Goal: Information Seeking & Learning: Learn about a topic

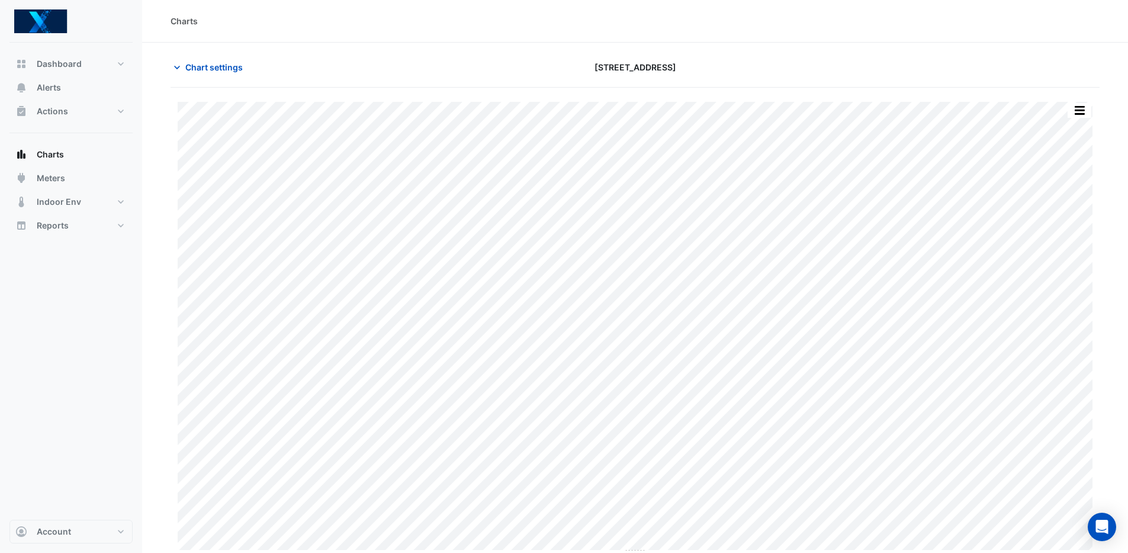
type input "**********"
click at [187, 65] on span "Chart settings" at bounding box center [213, 67] width 57 height 12
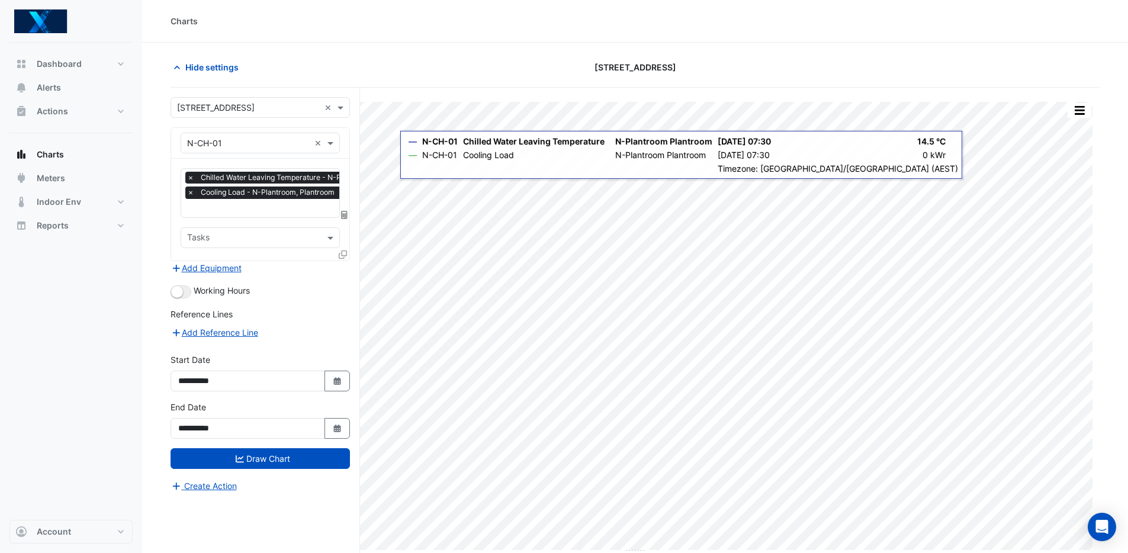
click at [271, 144] on input "text" at bounding box center [248, 143] width 123 height 12
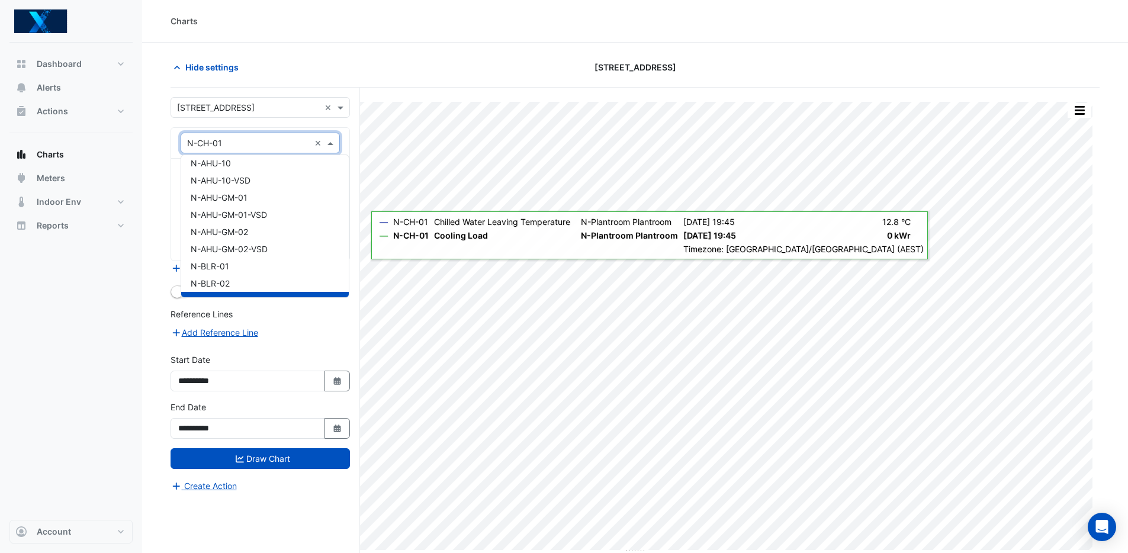
scroll to position [539, 0]
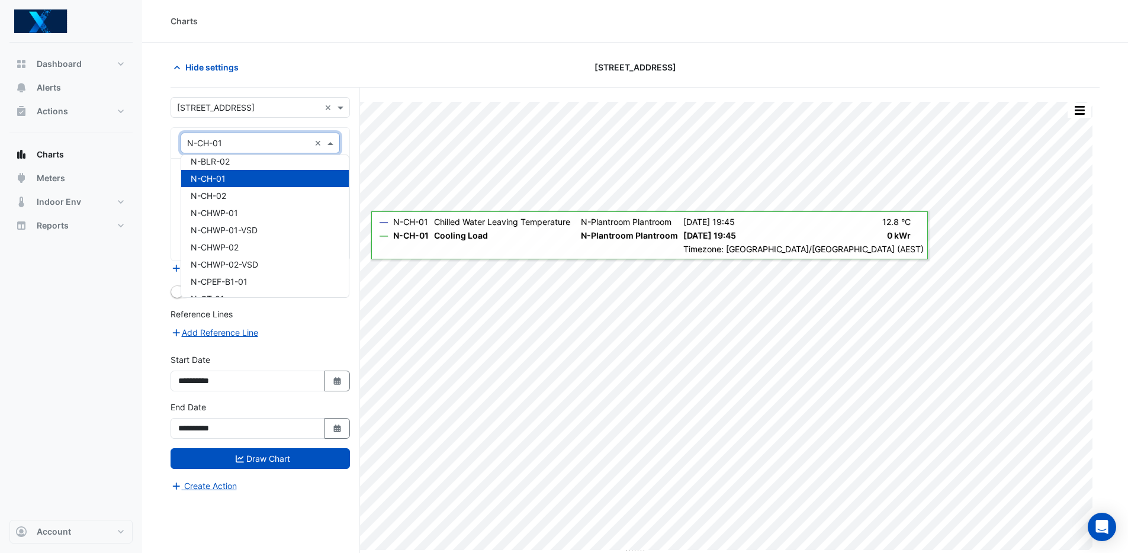
click at [286, 176] on div "N-CH-01" at bounding box center [265, 178] width 168 height 17
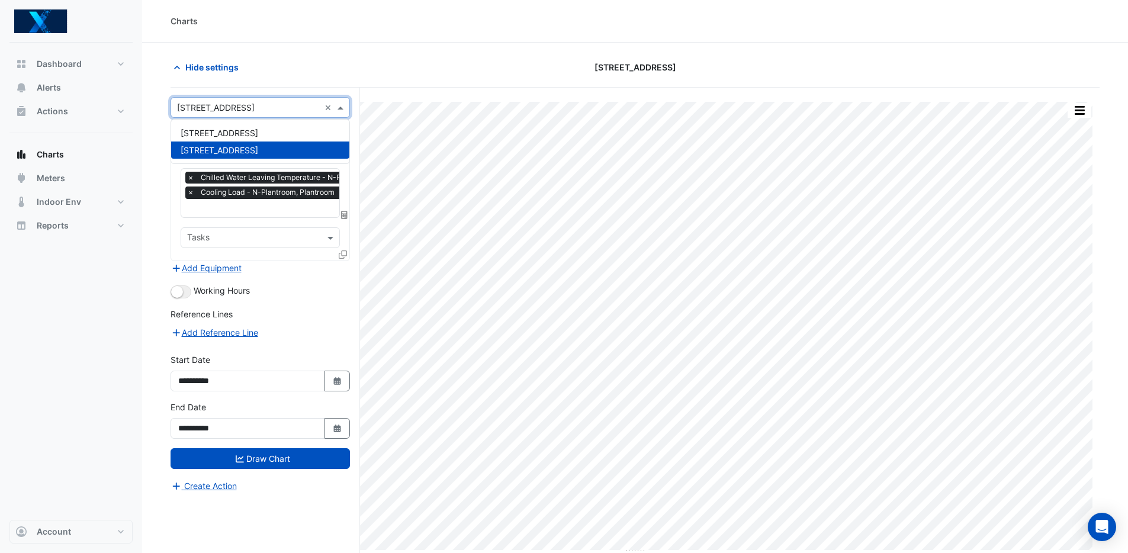
click at [271, 105] on input "text" at bounding box center [248, 108] width 143 height 12
click at [336, 151] on div "[STREET_ADDRESS]" at bounding box center [260, 150] width 178 height 17
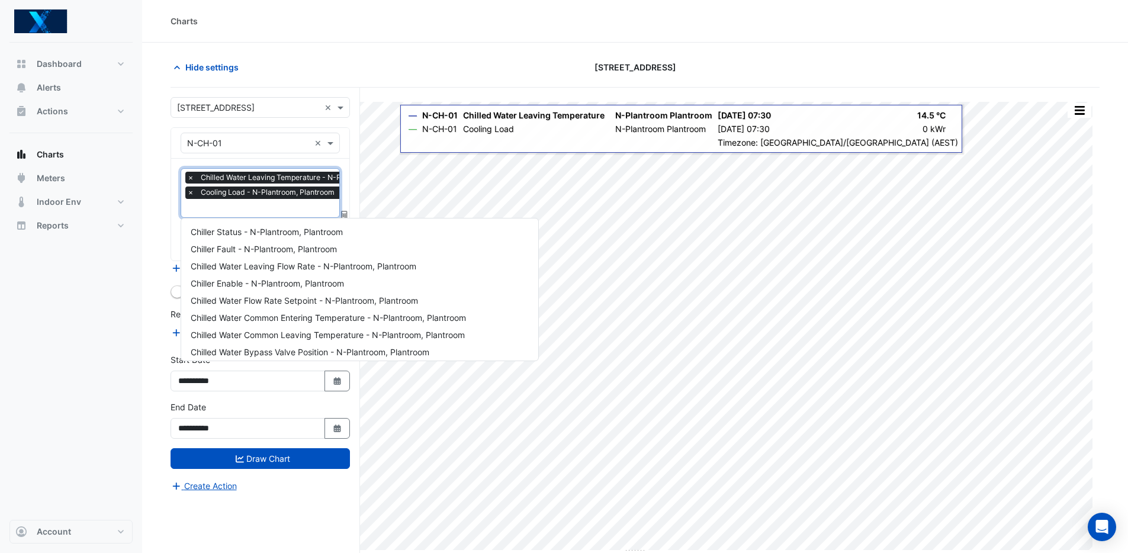
scroll to position [0, 6]
drag, startPoint x: 203, startPoint y: 176, endPoint x: 194, endPoint y: 177, distance: 9.5
click at [203, 176] on span "Chilled Water Leaving Temperature - N-Plantroom, Plantroom" at bounding box center [305, 178] width 215 height 12
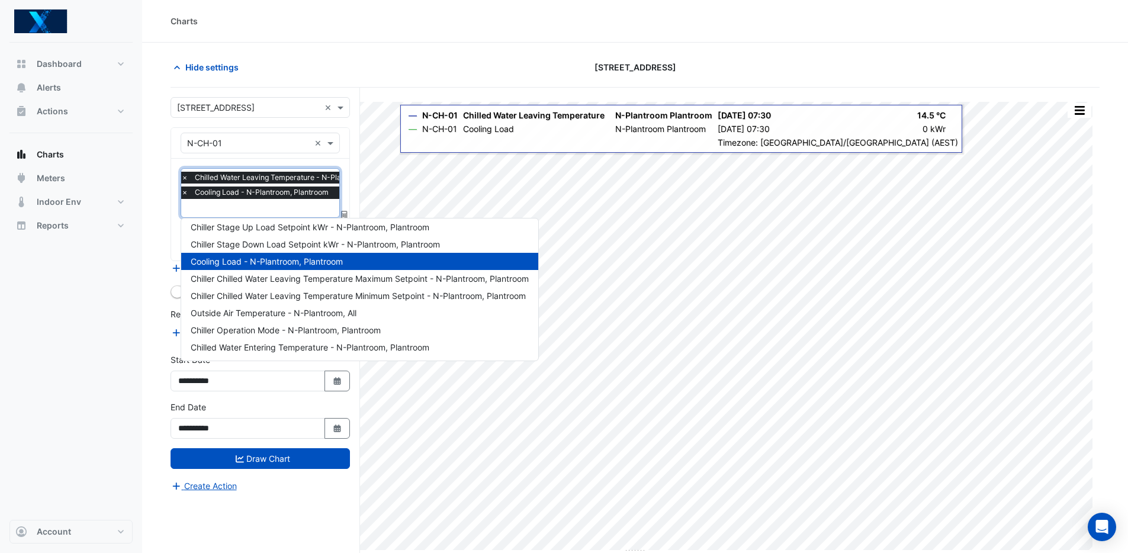
click at [187, 179] on span "×" at bounding box center [184, 178] width 11 height 12
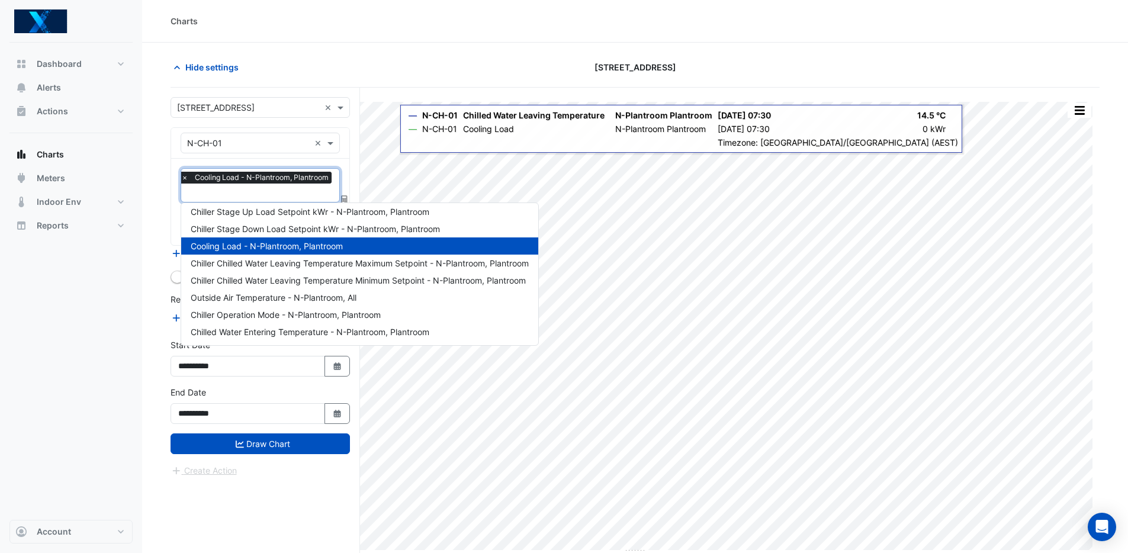
click at [185, 179] on span "×" at bounding box center [184, 178] width 11 height 12
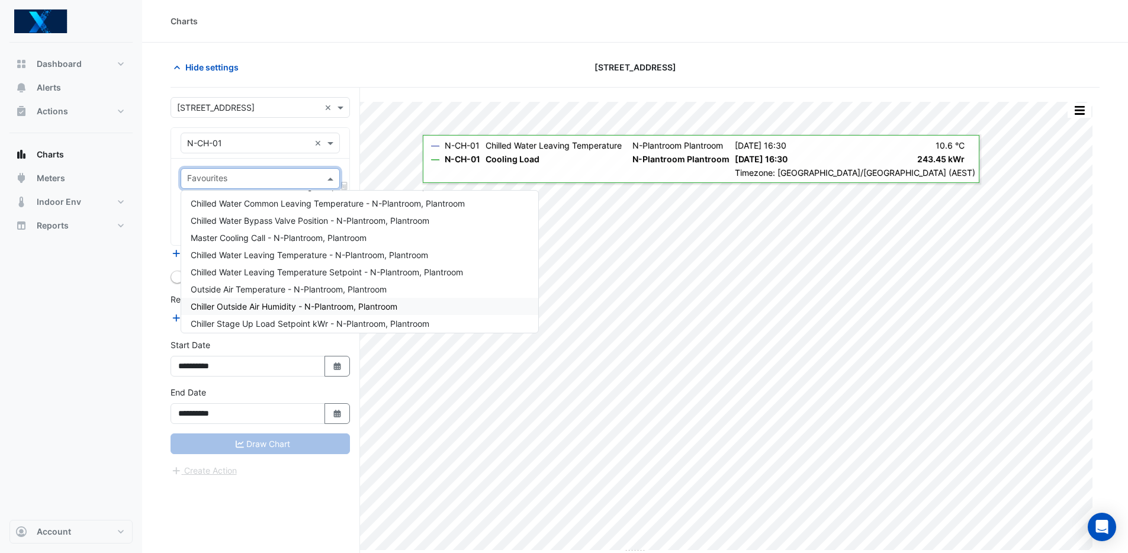
scroll to position [0, 0]
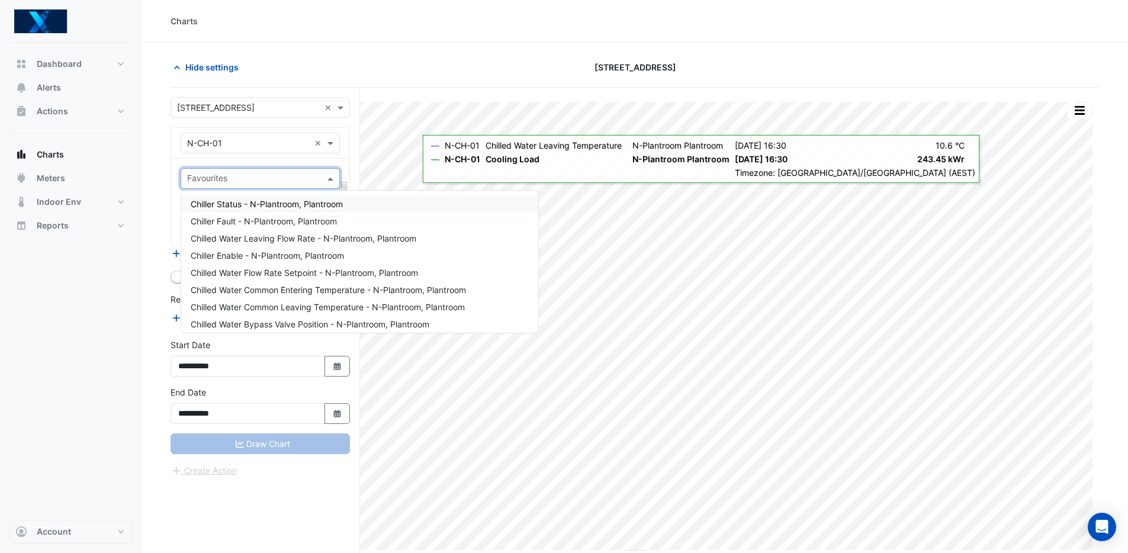
click at [366, 205] on div "Chiller Status - N-Plantroom, Plantroom" at bounding box center [359, 203] width 357 height 17
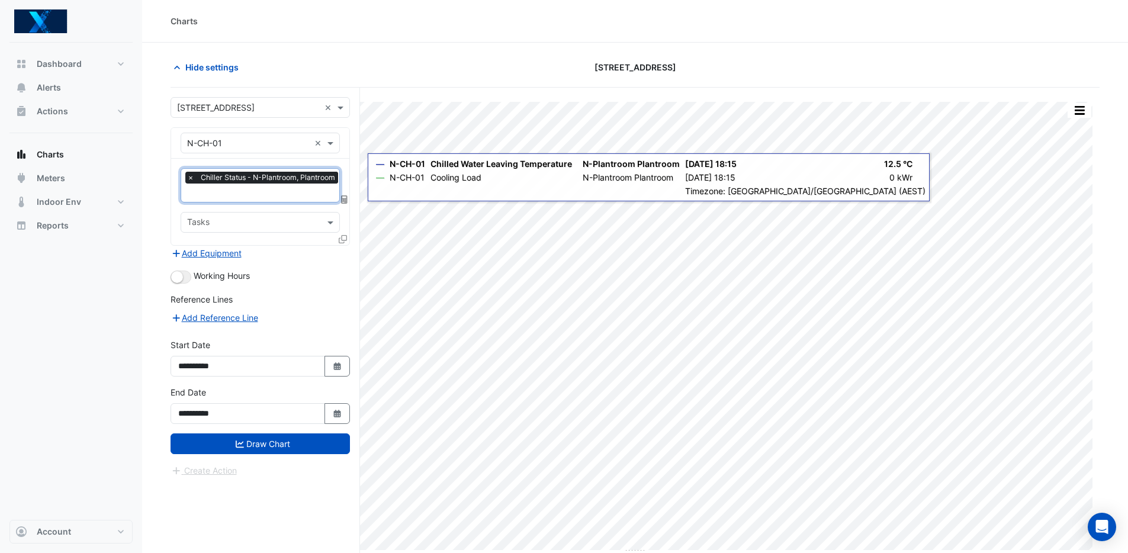
click at [248, 194] on input "text" at bounding box center [264, 194] width 154 height 12
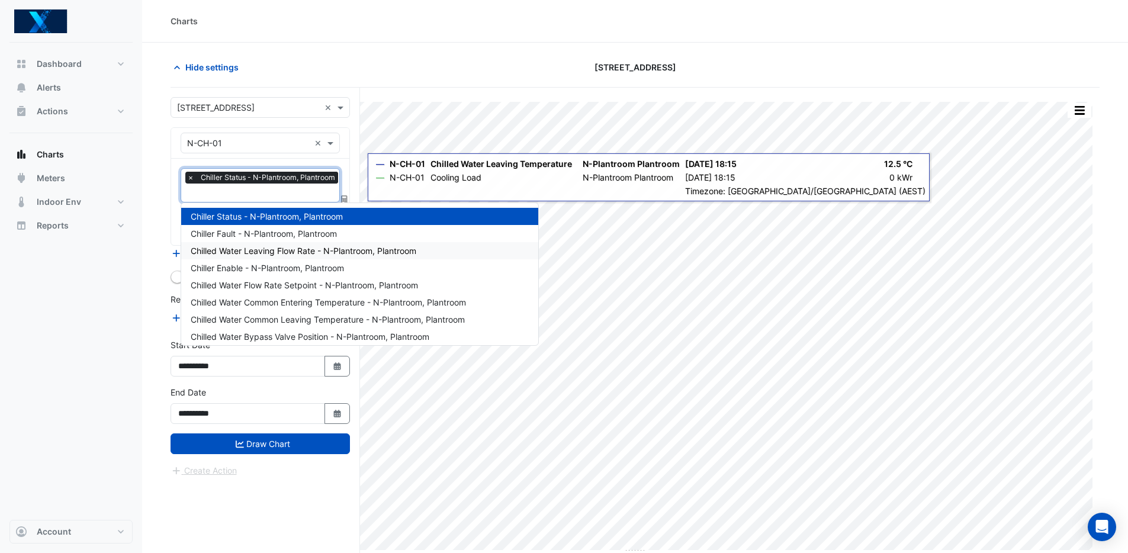
click at [442, 253] on div "Chilled Water Leaving Flow Rate - N-Plantroom, Plantroom" at bounding box center [359, 250] width 357 height 17
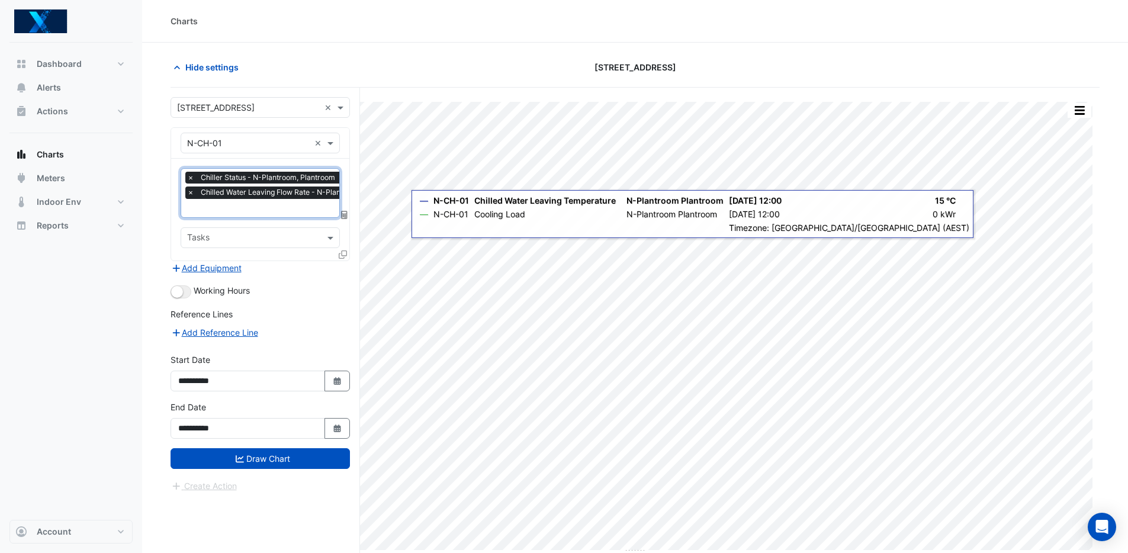
click at [262, 210] on input "text" at bounding box center [296, 209] width 218 height 12
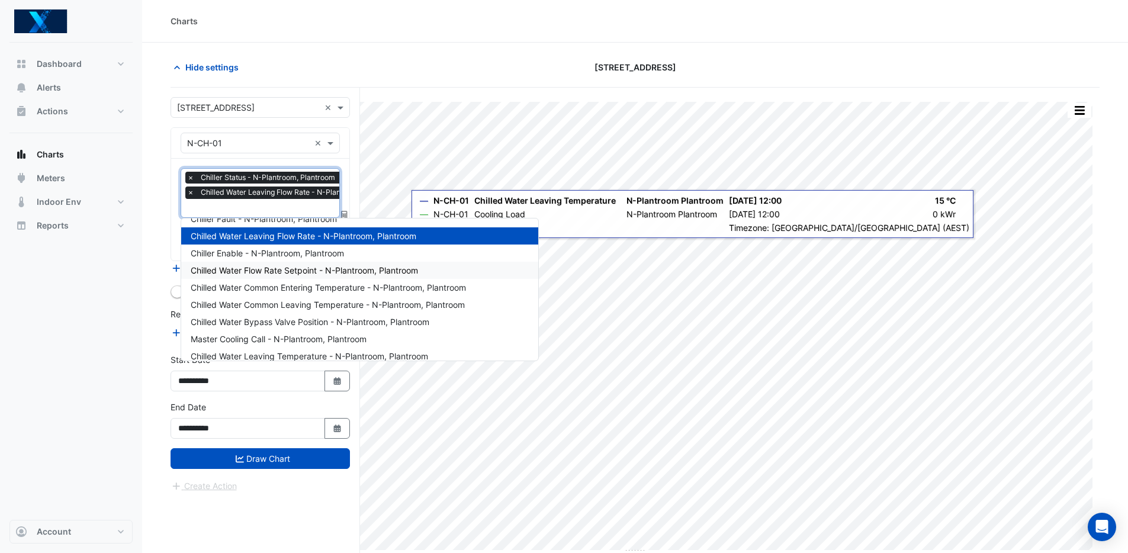
scroll to position [38, 0]
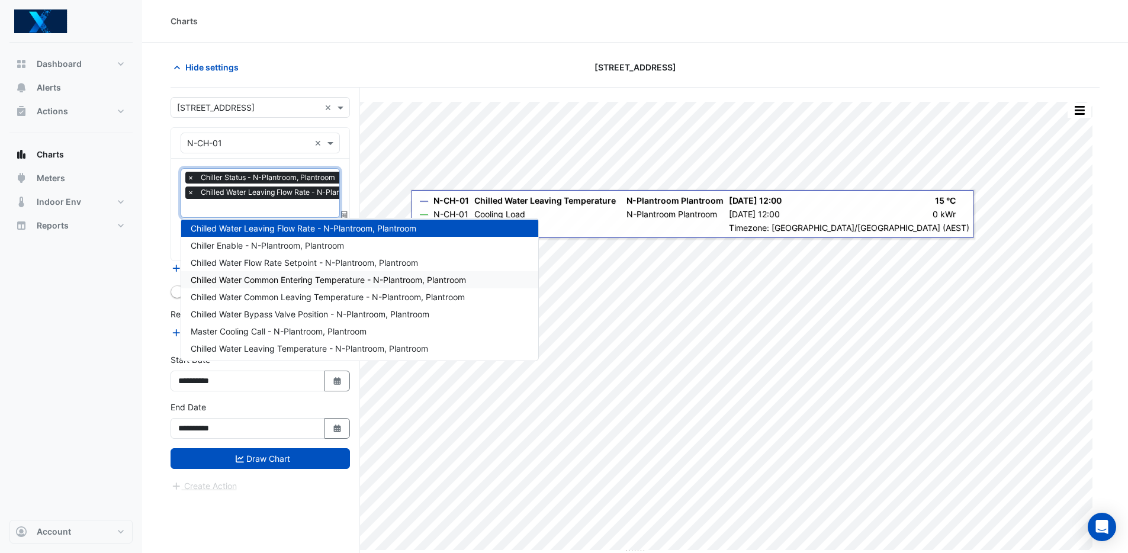
click at [385, 282] on span "Chilled Water Common Entering Temperature - N-Plantroom, Plantroom" at bounding box center [328, 280] width 275 height 10
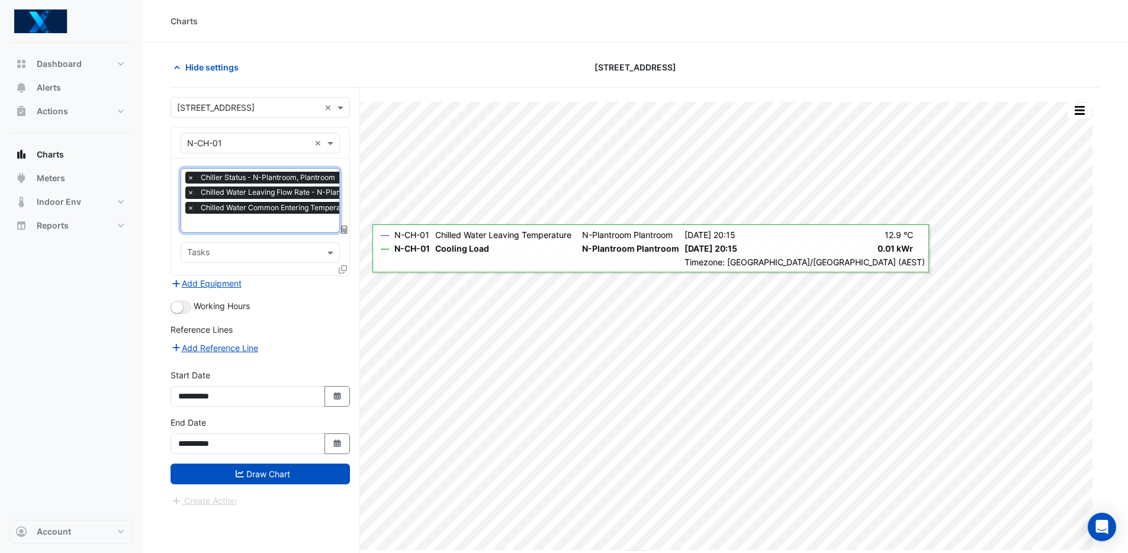
click at [265, 224] on input "text" at bounding box center [318, 224] width 262 height 12
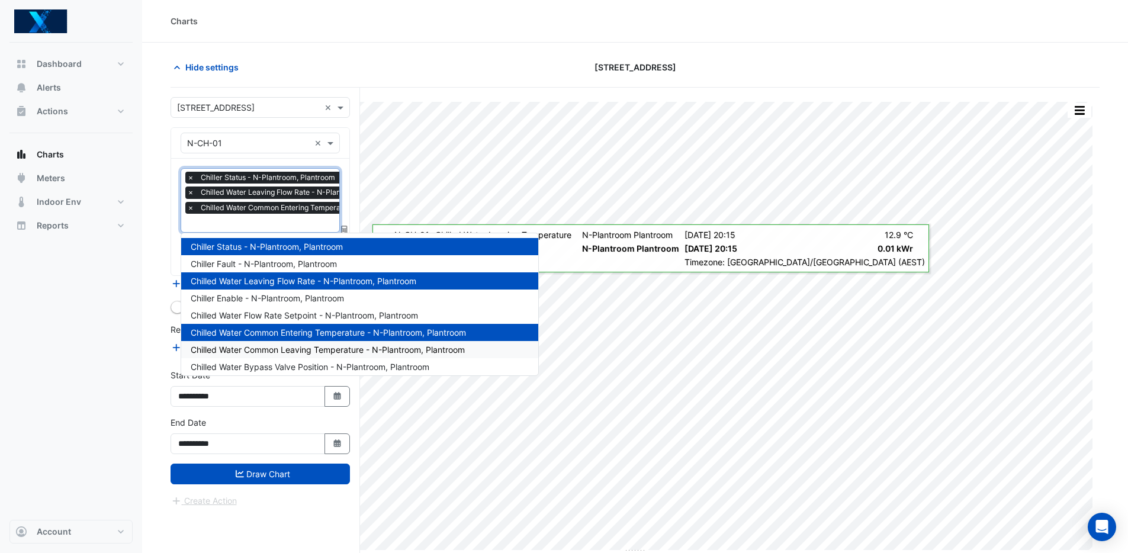
drag, startPoint x: 319, startPoint y: 346, endPoint x: 311, endPoint y: 328, distance: 19.9
click at [319, 346] on span "Chilled Water Common Leaving Temperature - N-Plantroom, Plantroom" at bounding box center [328, 350] width 274 height 10
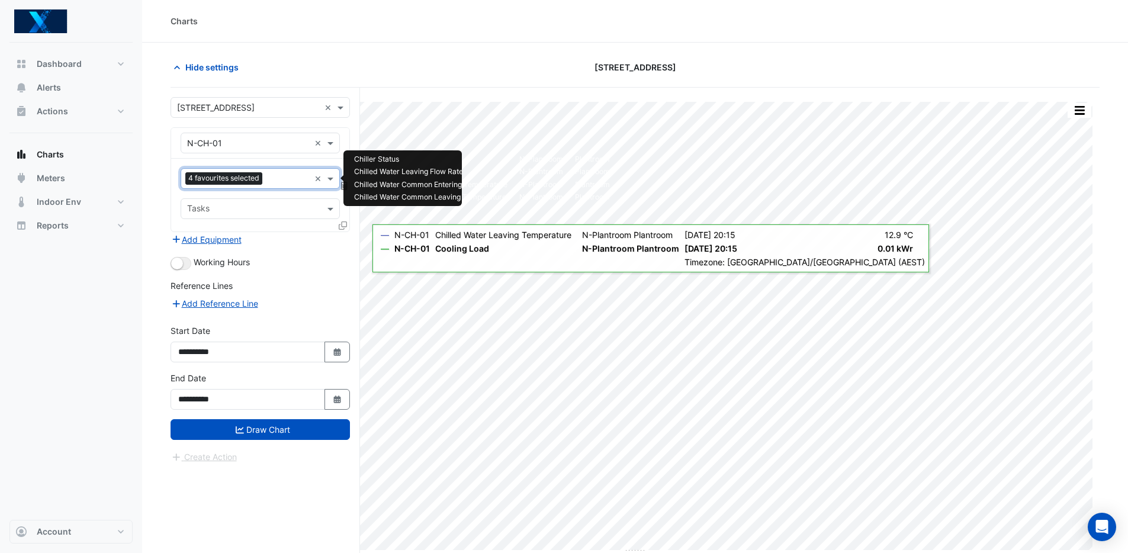
click at [286, 180] on input "text" at bounding box center [288, 179] width 43 height 12
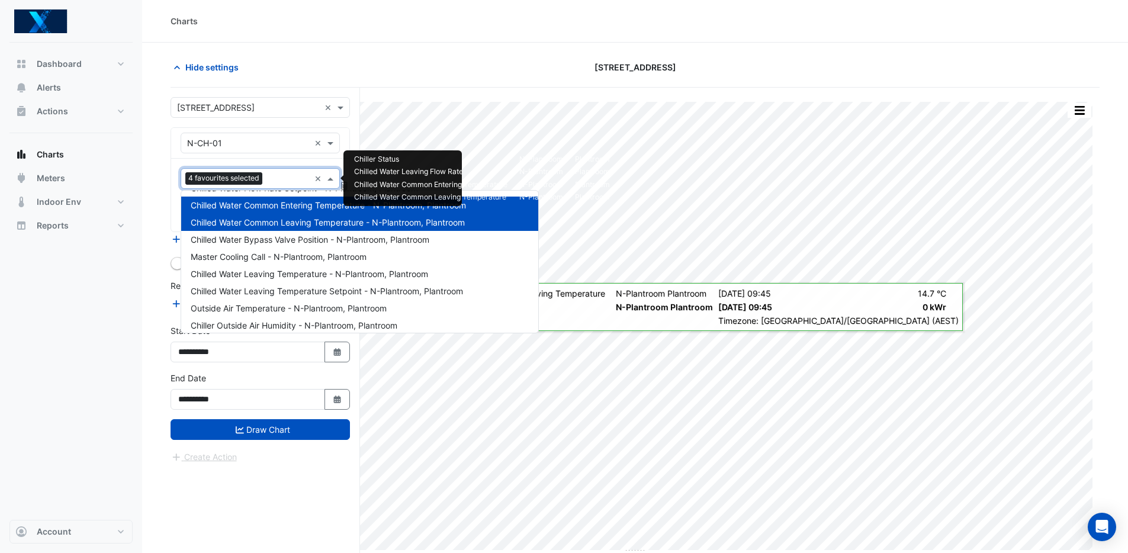
scroll to position [70, 0]
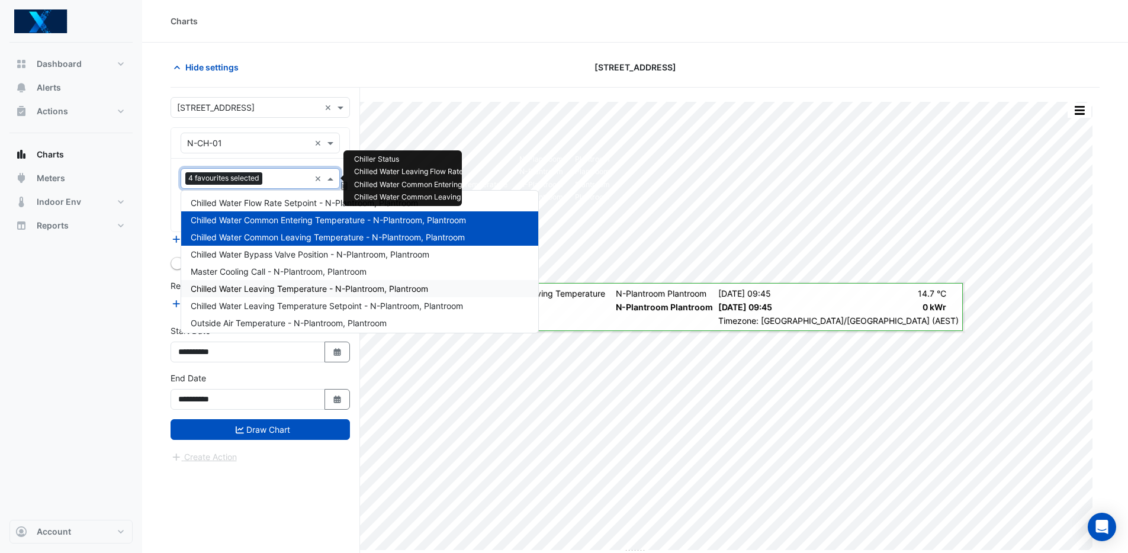
click at [388, 291] on span "Chilled Water Leaving Temperature - N-Plantroom, Plantroom" at bounding box center [309, 289] width 237 height 10
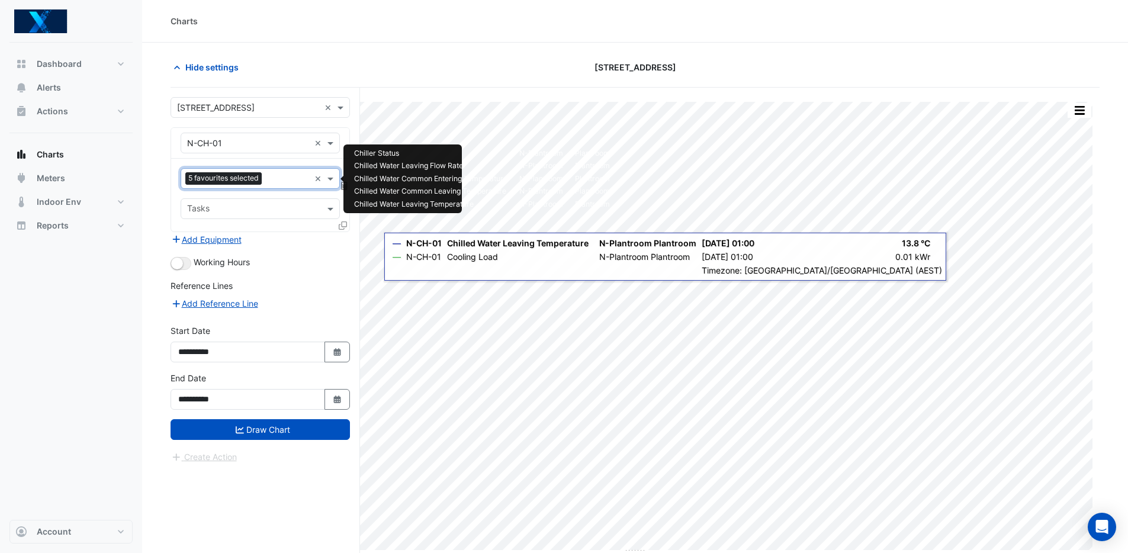
click at [282, 183] on input "text" at bounding box center [287, 179] width 43 height 12
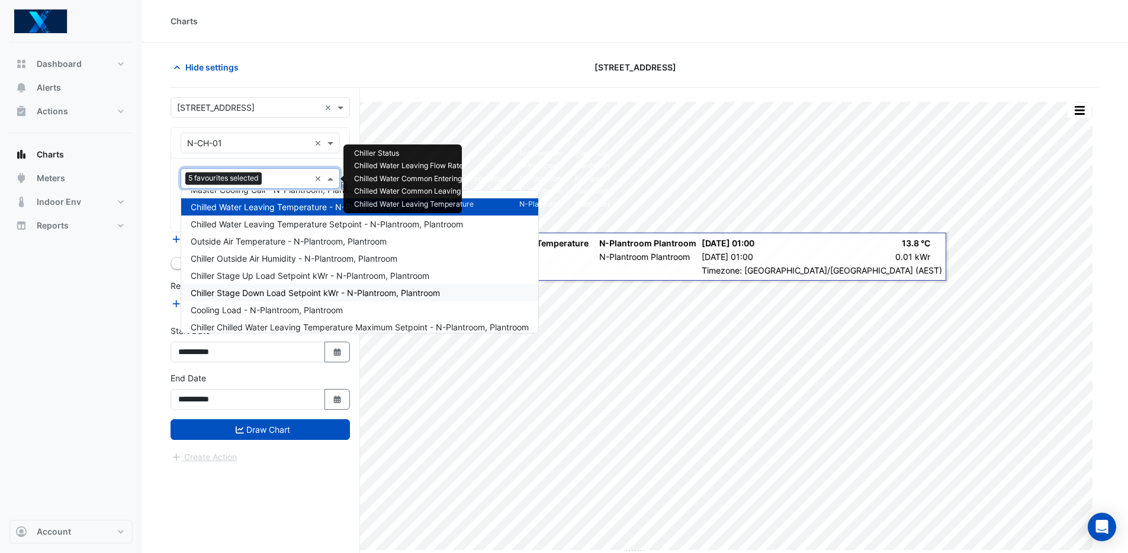
scroll to position [167, 0]
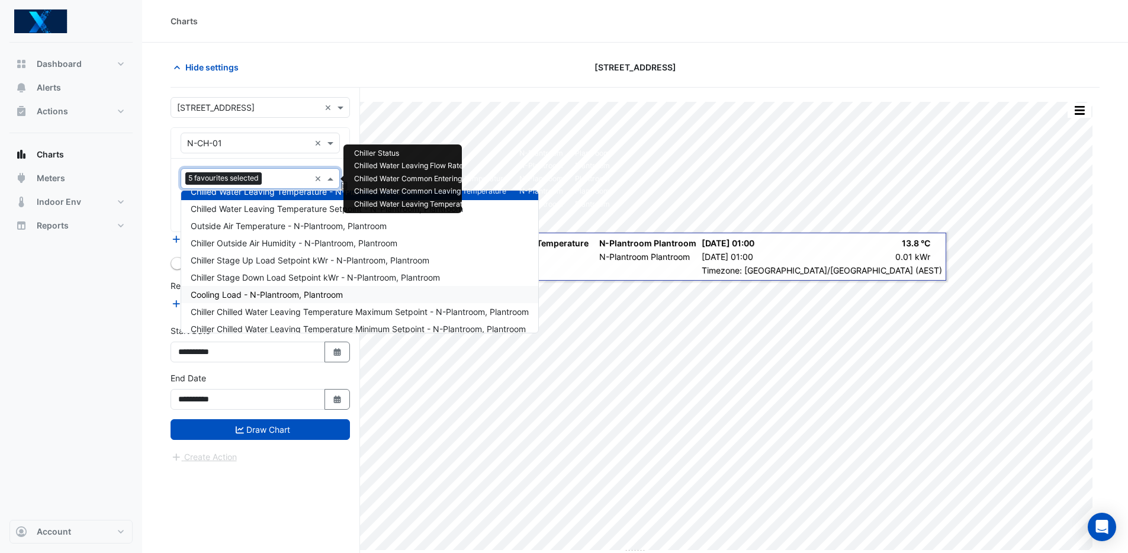
click at [411, 294] on div "Cooling Load - N-Plantroom, Plantroom" at bounding box center [359, 294] width 357 height 17
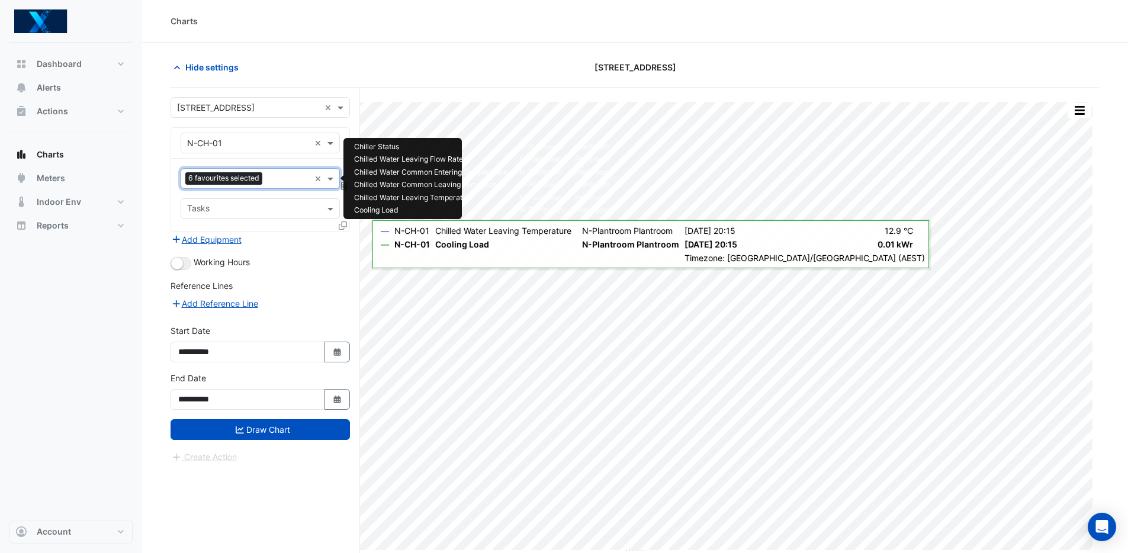
click at [295, 183] on input "text" at bounding box center [288, 179] width 43 height 12
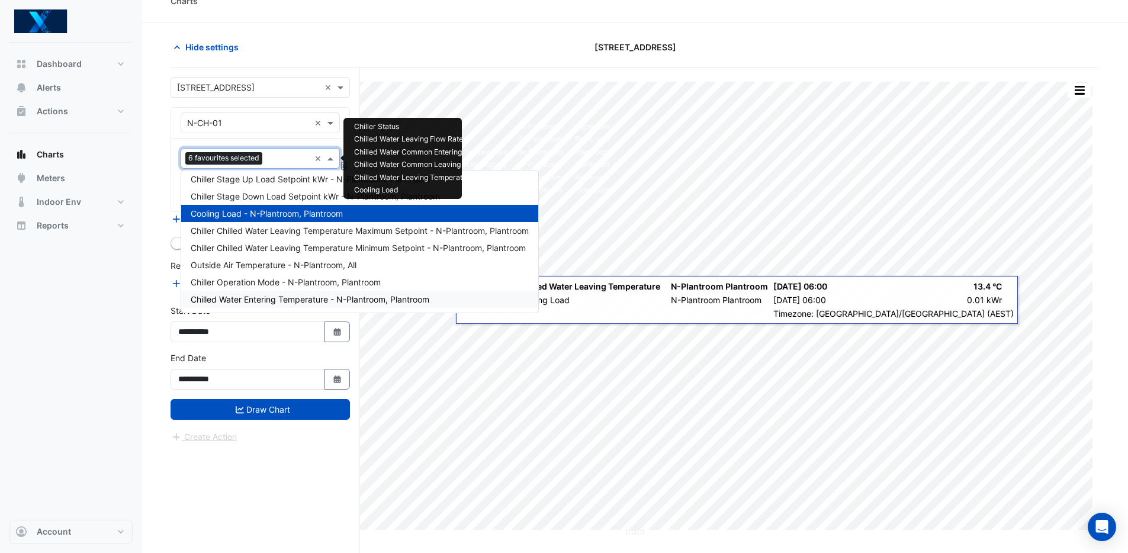
scroll to position [45, 0]
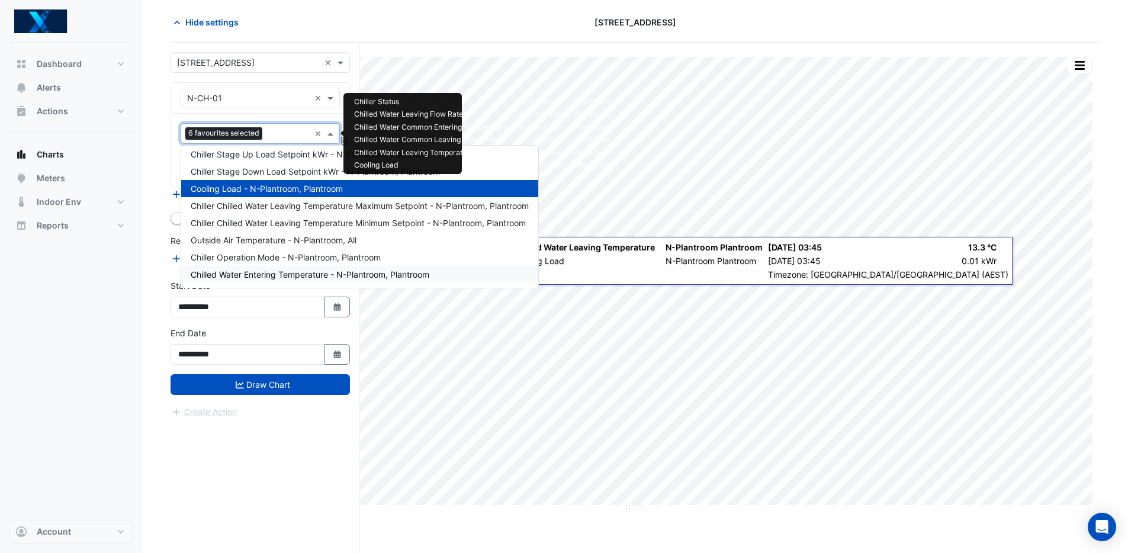
click at [404, 272] on span "Chilled Water Entering Temperature - N-Plantroom, Plantroom" at bounding box center [310, 274] width 239 height 10
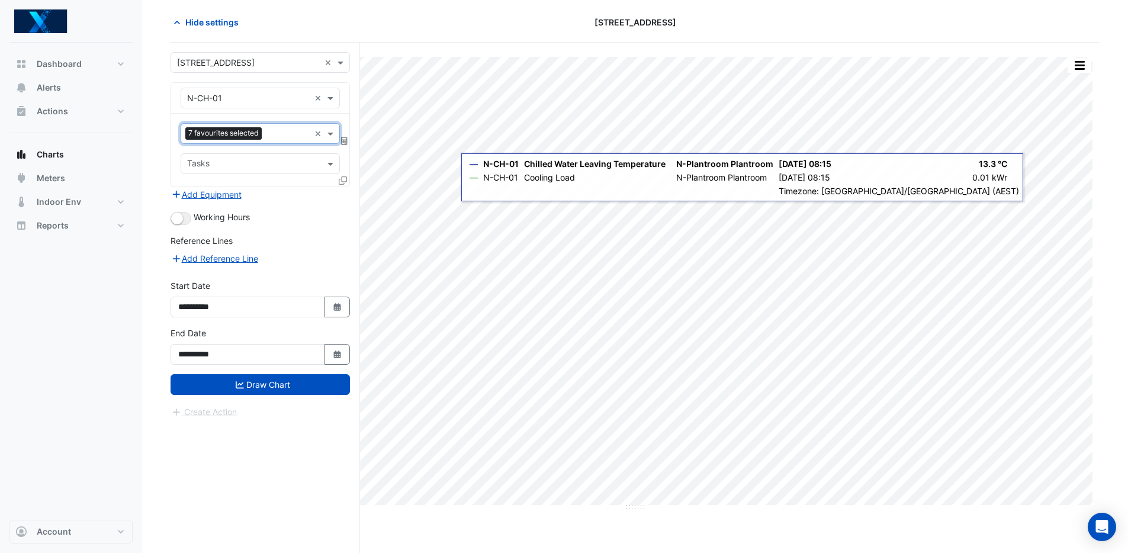
click at [271, 165] on input "text" at bounding box center [253, 165] width 133 height 12
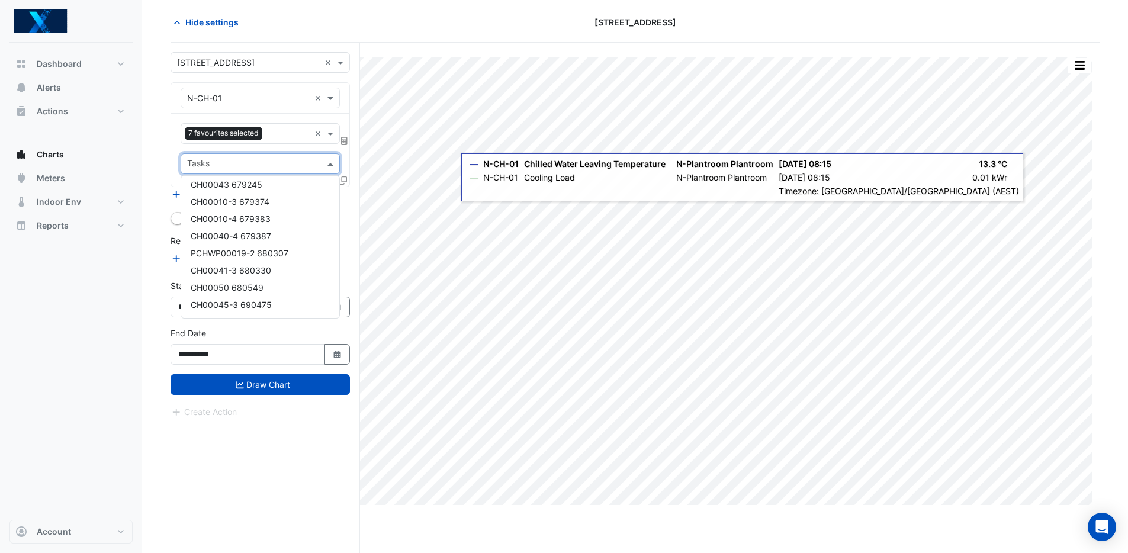
scroll to position [0, 0]
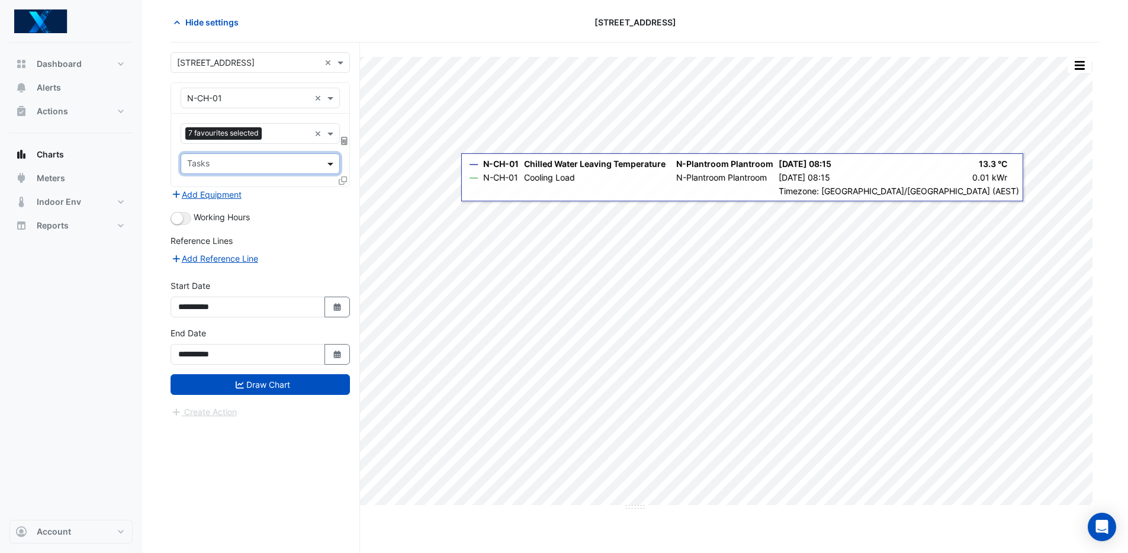
click at [326, 163] on span at bounding box center [331, 164] width 15 height 12
click at [240, 195] on button "Add Equipment" at bounding box center [207, 195] width 72 height 14
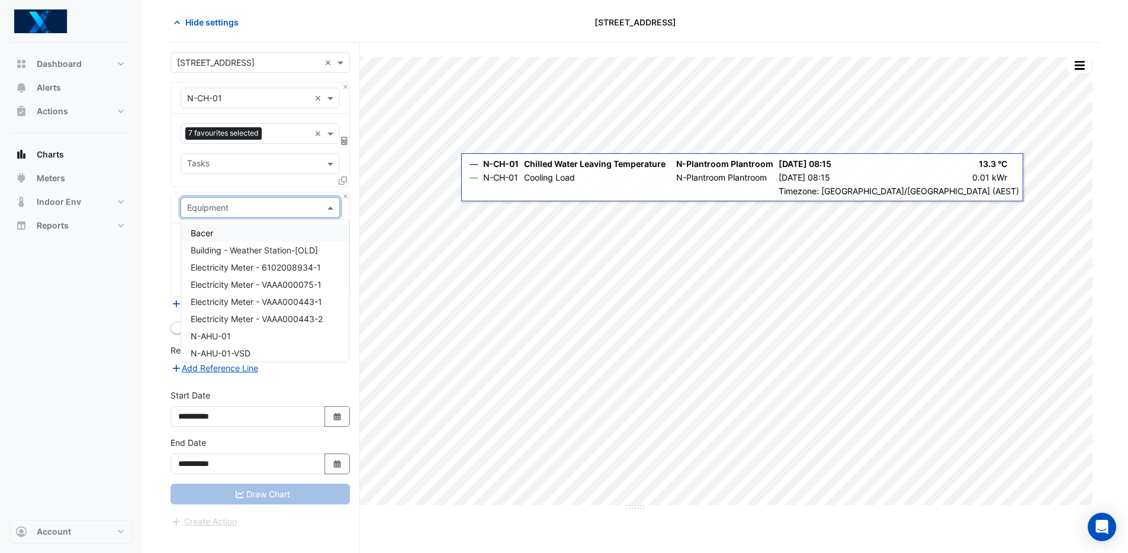
click at [224, 207] on input "text" at bounding box center [248, 208] width 123 height 12
type input "**"
click at [258, 246] on div "N-CH-02" at bounding box center [260, 250] width 158 height 17
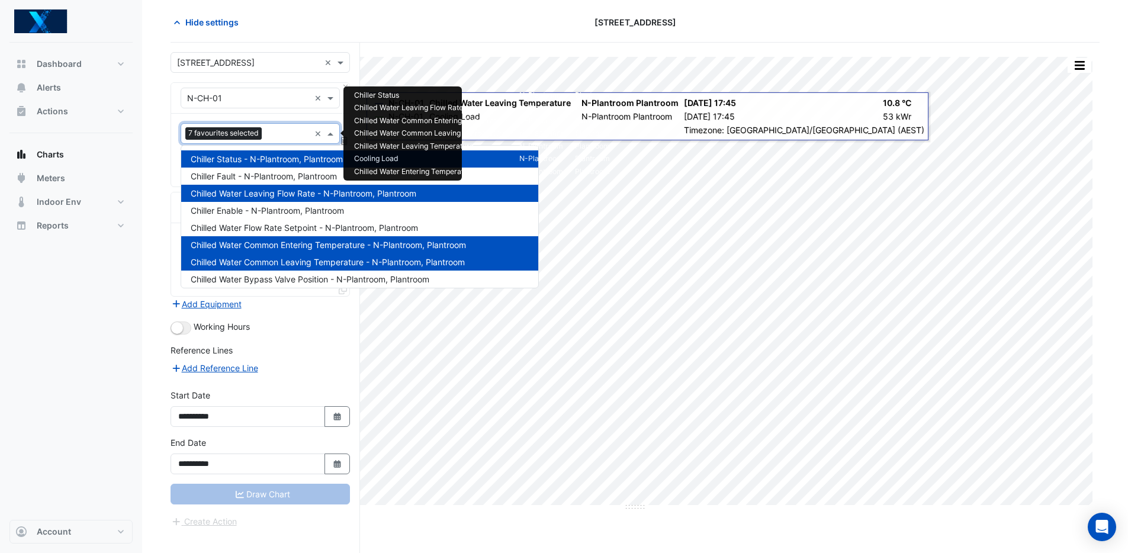
click at [277, 139] on input "text" at bounding box center [287, 134] width 43 height 12
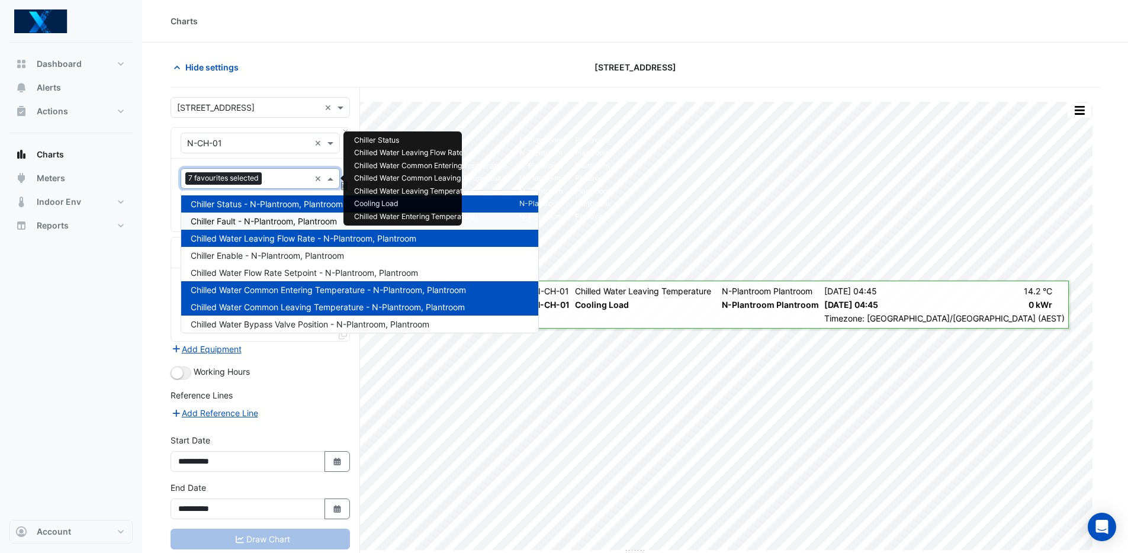
click at [486, 34] on div "Charts" at bounding box center [635, 21] width 986 height 43
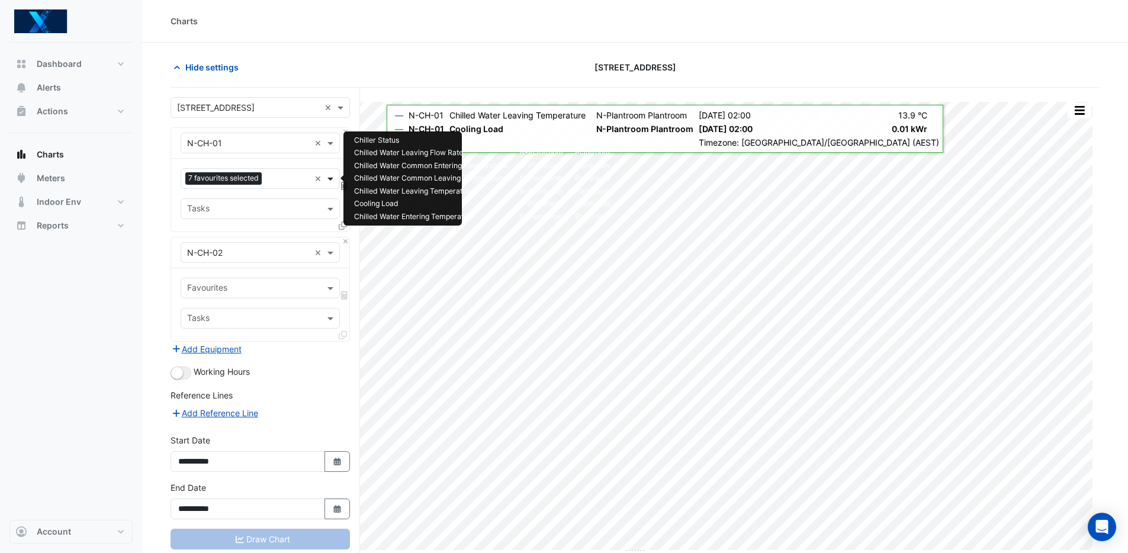
click at [334, 179] on span at bounding box center [331, 178] width 15 height 12
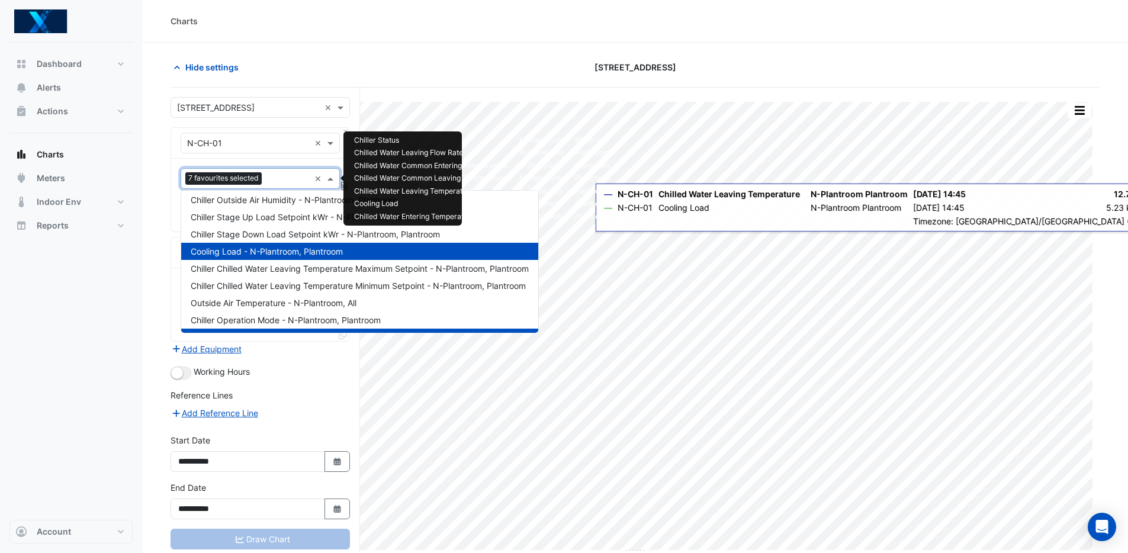
scroll to position [228, 0]
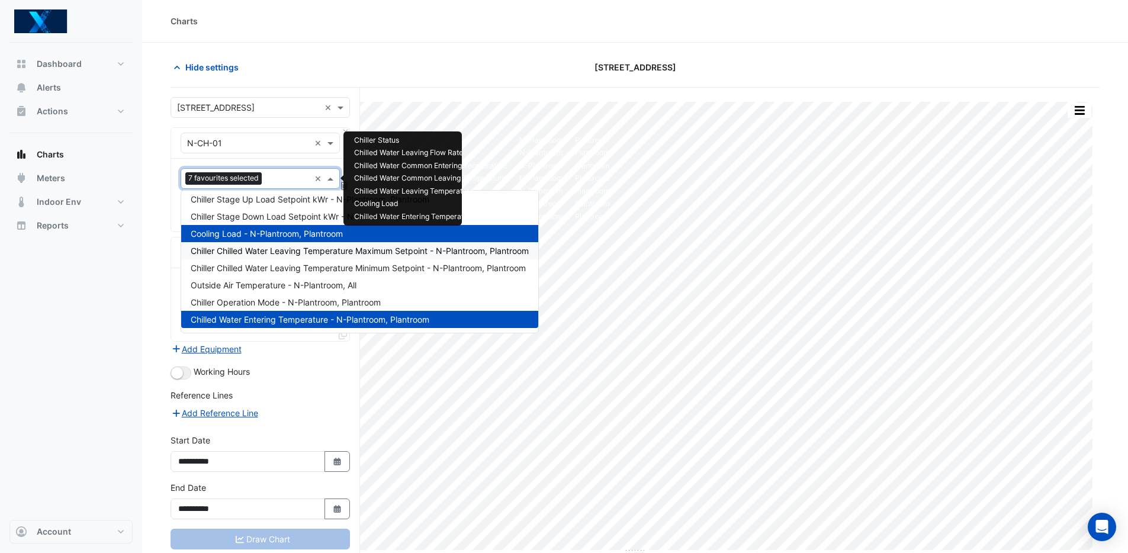
click at [444, 54] on section "Hide settings 485 La Trobe Street Split by Unit Split All Print Save as JPEG Sa…" at bounding box center [635, 320] width 986 height 555
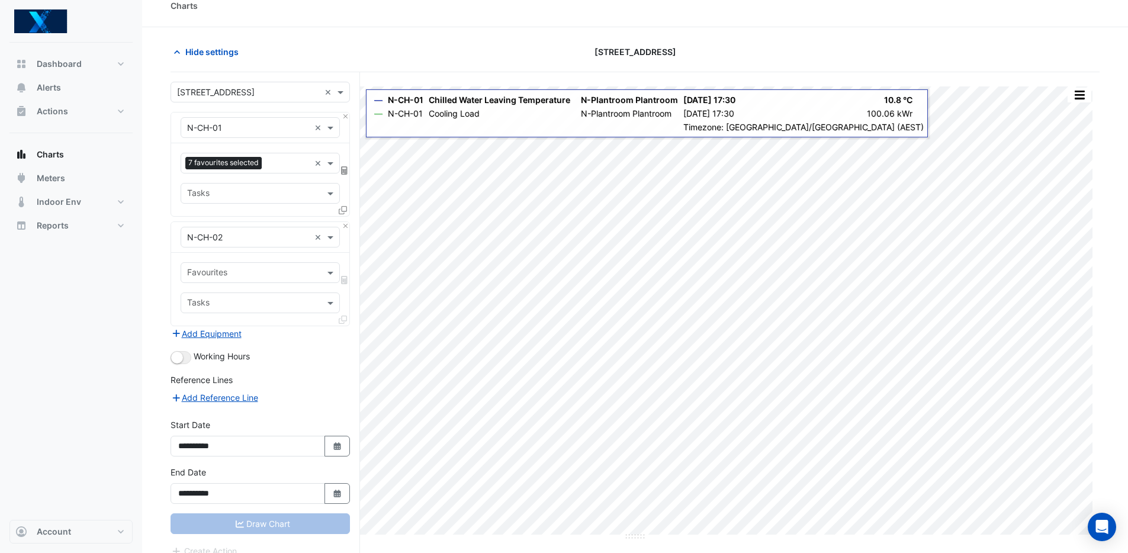
scroll to position [30, 0]
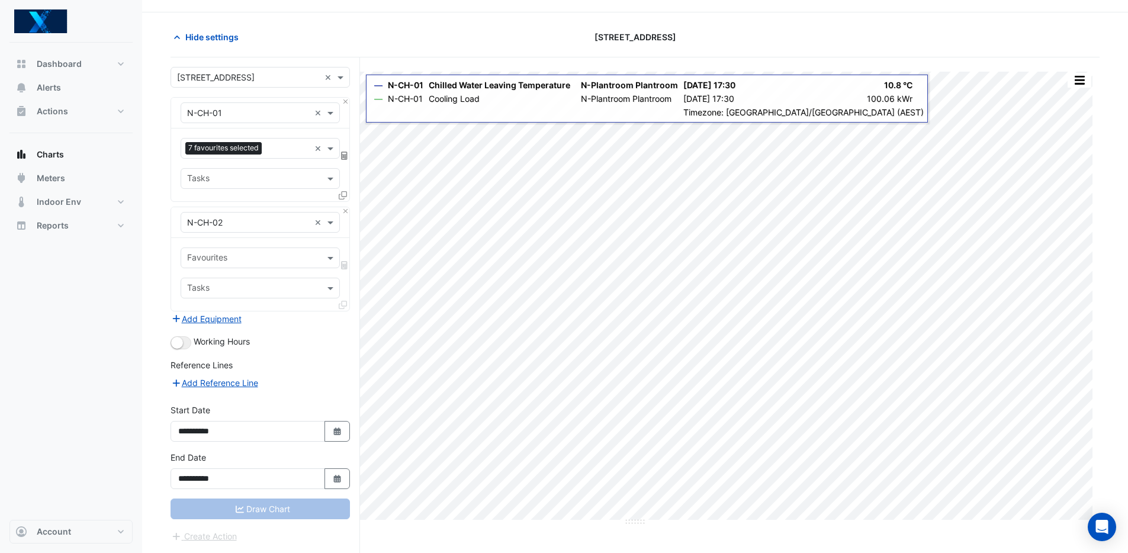
click at [278, 250] on div "Favourites" at bounding box center [250, 258] width 139 height 18
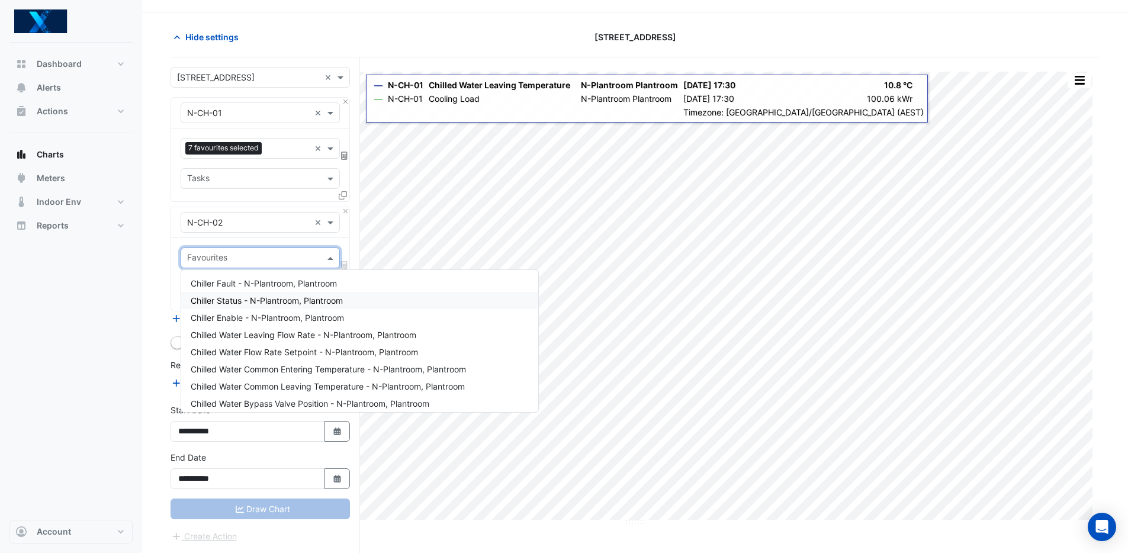
click at [307, 301] on span "Chiller Status - N-Plantroom, Plantroom" at bounding box center [267, 300] width 152 height 10
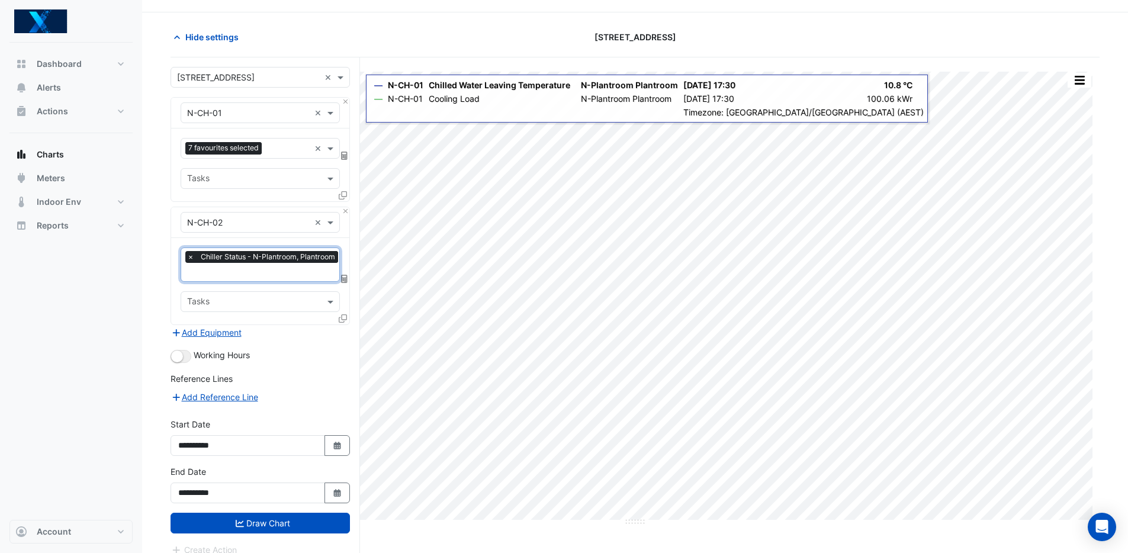
click at [258, 268] on input "text" at bounding box center [264, 273] width 154 height 12
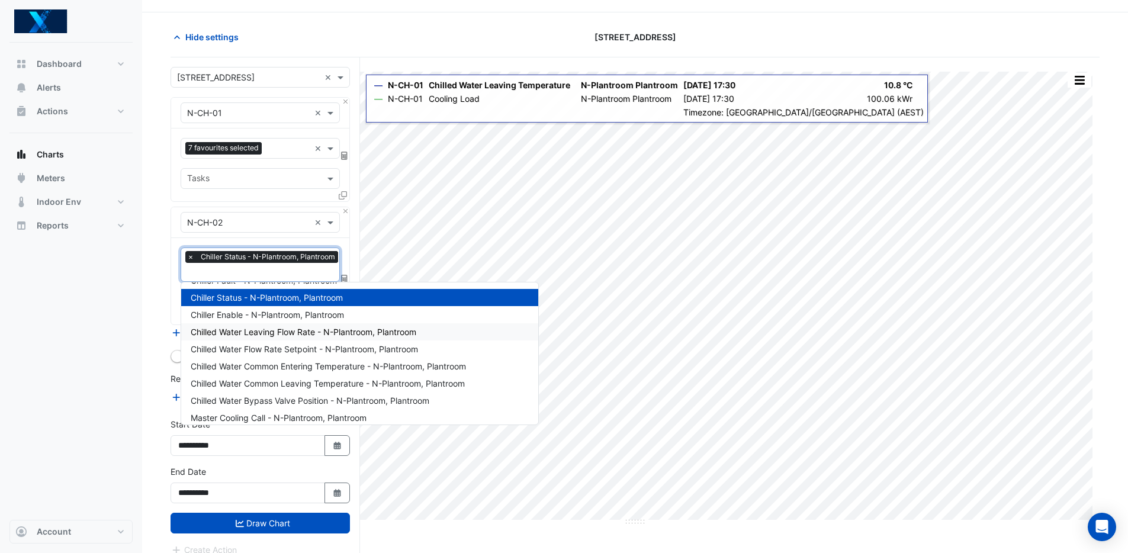
scroll to position [23, 0]
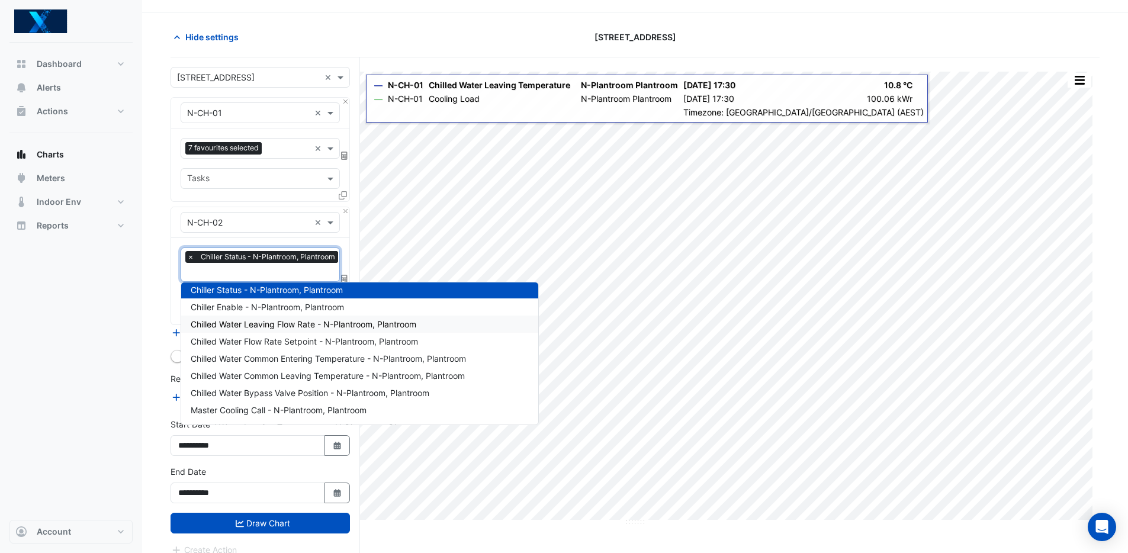
click at [293, 323] on span "Chilled Water Leaving Flow Rate - N-Plantroom, Plantroom" at bounding box center [304, 324] width 226 height 10
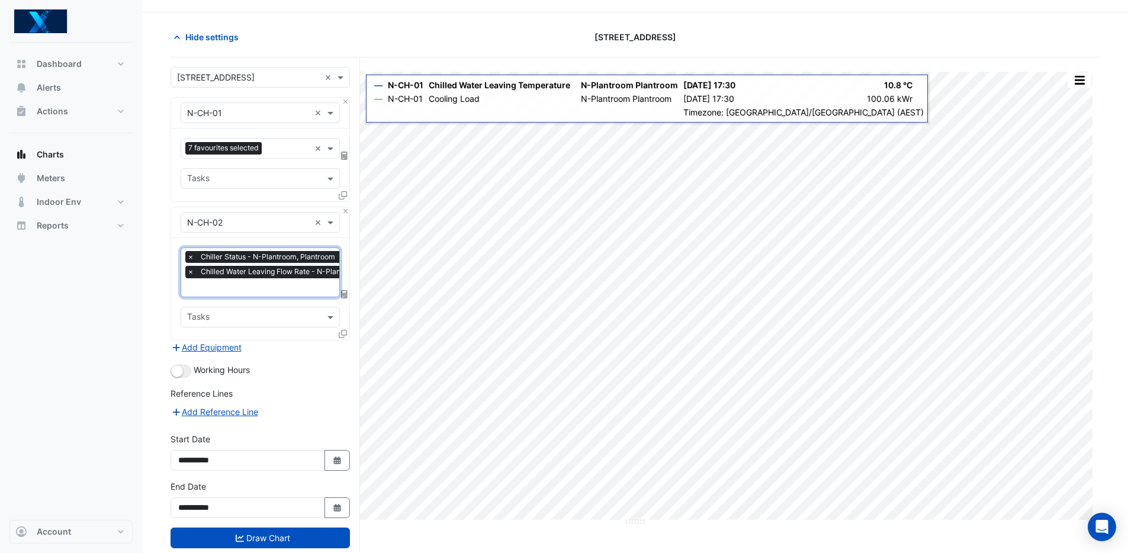
click at [271, 285] on input "text" at bounding box center [296, 288] width 218 height 12
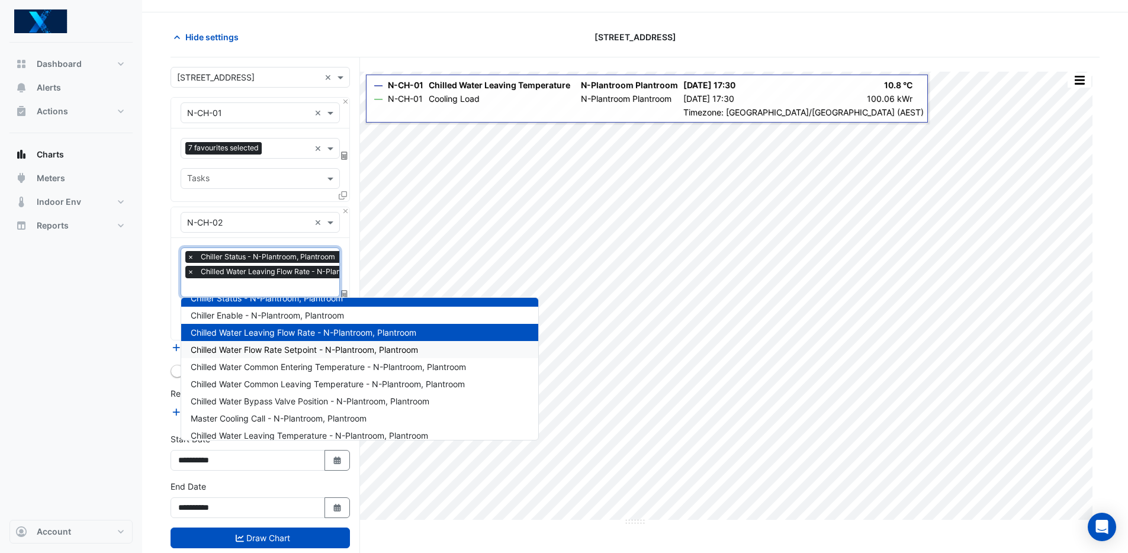
scroll to position [38, 0]
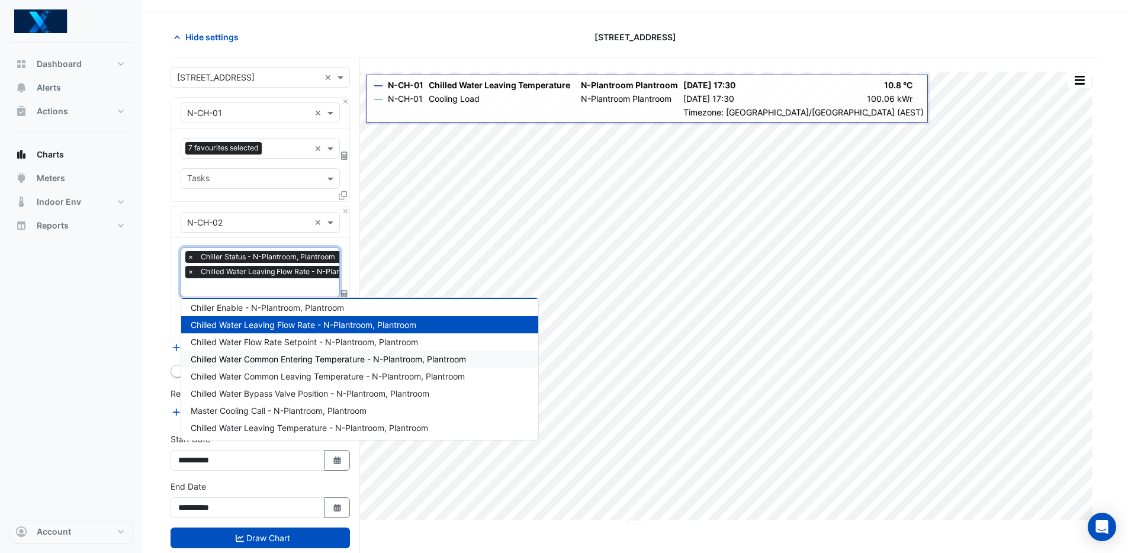
click at [322, 357] on span "Chilled Water Common Entering Temperature - N-Plantroom, Plantroom" at bounding box center [328, 359] width 275 height 10
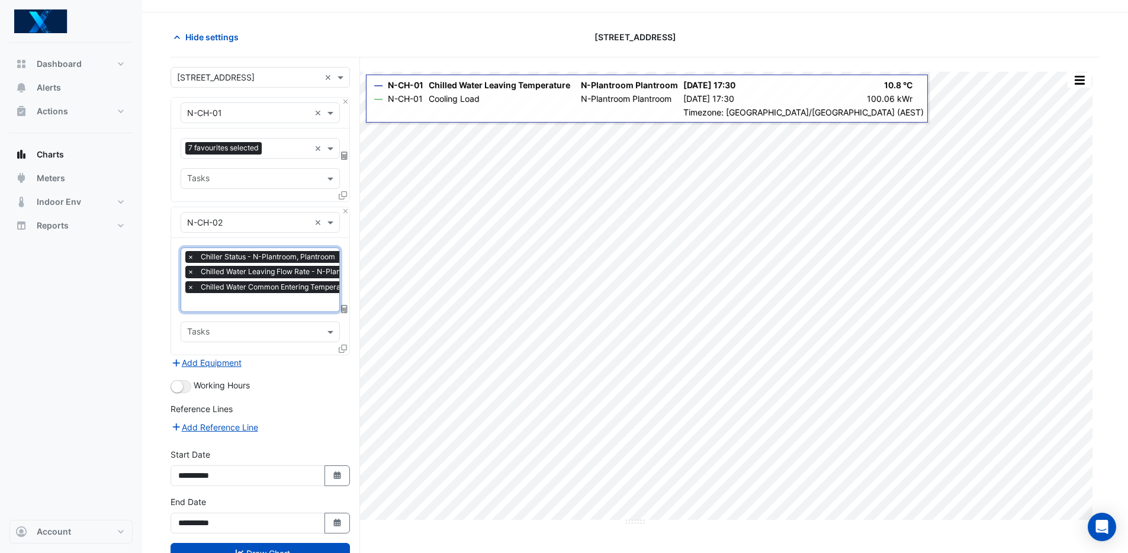
click at [288, 300] on input "text" at bounding box center [318, 303] width 262 height 12
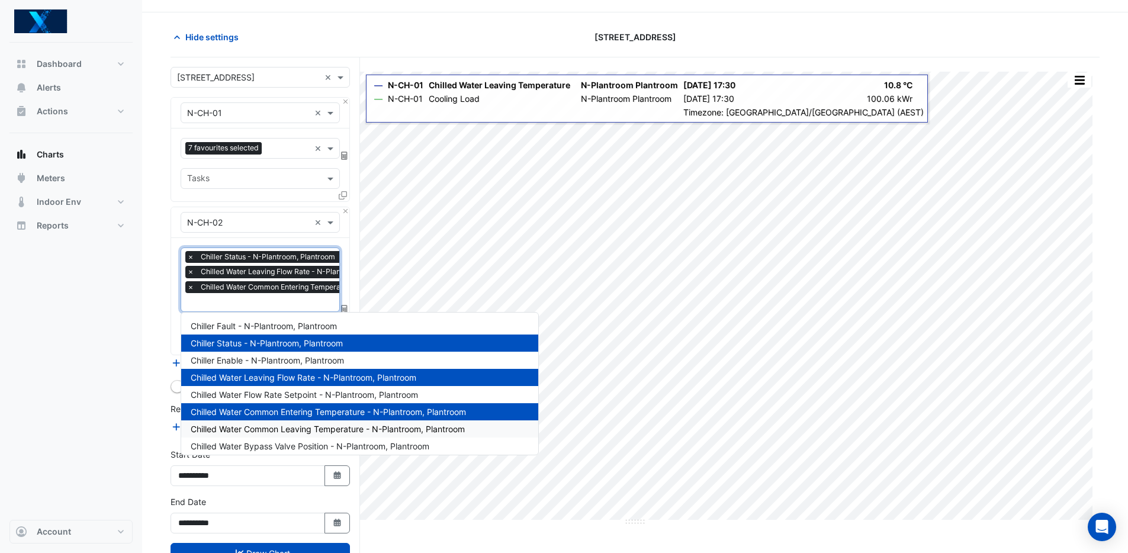
click at [329, 426] on span "Chilled Water Common Leaving Temperature - N-Plantroom, Plantroom" at bounding box center [328, 429] width 274 height 10
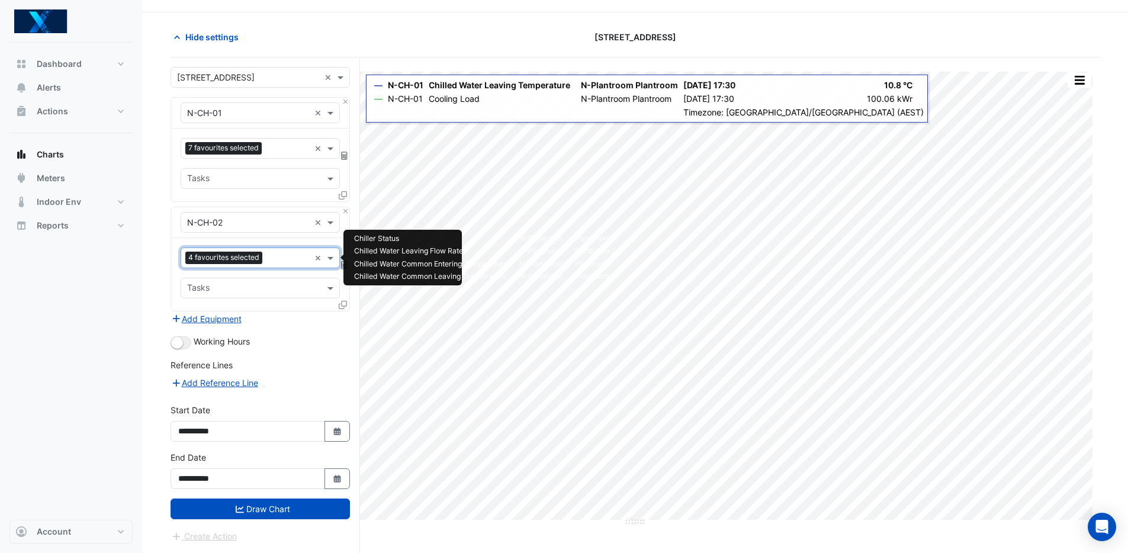
click at [283, 261] on input "text" at bounding box center [288, 259] width 43 height 12
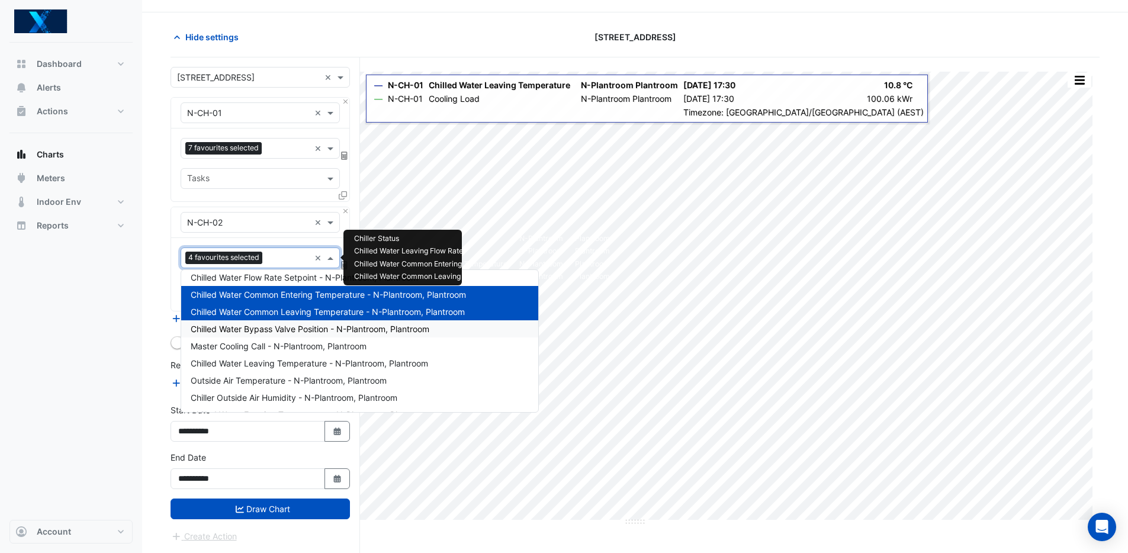
scroll to position [82, 0]
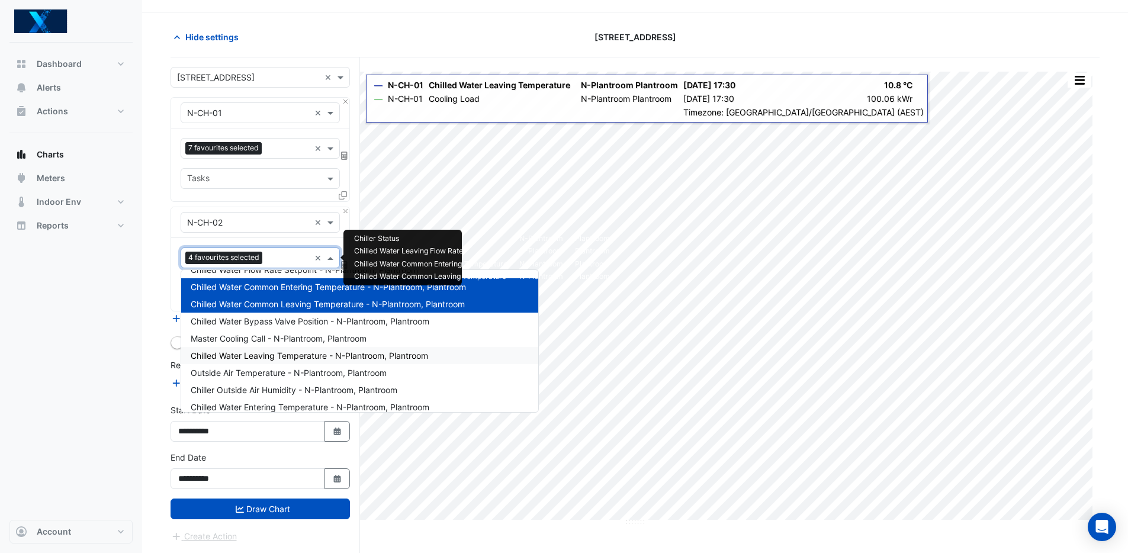
click at [367, 353] on span "Chilled Water Leaving Temperature - N-Plantroom, Plantroom" at bounding box center [309, 356] width 237 height 10
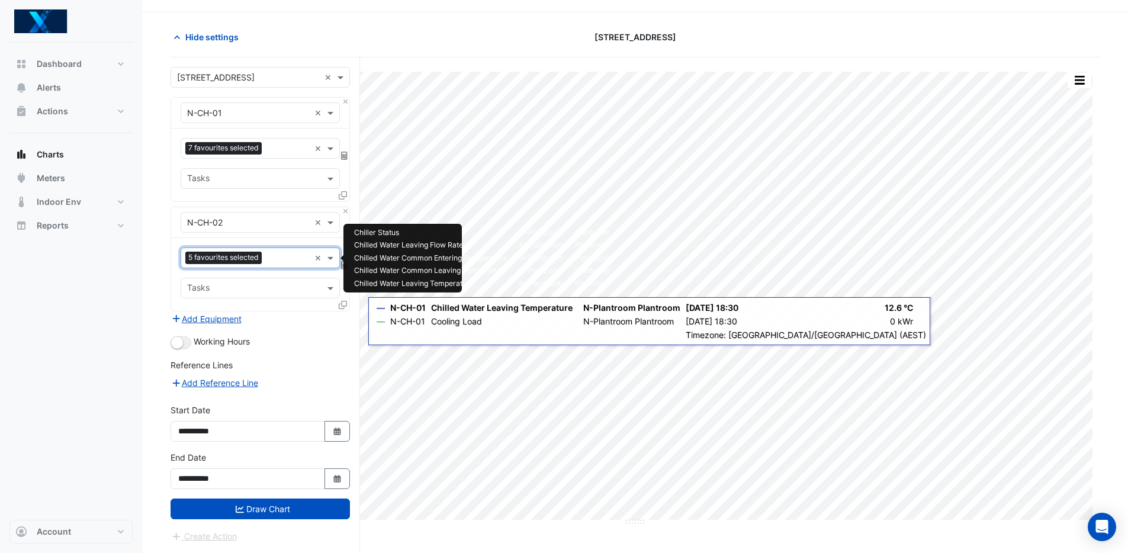
click at [285, 257] on input "text" at bounding box center [287, 259] width 43 height 12
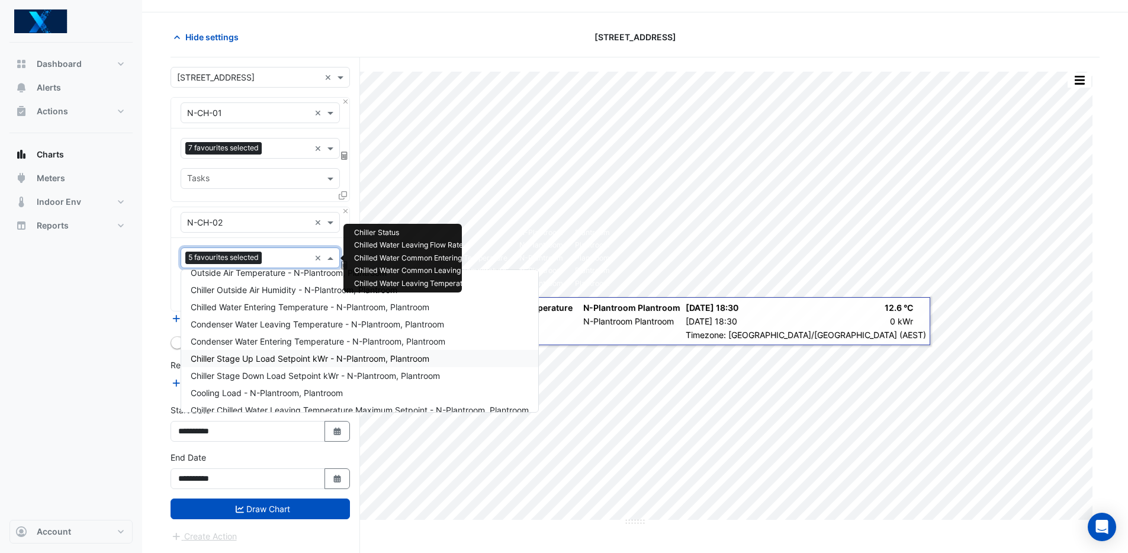
scroll to position [168, 0]
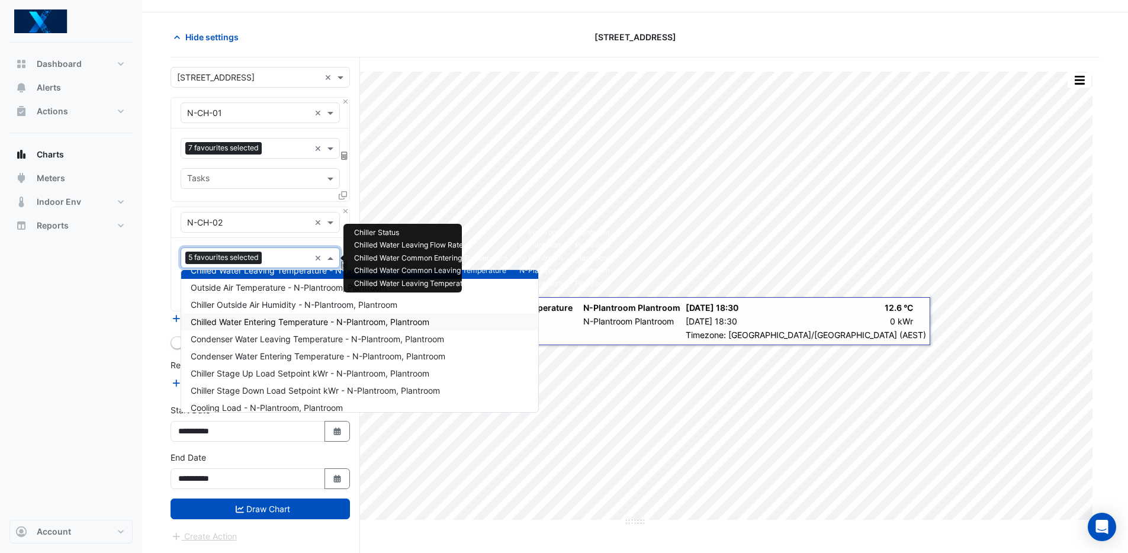
click at [312, 320] on span "Chilled Water Entering Temperature - N-Plantroom, Plantroom" at bounding box center [310, 322] width 239 height 10
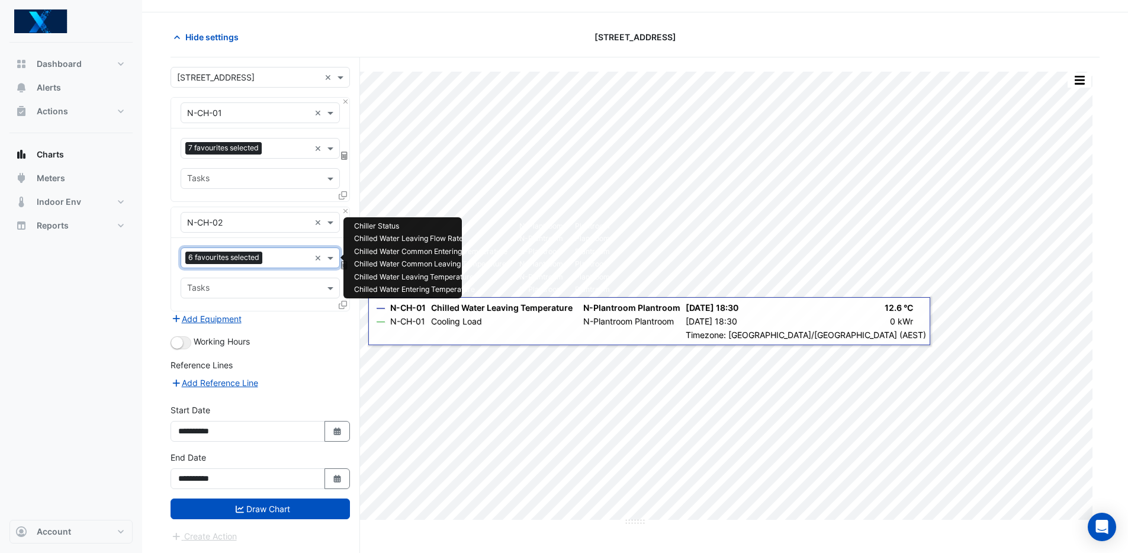
click at [288, 262] on input "text" at bounding box center [288, 259] width 43 height 12
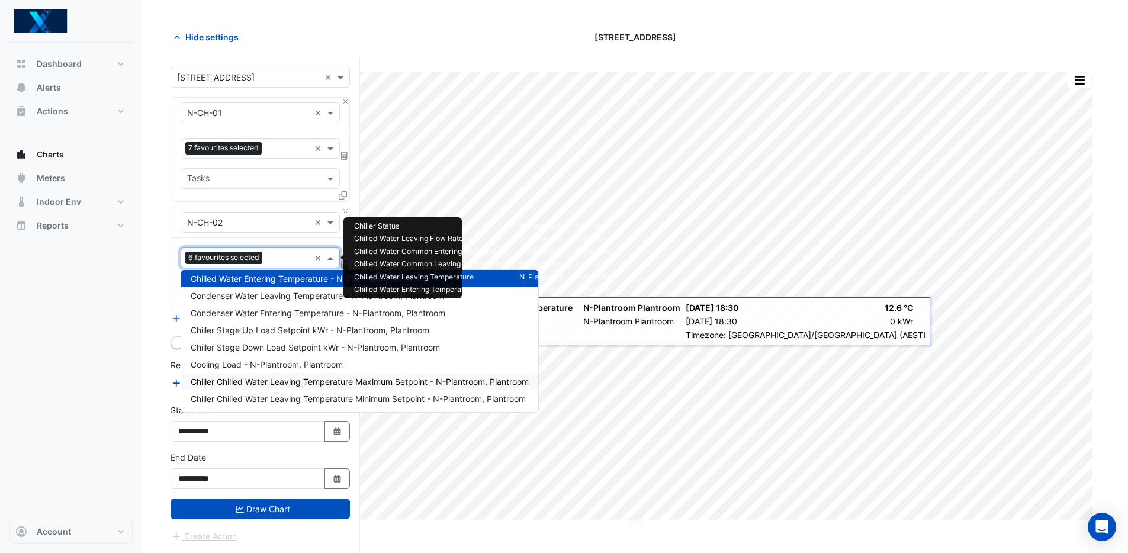
scroll to position [172, 0]
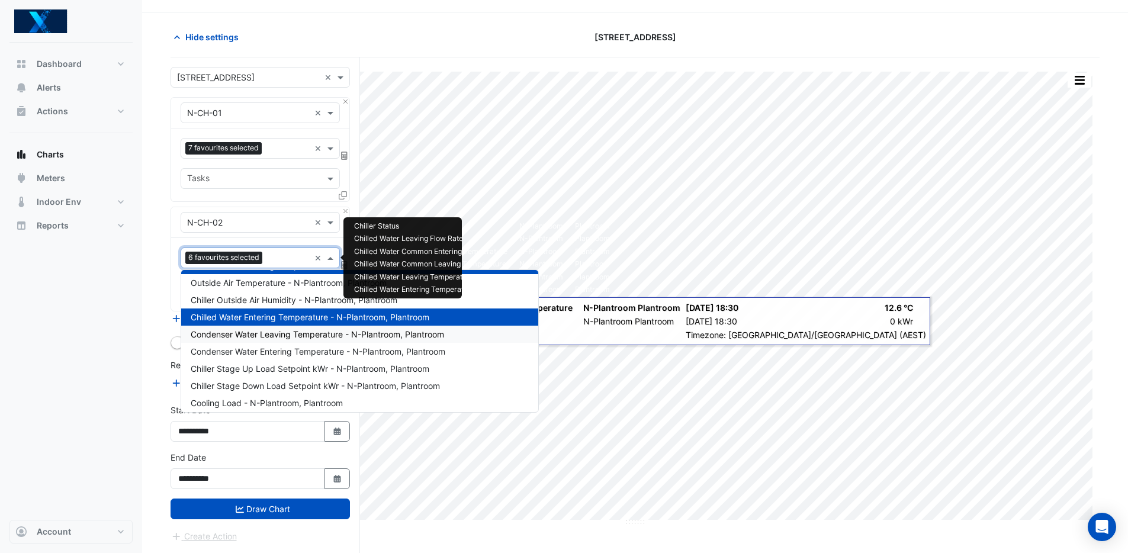
click at [275, 332] on span "Condenser Water Leaving Temperature - N-Plantroom, Plantroom" at bounding box center [317, 334] width 253 height 10
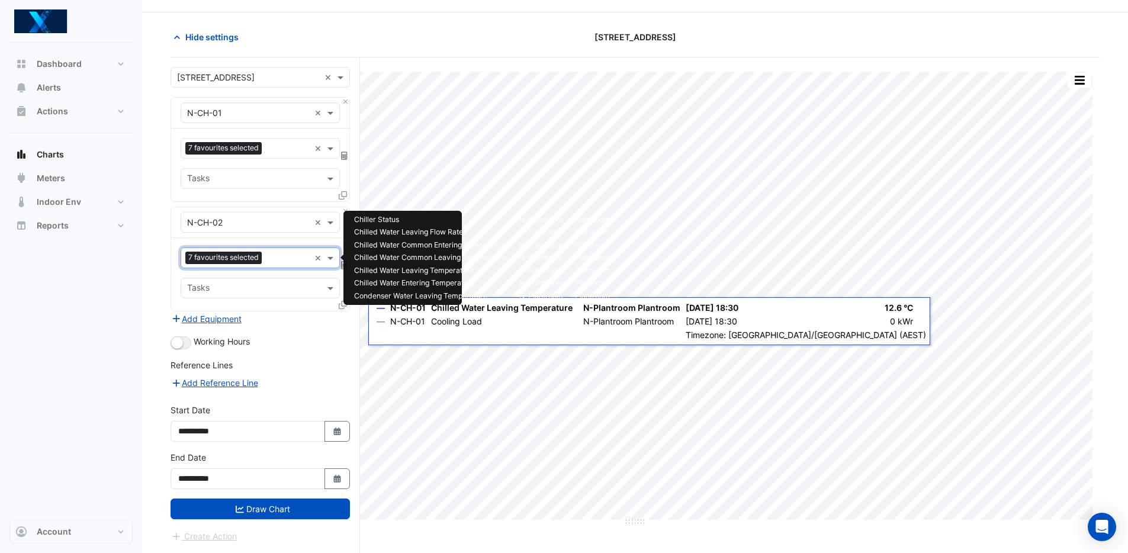
click at [279, 263] on input "text" at bounding box center [287, 259] width 43 height 12
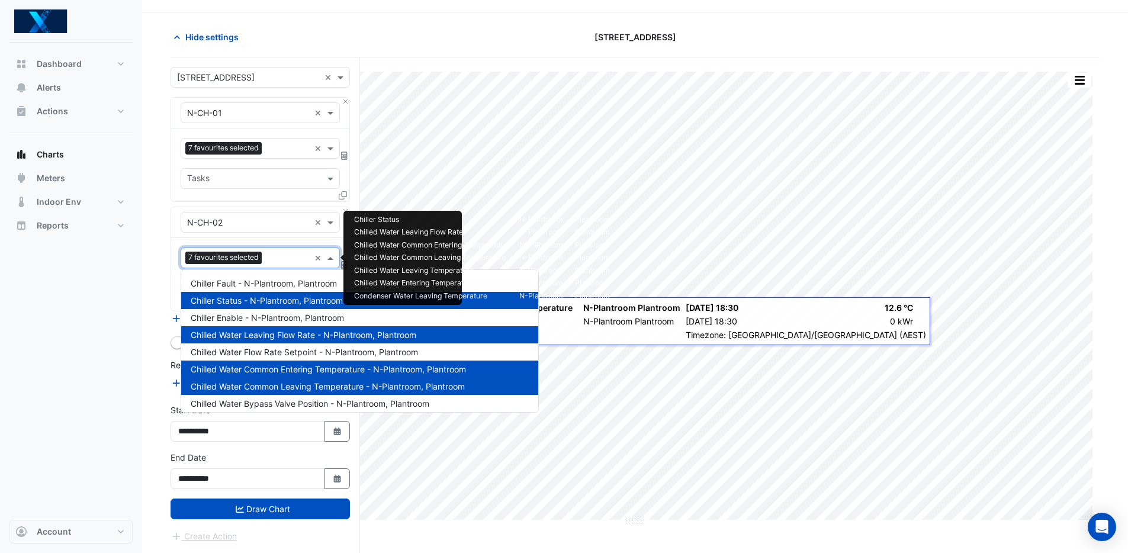
scroll to position [228, 0]
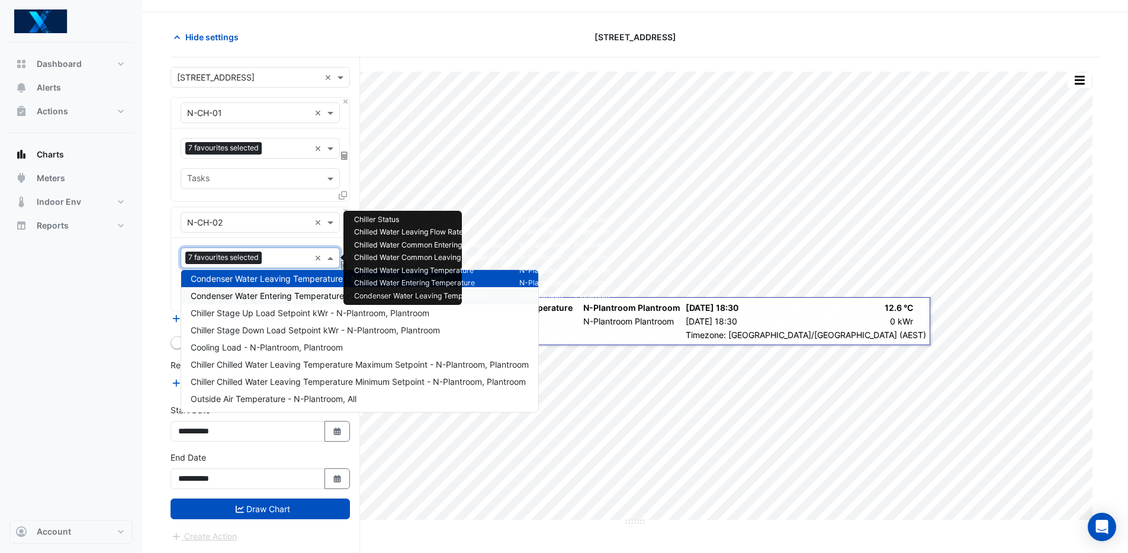
click at [291, 293] on span "Condenser Water Entering Temperature - N-Plantroom, Plantroom" at bounding box center [318, 296] width 255 height 10
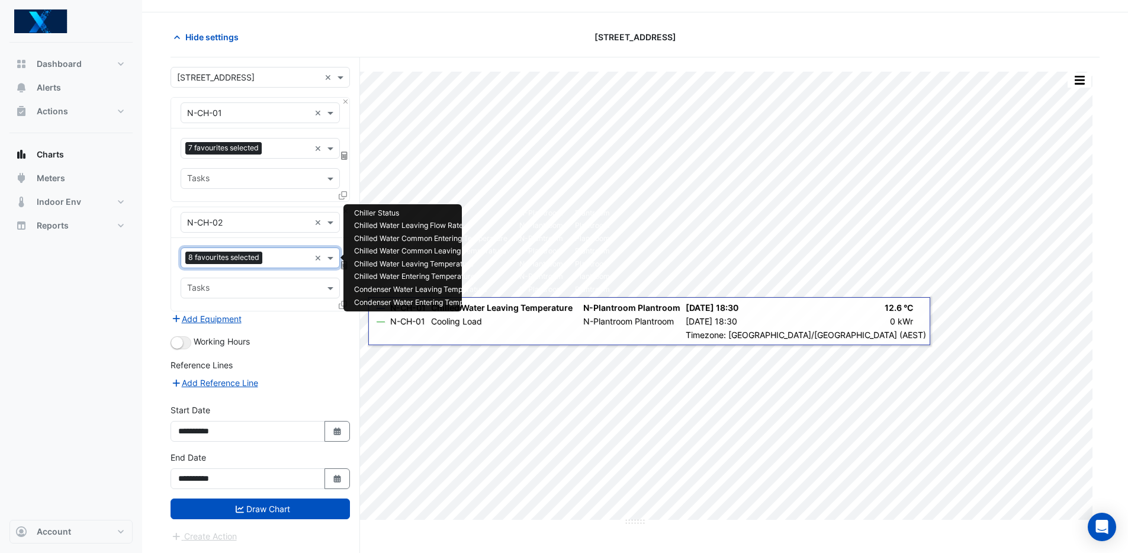
click at [279, 258] on input "text" at bounding box center [288, 259] width 43 height 12
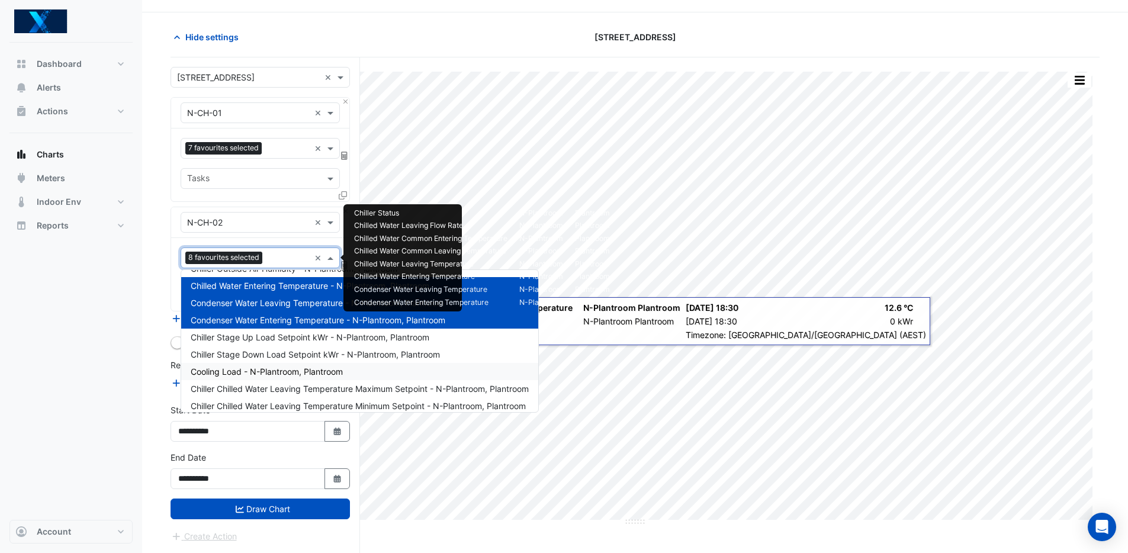
scroll to position [219, 0]
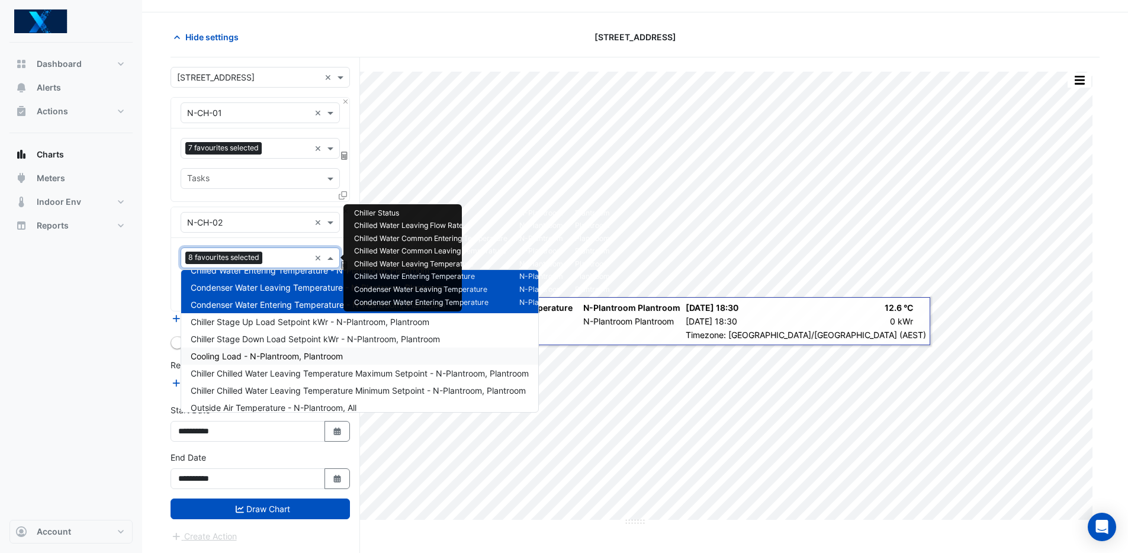
click at [452, 355] on div "Cooling Load - N-Plantroom, Plantroom" at bounding box center [359, 356] width 357 height 17
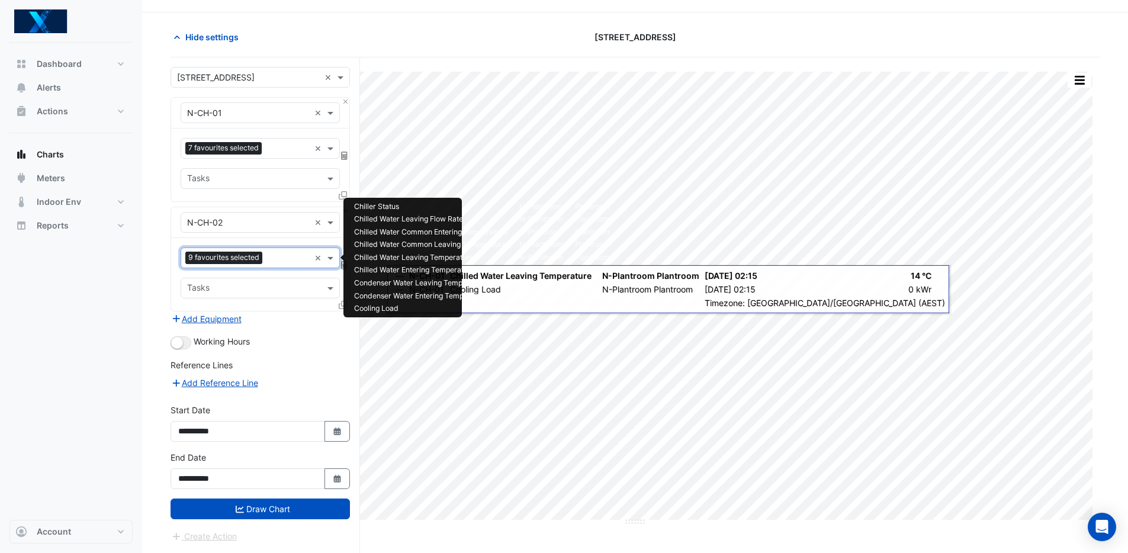
click at [279, 256] on input "text" at bounding box center [288, 259] width 43 height 12
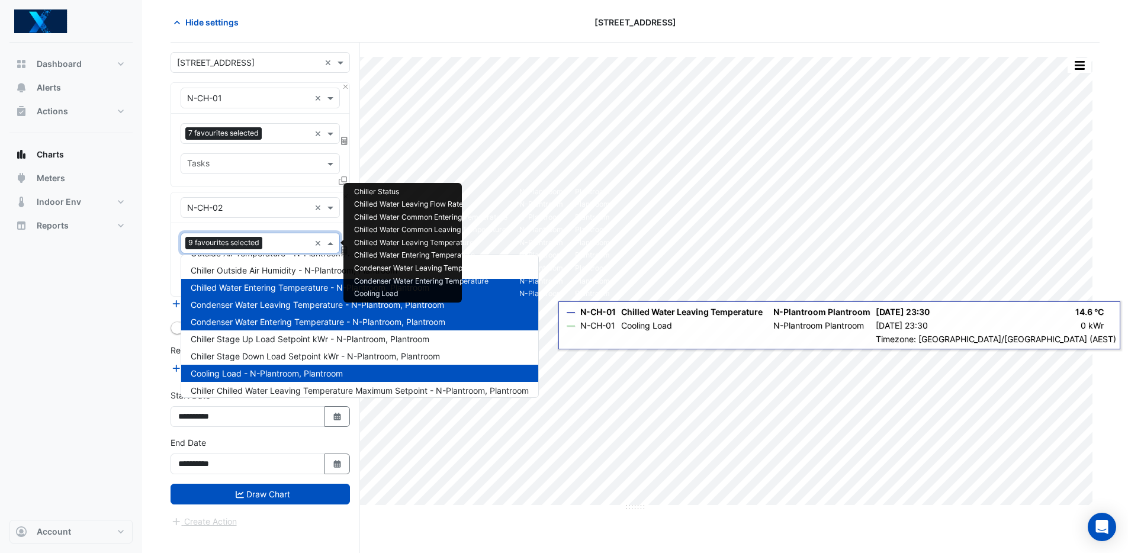
scroll to position [234, 0]
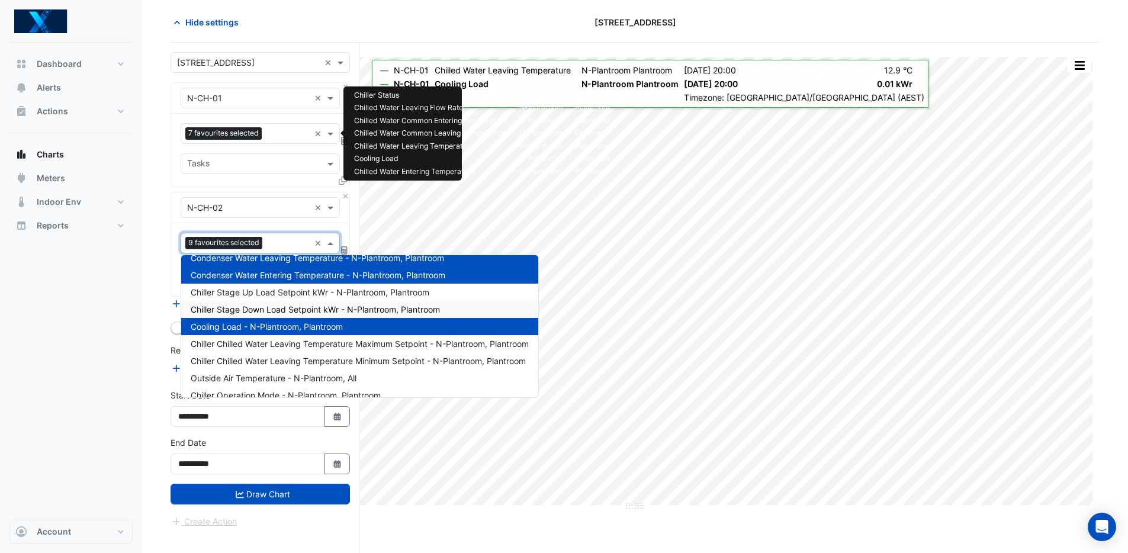
click at [285, 128] on input "text" at bounding box center [287, 134] width 43 height 12
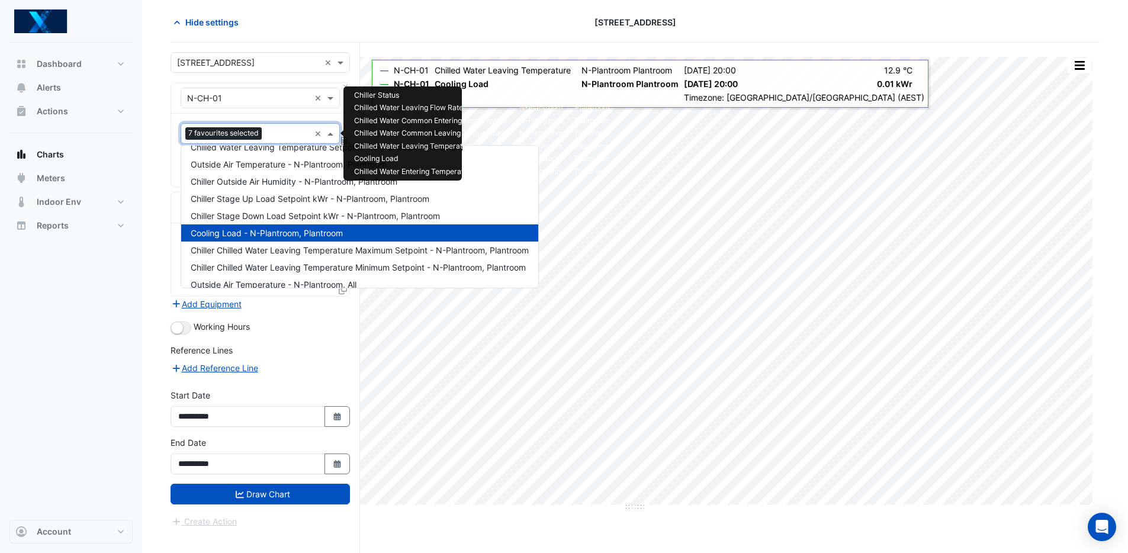
scroll to position [228, 0]
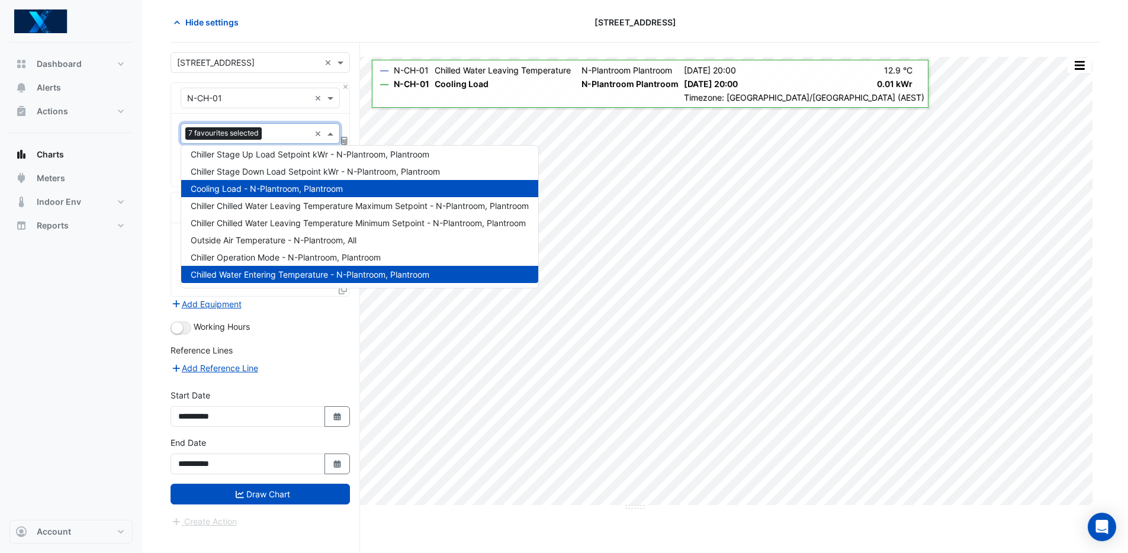
click at [393, 30] on div "Hide settings" at bounding box center [320, 22] width 314 height 21
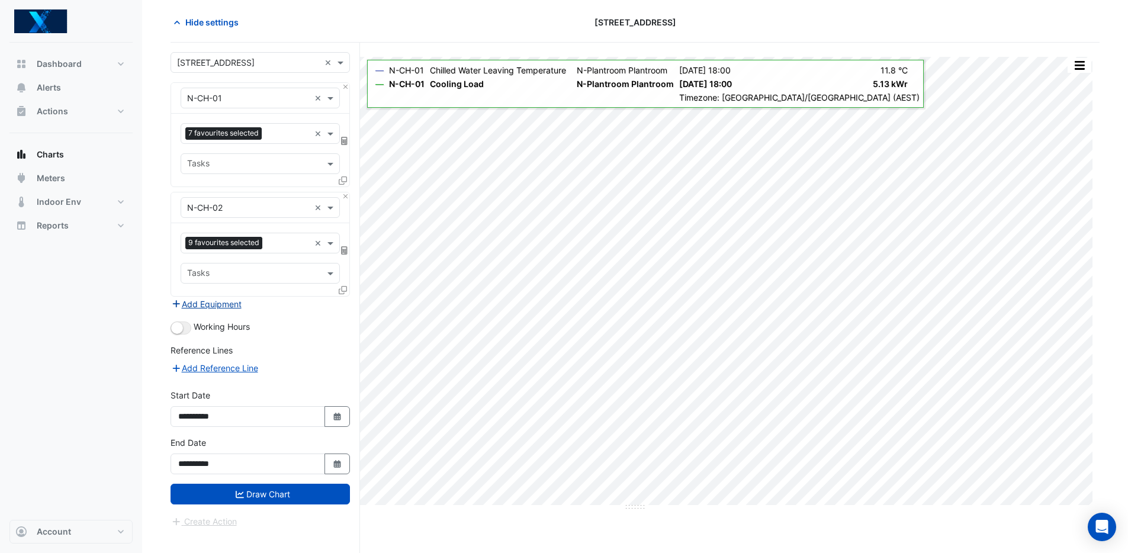
click at [211, 305] on button "Add Equipment" at bounding box center [207, 304] width 72 height 14
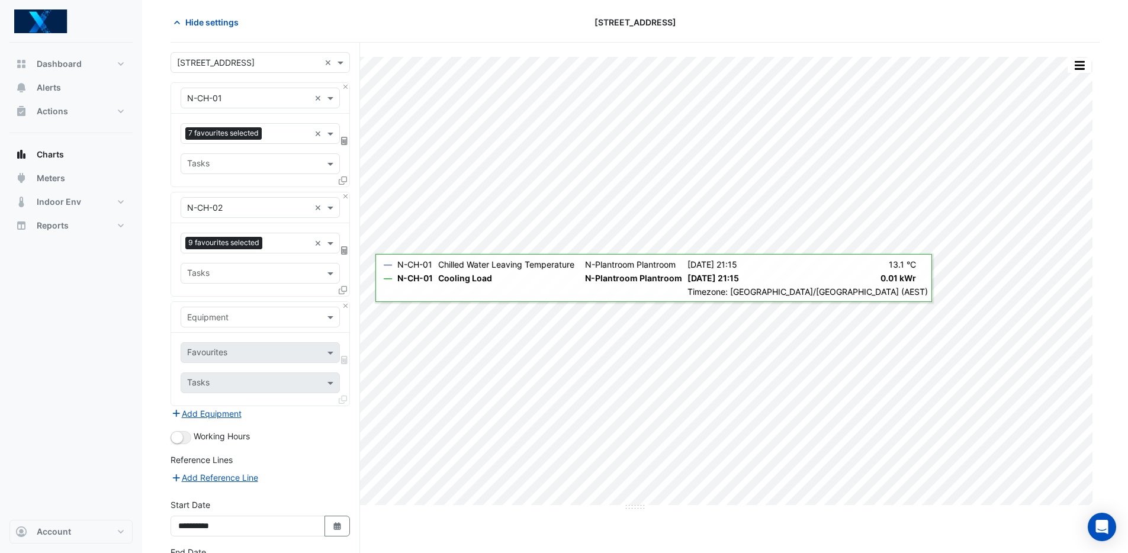
click at [275, 316] on input "text" at bounding box center [248, 317] width 123 height 12
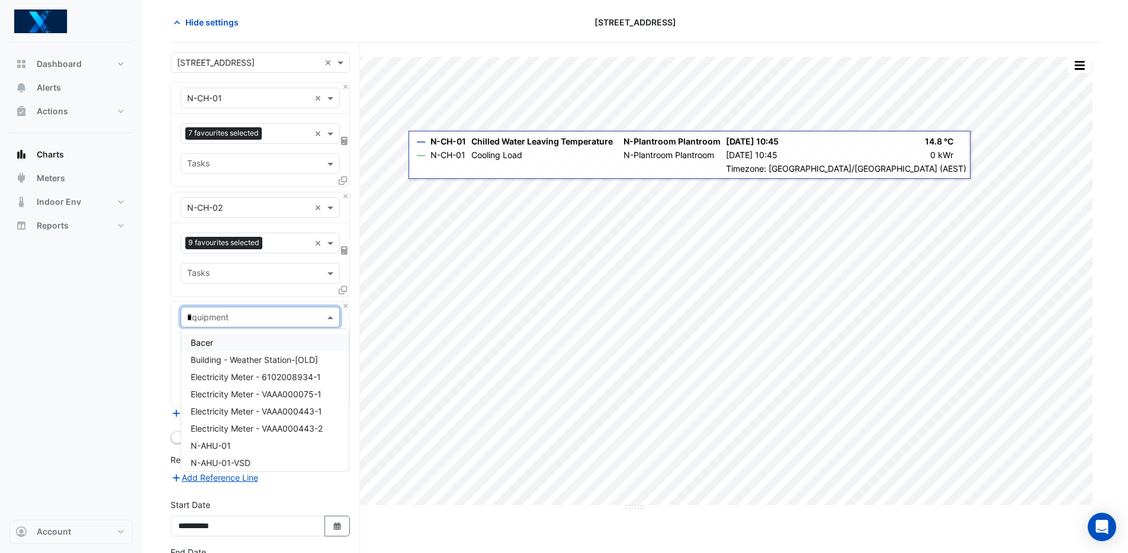
type input "**"
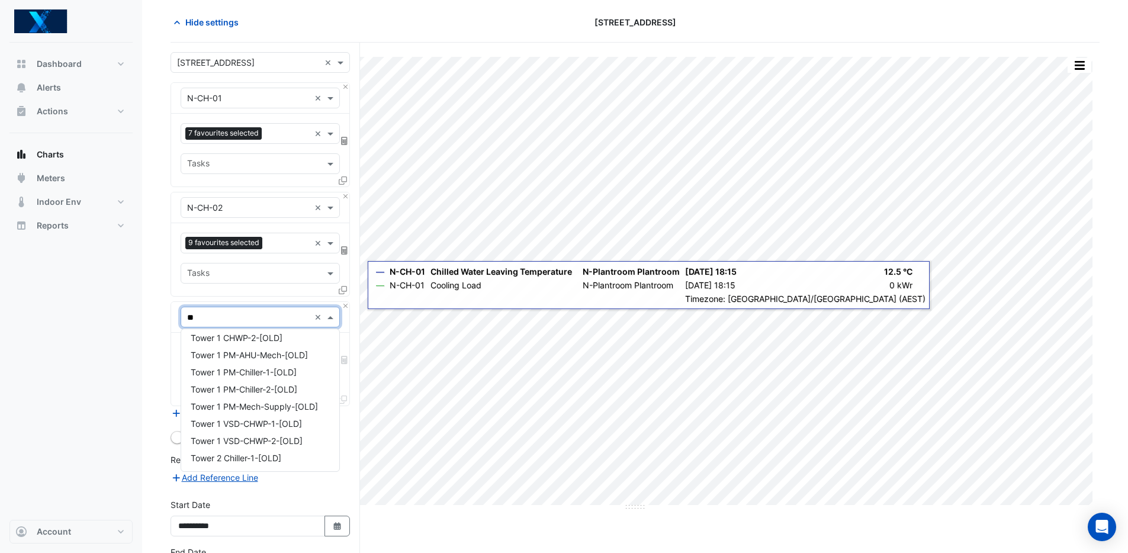
scroll to position [0, 0]
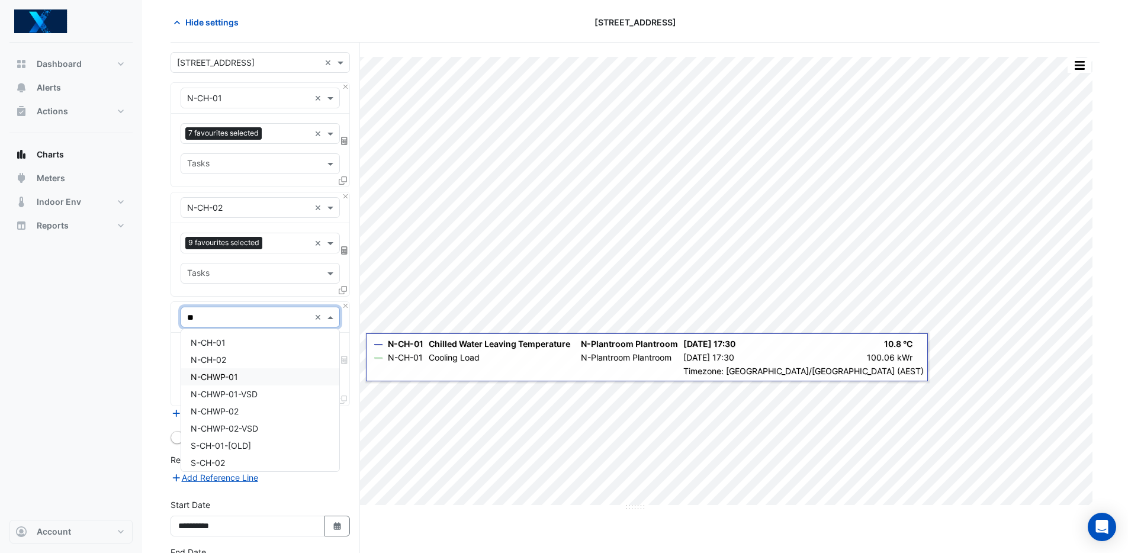
click at [282, 380] on div "N-CHWP-01" at bounding box center [260, 376] width 158 height 17
click at [267, 349] on input "text" at bounding box center [253, 354] width 133 height 12
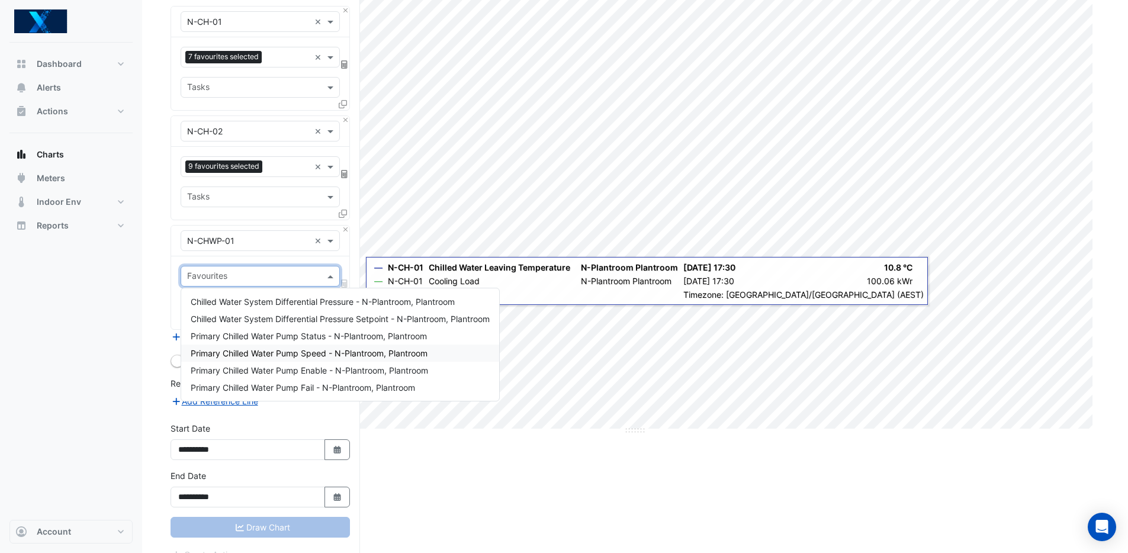
scroll to position [129, 0]
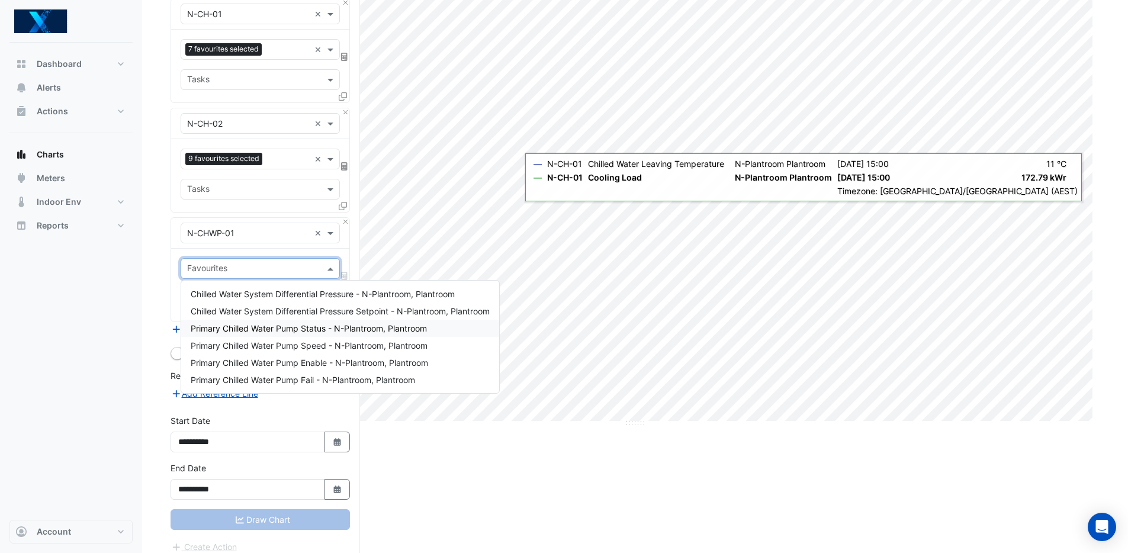
click at [320, 330] on span "Primary Chilled Water Pump Status - N-Plantroom, Plantroom" at bounding box center [309, 328] width 236 height 10
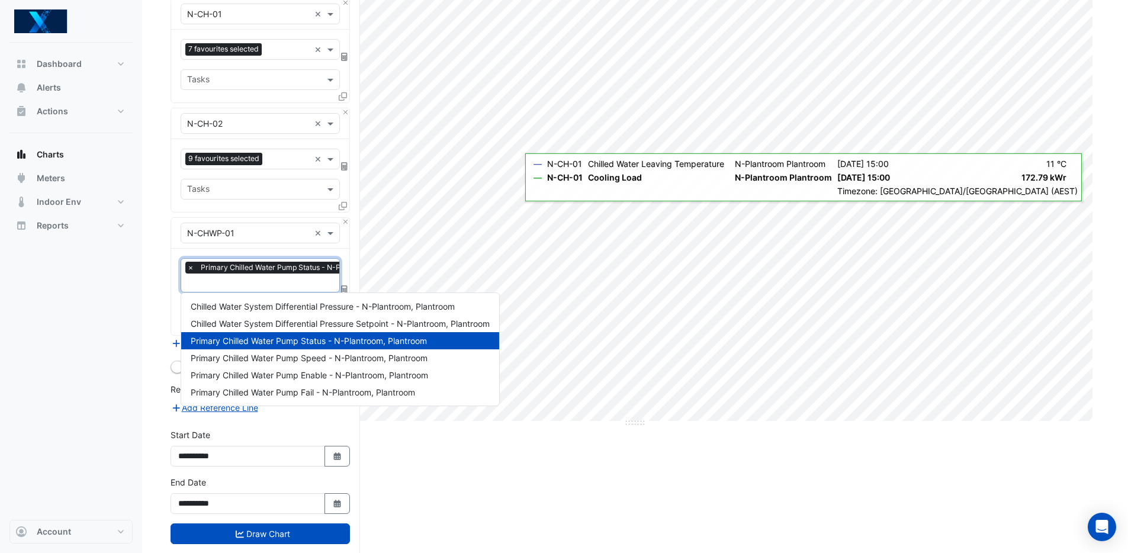
click at [274, 281] on input "text" at bounding box center [301, 284] width 228 height 12
click at [350, 357] on span "Primary Chilled Water Pump Speed - N-Plantroom, Plantroom" at bounding box center [309, 358] width 237 height 10
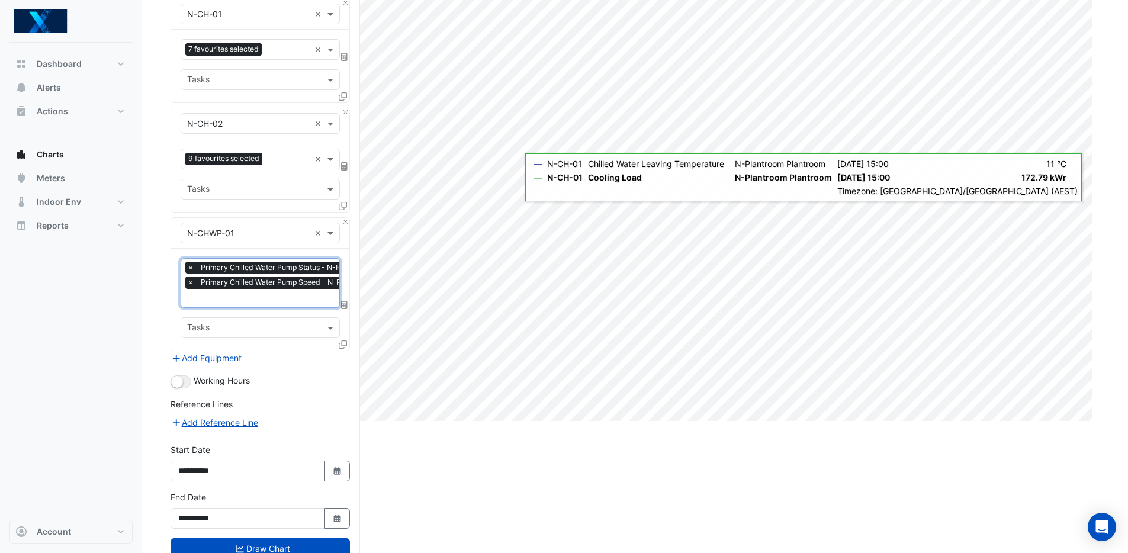
click at [266, 335] on div "Tasks" at bounding box center [260, 327] width 159 height 21
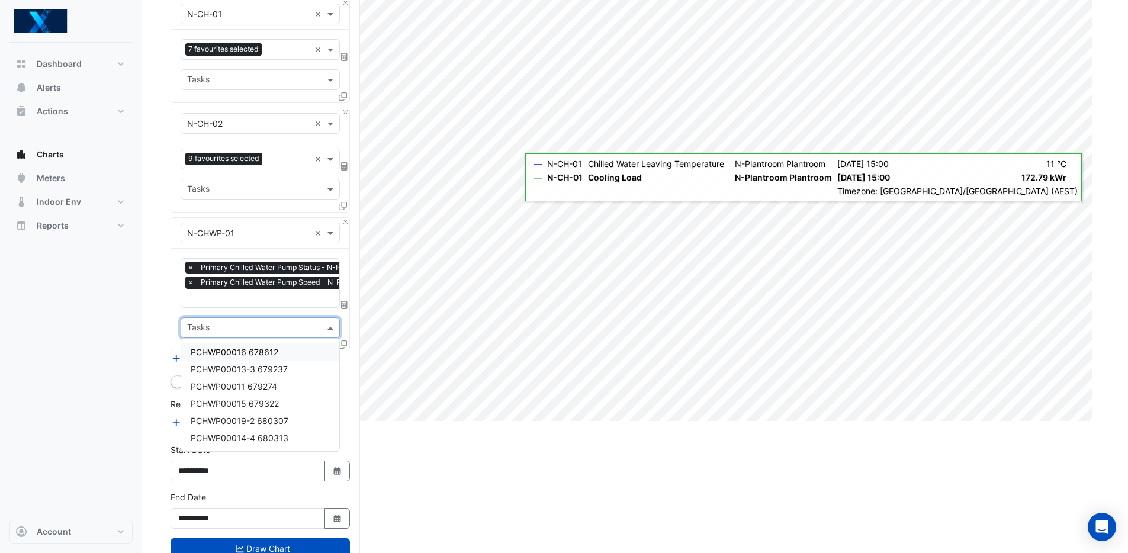
click at [271, 325] on input "text" at bounding box center [253, 329] width 133 height 12
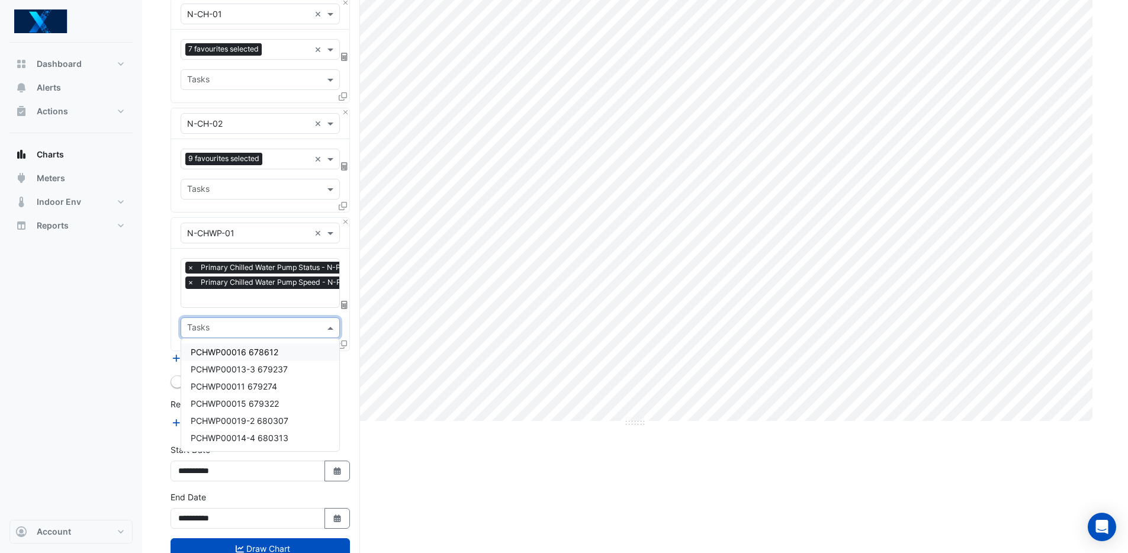
click at [551, 477] on div "Split by Unit Split All Print Save as JPEG Save as PNG Pivot Data Table Export …" at bounding box center [635, 276] width 929 height 634
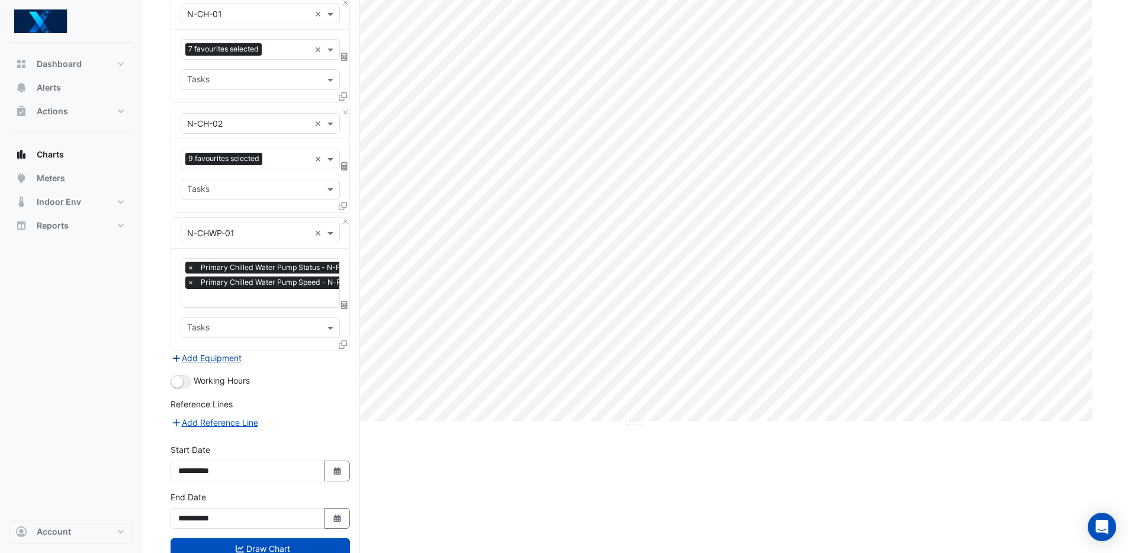
click at [197, 352] on button "Add Equipment" at bounding box center [207, 358] width 72 height 14
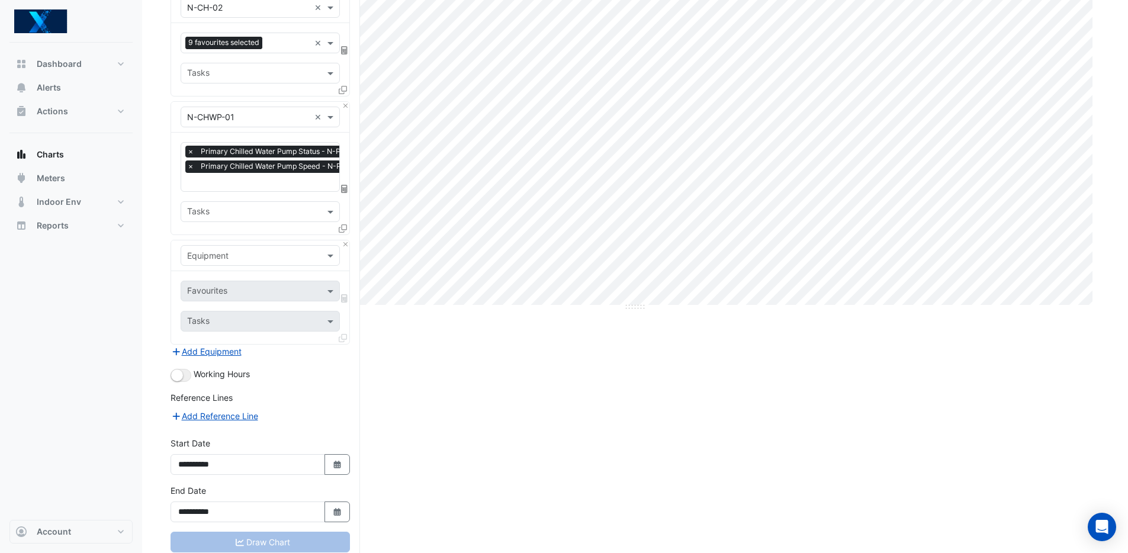
scroll to position [175, 0]
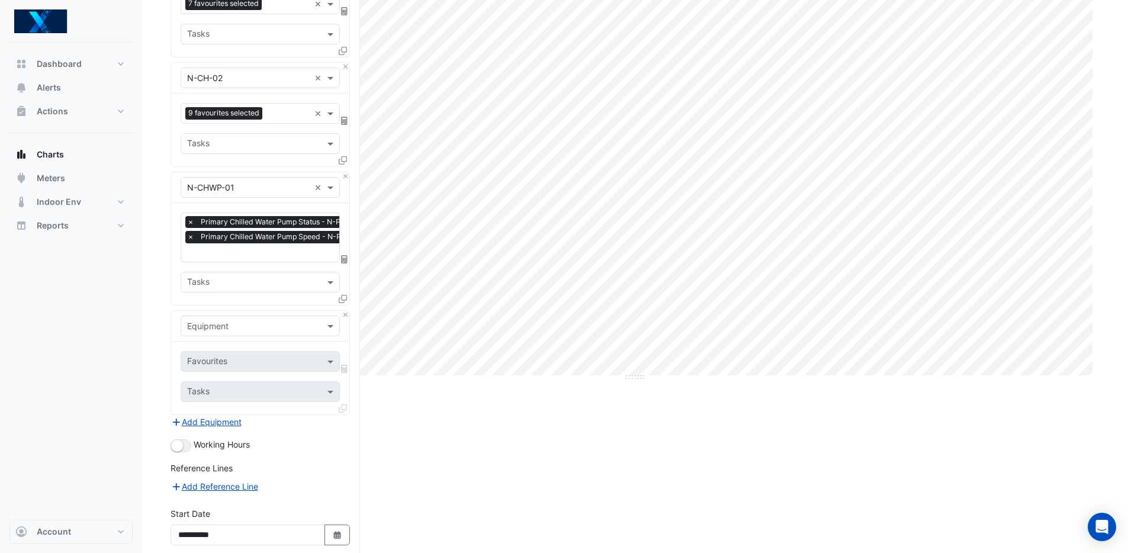
click at [230, 320] on input "text" at bounding box center [248, 326] width 123 height 12
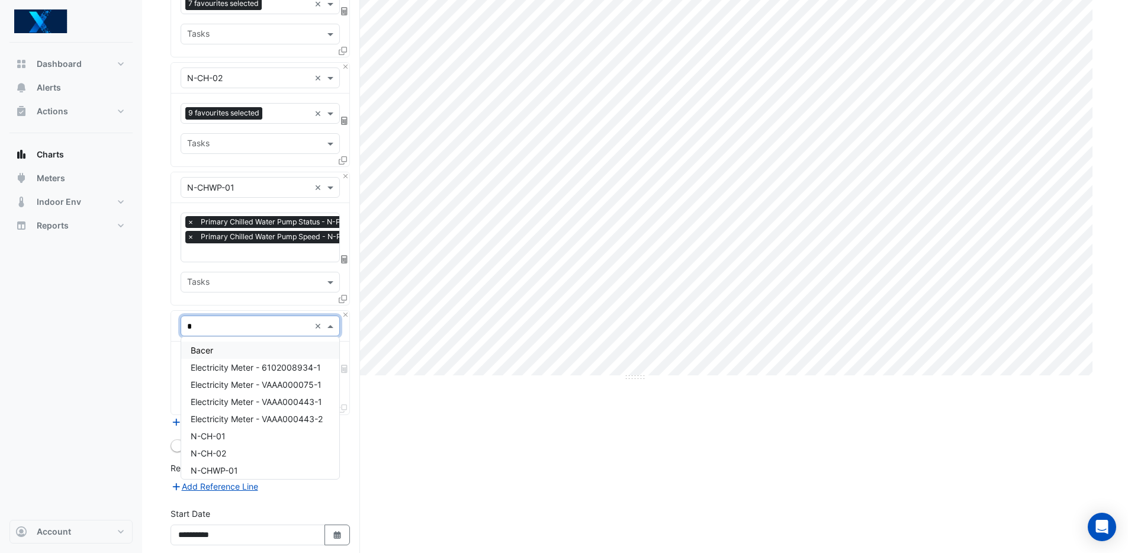
type input "**"
click at [271, 400] on div "N-CHWP-01-VSD" at bounding box center [260, 401] width 158 height 17
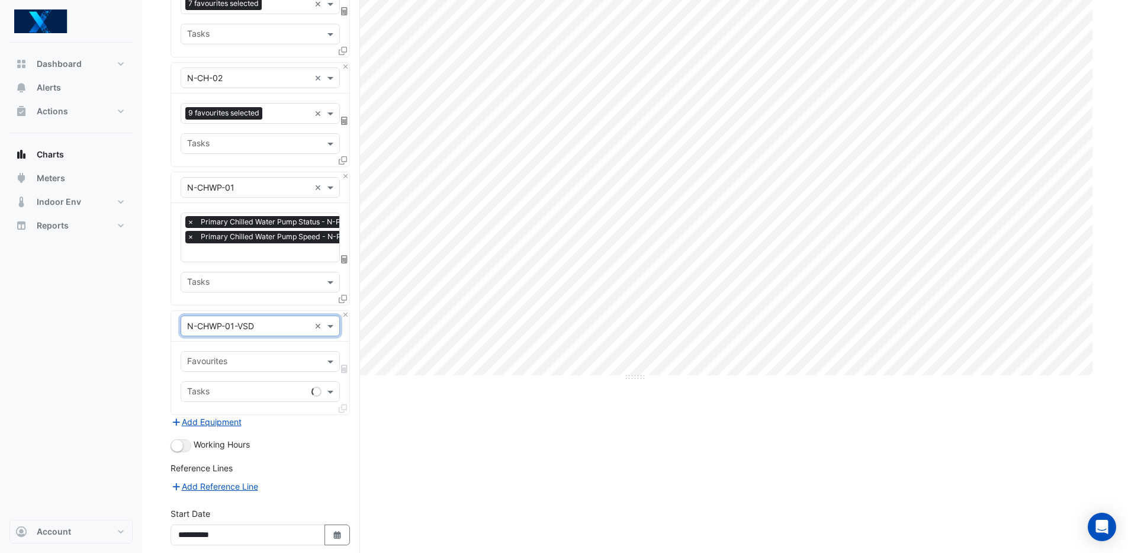
scroll to position [237, 0]
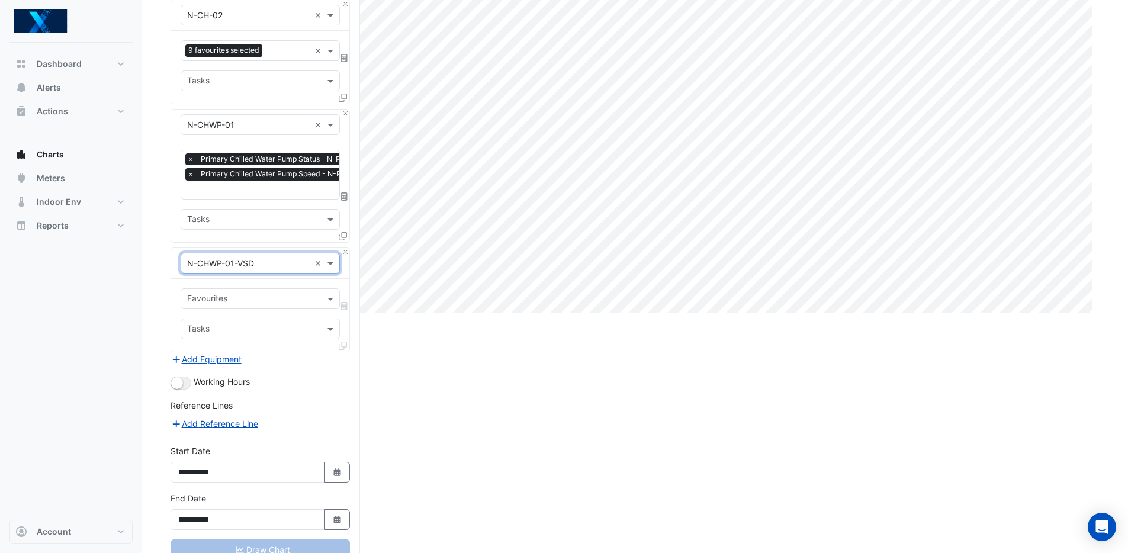
click at [263, 264] on input "text" at bounding box center [248, 264] width 123 height 12
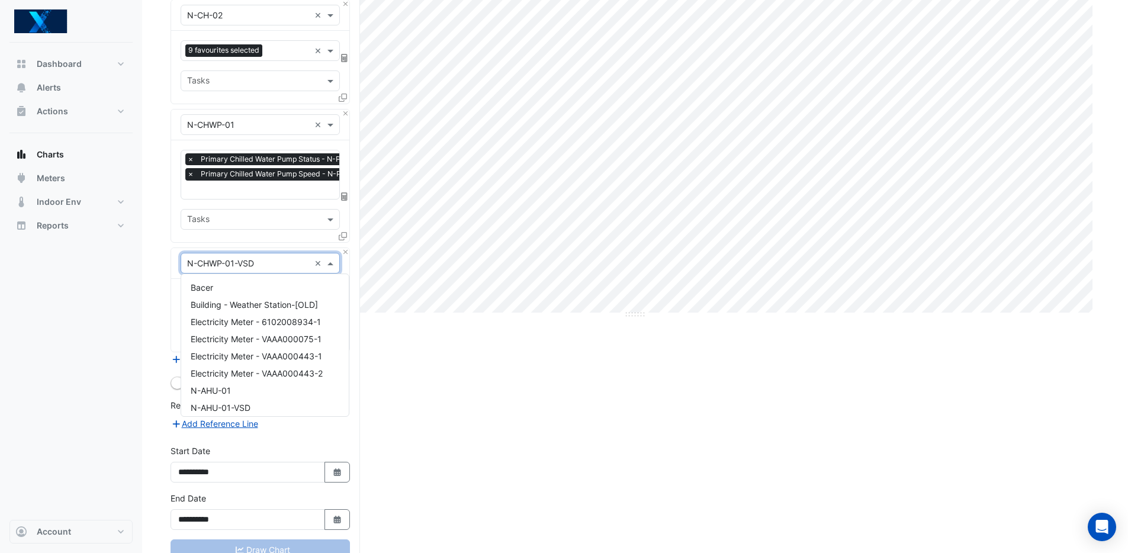
scroll to position [606, 0]
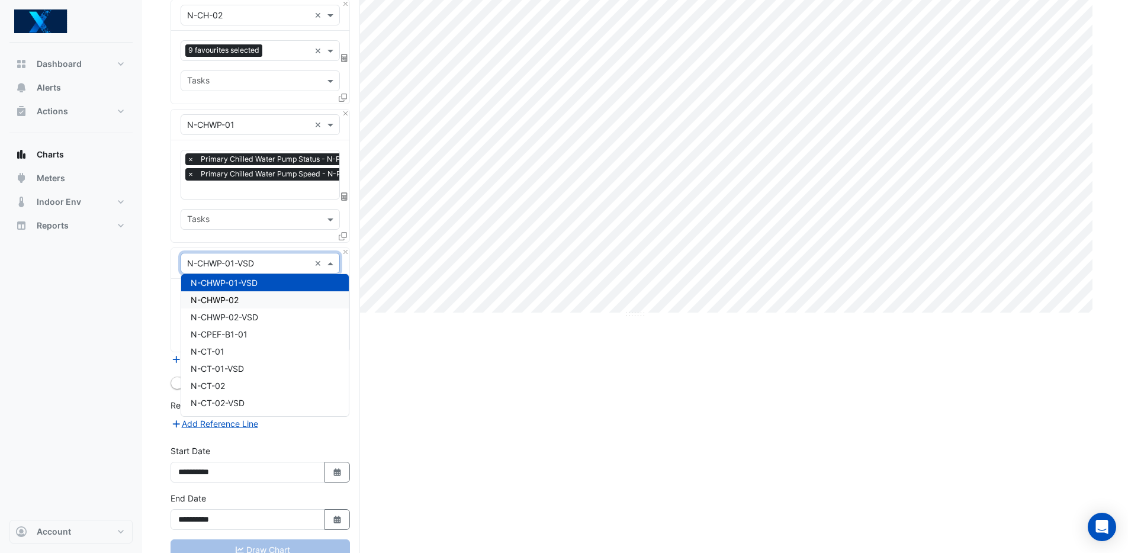
click at [253, 301] on div "N-CHWP-02" at bounding box center [265, 299] width 168 height 17
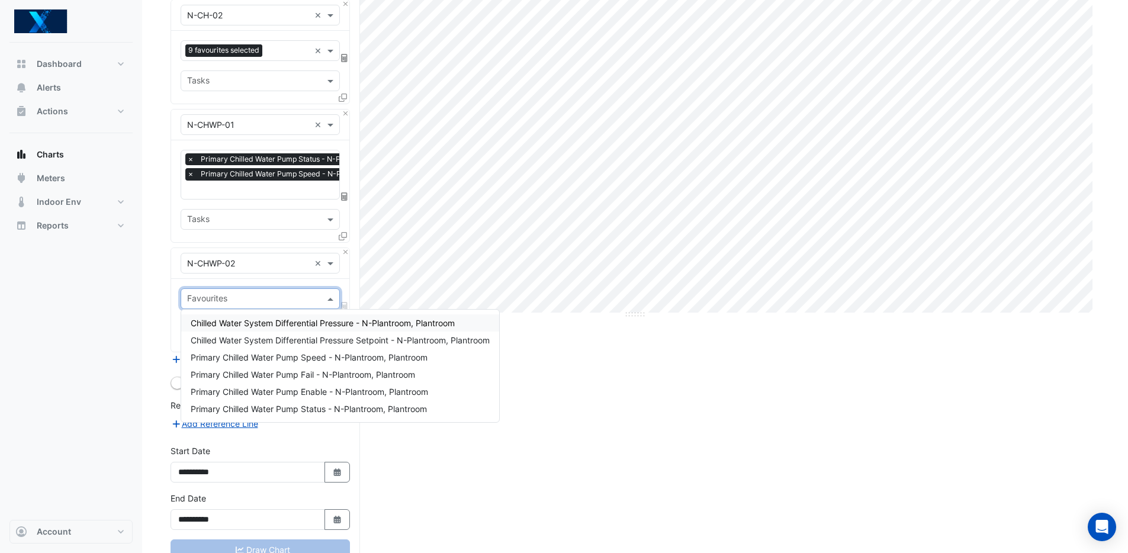
click at [271, 294] on input "text" at bounding box center [253, 300] width 133 height 12
click at [332, 355] on span "Primary Chilled Water Pump Speed - N-Plantroom, Plantroom" at bounding box center [309, 357] width 237 height 10
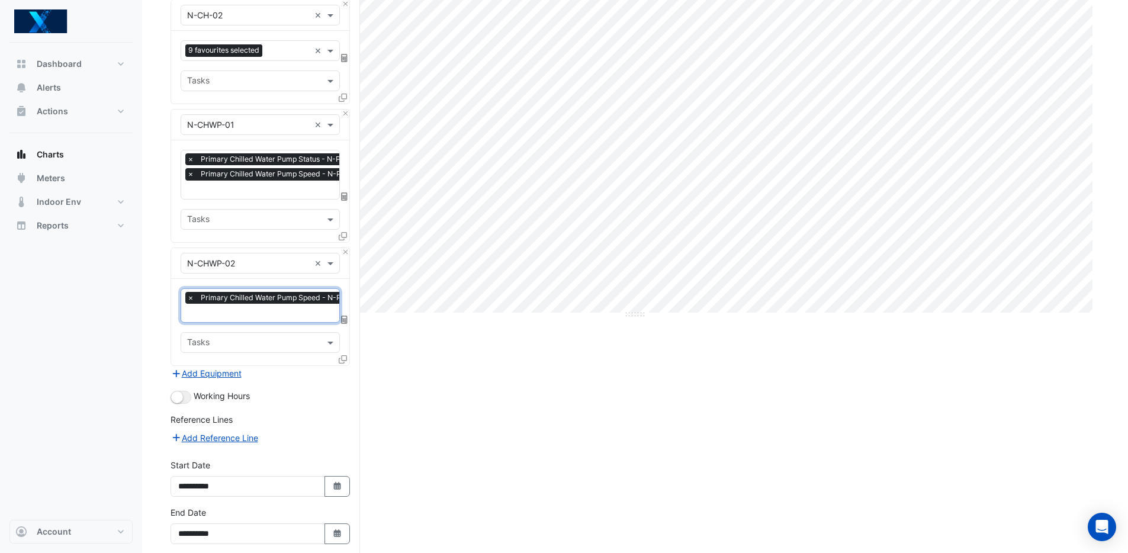
click at [287, 313] on input "text" at bounding box center [301, 314] width 229 height 12
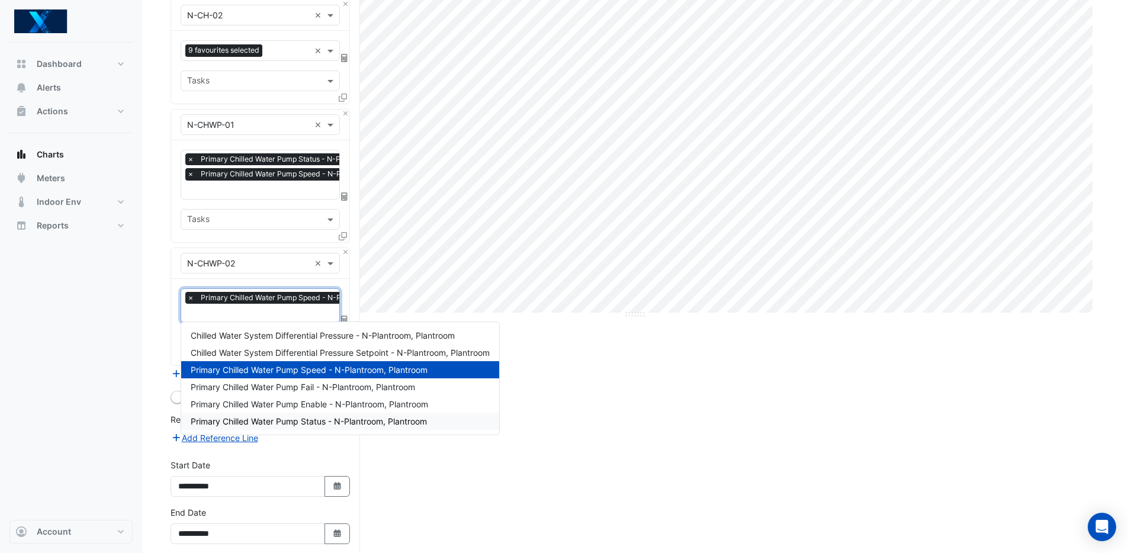
click at [310, 420] on span "Primary Chilled Water Pump Status - N-Plantroom, Plantroom" at bounding box center [309, 421] width 236 height 10
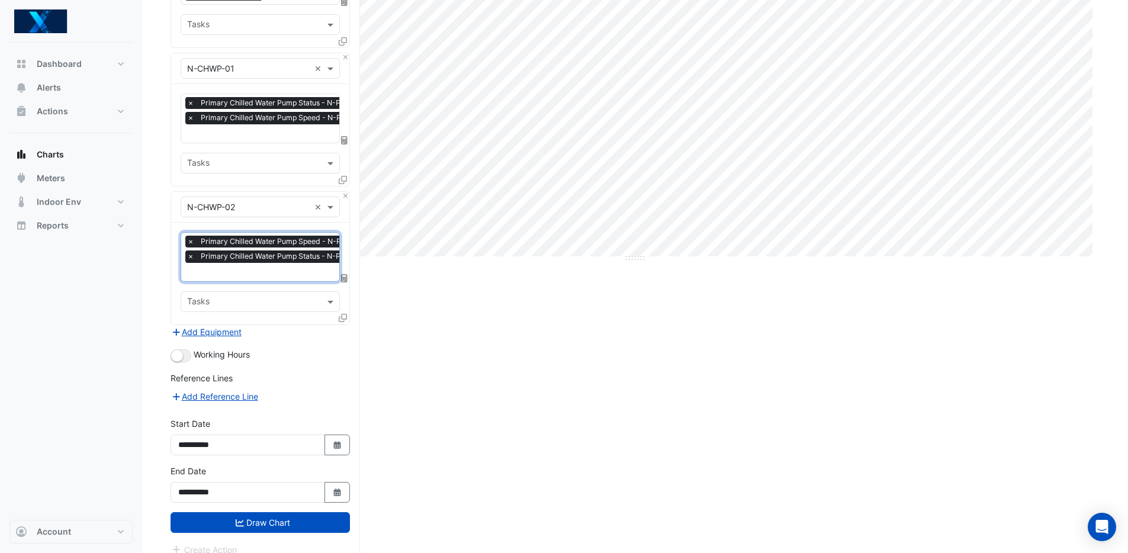
scroll to position [301, 0]
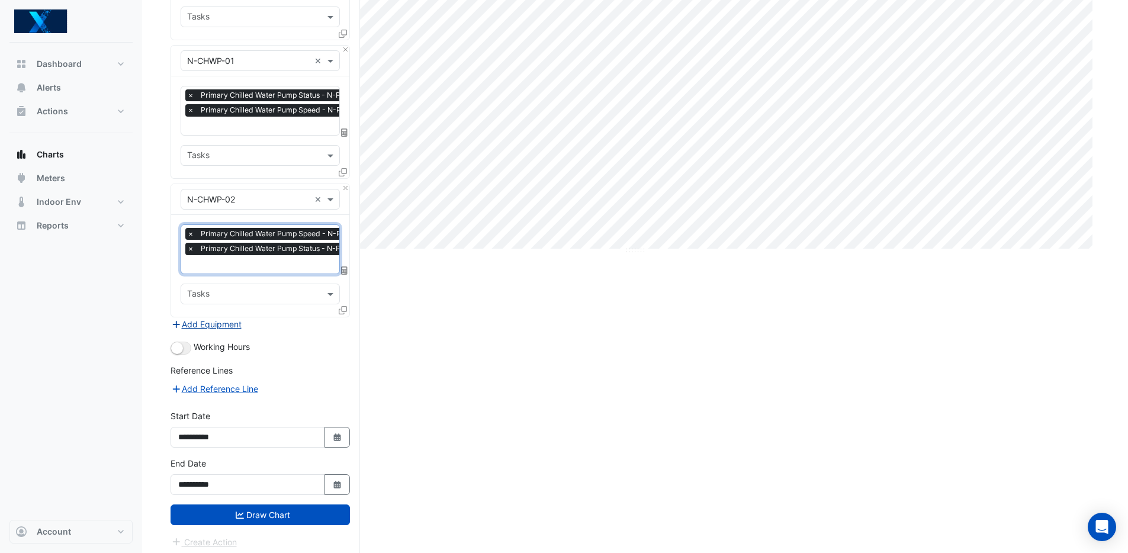
click at [200, 320] on button "Add Equipment" at bounding box center [207, 324] width 72 height 14
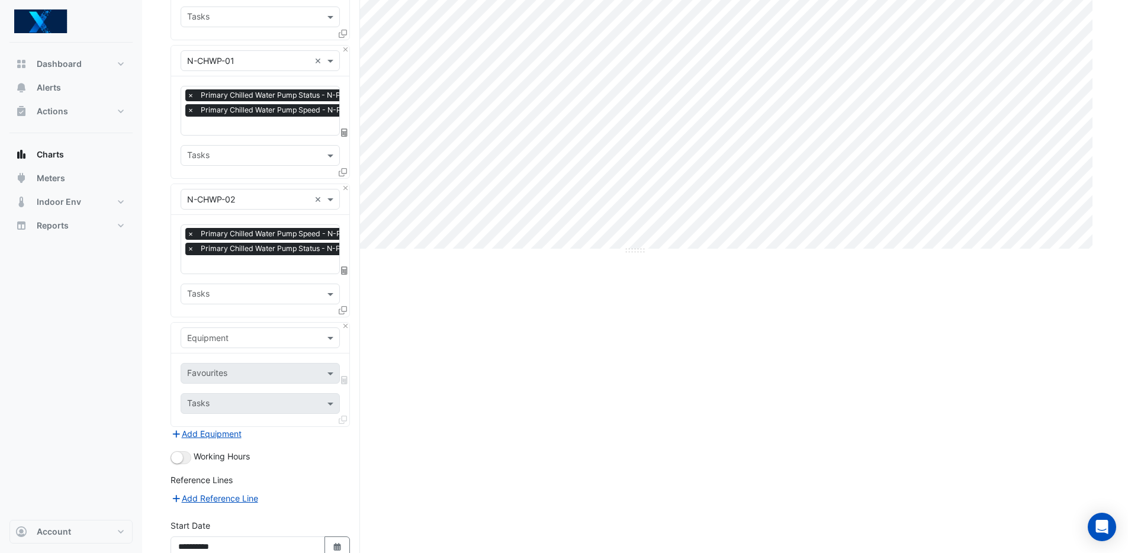
scroll to position [374, 0]
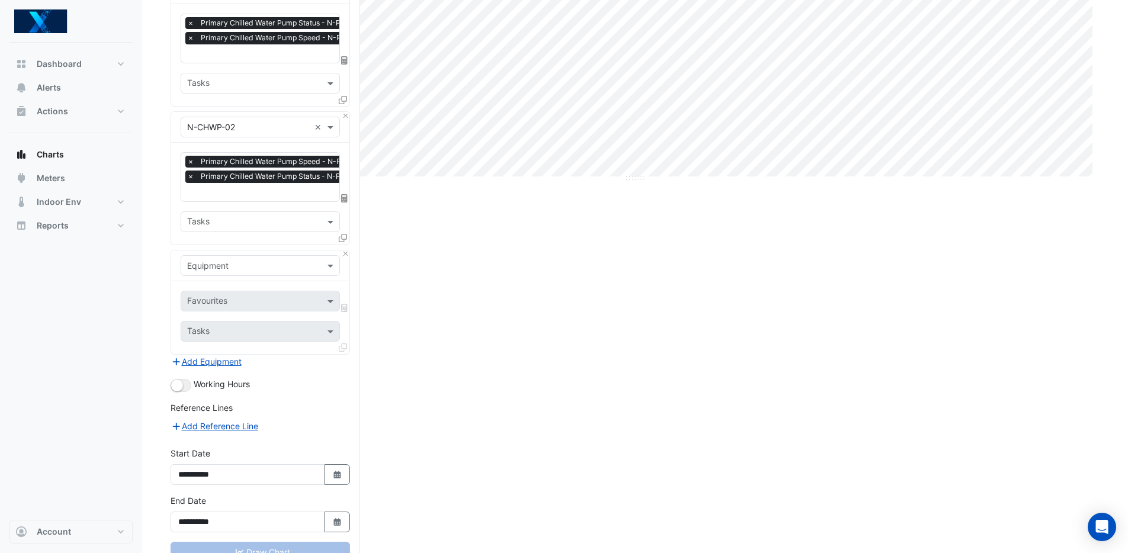
click at [249, 261] on input "text" at bounding box center [248, 266] width 123 height 12
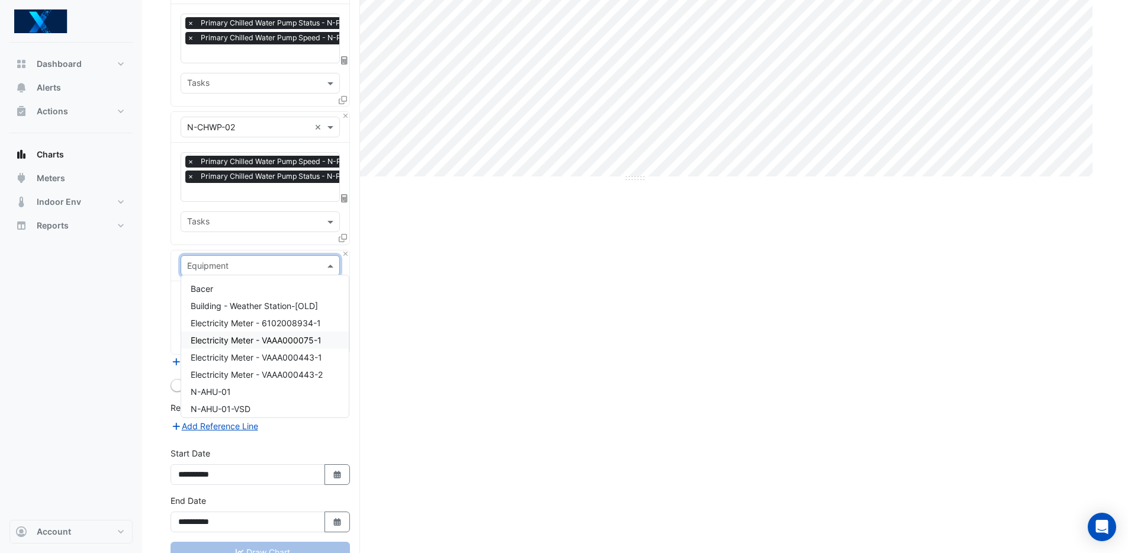
scroll to position [8, 0]
type input "**"
click at [290, 339] on div "N-CHWP-01-VSD" at bounding box center [260, 340] width 158 height 17
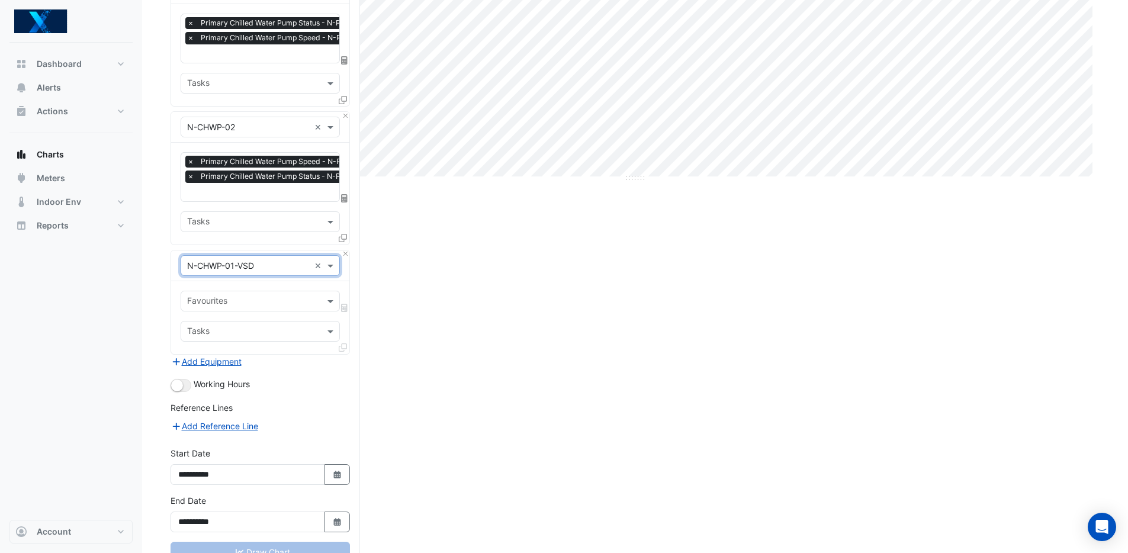
click at [270, 298] on input "text" at bounding box center [253, 302] width 133 height 12
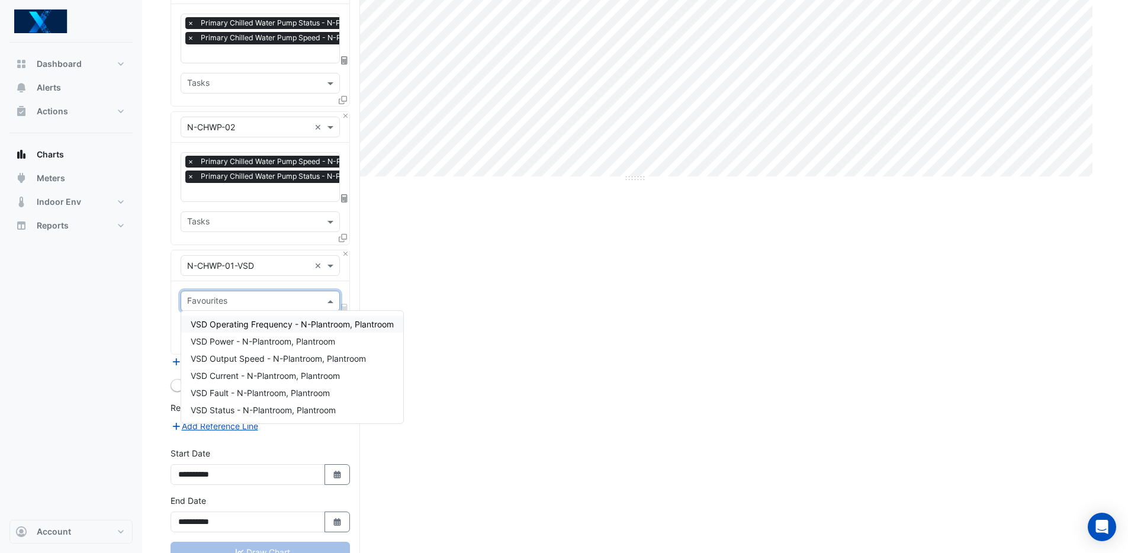
click at [297, 324] on span "VSD Operating Frequency - N-Plantroom, Plantroom" at bounding box center [292, 324] width 203 height 10
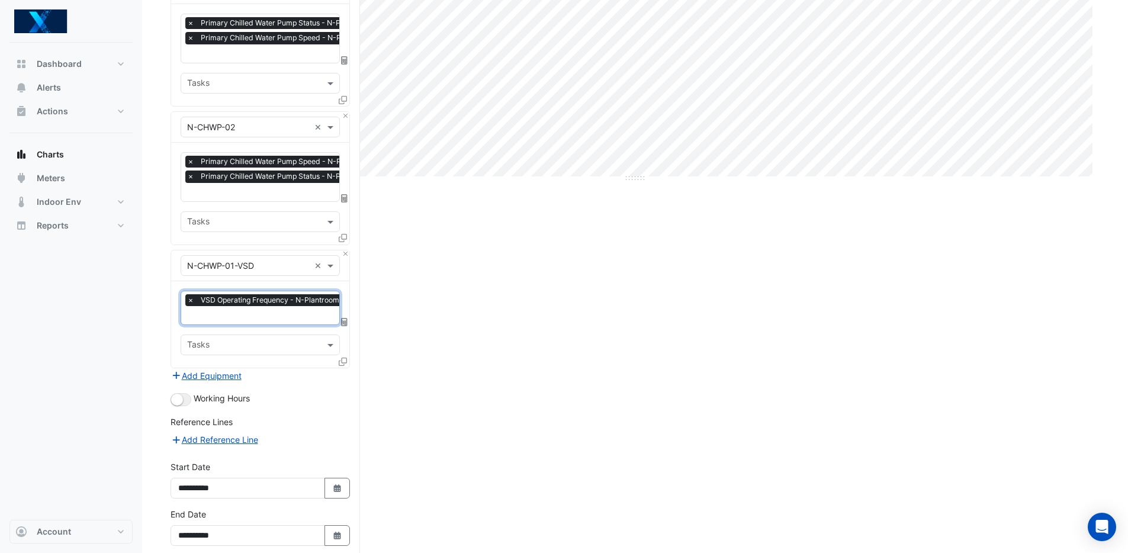
click at [250, 310] on input "text" at bounding box center [285, 316] width 197 height 12
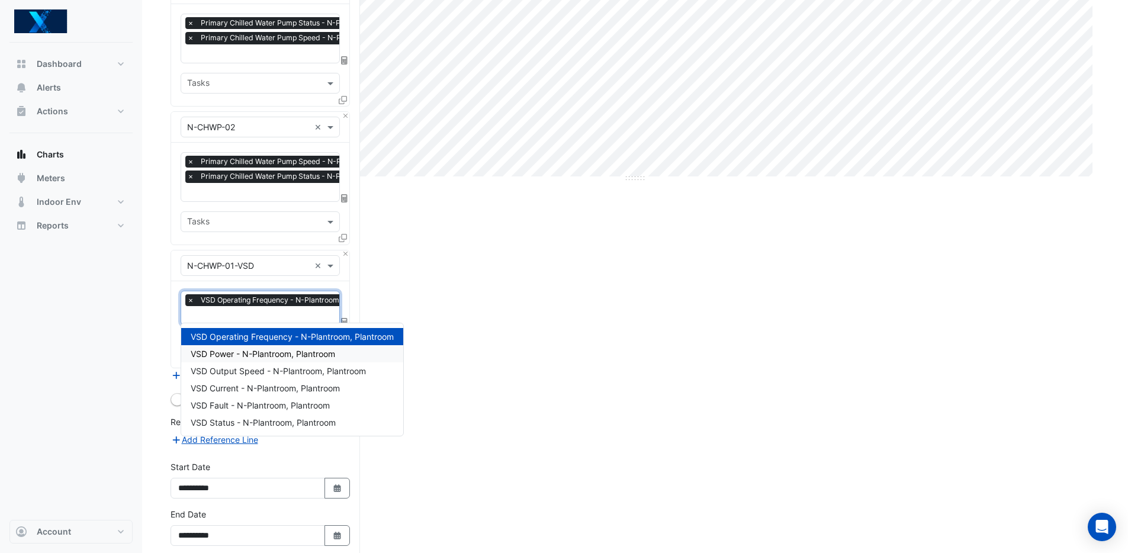
click at [250, 351] on span "VSD Power - N-Plantroom, Plantroom" at bounding box center [263, 354] width 144 height 10
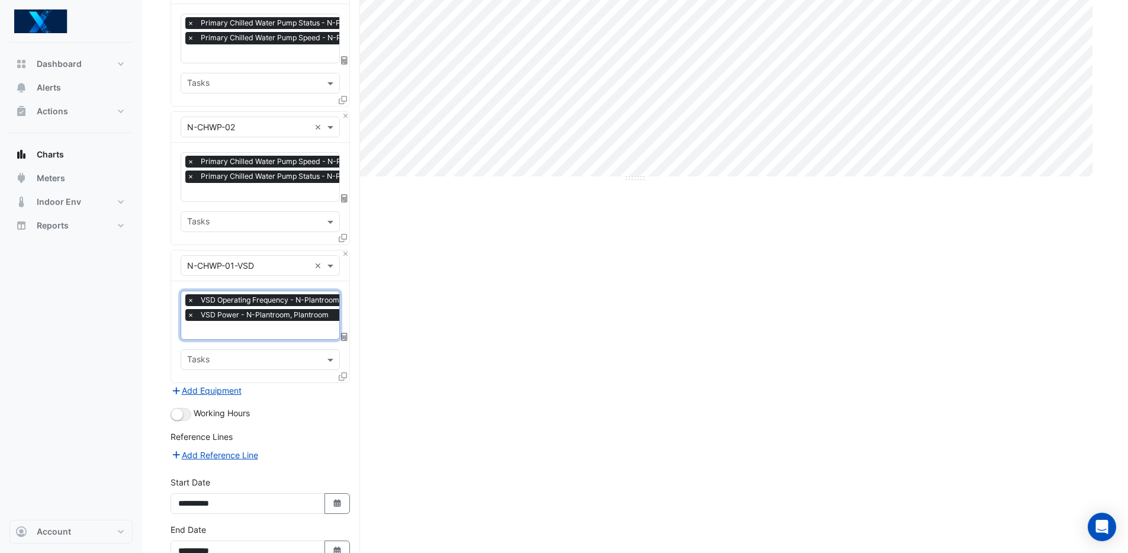
click at [239, 326] on input "text" at bounding box center [285, 331] width 197 height 12
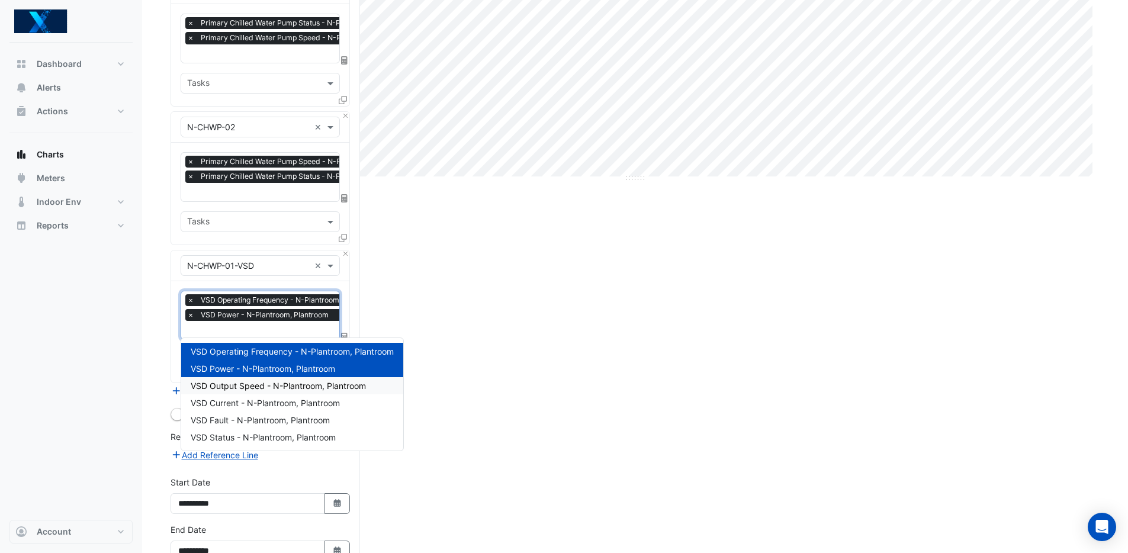
click at [253, 391] on div "VSD Output Speed - N-Plantroom, Plantroom" at bounding box center [292, 385] width 222 height 17
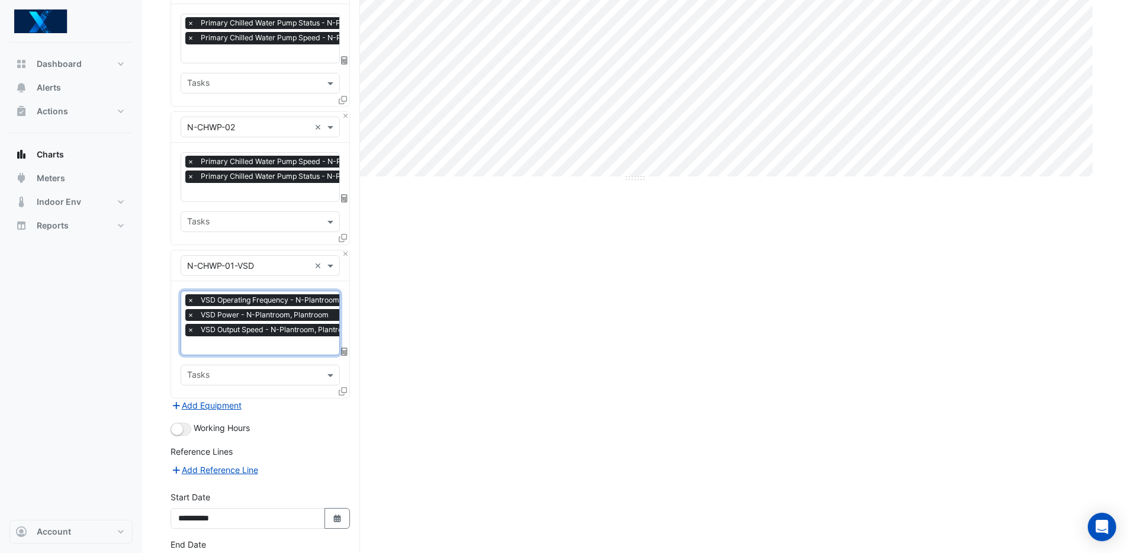
click at [253, 343] on input "text" at bounding box center [285, 346] width 197 height 12
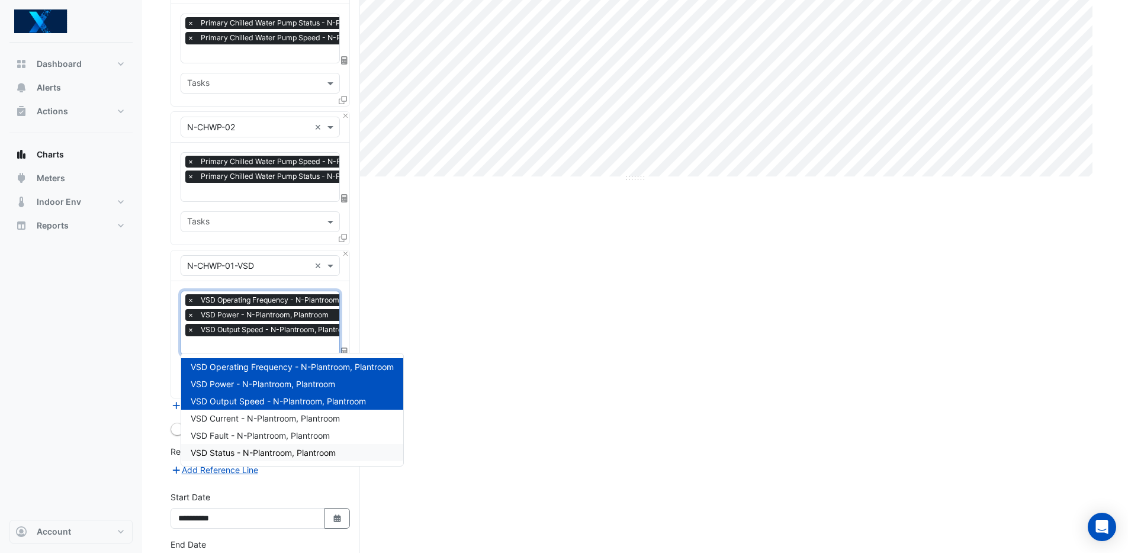
click at [270, 449] on span "VSD Status - N-Plantroom, Plantroom" at bounding box center [263, 453] width 145 height 10
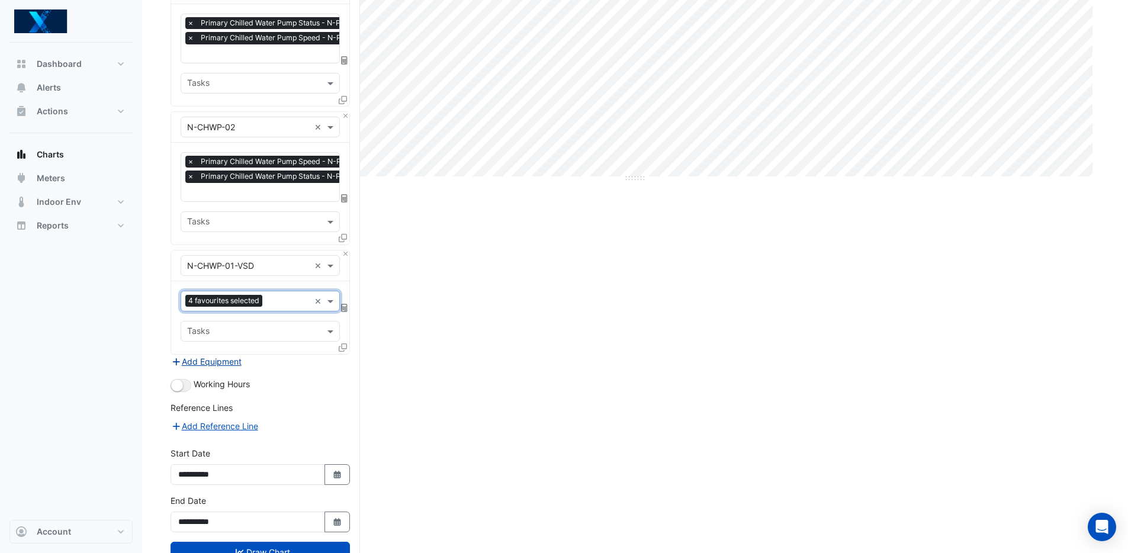
click at [216, 359] on button "Add Equipment" at bounding box center [207, 362] width 72 height 14
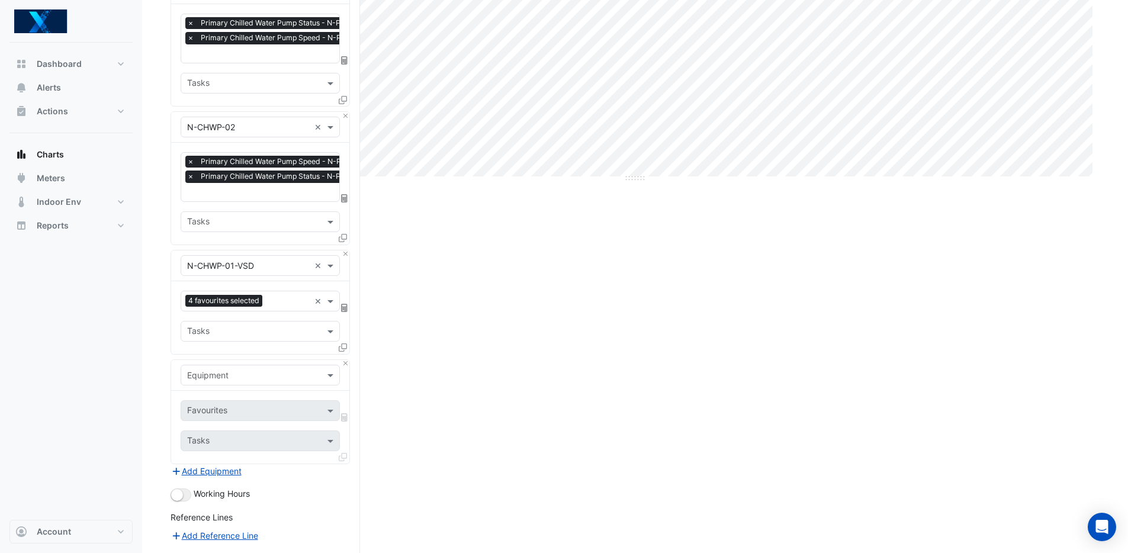
drag, startPoint x: 233, startPoint y: 381, endPoint x: 232, endPoint y: 375, distance: 6.0
click at [233, 381] on div "Equipment" at bounding box center [260, 375] width 159 height 21
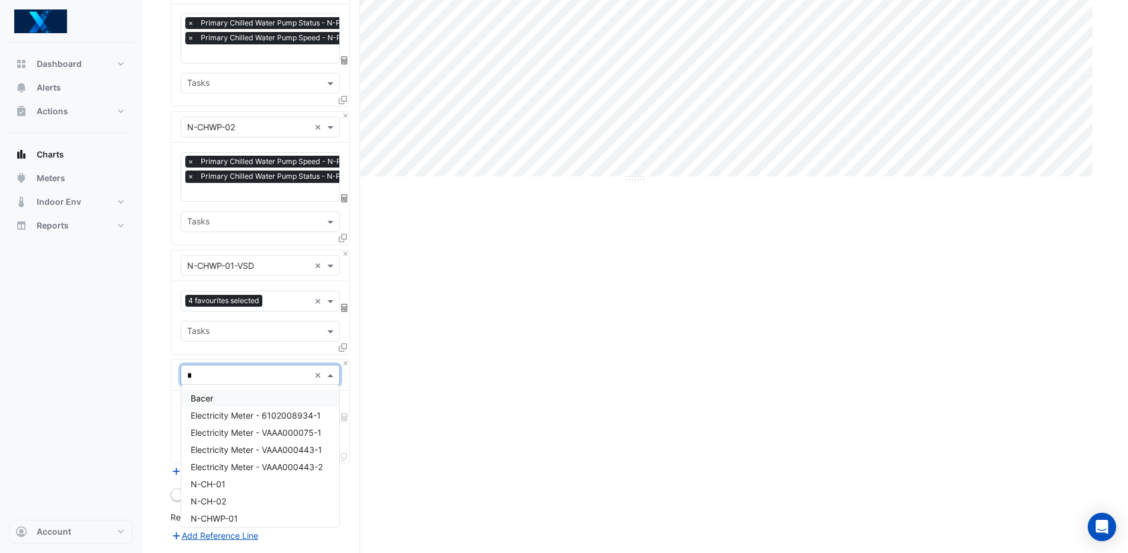
type input "**"
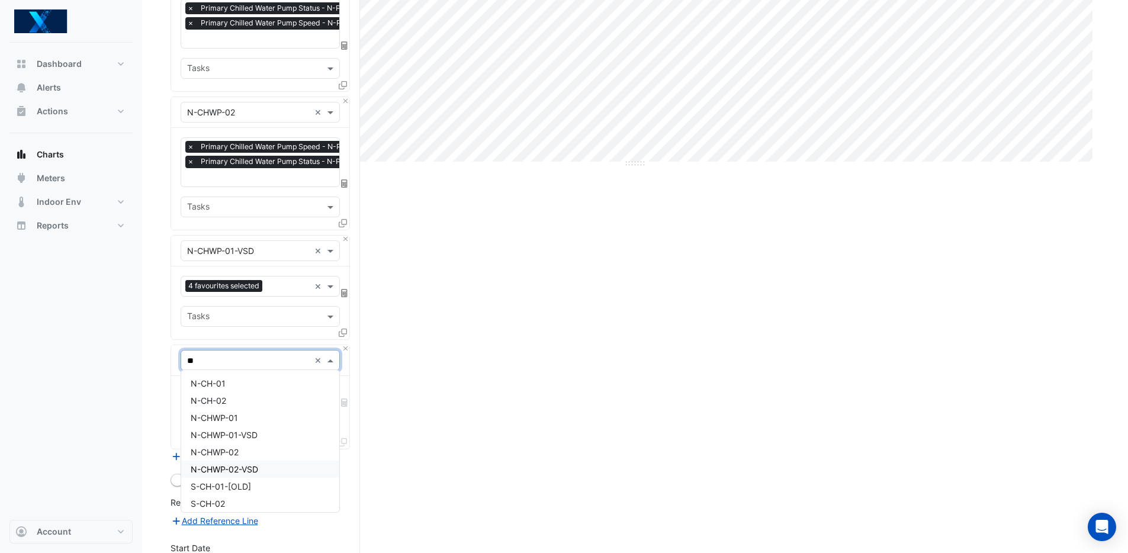
click at [281, 470] on div "N-CHWP-02-VSD" at bounding box center [260, 469] width 158 height 17
click at [268, 387] on div "Favourites" at bounding box center [250, 396] width 139 height 18
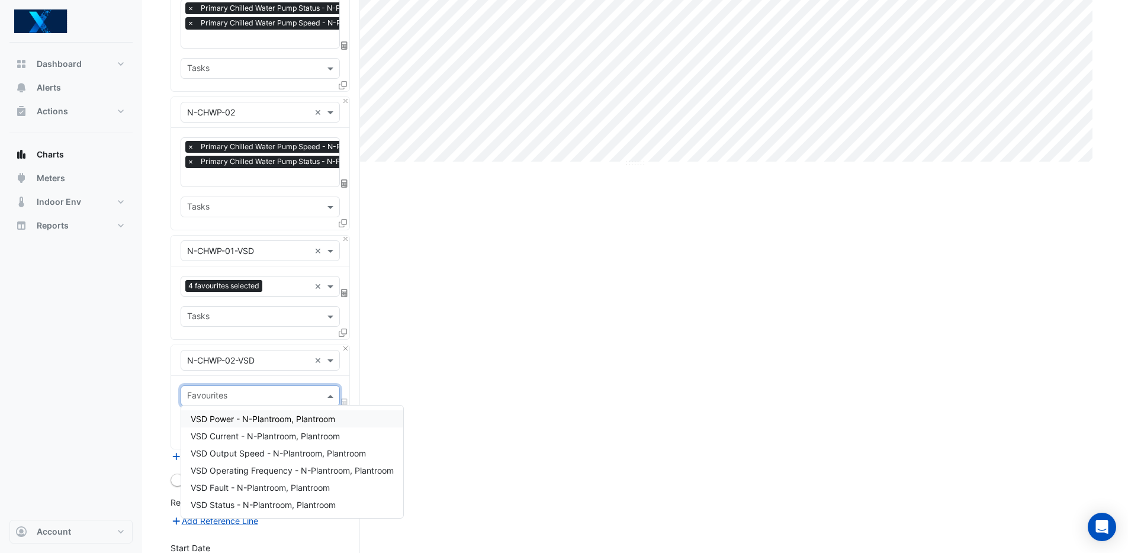
click at [286, 421] on span "VSD Power - N-Plantroom, Plantroom" at bounding box center [263, 419] width 144 height 10
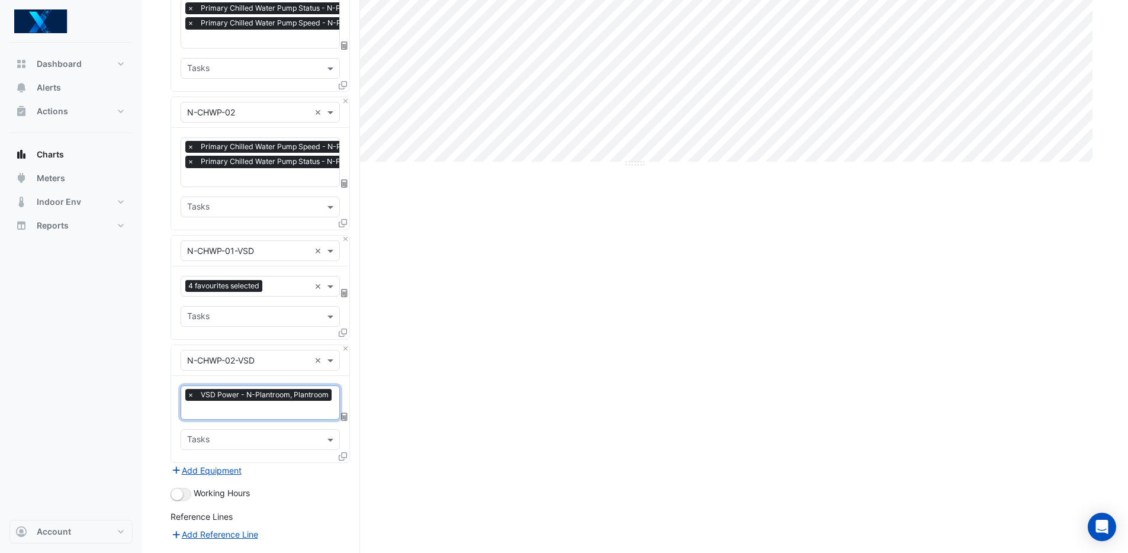
click at [261, 405] on input "text" at bounding box center [260, 411] width 147 height 12
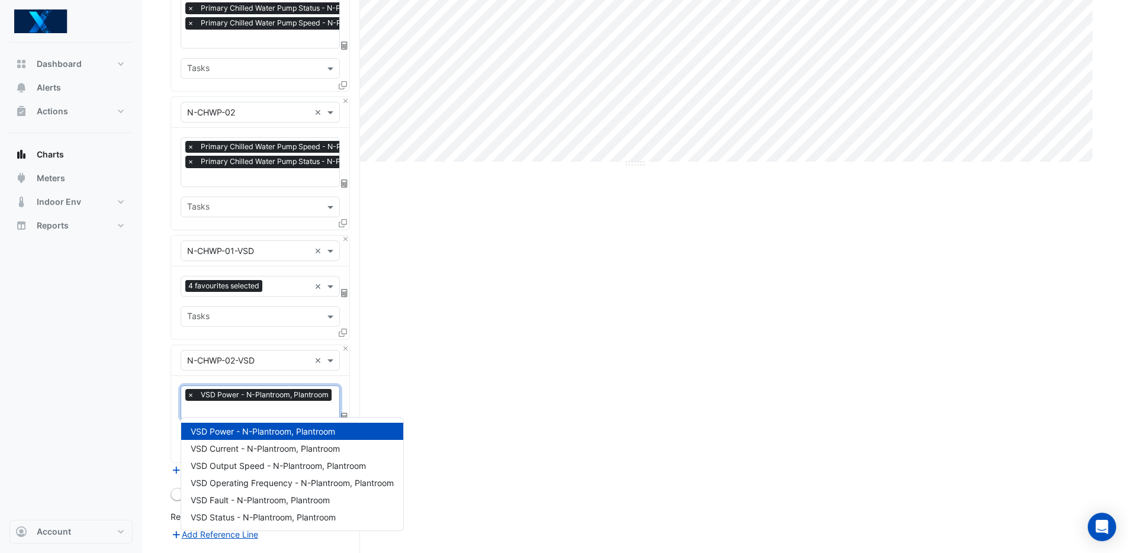
click at [281, 287] on input "text" at bounding box center [288, 287] width 43 height 12
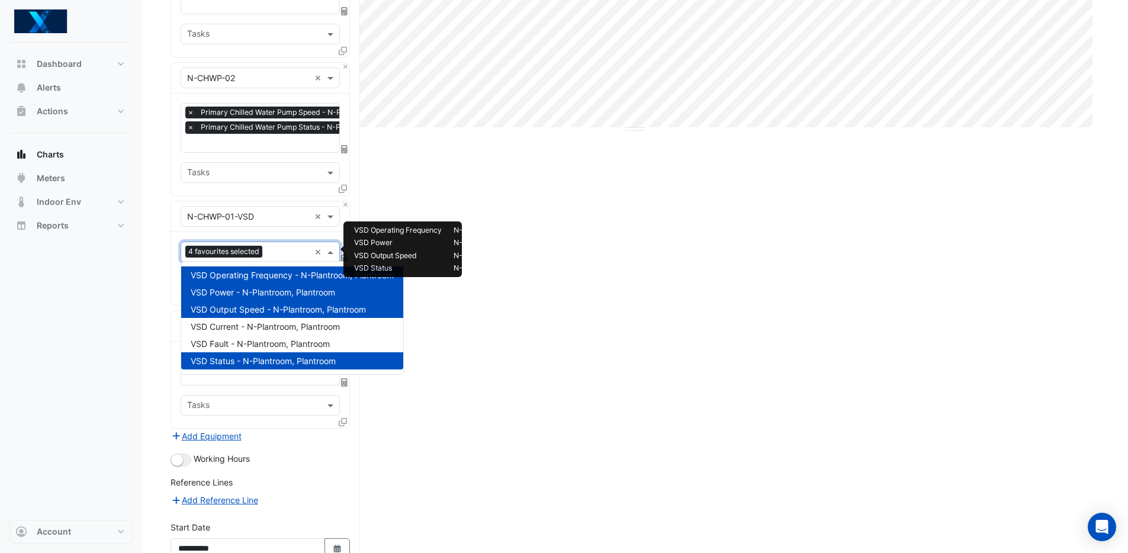
scroll to position [430, 0]
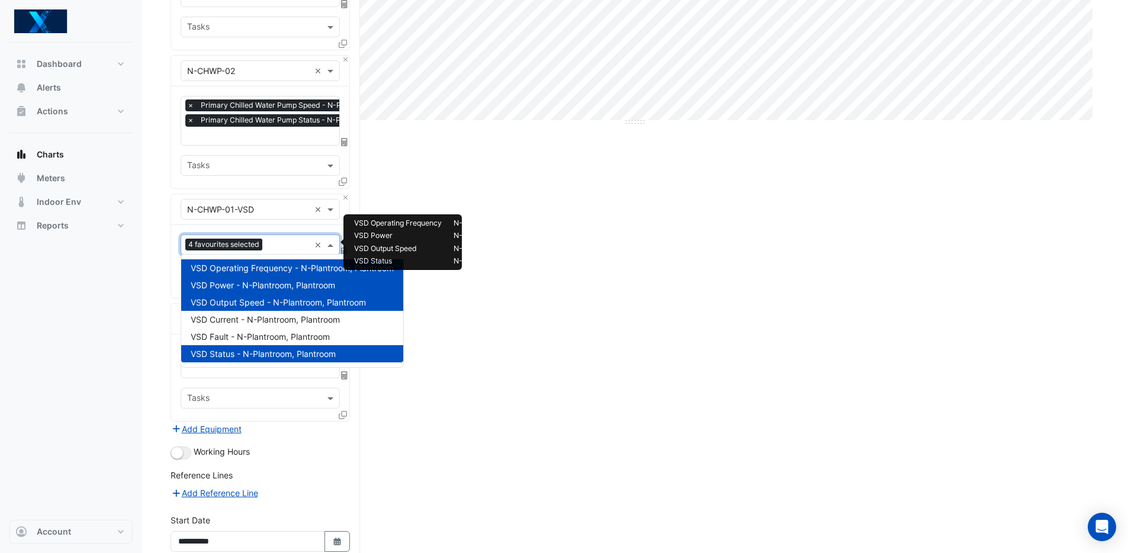
click at [525, 381] on div "Split by Unit Split All Print Save as JPEG Save as PNG Pivot Data Table Export …" at bounding box center [635, 160] width 929 height 1005
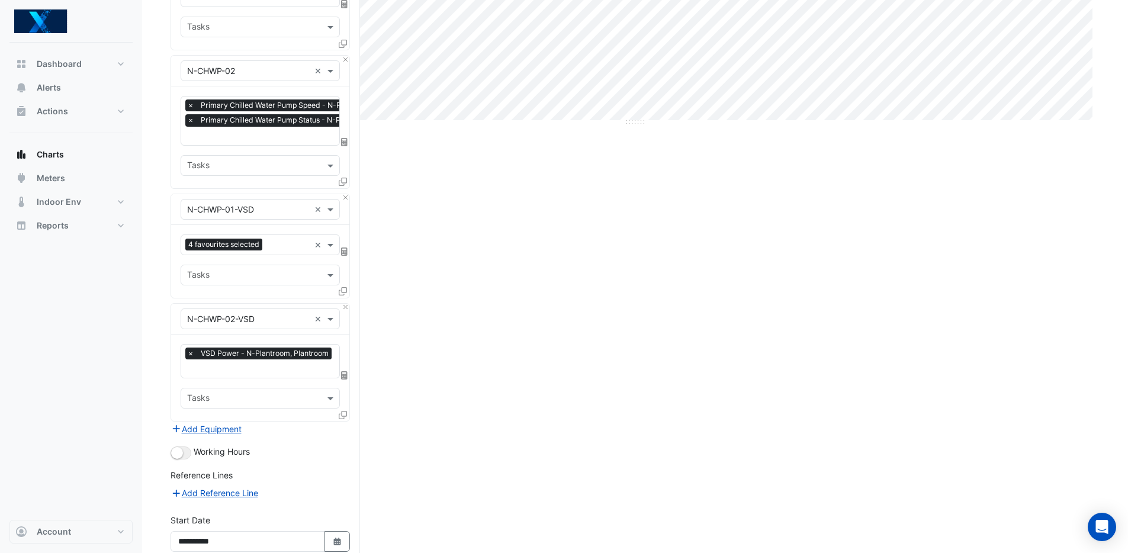
click at [256, 364] on input "text" at bounding box center [260, 370] width 147 height 12
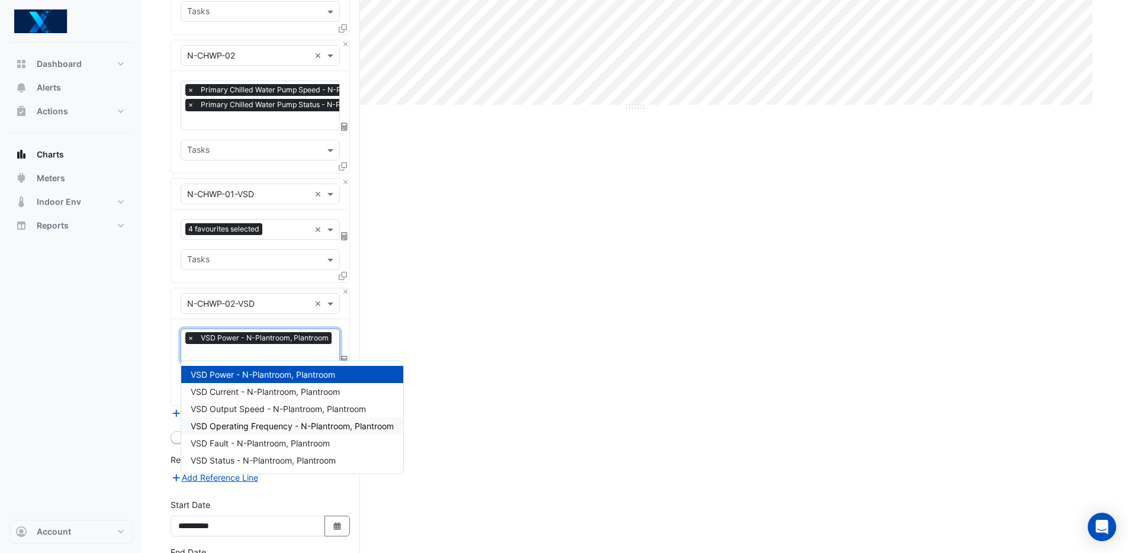
scroll to position [453, 0]
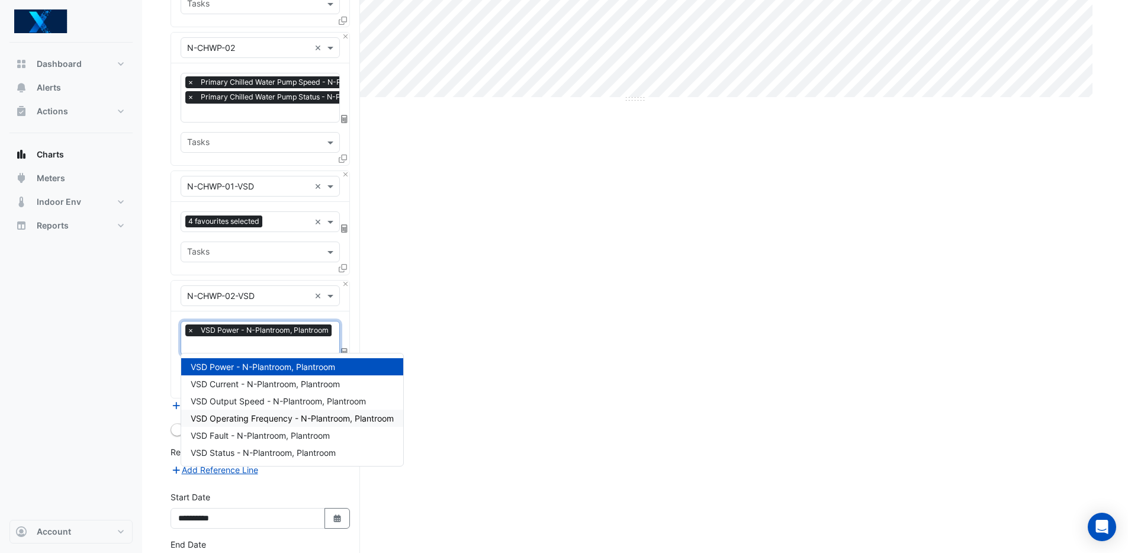
click at [317, 419] on span "VSD Operating Frequency - N-Plantroom, Plantroom" at bounding box center [292, 418] width 203 height 10
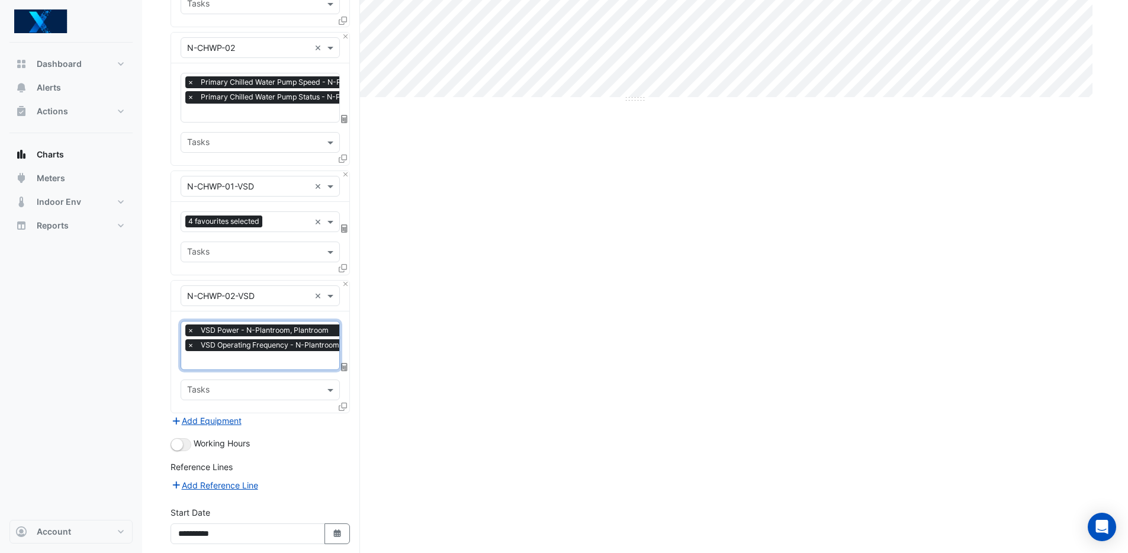
click at [246, 355] on input "text" at bounding box center [285, 361] width 197 height 12
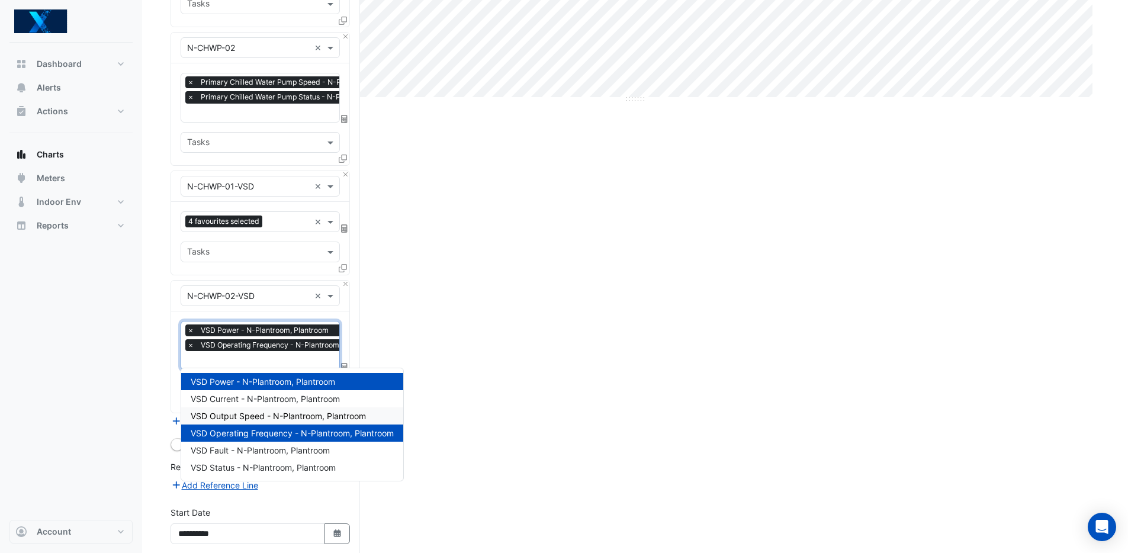
click at [269, 416] on span "VSD Output Speed - N-Plantroom, Plantroom" at bounding box center [278, 416] width 175 height 10
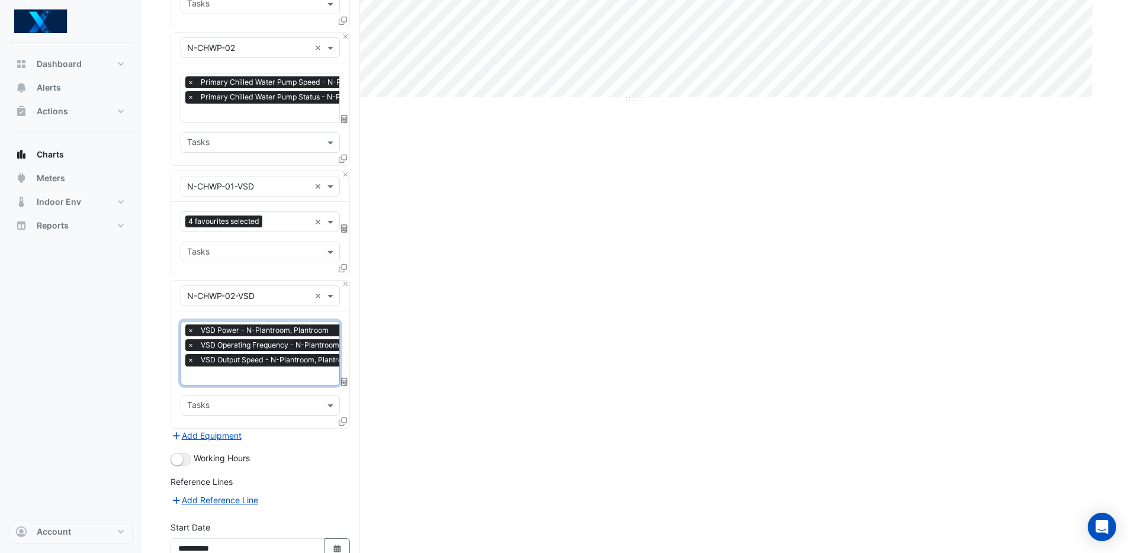
click at [244, 375] on input "text" at bounding box center [285, 377] width 197 height 12
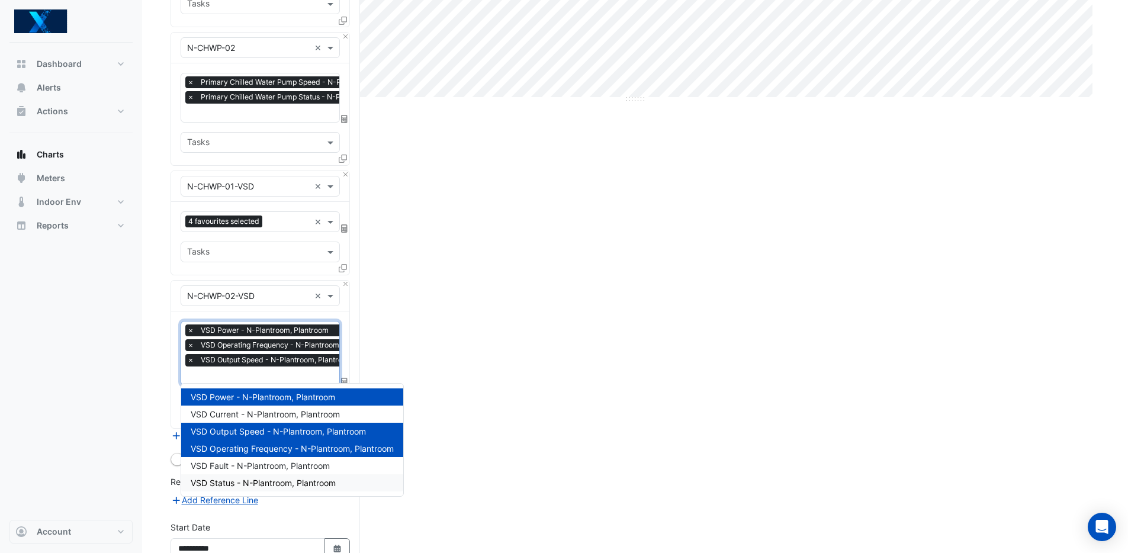
click at [256, 480] on span "VSD Status - N-Plantroom, Plantroom" at bounding box center [263, 483] width 145 height 10
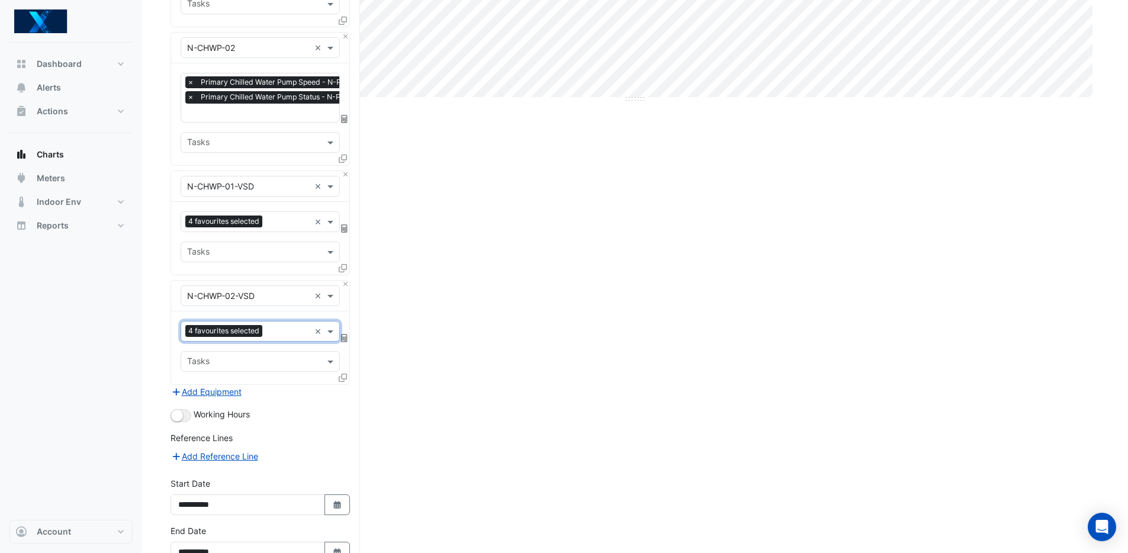
click at [451, 396] on div "Split by Unit Split All Print Save as JPEG Save as PNG Pivot Data Table Export …" at bounding box center [635, 130] width 929 height 991
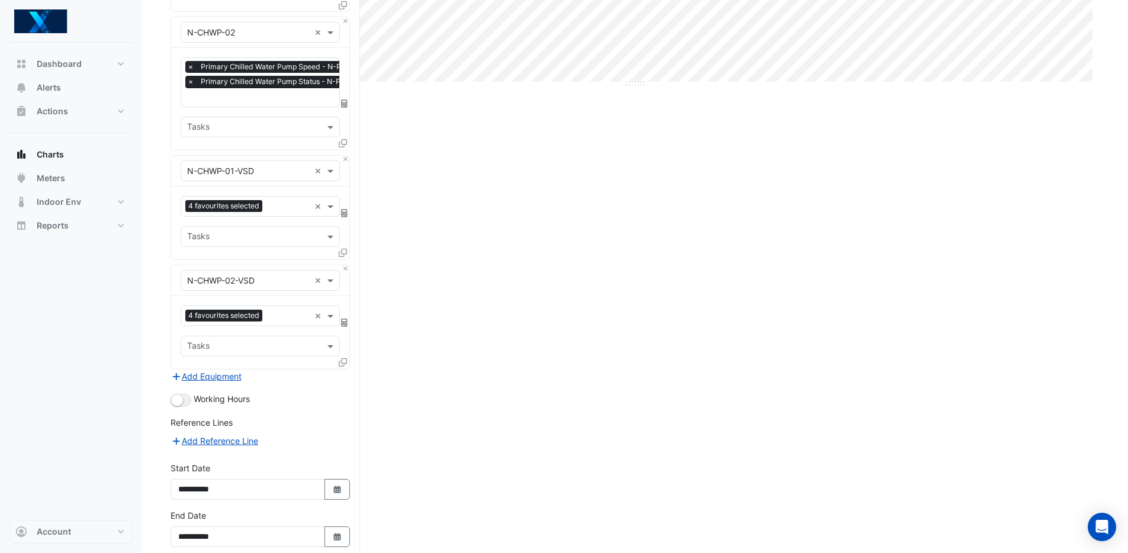
scroll to position [476, 0]
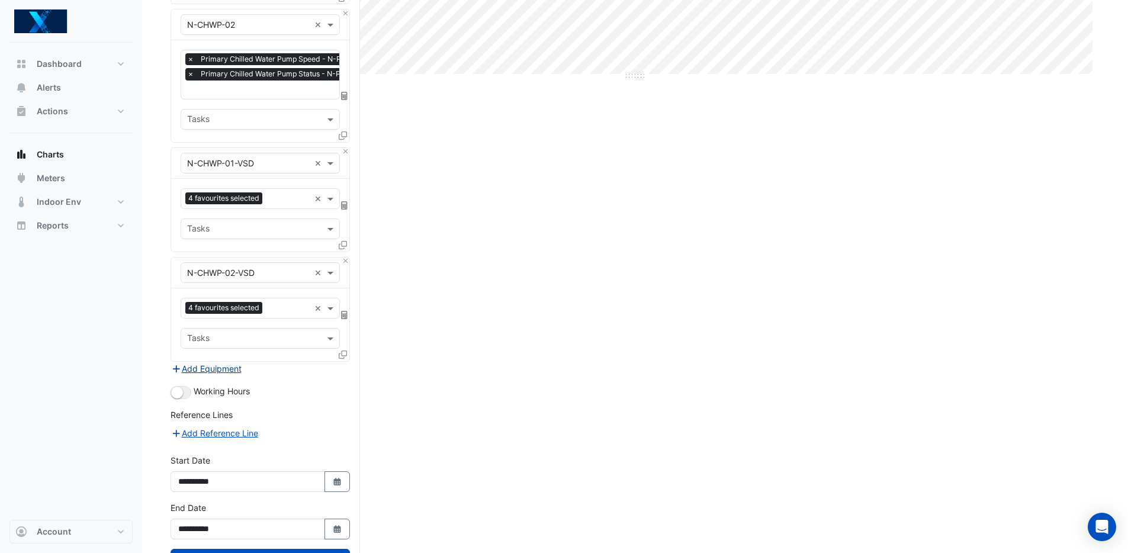
click at [213, 366] on button "Add Equipment" at bounding box center [207, 369] width 72 height 14
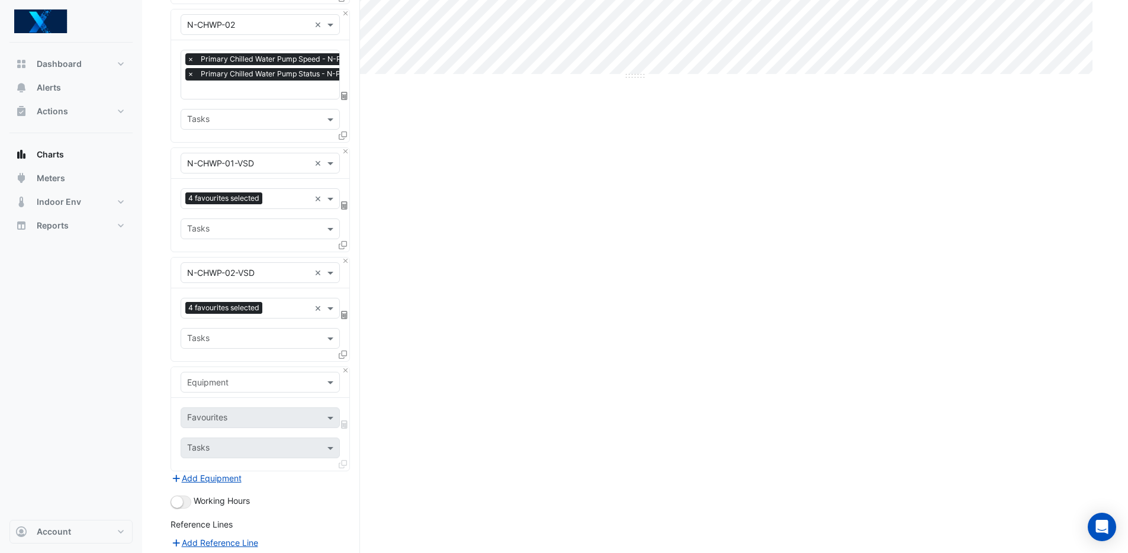
scroll to position [547, 0]
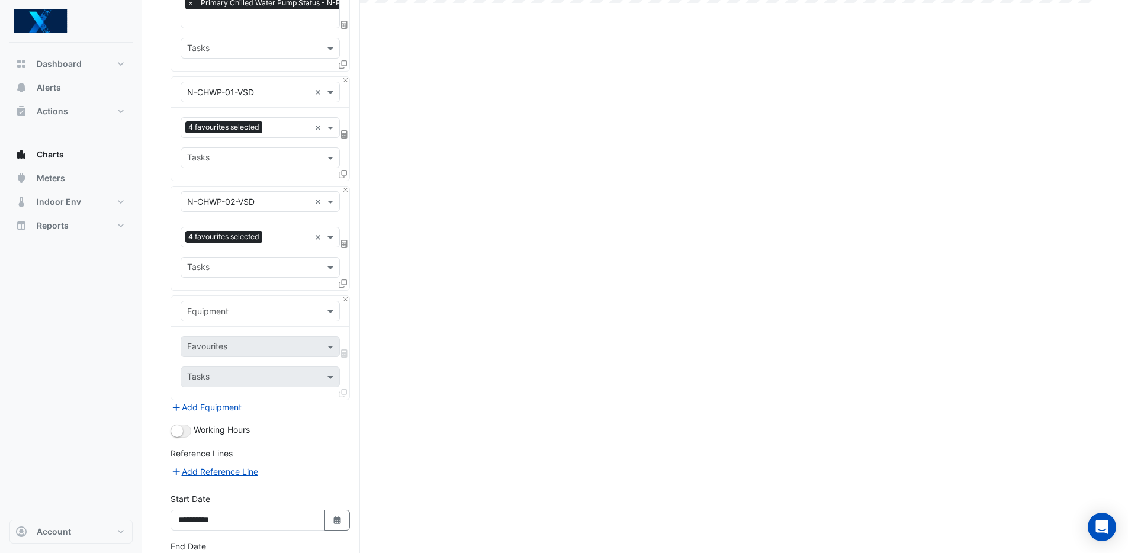
click at [252, 311] on input "text" at bounding box center [248, 312] width 123 height 12
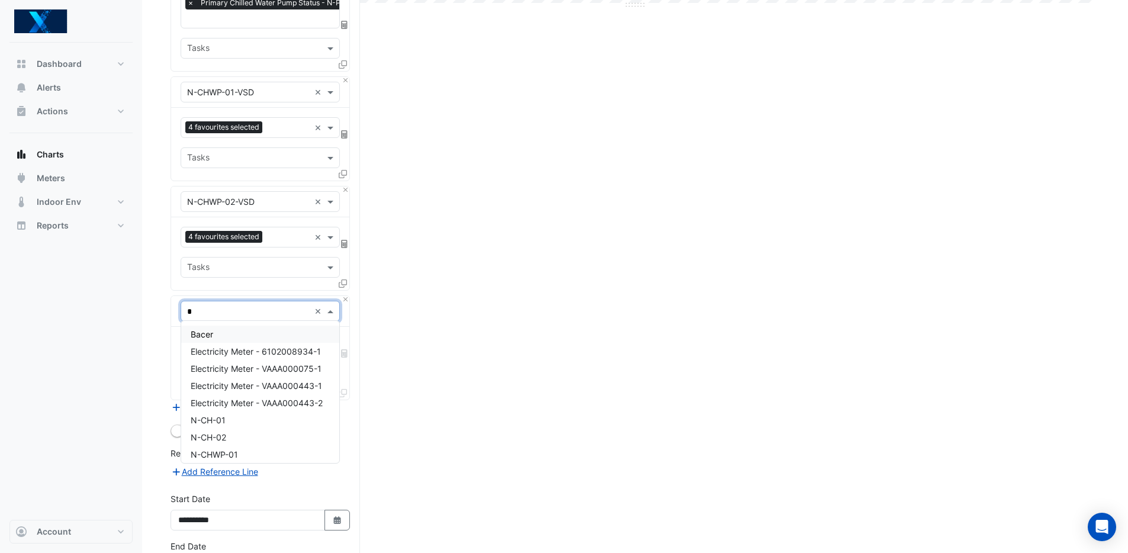
type input "**"
click at [256, 398] on div "S-CH-01-[OLD]" at bounding box center [260, 398] width 158 height 17
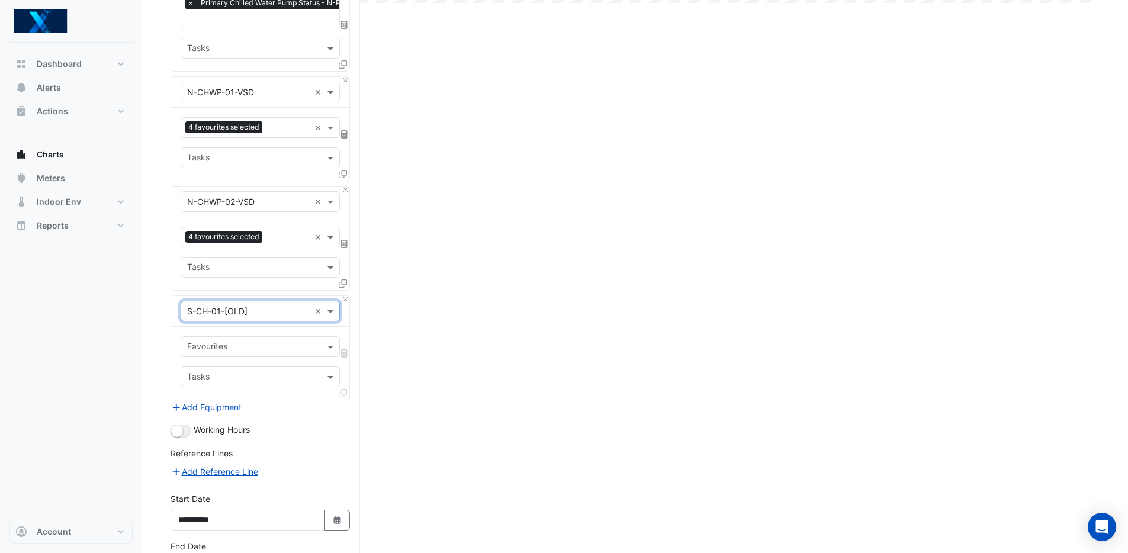
click at [248, 342] on input "text" at bounding box center [253, 348] width 133 height 12
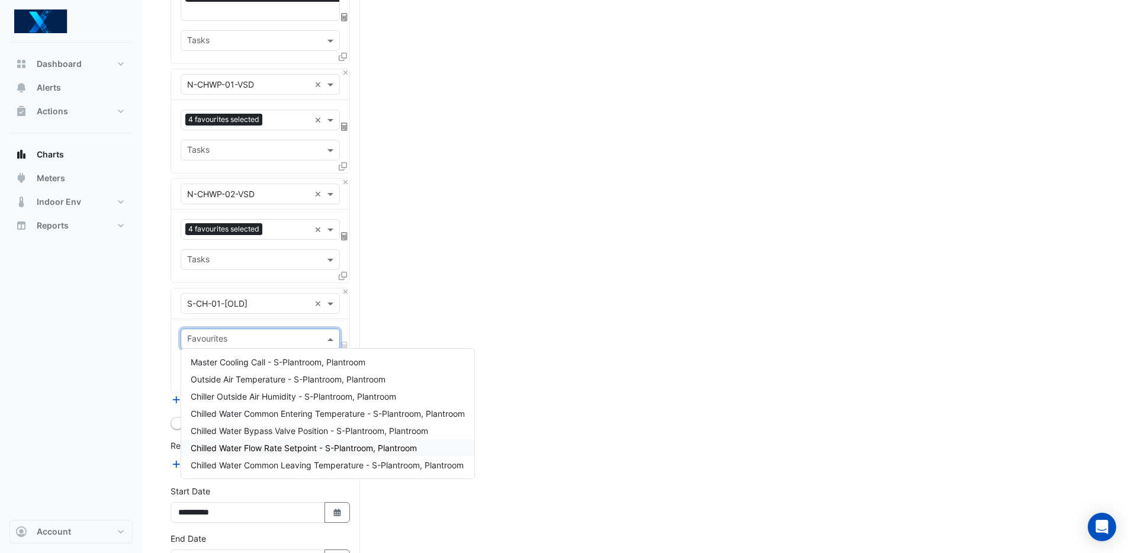
scroll to position [563, 0]
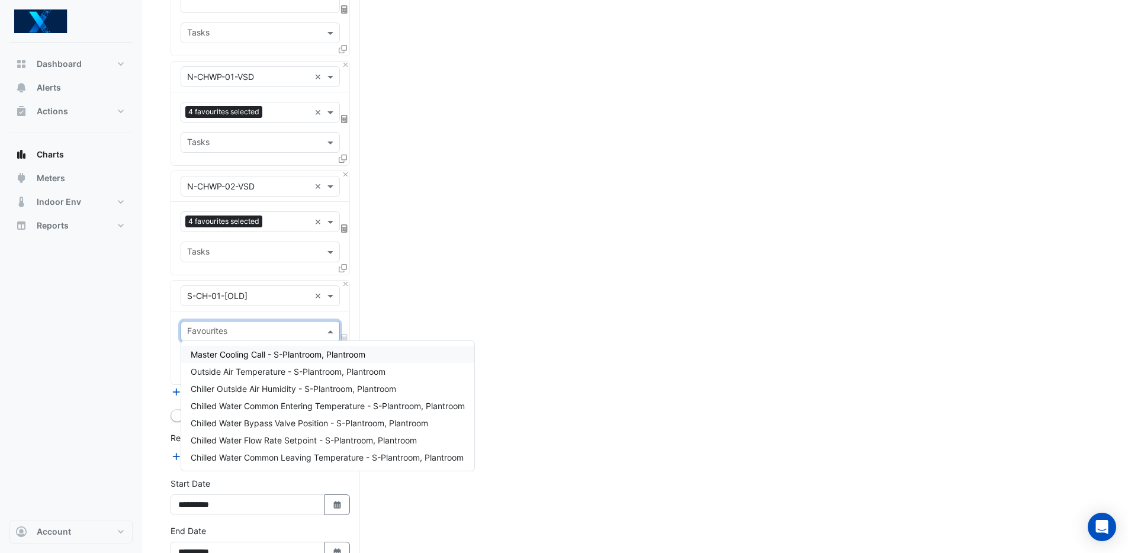
click at [250, 330] on input "text" at bounding box center [253, 332] width 133 height 12
click at [263, 304] on div "× S-CH-01-[OLD] ×" at bounding box center [260, 296] width 178 height 31
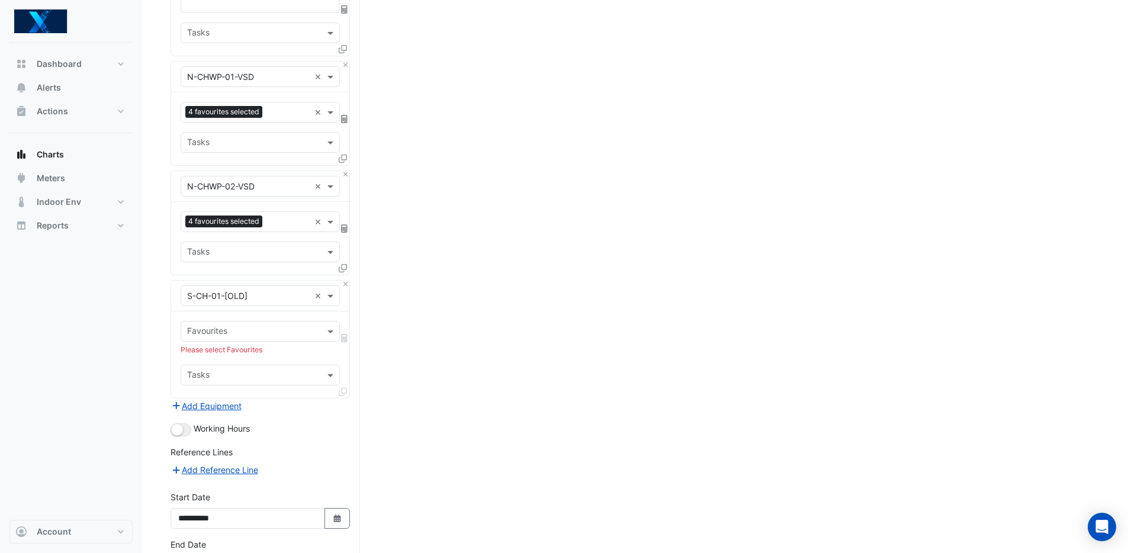
click at [266, 298] on input "text" at bounding box center [248, 296] width 123 height 12
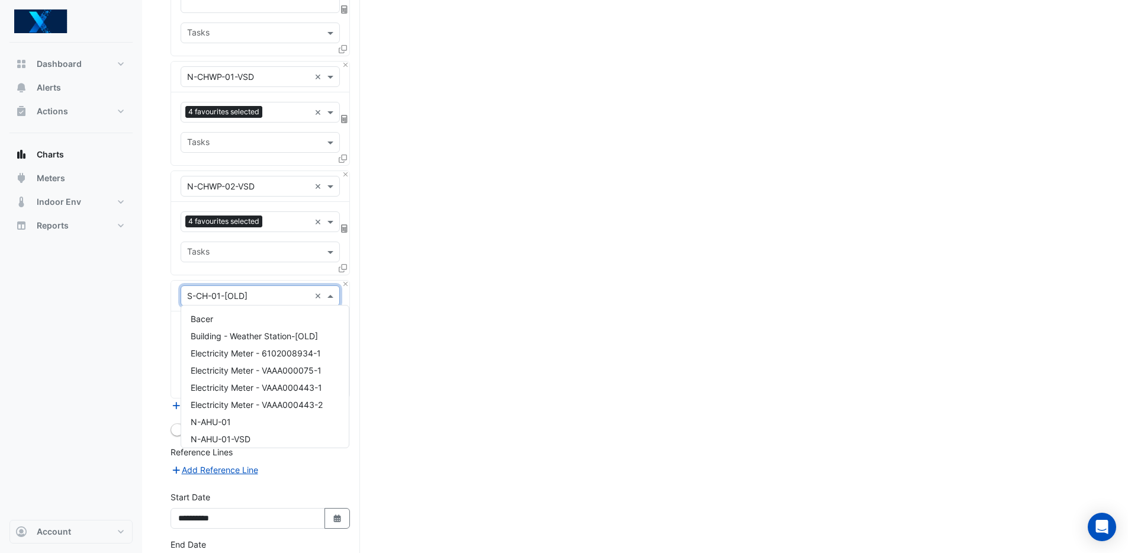
scroll to position [5946, 0]
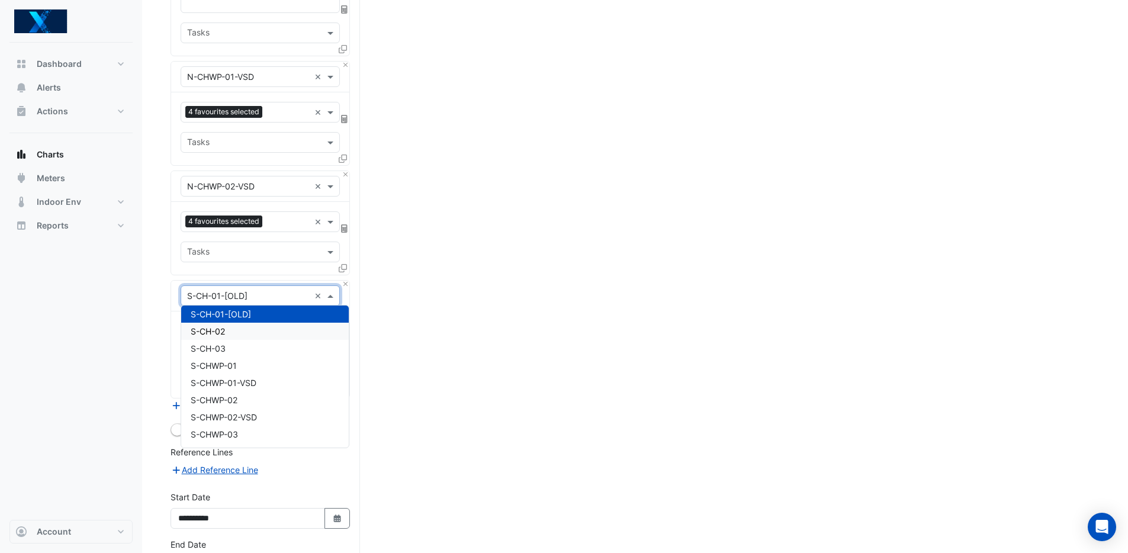
click at [249, 332] on div "S-CH-02" at bounding box center [265, 331] width 168 height 17
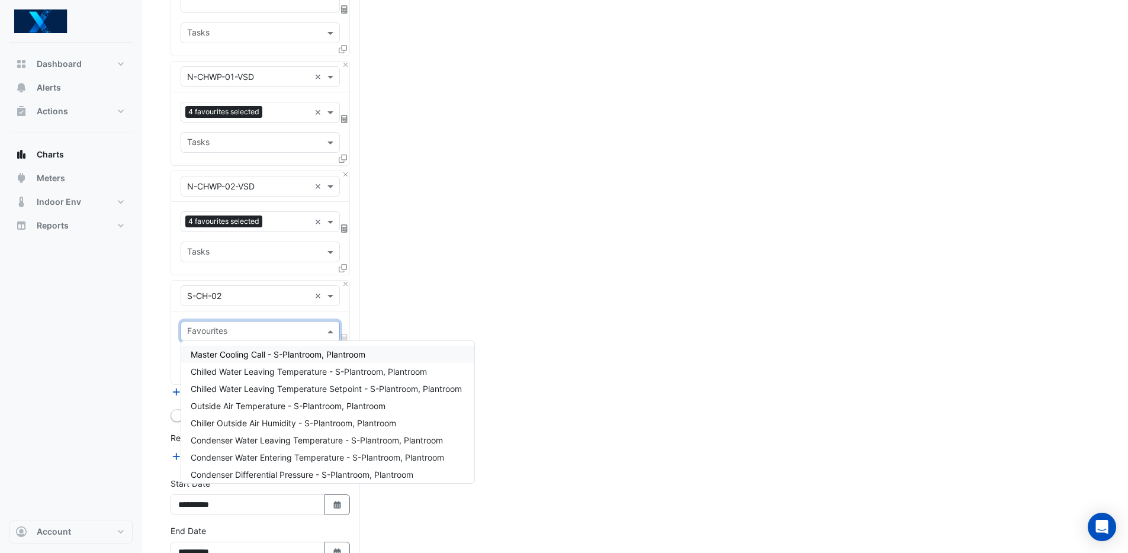
click at [250, 330] on input "text" at bounding box center [253, 332] width 133 height 12
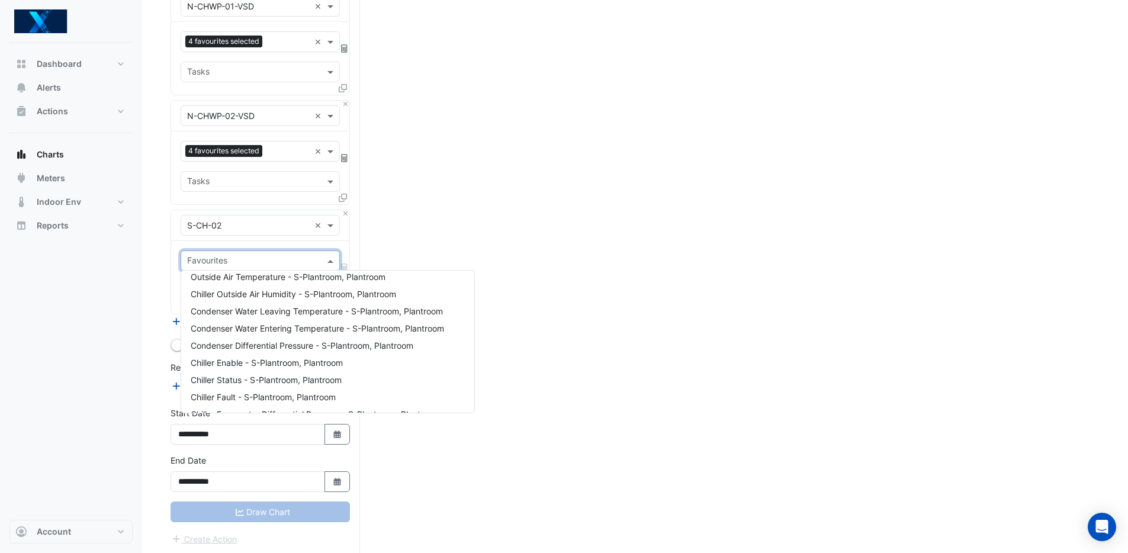
scroll to position [194, 0]
click at [323, 257] on div "Favourites" at bounding box center [260, 260] width 159 height 21
click at [279, 224] on input "text" at bounding box center [248, 226] width 123 height 12
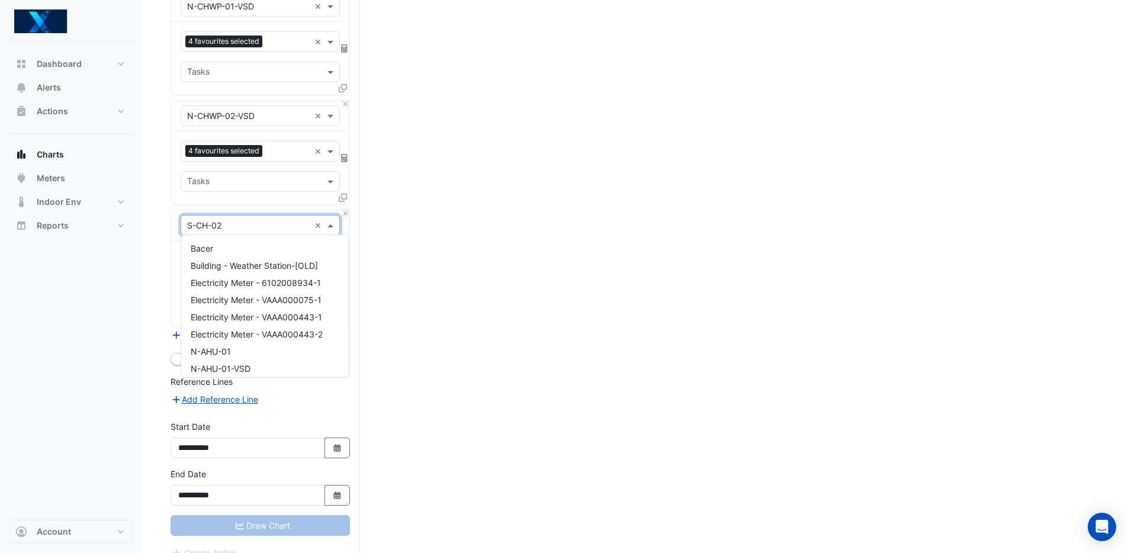
scroll to position [5963, 0]
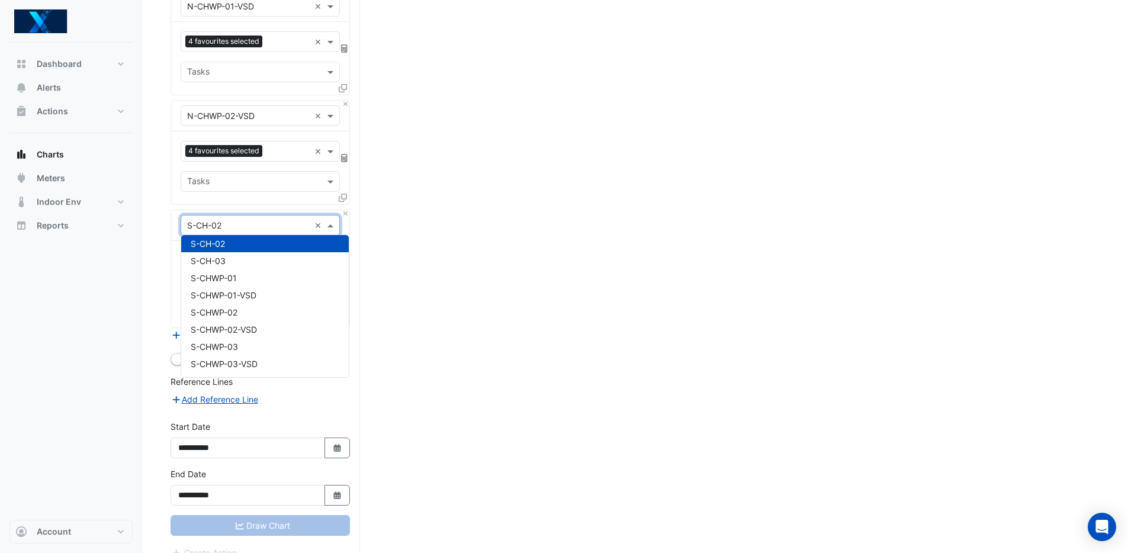
click at [262, 224] on input "text" at bounding box center [248, 226] width 123 height 12
drag, startPoint x: 234, startPoint y: 218, endPoint x: 230, endPoint y: 223, distance: 6.7
click at [234, 220] on input "text" at bounding box center [248, 226] width 123 height 12
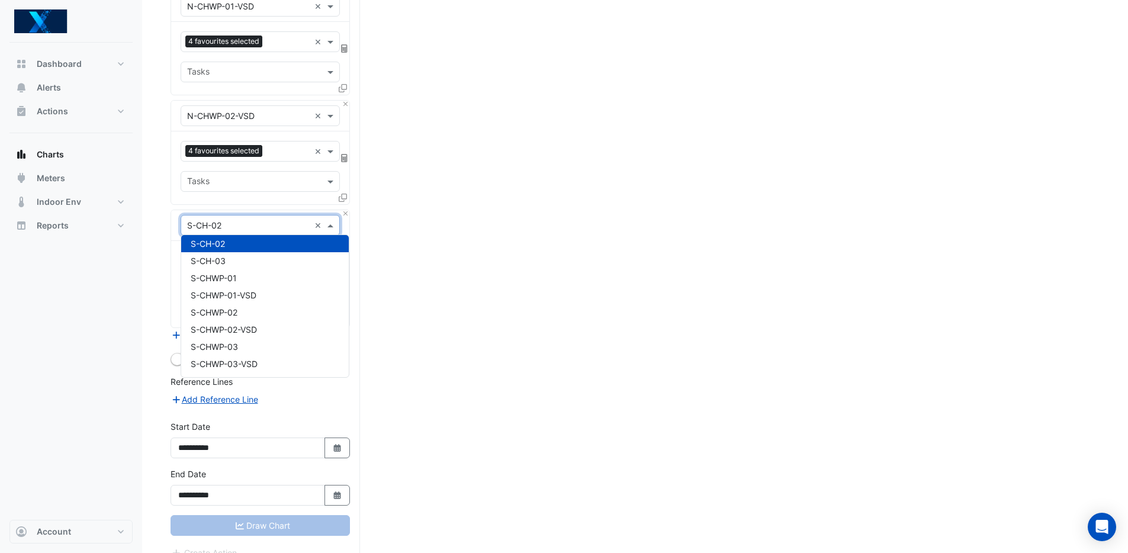
click at [214, 222] on input "text" at bounding box center [248, 226] width 123 height 12
click at [312, 222] on div at bounding box center [260, 225] width 158 height 14
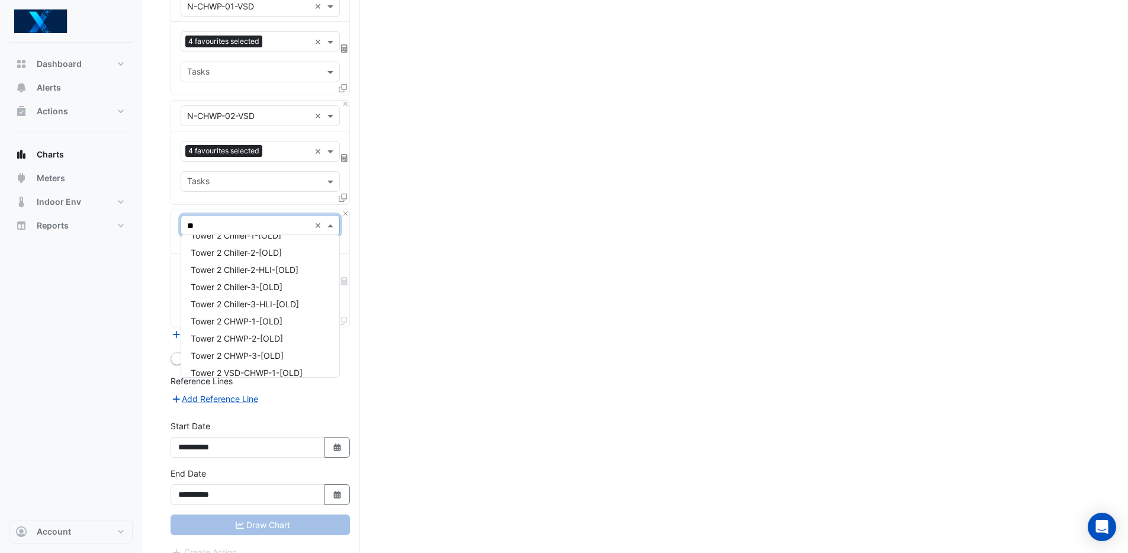
scroll to position [520, 0]
type input "*"
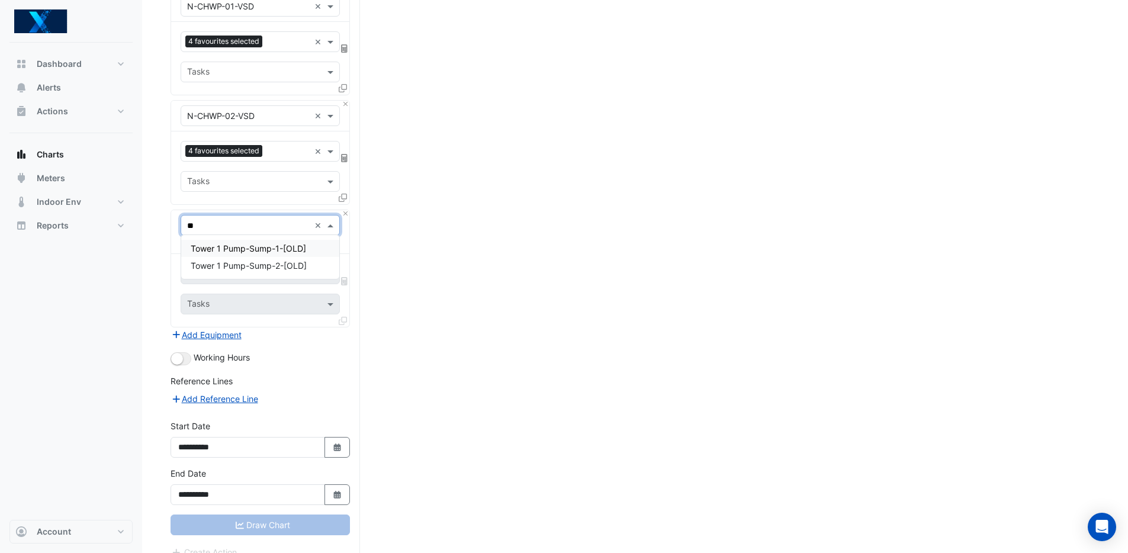
type input "*"
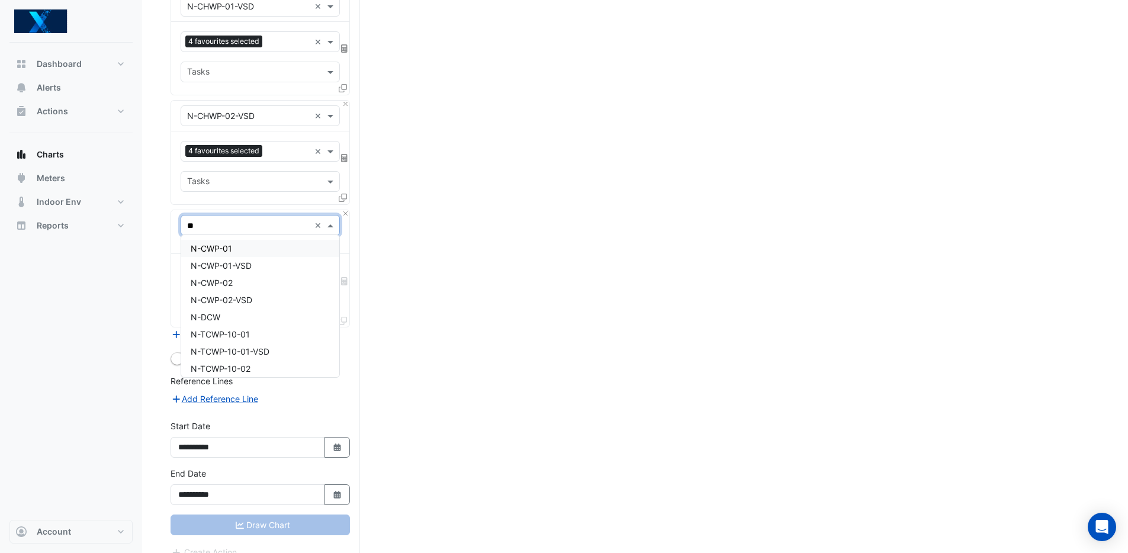
type input "***"
click at [230, 248] on span "N-CWP-01" at bounding box center [211, 248] width 41 height 10
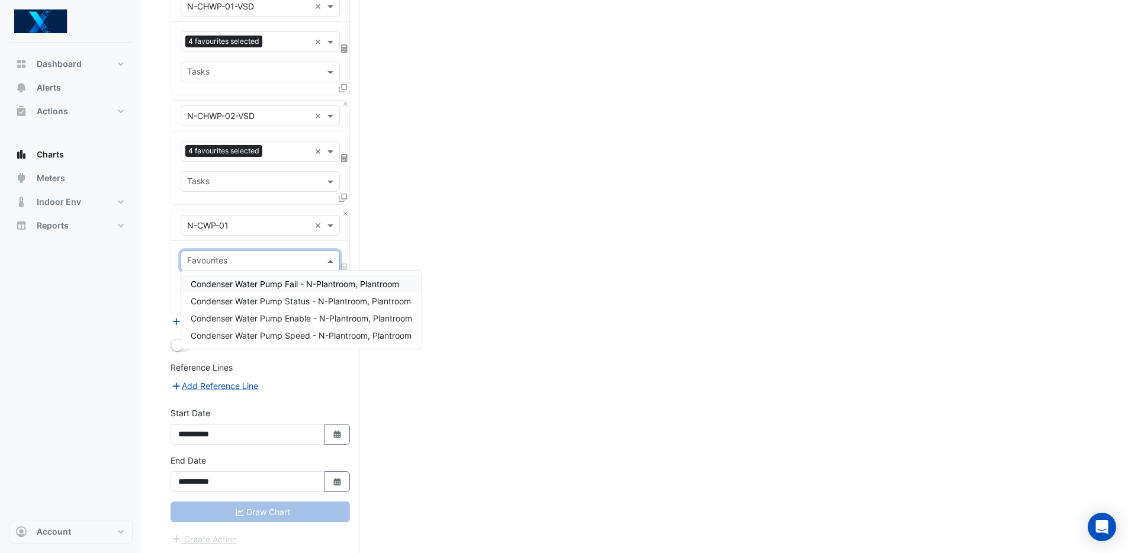
click at [247, 256] on input "text" at bounding box center [253, 262] width 133 height 12
click at [326, 301] on span "Condenser Water Pump Status - N-Plantroom, Plantroom" at bounding box center [301, 301] width 220 height 10
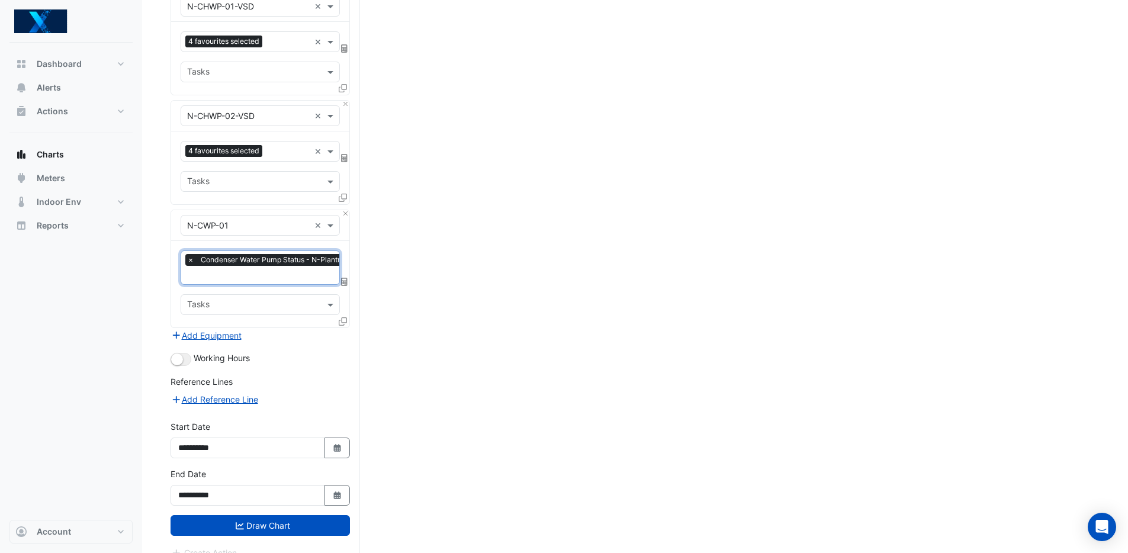
click at [268, 274] on input "text" at bounding box center [293, 276] width 213 height 12
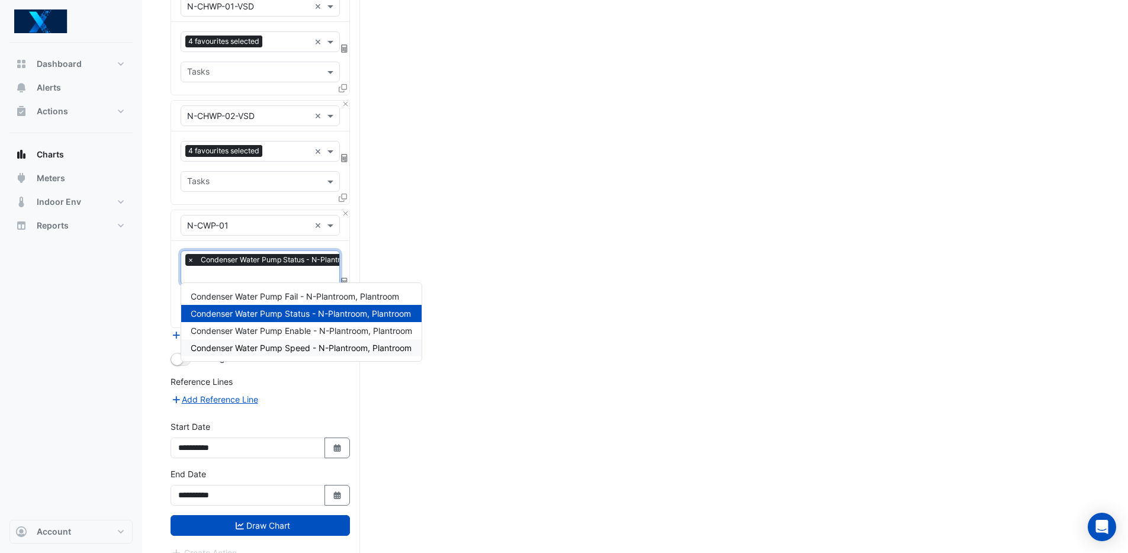
click at [300, 345] on span "Condenser Water Pump Speed - N-Plantroom, Plantroom" at bounding box center [301, 348] width 221 height 10
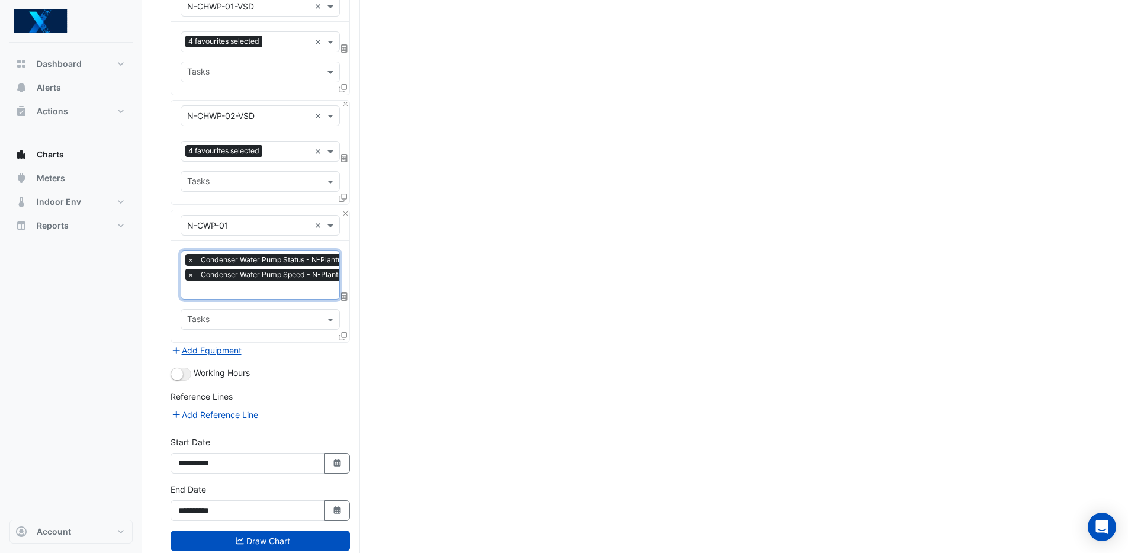
scroll to position [648, 0]
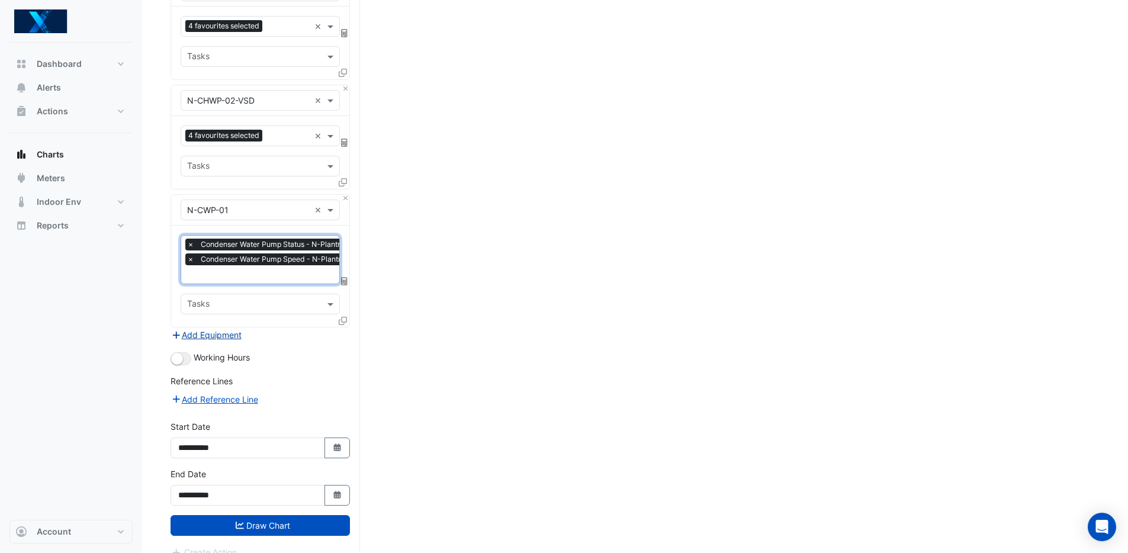
click at [212, 328] on button "Add Equipment" at bounding box center [207, 335] width 72 height 14
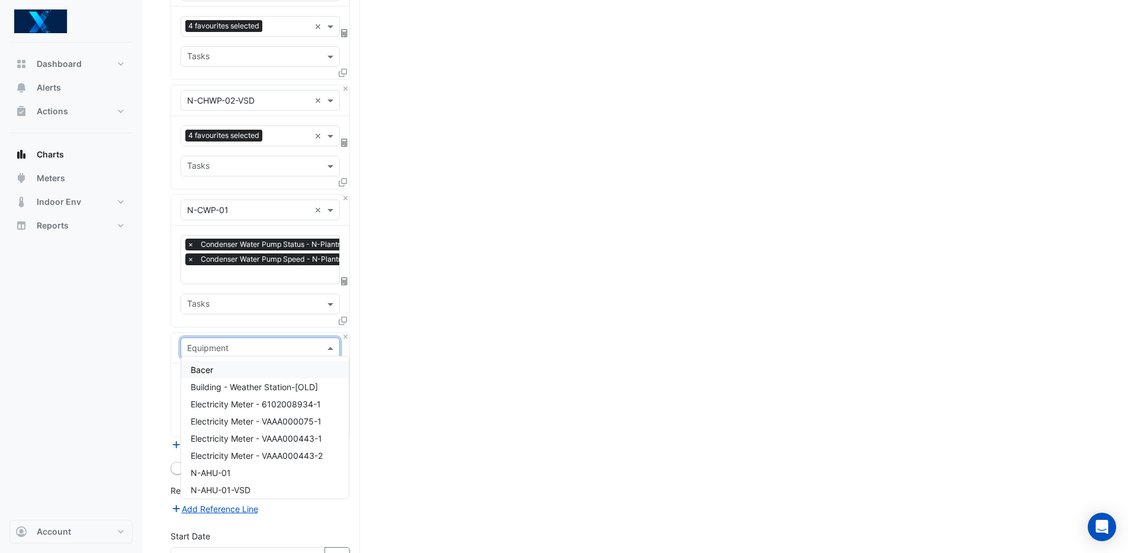
click at [230, 345] on input "text" at bounding box center [248, 348] width 123 height 12
type input "***"
click at [257, 402] on div "N-CWP-02" at bounding box center [260, 404] width 158 height 17
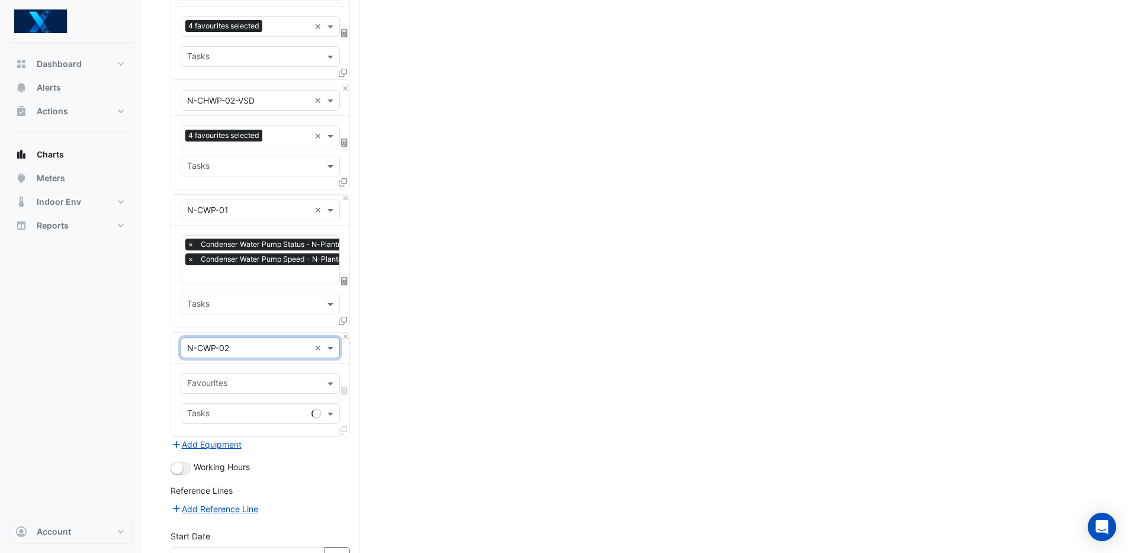
scroll to position [664, 0]
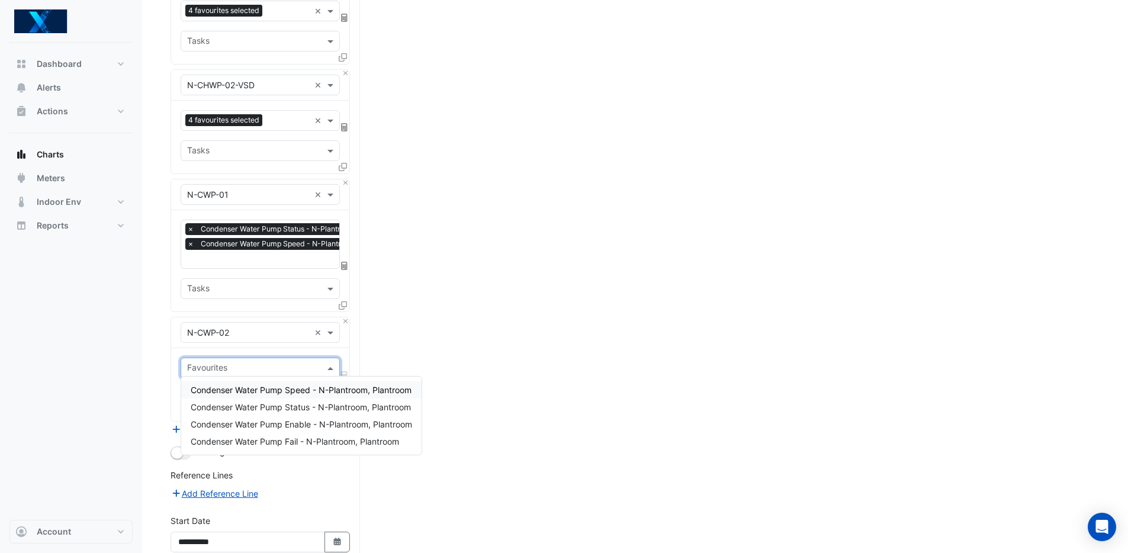
click at [268, 369] on input "text" at bounding box center [253, 369] width 133 height 12
click at [278, 390] on span "Condenser Water Pump Speed - N-Plantroom, Plantroom" at bounding box center [301, 390] width 221 height 10
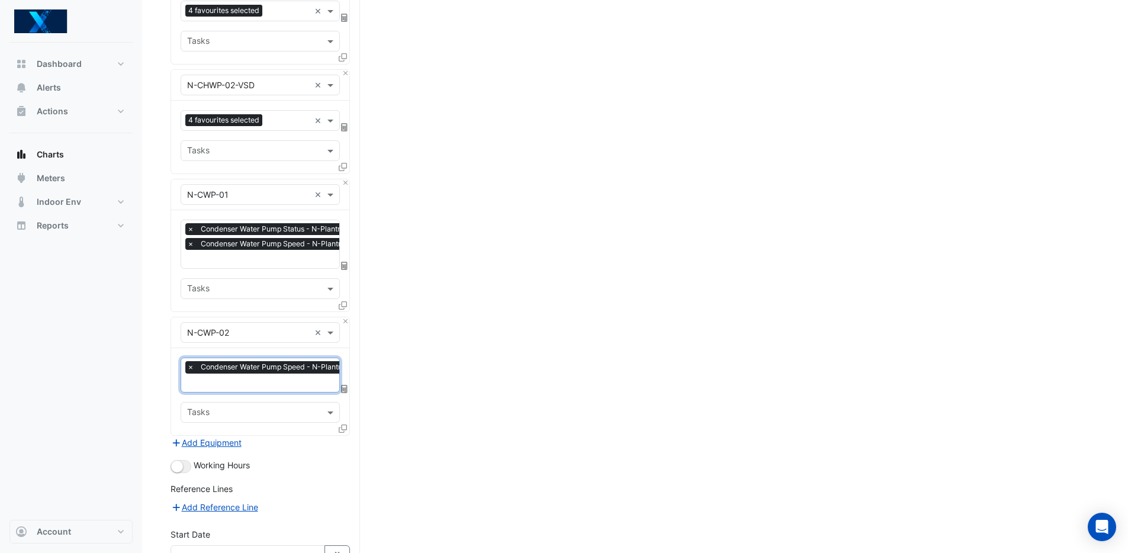
click at [248, 378] on input "text" at bounding box center [293, 384] width 213 height 12
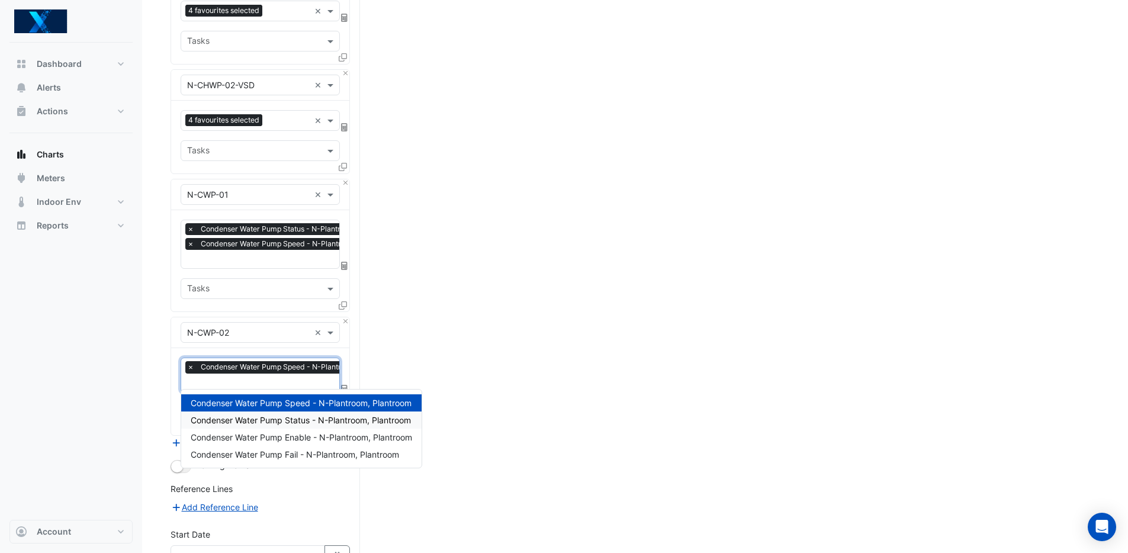
click at [285, 419] on span "Condenser Water Pump Status - N-Plantroom, Plantroom" at bounding box center [301, 420] width 220 height 10
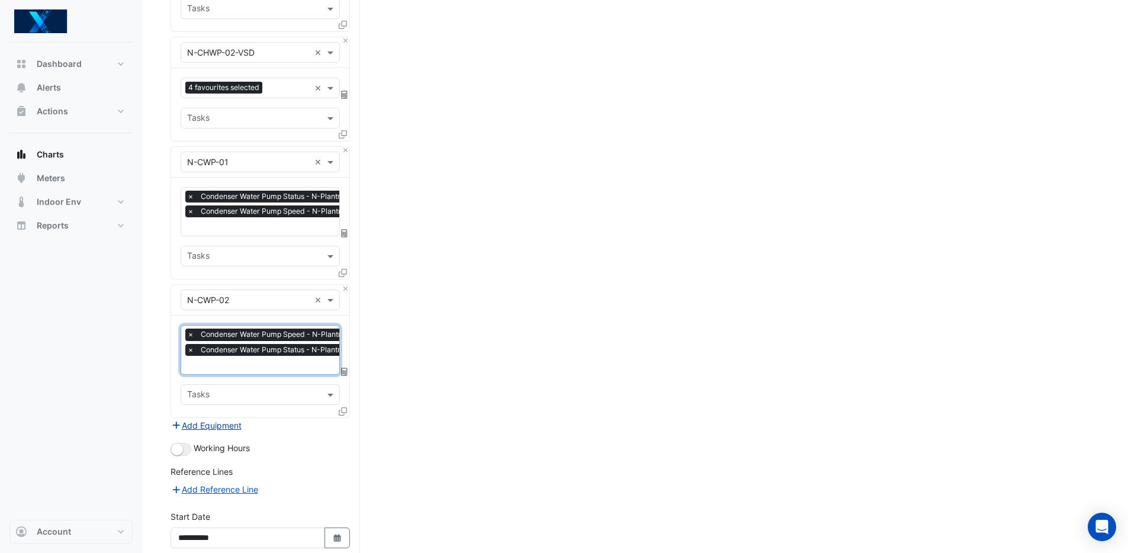
click at [215, 419] on button "Add Equipment" at bounding box center [207, 426] width 72 height 14
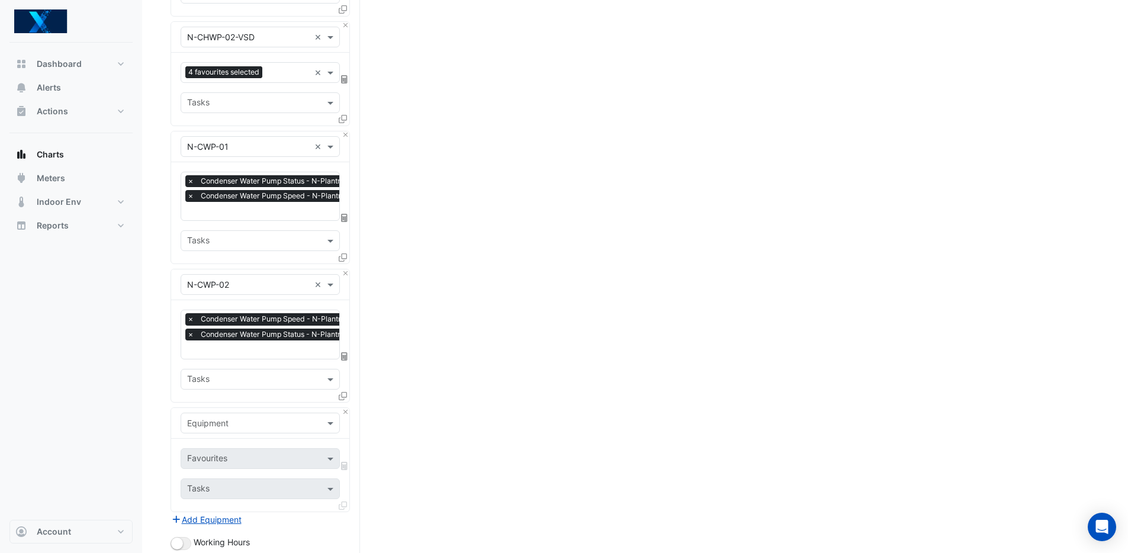
scroll to position [833, 0]
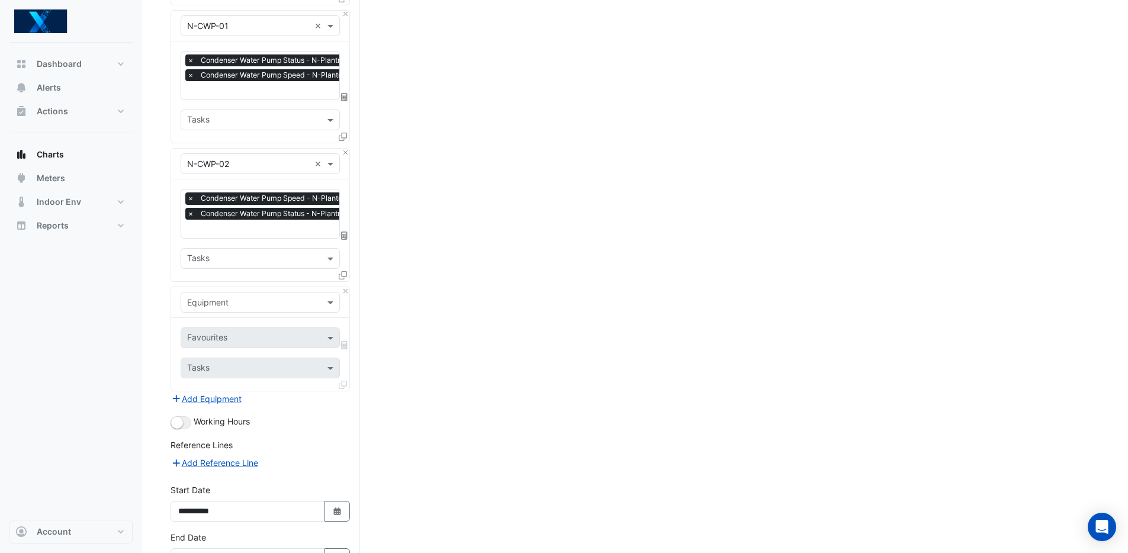
click at [272, 297] on input "text" at bounding box center [248, 303] width 123 height 12
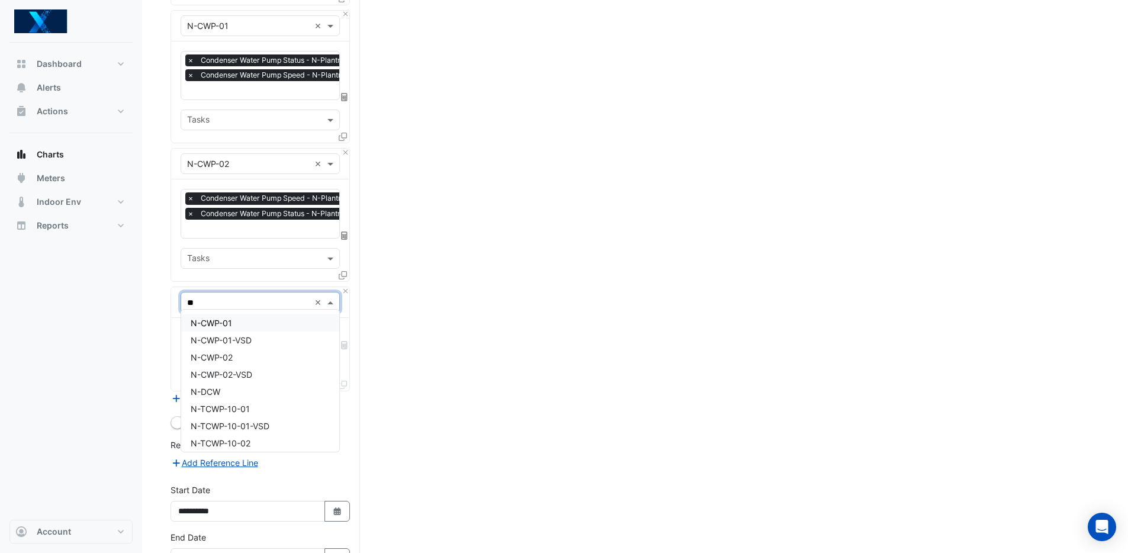
type input "***"
click at [294, 342] on div "N-CWP-01-VSD" at bounding box center [260, 340] width 158 height 17
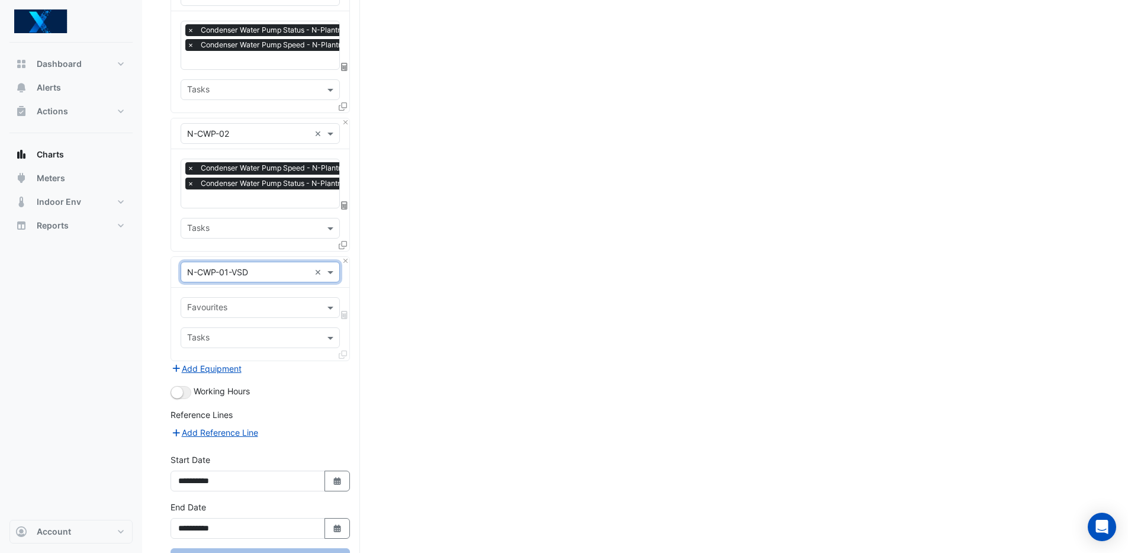
click at [262, 303] on input "text" at bounding box center [253, 309] width 133 height 12
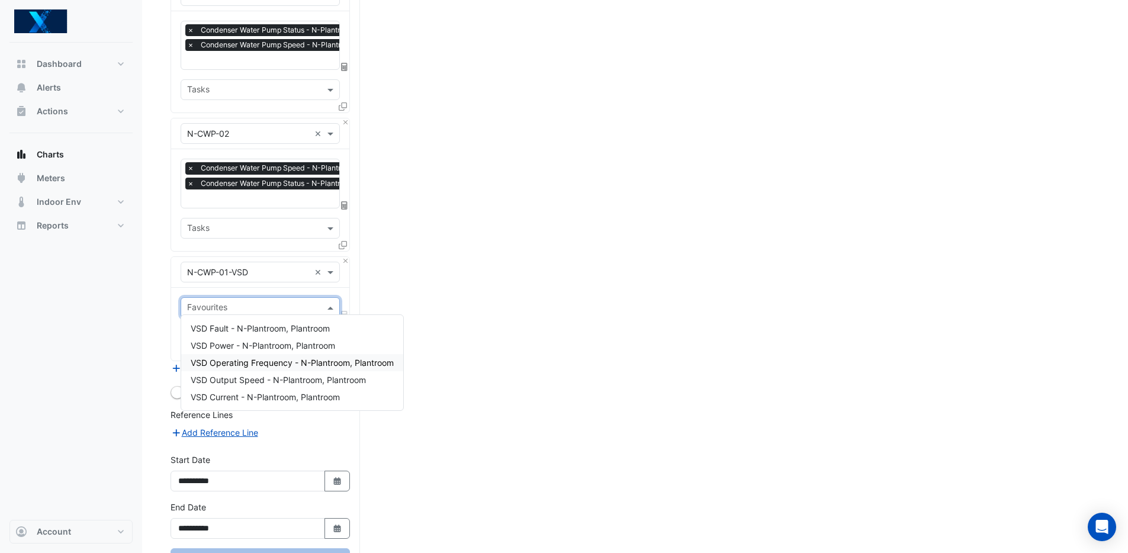
click at [269, 359] on span "VSD Operating Frequency - N-Plantroom, Plantroom" at bounding box center [292, 363] width 203 height 10
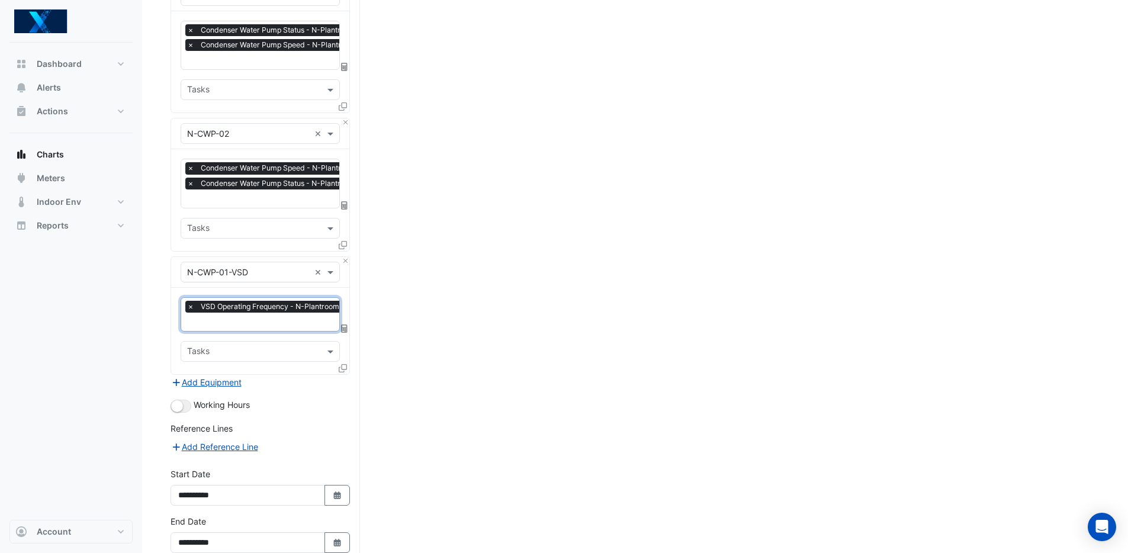
click at [251, 317] on input "text" at bounding box center [285, 323] width 197 height 12
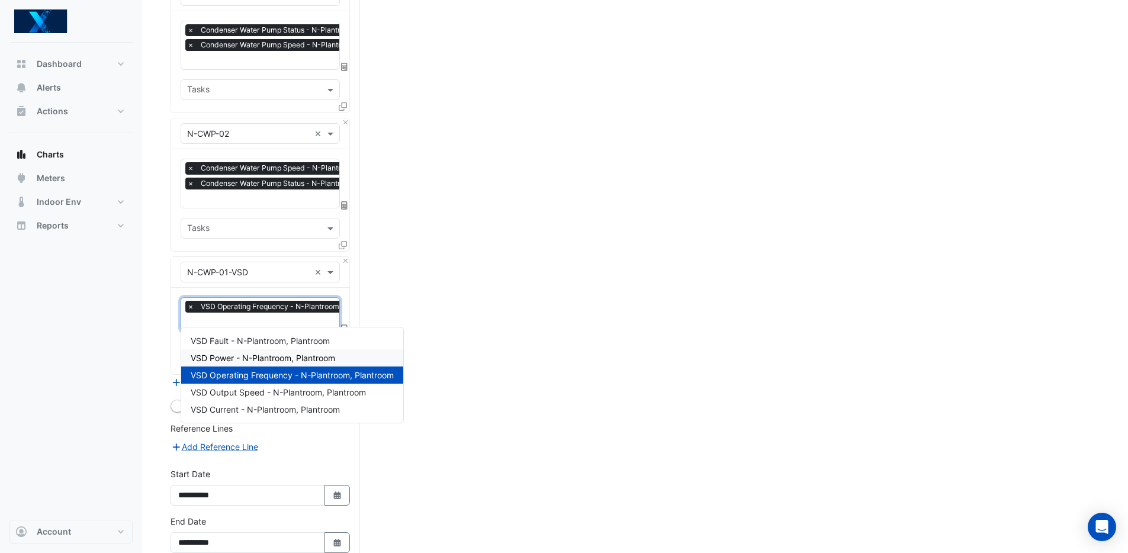
click at [256, 356] on span "VSD Power - N-Plantroom, Plantroom" at bounding box center [263, 358] width 144 height 10
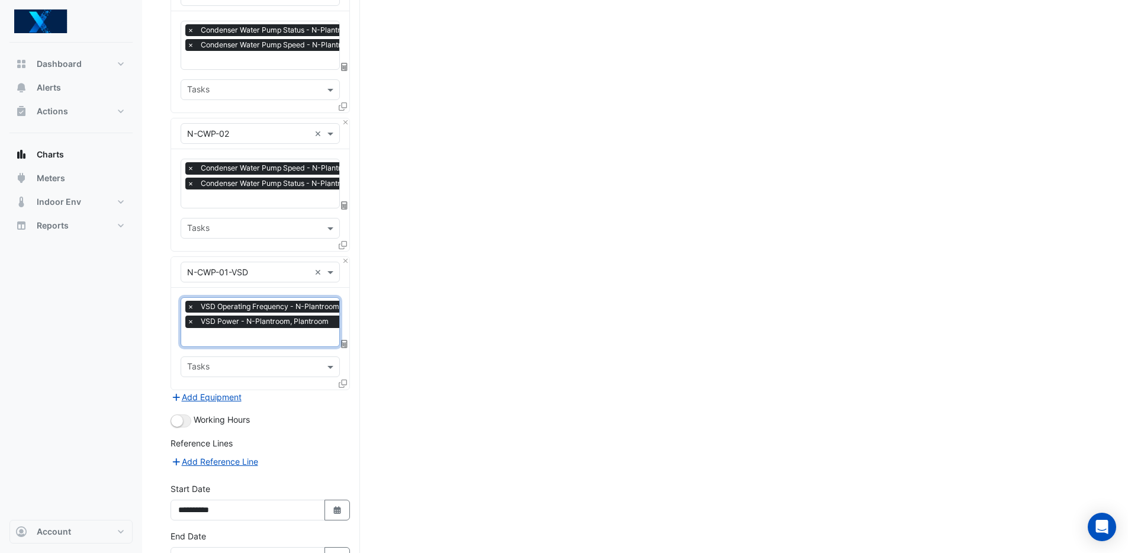
click at [245, 332] on input "text" at bounding box center [285, 338] width 197 height 12
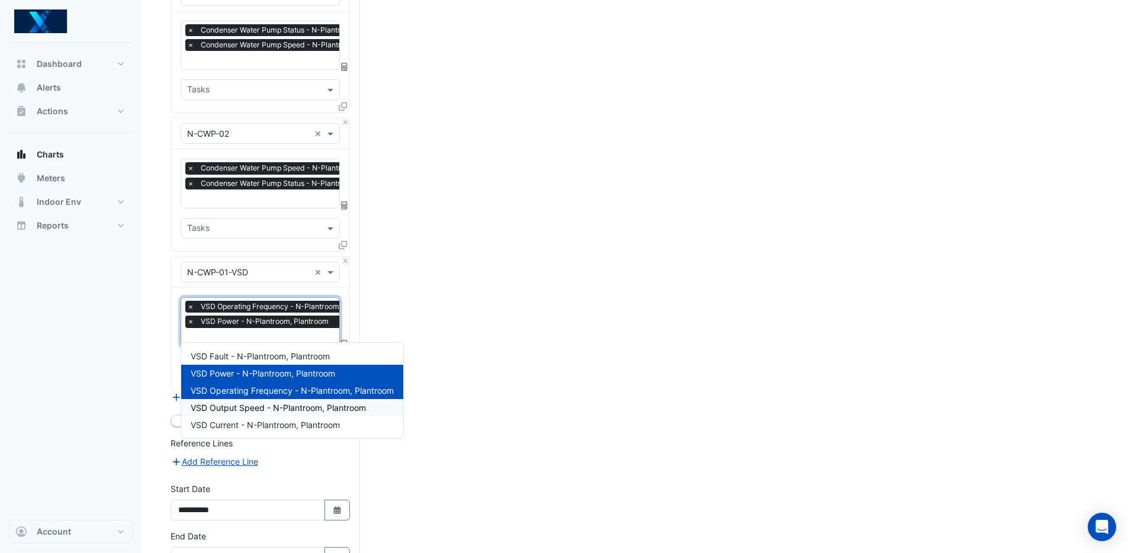
click at [280, 412] on span "VSD Output Speed - N-Plantroom, Plantroom" at bounding box center [278, 408] width 175 height 10
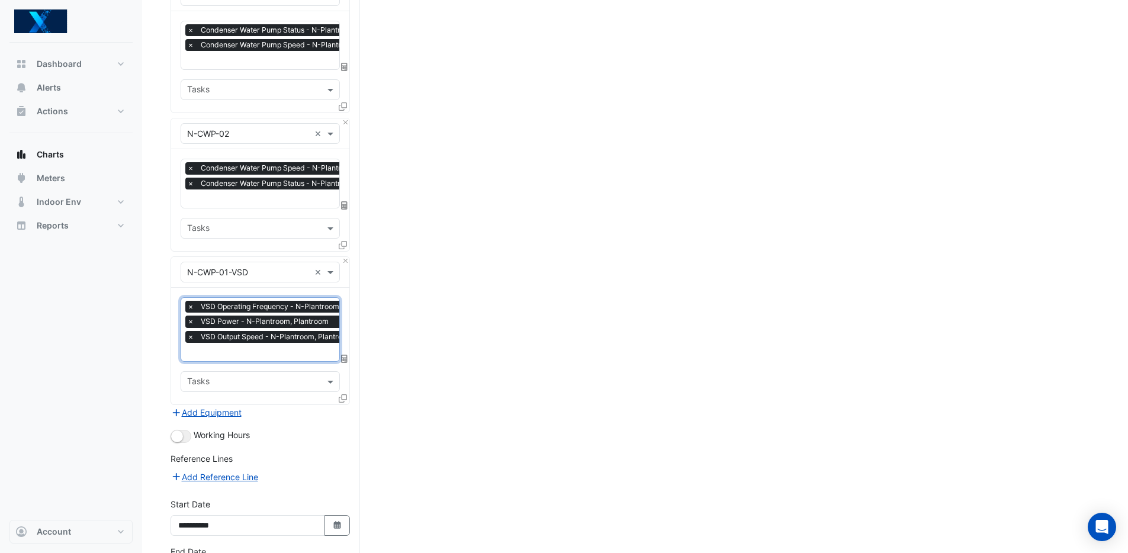
click at [239, 347] on input "text" at bounding box center [285, 353] width 197 height 12
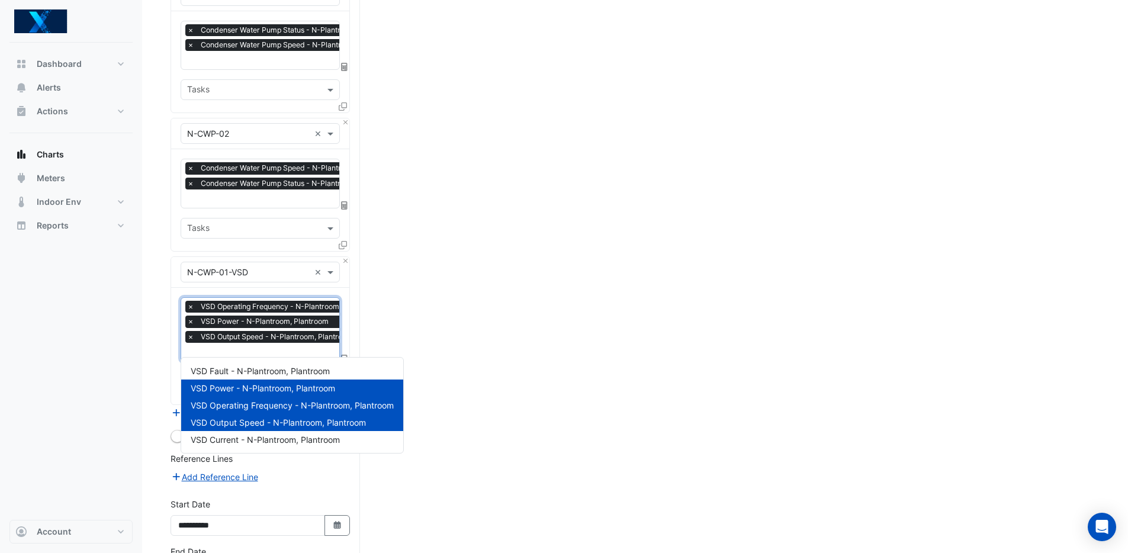
scroll to position [950, 0]
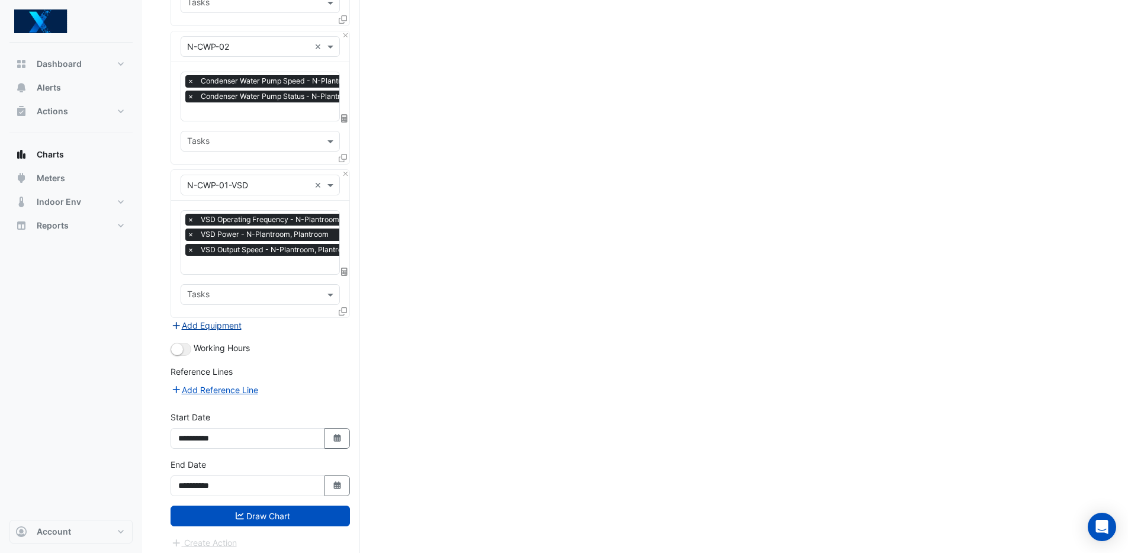
click at [220, 320] on button "Add Equipment" at bounding box center [207, 326] width 72 height 14
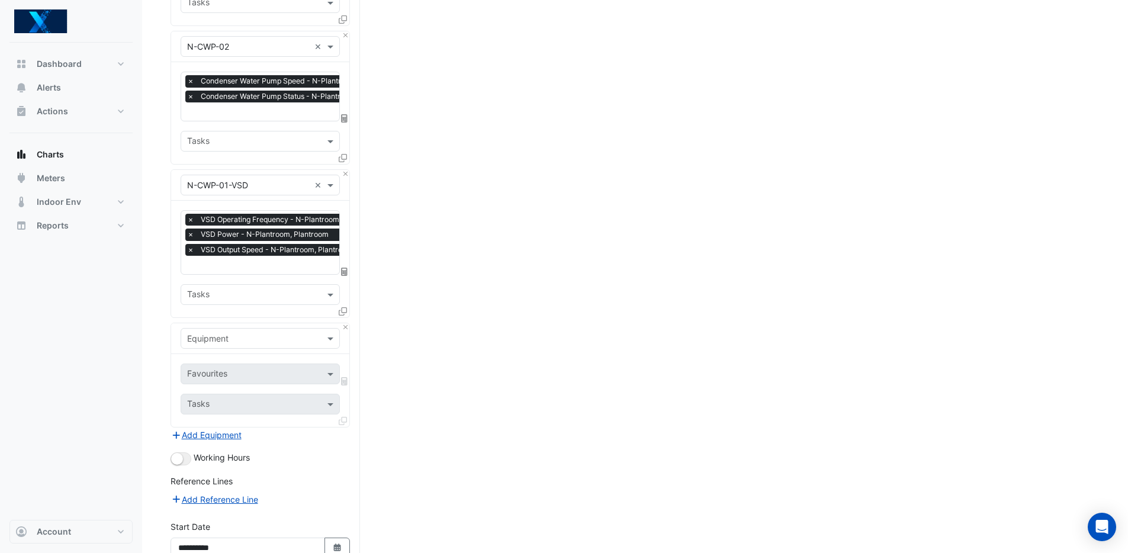
click at [244, 328] on div "Equipment" at bounding box center [260, 338] width 159 height 21
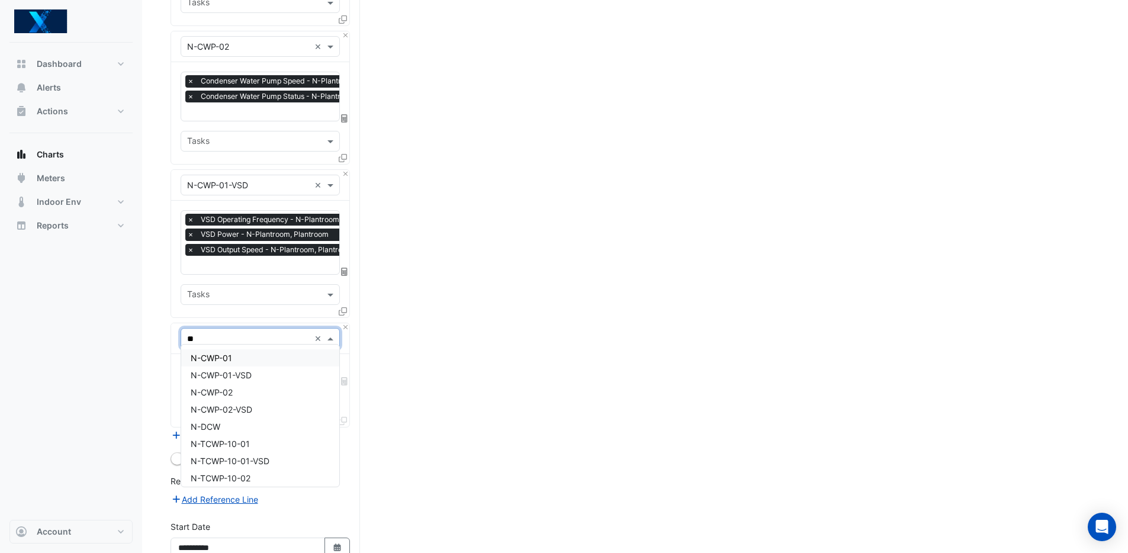
type input "***"
click at [250, 407] on span "N-CWP-02-VSD" at bounding box center [222, 409] width 62 height 10
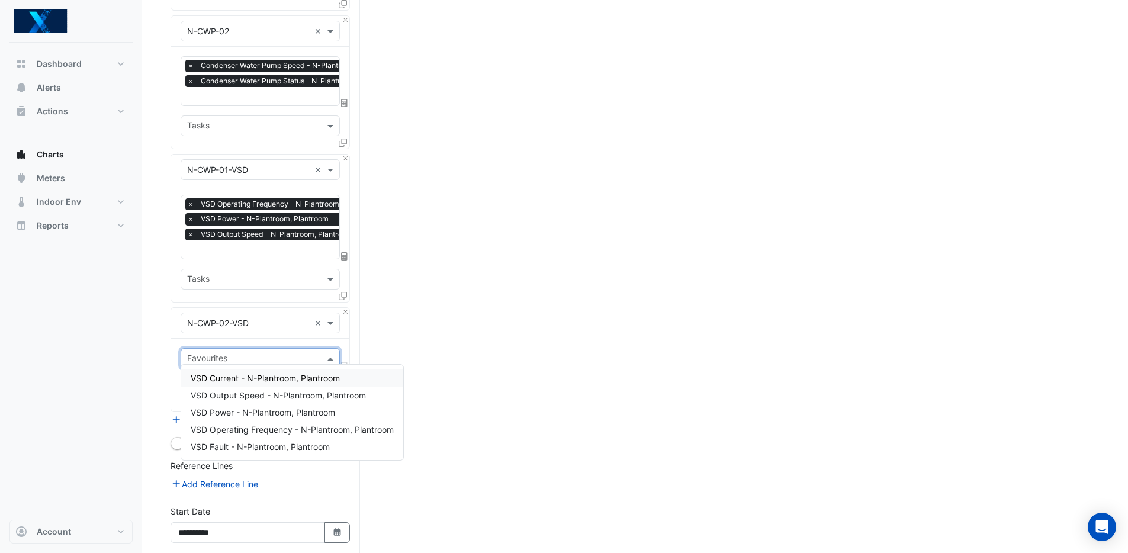
click at [239, 353] on input "text" at bounding box center [253, 359] width 133 height 12
click at [268, 392] on span "VSD Output Speed - N-Plantroom, Plantroom" at bounding box center [278, 395] width 175 height 10
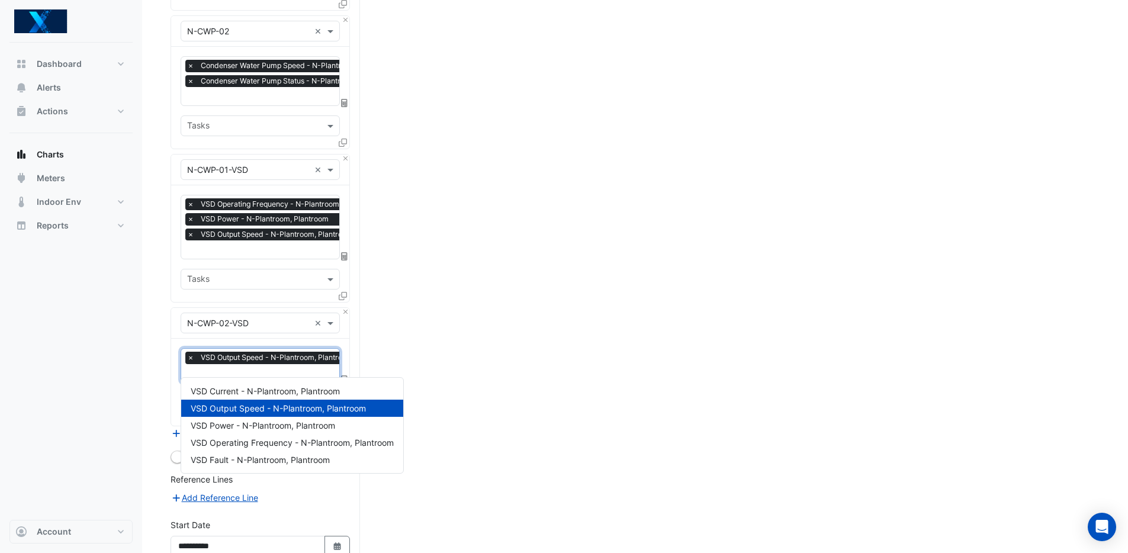
click at [236, 368] on input "text" at bounding box center [273, 374] width 172 height 12
click at [236, 423] on span "VSD Power - N-Plantroom, Plantroom" at bounding box center [263, 425] width 144 height 10
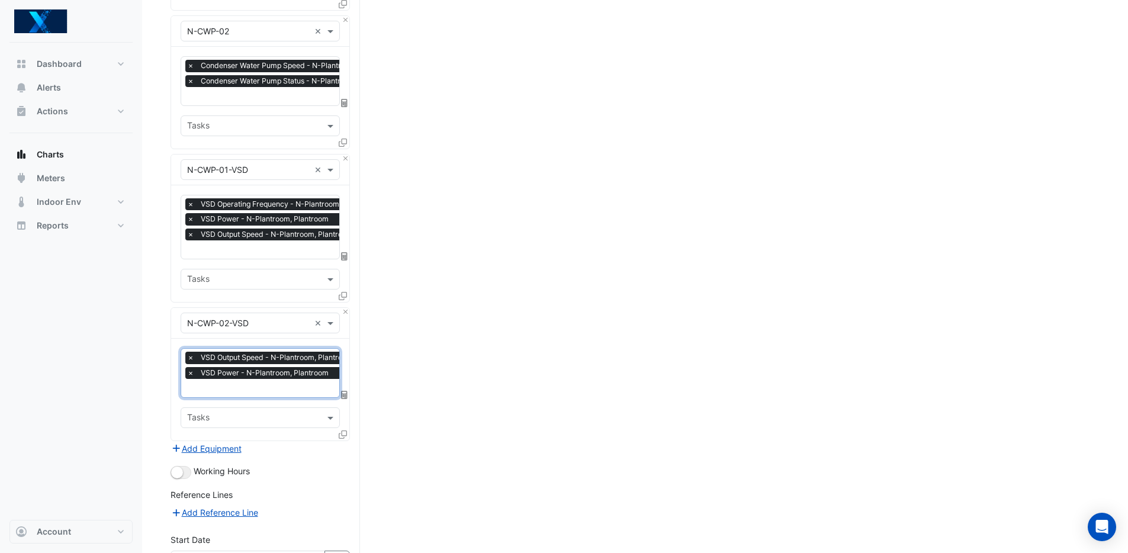
click at [232, 383] on input "text" at bounding box center [273, 389] width 172 height 12
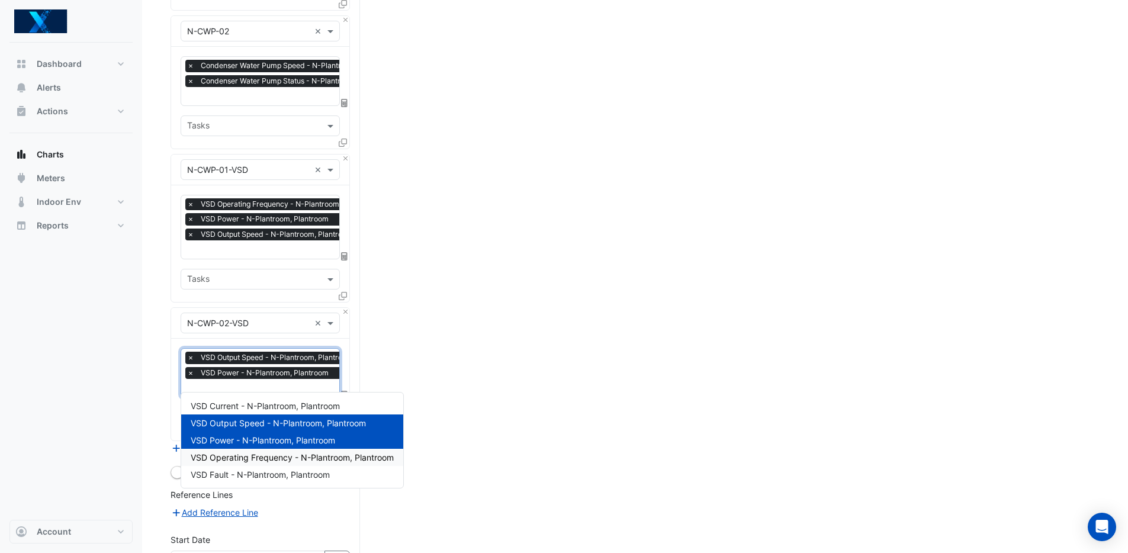
click at [243, 452] on span "VSD Operating Frequency - N-Plantroom, Plantroom" at bounding box center [292, 457] width 203 height 10
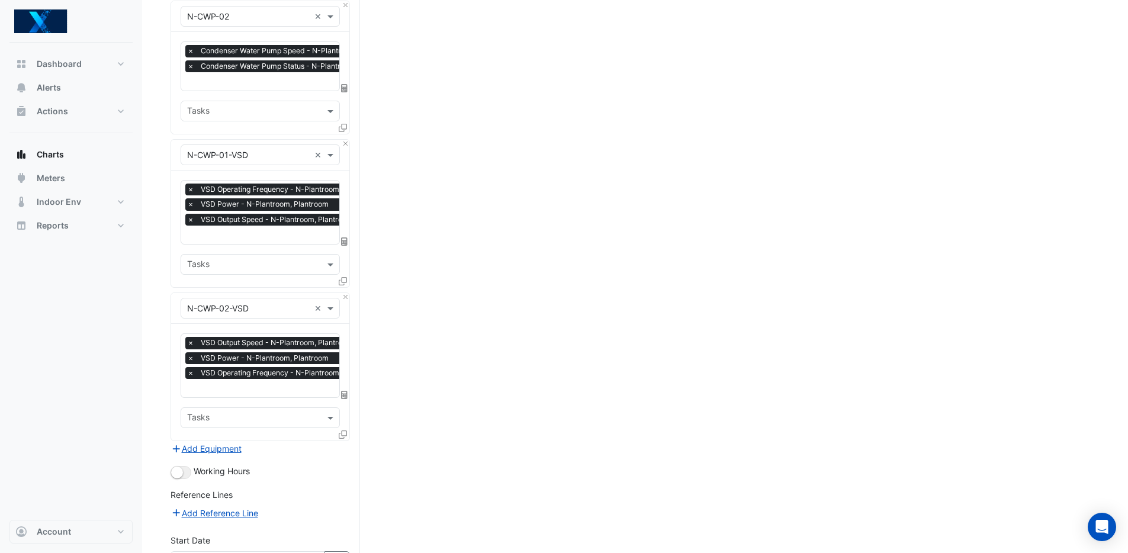
scroll to position [1020, 0]
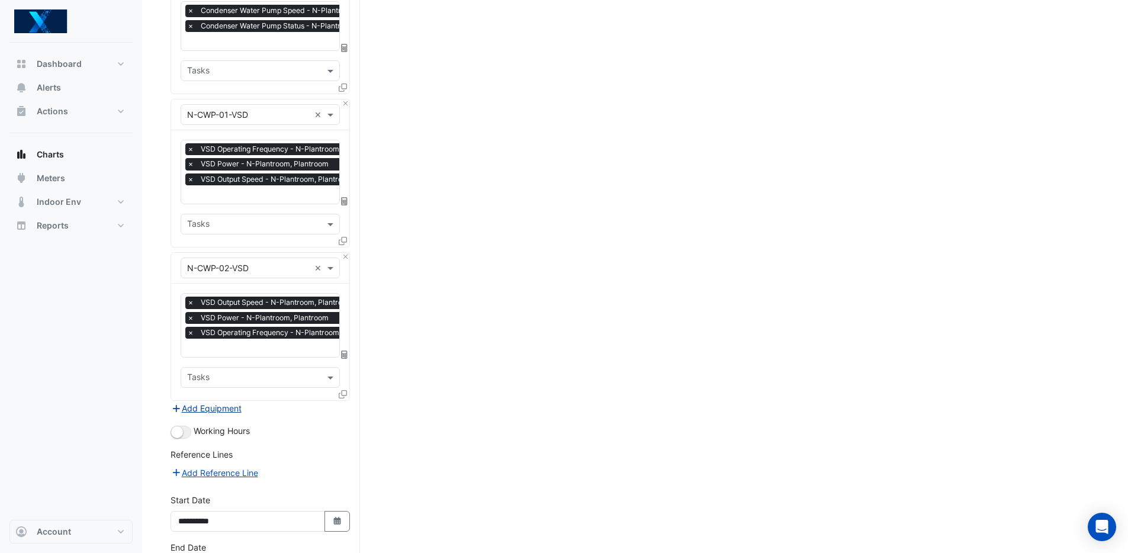
click at [228, 401] on button "Add Equipment" at bounding box center [207, 408] width 72 height 14
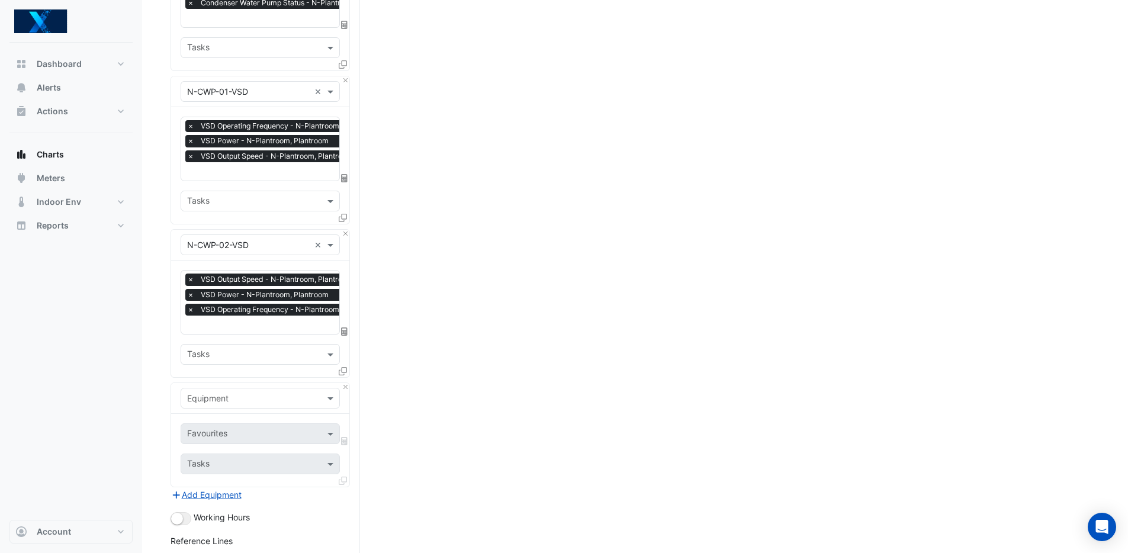
scroll to position [1091, 0]
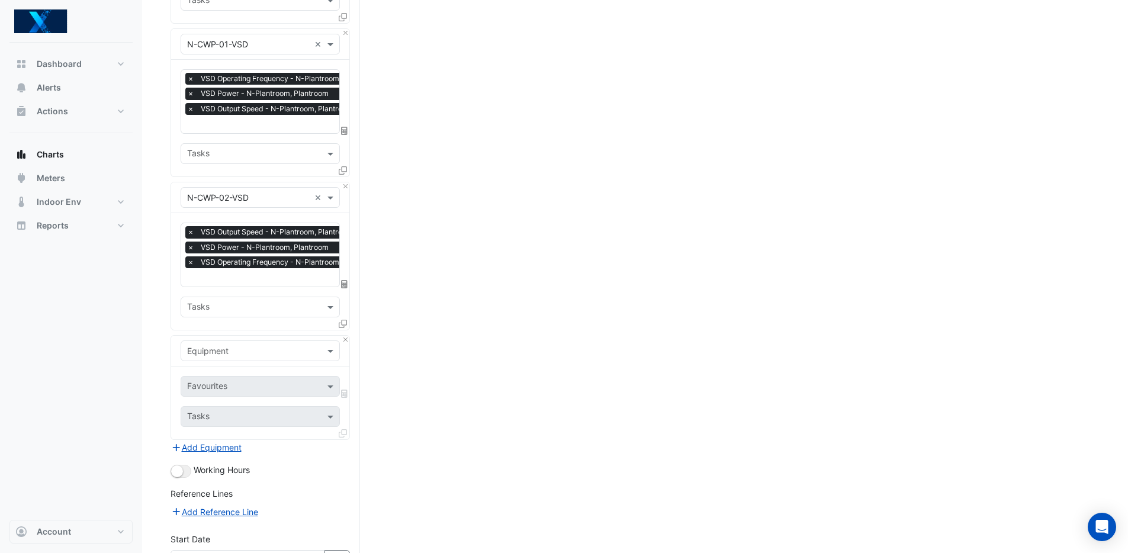
click at [246, 345] on input "text" at bounding box center [248, 351] width 123 height 12
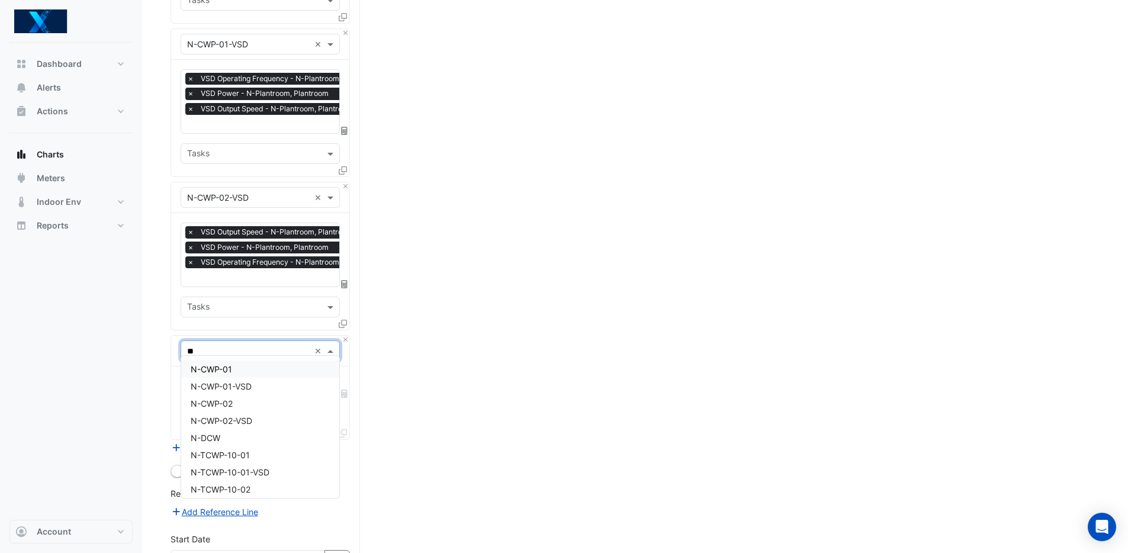
type input "***"
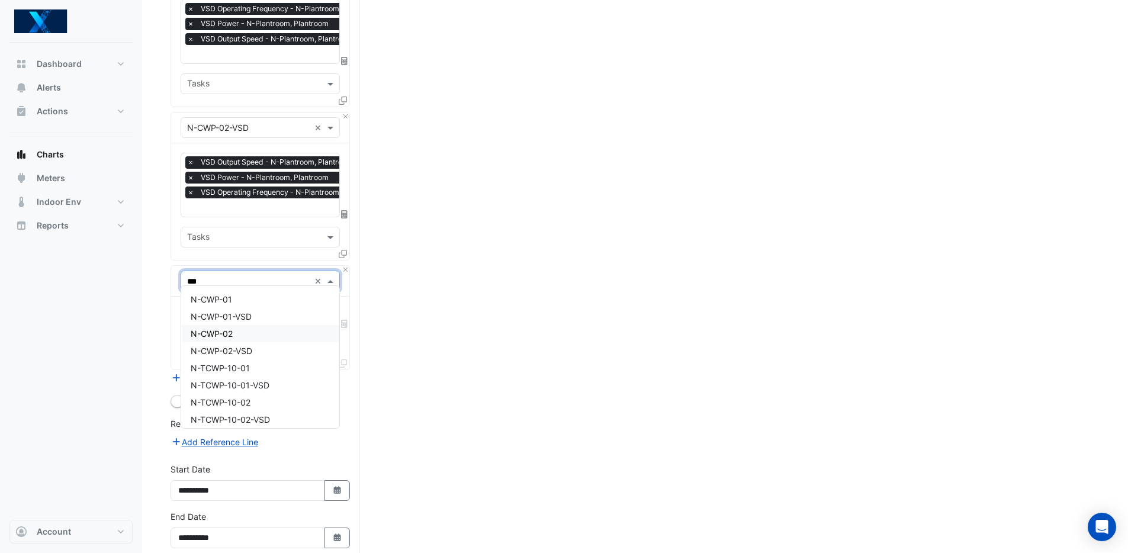
scroll to position [25, 0]
click at [230, 347] on span "N-TCWP-10-01" at bounding box center [220, 343] width 59 height 10
click at [256, 278] on input "text" at bounding box center [248, 281] width 123 height 12
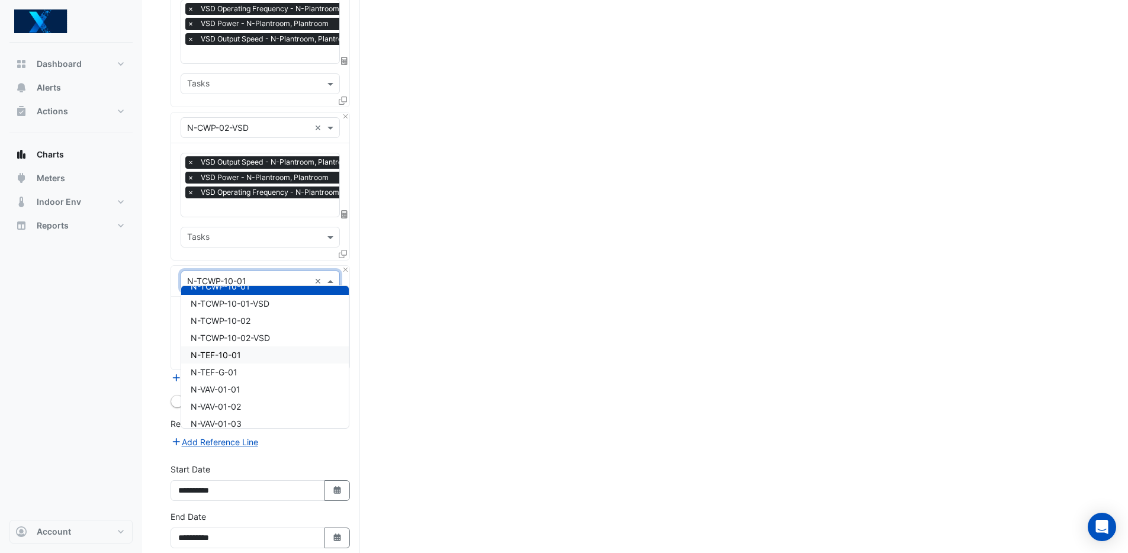
scroll to position [943, 0]
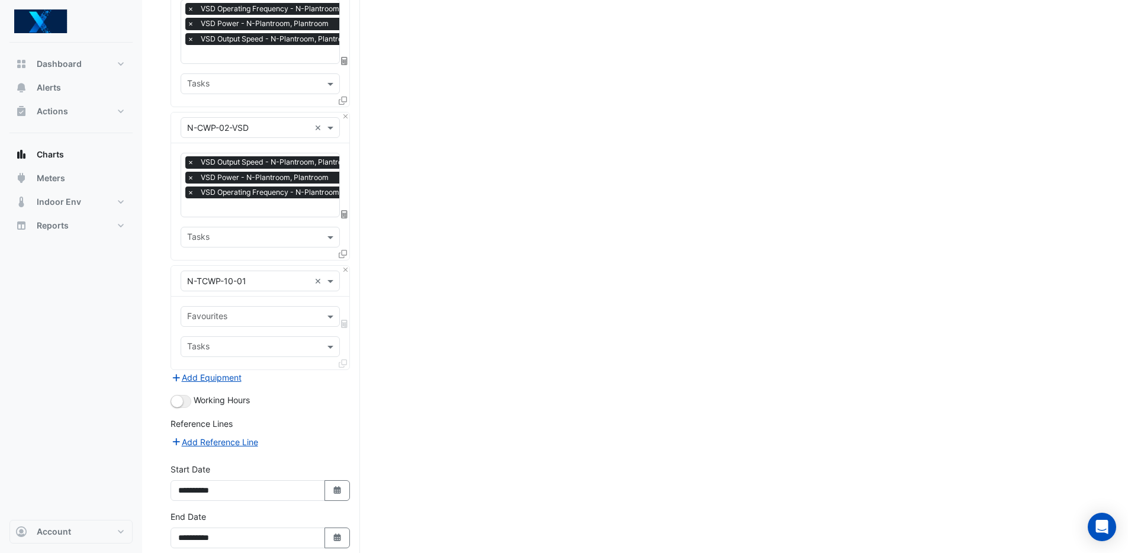
click at [276, 311] on input "text" at bounding box center [253, 317] width 133 height 12
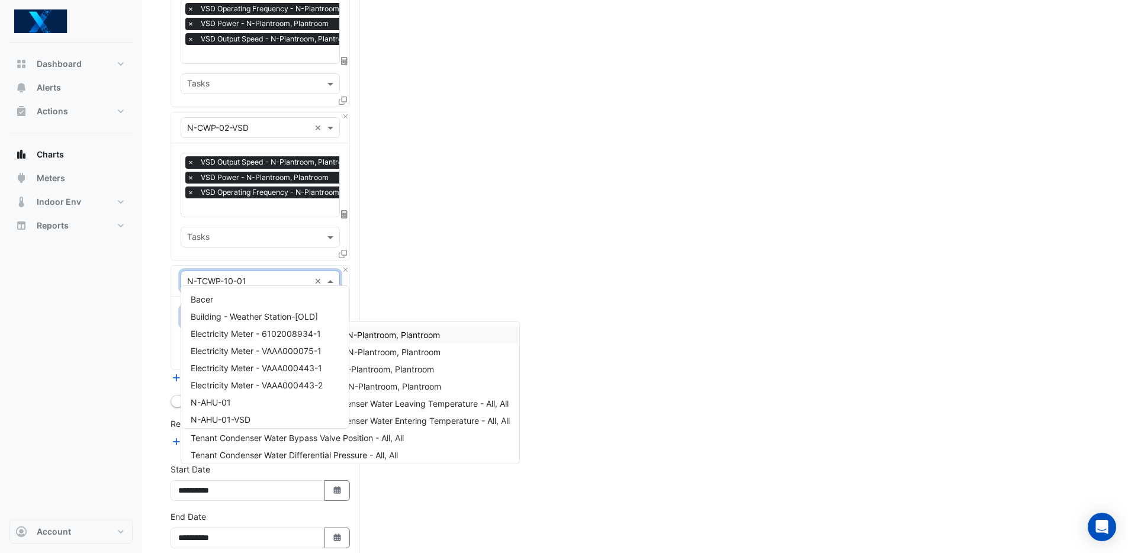
click at [262, 275] on input "text" at bounding box center [248, 281] width 123 height 12
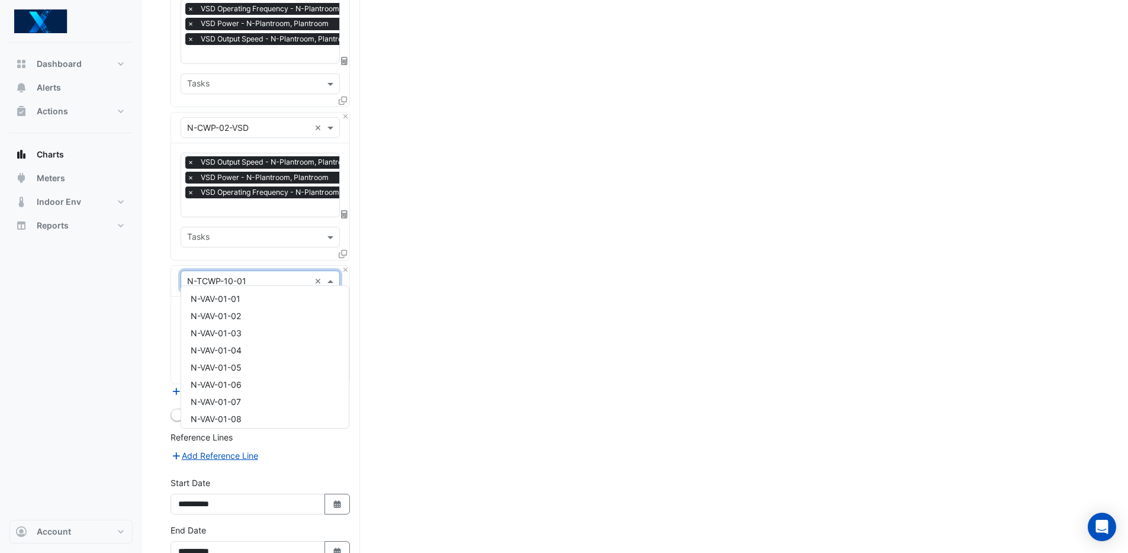
scroll to position [1072, 0]
click at [237, 275] on input "text" at bounding box center [248, 281] width 123 height 12
type input "**"
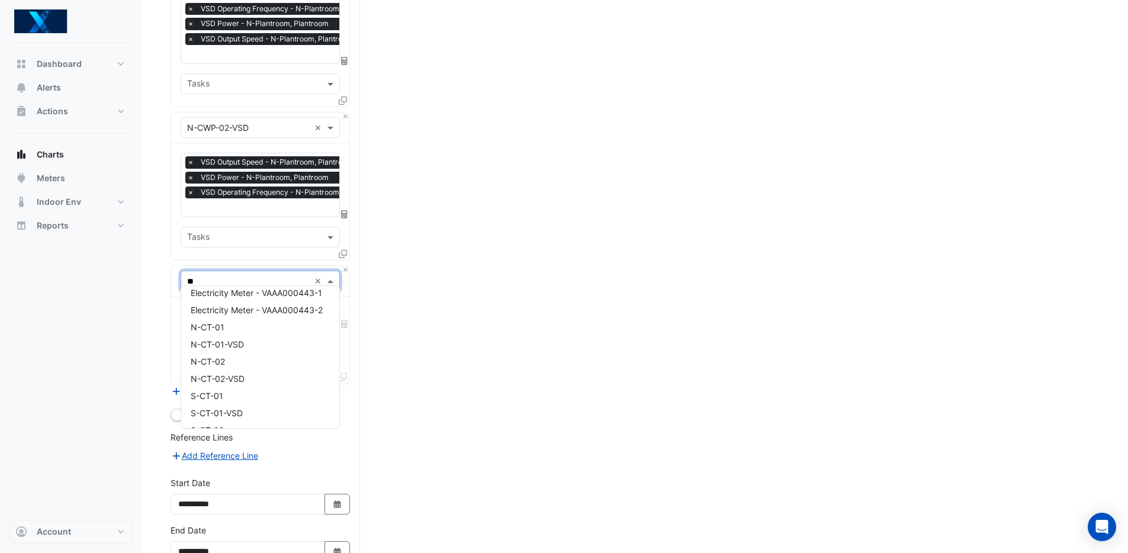
scroll to position [0, 0]
click at [274, 301] on span "Electricity Meter - 6102008934-1" at bounding box center [256, 299] width 130 height 10
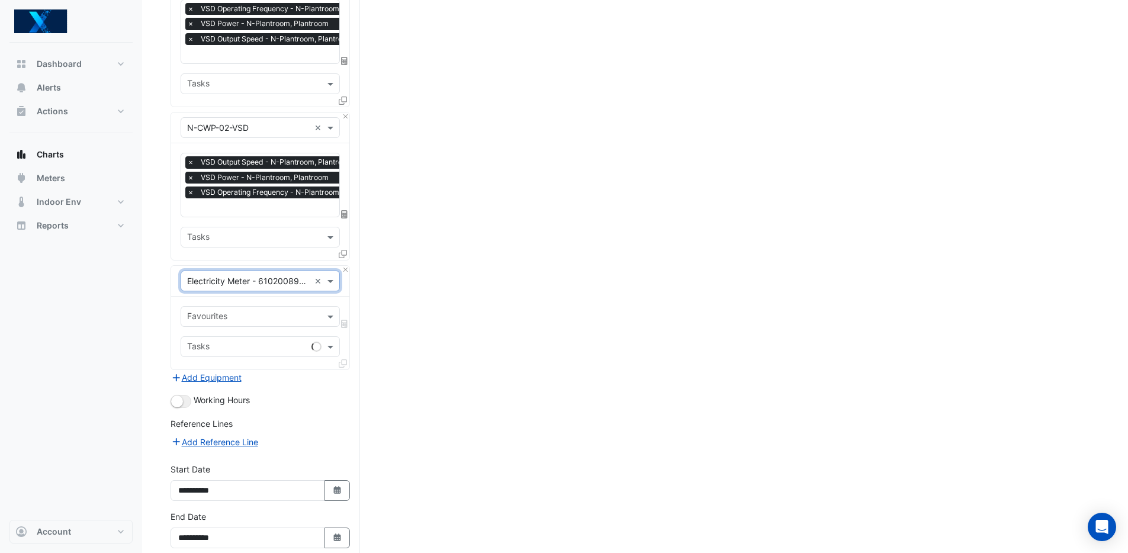
click at [252, 311] on input "text" at bounding box center [253, 317] width 133 height 12
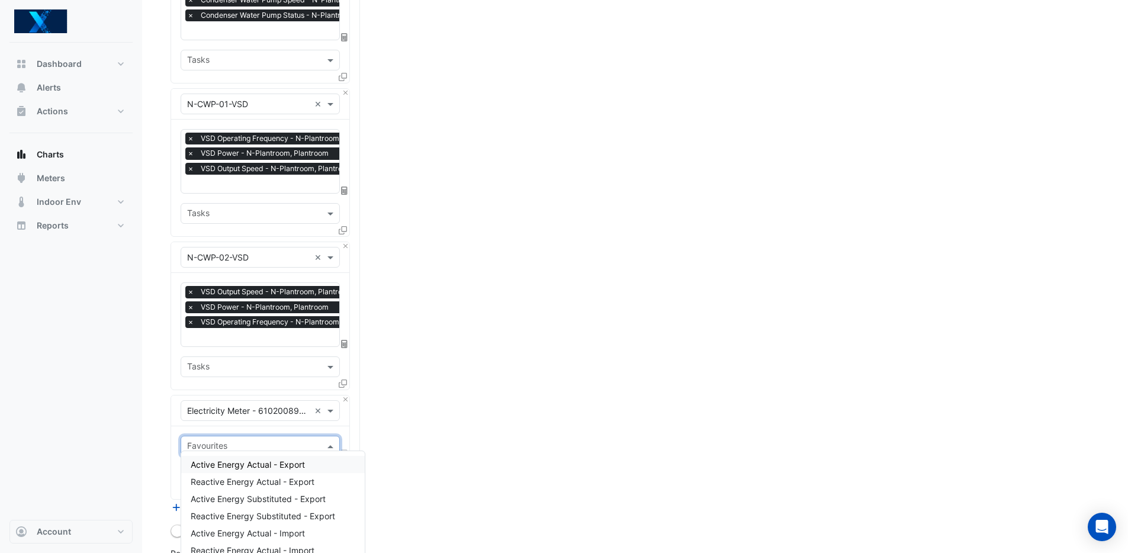
scroll to position [1046, 0]
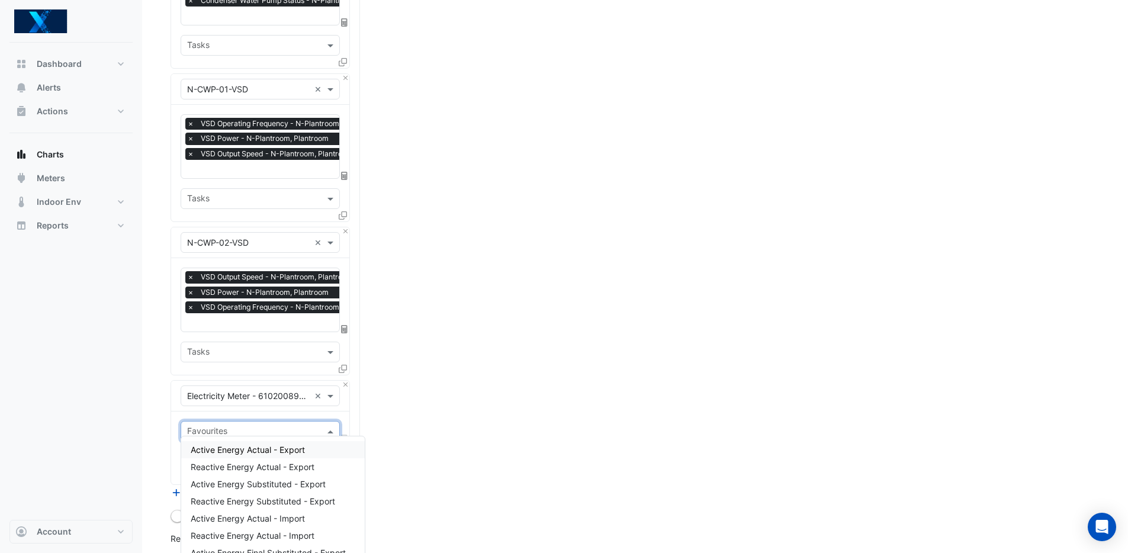
drag, startPoint x: 320, startPoint y: 388, endPoint x: 313, endPoint y: 388, distance: 6.5
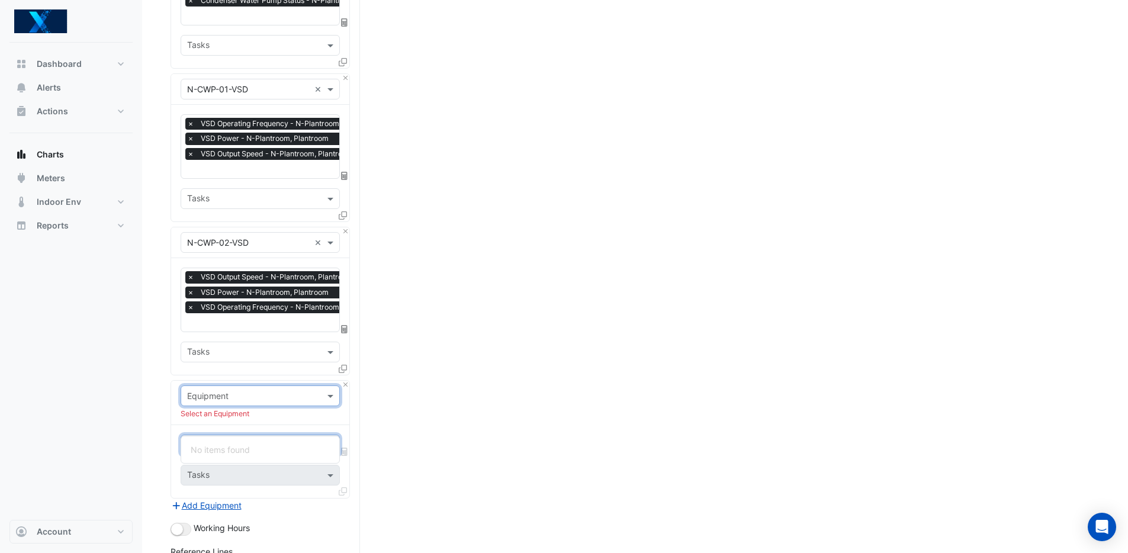
click at [254, 390] on input "text" at bounding box center [248, 396] width 123 height 12
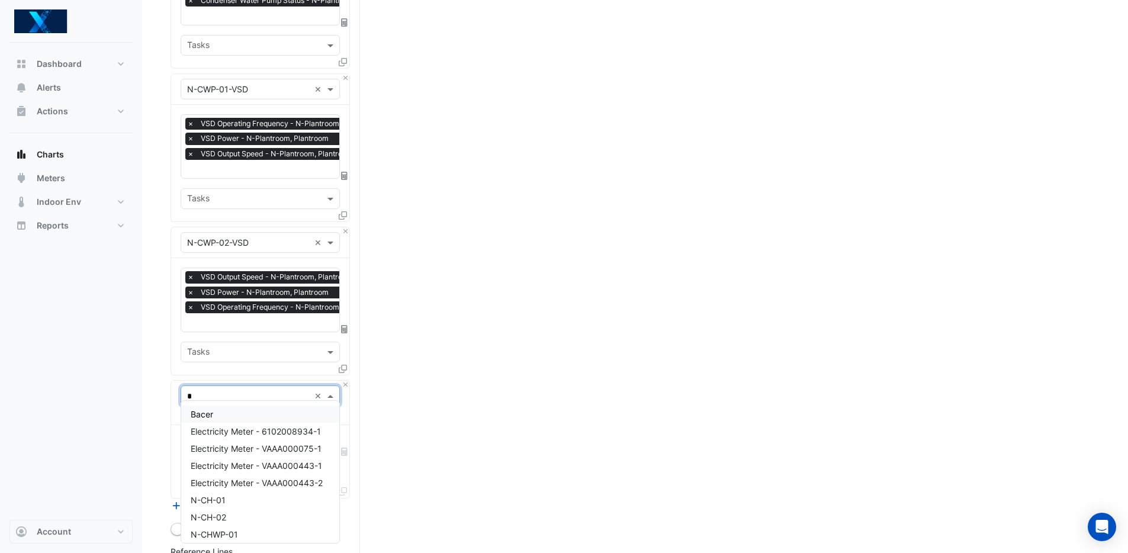
type input "**"
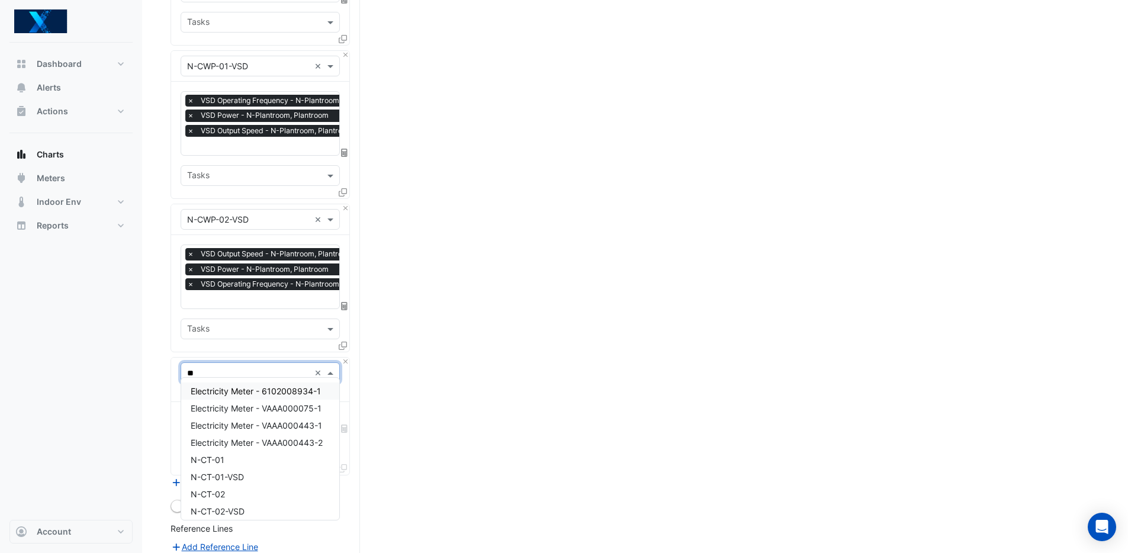
scroll to position [1084, 0]
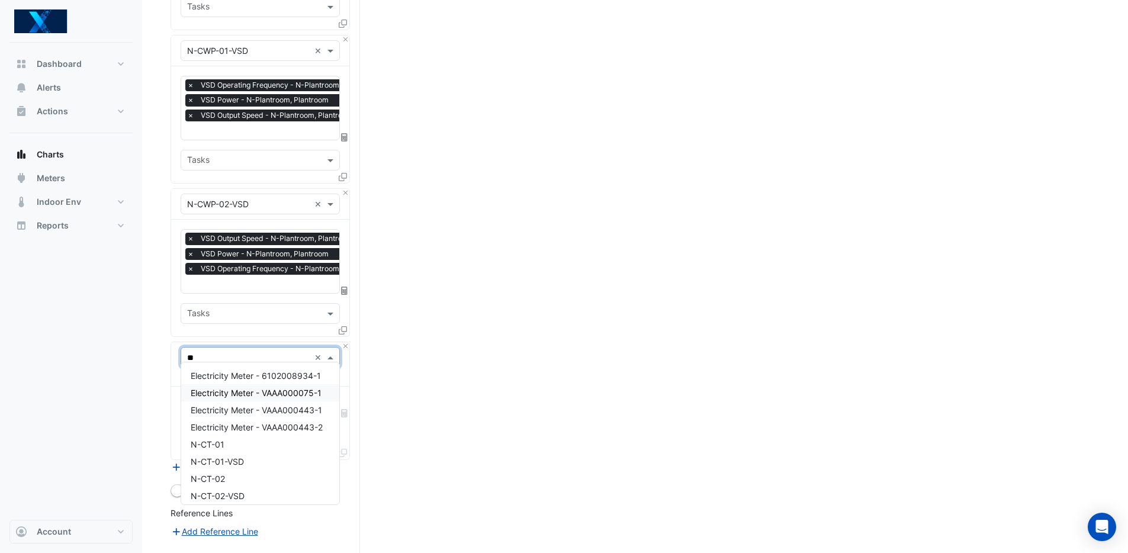
click at [285, 391] on span "Electricity Meter - VAAA000075-1" at bounding box center [256, 393] width 131 height 10
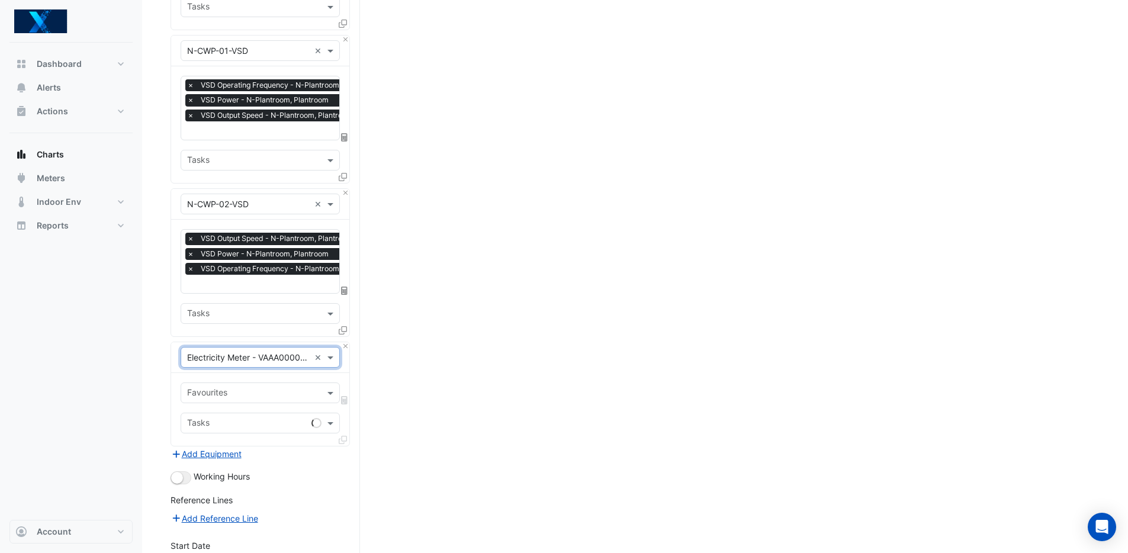
click at [255, 353] on input "text" at bounding box center [248, 358] width 123 height 12
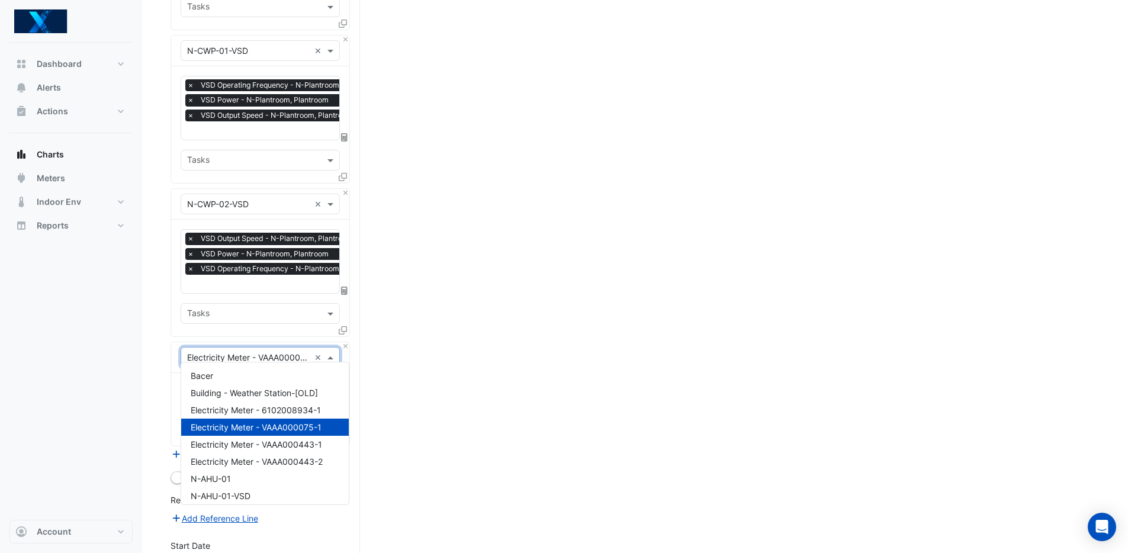
click at [266, 352] on input "text" at bounding box center [248, 358] width 123 height 12
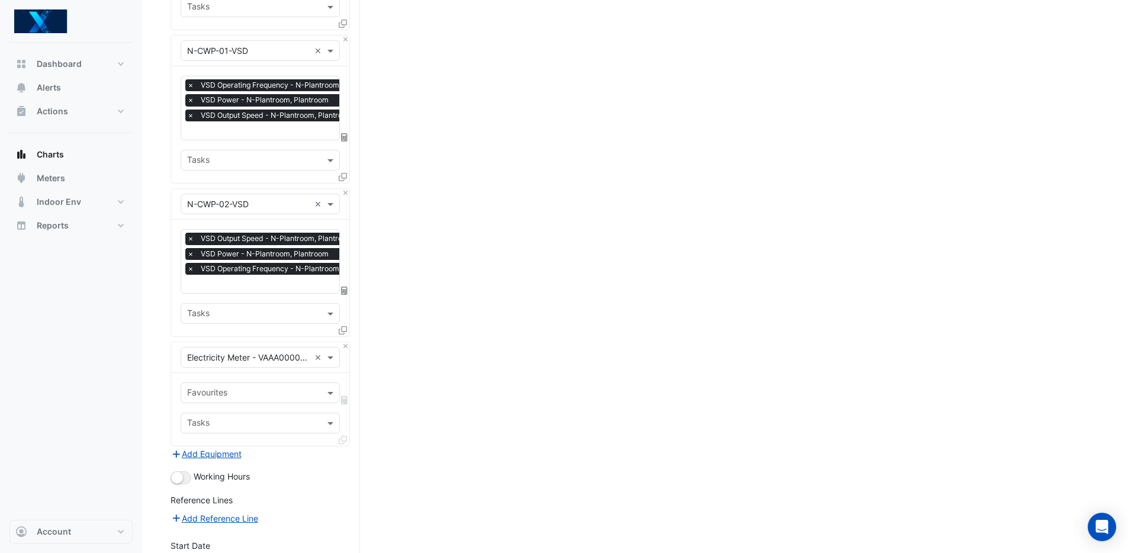
click at [310, 388] on input "text" at bounding box center [253, 394] width 133 height 12
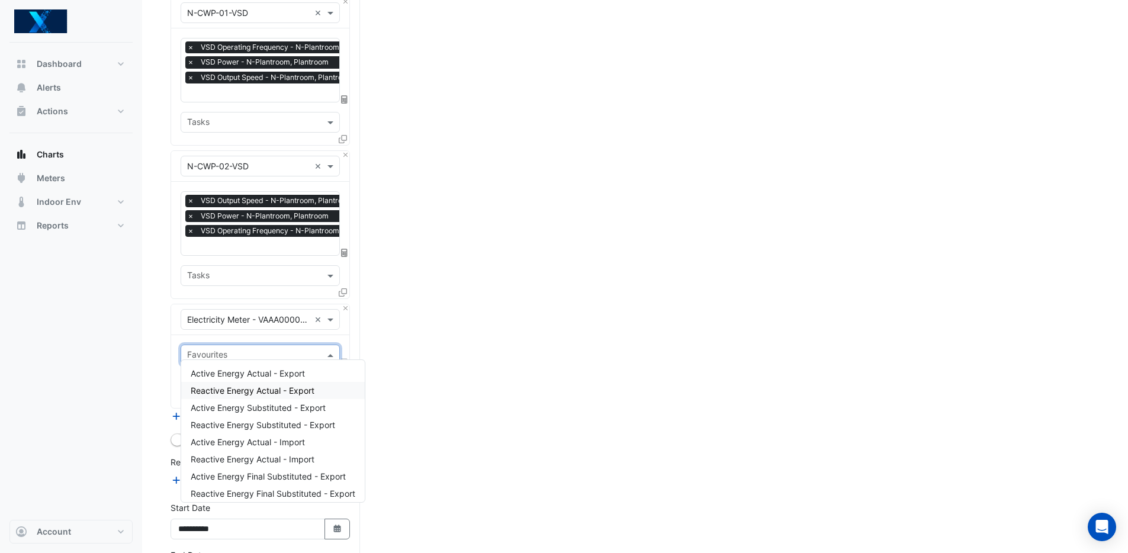
scroll to position [39, 0]
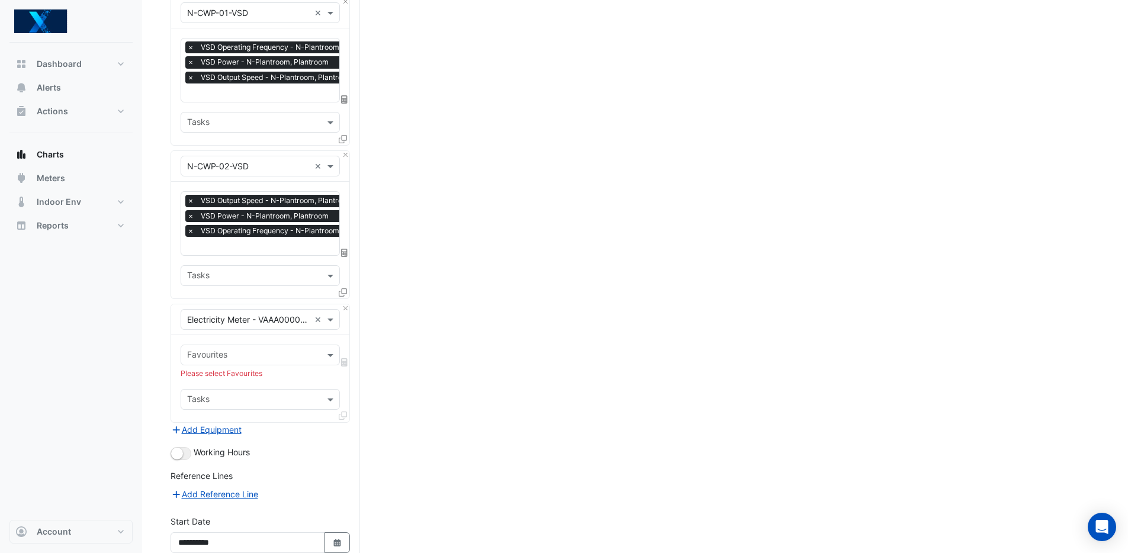
click at [270, 314] on input "text" at bounding box center [248, 320] width 123 height 12
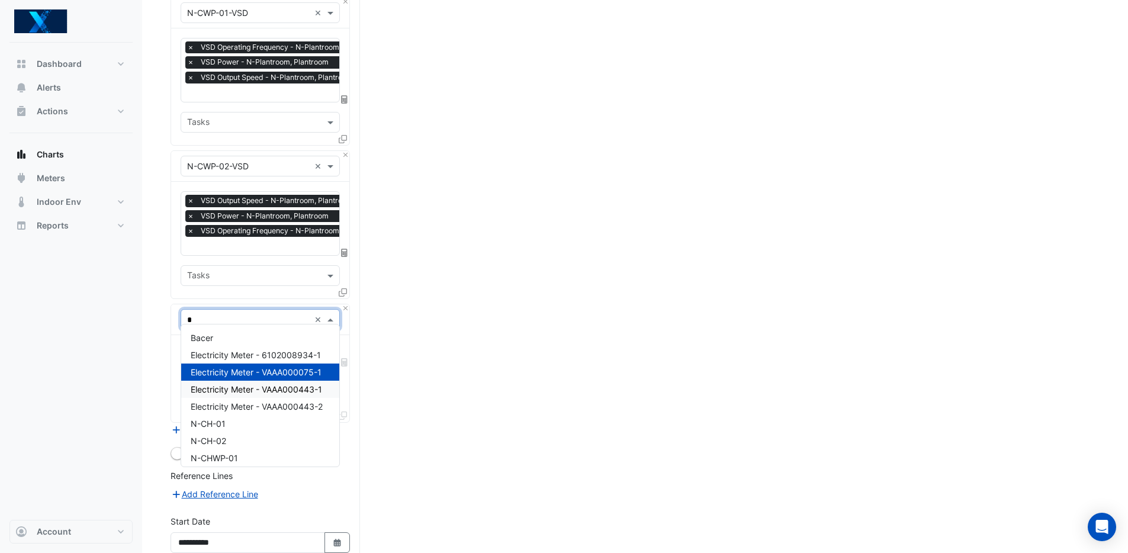
type input "**"
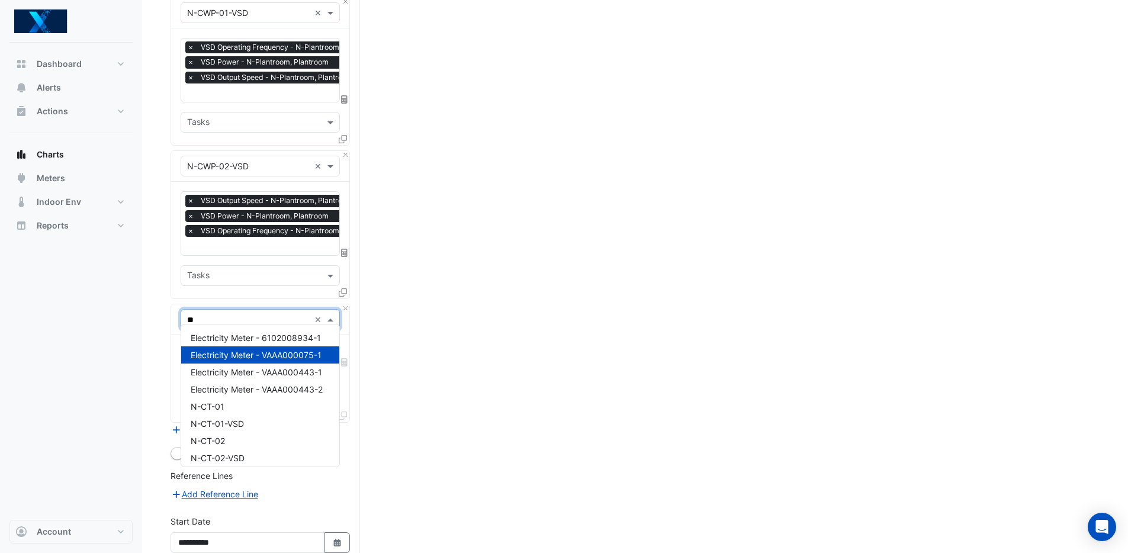
scroll to position [23, 0]
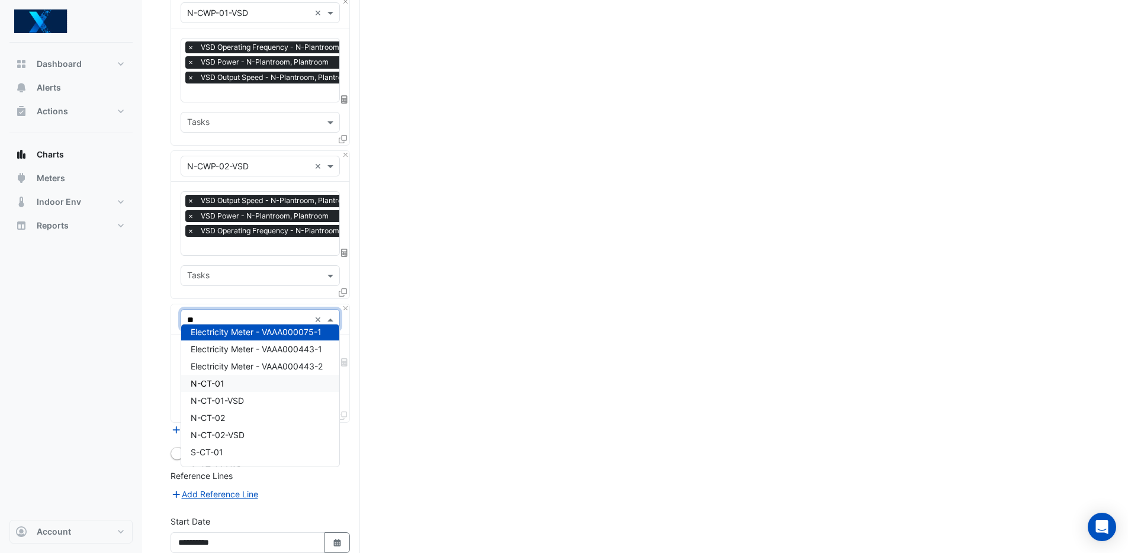
click at [274, 383] on div "N-CT-01" at bounding box center [260, 383] width 158 height 17
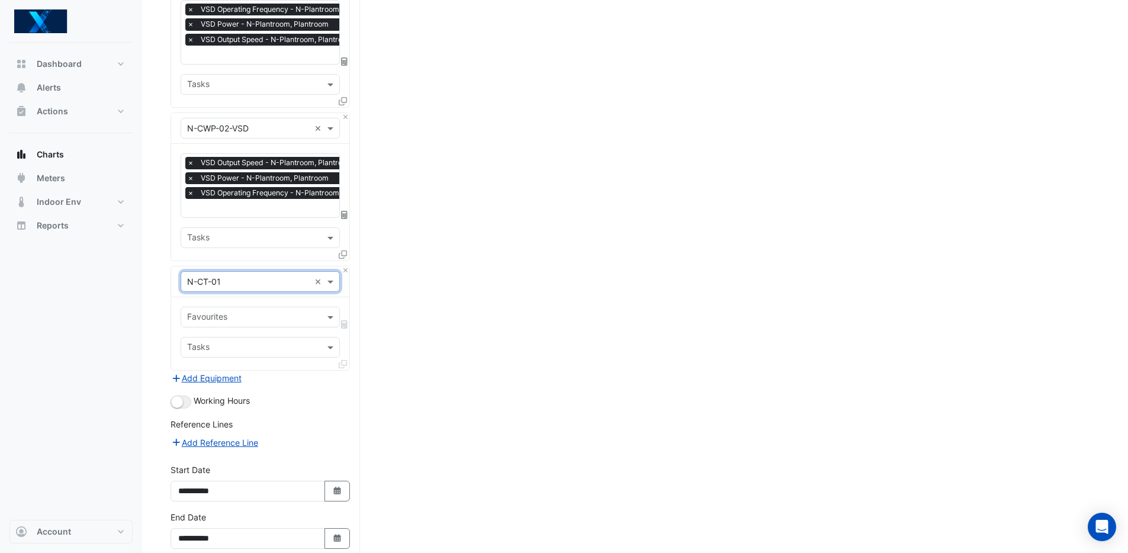
scroll to position [1187, 0]
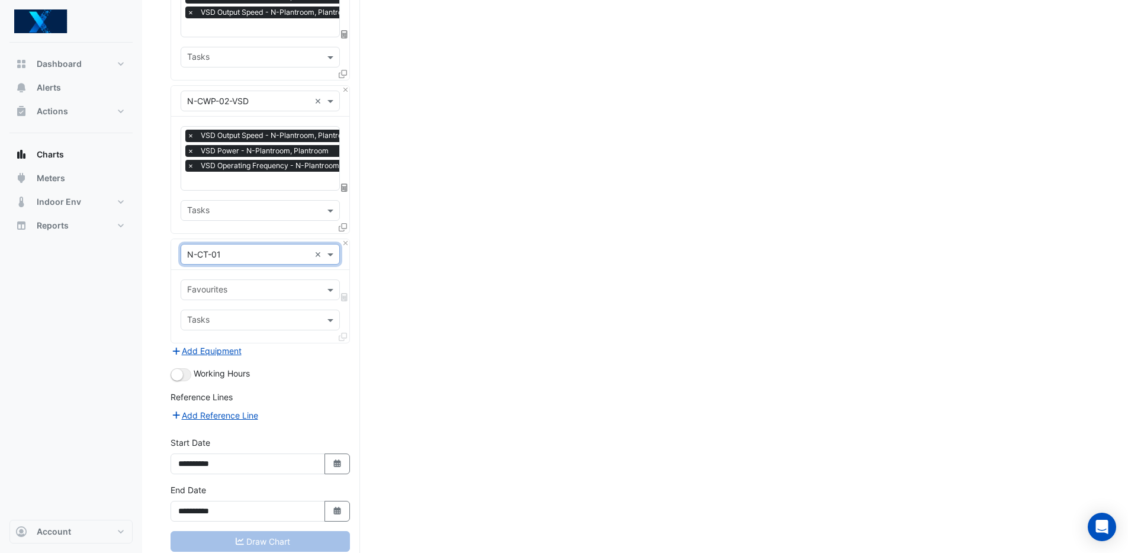
click at [262, 285] on input "text" at bounding box center [253, 291] width 133 height 12
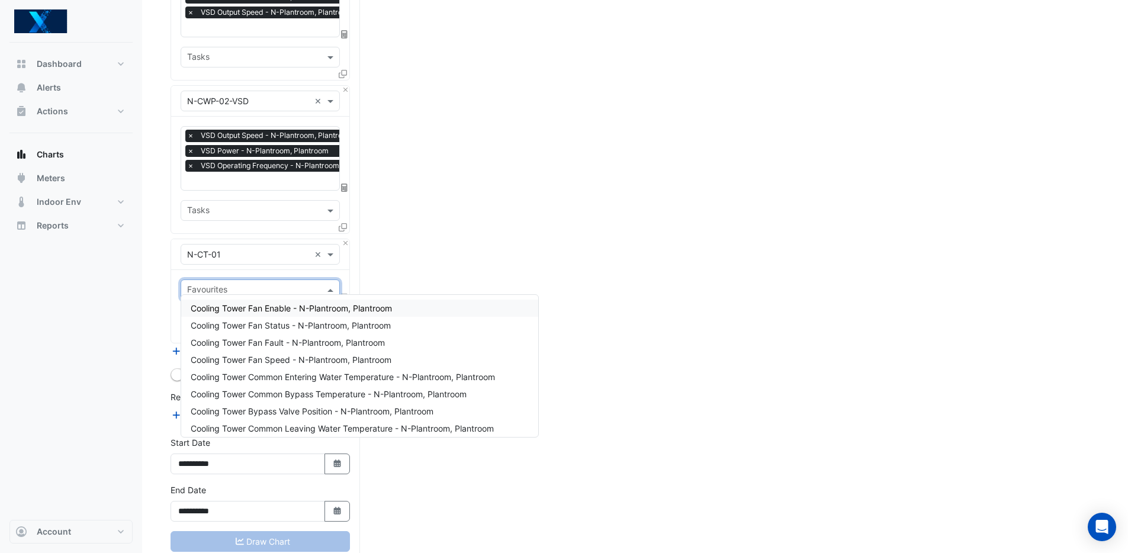
click at [227, 249] on input "text" at bounding box center [248, 255] width 123 height 12
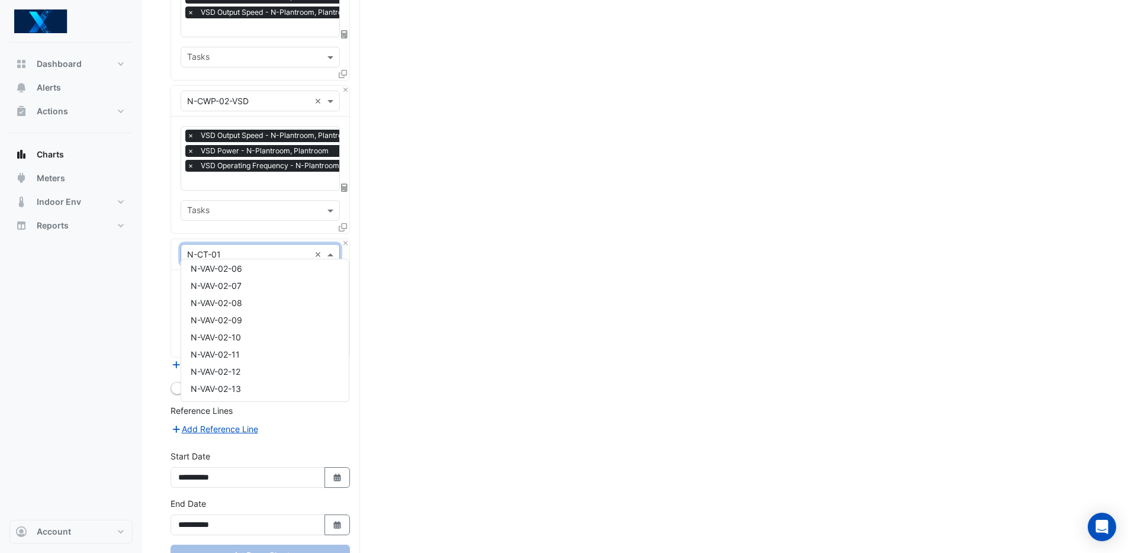
scroll to position [1611, 0]
click at [251, 249] on input "text" at bounding box center [248, 255] width 123 height 12
click at [214, 249] on input "text" at bounding box center [248, 255] width 123 height 12
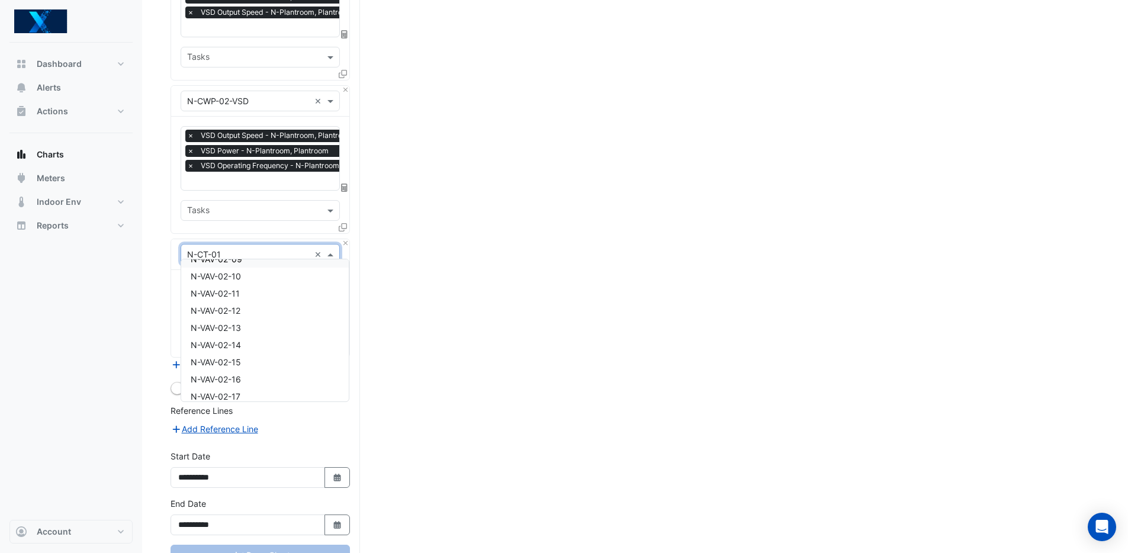
click at [214, 249] on input "text" at bounding box center [248, 255] width 123 height 12
click at [221, 249] on input "text" at bounding box center [248, 255] width 123 height 12
click at [268, 250] on input "text" at bounding box center [248, 255] width 123 height 12
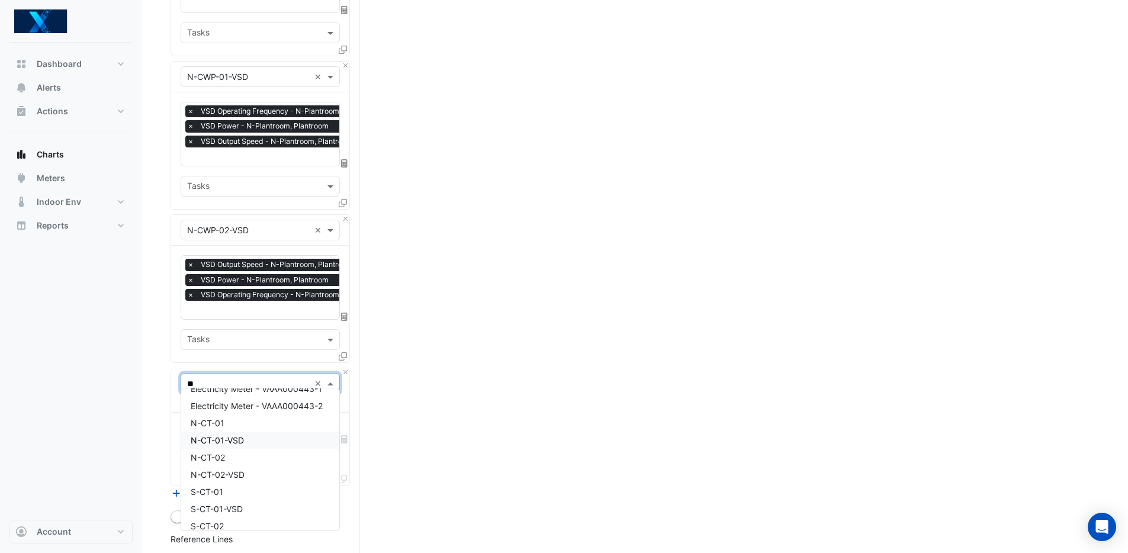
scroll to position [1202, 0]
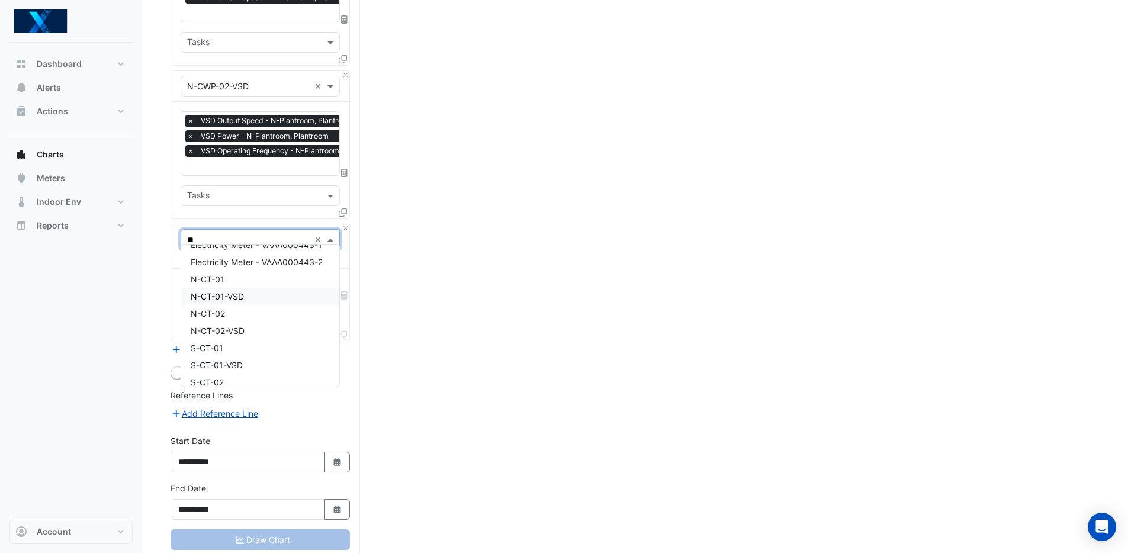
type input "**"
click at [265, 282] on div "N-CT-01" at bounding box center [260, 279] width 158 height 17
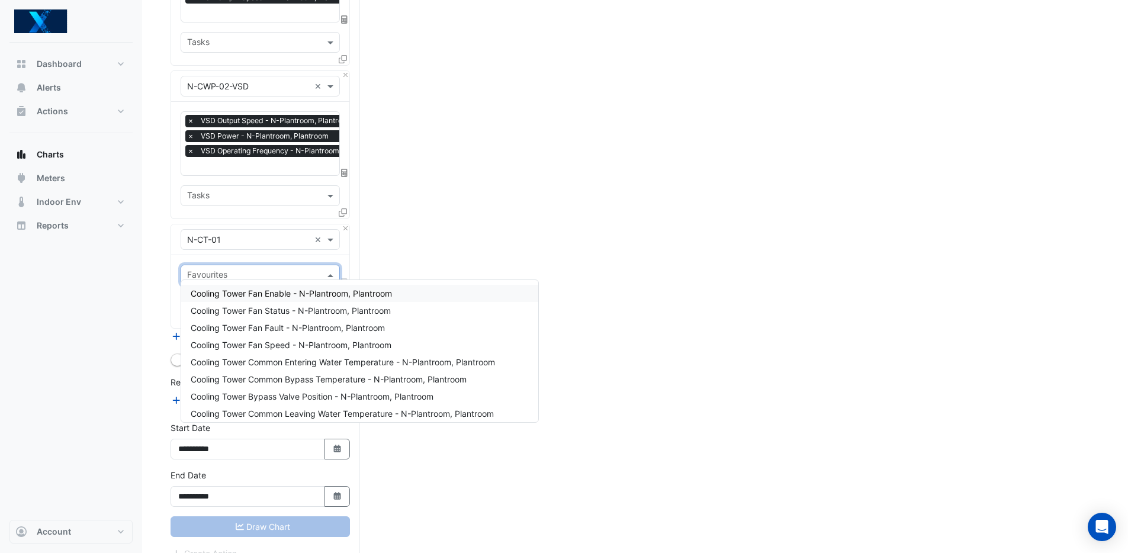
click at [256, 277] on div "Favourites" at bounding box center [260, 275] width 159 height 21
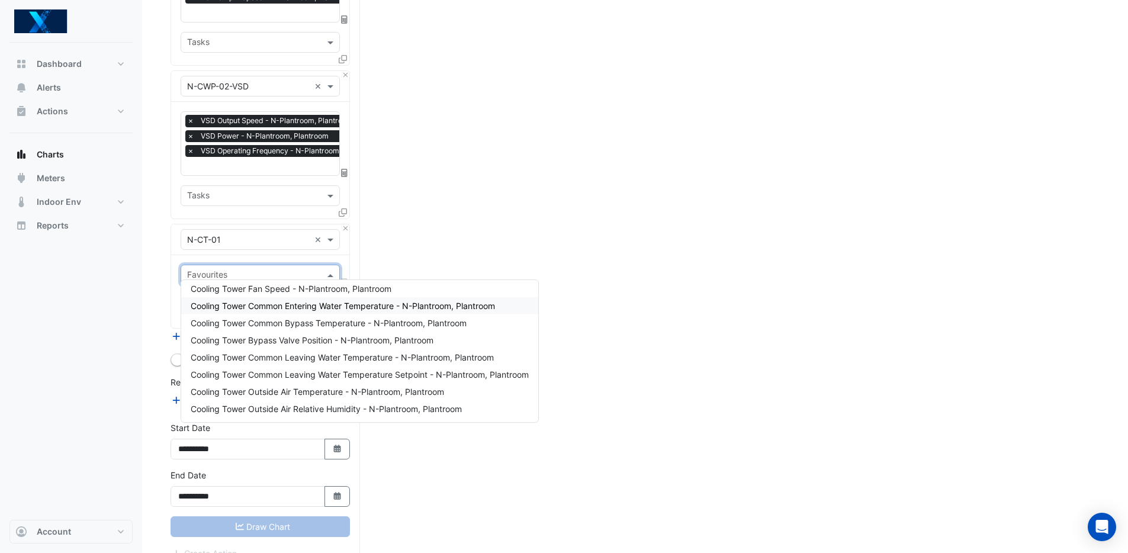
scroll to position [0, 0]
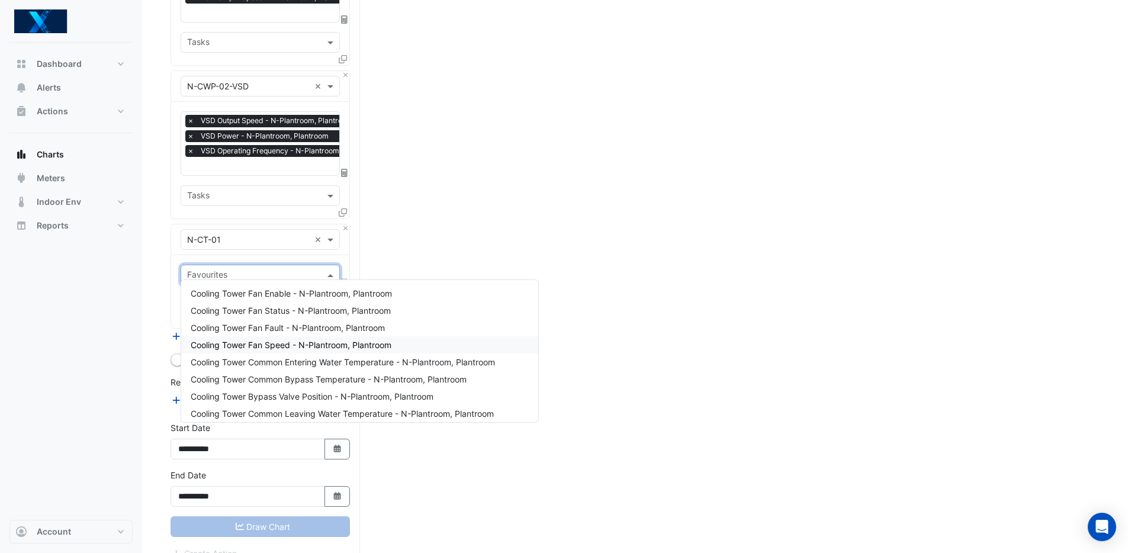
click at [282, 343] on span "Cooling Tower Fan Speed - N-Plantroom, Plantroom" at bounding box center [291, 345] width 201 height 10
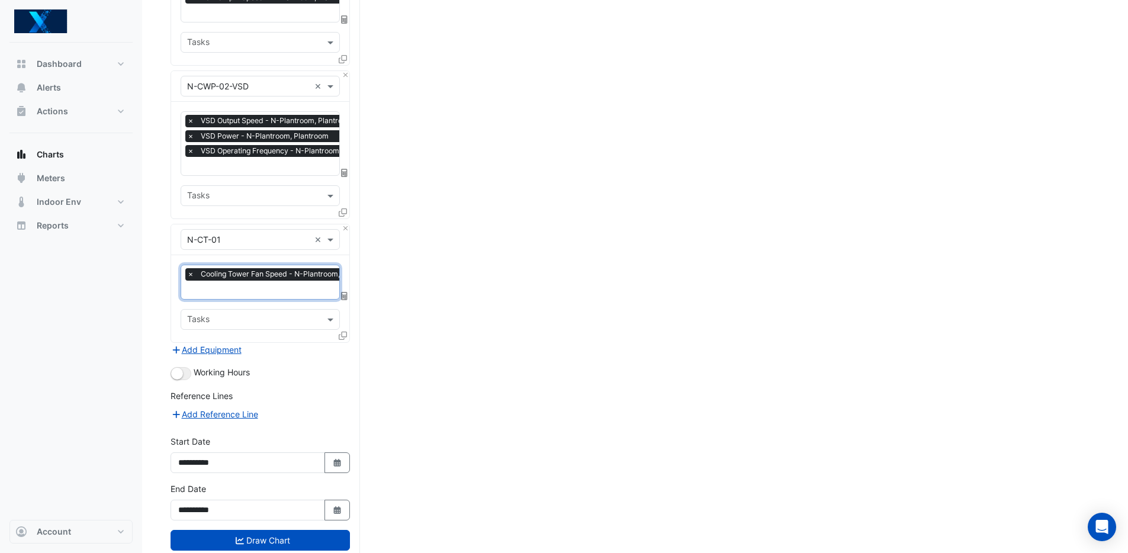
click at [274, 285] on input "text" at bounding box center [284, 291] width 195 height 12
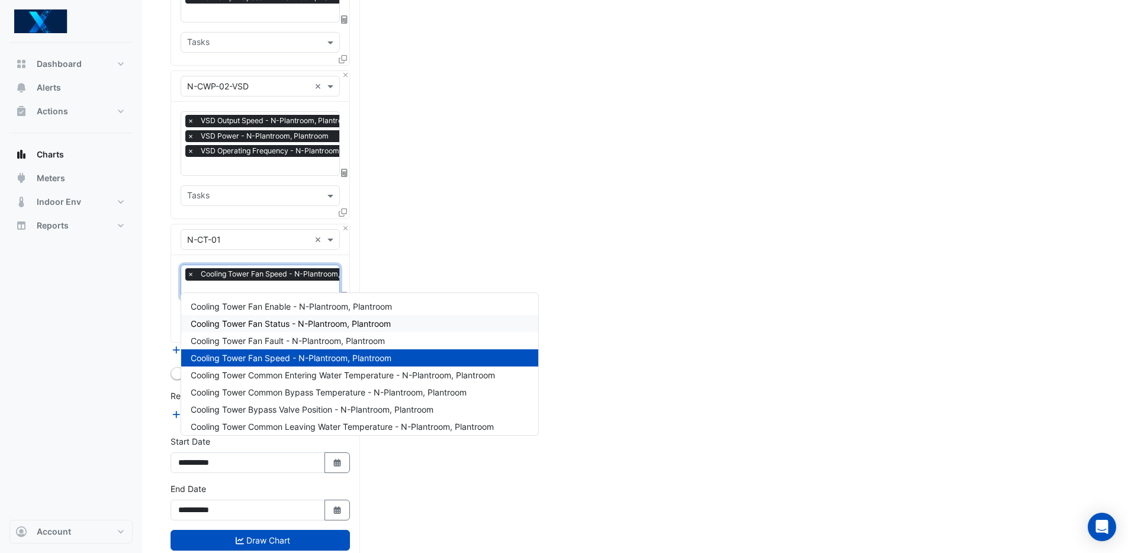
click at [294, 322] on span "Cooling Tower Fan Status - N-Plantroom, Plantroom" at bounding box center [291, 324] width 200 height 10
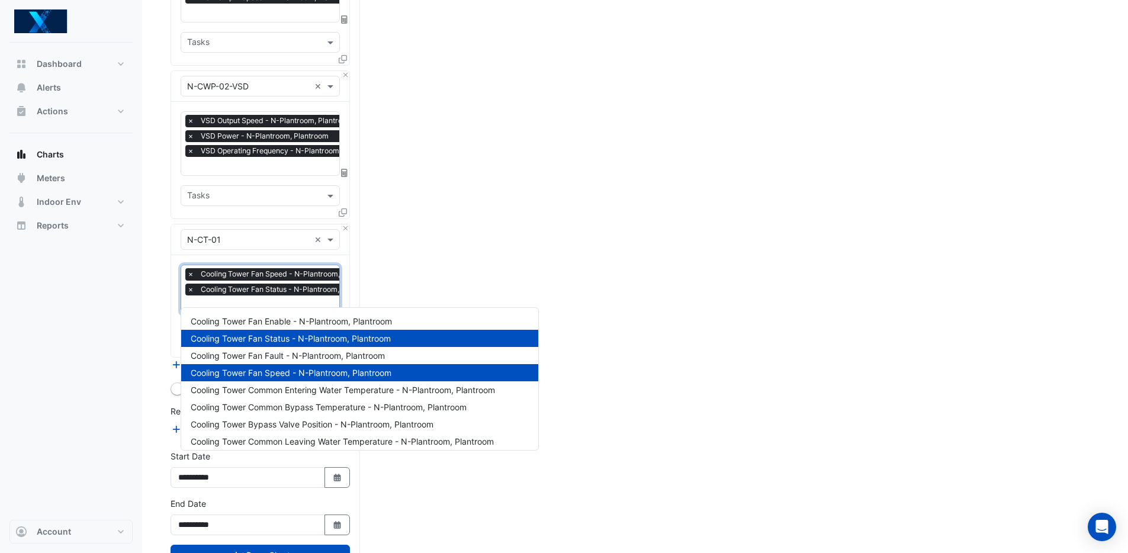
click at [253, 300] on input "text" at bounding box center [284, 306] width 195 height 12
click at [364, 391] on span "Cooling Tower Common Entering Water Temperature - N-Plantroom, Plantroom" at bounding box center [343, 390] width 304 height 10
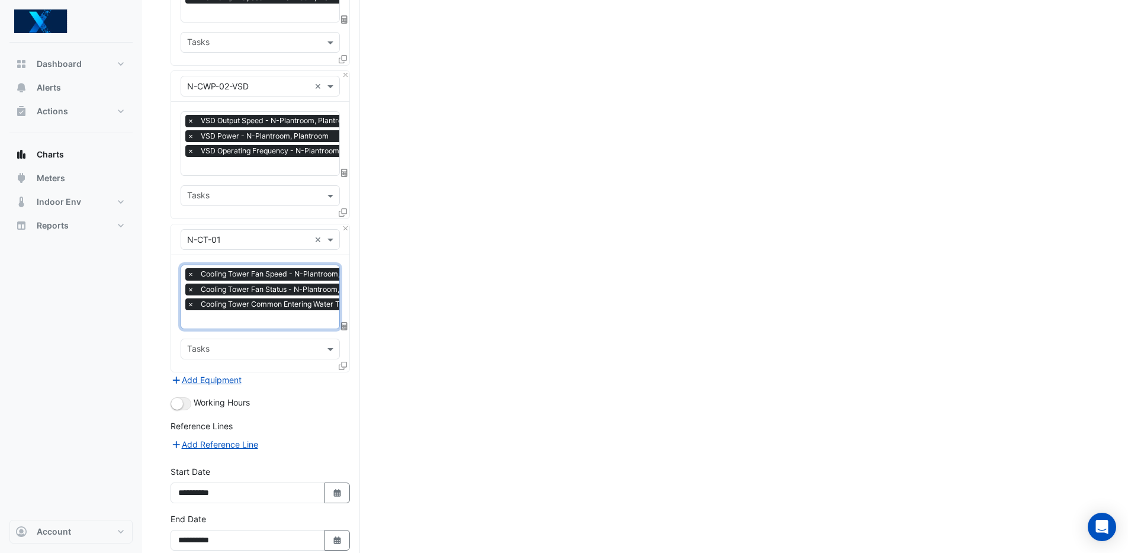
click at [276, 317] on input "text" at bounding box center [330, 320] width 287 height 12
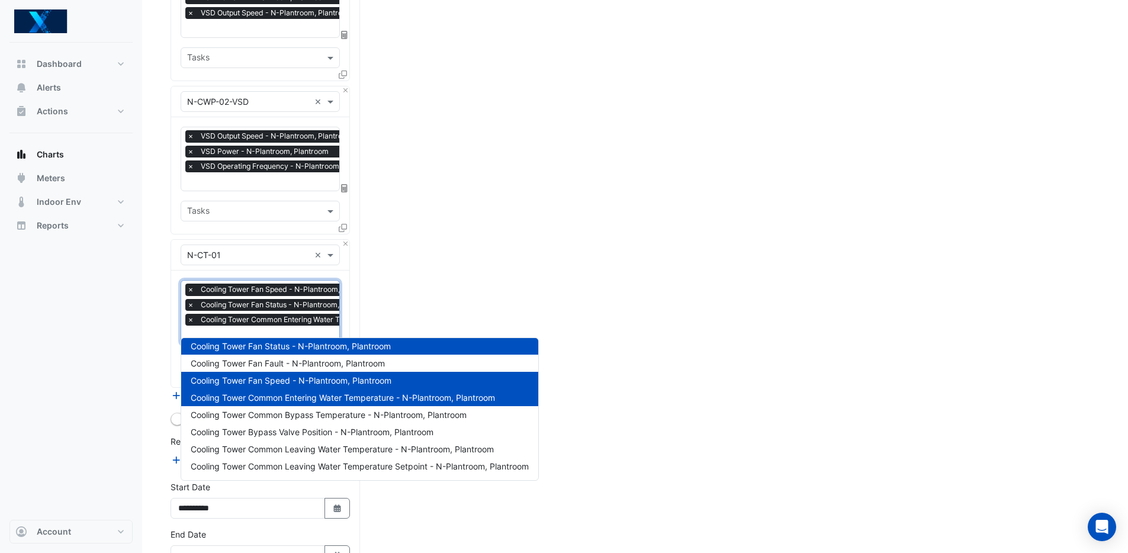
scroll to position [30, 0]
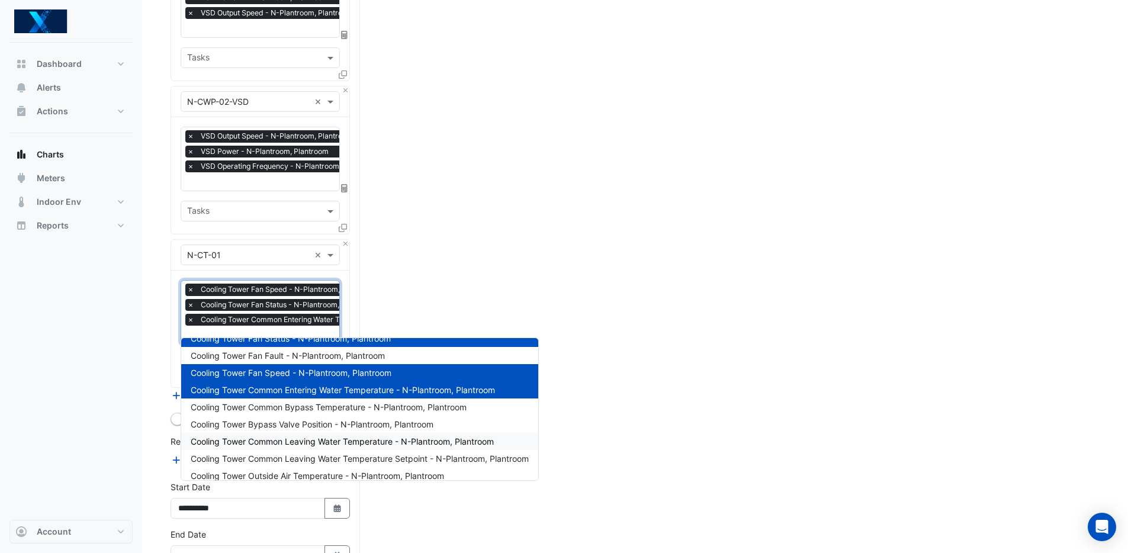
click at [383, 441] on span "Cooling Tower Common Leaving Water Temperature - N-Plantroom, Plantroom" at bounding box center [342, 441] width 303 height 10
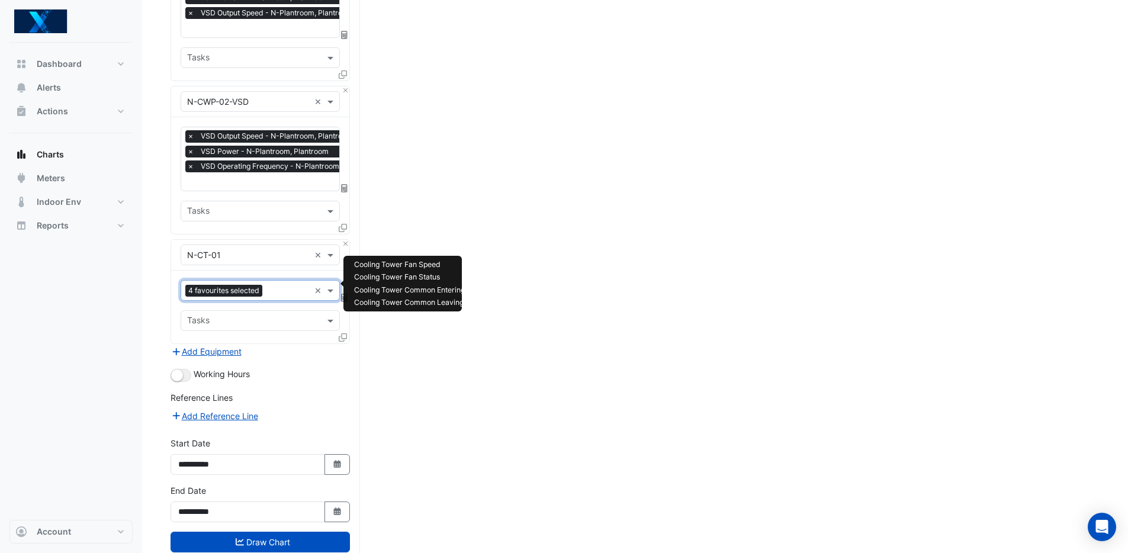
click at [284, 285] on input "text" at bounding box center [288, 291] width 43 height 12
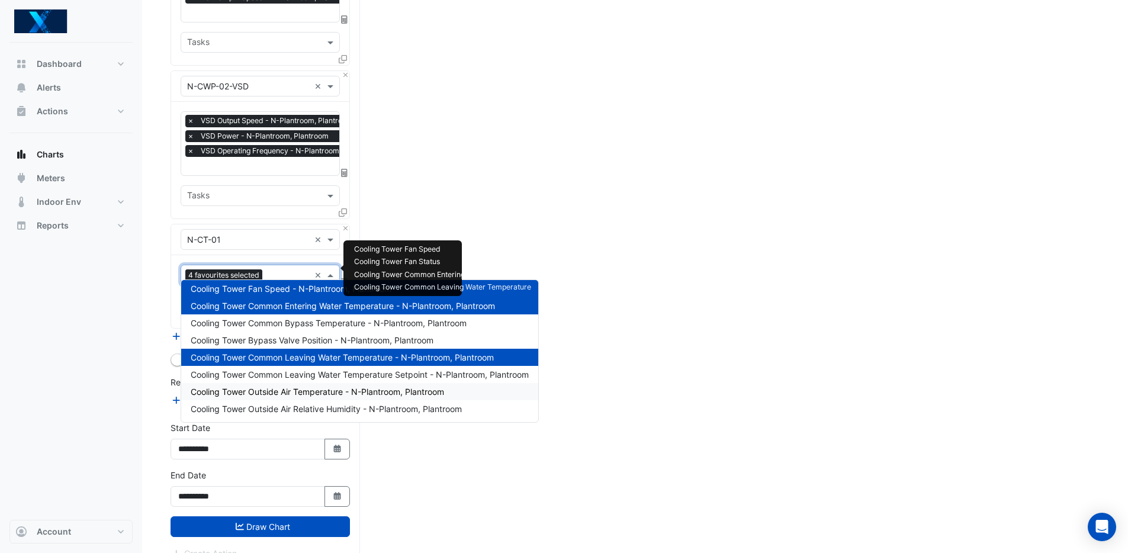
scroll to position [1211, 0]
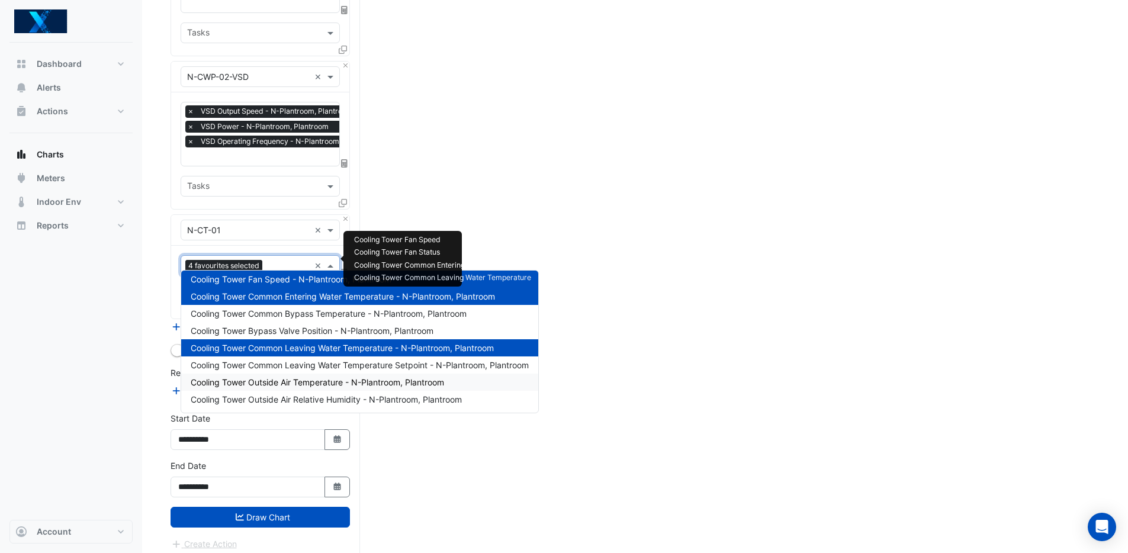
click at [449, 385] on div "Cooling Tower Outside Air Temperature - N-Plantroom, Plantroom" at bounding box center [359, 382] width 357 height 17
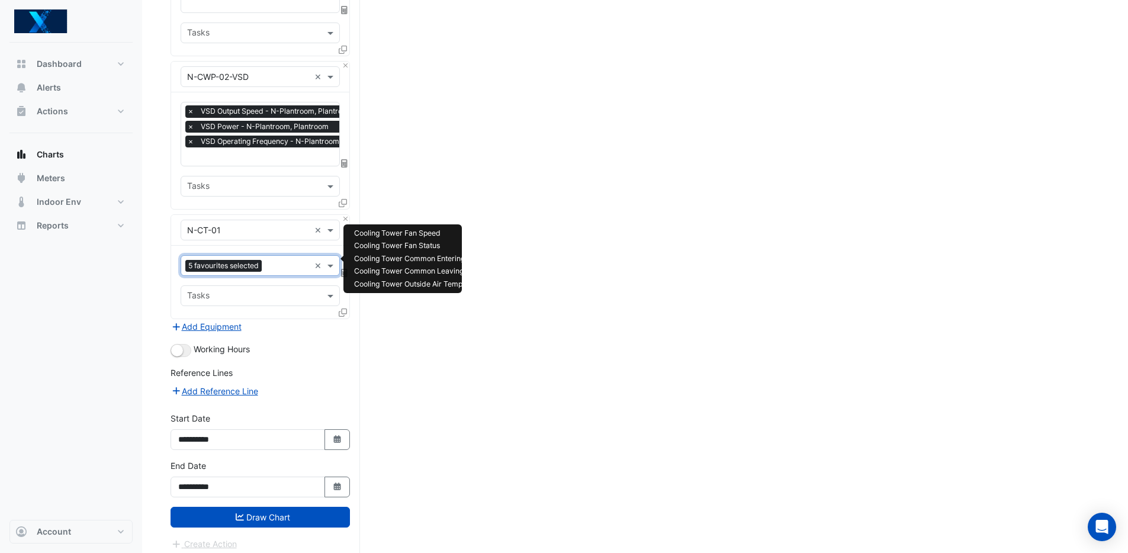
click at [292, 262] on input "text" at bounding box center [287, 267] width 43 height 12
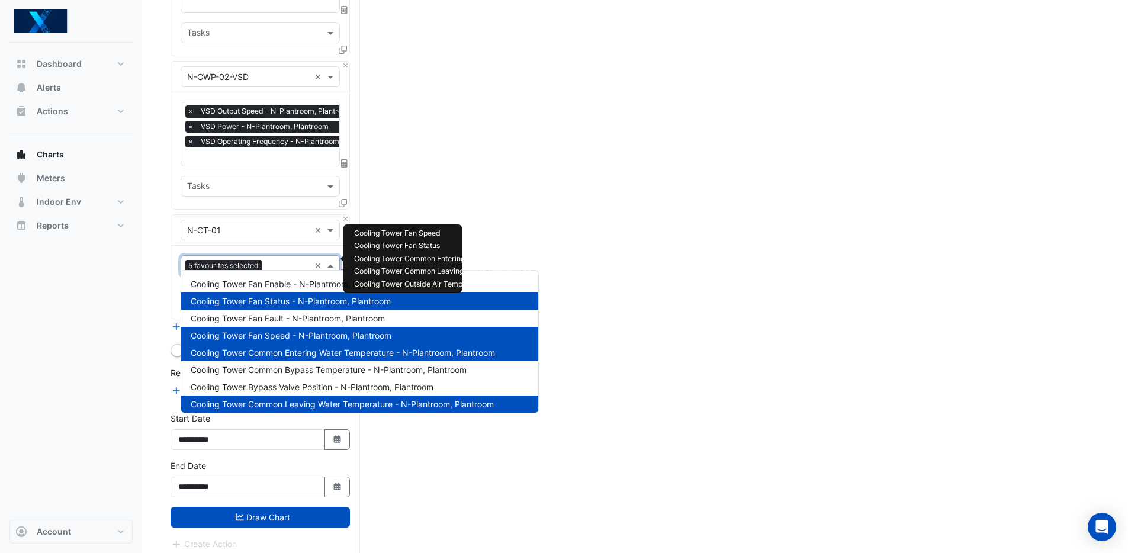
scroll to position [56, 0]
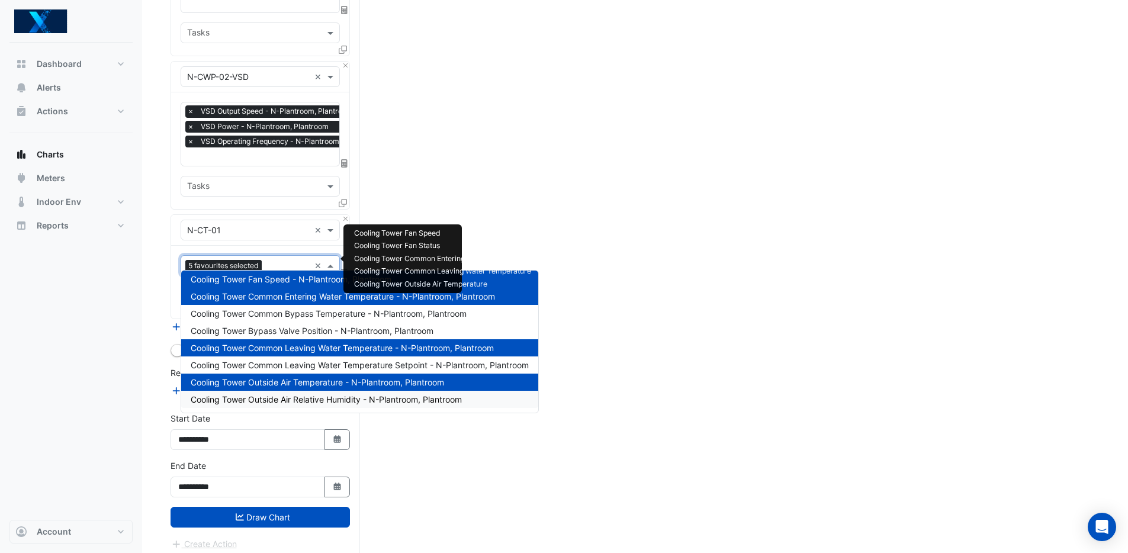
click at [437, 403] on span "Cooling Tower Outside Air Relative Humidity - N-Plantroom, Plantroom" at bounding box center [326, 399] width 271 height 10
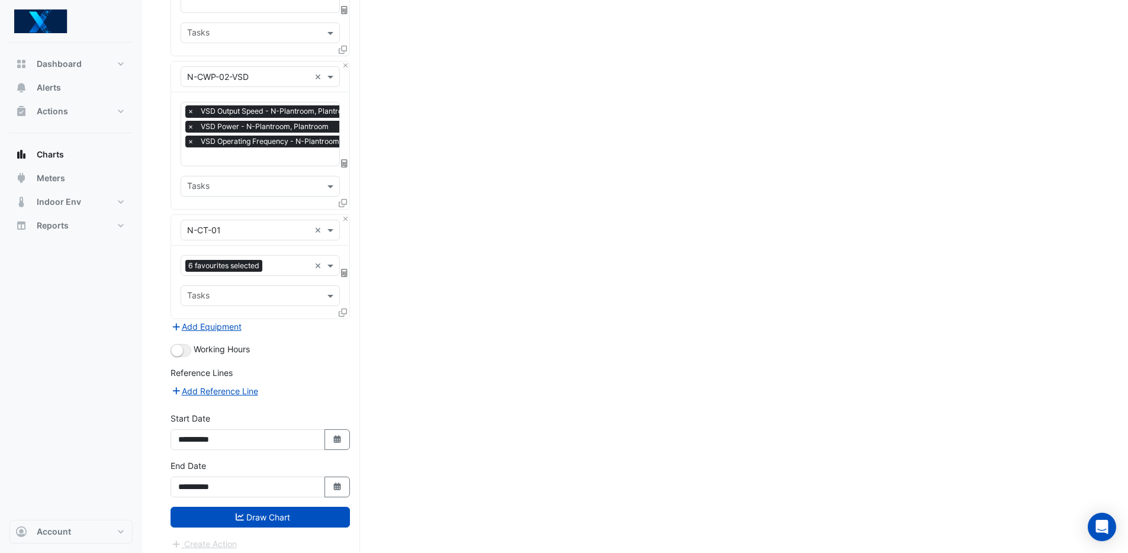
click at [230, 323] on button "Add Equipment" at bounding box center [207, 327] width 72 height 14
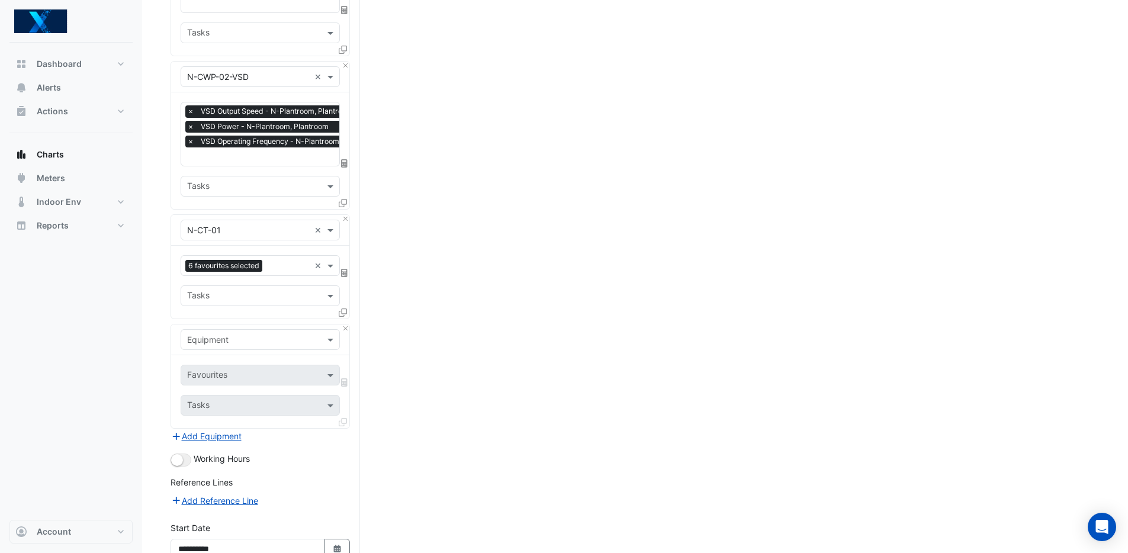
click at [266, 340] on div "Equipment" at bounding box center [260, 339] width 159 height 21
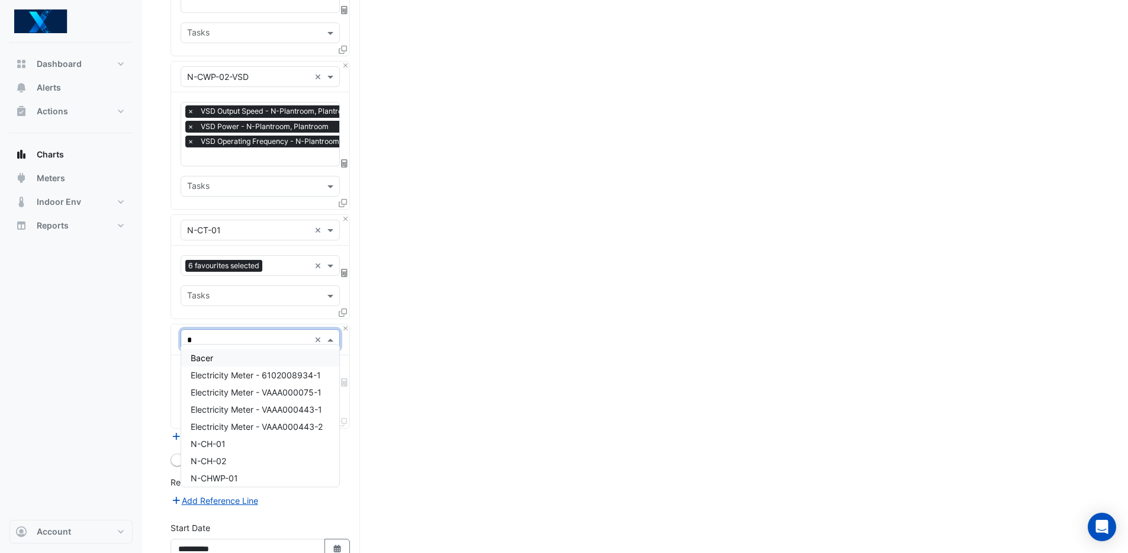
type input "**"
click at [272, 360] on div "N-CT-01-VSD" at bounding box center [260, 357] width 158 height 17
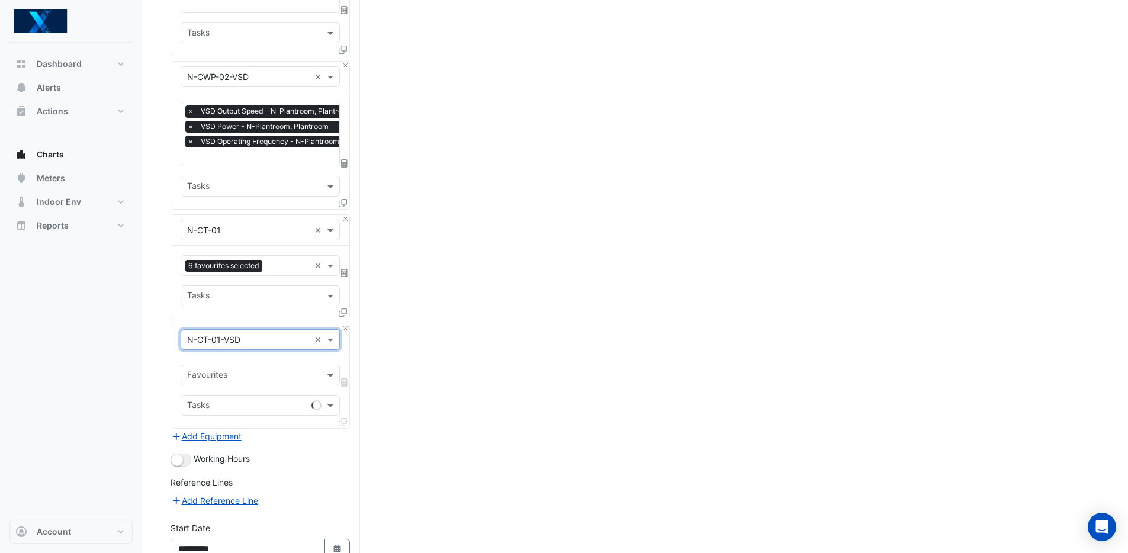
click at [258, 370] on input "text" at bounding box center [253, 376] width 133 height 12
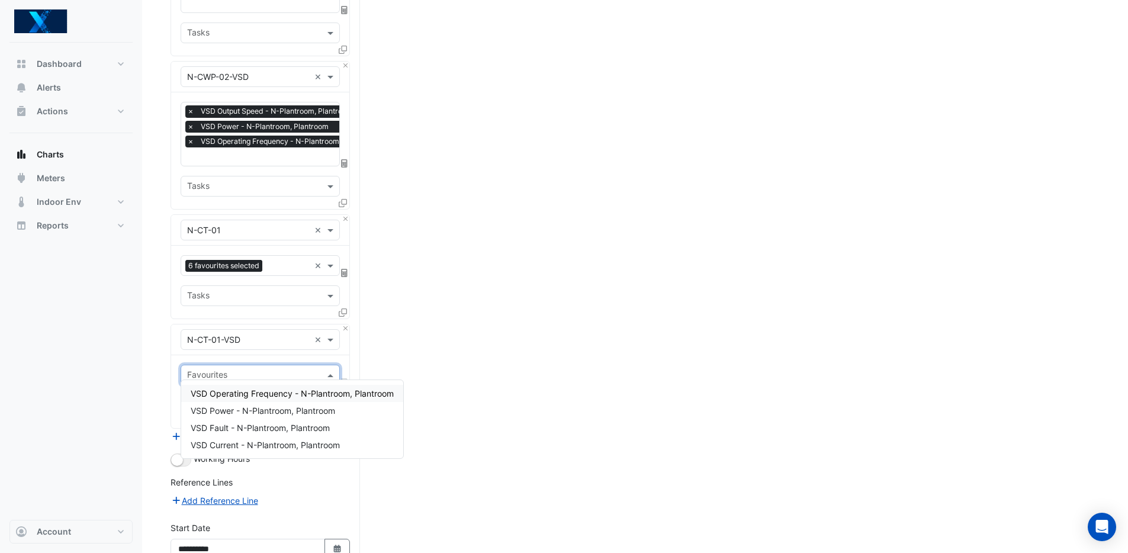
click at [367, 397] on span "VSD Operating Frequency - N-Plantroom, Plantroom" at bounding box center [292, 393] width 203 height 10
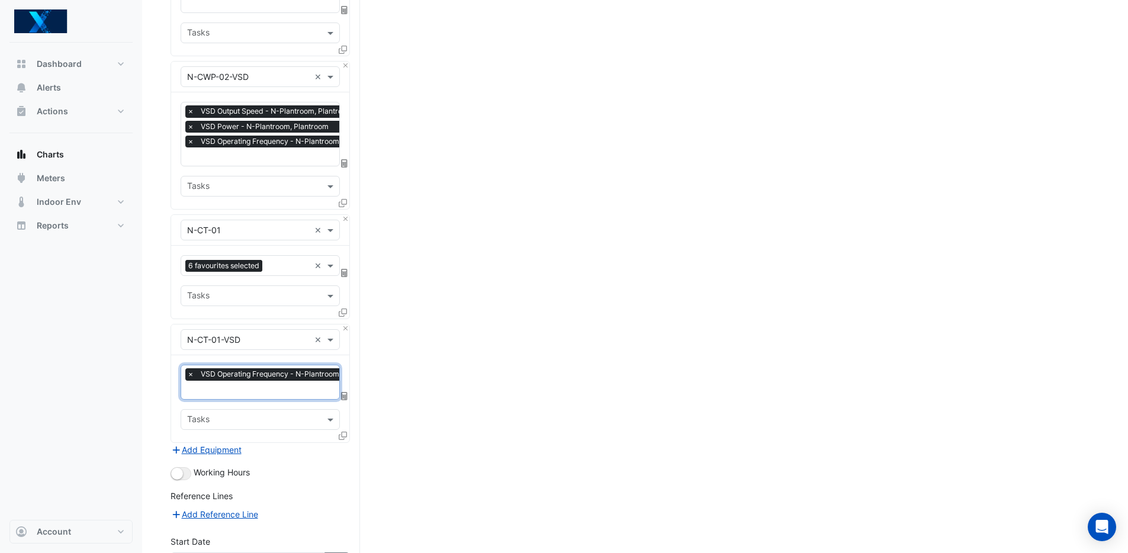
click at [236, 385] on input "text" at bounding box center [285, 391] width 197 height 12
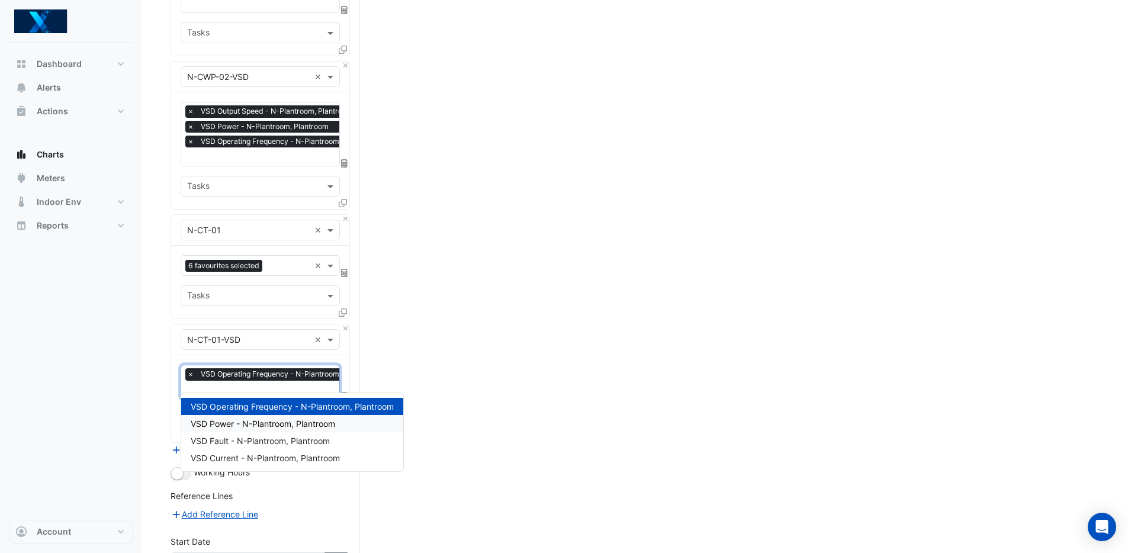
click at [255, 420] on span "VSD Power - N-Plantroom, Plantroom" at bounding box center [263, 424] width 144 height 10
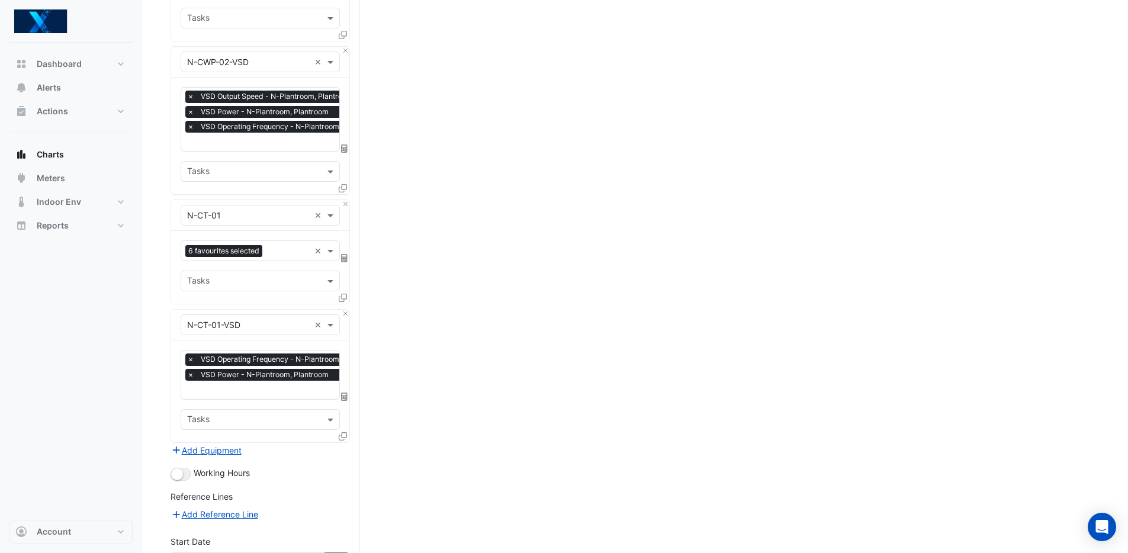
scroll to position [1234, 0]
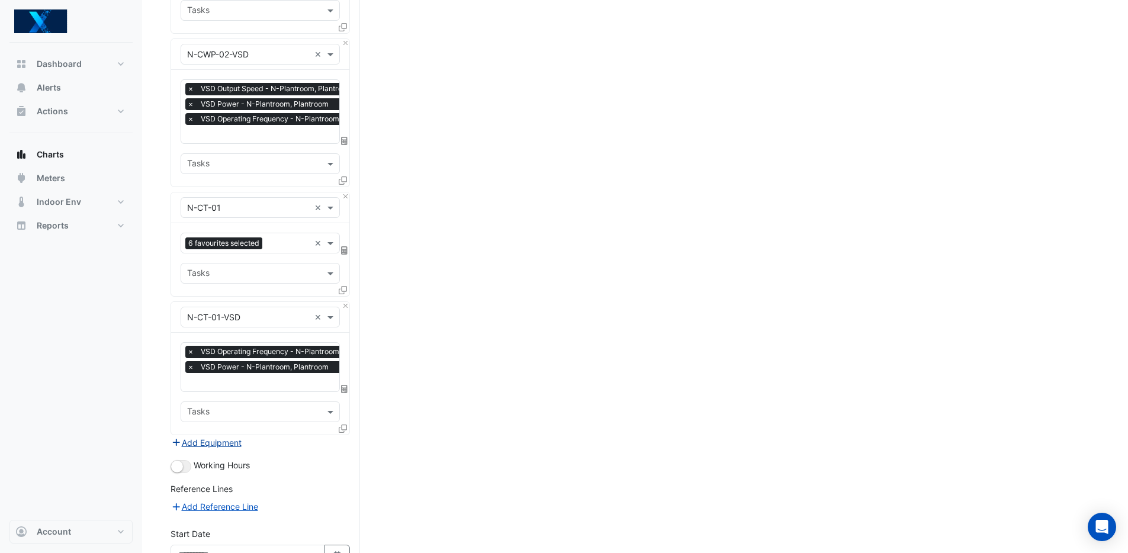
click at [216, 436] on button "Add Equipment" at bounding box center [207, 443] width 72 height 14
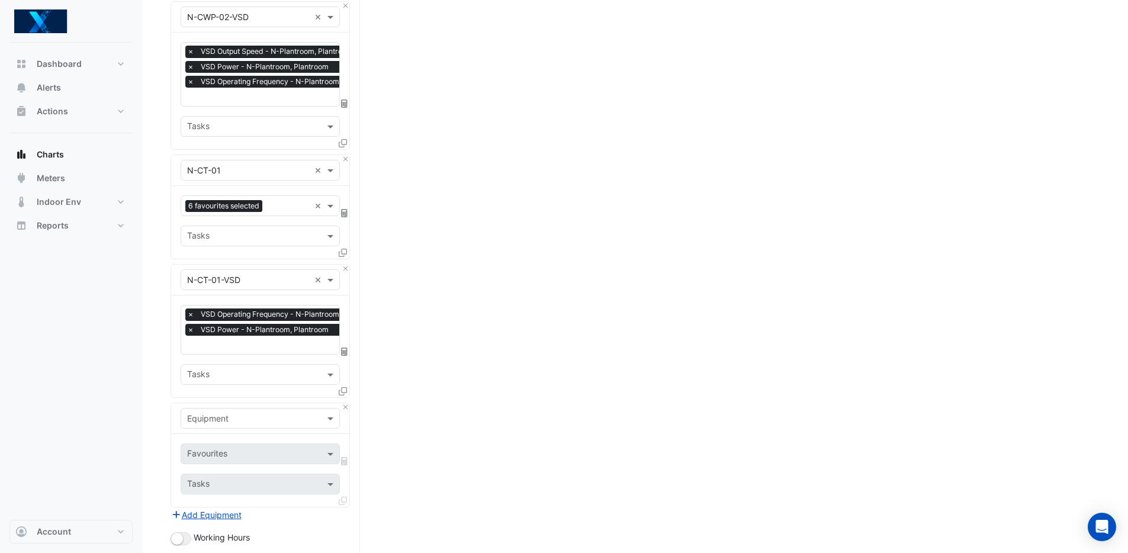
scroll to position [1279, 0]
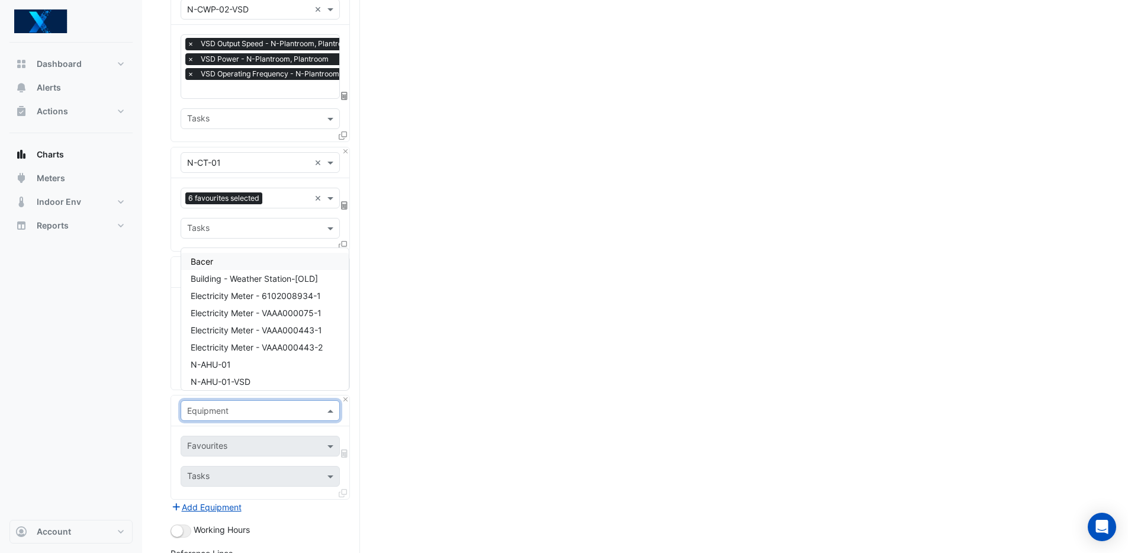
click at [230, 405] on input "text" at bounding box center [248, 411] width 123 height 12
type input "**"
click at [246, 363] on div "N-CT-02" at bounding box center [260, 364] width 158 height 17
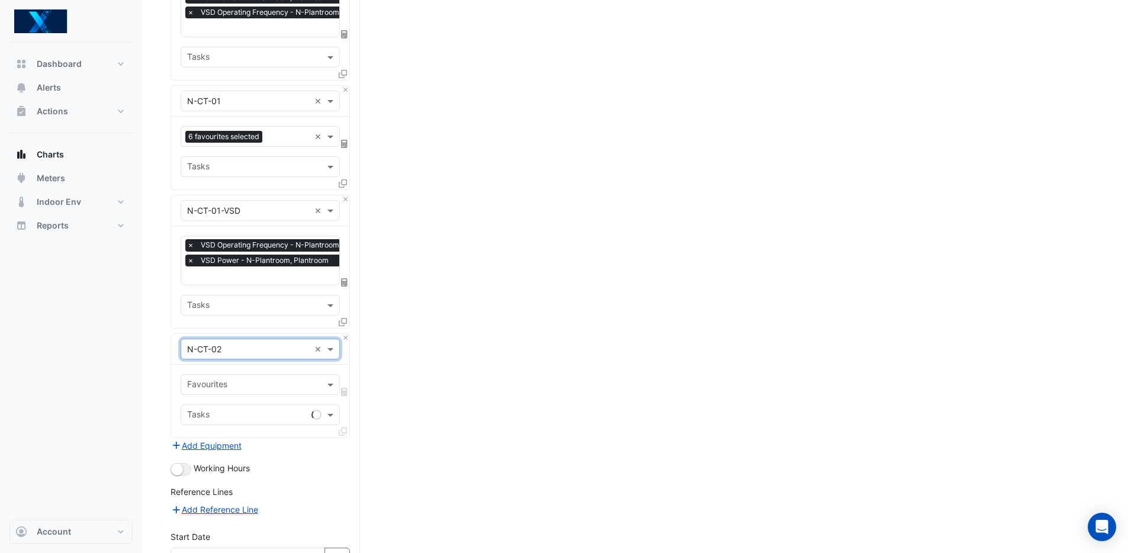
scroll to position [1348, 0]
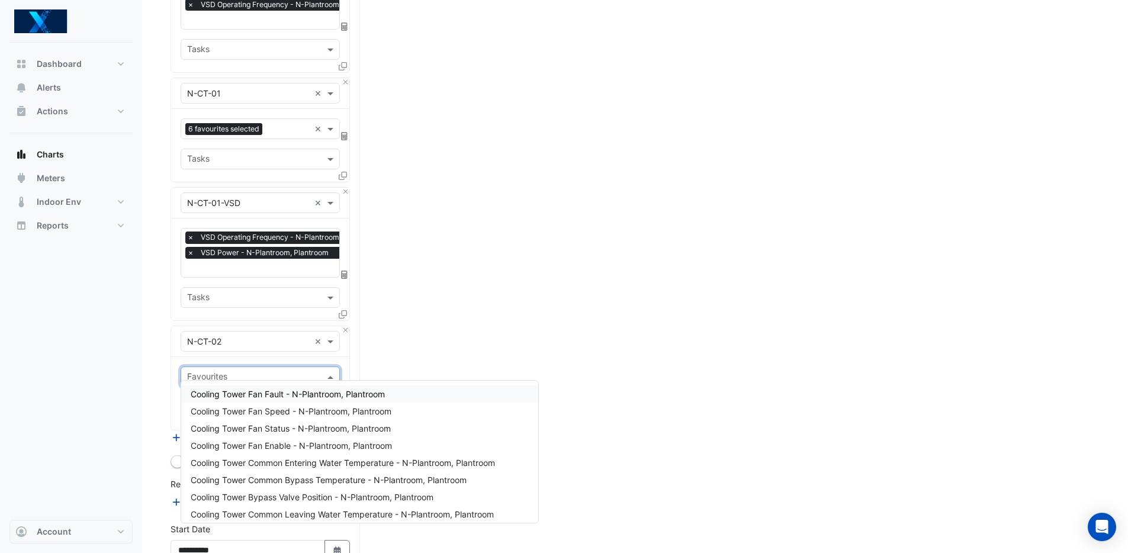
click at [273, 372] on input "text" at bounding box center [253, 378] width 133 height 12
click at [284, 424] on span "Cooling Tower Fan Status - N-Plantroom, Plantroom" at bounding box center [291, 428] width 200 height 10
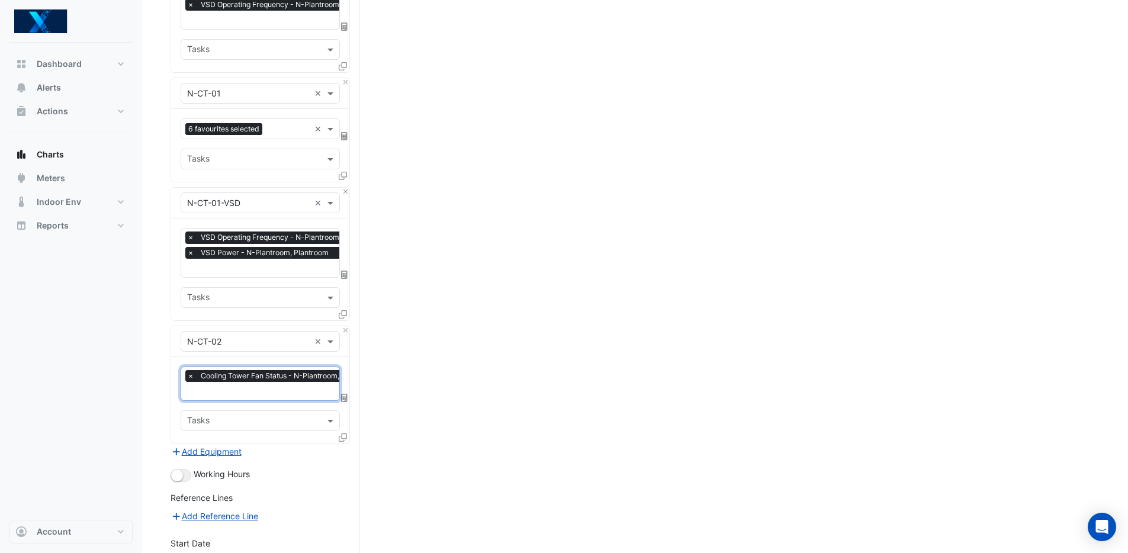
click at [252, 386] on input "text" at bounding box center [284, 392] width 195 height 12
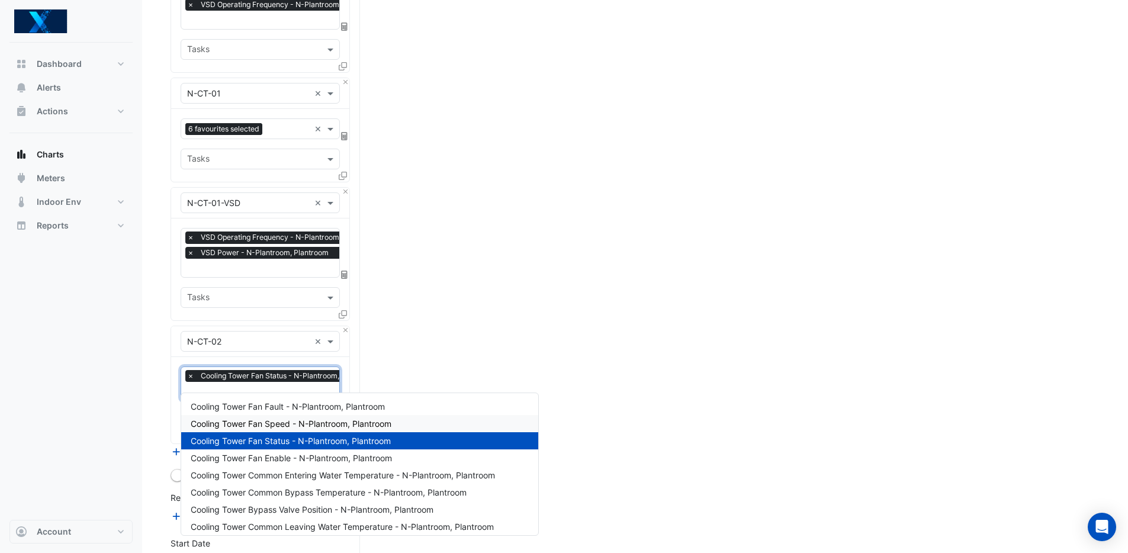
click at [283, 422] on span "Cooling Tower Fan Speed - N-Plantroom, Plantroom" at bounding box center [291, 424] width 201 height 10
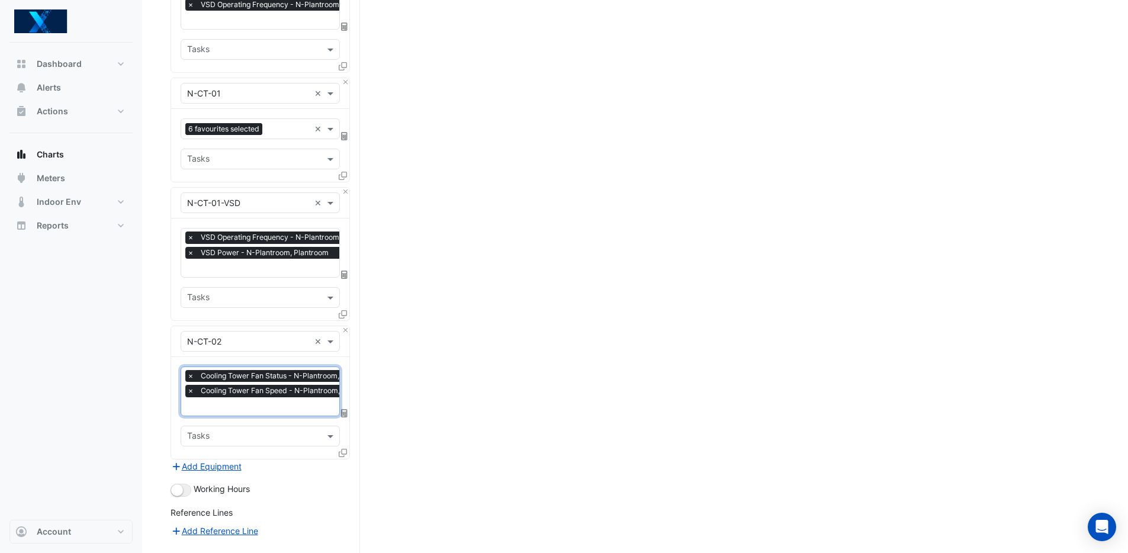
click at [266, 390] on div "× Cooling Tower Fan Status - N-Plantroom, Plantroom × Cooling Tower Fan Speed -…" at bounding box center [283, 385] width 197 height 30
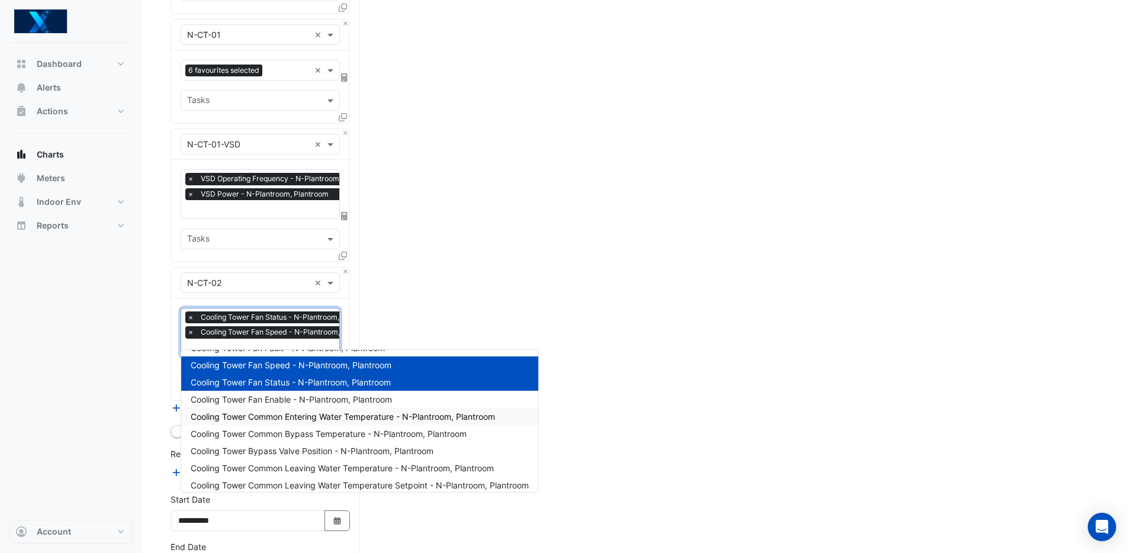
scroll to position [23, 0]
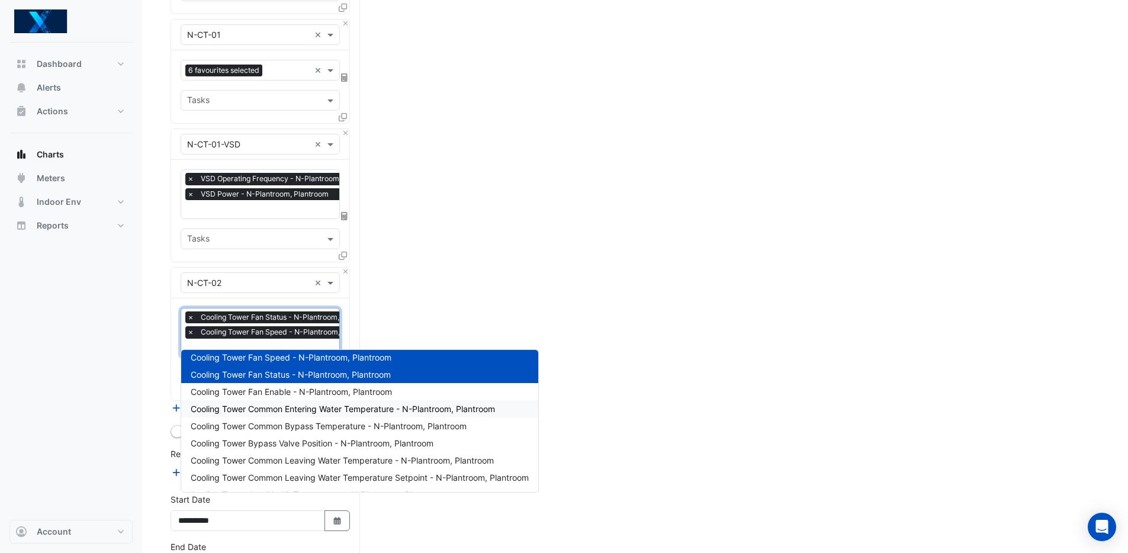
click at [361, 410] on span "Cooling Tower Common Entering Water Temperature - N-Plantroom, Plantroom" at bounding box center [343, 409] width 304 height 10
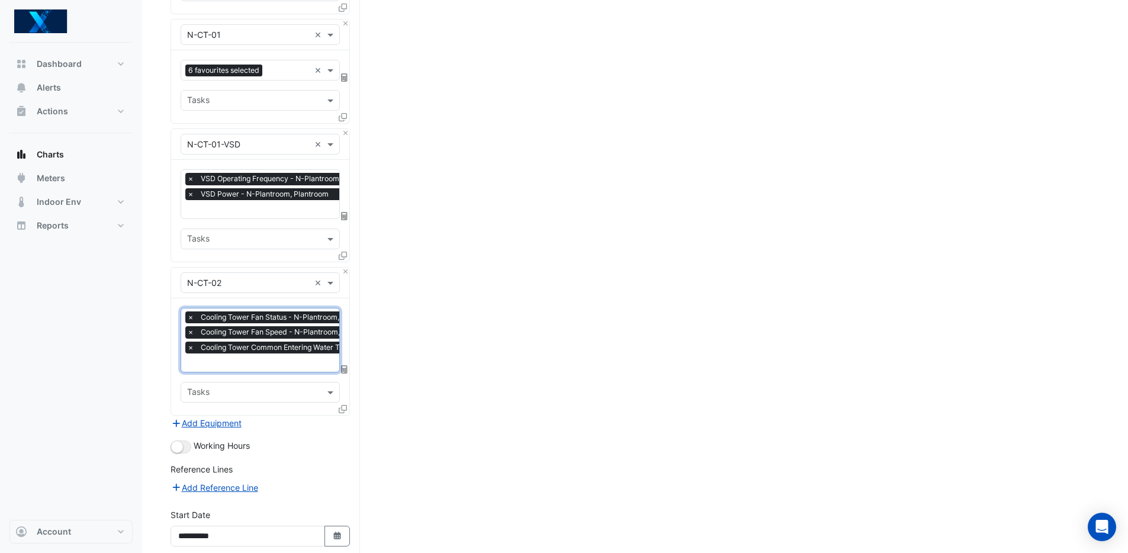
click at [251, 358] on input "text" at bounding box center [330, 364] width 287 height 12
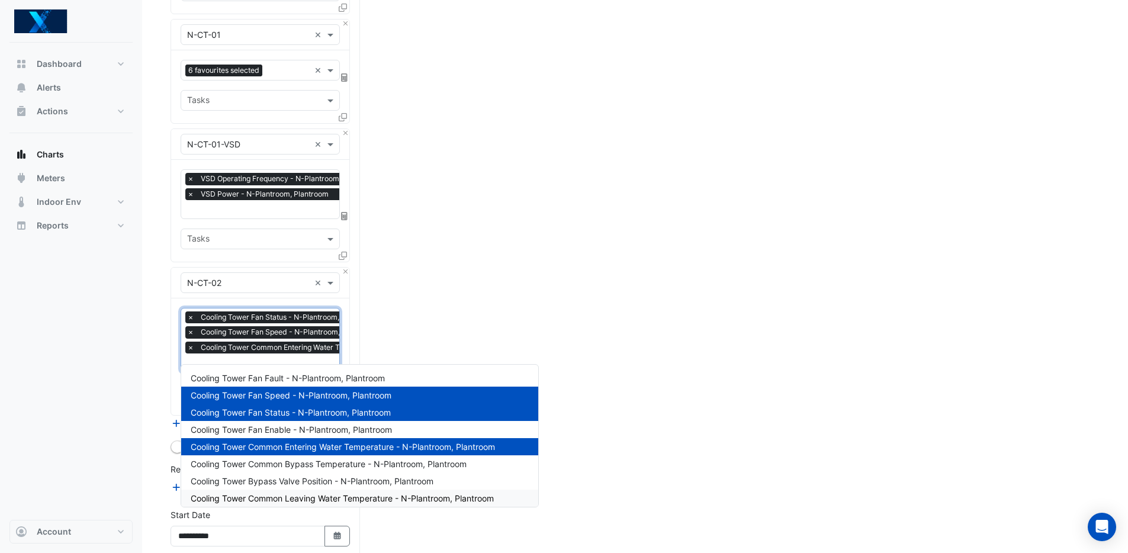
click at [375, 495] on span "Cooling Tower Common Leaving Water Temperature - N-Plantroom, Plantroom" at bounding box center [342, 498] width 303 height 10
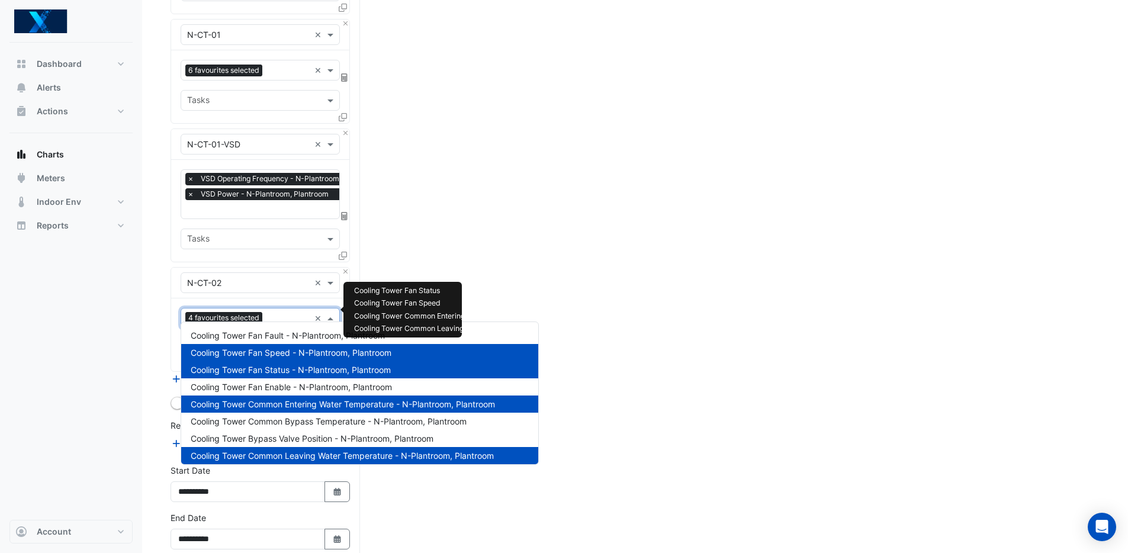
click at [277, 313] on input "text" at bounding box center [288, 319] width 43 height 12
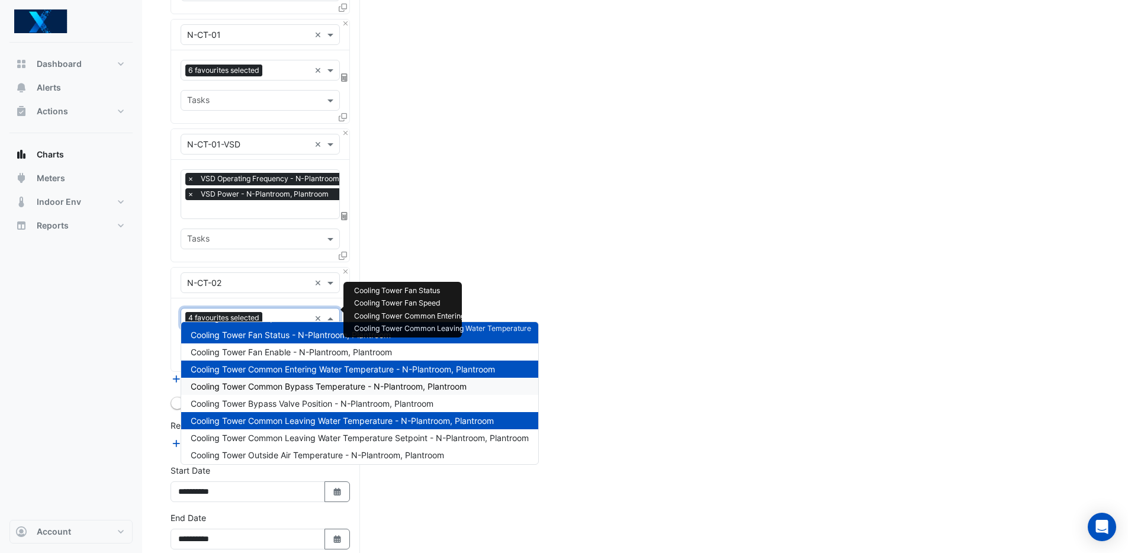
scroll to position [56, 0]
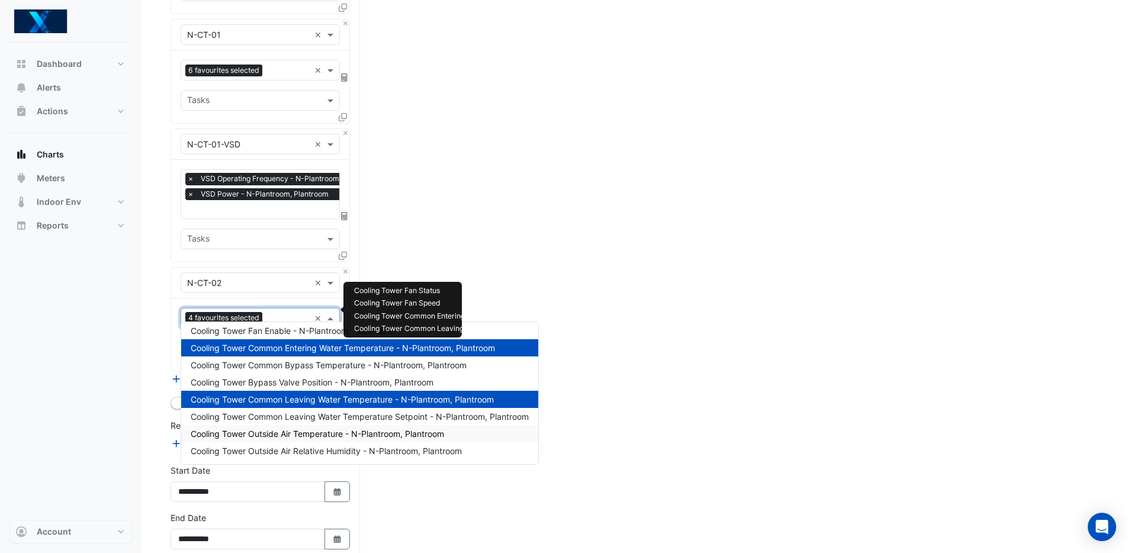
click at [341, 435] on span "Cooling Tower Outside Air Temperature - N-Plantroom, Plantroom" at bounding box center [317, 434] width 253 height 10
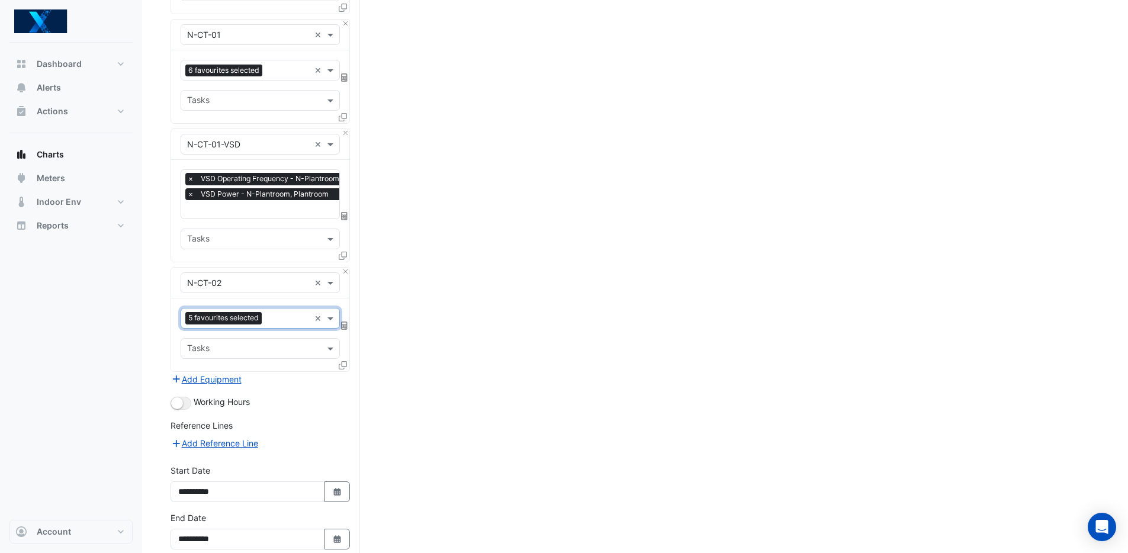
click at [282, 313] on input "text" at bounding box center [287, 319] width 43 height 12
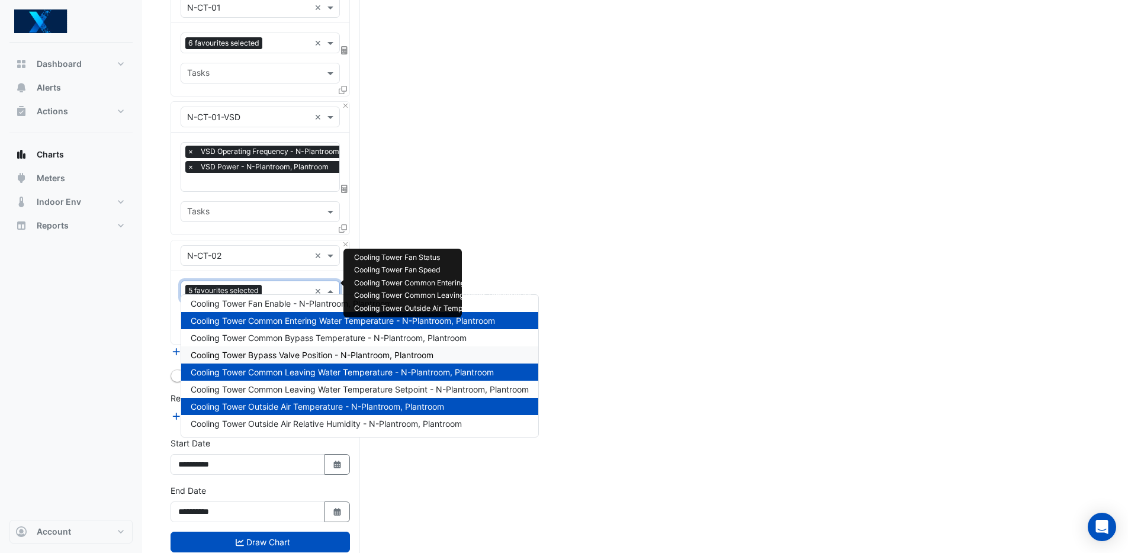
scroll to position [1458, 0]
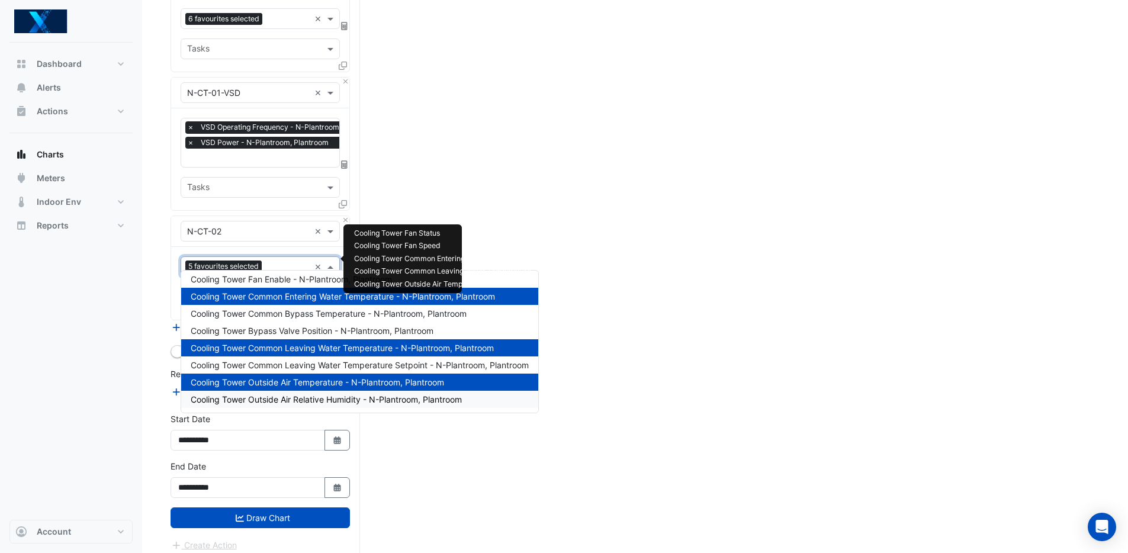
click at [322, 397] on span "Cooling Tower Outside Air Relative Humidity - N-Plantroom, Plantroom" at bounding box center [326, 399] width 271 height 10
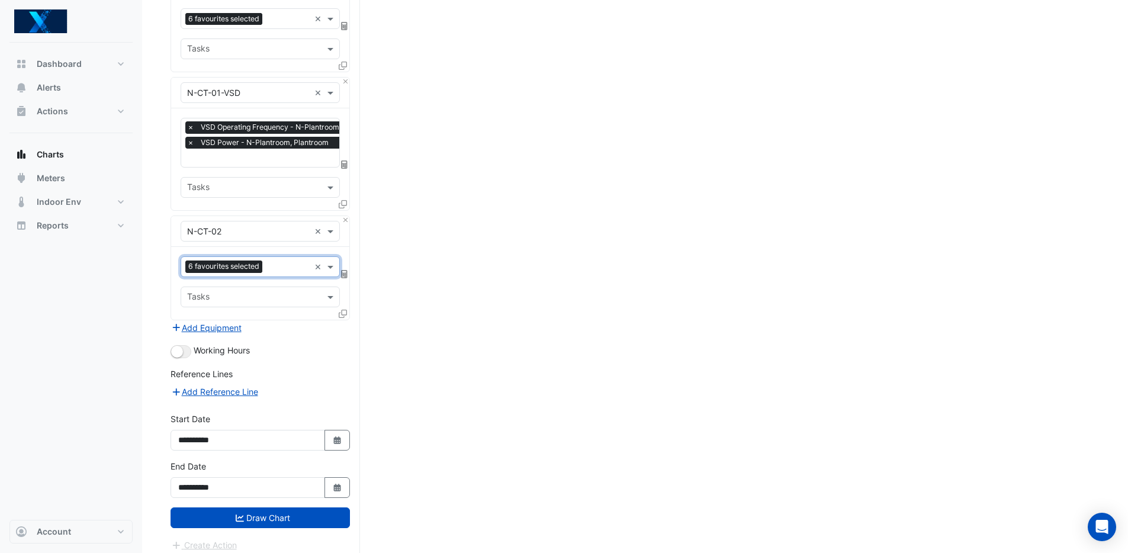
click at [232, 321] on button "Add Equipment" at bounding box center [207, 328] width 72 height 14
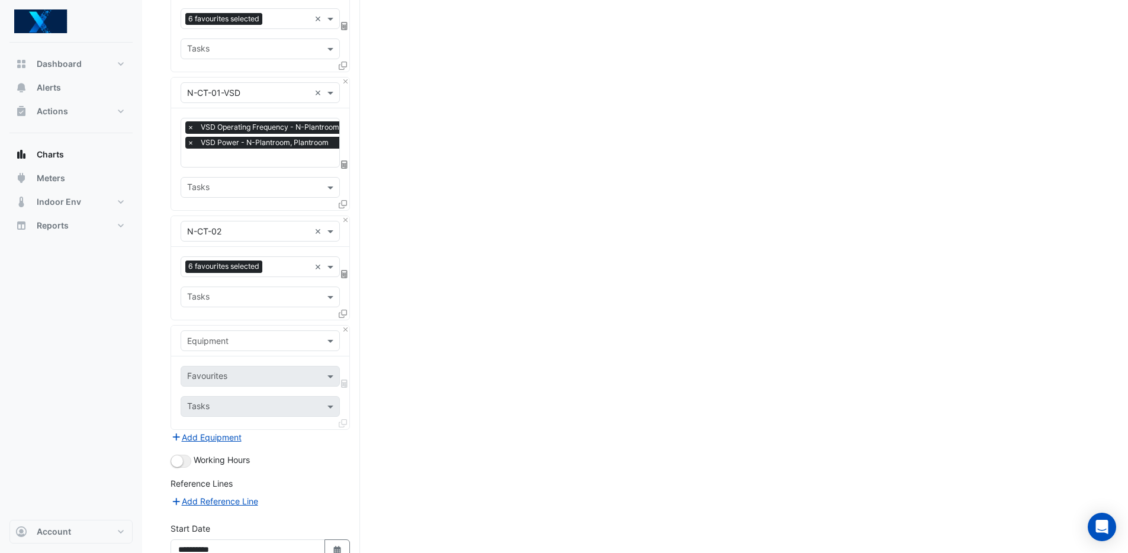
click at [252, 335] on input "text" at bounding box center [248, 341] width 123 height 12
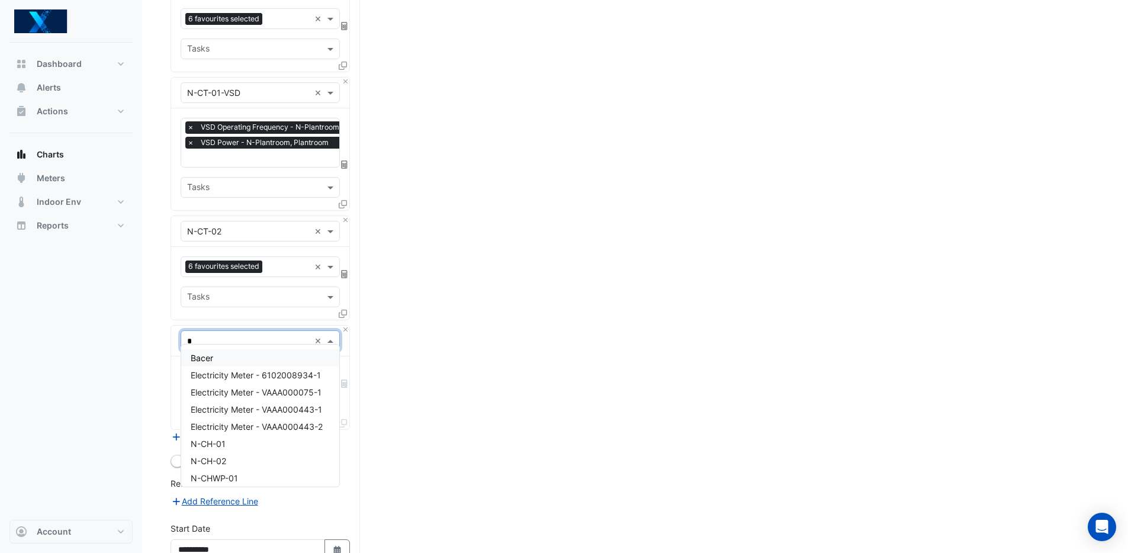
type input "**"
click at [249, 445] on div "N-CT-02-VSD" at bounding box center [260, 447] width 158 height 17
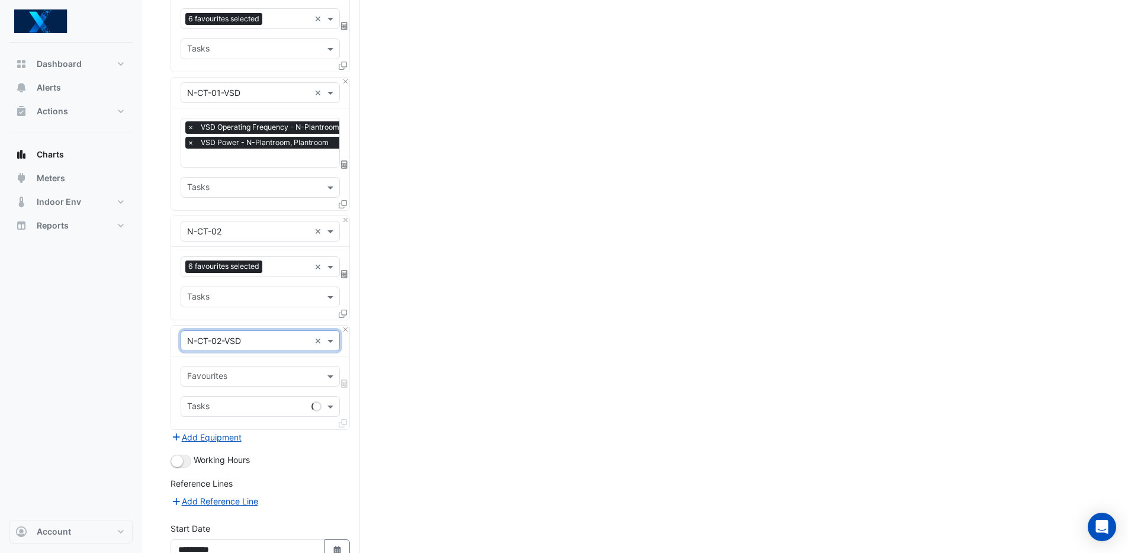
click at [248, 371] on input "text" at bounding box center [253, 377] width 133 height 12
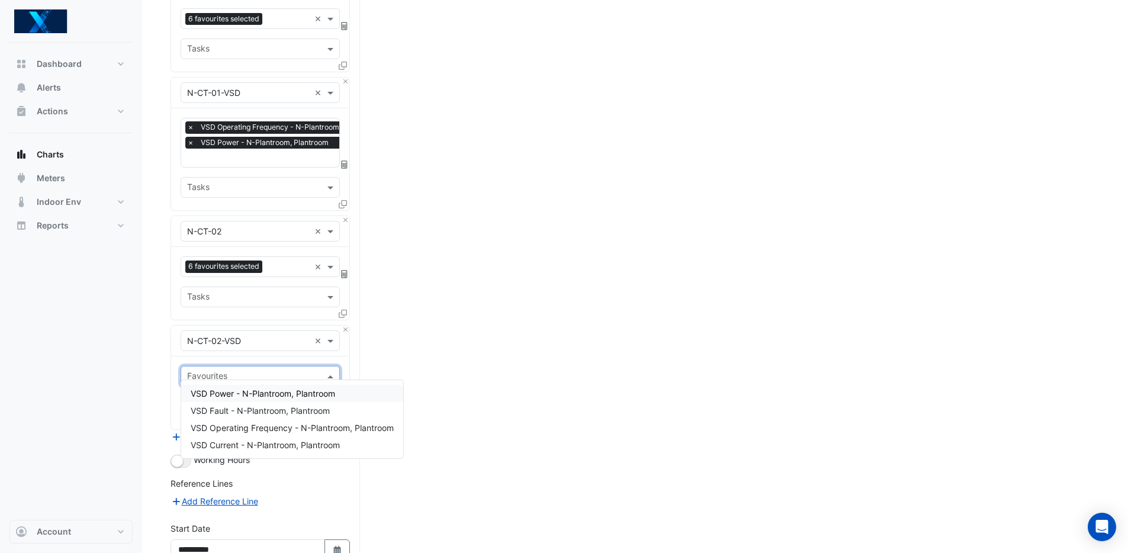
click at [287, 395] on span "VSD Power - N-Plantroom, Plantroom" at bounding box center [263, 393] width 144 height 10
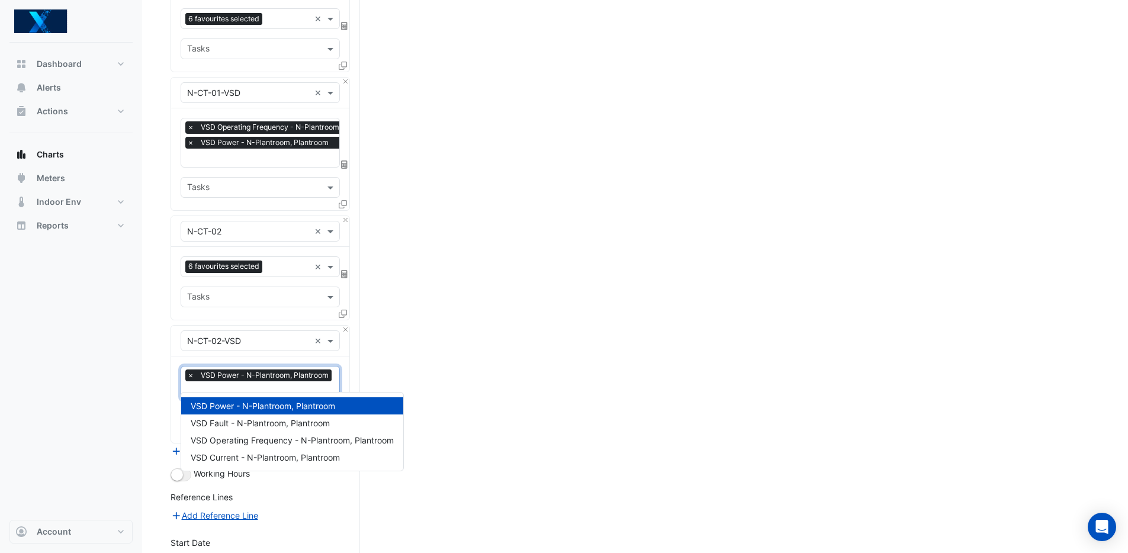
click at [245, 385] on input "text" at bounding box center [260, 391] width 147 height 12
click at [291, 440] on span "VSD Operating Frequency - N-Plantroom, Plantroom" at bounding box center [292, 440] width 203 height 10
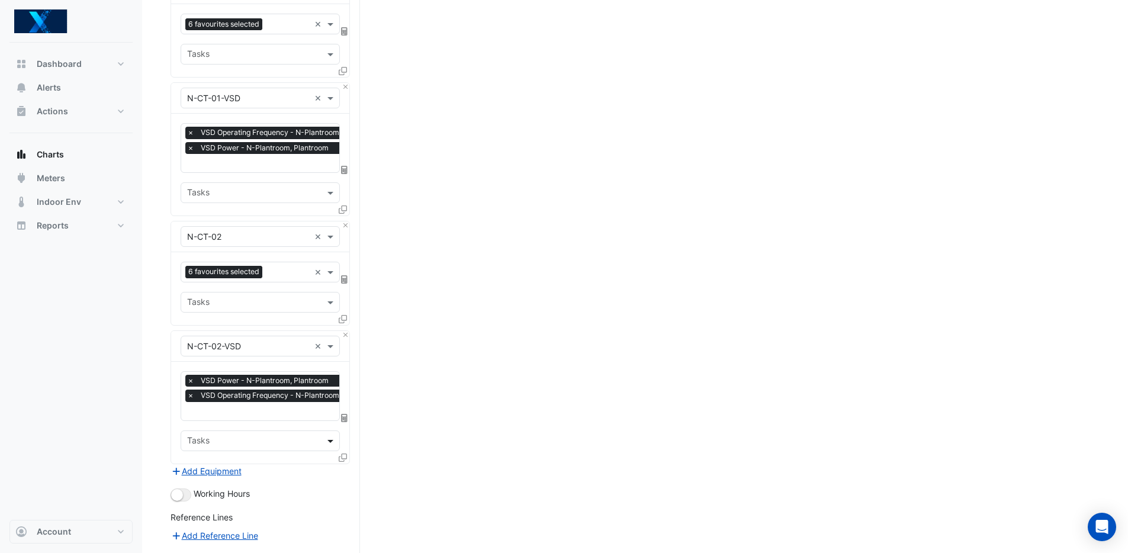
scroll to position [1461, 0]
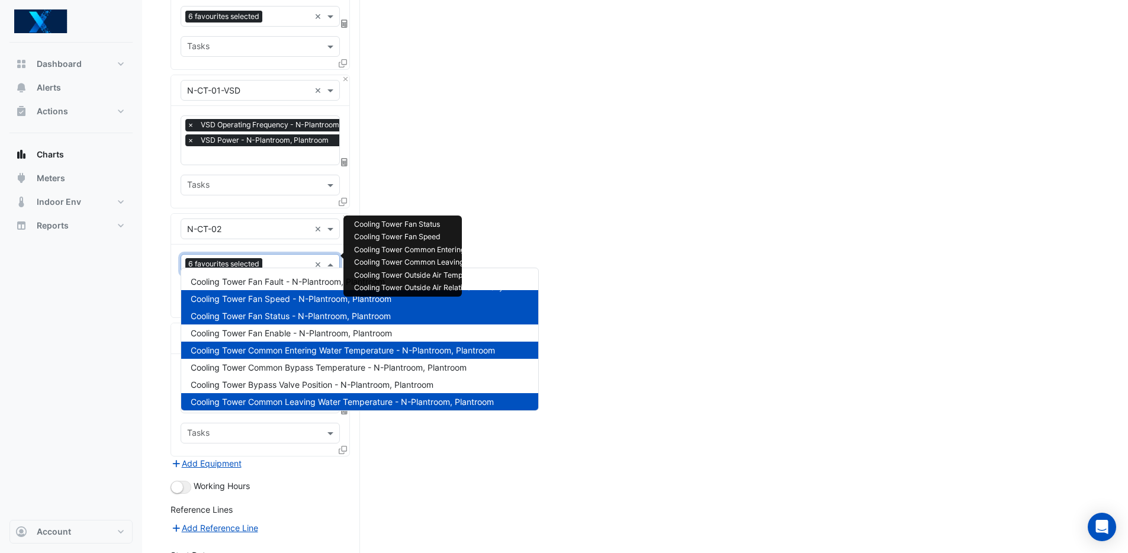
click at [235, 258] on span "6 favourites selected" at bounding box center [223, 264] width 77 height 12
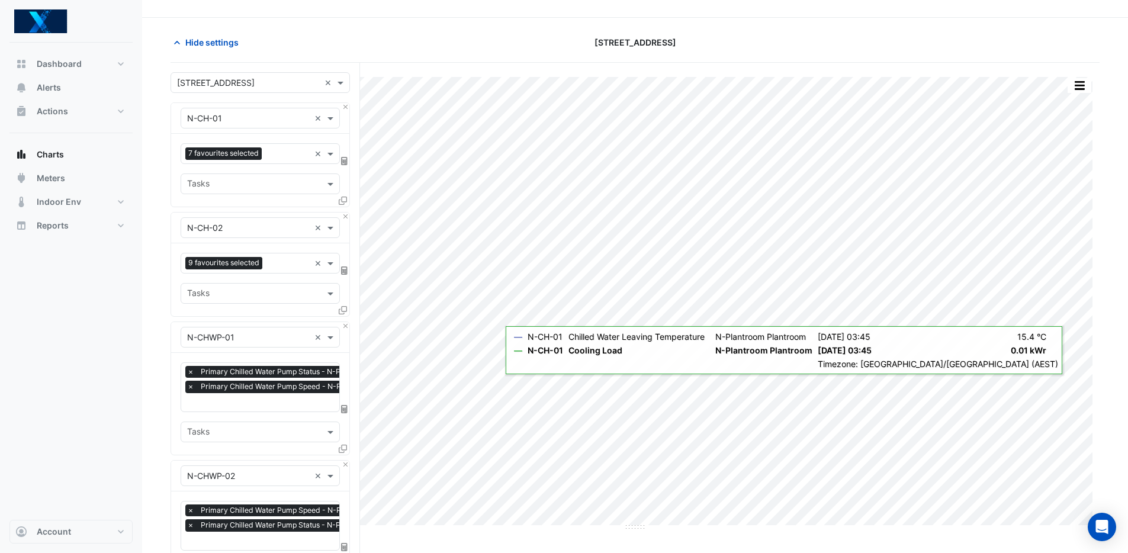
scroll to position [18, 0]
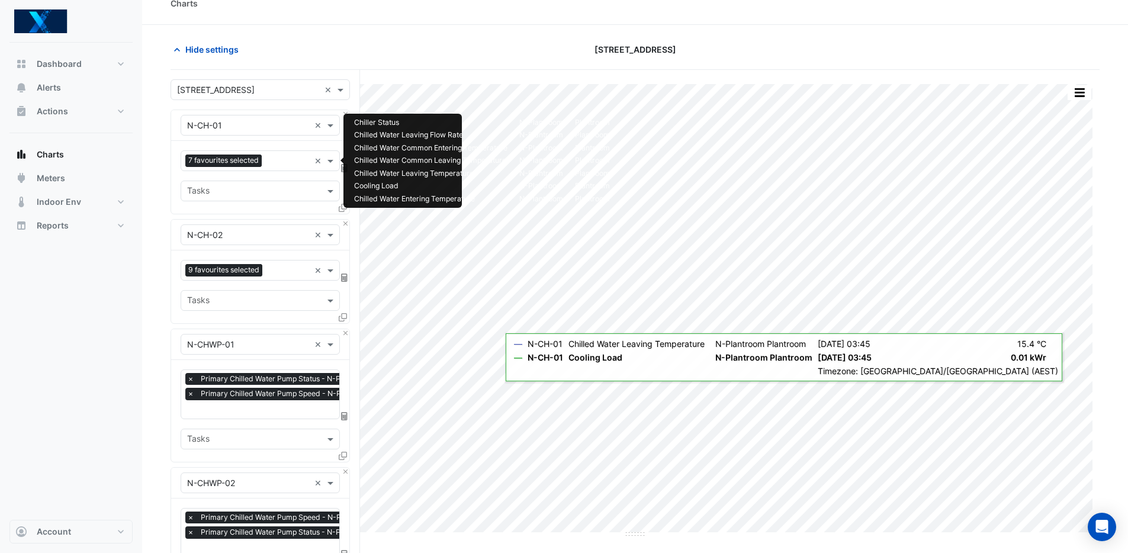
click at [275, 161] on input "text" at bounding box center [287, 162] width 43 height 12
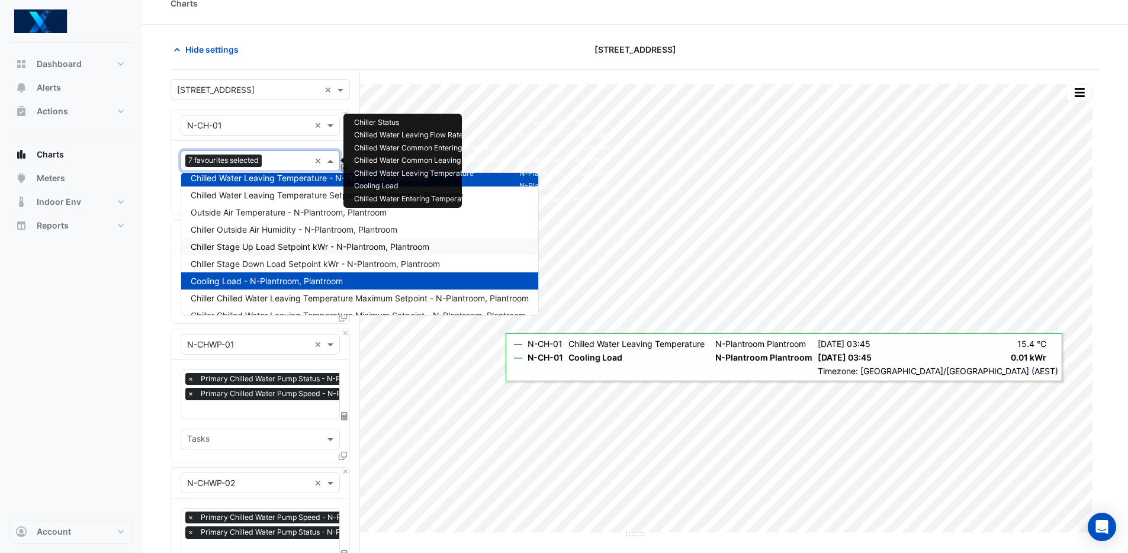
scroll to position [147, 0]
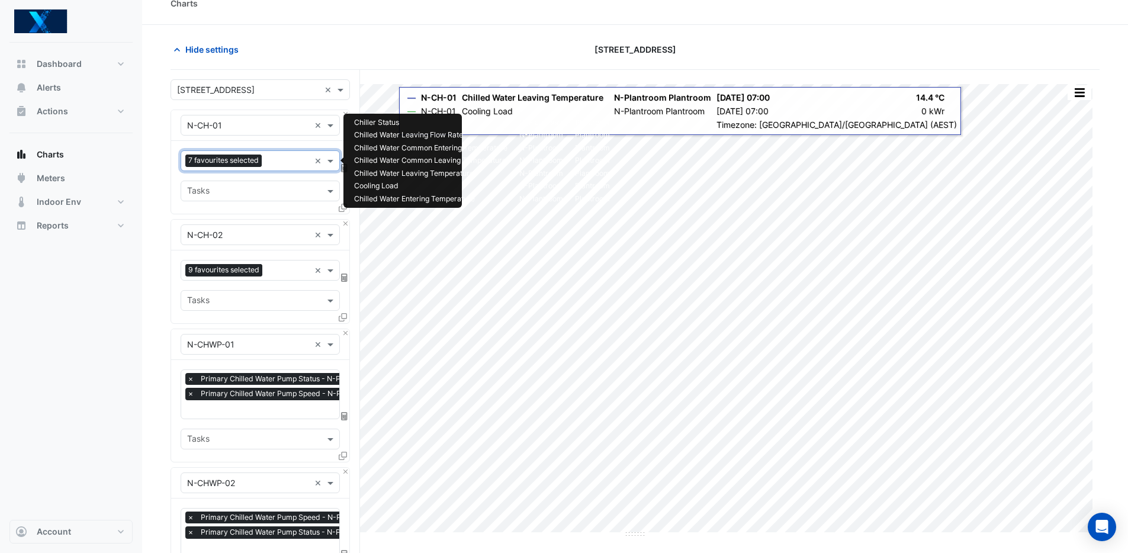
click at [279, 162] on input "text" at bounding box center [287, 162] width 43 height 12
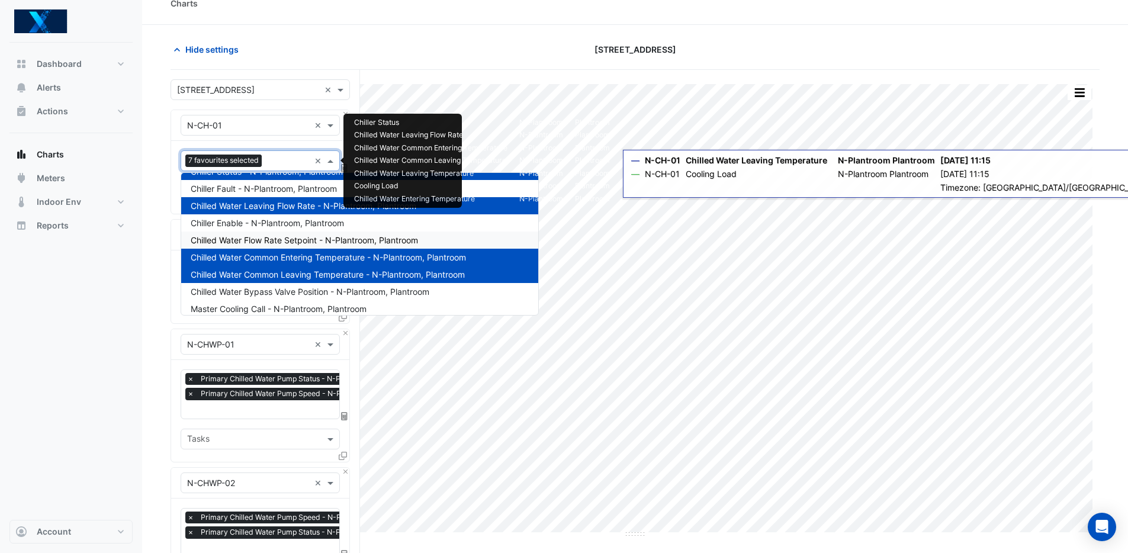
scroll to position [0, 0]
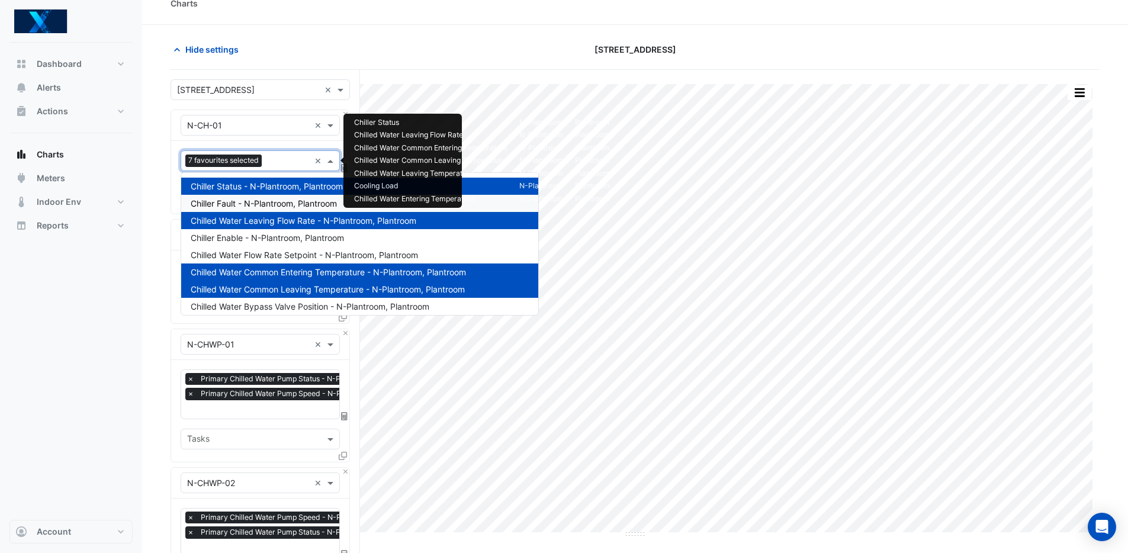
click at [475, 60] on div "Hide settings 485 La Trobe Street" at bounding box center [635, 54] width 929 height 31
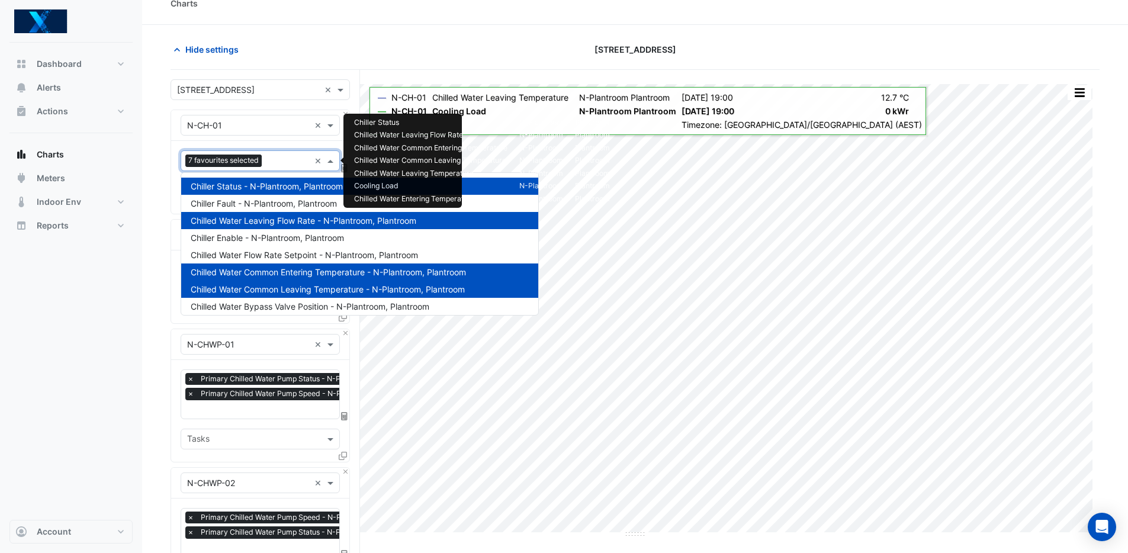
click at [286, 158] on input "text" at bounding box center [287, 162] width 43 height 12
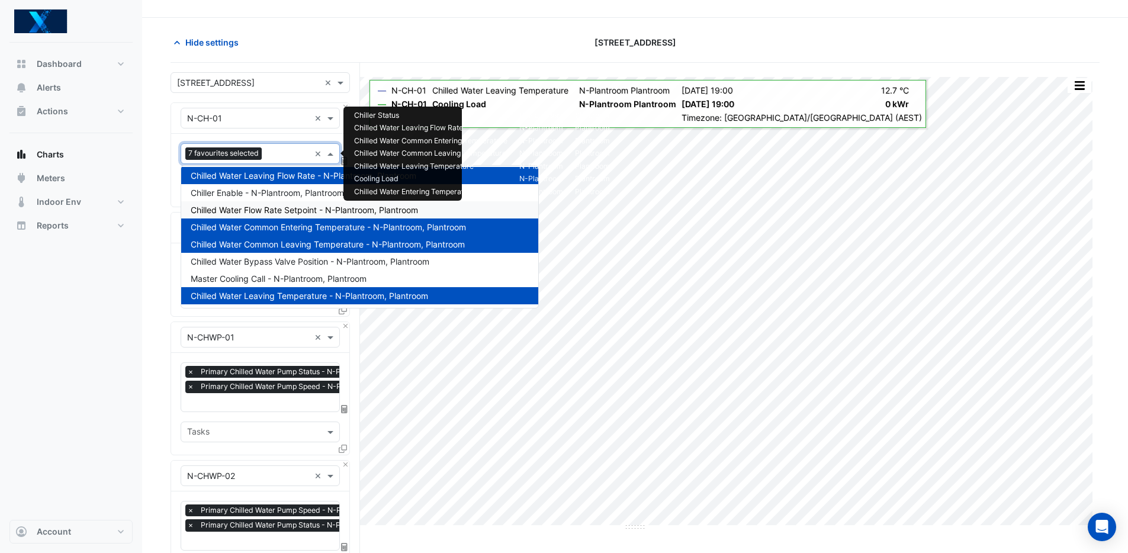
scroll to position [17, 0]
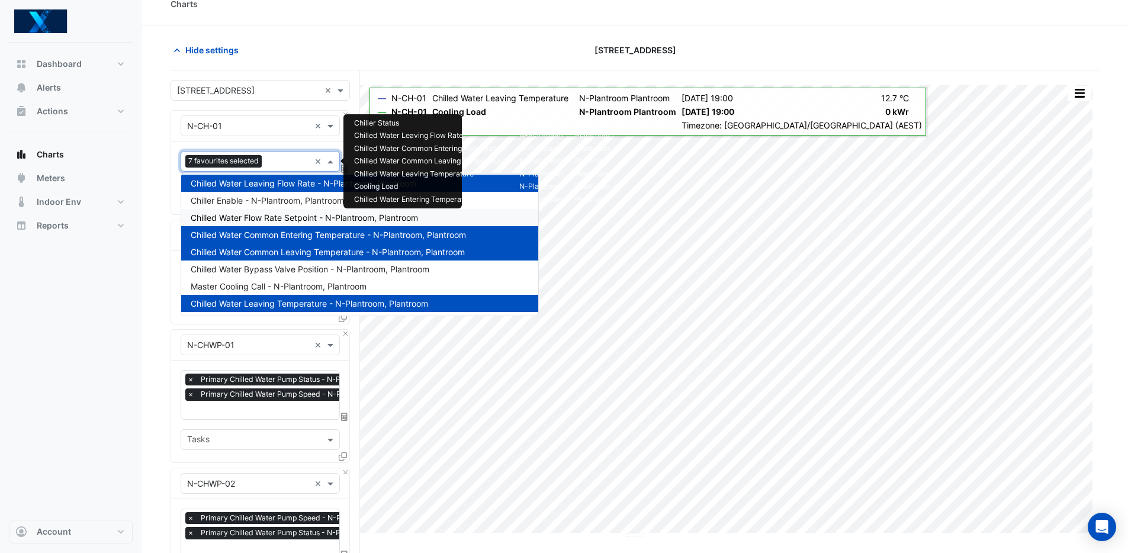
click at [388, 47] on div "Hide settings" at bounding box center [320, 50] width 314 height 21
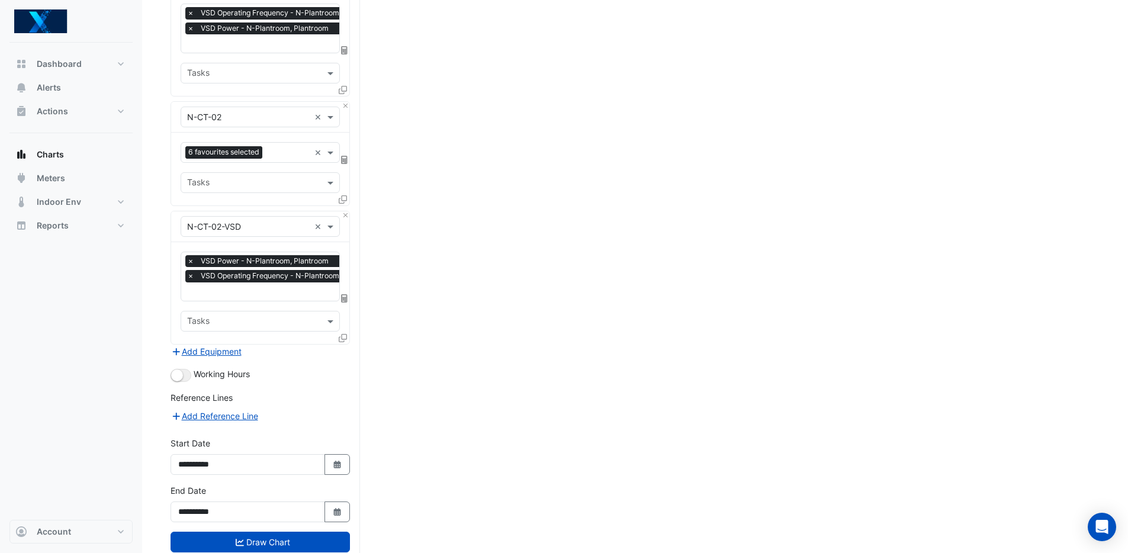
scroll to position [1580, 0]
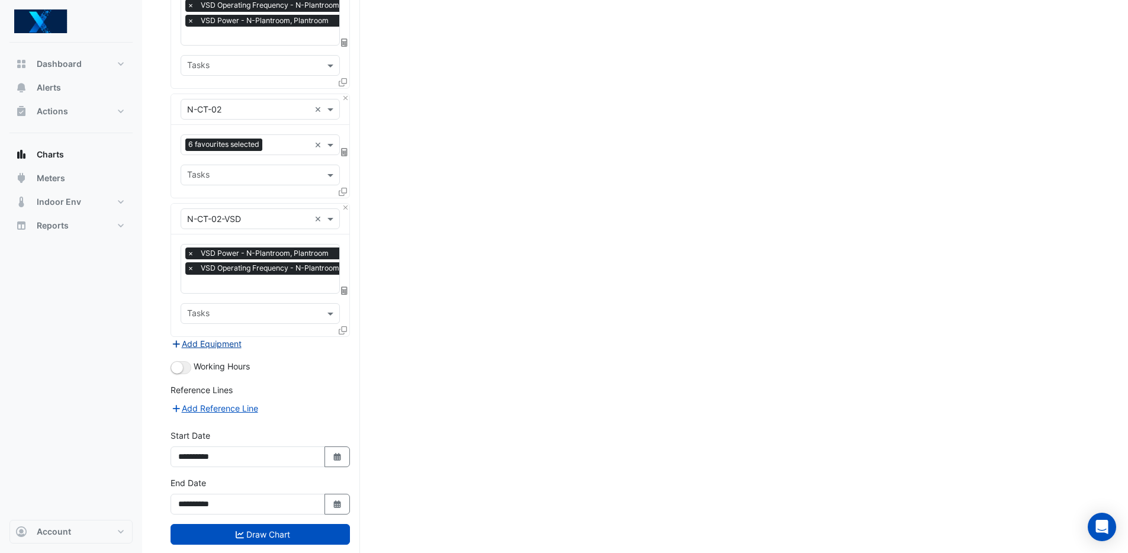
click at [195, 337] on button "Add Equipment" at bounding box center [207, 344] width 72 height 14
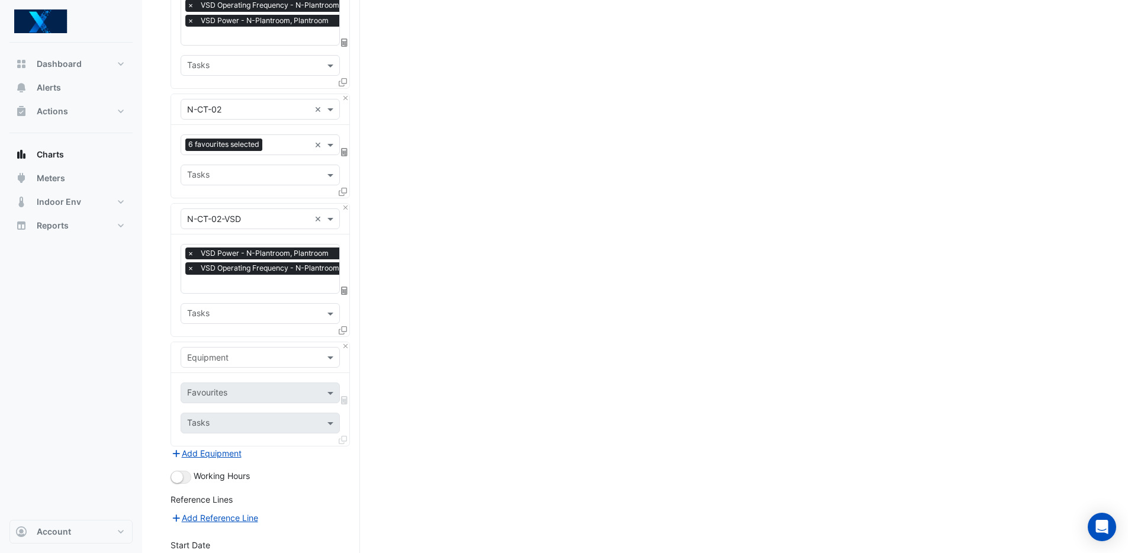
click at [273, 352] on input "text" at bounding box center [248, 358] width 123 height 12
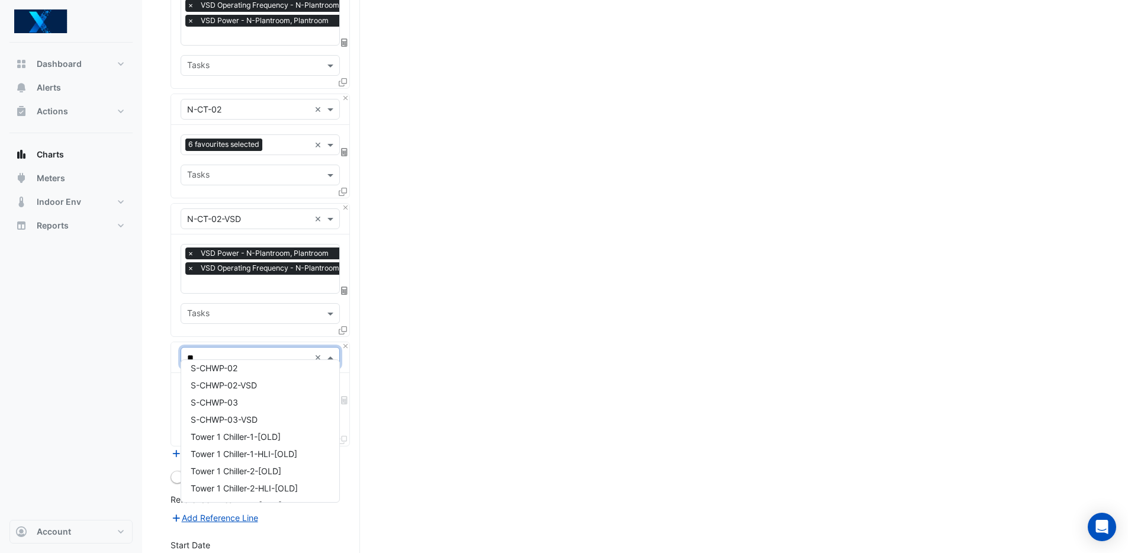
scroll to position [0, 0]
type input "**"
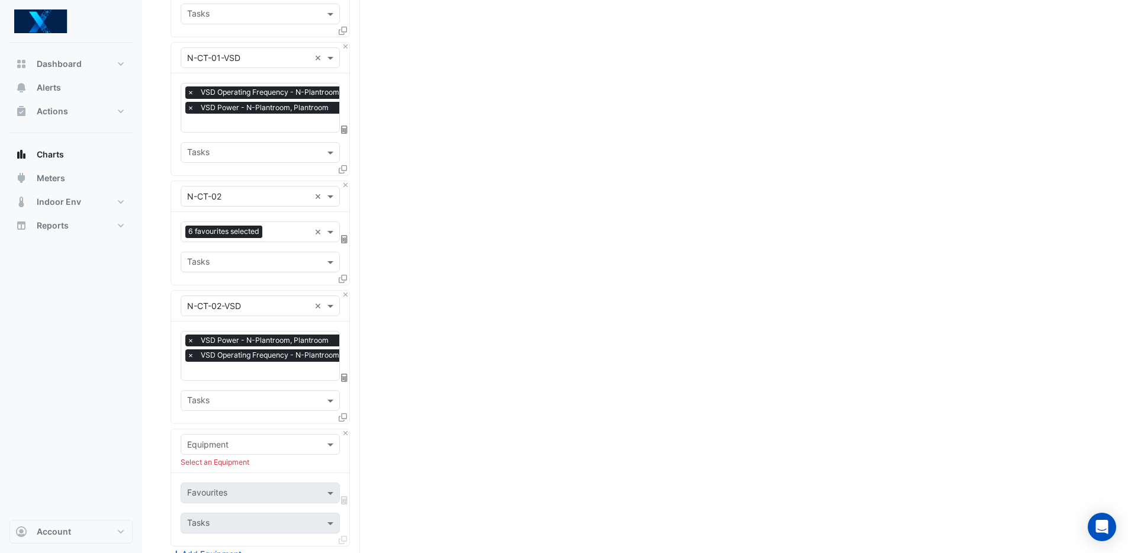
scroll to position [1555, 0]
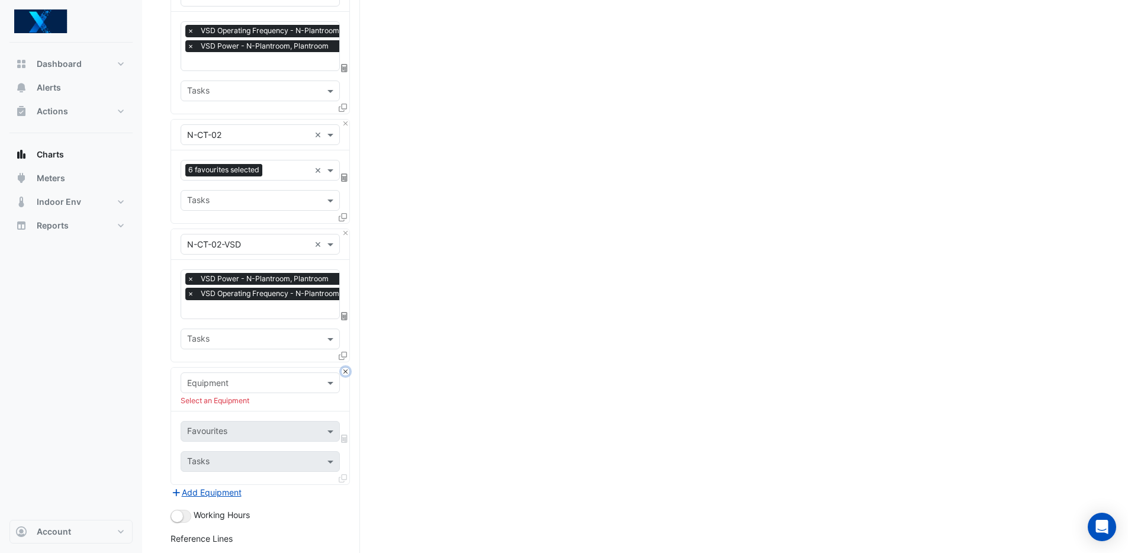
click at [345, 368] on button "Close" at bounding box center [346, 372] width 8 height 8
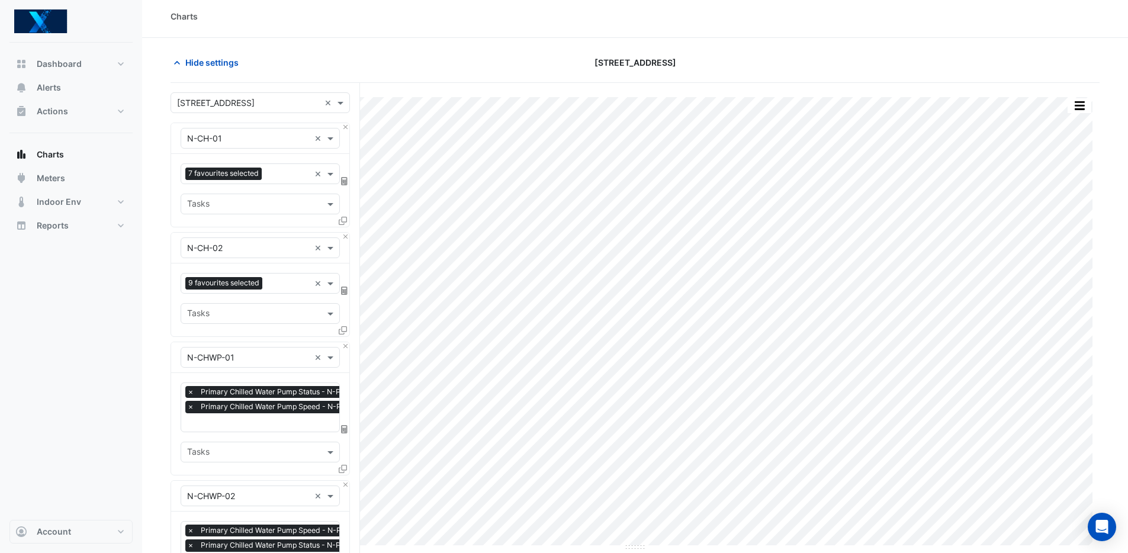
scroll to position [0, 0]
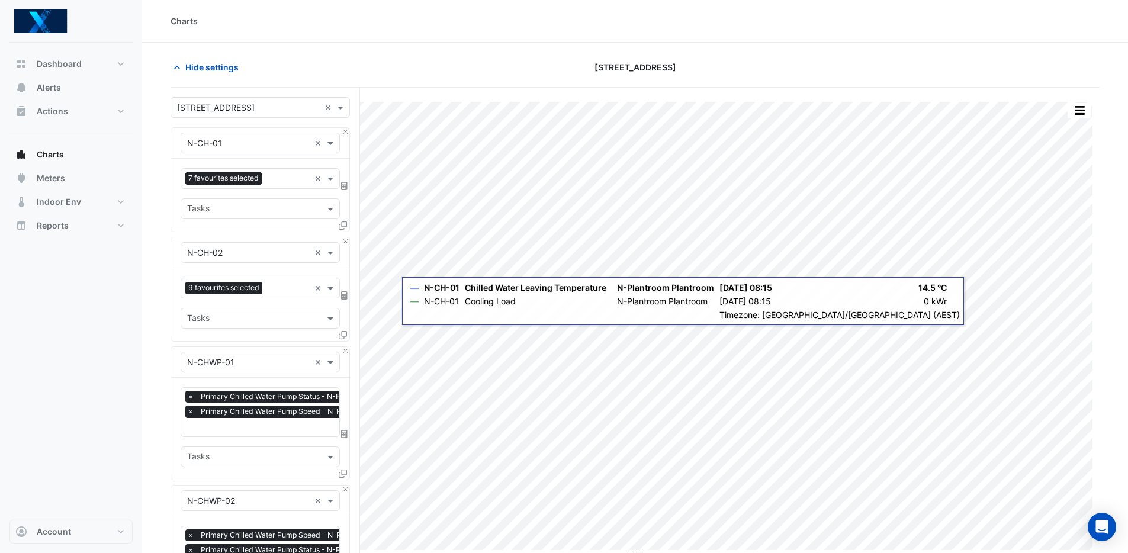
click at [261, 143] on input "text" at bounding box center [248, 143] width 123 height 12
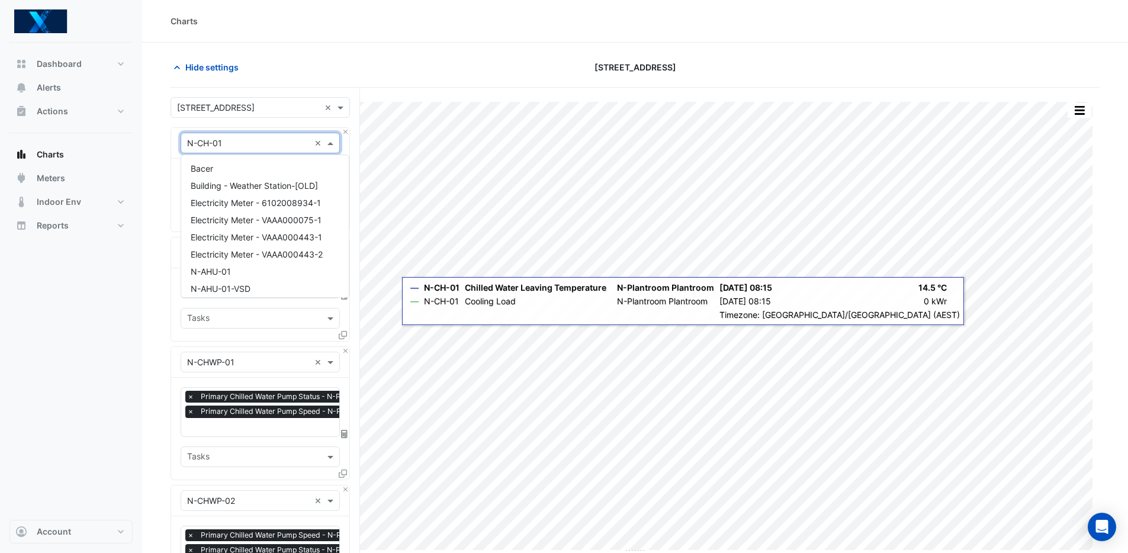
scroll to position [554, 0]
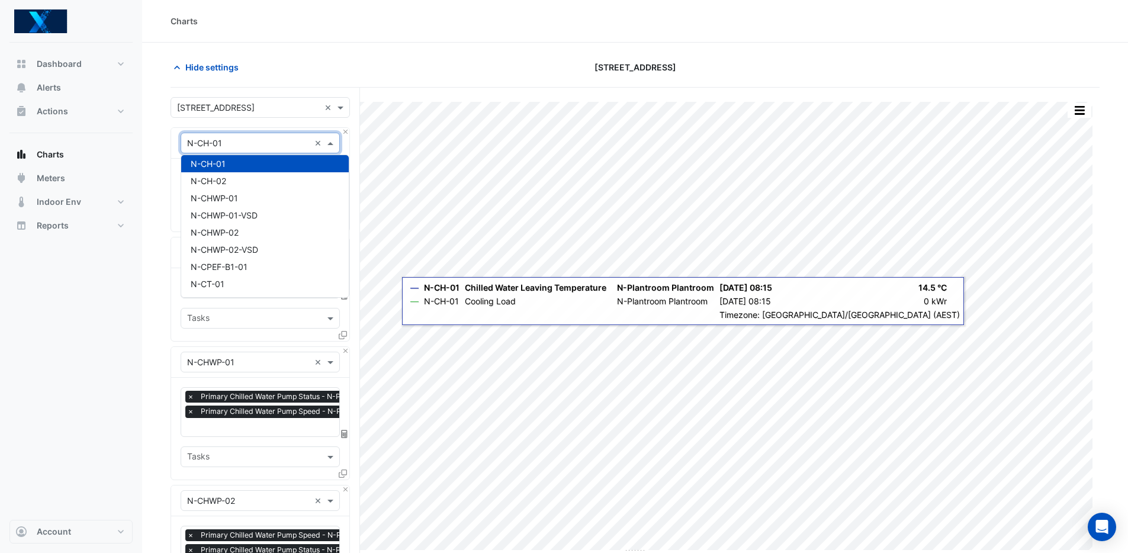
click at [266, 144] on input "text" at bounding box center [248, 143] width 123 height 12
click at [45, 327] on div "Dashboard Portfolio Ratings Performance Alerts Actions Site Manager Charts" at bounding box center [70, 281] width 123 height 477
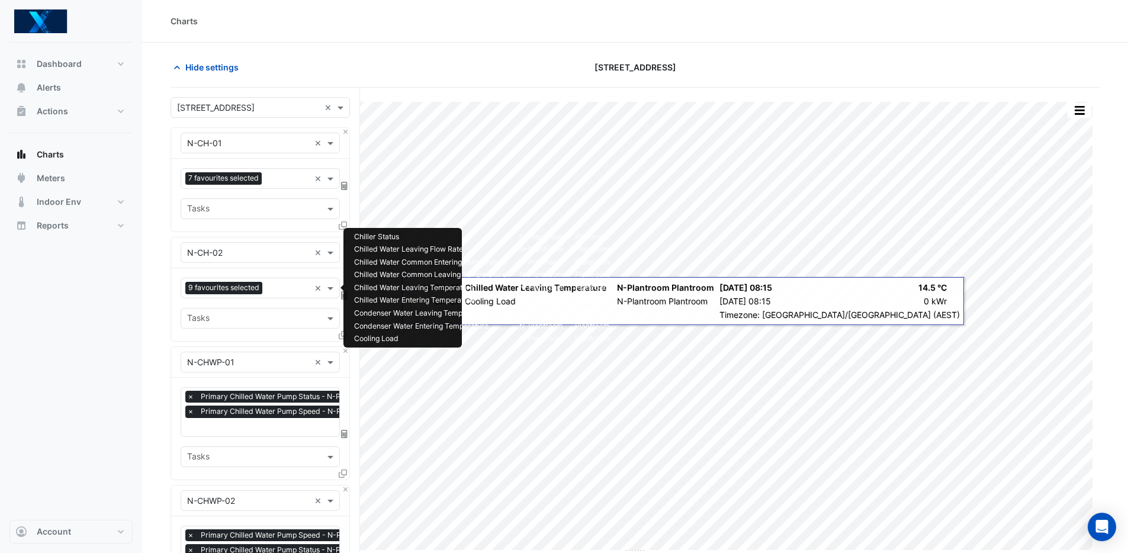
click at [274, 288] on input "text" at bounding box center [288, 289] width 43 height 12
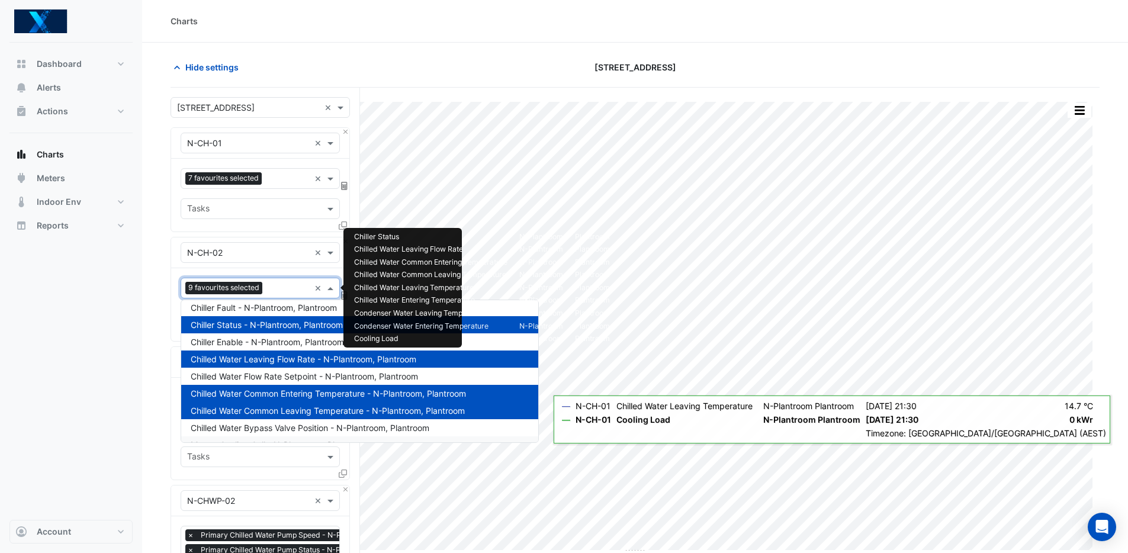
scroll to position [0, 0]
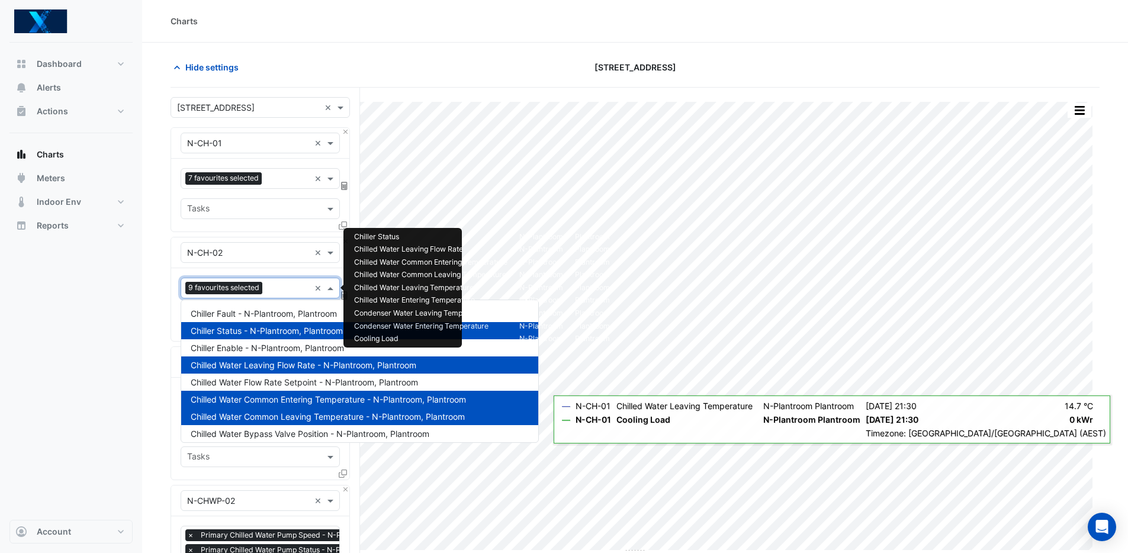
click at [99, 346] on div "Dashboard Portfolio Ratings Performance Alerts Actions Site Manager Charts" at bounding box center [70, 281] width 123 height 477
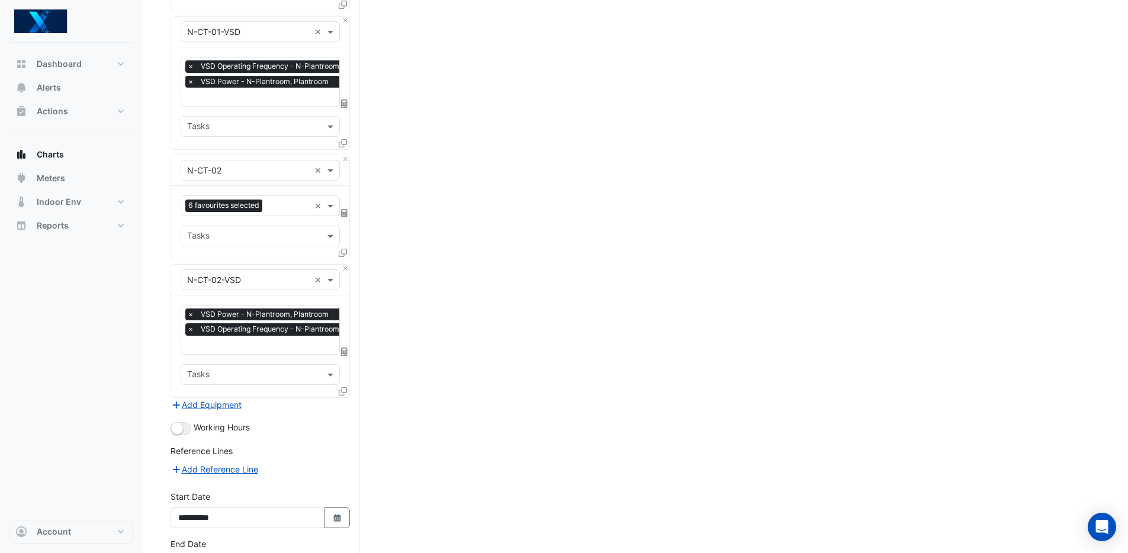
scroll to position [1576, 0]
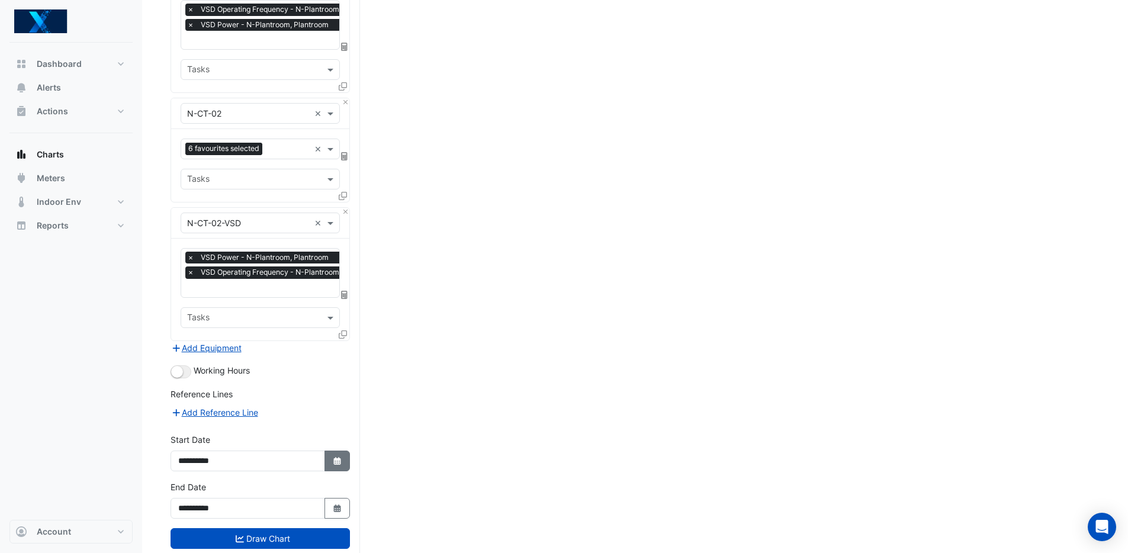
click at [329, 454] on button "Select Date" at bounding box center [337, 461] width 26 height 21
select select "*"
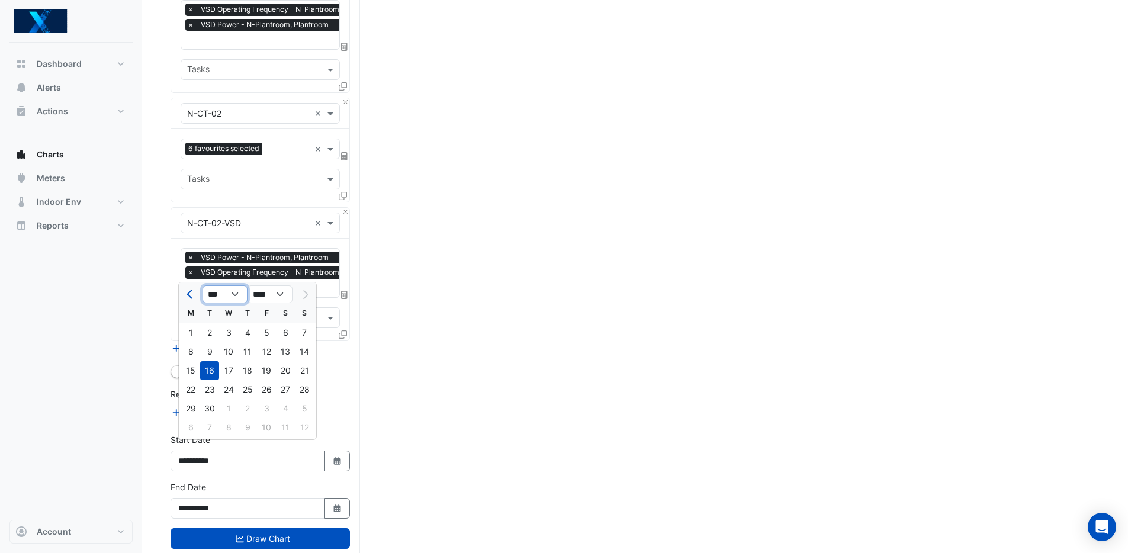
click at [234, 295] on select "*** *** *** *** *** *** *** *** ***" at bounding box center [225, 294] width 45 height 18
click at [264, 294] on select "**** **** **** **** **** **** **** **** **** **** ****" at bounding box center [270, 294] width 45 height 18
select select "****"
click at [248, 285] on select "**** **** **** **** **** **** **** **** **** **** ****" at bounding box center [270, 294] width 45 height 18
click at [298, 333] on div "1" at bounding box center [304, 332] width 19 height 19
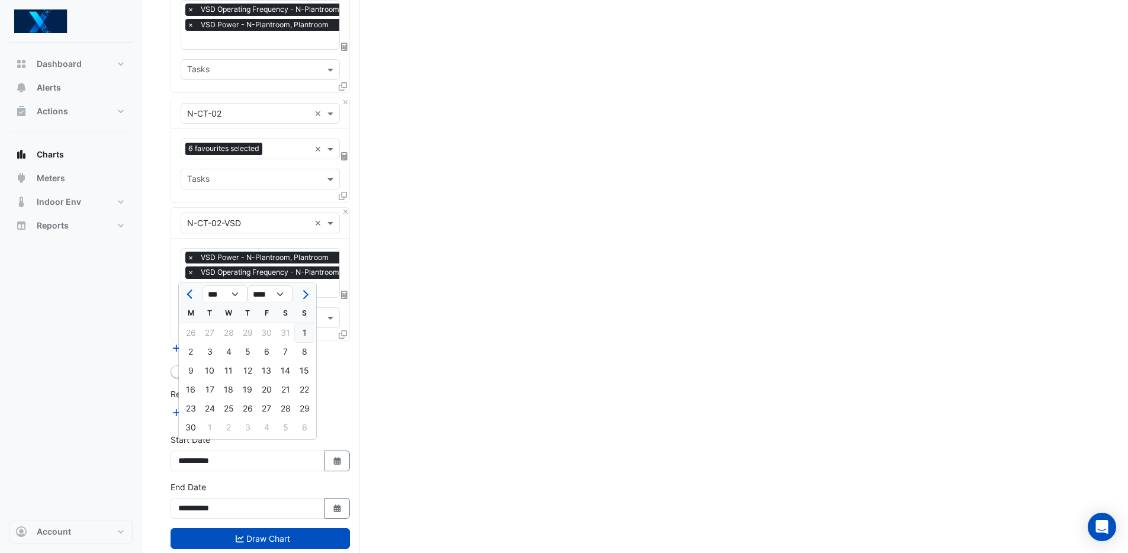
type input "**********"
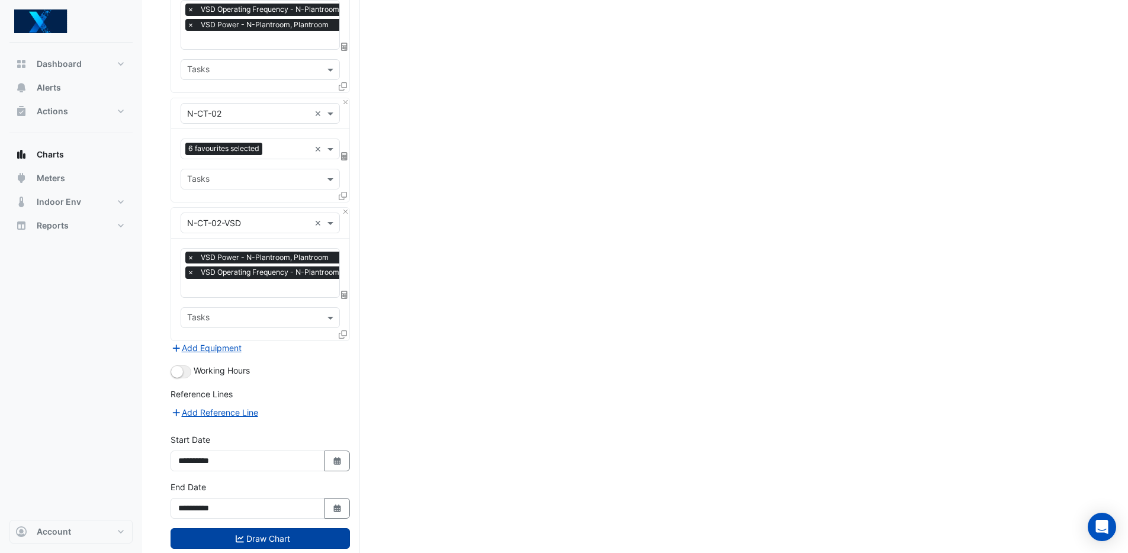
click at [292, 535] on button "Draw Chart" at bounding box center [260, 538] width 179 height 21
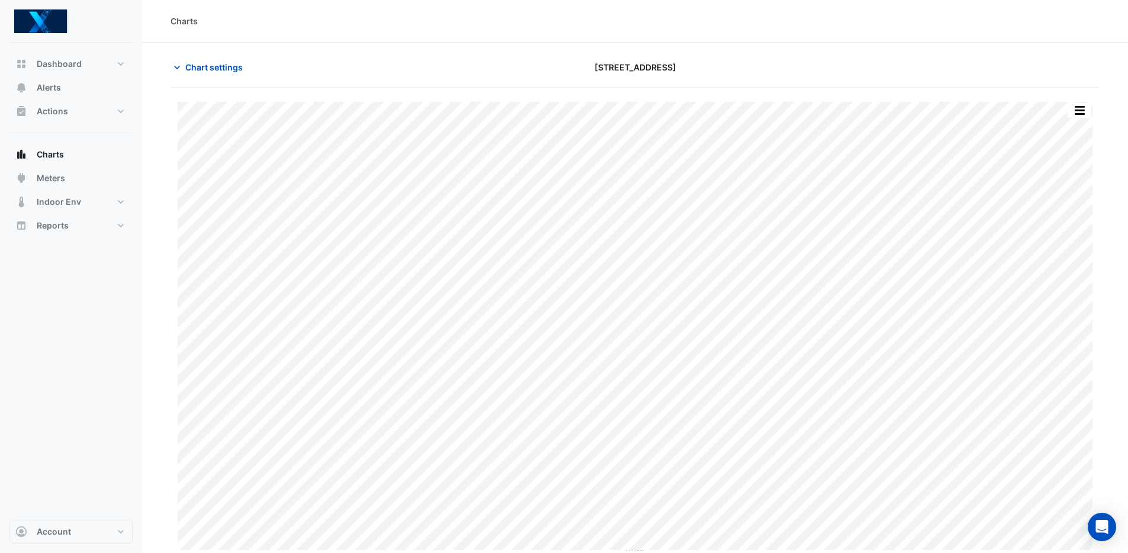
scroll to position [3, 0]
click at [1078, 104] on button "button" at bounding box center [1080, 107] width 24 height 15
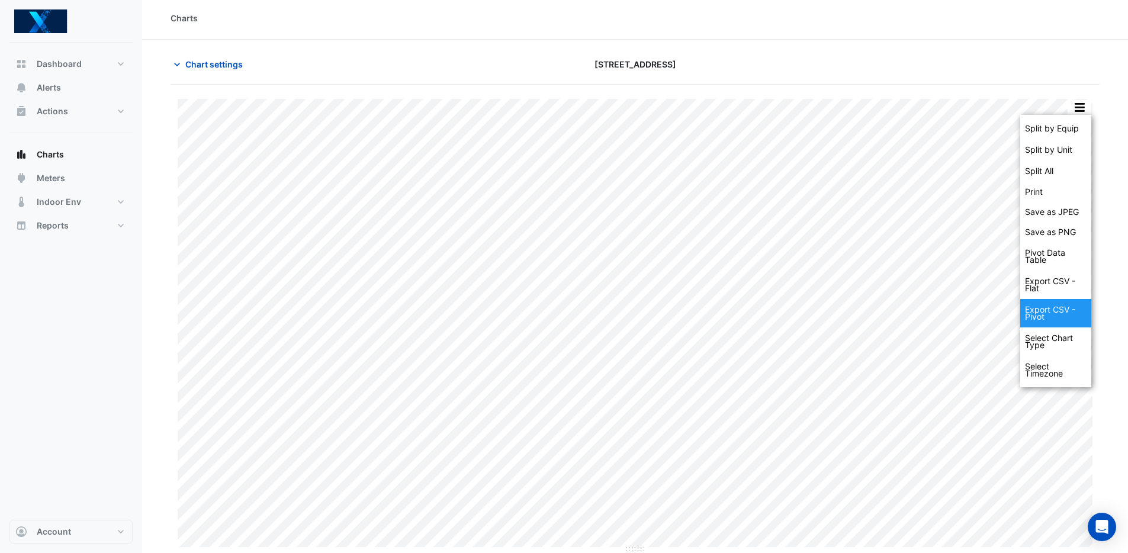
click at [1066, 307] on div "Export CSV - Pivot" at bounding box center [1055, 313] width 71 height 28
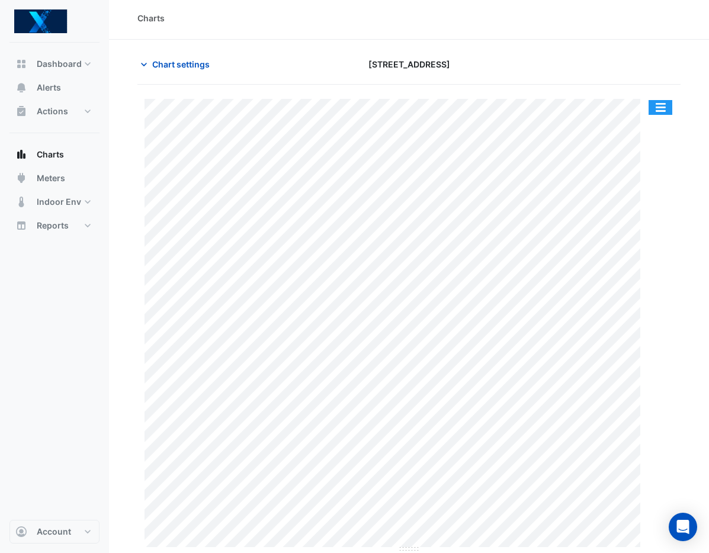
click at [663, 104] on button "button" at bounding box center [660, 107] width 24 height 15
click at [659, 106] on button "button" at bounding box center [660, 107] width 24 height 15
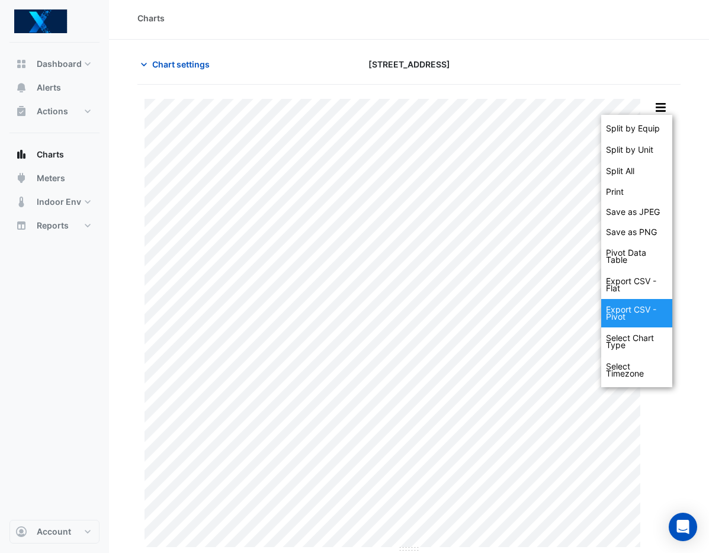
click at [642, 310] on div "Export CSV - Pivot" at bounding box center [636, 313] width 71 height 28
click at [637, 284] on div "Export CSV - Flat" at bounding box center [636, 285] width 71 height 28
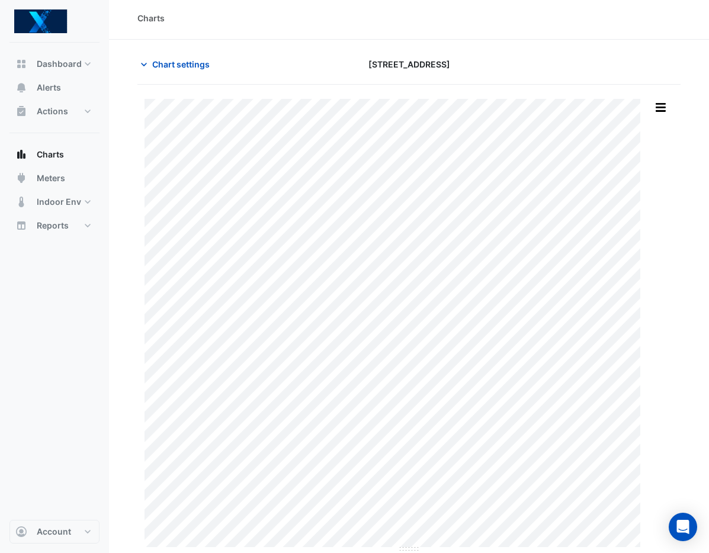
click at [684, 90] on section "Chart settings 485 La Trobe Street Split by Equip Split by Unit Split All Print…" at bounding box center [409, 296] width 600 height 513
click at [657, 106] on button "button" at bounding box center [660, 107] width 24 height 15
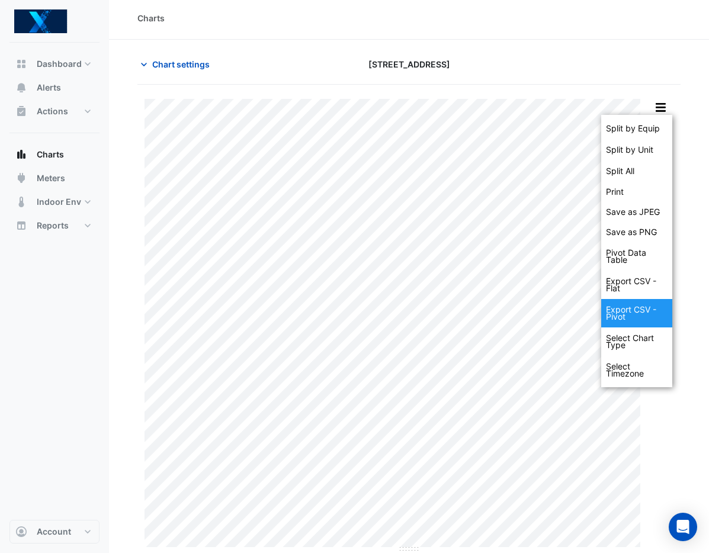
click at [625, 309] on div "Export CSV - Pivot" at bounding box center [636, 313] width 71 height 28
click at [648, 309] on div "Export CSV - Pivot" at bounding box center [636, 313] width 71 height 28
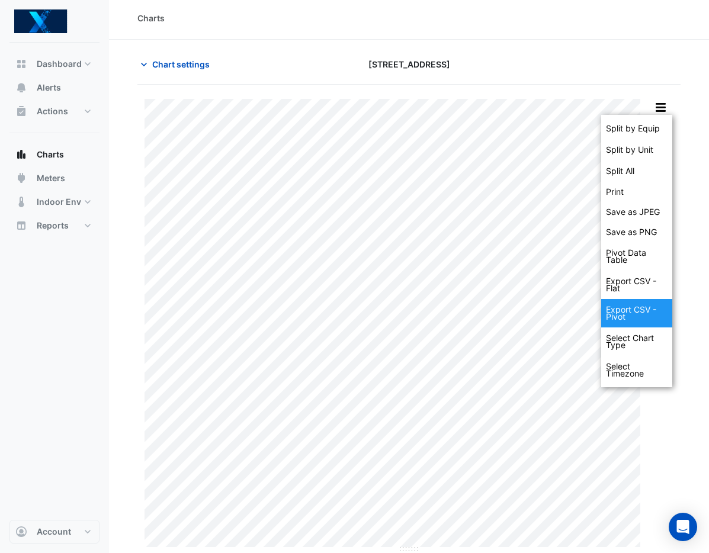
click at [648, 309] on div "Export CSV - Pivot" at bounding box center [636, 313] width 71 height 28
click at [648, 308] on div "Export CSV - Pivot" at bounding box center [636, 313] width 71 height 28
click at [648, 306] on div "Export CSV - Pivot" at bounding box center [636, 313] width 71 height 28
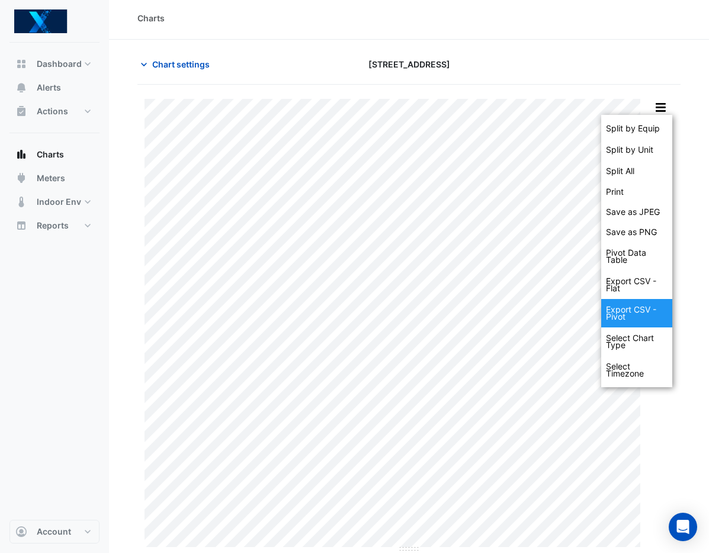
click at [648, 306] on div "Export CSV - Pivot" at bounding box center [636, 313] width 71 height 28
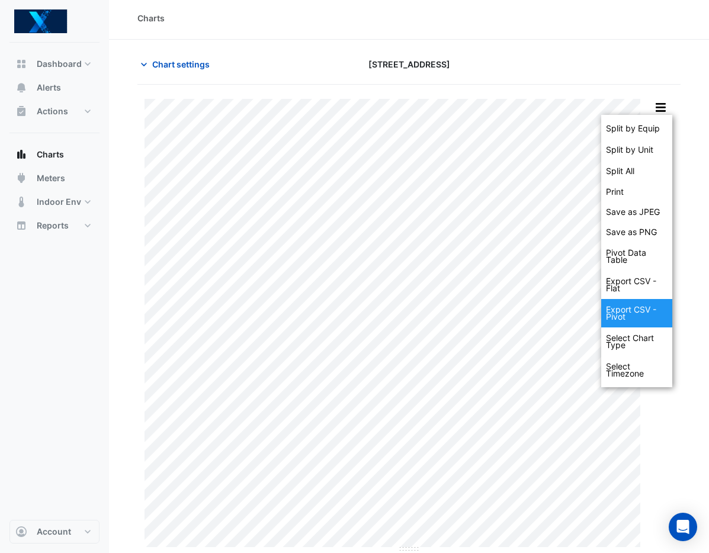
click at [648, 306] on div "Export CSV - Pivot" at bounding box center [636, 313] width 71 height 28
click at [647, 307] on div "Export CSV - Pivot" at bounding box center [636, 313] width 71 height 28
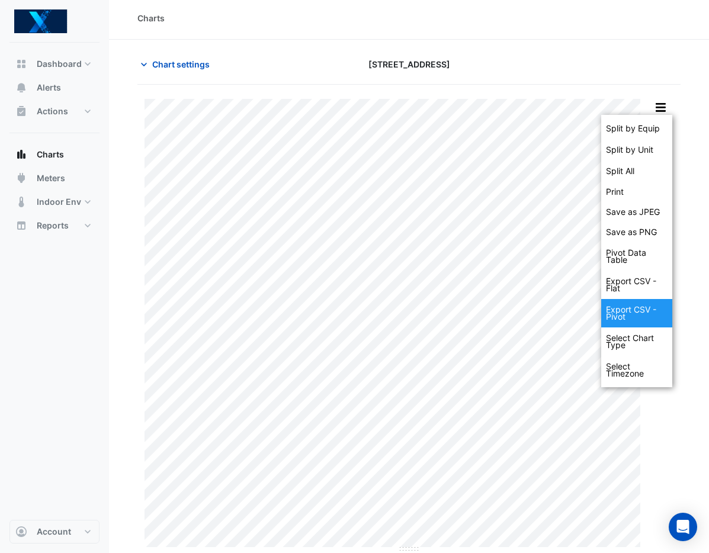
click at [647, 307] on div "Export CSV - Pivot" at bounding box center [636, 313] width 71 height 28
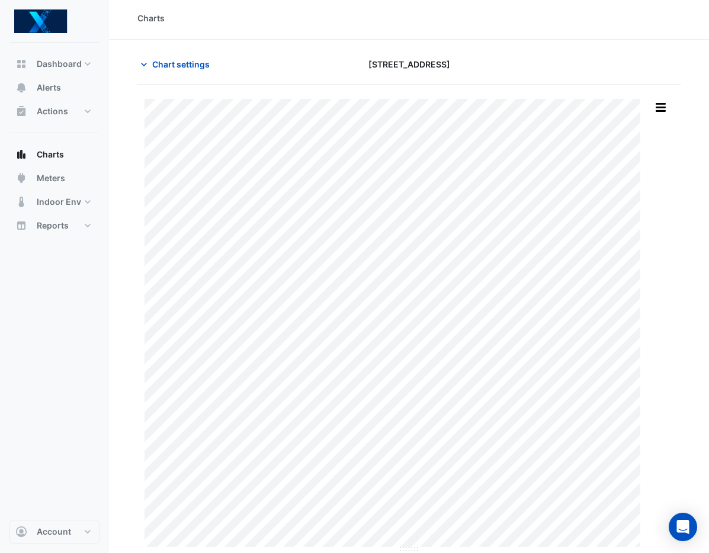
click at [700, 287] on section "Chart settings 485 La Trobe Street Split by Equip Split by Unit Split All Print…" at bounding box center [409, 296] width 600 height 513
click at [666, 110] on button "button" at bounding box center [660, 107] width 24 height 15
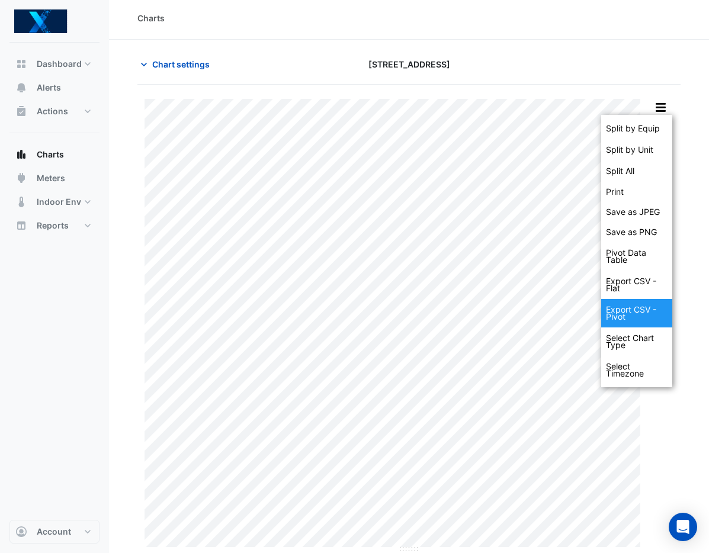
click at [638, 314] on div "Export CSV - Pivot" at bounding box center [636, 313] width 71 height 28
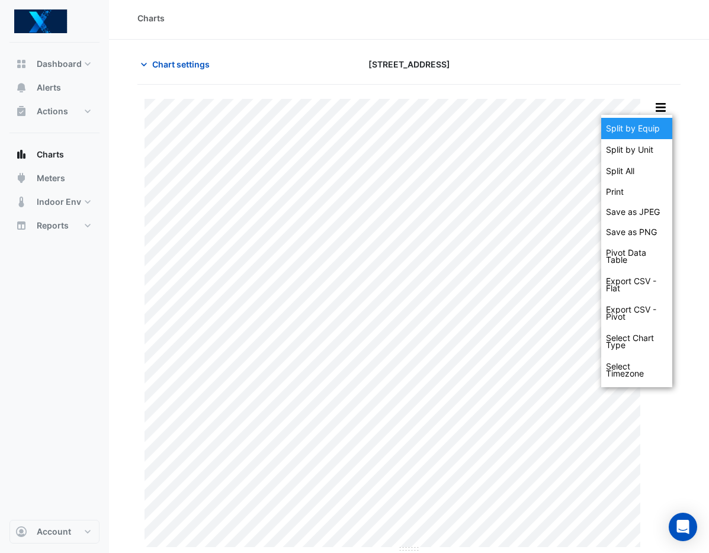
click at [661, 129] on div "Split by Equip" at bounding box center [636, 128] width 71 height 21
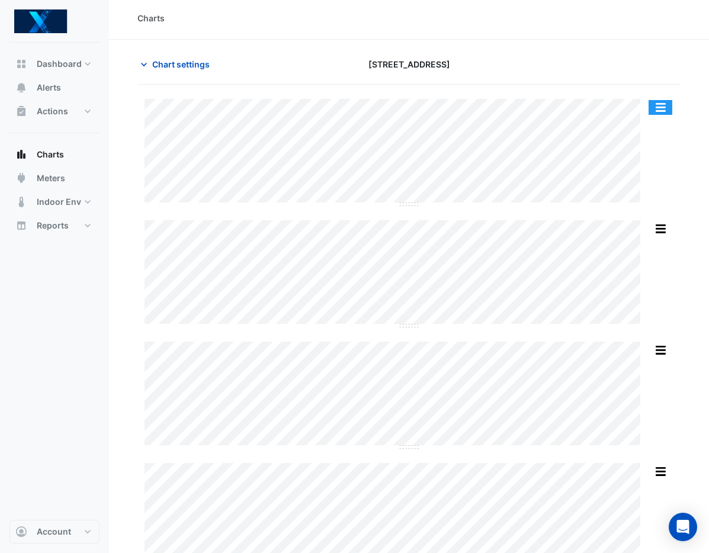
click at [657, 107] on button "button" at bounding box center [660, 107] width 24 height 15
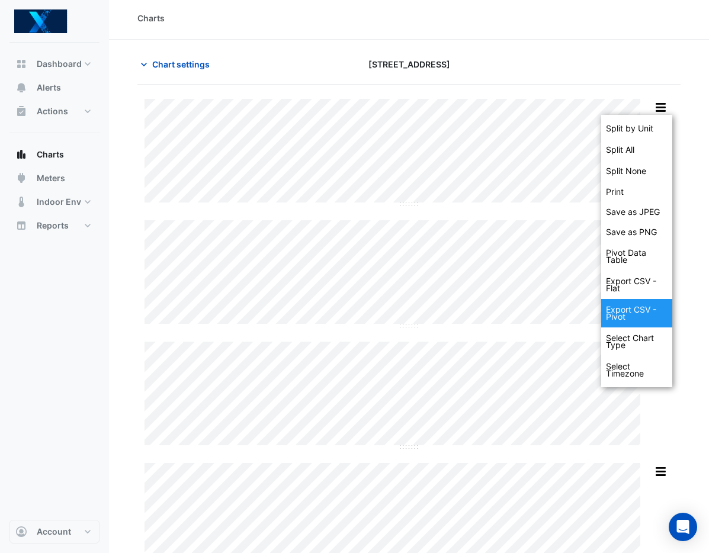
click at [651, 312] on div "Export CSV - Pivot" at bounding box center [636, 313] width 71 height 28
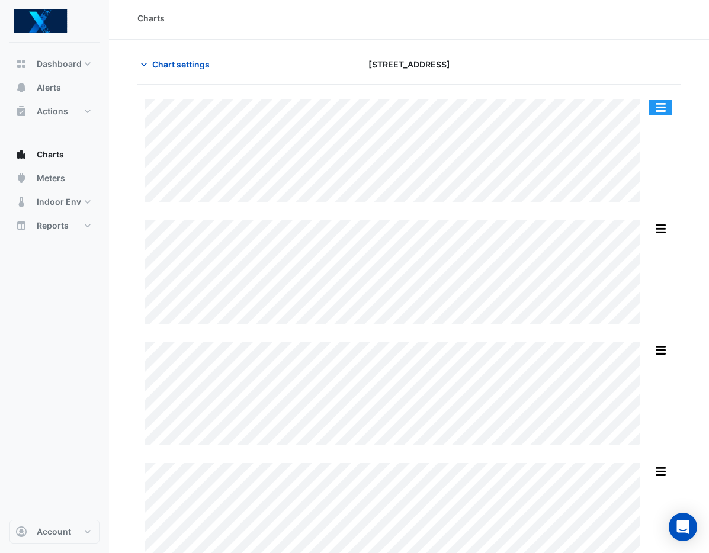
click at [661, 107] on button "button" at bounding box center [660, 107] width 24 height 15
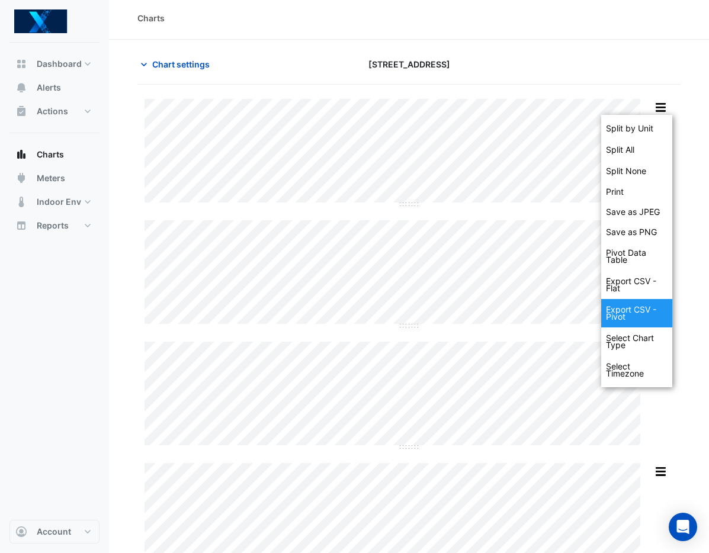
click at [625, 310] on div "Export CSV - Pivot" at bounding box center [636, 313] width 71 height 28
click at [656, 308] on div "Export CSV - Pivot" at bounding box center [636, 313] width 71 height 28
click at [610, 304] on div "Export CSV - Pivot" at bounding box center [636, 313] width 71 height 28
click at [608, 304] on div "Export CSV - Pivot" at bounding box center [636, 313] width 71 height 28
click at [605, 303] on div "Export CSV - Pivot" at bounding box center [636, 313] width 71 height 28
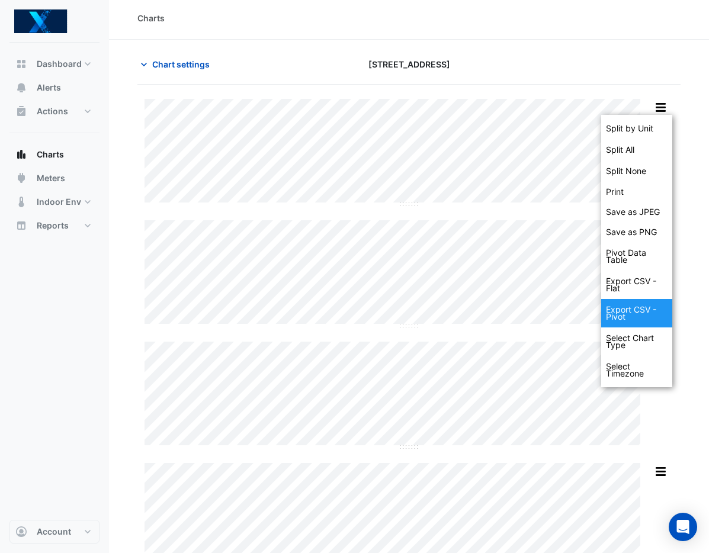
click at [605, 303] on div "Export CSV - Pivot" at bounding box center [636, 313] width 71 height 28
click at [625, 304] on div "Export CSV - Pivot" at bounding box center [636, 313] width 71 height 28
click at [647, 307] on div "Export CSV - Pivot" at bounding box center [636, 313] width 71 height 28
click at [655, 307] on div "Export CSV - Pivot" at bounding box center [636, 313] width 71 height 28
click at [664, 310] on div "Export CSV - Pivot" at bounding box center [636, 313] width 71 height 28
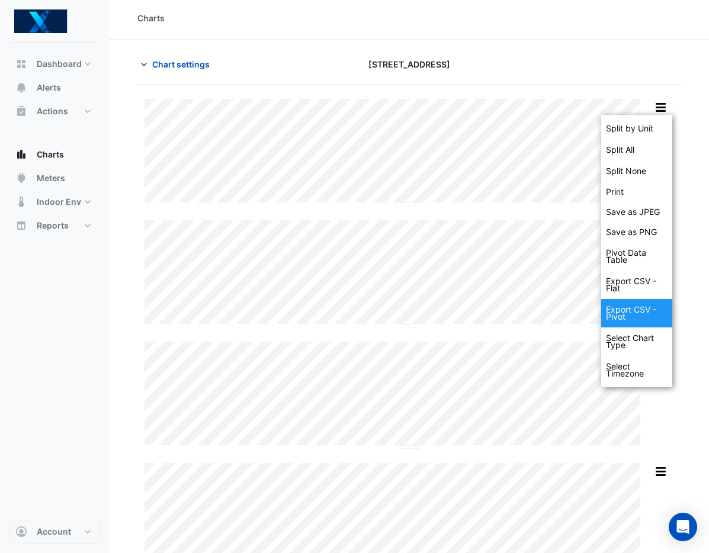
click at [664, 314] on div "Export CSV - Pivot" at bounding box center [636, 313] width 71 height 28
click at [663, 317] on div "Export CSV - Pivot" at bounding box center [636, 313] width 71 height 28
click at [661, 319] on div "Export CSV - Pivot" at bounding box center [636, 313] width 71 height 28
click at [650, 320] on div "Export CSV - Pivot" at bounding box center [636, 313] width 71 height 28
click at [629, 319] on div "Export CSV - Pivot" at bounding box center [636, 313] width 71 height 28
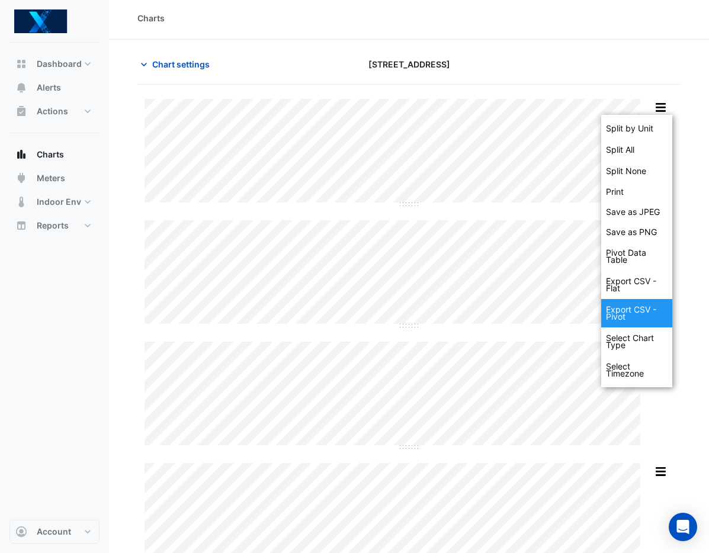
click at [614, 320] on div "Export CSV - Pivot" at bounding box center [636, 313] width 71 height 28
click at [606, 320] on div "Export CSV - Pivot" at bounding box center [636, 313] width 71 height 28
click at [605, 320] on div "Export CSV - Pivot" at bounding box center [636, 313] width 71 height 28
click at [616, 318] on div "Export CSV - Pivot" at bounding box center [636, 313] width 71 height 28
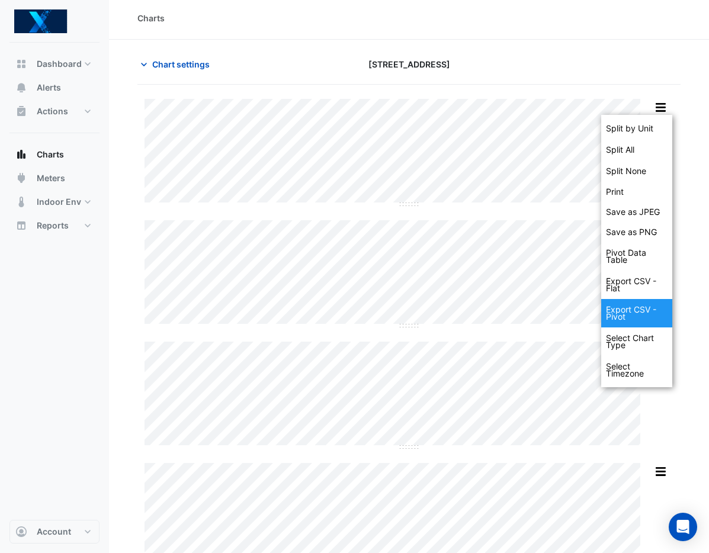
click at [625, 316] on div "Export CSV - Pivot" at bounding box center [636, 313] width 71 height 28
click at [640, 315] on div "Export CSV - Pivot" at bounding box center [636, 313] width 71 height 28
click at [643, 315] on div "Export CSV - Pivot" at bounding box center [636, 313] width 71 height 28
click at [638, 314] on div "Export CSV - Pivot" at bounding box center [636, 313] width 71 height 28
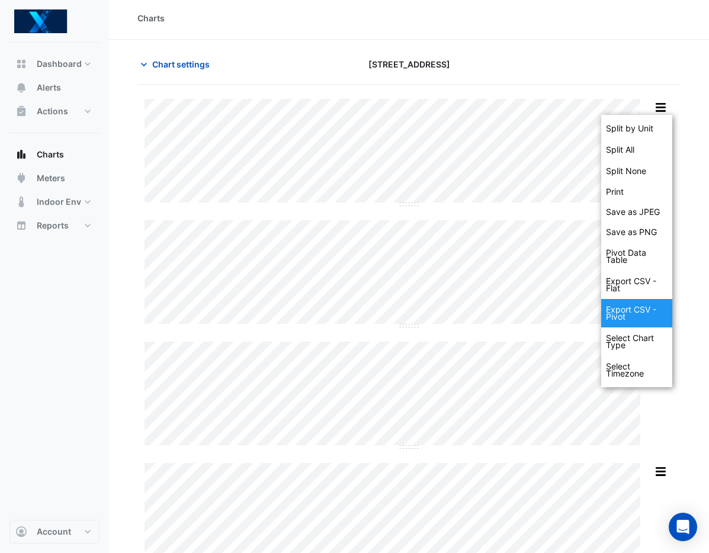
click at [638, 314] on div "Export CSV - Pivot" at bounding box center [636, 313] width 71 height 28
click at [629, 314] on div "Export CSV - Pivot" at bounding box center [636, 313] width 71 height 28
click at [626, 314] on div "Export CSV - Pivot" at bounding box center [636, 313] width 71 height 28
click at [618, 313] on div "Export CSV - Pivot" at bounding box center [636, 313] width 71 height 28
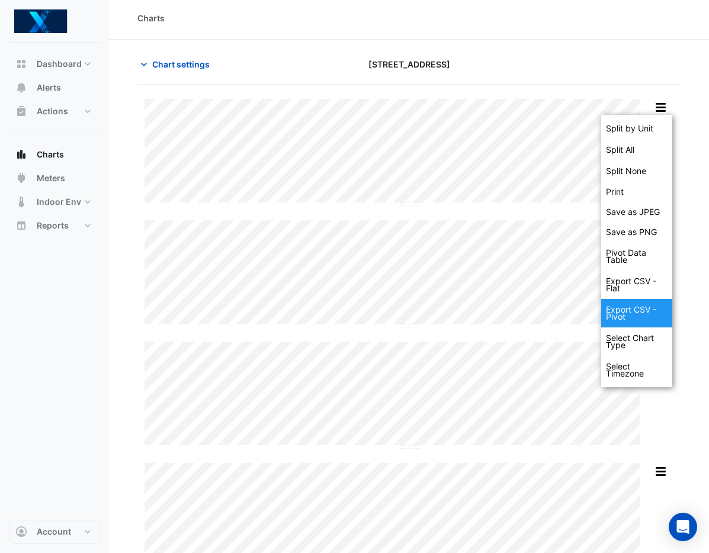
click at [610, 313] on div "Export CSV - Pivot" at bounding box center [636, 313] width 71 height 28
click at [608, 311] on div "Export CSV - Pivot" at bounding box center [636, 313] width 71 height 28
click at [606, 306] on div "Export CSV - Pivot" at bounding box center [636, 313] width 71 height 28
click at [606, 304] on div "Export CSV - Pivot" at bounding box center [636, 313] width 71 height 28
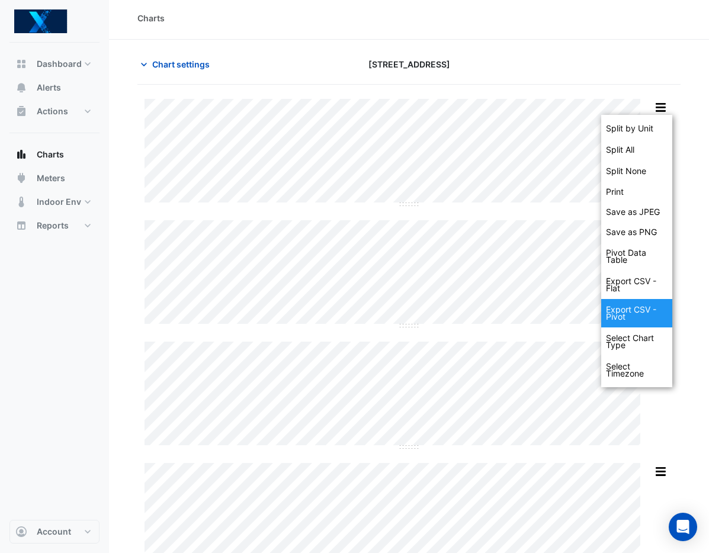
click at [608, 304] on div "Export CSV - Pivot" at bounding box center [636, 313] width 71 height 28
click at [609, 304] on div "Export CSV - Pivot" at bounding box center [636, 313] width 71 height 28
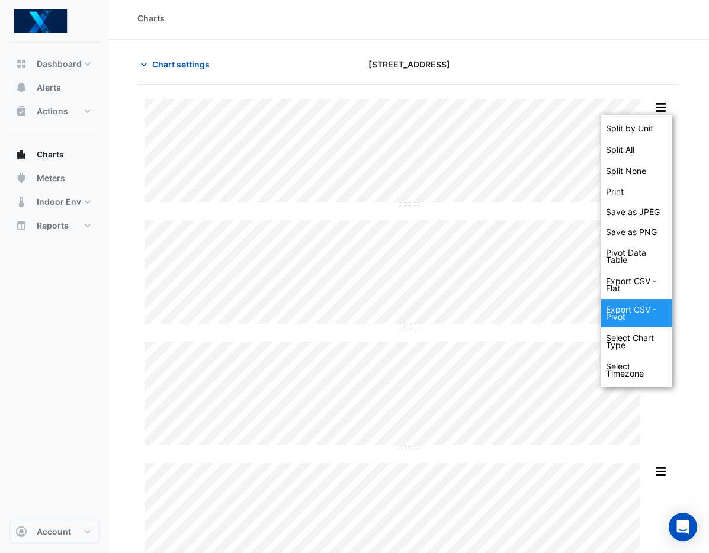
click at [621, 307] on div "Export CSV - Pivot" at bounding box center [636, 313] width 71 height 28
click at [633, 309] on div "Export CSV - Pivot" at bounding box center [636, 313] width 71 height 28
click at [634, 309] on div "Export CSV - Pivot" at bounding box center [636, 313] width 71 height 28
click at [648, 309] on div "Export CSV - Pivot" at bounding box center [636, 313] width 71 height 28
click at [668, 104] on button "button" at bounding box center [660, 107] width 24 height 15
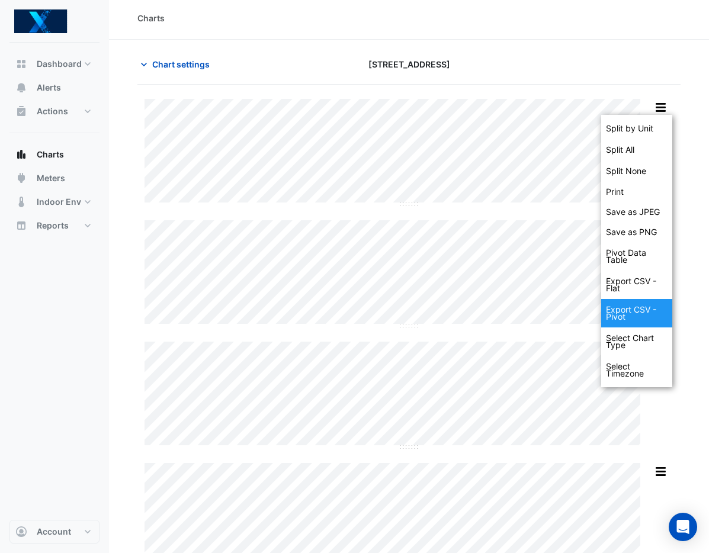
click at [660, 100] on button "button" at bounding box center [660, 107] width 24 height 15
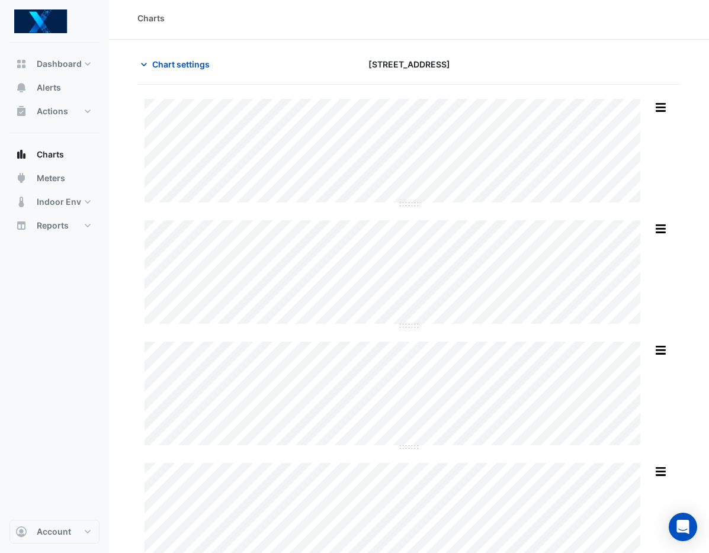
click at [663, 107] on button "button" at bounding box center [660, 107] width 24 height 15
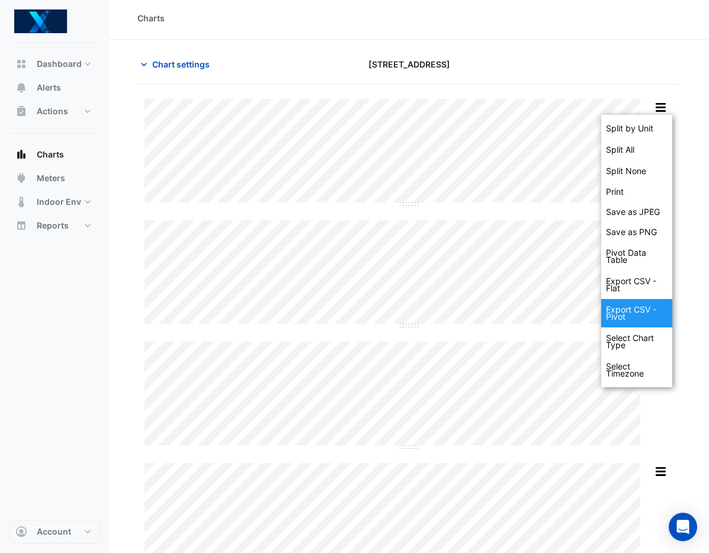
click at [639, 307] on div "Export CSV - Pivot" at bounding box center [636, 313] width 71 height 28
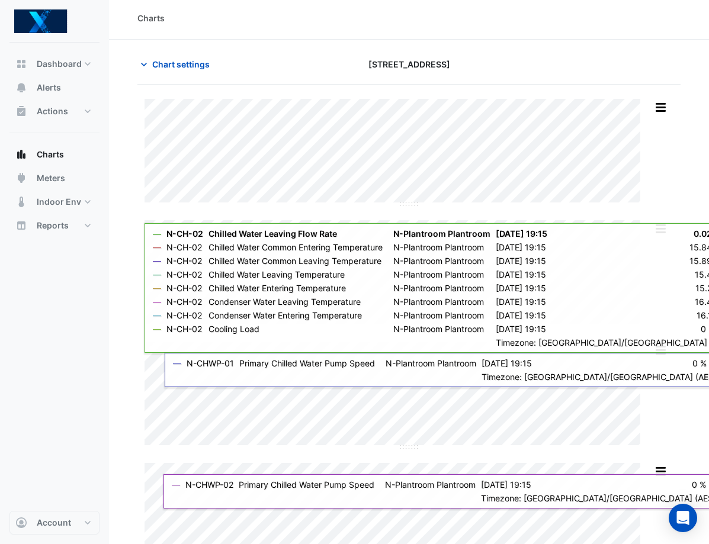
click at [664, 106] on button "button" at bounding box center [660, 107] width 24 height 15
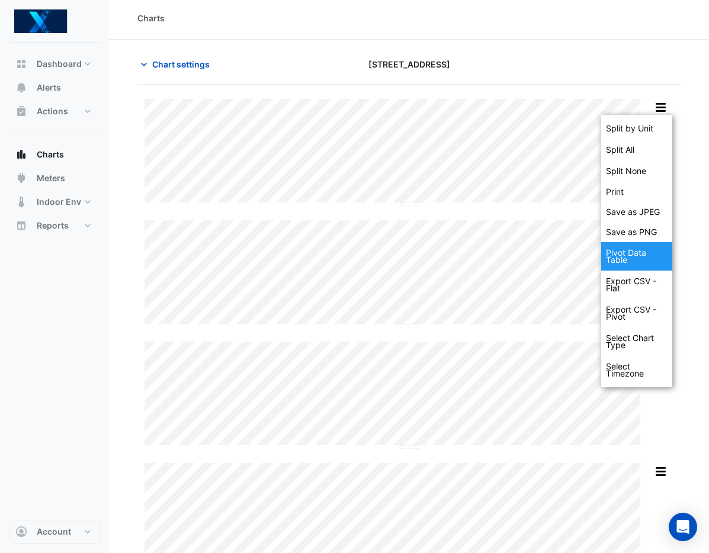
click at [659, 254] on div "Pivot Data Table" at bounding box center [636, 256] width 71 height 28
click at [664, 107] on button "button" at bounding box center [660, 107] width 24 height 15
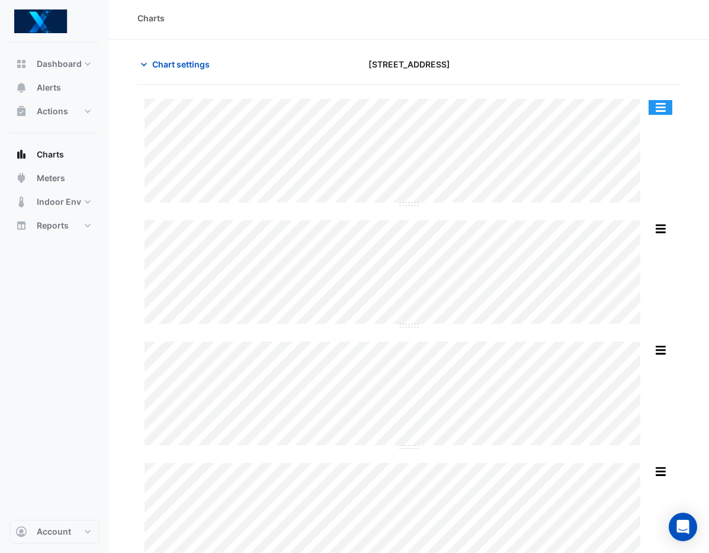
click at [662, 104] on button "button" at bounding box center [660, 107] width 24 height 15
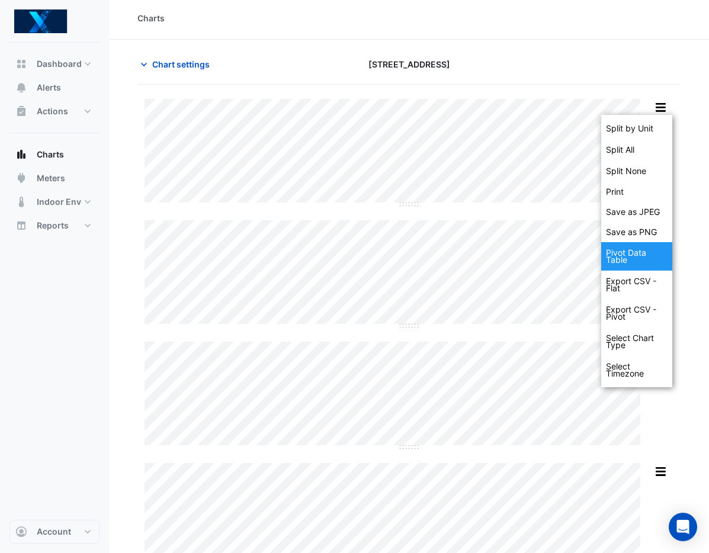
click at [636, 255] on div "Pivot Data Table" at bounding box center [636, 256] width 71 height 28
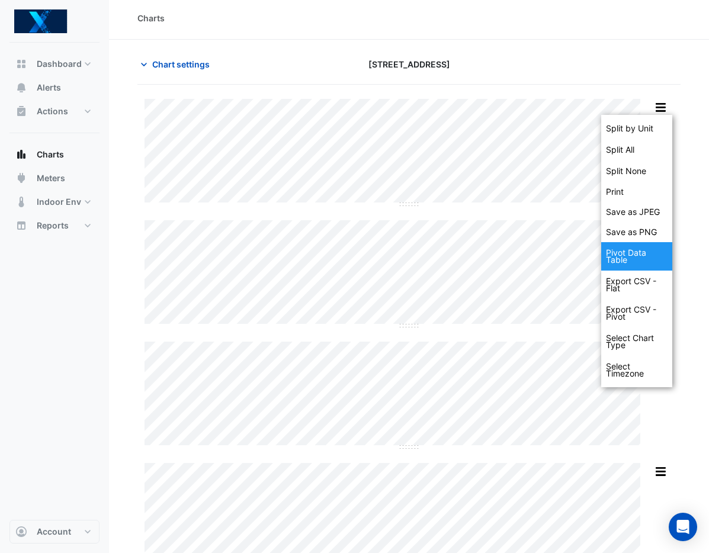
click at [636, 255] on div "Pivot Data Table" at bounding box center [636, 256] width 71 height 28
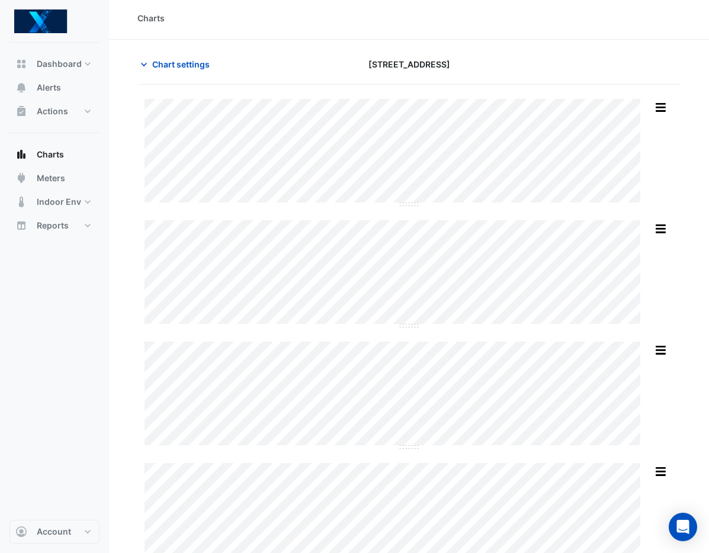
click at [661, 111] on button "button" at bounding box center [660, 107] width 24 height 15
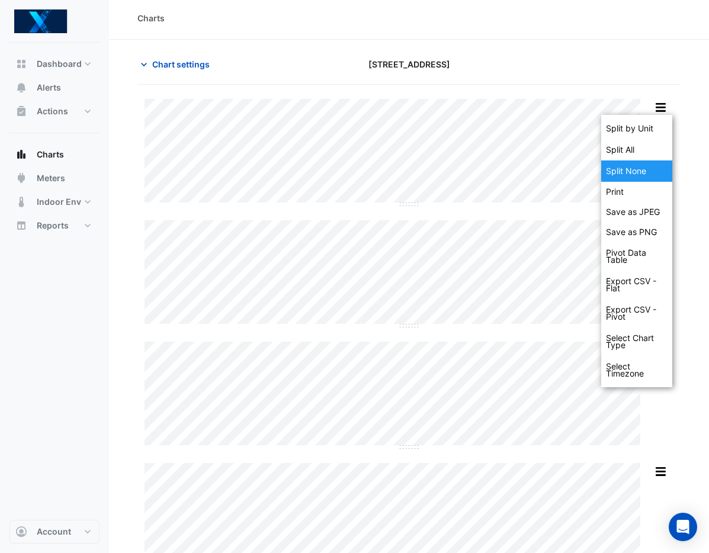
click at [653, 168] on div "Split None" at bounding box center [636, 170] width 71 height 21
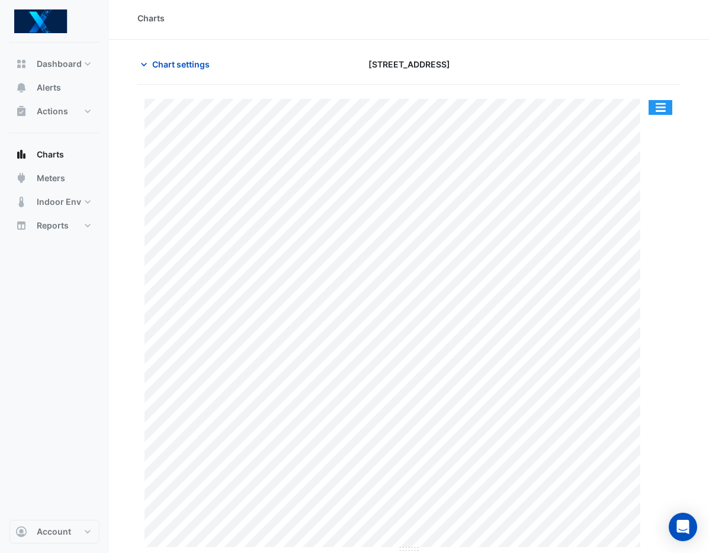
click at [660, 107] on button "button" at bounding box center [660, 107] width 24 height 15
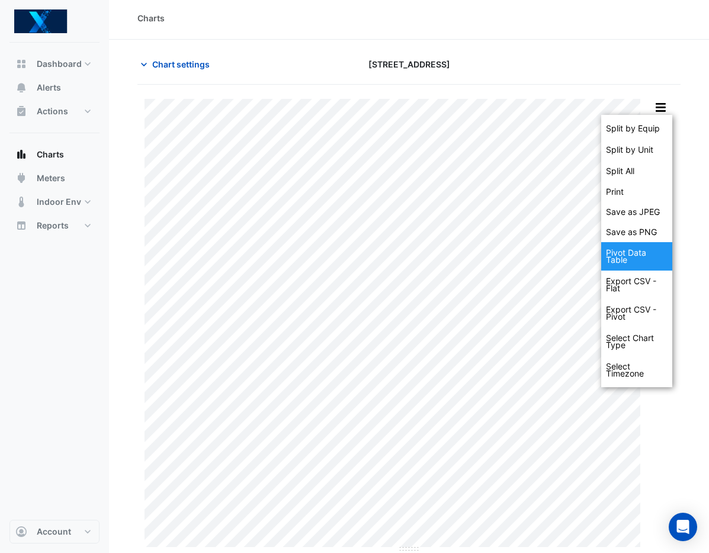
click at [648, 256] on div "Pivot Data Table" at bounding box center [636, 256] width 71 height 28
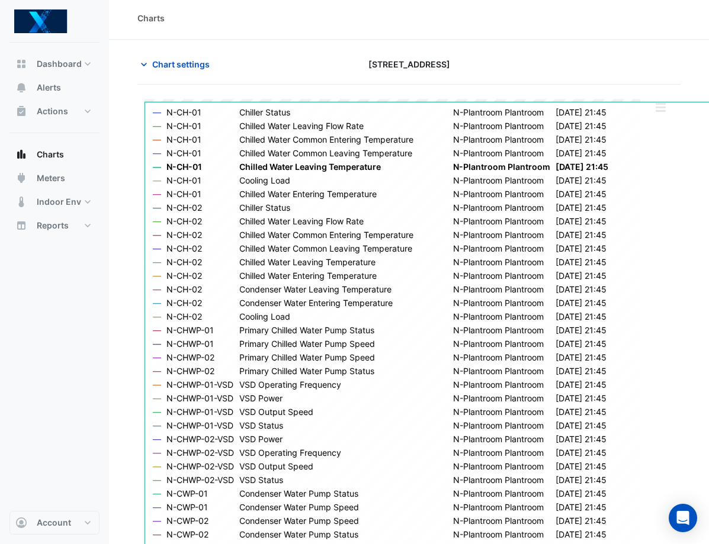
click at [641, 78] on div "Chart settings 485 La Trobe Street" at bounding box center [408, 69] width 543 height 31
click at [655, 81] on div "Chart settings 485 La Trobe Street" at bounding box center [408, 69] width 543 height 31
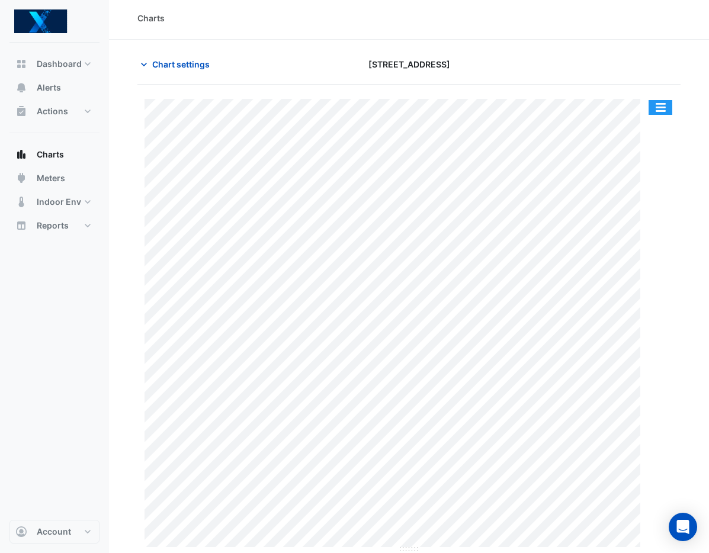
click at [657, 107] on button "button" at bounding box center [660, 107] width 24 height 15
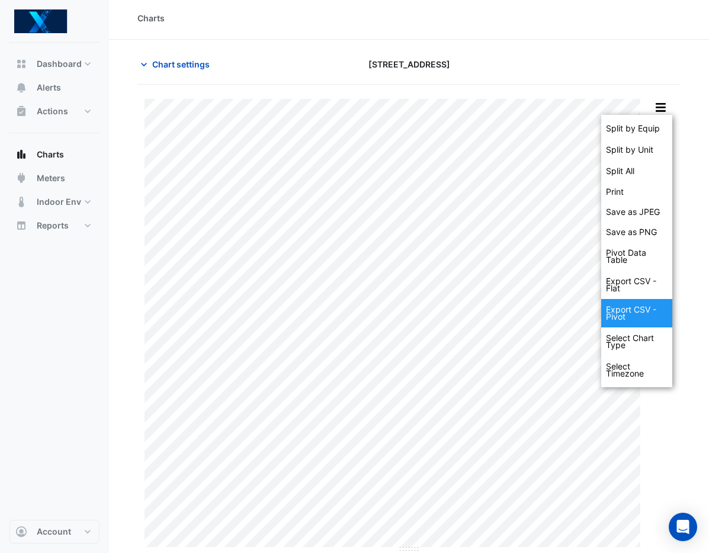
drag, startPoint x: 645, startPoint y: 311, endPoint x: 699, endPoint y: 316, distance: 54.6
click at [645, 311] on div "Export CSV - Pivot" at bounding box center [636, 313] width 71 height 28
click at [651, 314] on div "Export CSV - Pivot" at bounding box center [636, 313] width 71 height 28
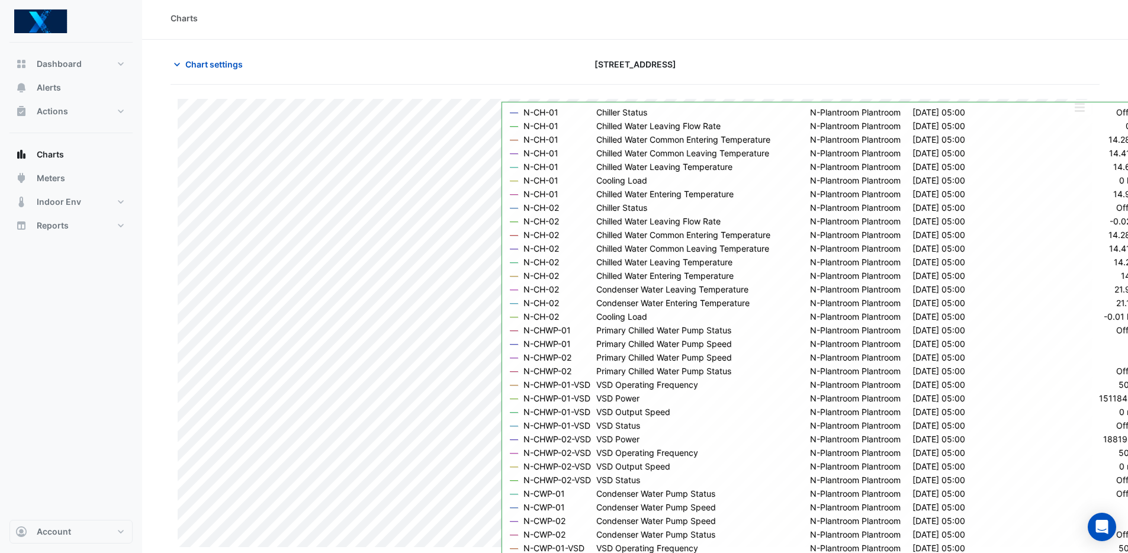
click at [825, 46] on section "Chart settings 485 La Trobe Street Split by Equip Split by Unit Split All Print…" at bounding box center [635, 296] width 986 height 513
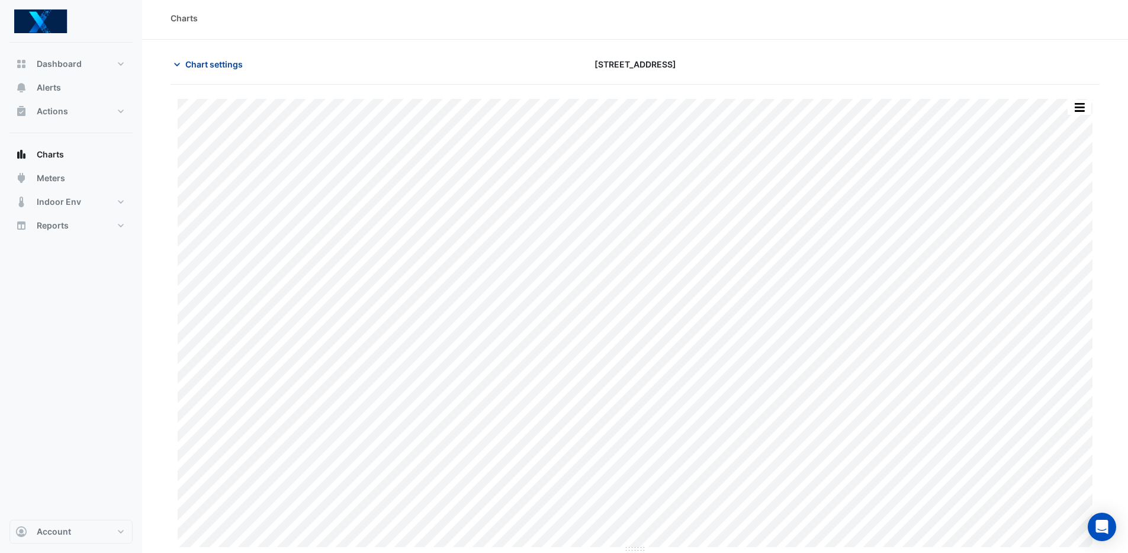
click at [191, 68] on span "Chart settings" at bounding box center [213, 64] width 57 height 12
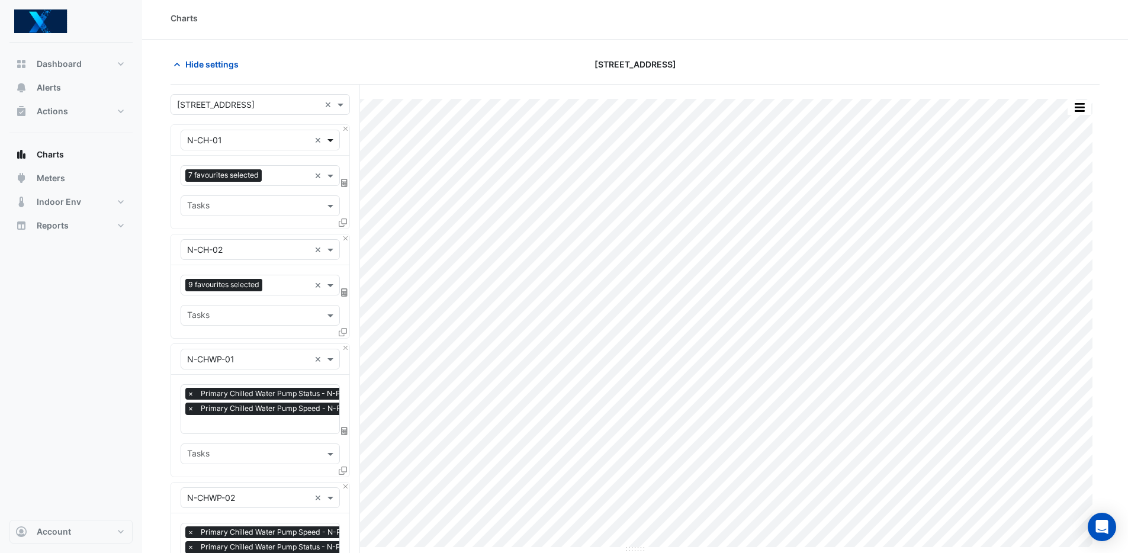
click at [330, 139] on span at bounding box center [331, 140] width 15 height 12
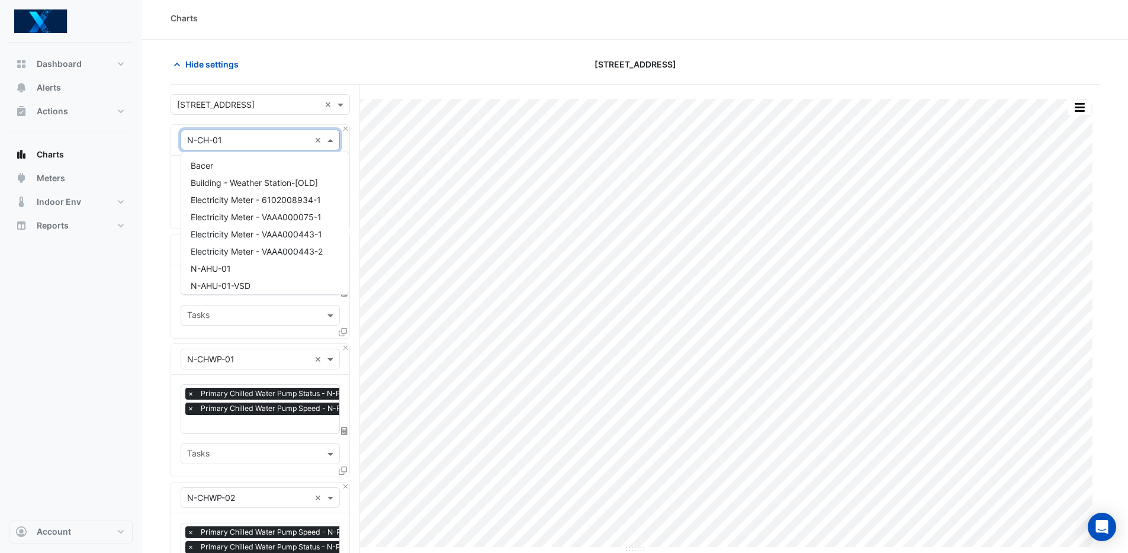
scroll to position [554, 0]
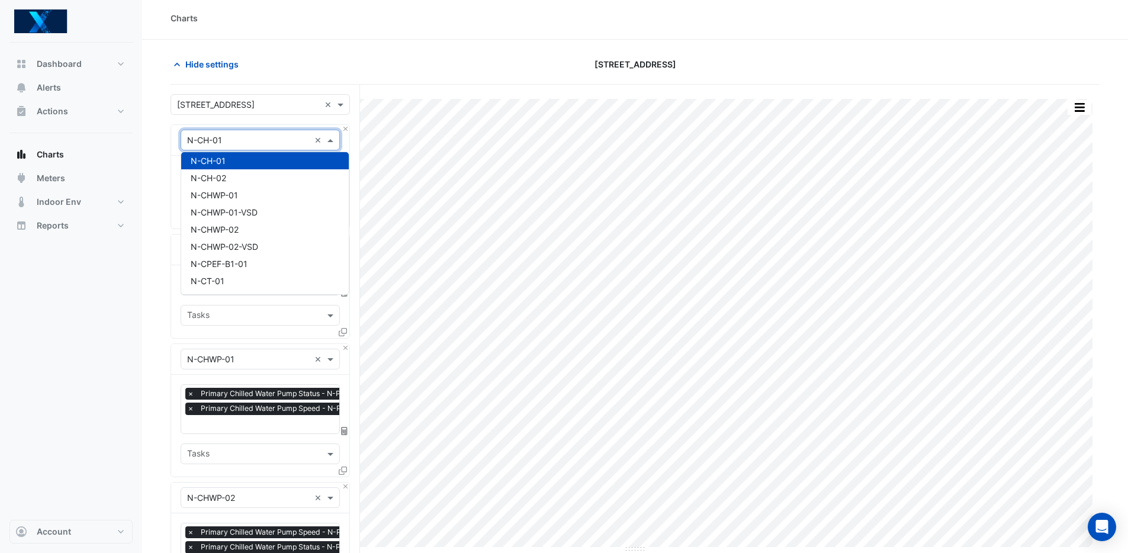
click at [193, 139] on input "text" at bounding box center [248, 140] width 123 height 12
click at [192, 142] on input "text" at bounding box center [248, 140] width 123 height 12
click at [210, 137] on input "text" at bounding box center [248, 140] width 123 height 12
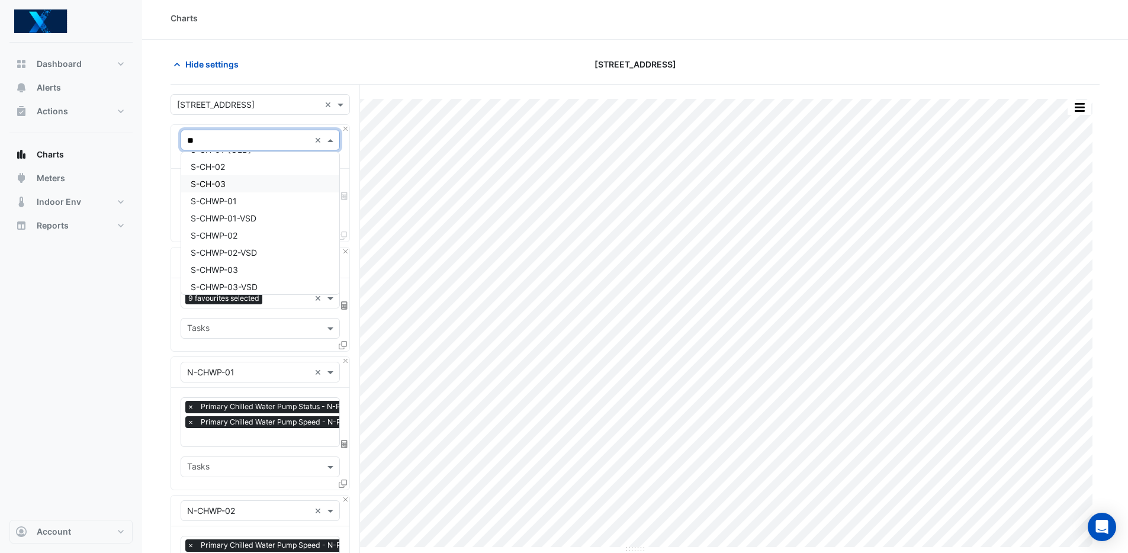
scroll to position [127, 0]
type input "*"
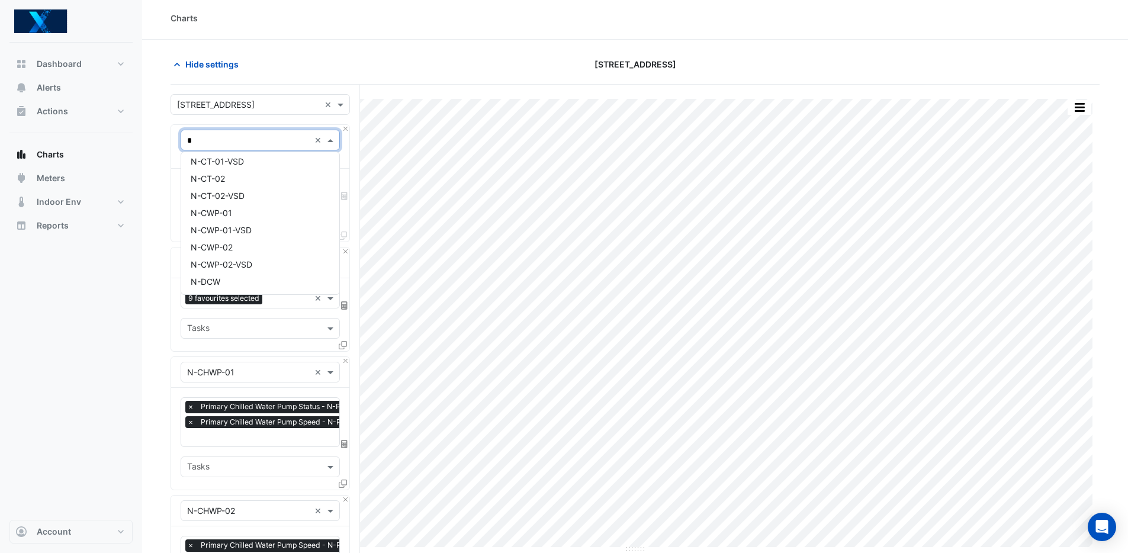
type input "**"
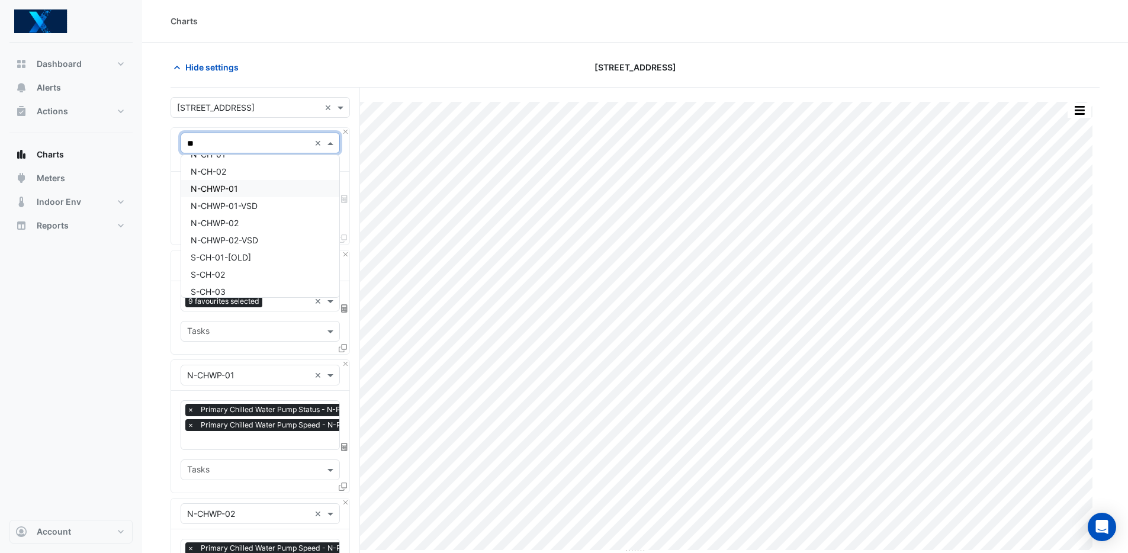
scroll to position [22, 0]
click at [244, 249] on span "S-CH-01-[OLD]" at bounding box center [221, 250] width 60 height 10
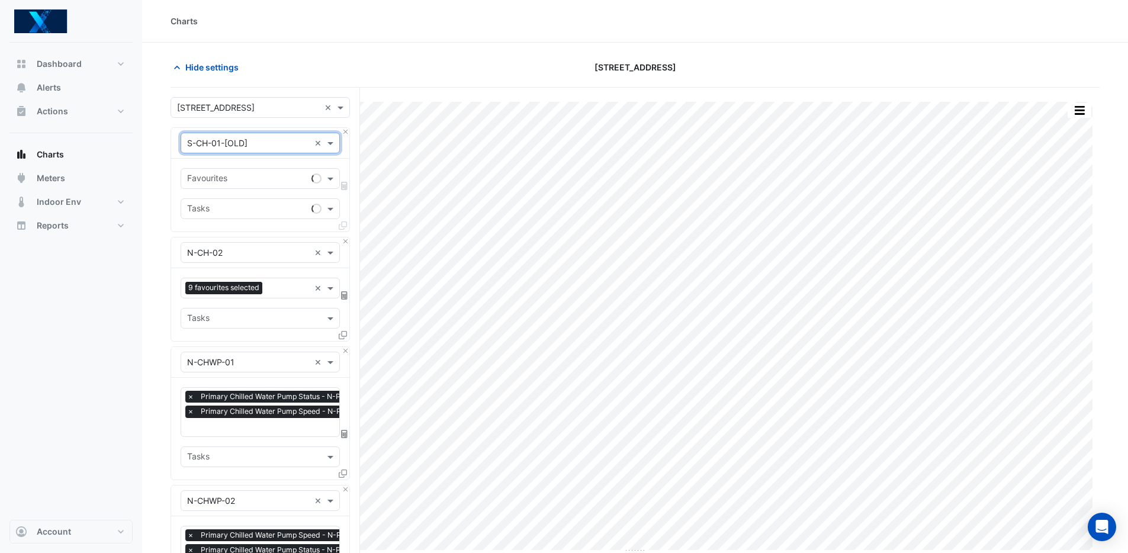
scroll to position [15, 0]
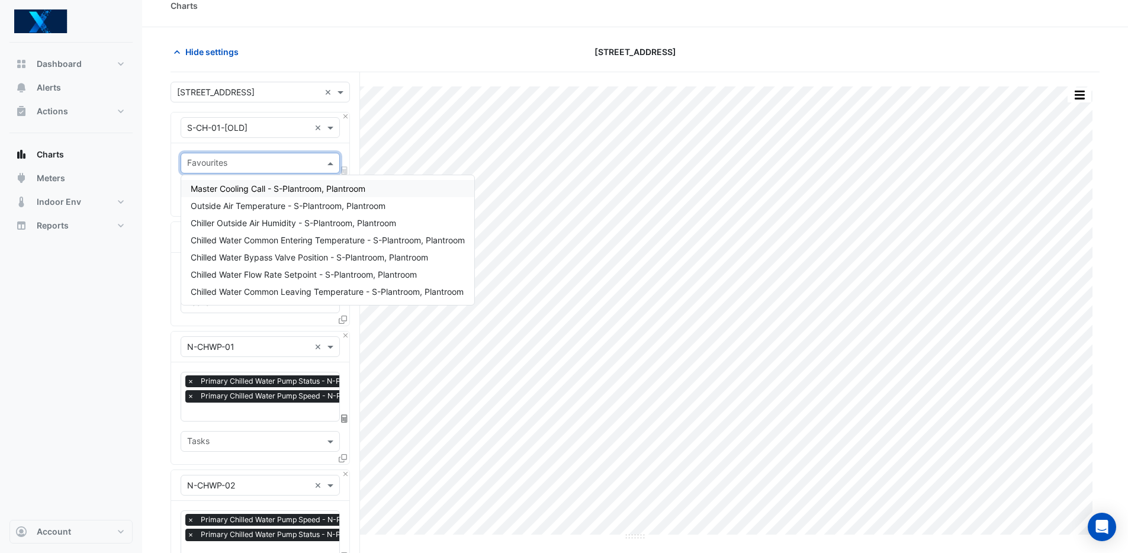
click at [269, 166] on input "text" at bounding box center [253, 164] width 133 height 12
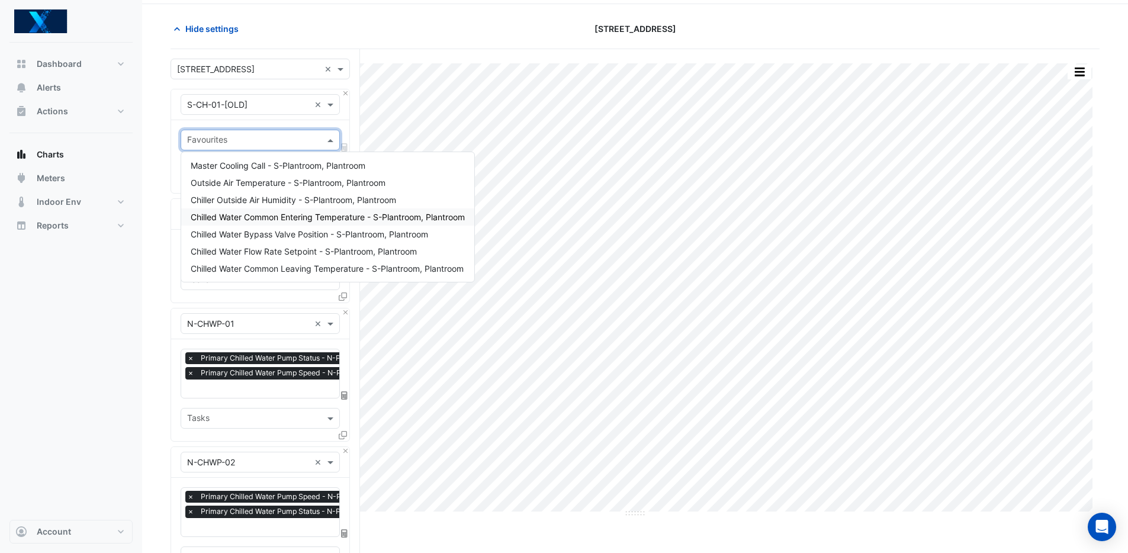
scroll to position [54, 0]
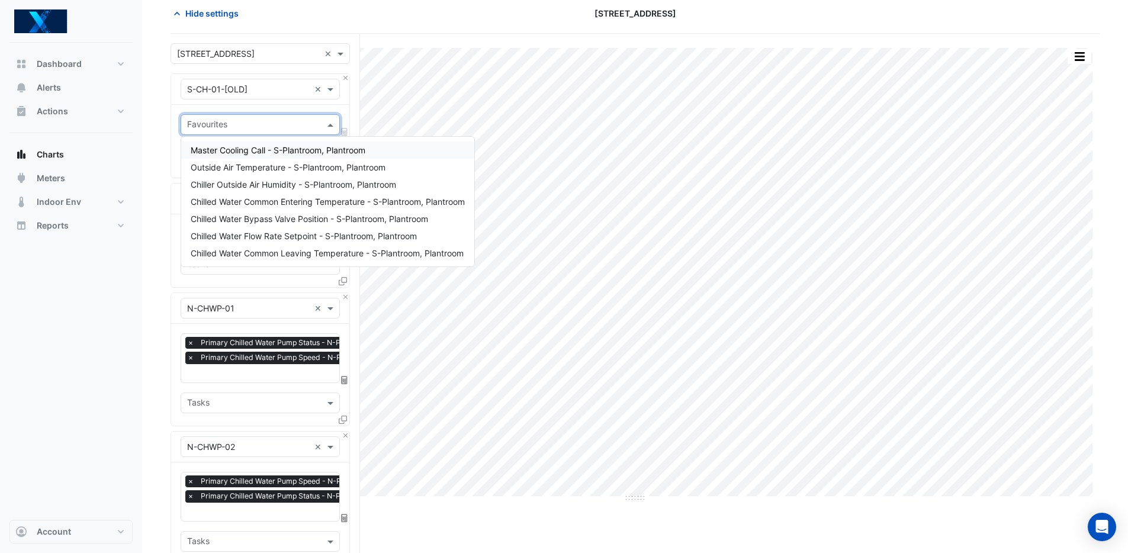
click at [270, 86] on input "text" at bounding box center [248, 89] width 123 height 12
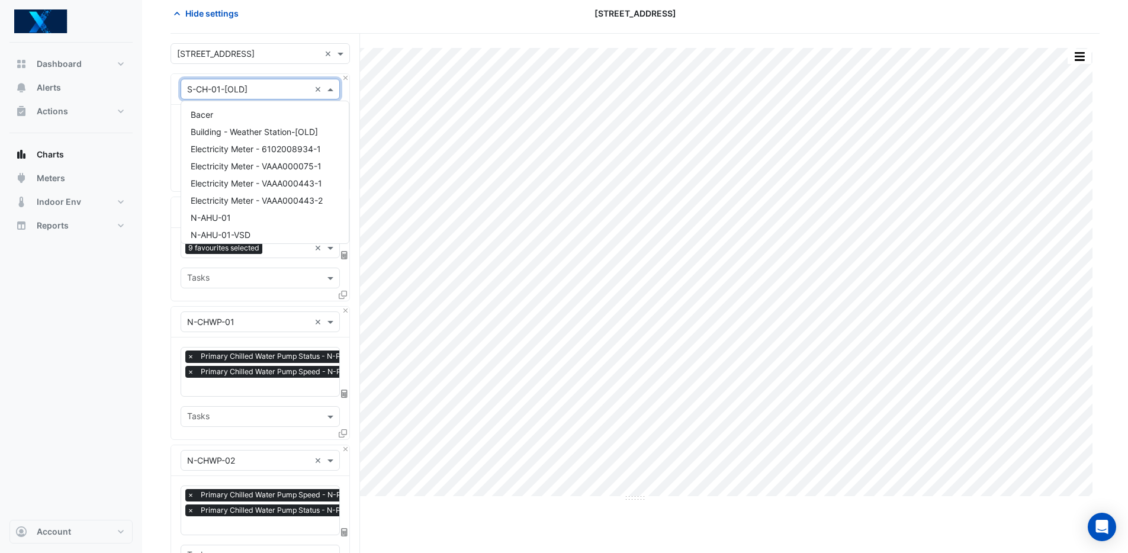
scroll to position [5946, 0]
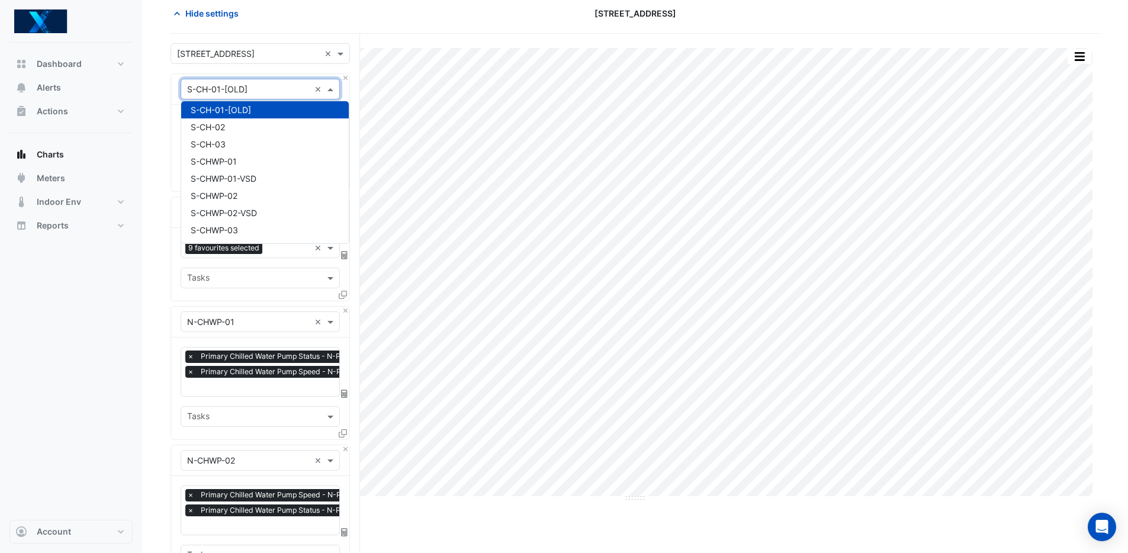
click at [265, 89] on input "text" at bounding box center [248, 89] width 123 height 12
click at [236, 93] on input "text" at bounding box center [248, 89] width 123 height 12
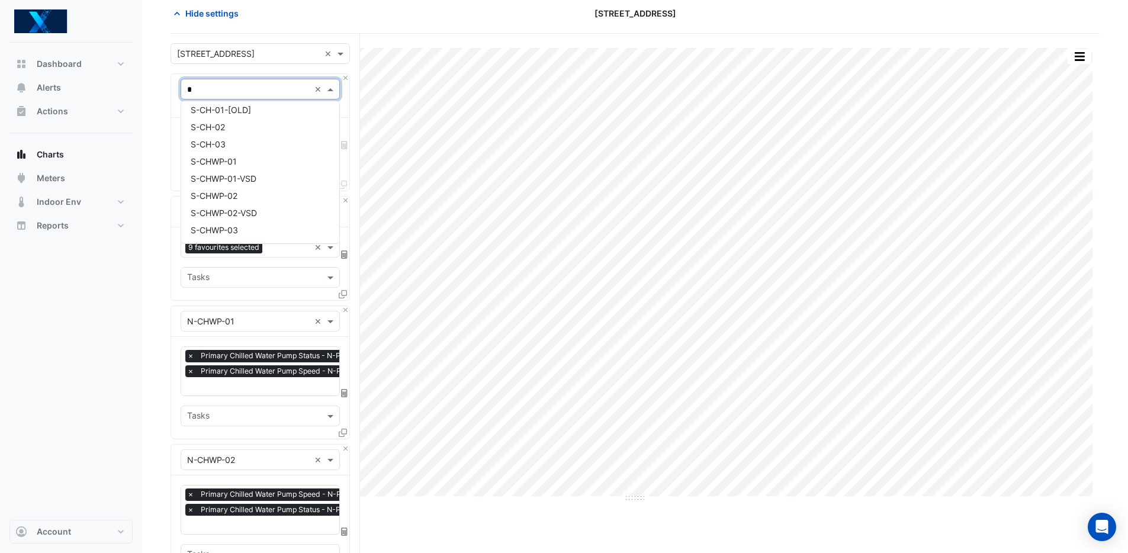
type input "**"
click at [268, 124] on div "S-CH-02" at bounding box center [260, 126] width 158 height 17
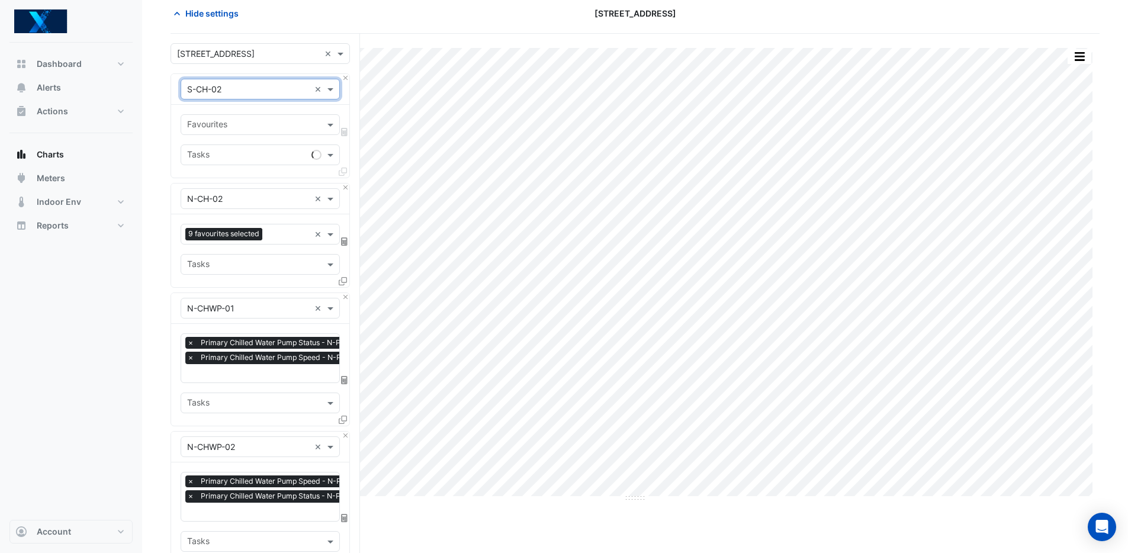
scroll to position [47, 0]
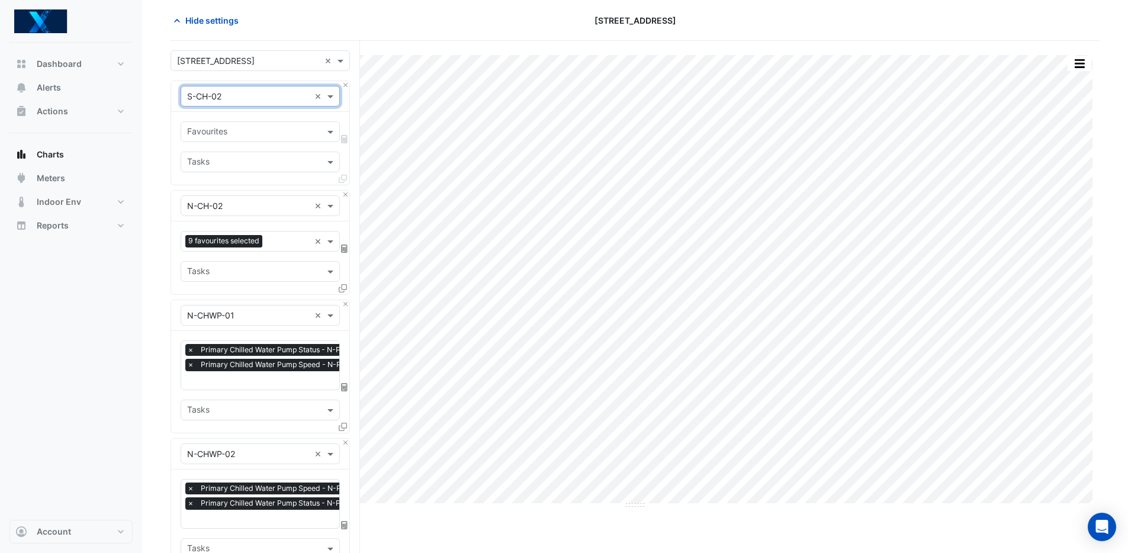
click at [262, 133] on input "text" at bounding box center [253, 133] width 133 height 12
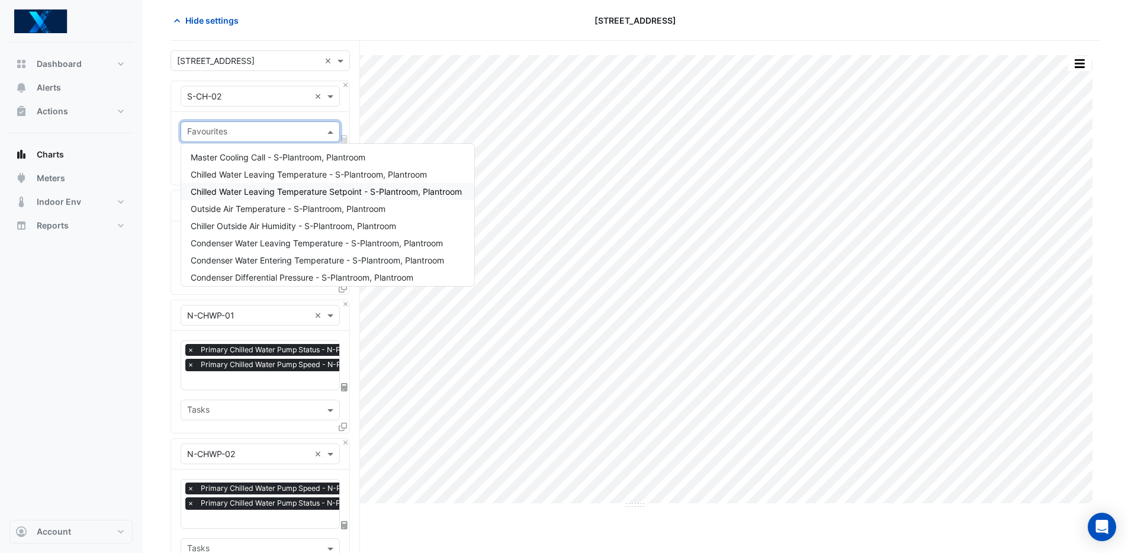
scroll to position [0, 0]
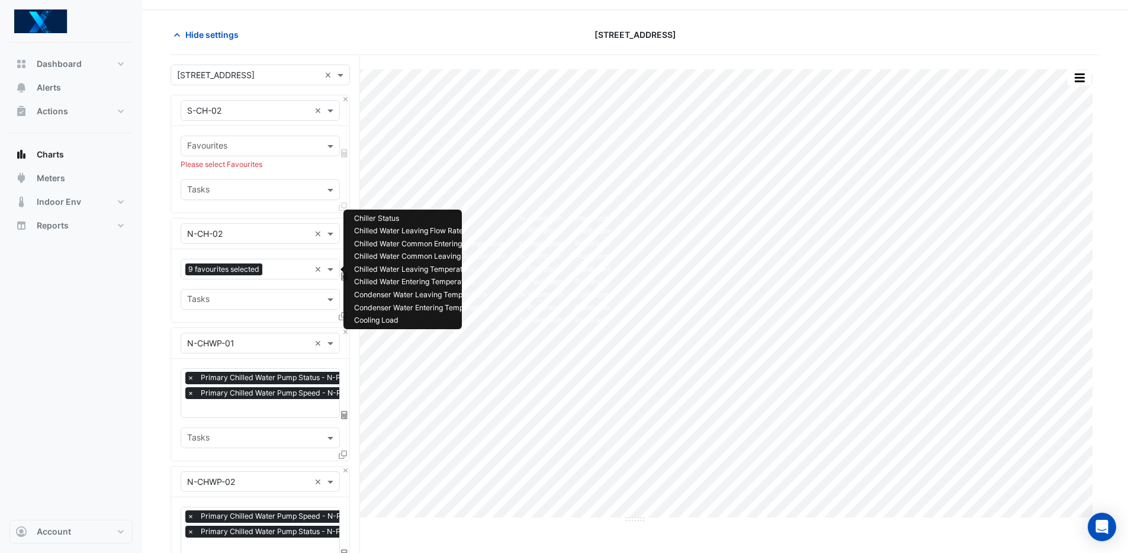
scroll to position [25, 0]
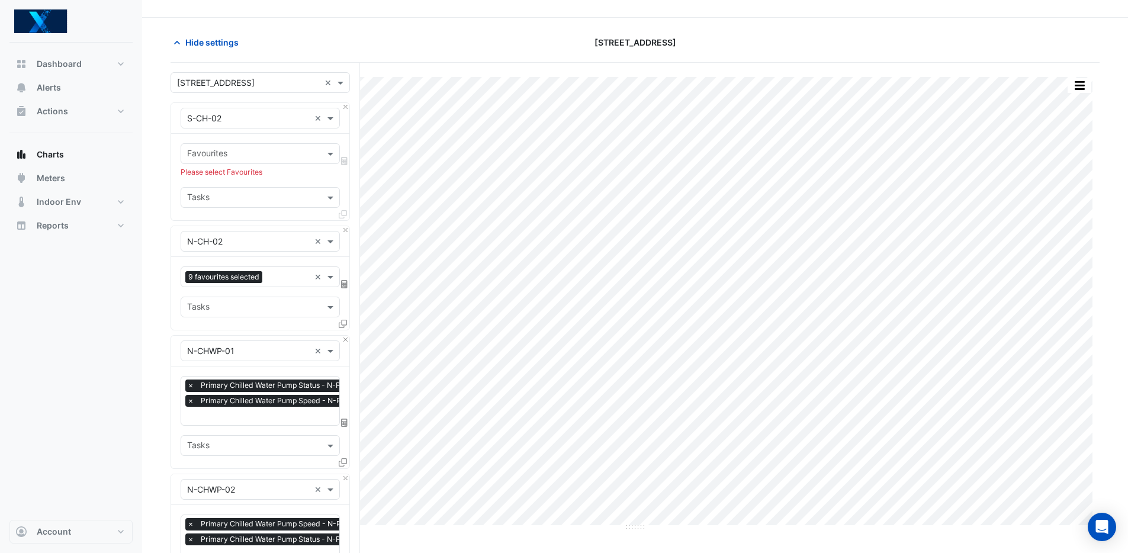
click at [237, 160] on div at bounding box center [252, 154] width 134 height 15
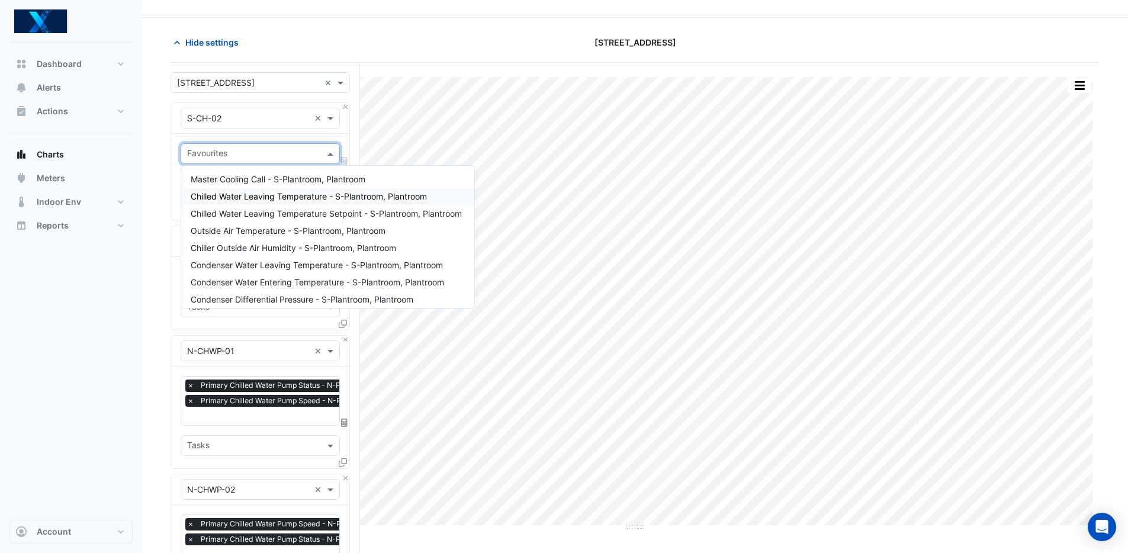
scroll to position [17, 0]
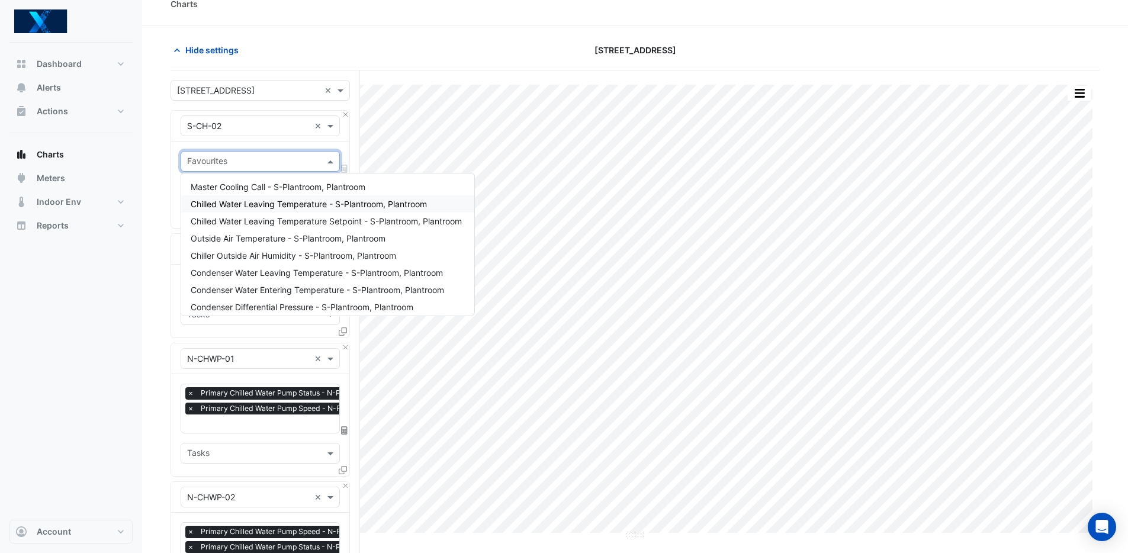
click at [350, 203] on span "Chilled Water Leaving Temperature - S-Plantroom, Plantroom" at bounding box center [309, 204] width 236 height 10
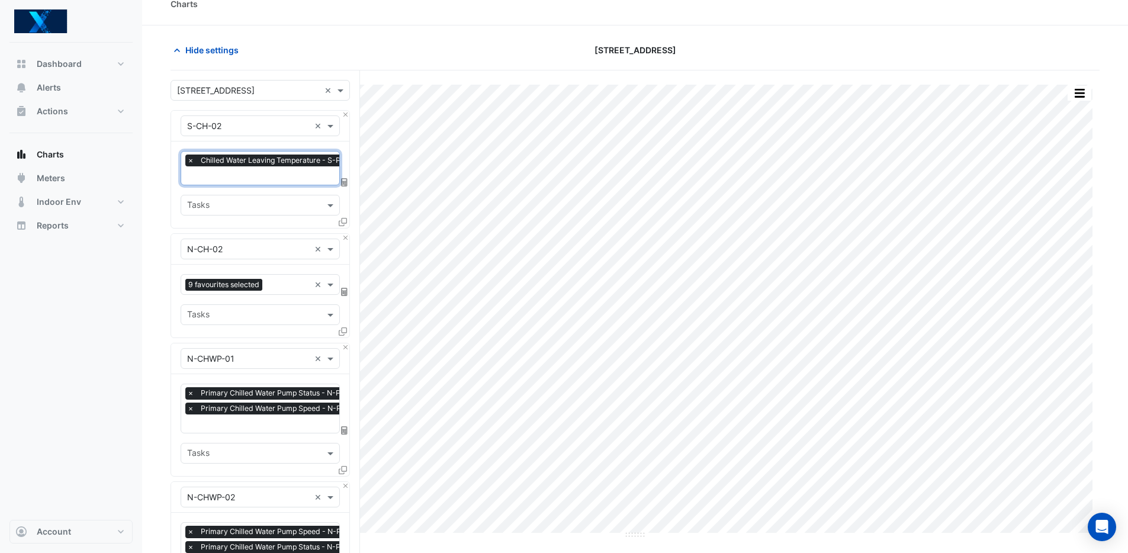
click at [241, 173] on input "text" at bounding box center [301, 177] width 228 height 12
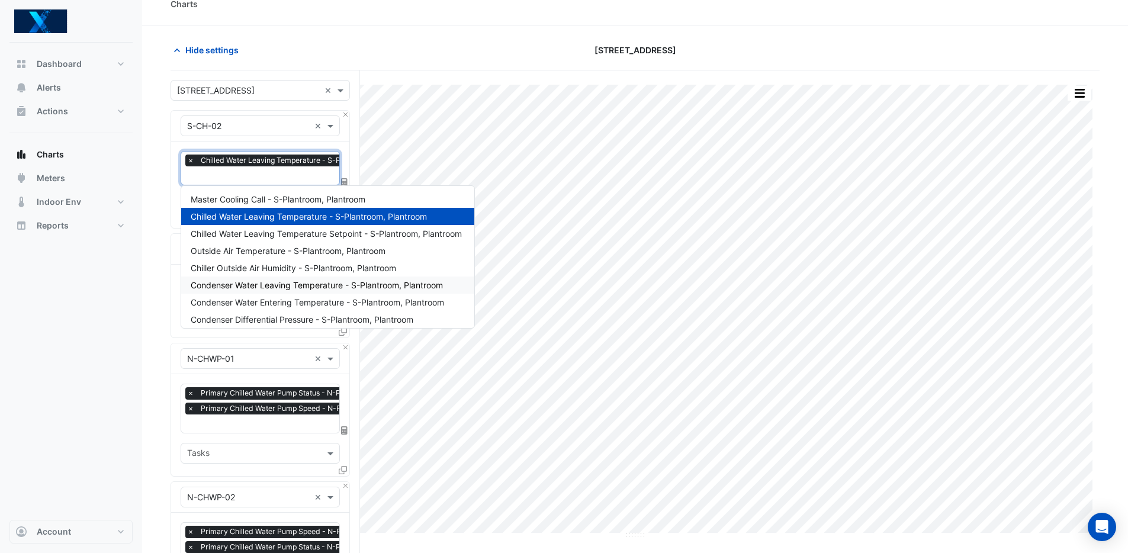
scroll to position [15, 0]
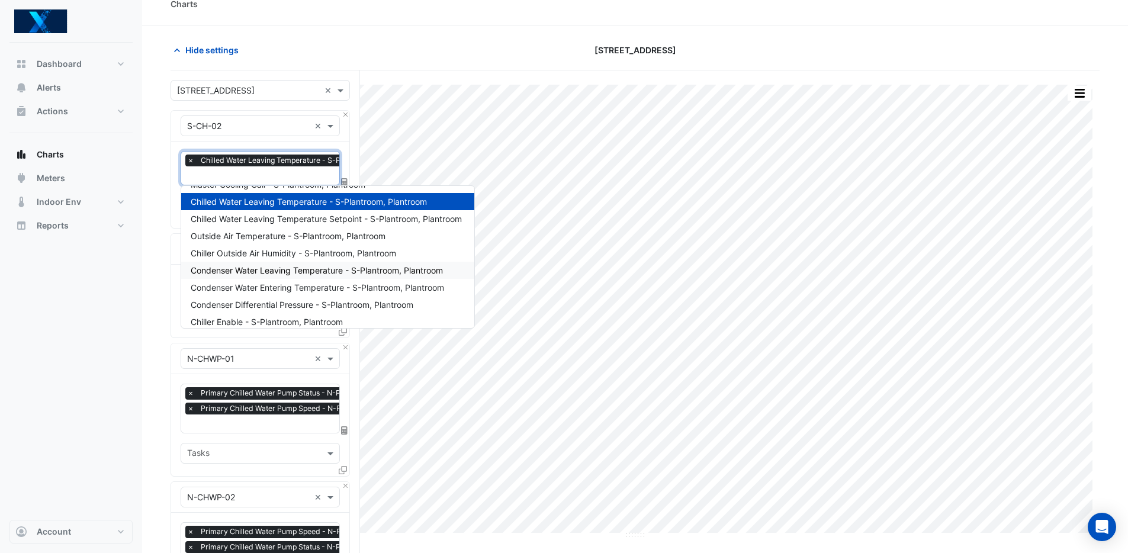
click at [359, 274] on span "Condenser Water Leaving Temperature - S-Plantroom, Plantroom" at bounding box center [317, 270] width 252 height 10
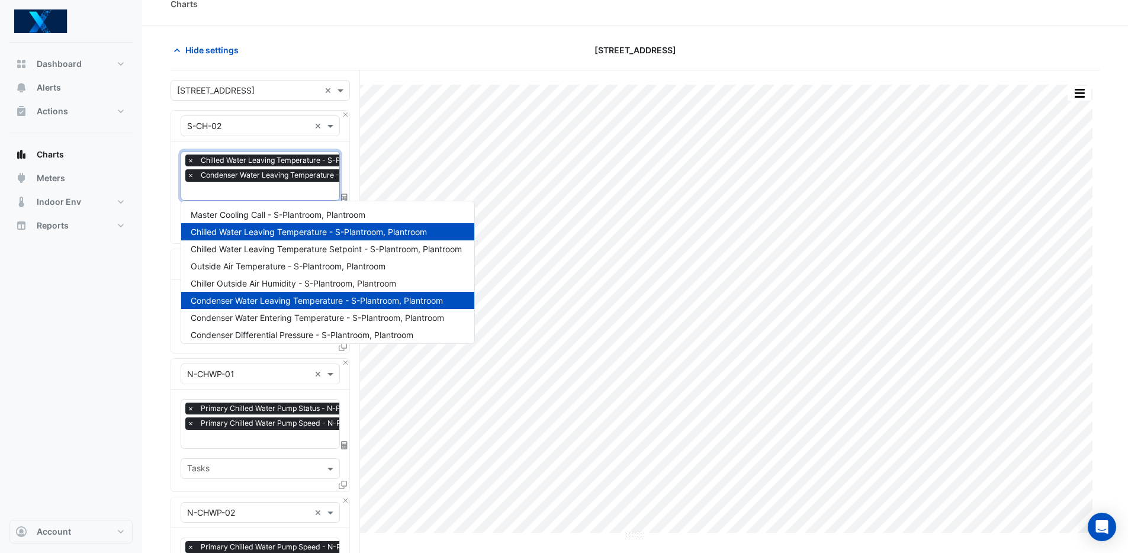
click at [273, 189] on input "text" at bounding box center [308, 192] width 242 height 12
click at [336, 319] on span "Condenser Water Entering Temperature - S-Plantroom, Plantroom" at bounding box center [317, 318] width 253 height 10
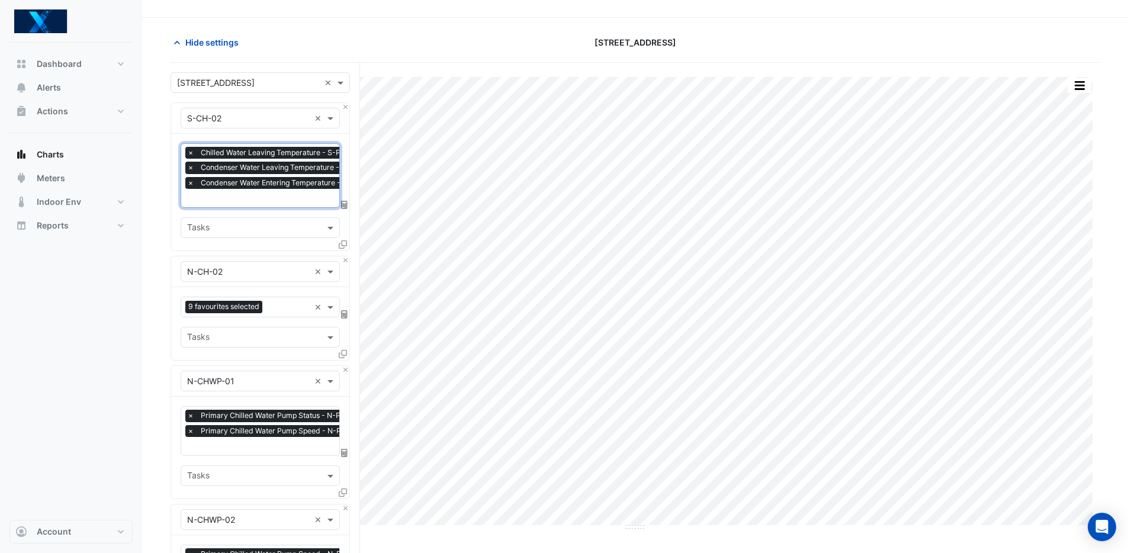
scroll to position [42, 0]
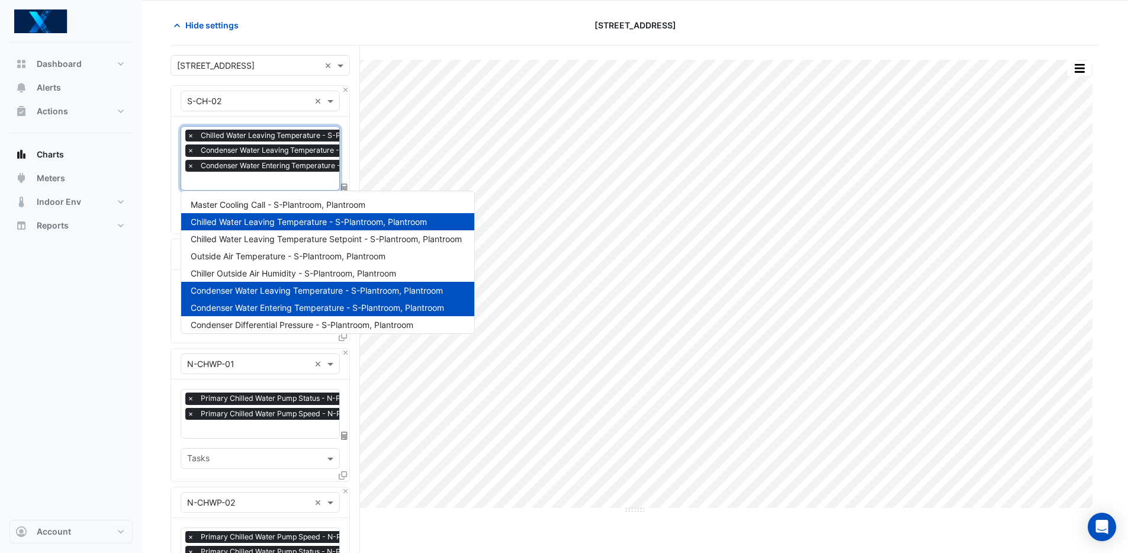
click at [248, 181] on input "text" at bounding box center [308, 182] width 243 height 12
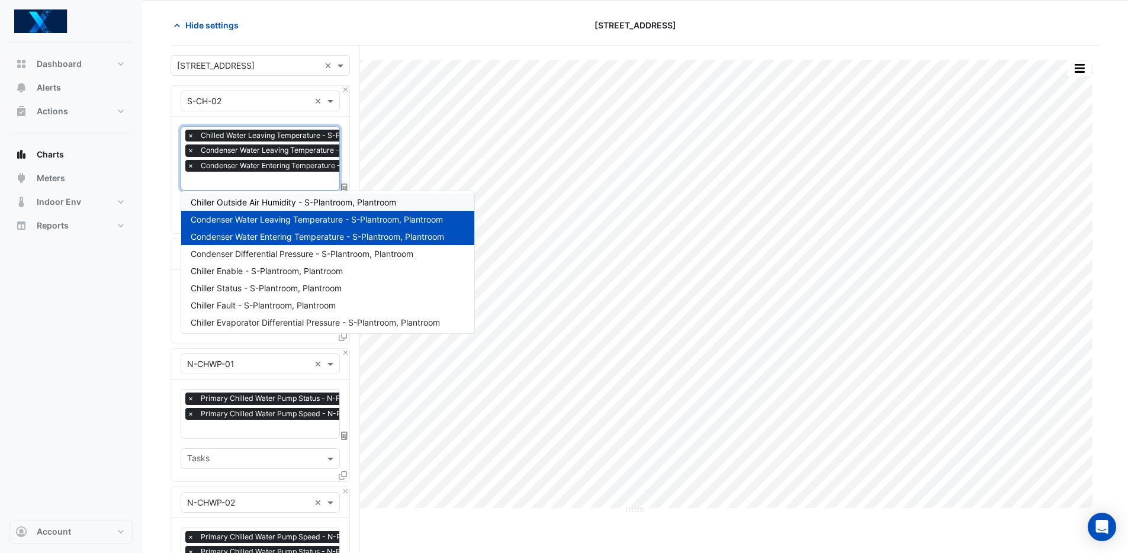
scroll to position [79, 0]
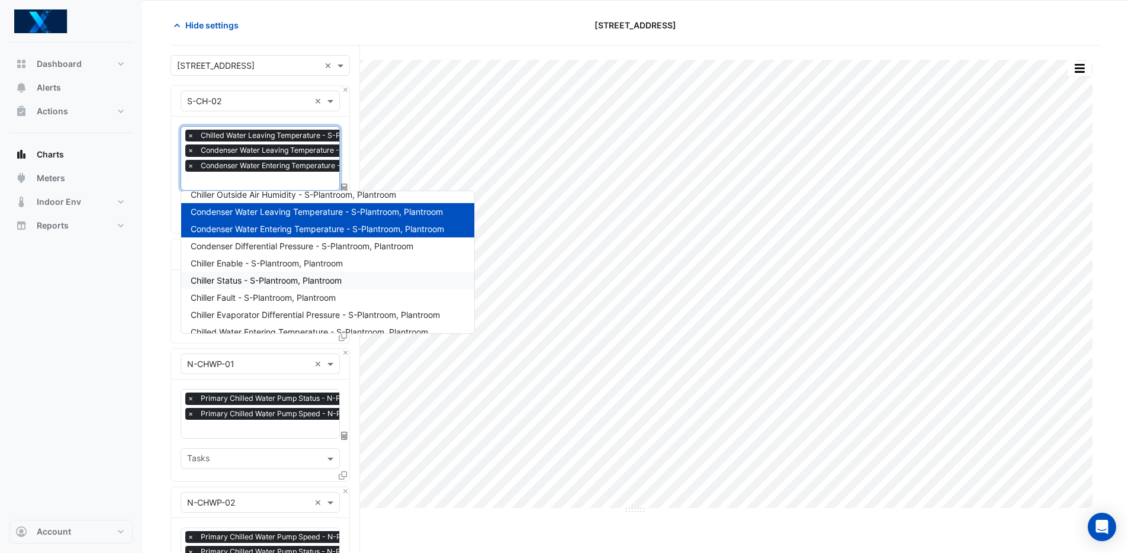
click at [268, 280] on span "Chiller Status - S-Plantroom, Plantroom" at bounding box center [266, 280] width 151 height 10
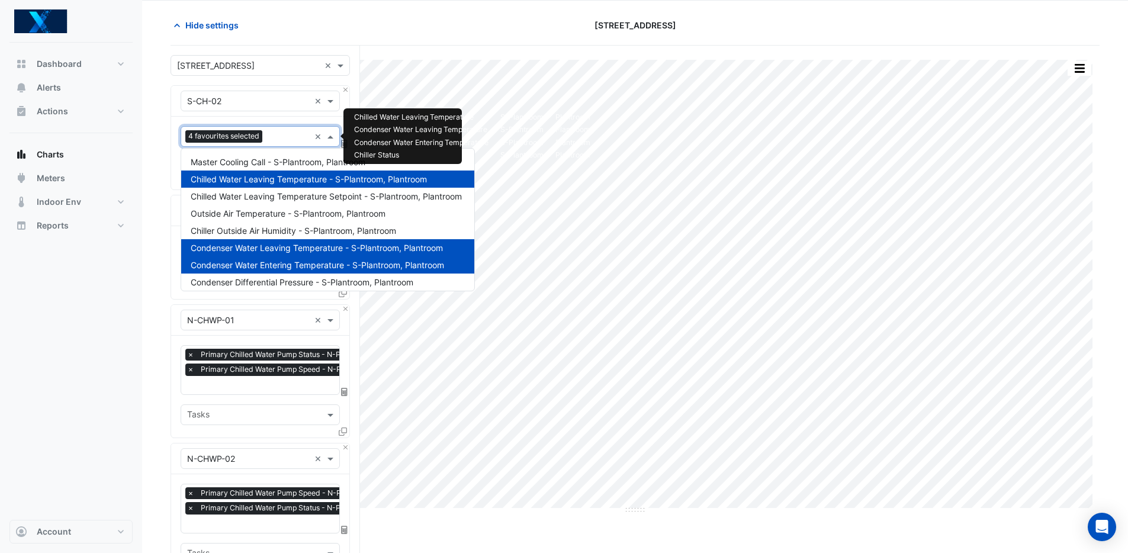
click at [280, 137] on input "text" at bounding box center [288, 137] width 43 height 12
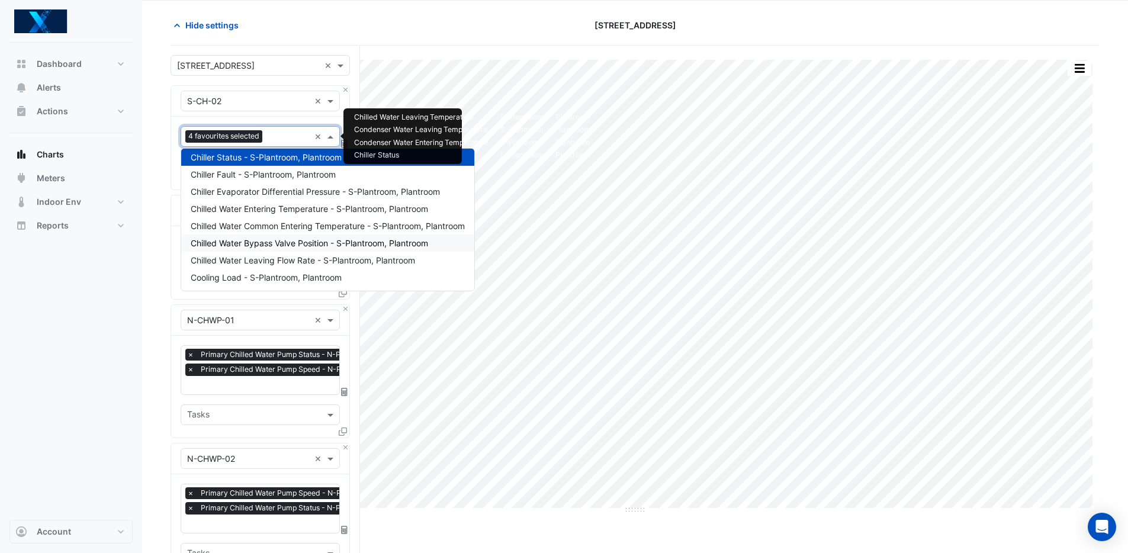
scroll to position [144, 0]
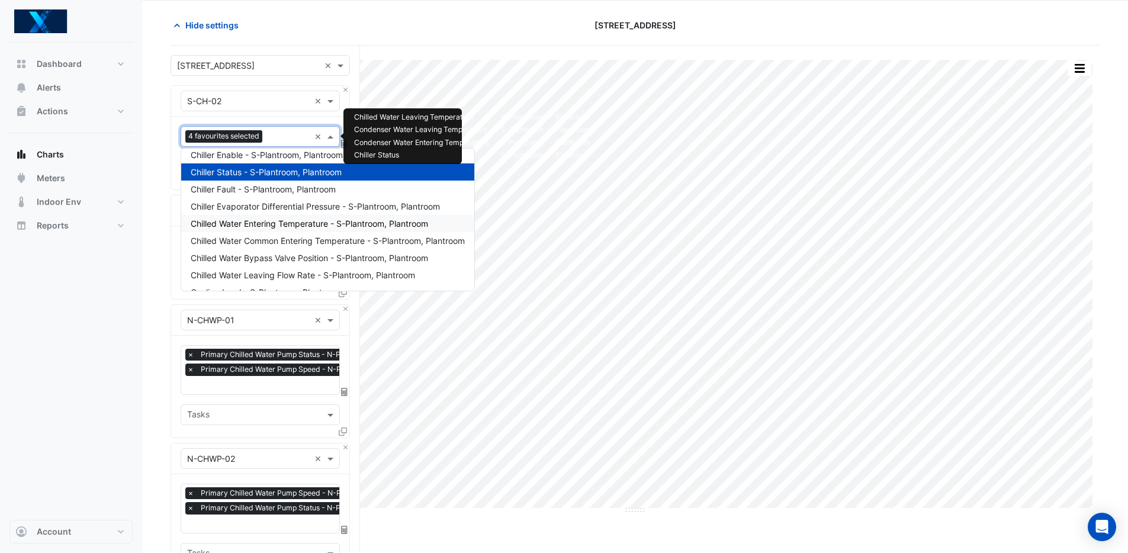
click at [314, 224] on span "Chilled Water Entering Temperature - S-Plantroom, Plantroom" at bounding box center [309, 223] width 237 height 10
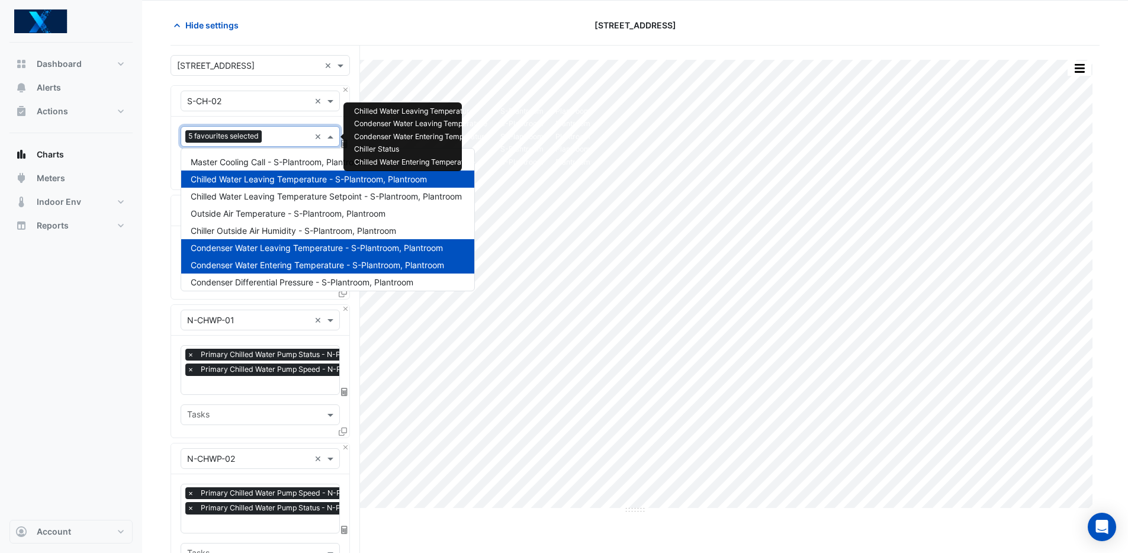
click at [283, 141] on input "text" at bounding box center [287, 137] width 43 height 12
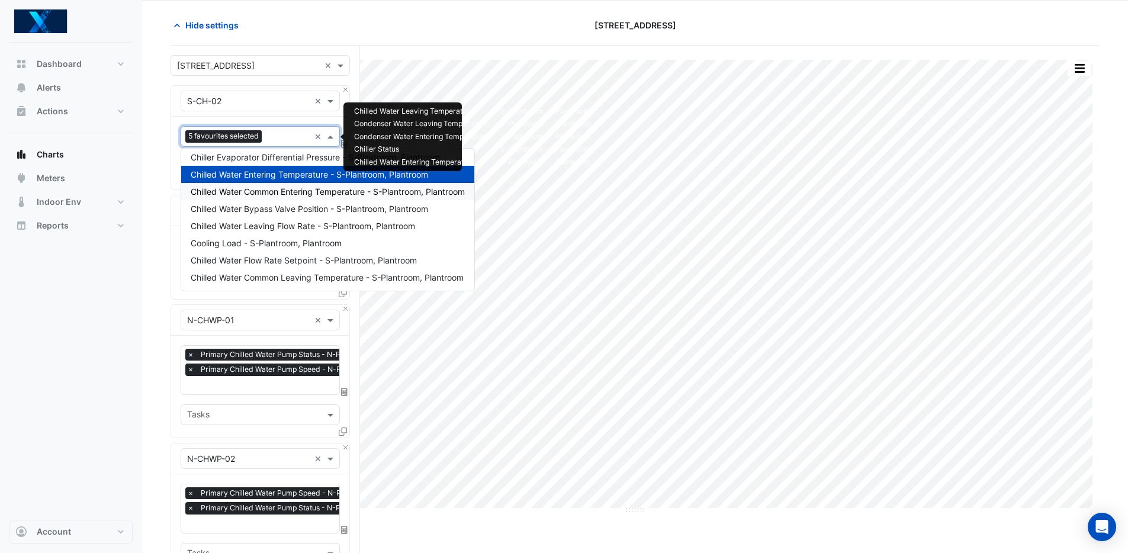
click at [305, 194] on span "Chilled Water Common Entering Temperature - S-Plantroom, Plantroom" at bounding box center [328, 192] width 274 height 10
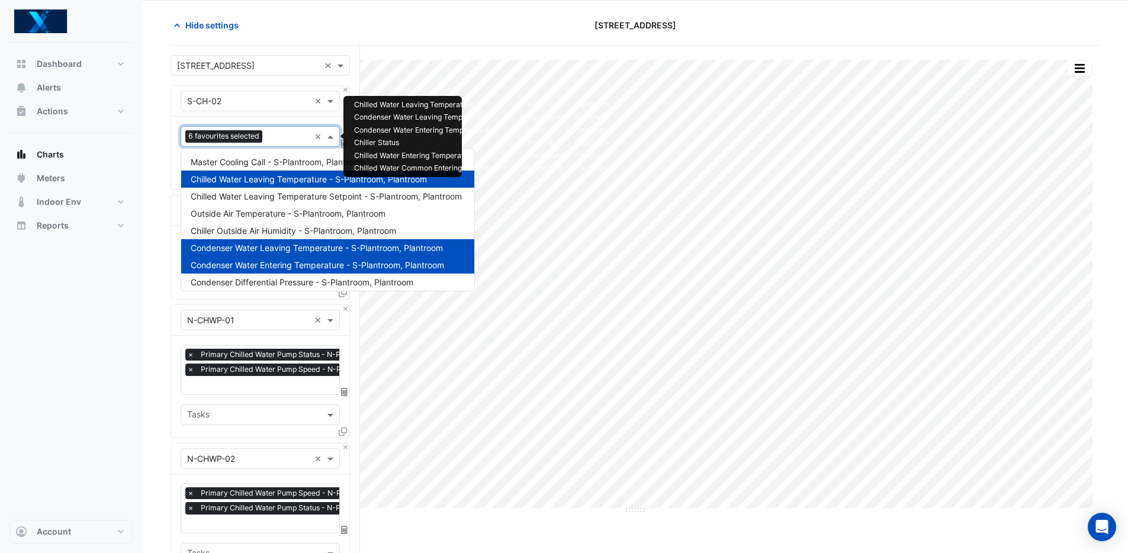
click at [271, 137] on input "text" at bounding box center [288, 137] width 43 height 12
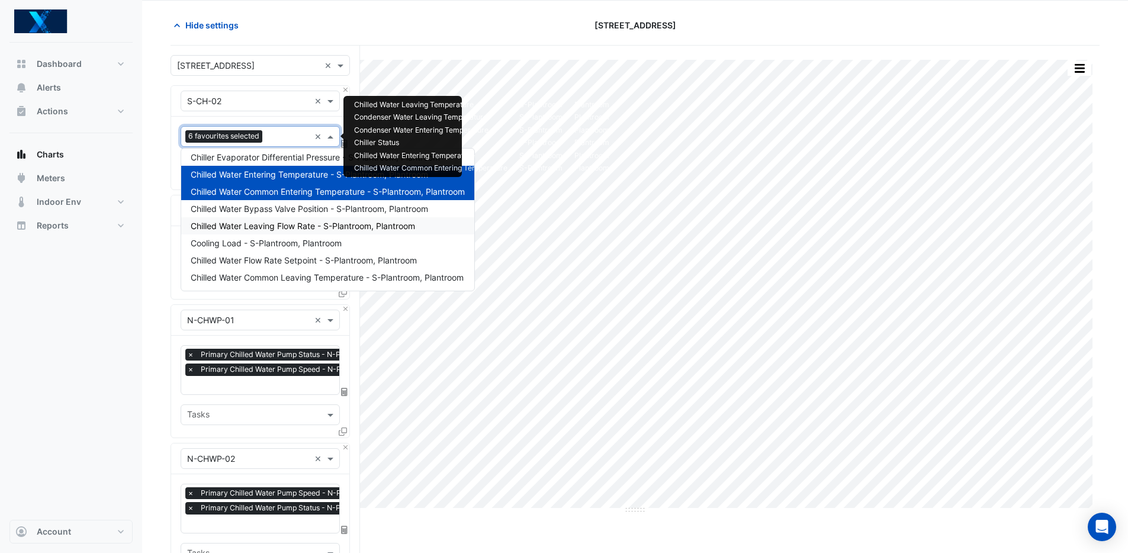
click at [320, 228] on span "Chilled Water Leaving Flow Rate - S-Plantroom, Plantroom" at bounding box center [303, 226] width 224 height 10
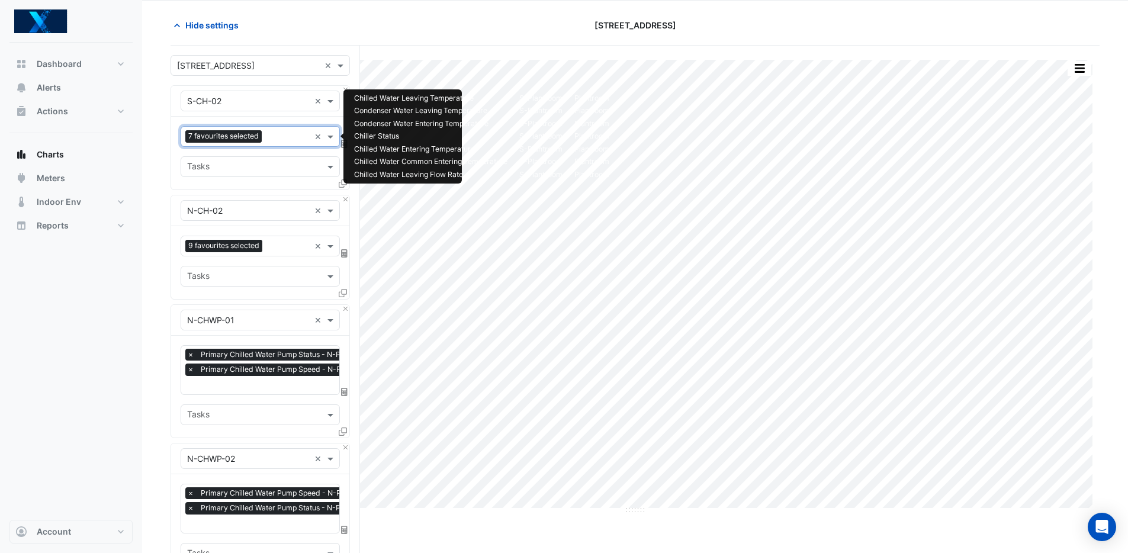
click at [282, 134] on input "text" at bounding box center [287, 137] width 43 height 12
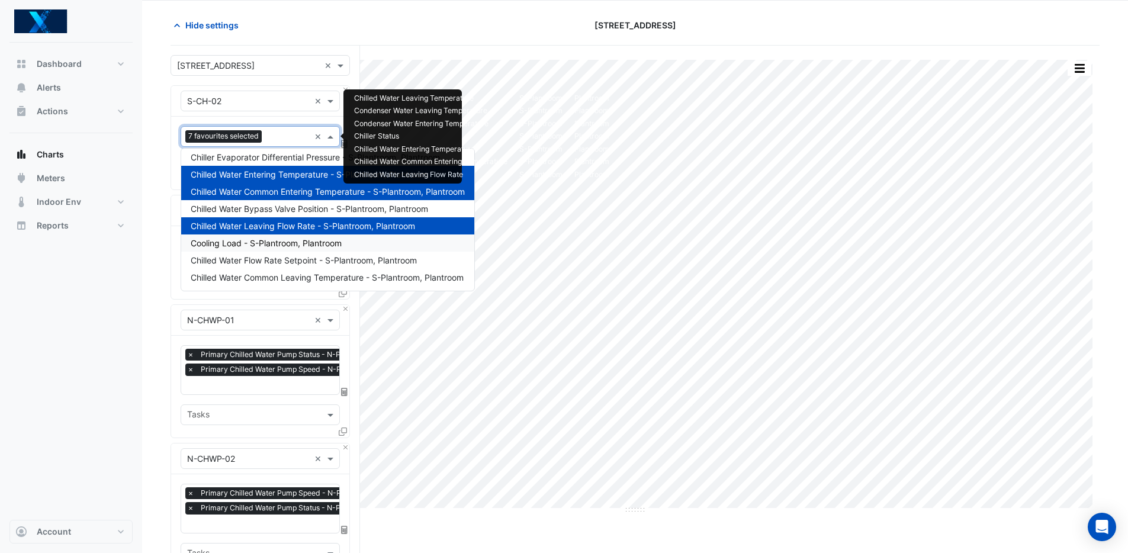
click at [293, 245] on span "Cooling Load - S-Plantroom, Plantroom" at bounding box center [266, 243] width 151 height 10
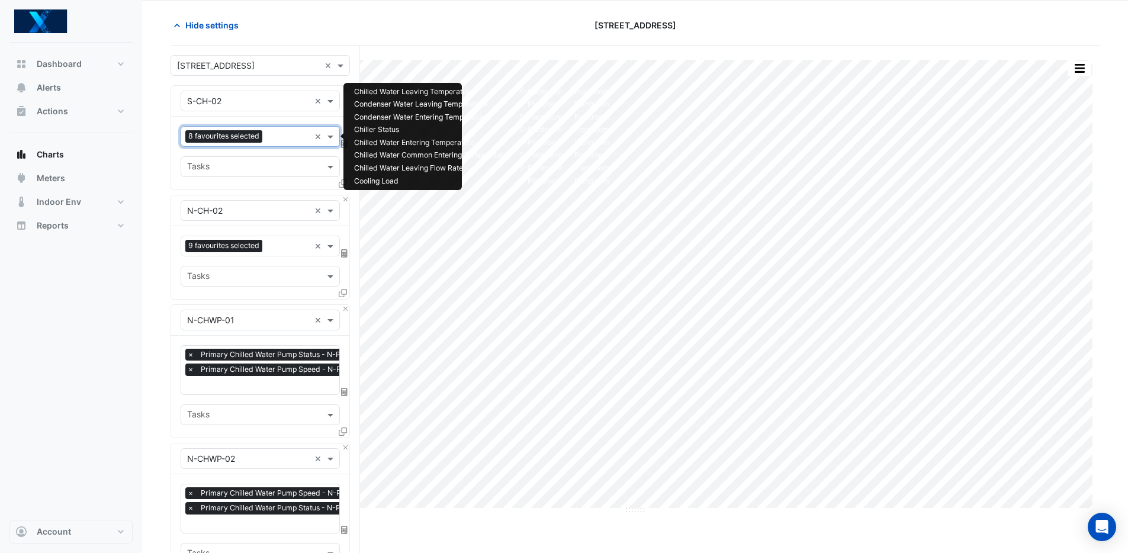
click at [274, 144] on div at bounding box center [287, 137] width 44 height 15
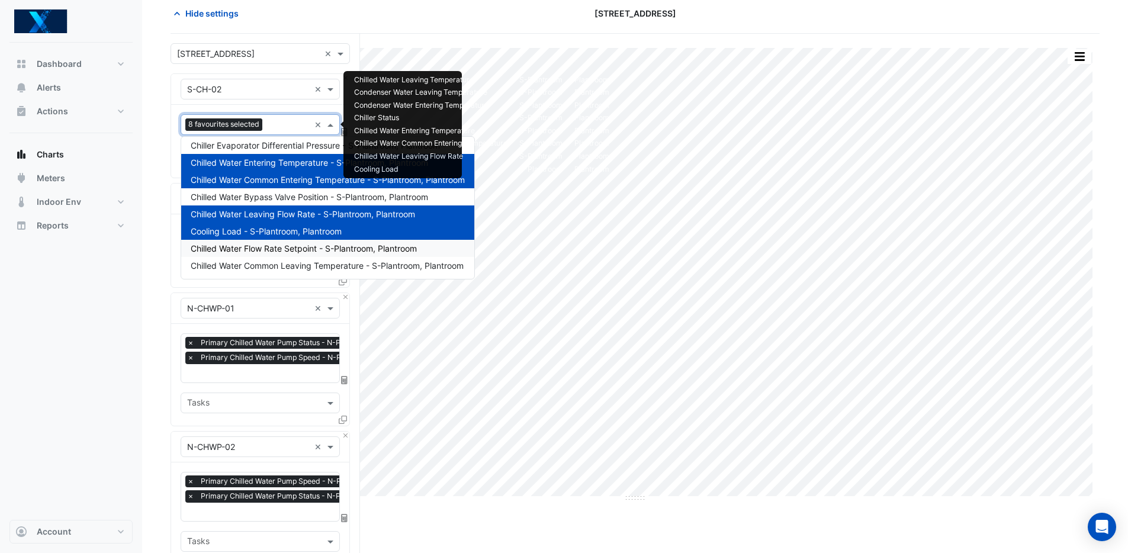
scroll to position [93, 0]
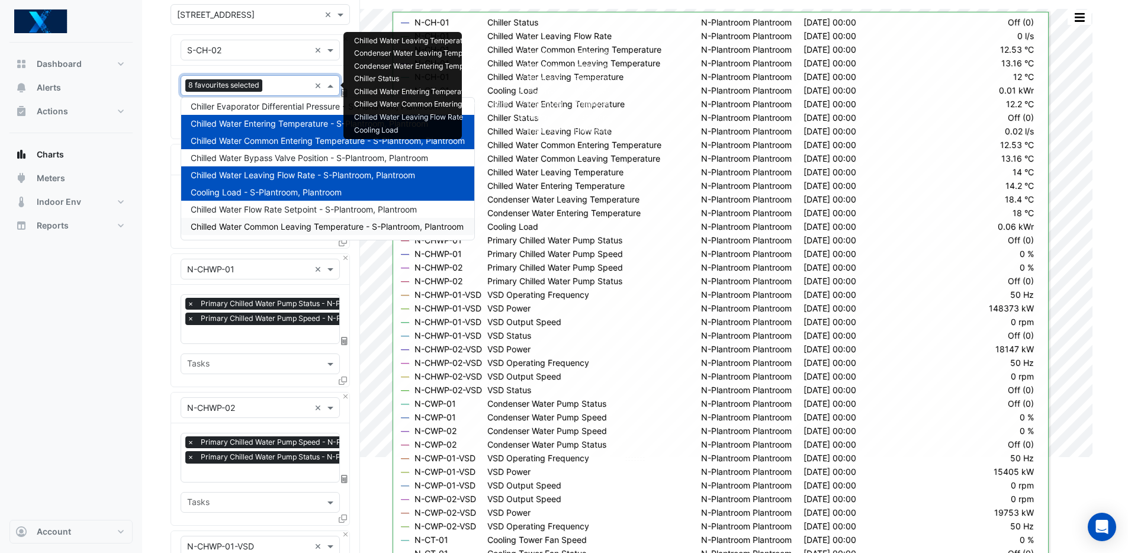
click at [355, 230] on span "Chilled Water Common Leaving Temperature - S-Plantroom, Plantroom" at bounding box center [327, 226] width 273 height 10
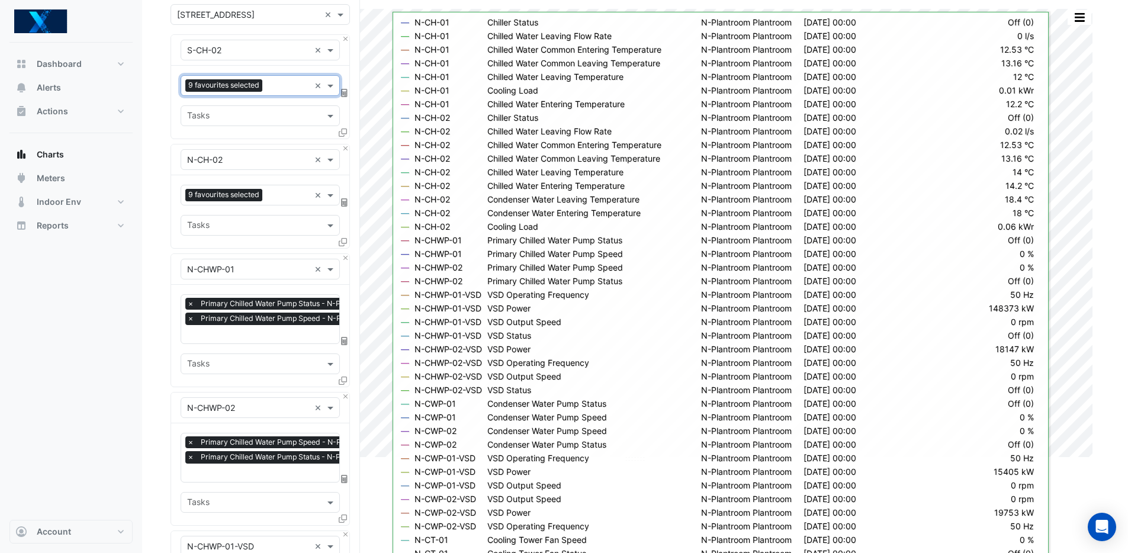
scroll to position [68, 0]
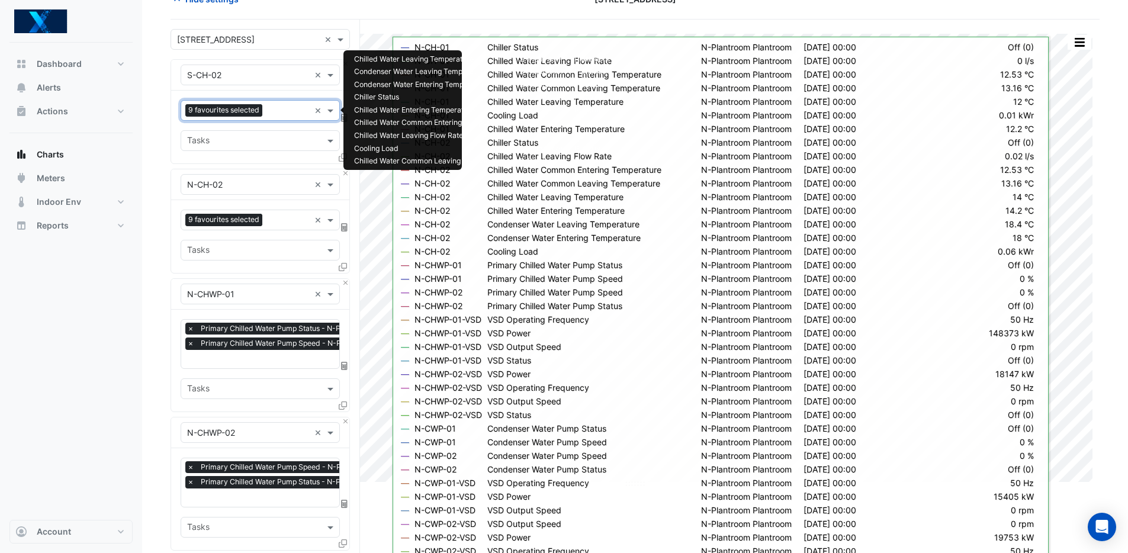
click at [281, 110] on input "text" at bounding box center [288, 111] width 43 height 12
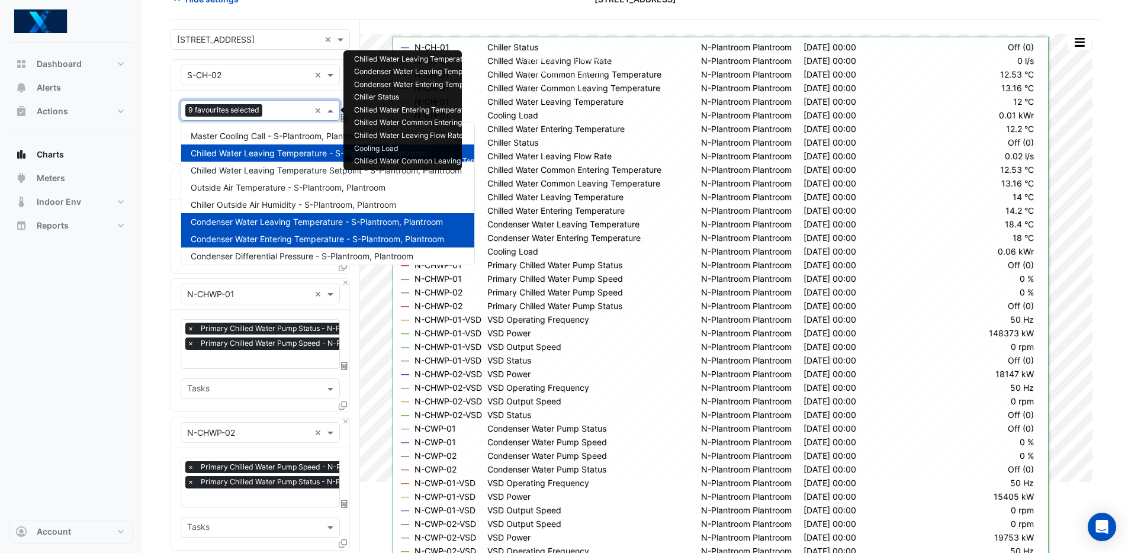
scroll to position [194, 0]
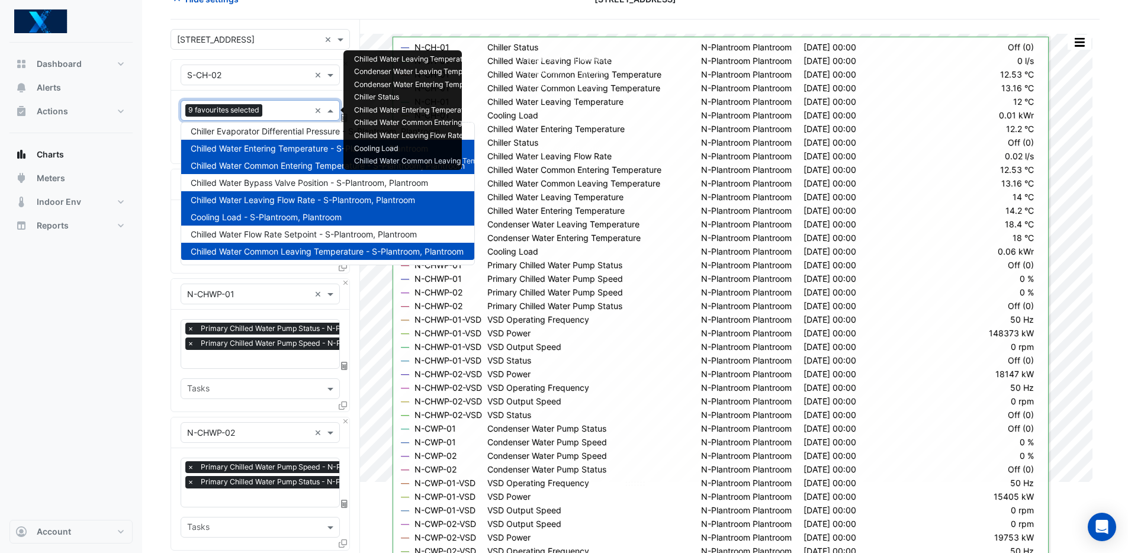
click at [281, 110] on input "text" at bounding box center [288, 111] width 43 height 12
click at [102, 293] on div "Dashboard Portfolio Ratings Performance Alerts Actions Site Manager Charts" at bounding box center [70, 281] width 123 height 477
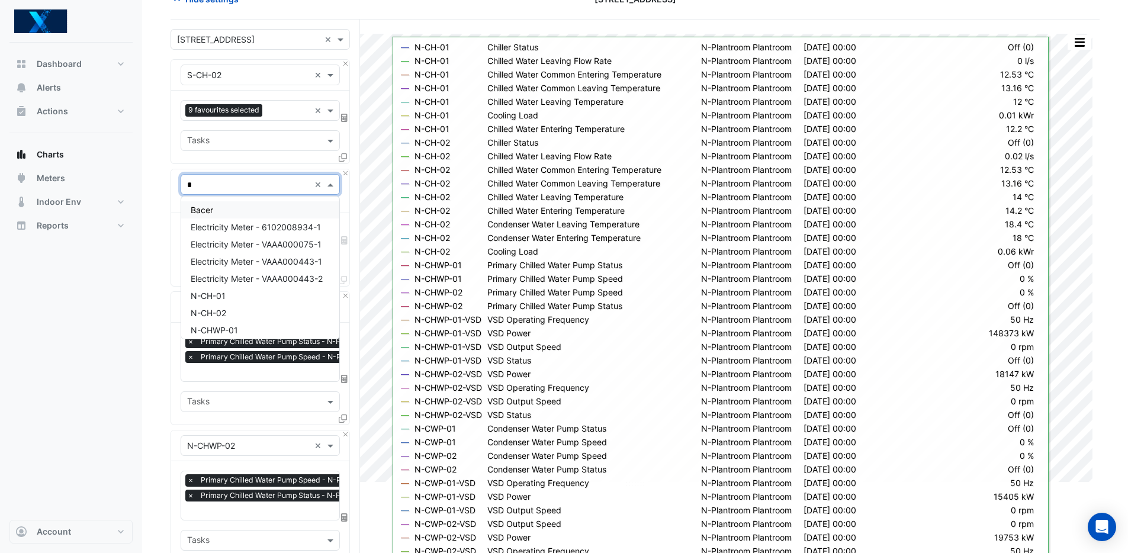
type input "**"
click at [240, 314] on div "S-CH-03" at bounding box center [260, 316] width 158 height 17
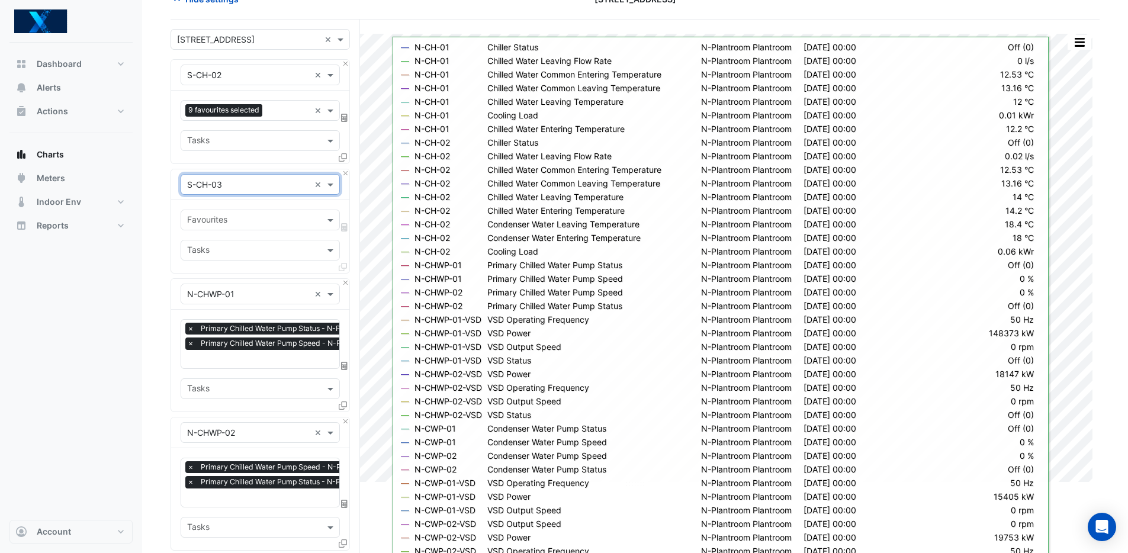
click at [249, 224] on input "text" at bounding box center [253, 221] width 133 height 12
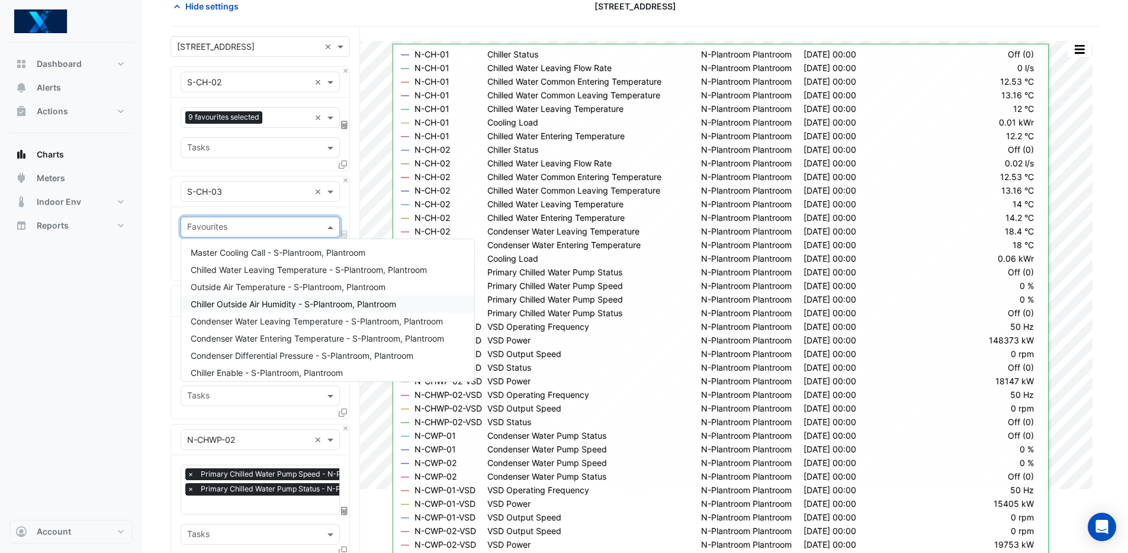
scroll to position [53, 0]
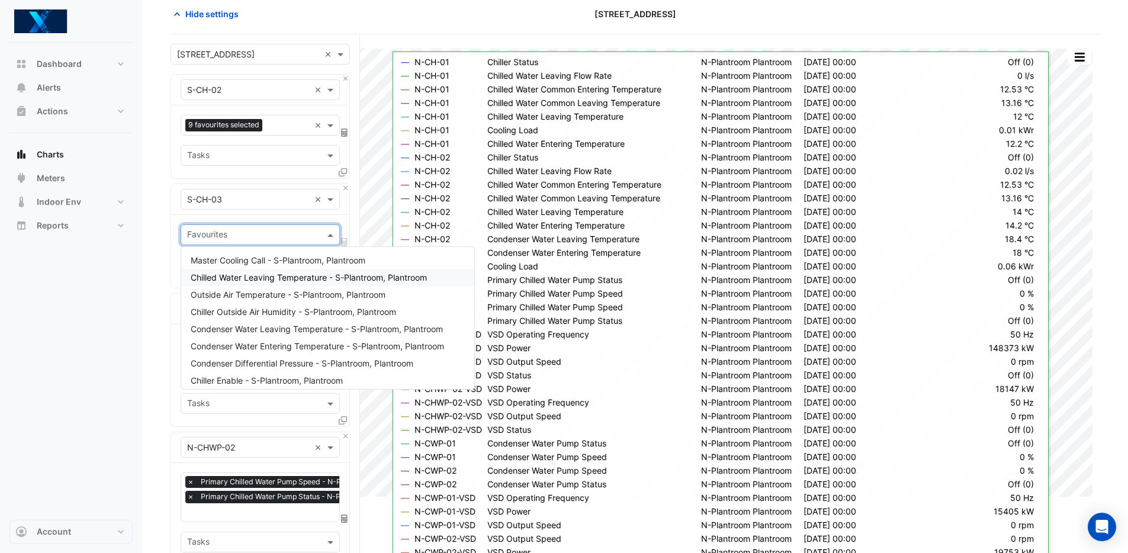
click at [344, 275] on span "Chilled Water Leaving Temperature - S-Plantroom, Plantroom" at bounding box center [309, 277] width 236 height 10
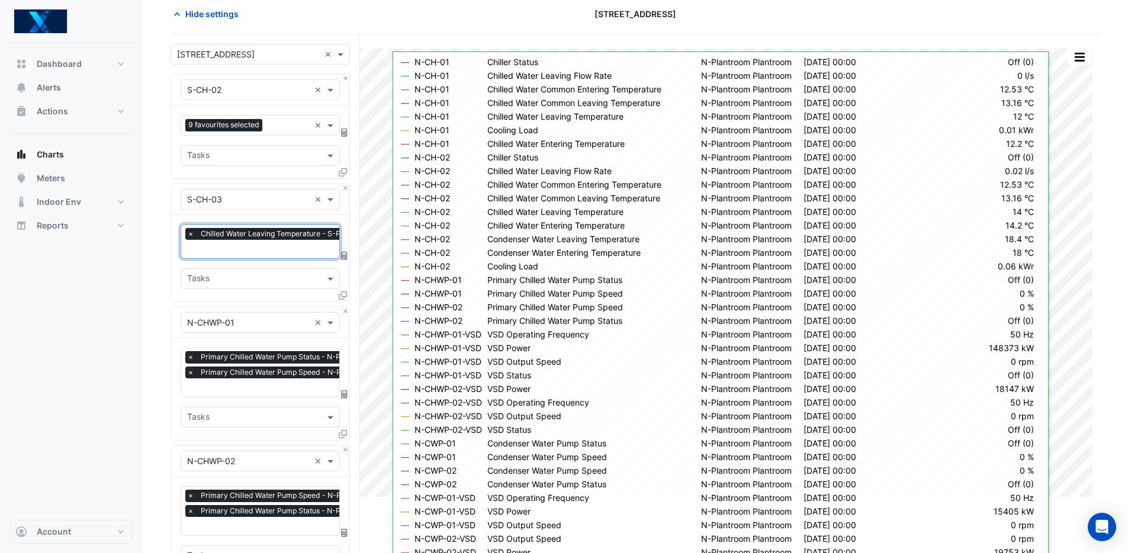
click at [277, 249] on input "text" at bounding box center [301, 250] width 228 height 12
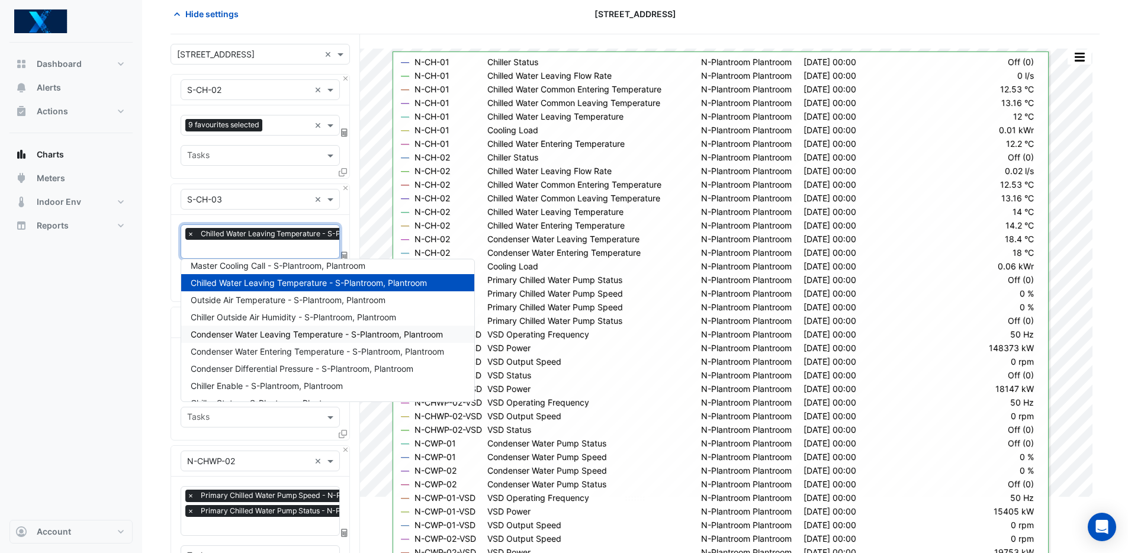
scroll to position [15, 0]
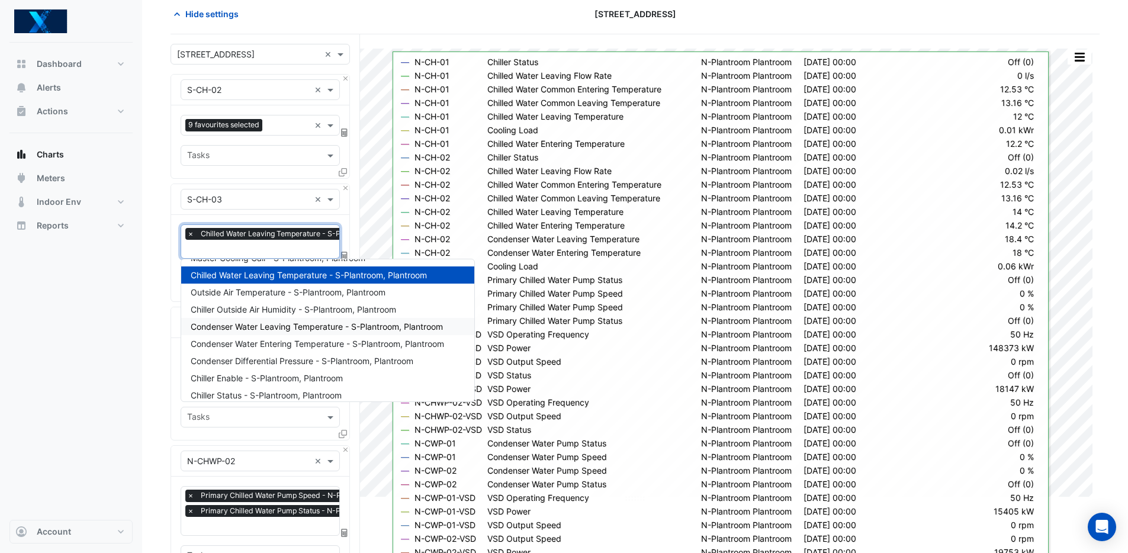
click at [329, 328] on span "Condenser Water Leaving Temperature - S-Plantroom, Plantroom" at bounding box center [317, 327] width 252 height 10
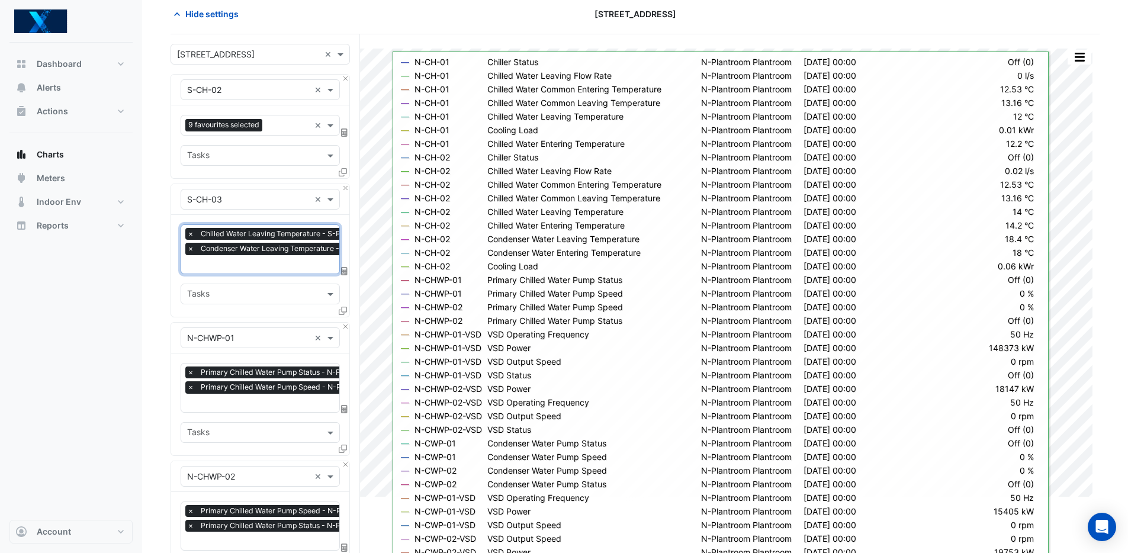
click at [269, 265] on input "text" at bounding box center [308, 265] width 242 height 12
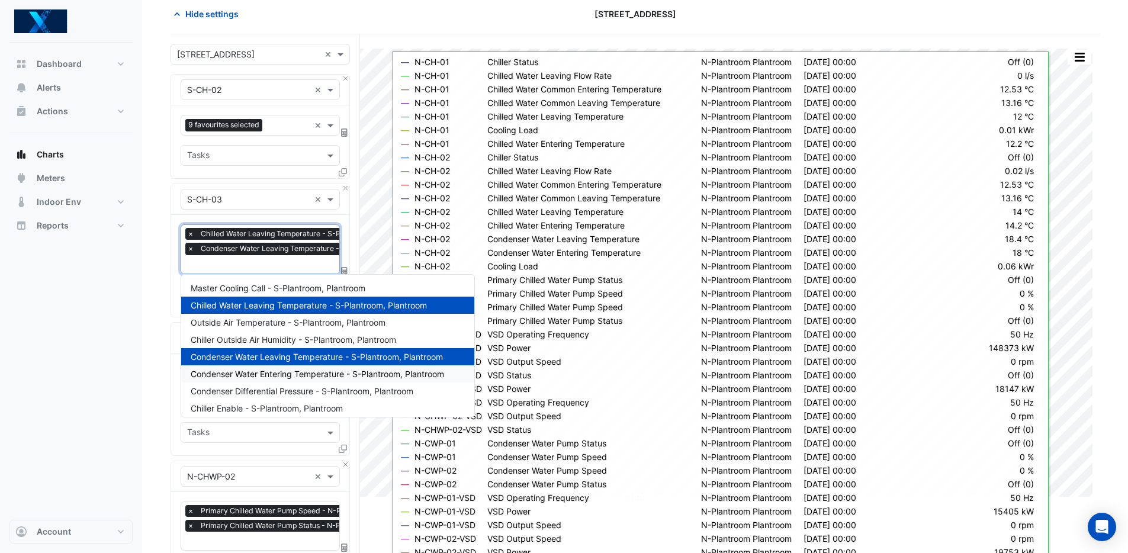
click at [313, 372] on span "Condenser Water Entering Temperature - S-Plantroom, Plantroom" at bounding box center [317, 374] width 253 height 10
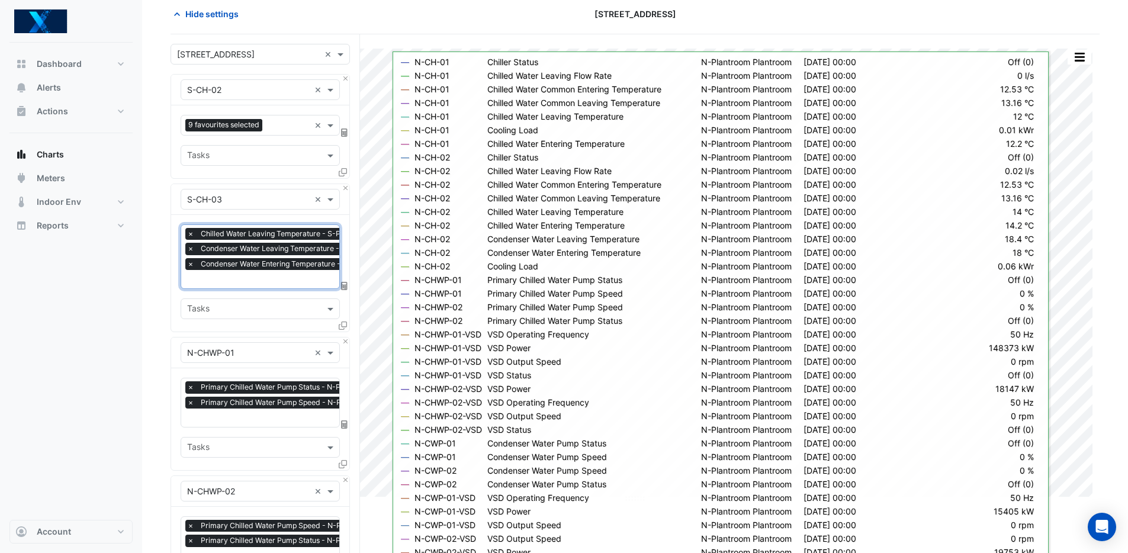
click at [278, 277] on input "text" at bounding box center [308, 280] width 243 height 12
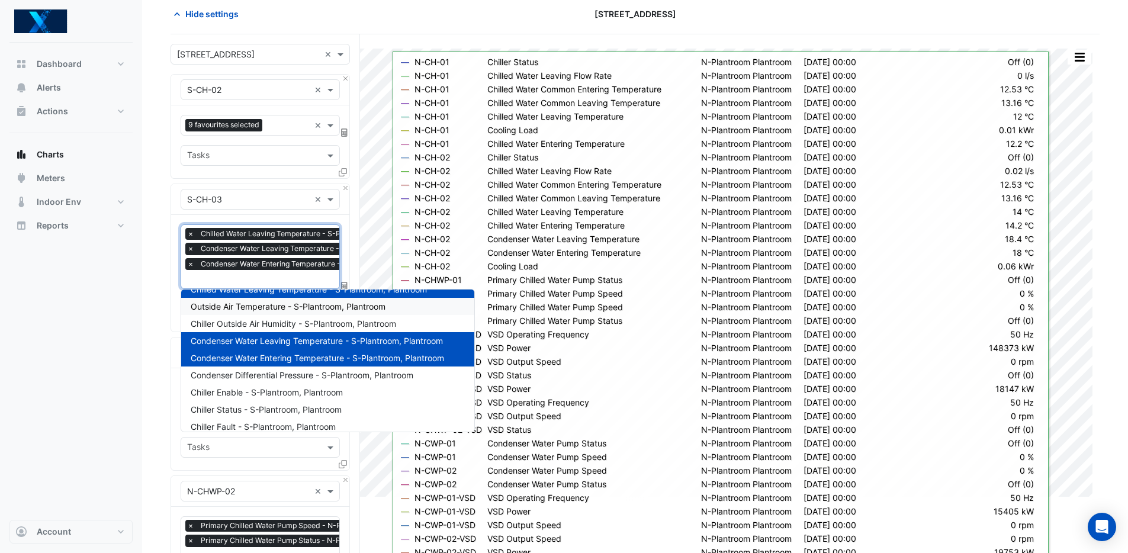
scroll to position [38, 0]
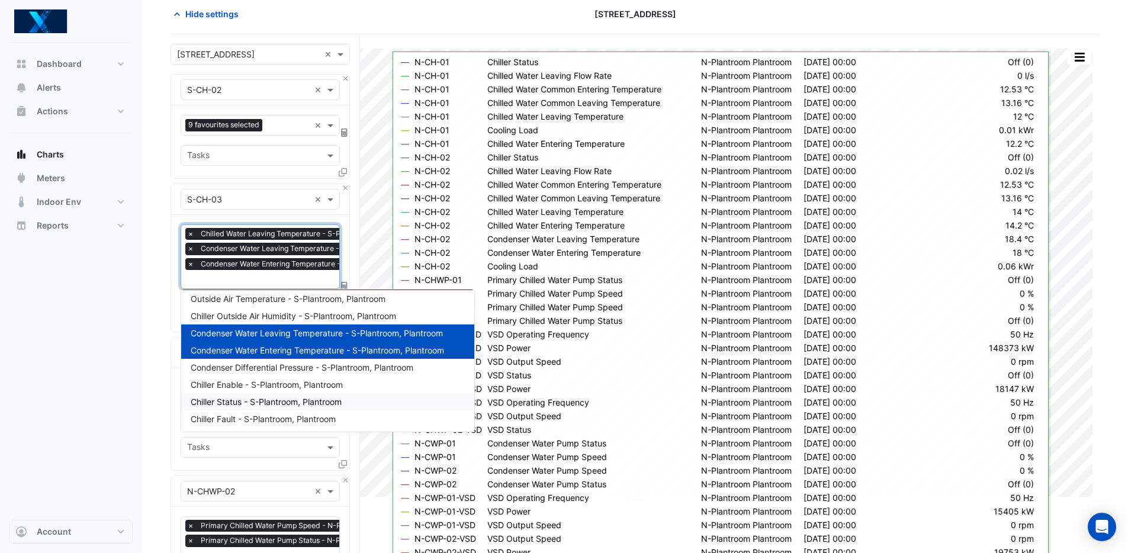
click at [338, 405] on span "Chiller Status - S-Plantroom, Plantroom" at bounding box center [266, 402] width 151 height 10
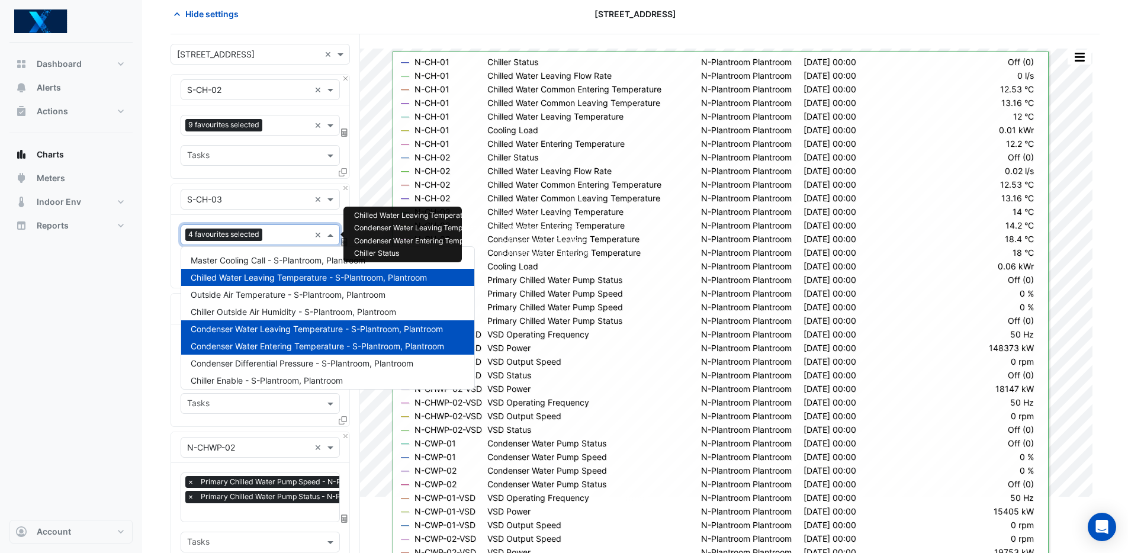
click at [293, 232] on input "text" at bounding box center [288, 236] width 43 height 12
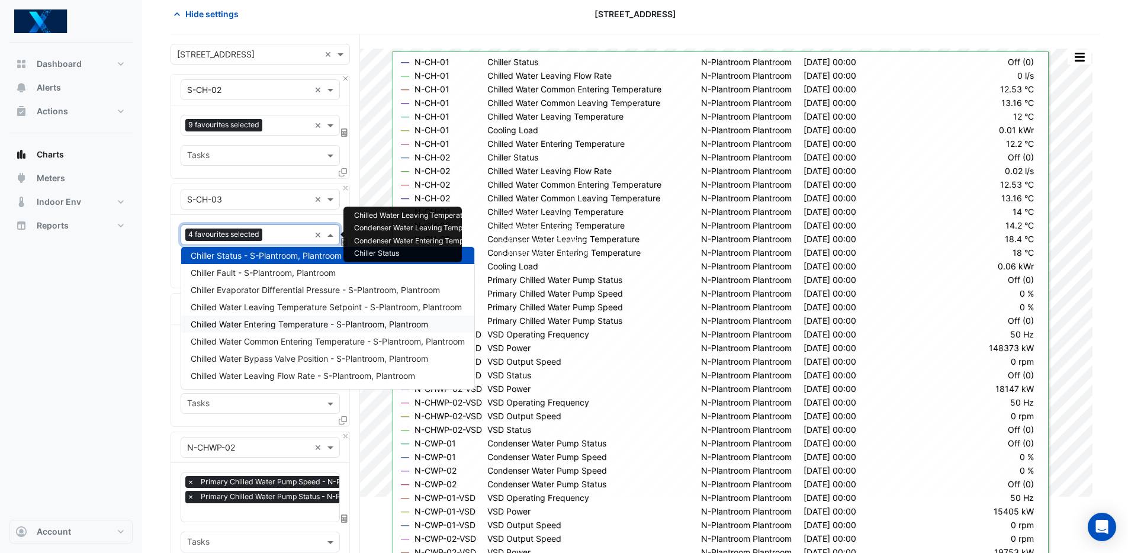
click at [333, 322] on span "Chilled Water Entering Temperature - S-Plantroom, Plantroom" at bounding box center [309, 324] width 237 height 10
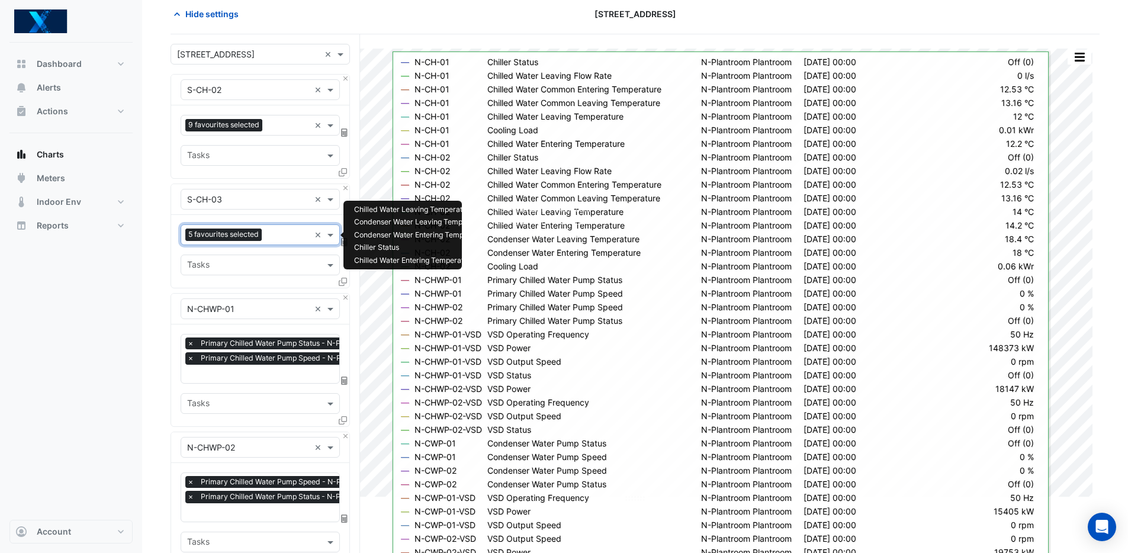
click at [283, 236] on input "text" at bounding box center [287, 236] width 43 height 12
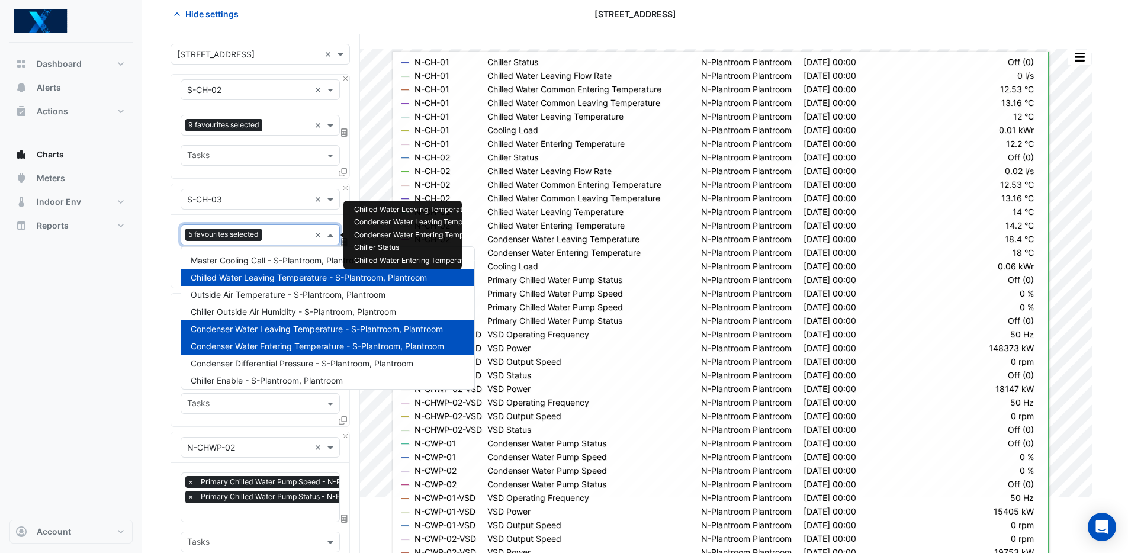
scroll to position [194, 0]
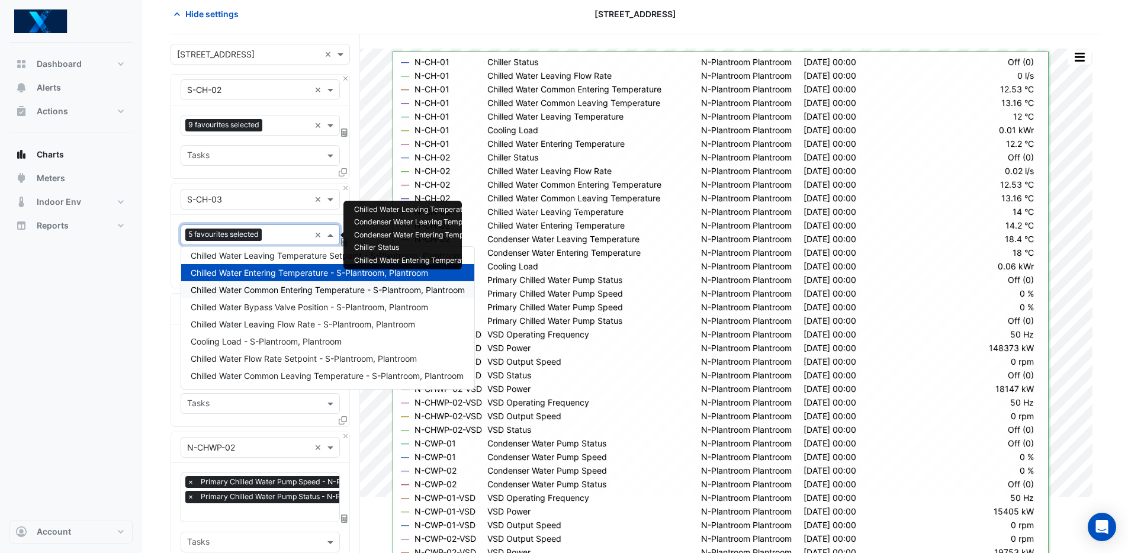
click at [358, 297] on div "Chilled Water Common Entering Temperature - S-Plantroom, Plantroom" at bounding box center [327, 289] width 293 height 17
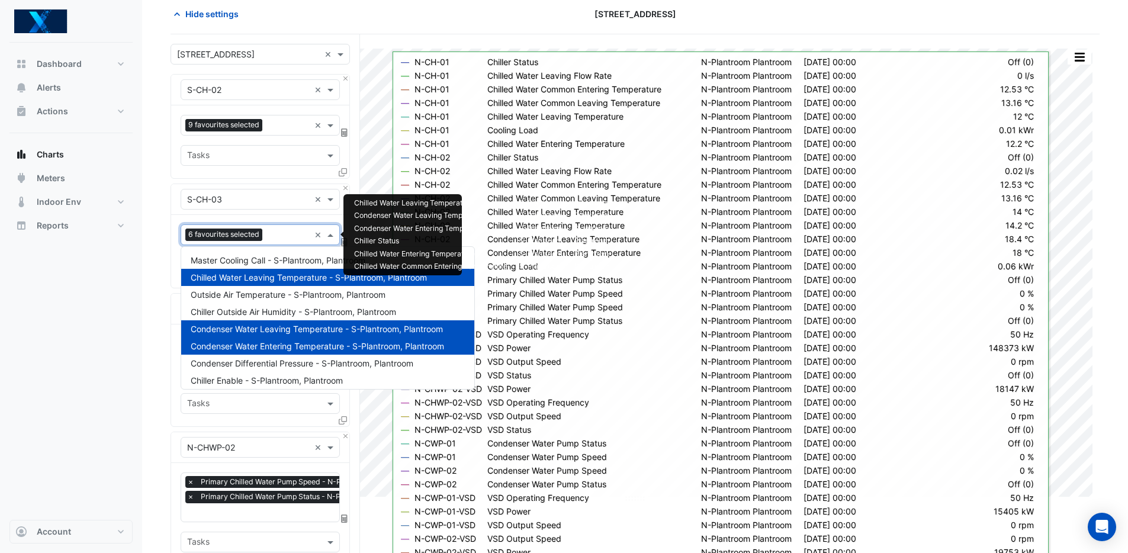
click at [279, 239] on input "text" at bounding box center [288, 236] width 43 height 12
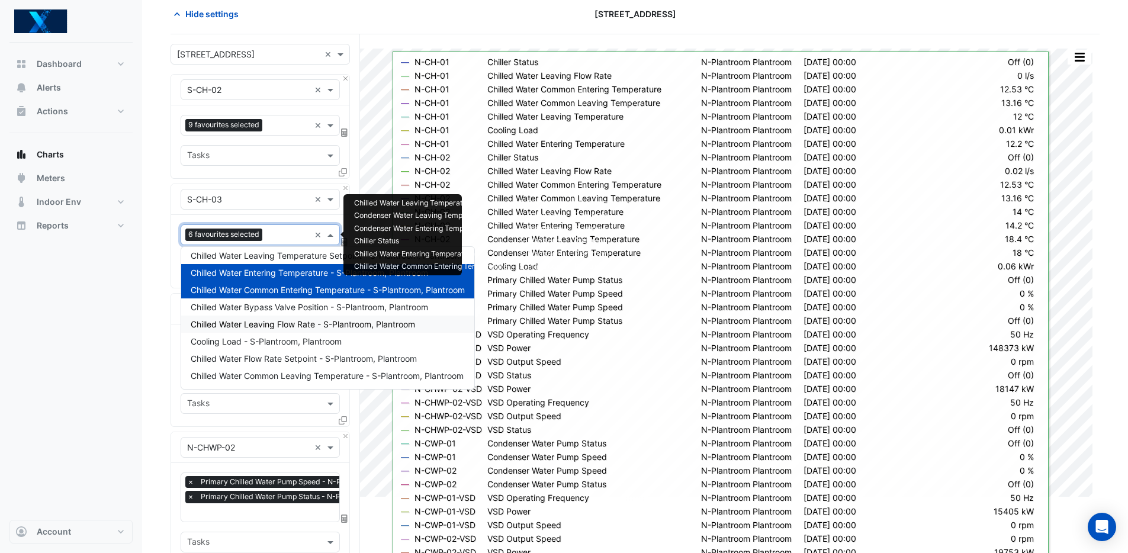
click at [367, 328] on span "Chilled Water Leaving Flow Rate - S-Plantroom, Plantroom" at bounding box center [303, 324] width 224 height 10
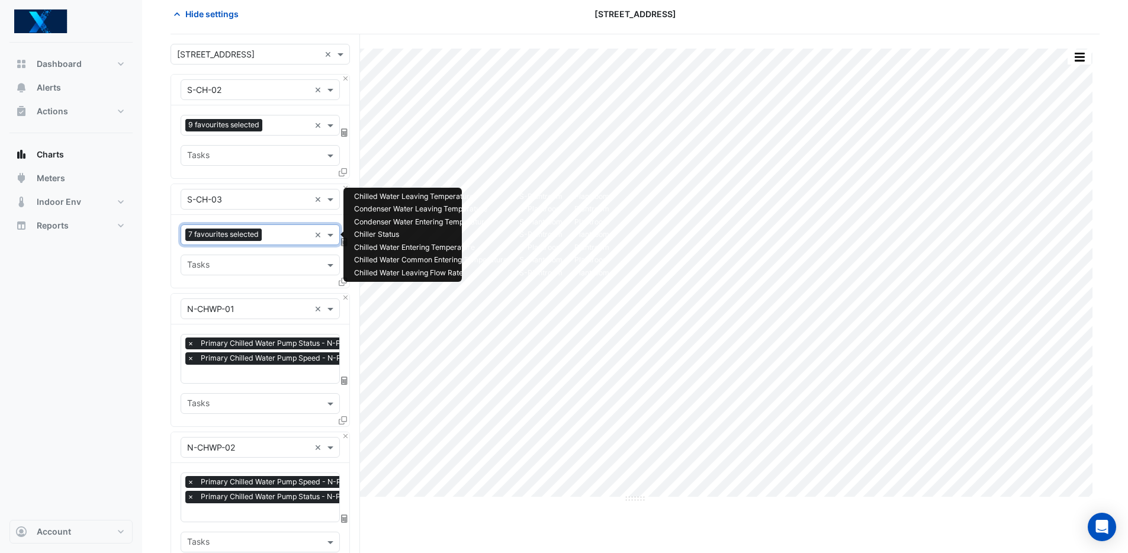
click at [286, 238] on input "text" at bounding box center [287, 236] width 43 height 12
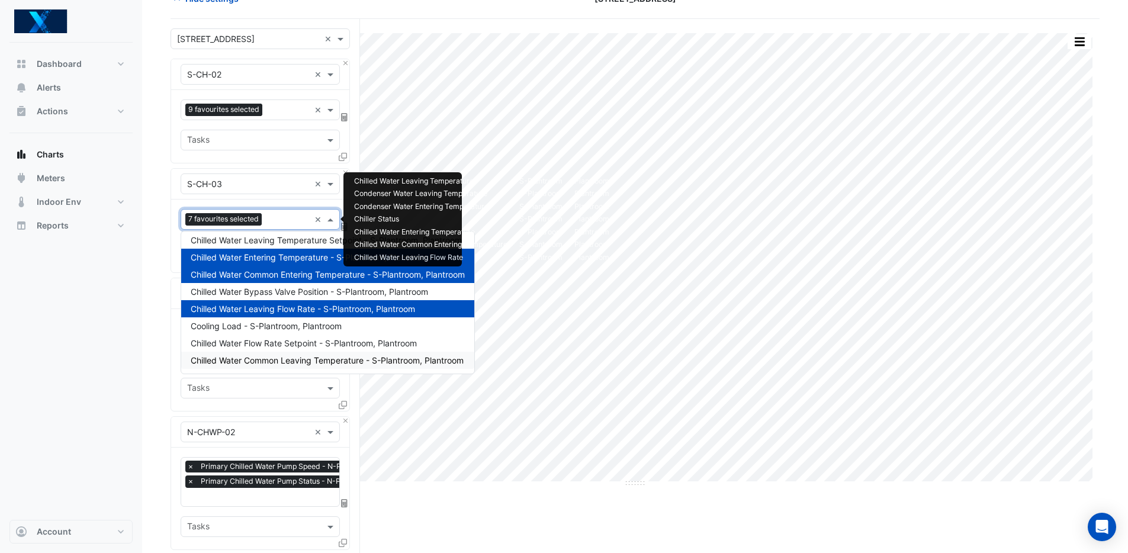
scroll to position [76, 0]
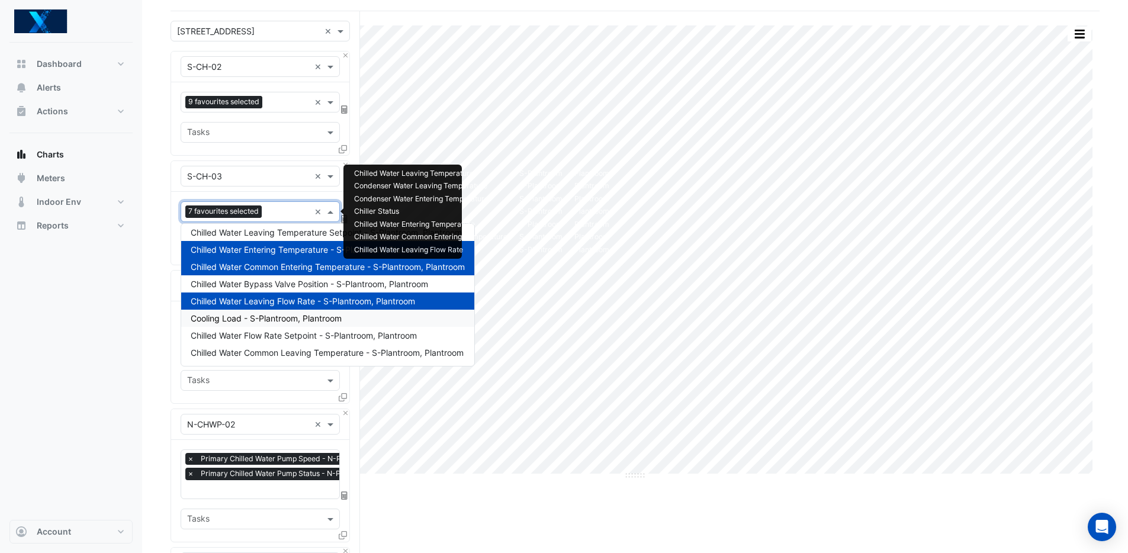
click at [329, 320] on span "Cooling Load - S-Plantroom, Plantroom" at bounding box center [266, 318] width 151 height 10
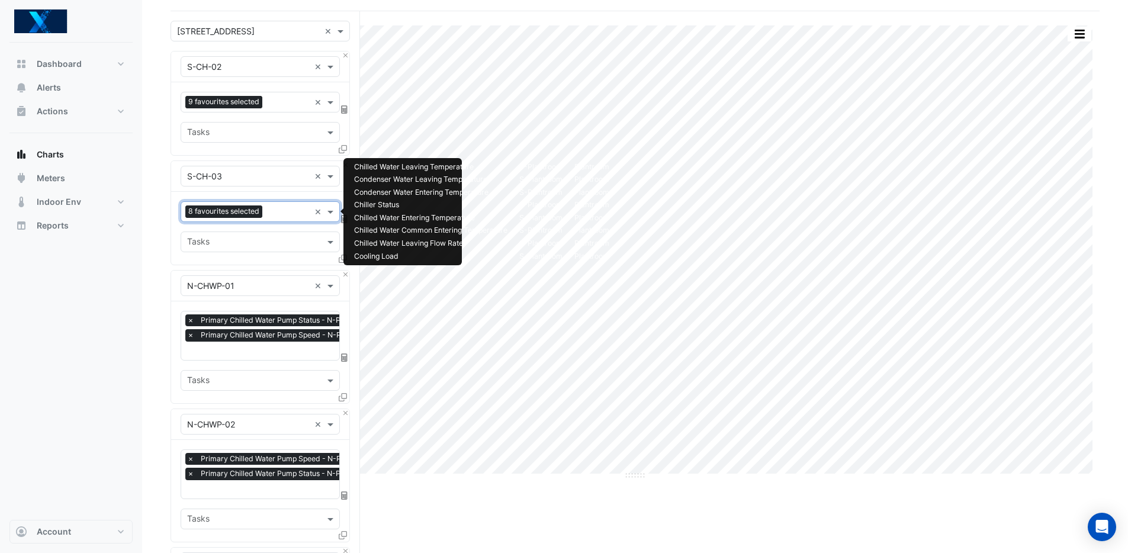
click at [285, 214] on input "text" at bounding box center [288, 213] width 43 height 12
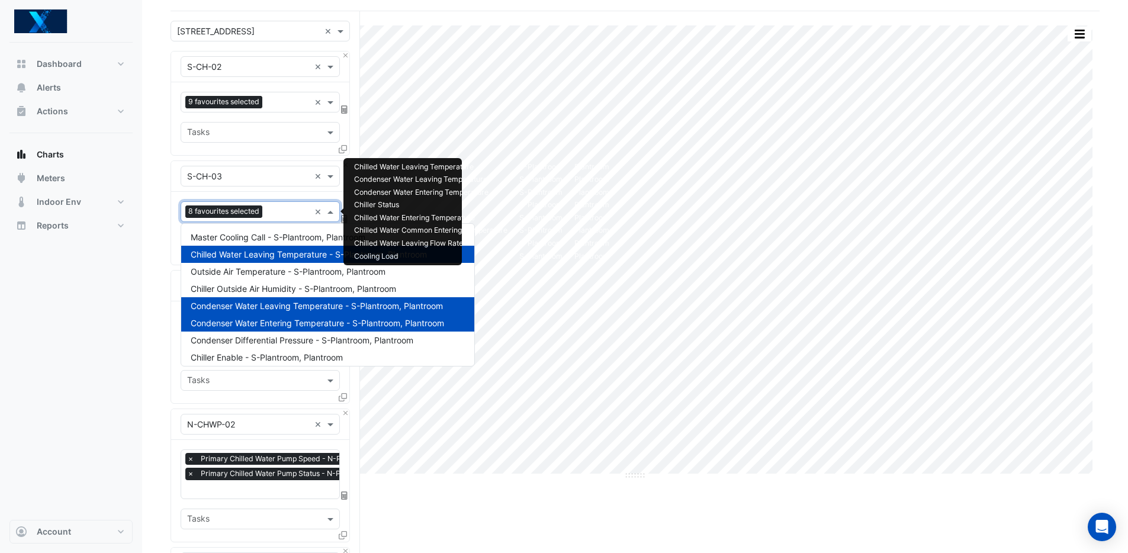
scroll to position [194, 0]
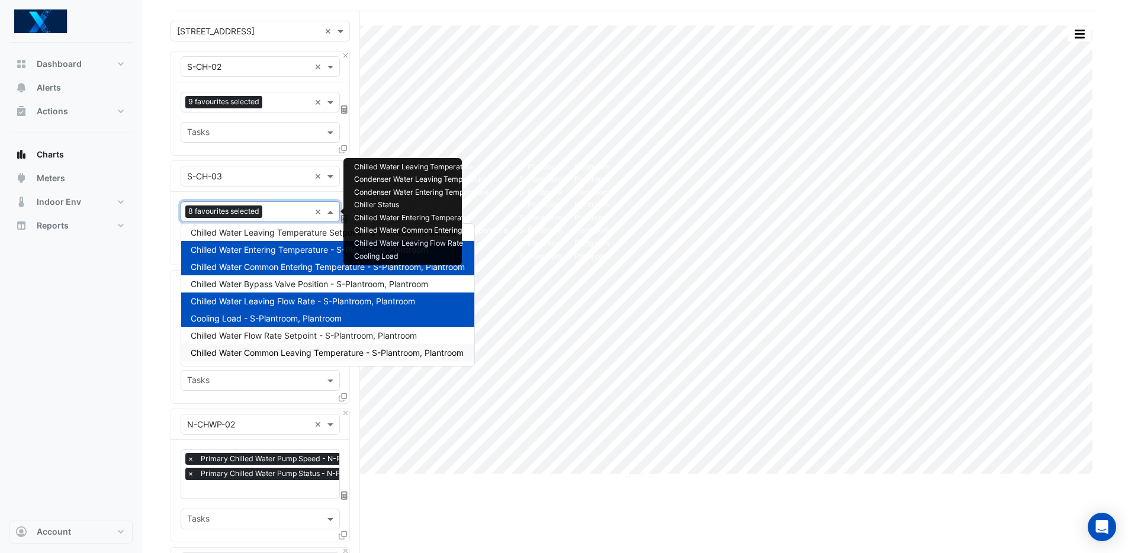
click at [335, 349] on span "Chilled Water Common Leaving Temperature - S-Plantroom, Plantroom" at bounding box center [327, 353] width 273 height 10
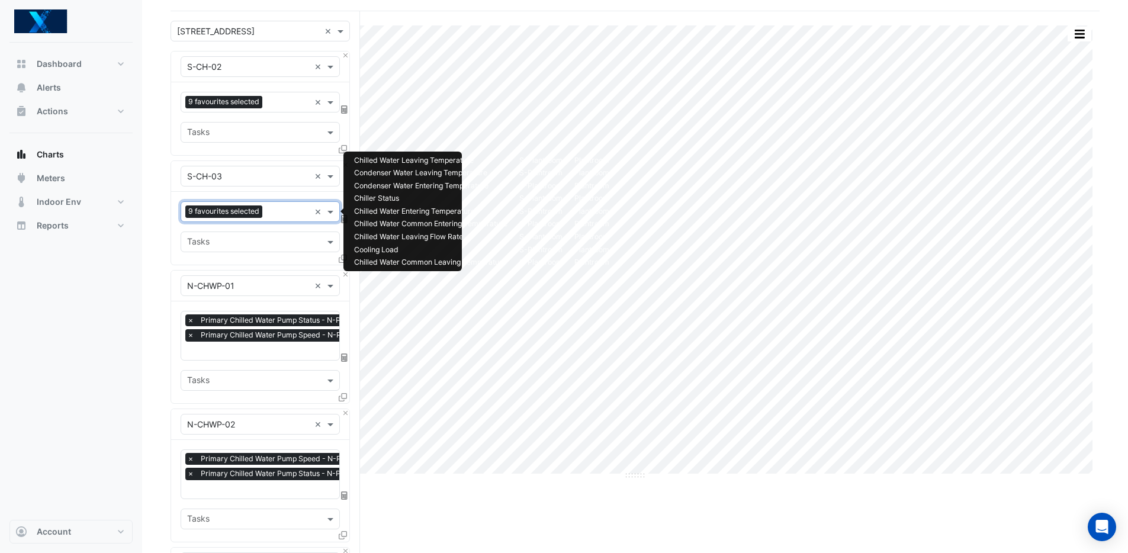
click at [97, 315] on div "Dashboard Portfolio Ratings Performance Alerts Actions Site Manager Charts" at bounding box center [70, 281] width 123 height 477
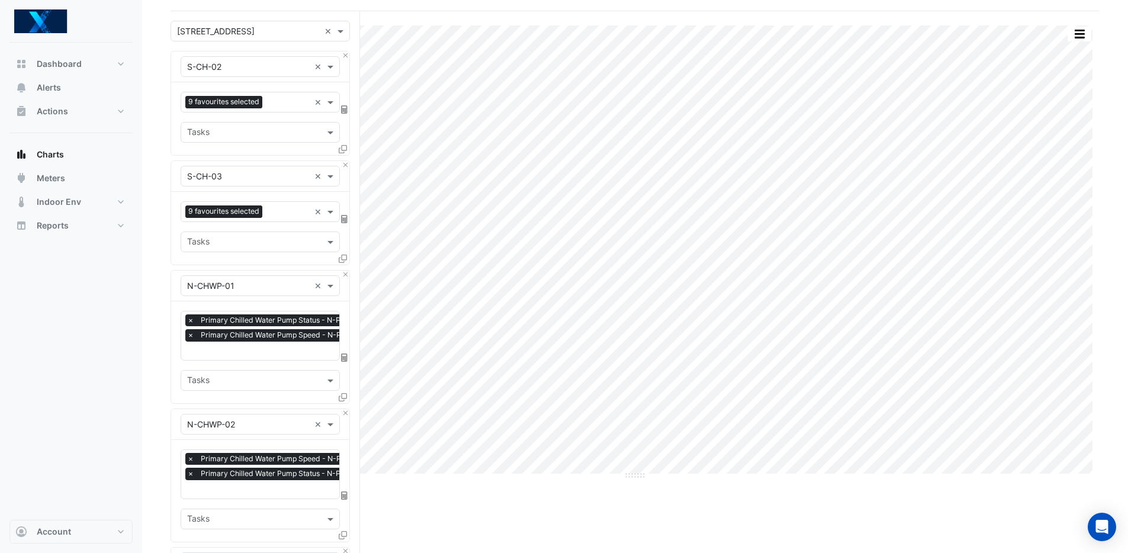
click at [230, 287] on input "text" at bounding box center [248, 286] width 123 height 12
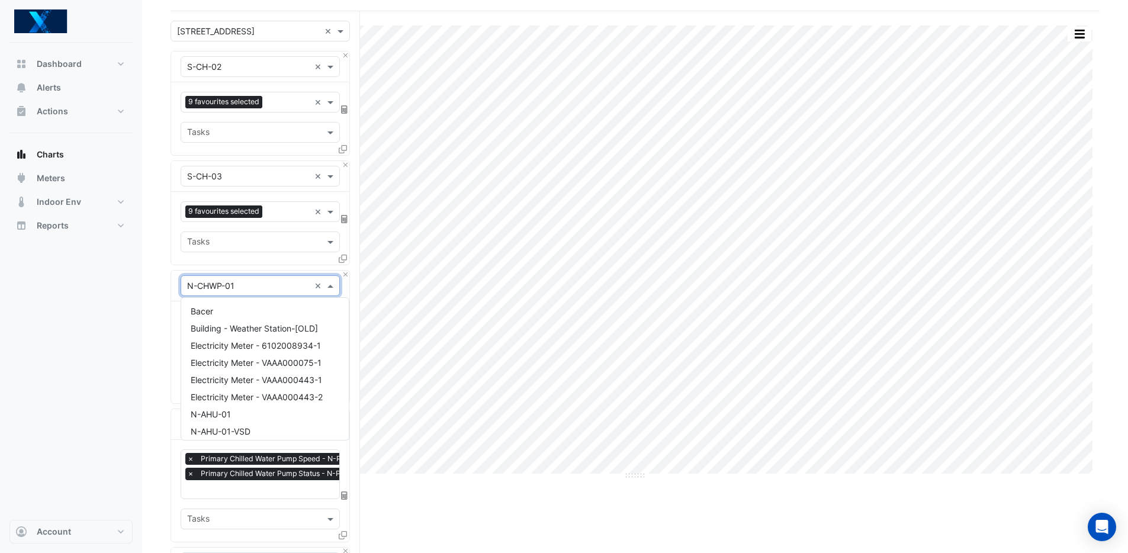
scroll to position [589, 0]
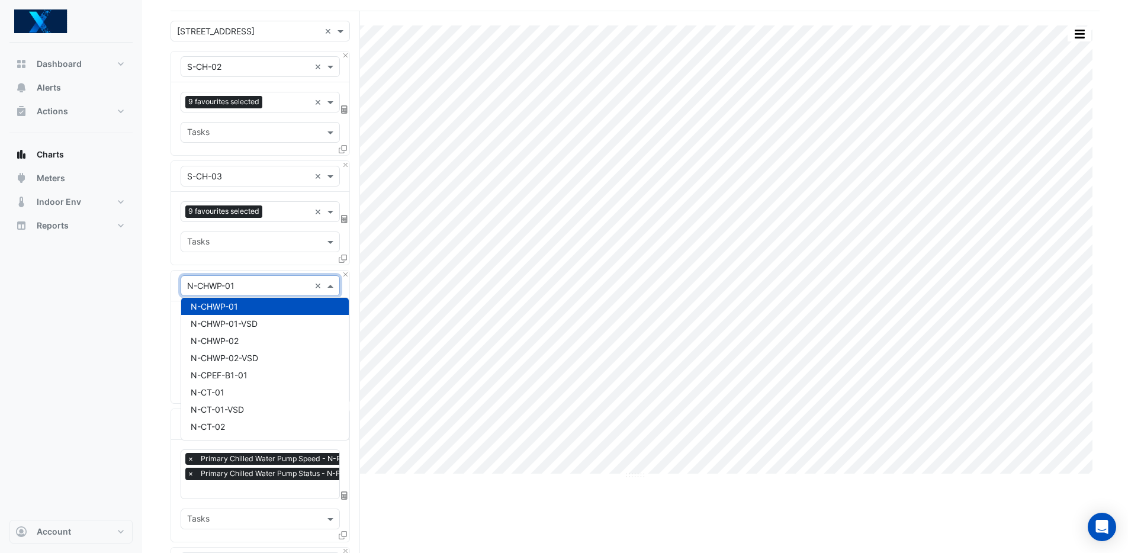
click at [214, 290] on input "text" at bounding box center [248, 286] width 123 height 12
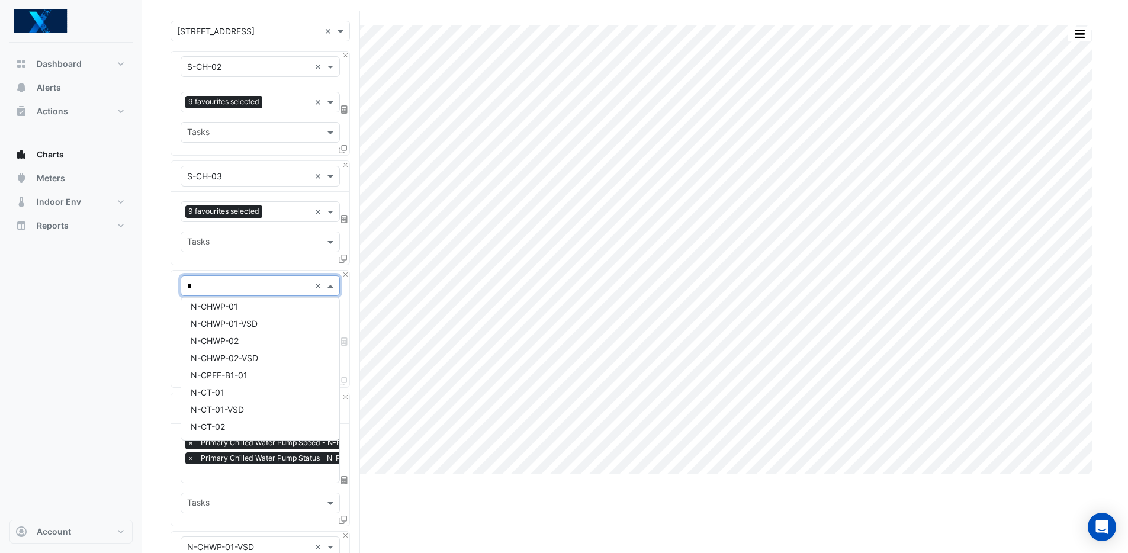
type input "**"
click at [303, 352] on div "S-CHWP-01" at bounding box center [260, 350] width 158 height 17
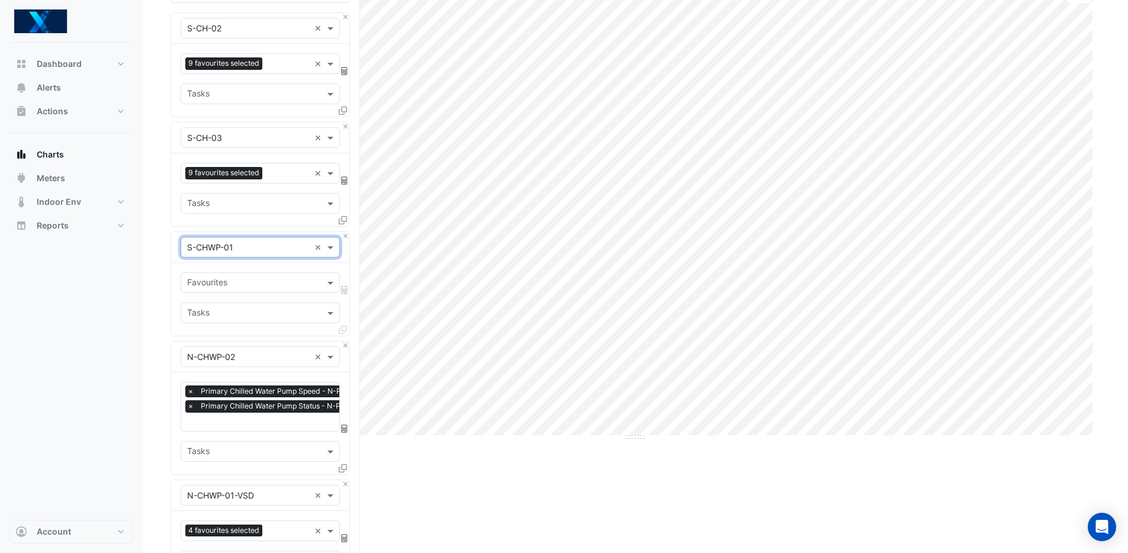
scroll to position [123, 0]
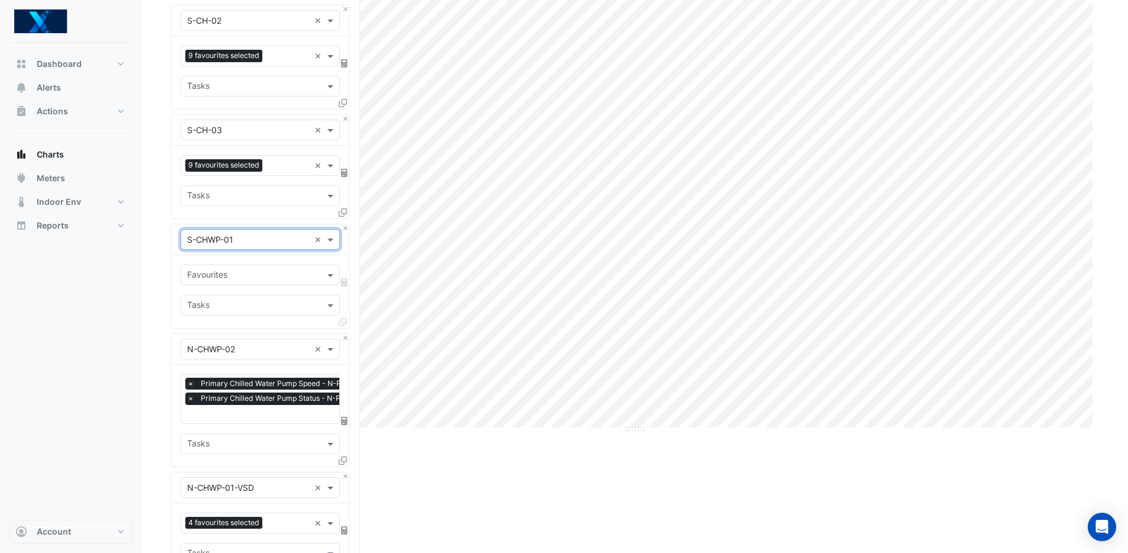
click at [258, 278] on input "text" at bounding box center [253, 276] width 133 height 12
click at [326, 277] on span at bounding box center [331, 275] width 15 height 12
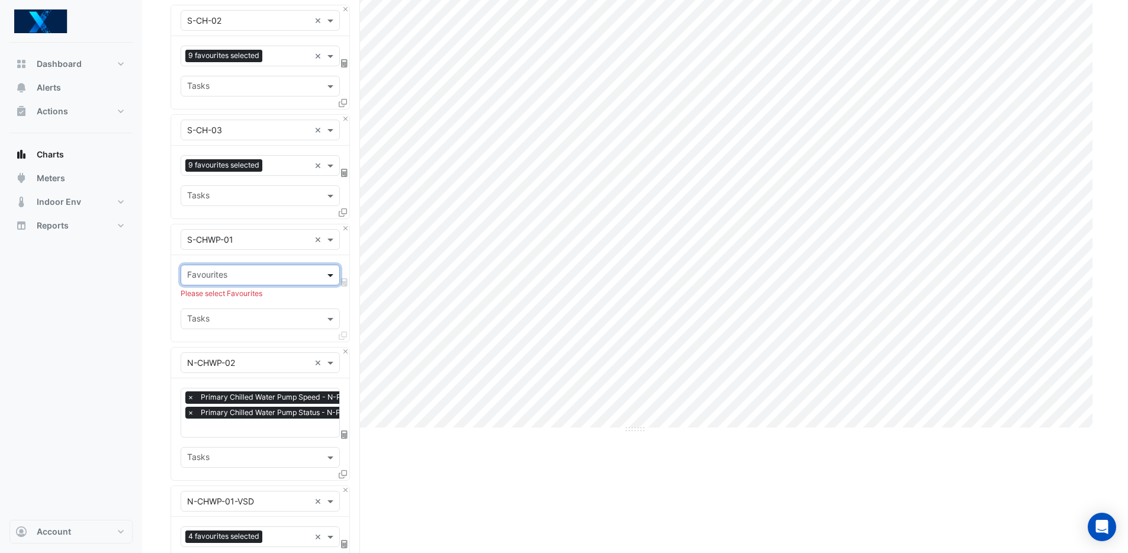
click at [326, 278] on span at bounding box center [331, 275] width 15 height 12
click at [113, 288] on div "Dashboard Portfolio Ratings Performance Alerts Actions Site Manager Charts" at bounding box center [70, 281] width 123 height 477
click at [112, 288] on div "Dashboard Portfolio Ratings Performance Alerts Actions Site Manager Charts" at bounding box center [70, 281] width 123 height 477
click at [113, 288] on div "Dashboard Portfolio Ratings Performance Alerts Actions Site Manager Charts" at bounding box center [70, 281] width 123 height 477
click at [201, 275] on input "text" at bounding box center [253, 276] width 133 height 12
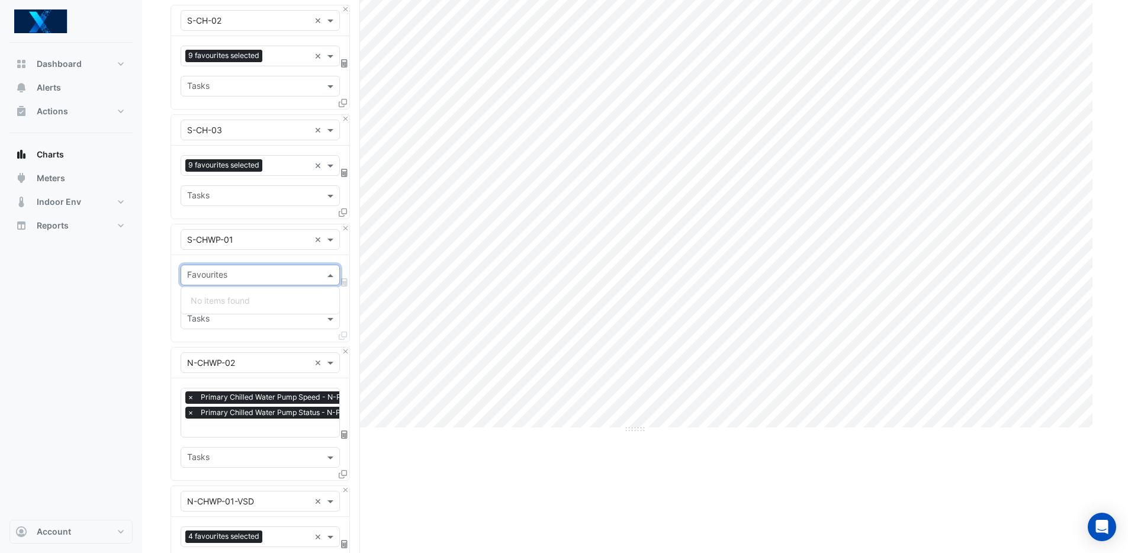
click at [203, 300] on div "No items found" at bounding box center [260, 300] width 158 height 17
click at [73, 295] on div "Dashboard Portfolio Ratings Performance Alerts Actions Site Manager Charts" at bounding box center [70, 281] width 123 height 477
click at [296, 242] on input "text" at bounding box center [248, 240] width 123 height 12
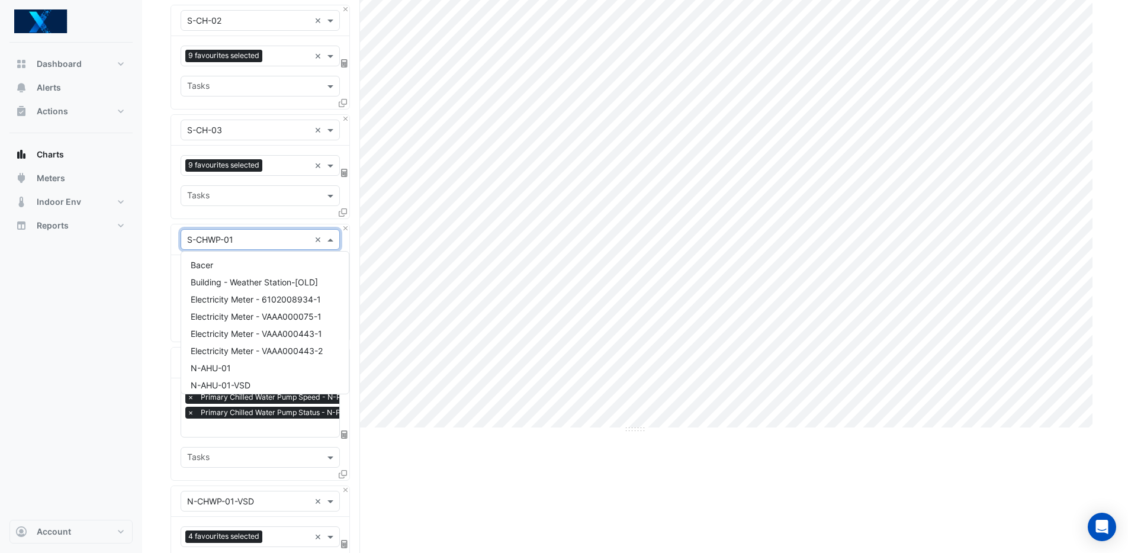
scroll to position [5998, 0]
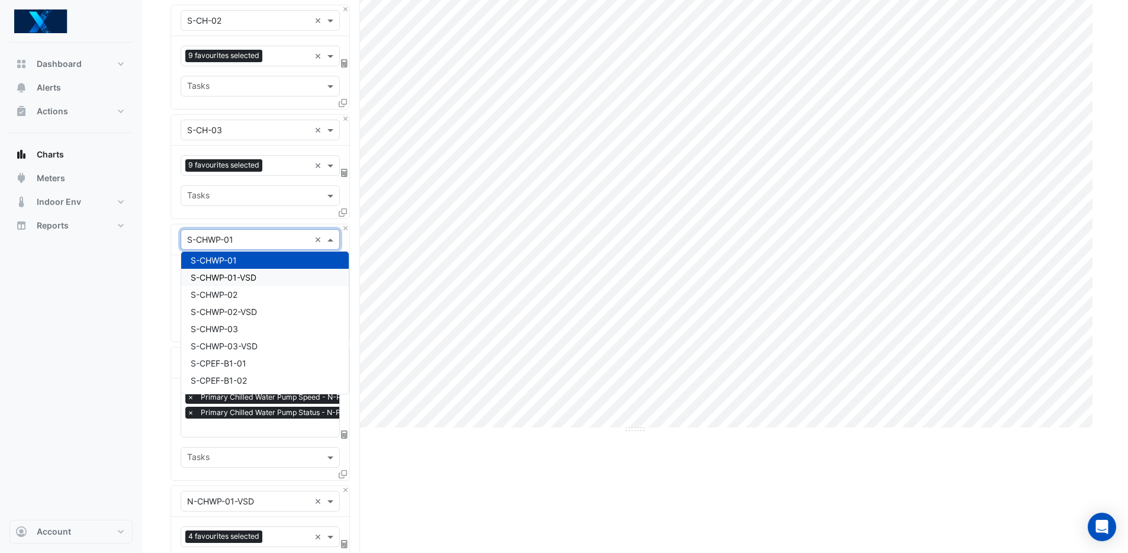
click at [248, 281] on span "S-CHWP-01-VSD" at bounding box center [224, 277] width 66 height 10
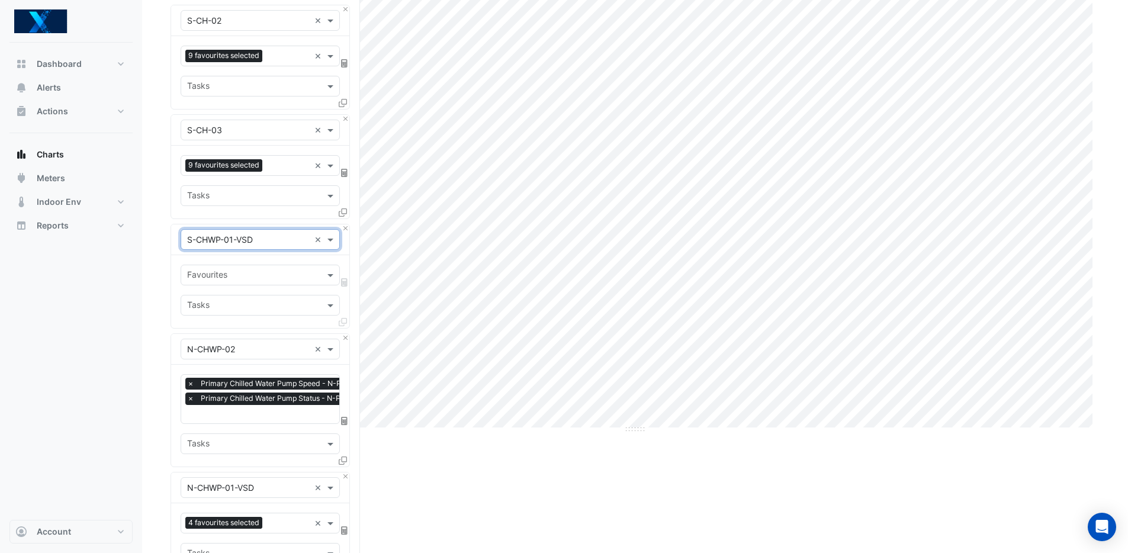
click at [281, 275] on input "text" at bounding box center [253, 276] width 133 height 12
click at [284, 275] on input "text" at bounding box center [253, 276] width 133 height 12
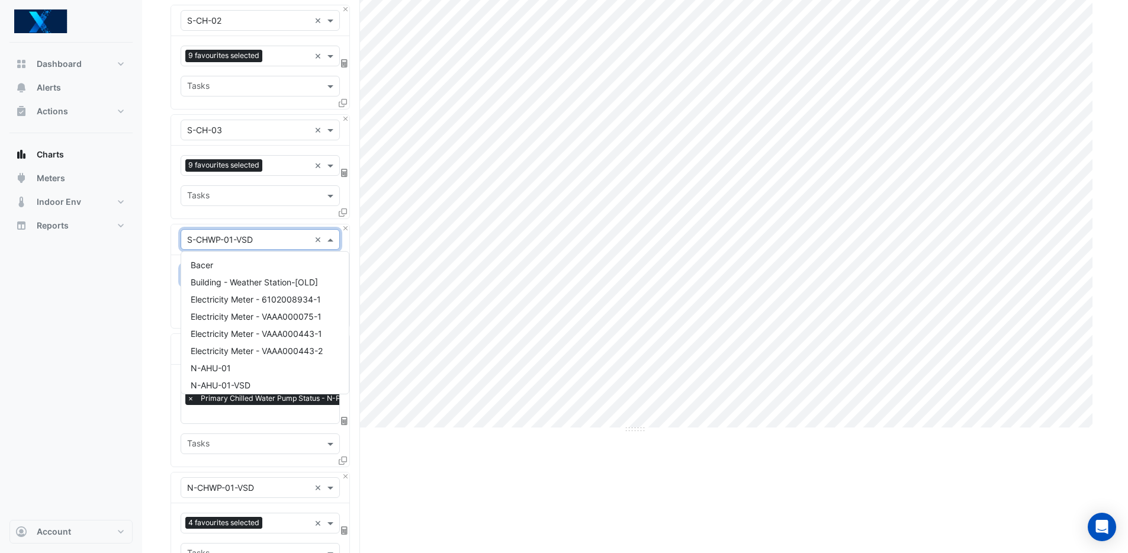
click at [261, 247] on div "× S-CHWP-01-VSD ×" at bounding box center [260, 239] width 159 height 21
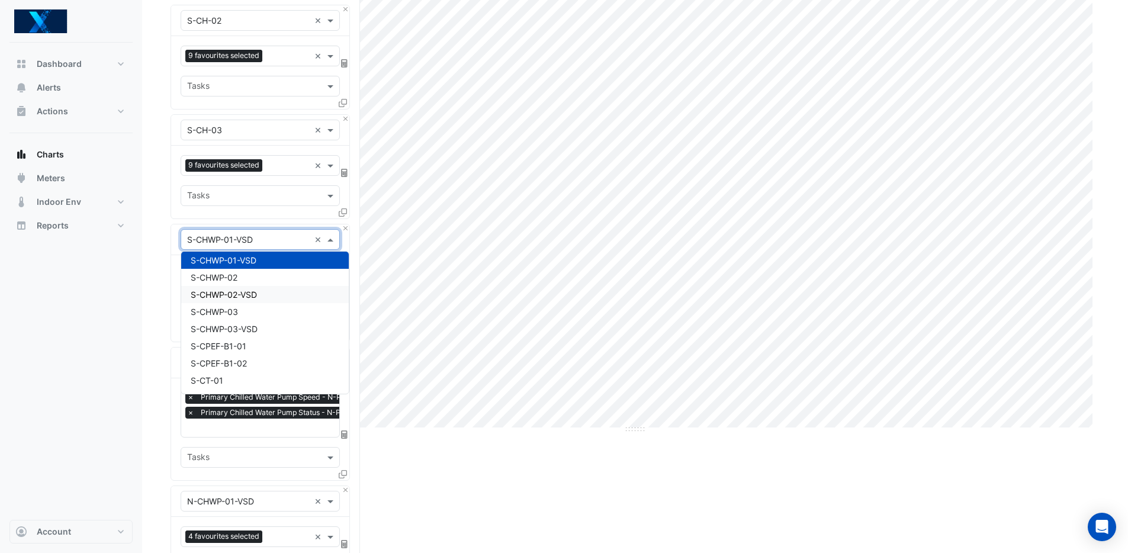
click at [248, 275] on div "S-CHWP-02" at bounding box center [265, 277] width 168 height 17
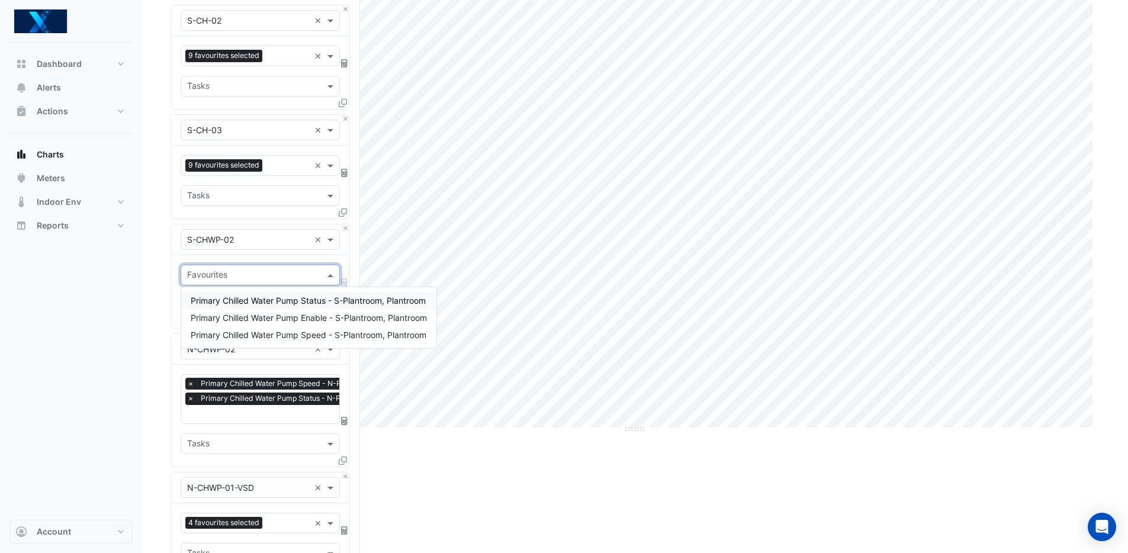
click at [266, 277] on input "text" at bounding box center [253, 276] width 133 height 12
click at [326, 302] on span "Primary Chilled Water Pump Status - S-Plantroom, Plantroom" at bounding box center [308, 300] width 235 height 10
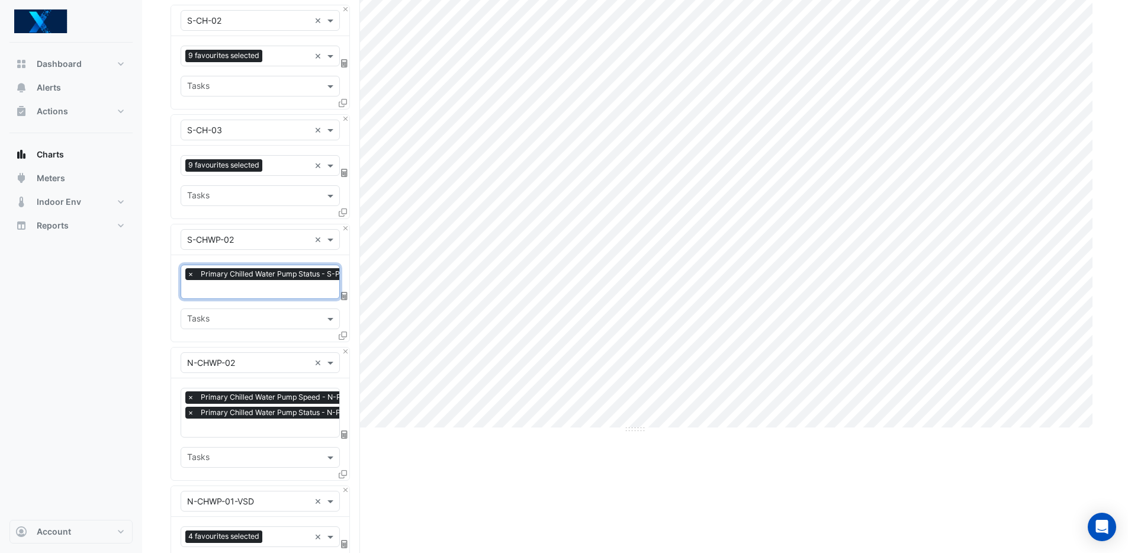
click at [246, 285] on input "text" at bounding box center [300, 290] width 227 height 12
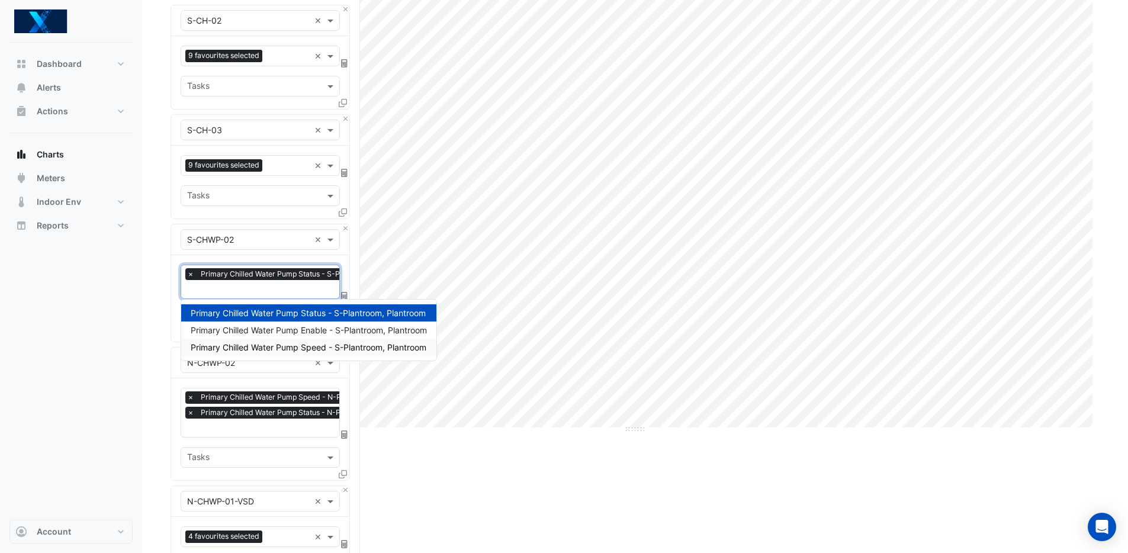
click at [289, 346] on span "Primary Chilled Water Pump Speed - S-Plantroom, Plantroom" at bounding box center [309, 347] width 236 height 10
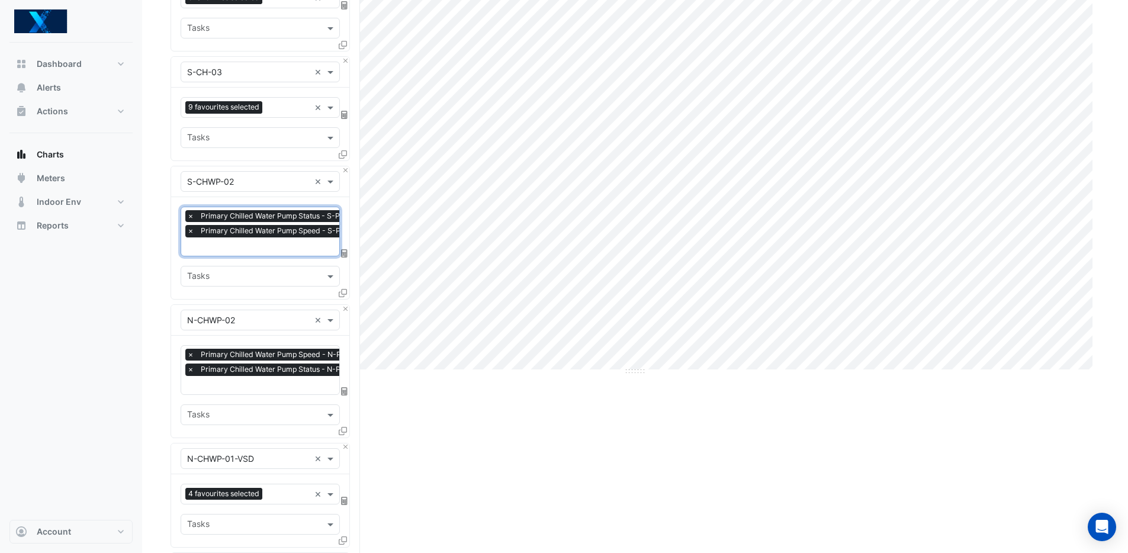
scroll to position [242, 0]
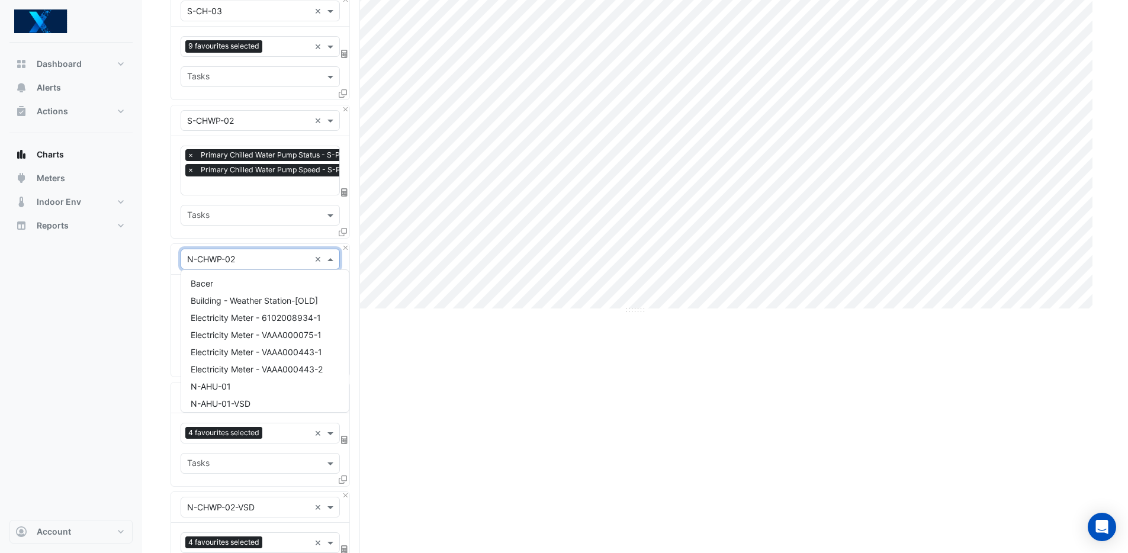
click at [237, 256] on input "text" at bounding box center [248, 259] width 123 height 12
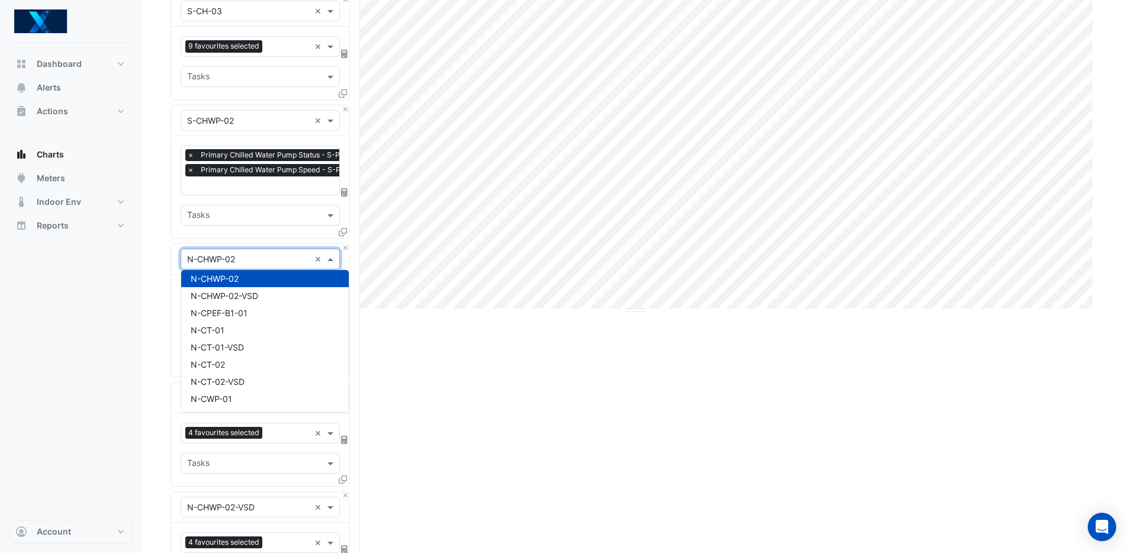
click at [198, 257] on input "text" at bounding box center [248, 259] width 123 height 12
click at [206, 256] on input "text" at bounding box center [248, 259] width 123 height 12
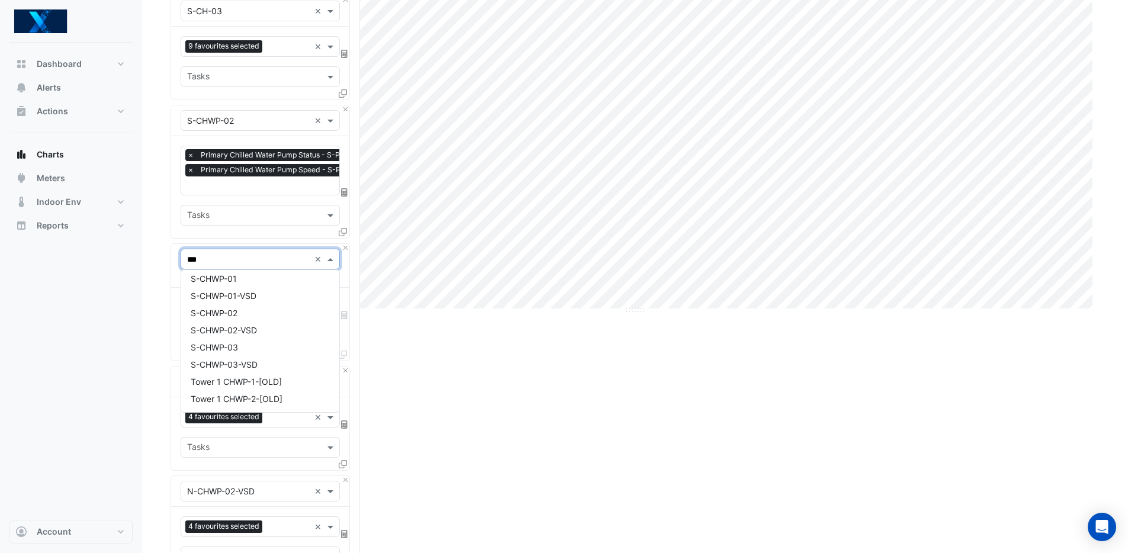
scroll to position [39, 0]
type input "****"
click at [243, 297] on div "S-CHWP-03" at bounding box center [260, 290] width 158 height 17
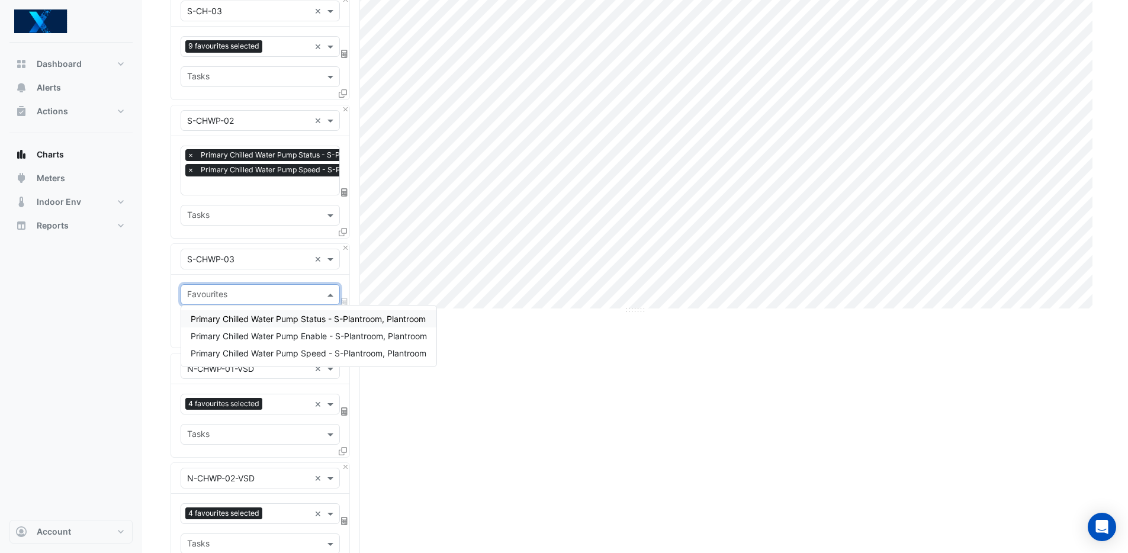
click at [250, 296] on input "text" at bounding box center [253, 296] width 133 height 12
click at [278, 320] on span "Primary Chilled Water Pump Status - S-Plantroom, Plantroom" at bounding box center [308, 319] width 235 height 10
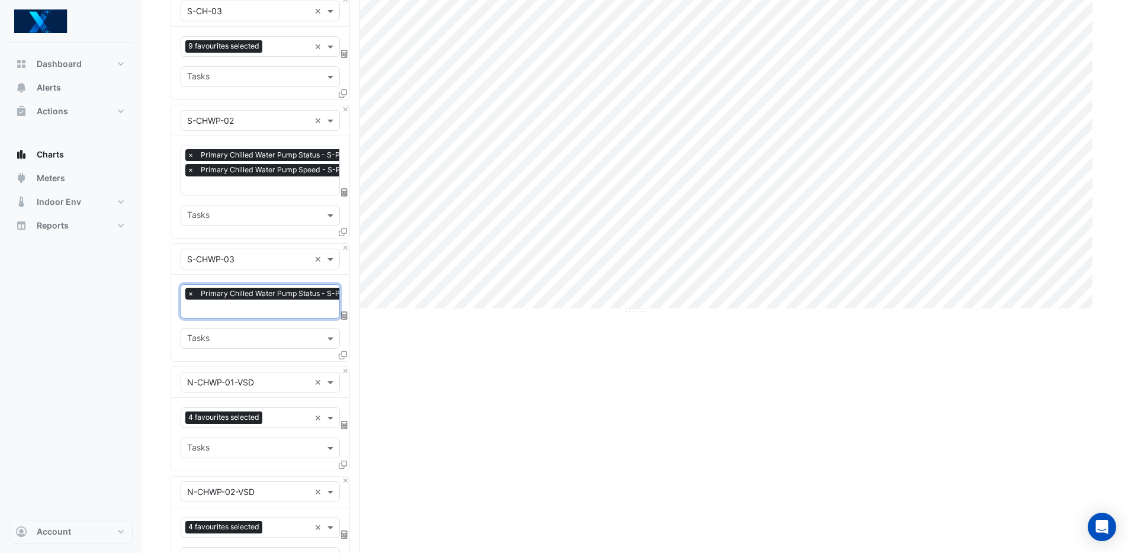
click at [261, 307] on input "text" at bounding box center [300, 310] width 227 height 12
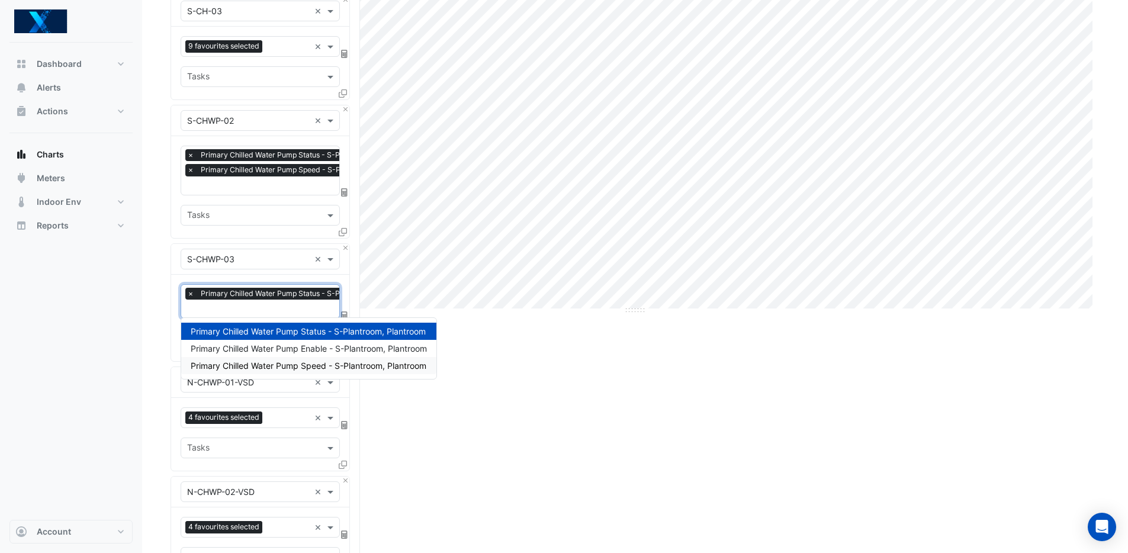
click at [320, 364] on span "Primary Chilled Water Pump Speed - S-Plantroom, Plantroom" at bounding box center [309, 366] width 236 height 10
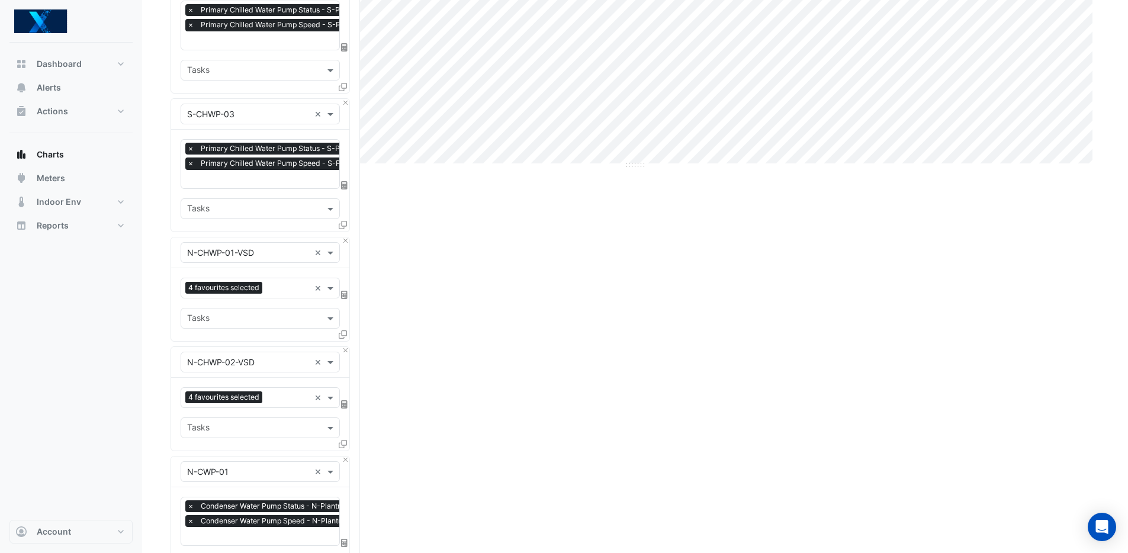
scroll to position [394, 0]
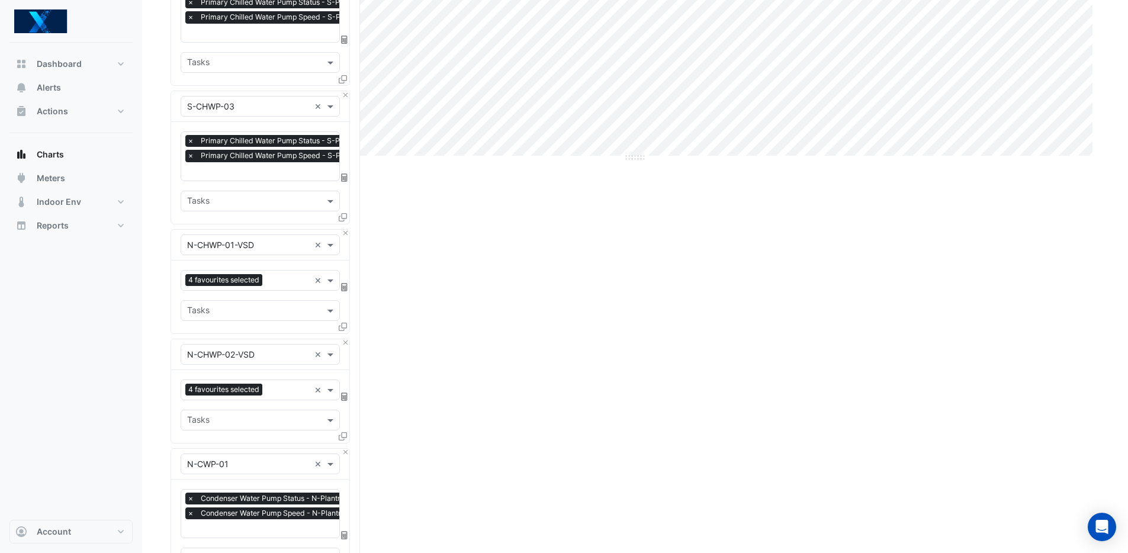
click at [311, 240] on div at bounding box center [260, 245] width 158 height 14
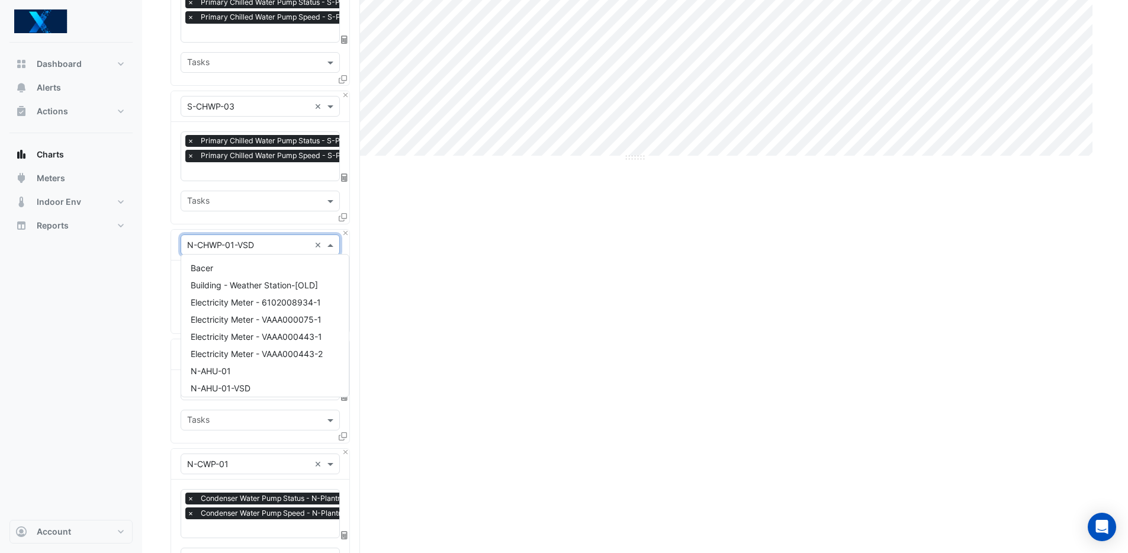
scroll to position [606, 0]
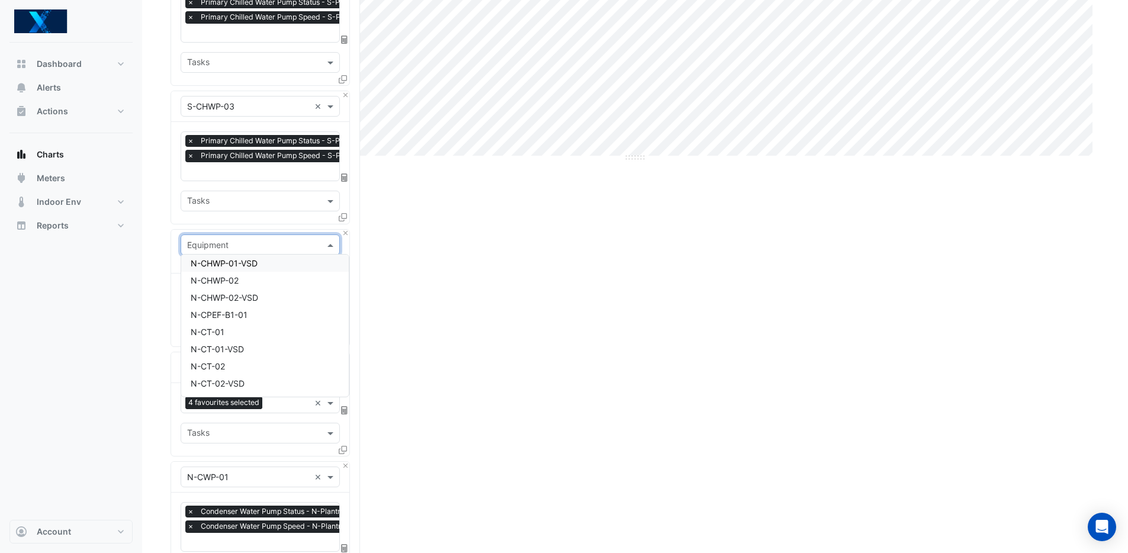
click at [275, 245] on input "text" at bounding box center [248, 245] width 123 height 12
type input "****"
click at [266, 351] on div "S-CHWP-02-VSD" at bounding box center [260, 350] width 158 height 17
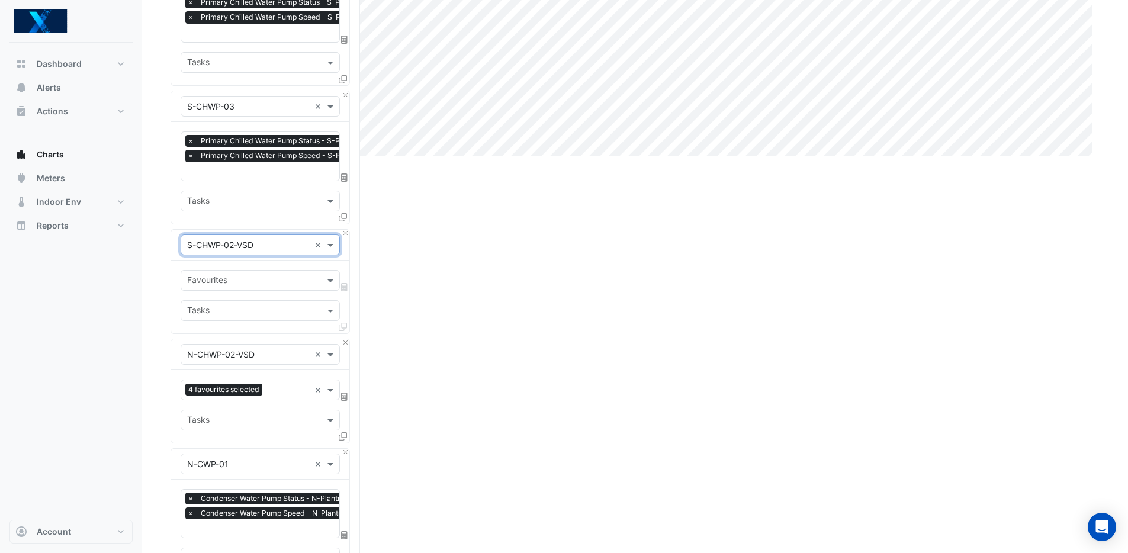
click at [243, 279] on input "text" at bounding box center [253, 281] width 133 height 12
click at [256, 275] on input "text" at bounding box center [253, 281] width 133 height 12
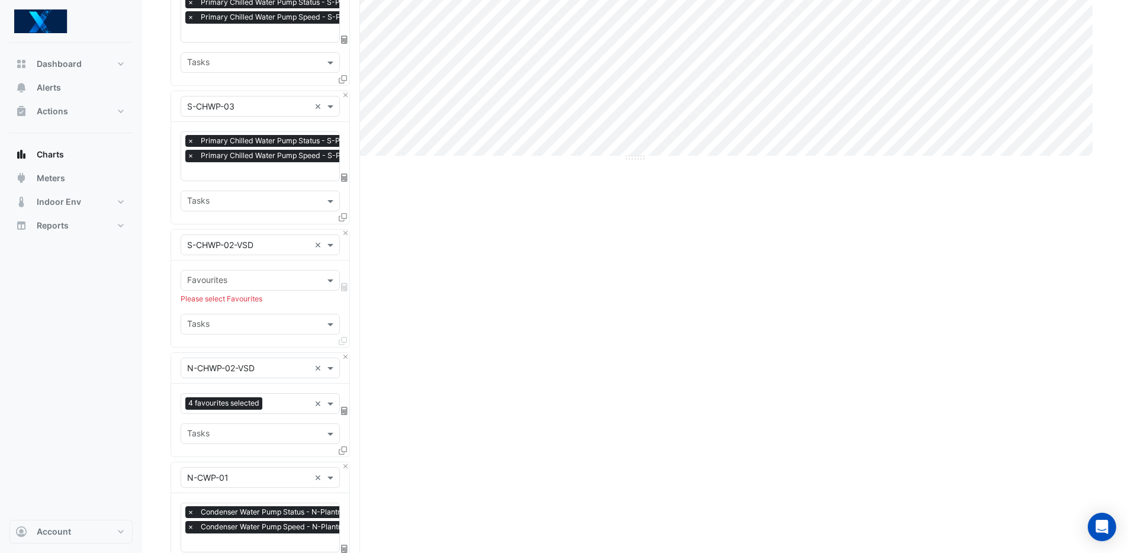
click at [240, 279] on input "text" at bounding box center [253, 281] width 133 height 12
click at [264, 275] on input "text" at bounding box center [253, 281] width 133 height 12
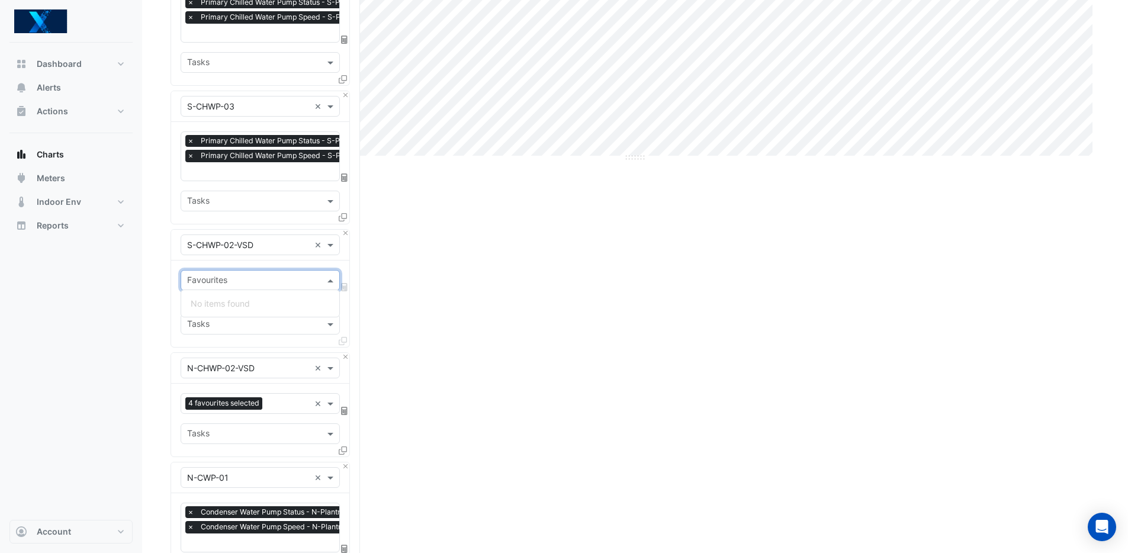
click at [264, 276] on input "text" at bounding box center [253, 281] width 133 height 12
click at [274, 279] on input "text" at bounding box center [253, 281] width 133 height 12
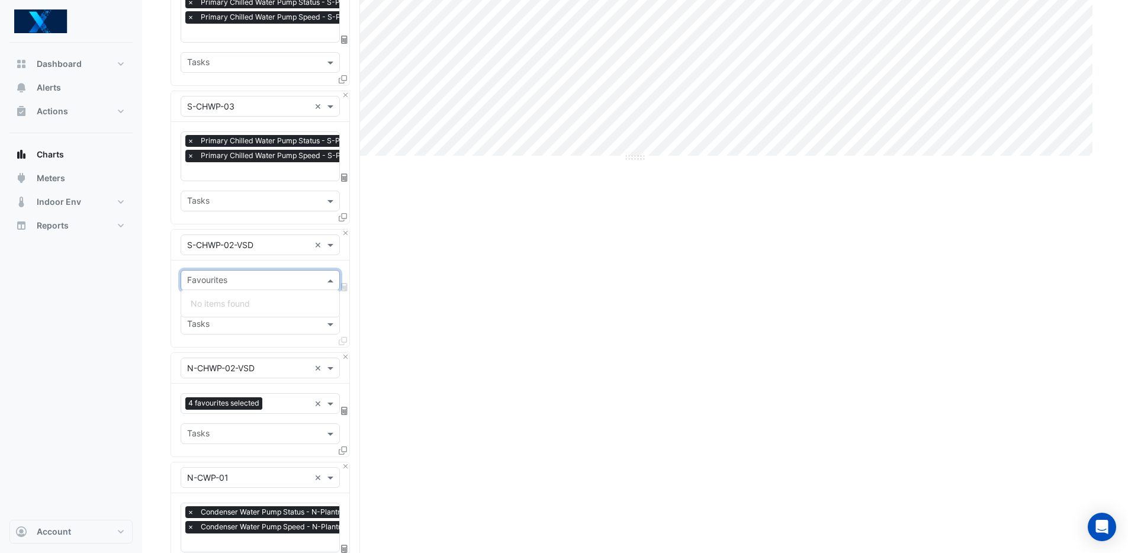
click at [274, 279] on input "text" at bounding box center [253, 281] width 133 height 12
click at [232, 275] on input "text" at bounding box center [253, 281] width 133 height 12
click at [234, 277] on input "text" at bounding box center [253, 281] width 133 height 12
click at [266, 246] on input "text" at bounding box center [248, 245] width 123 height 12
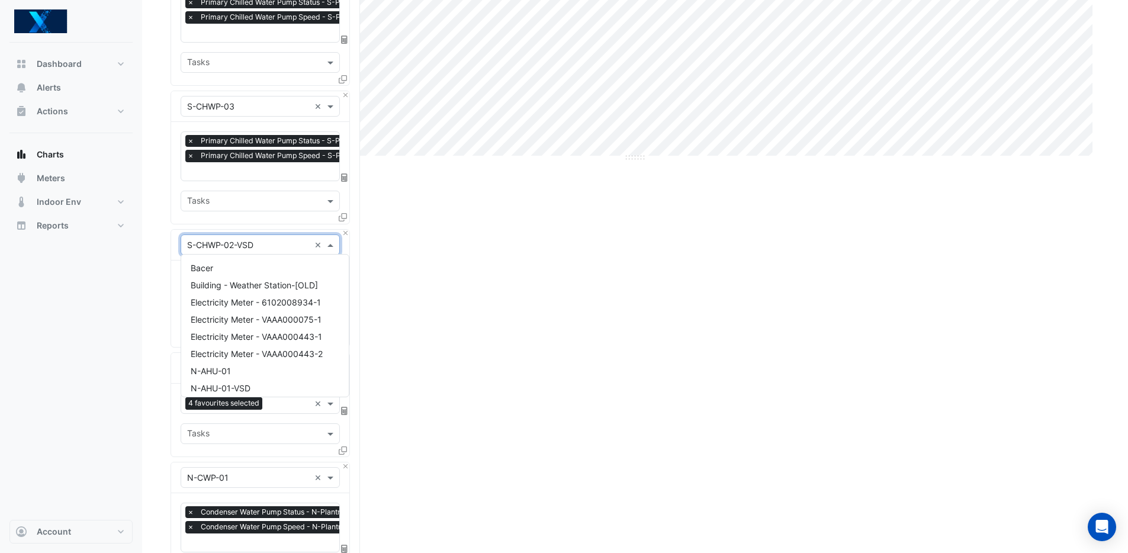
scroll to position [6049, 0]
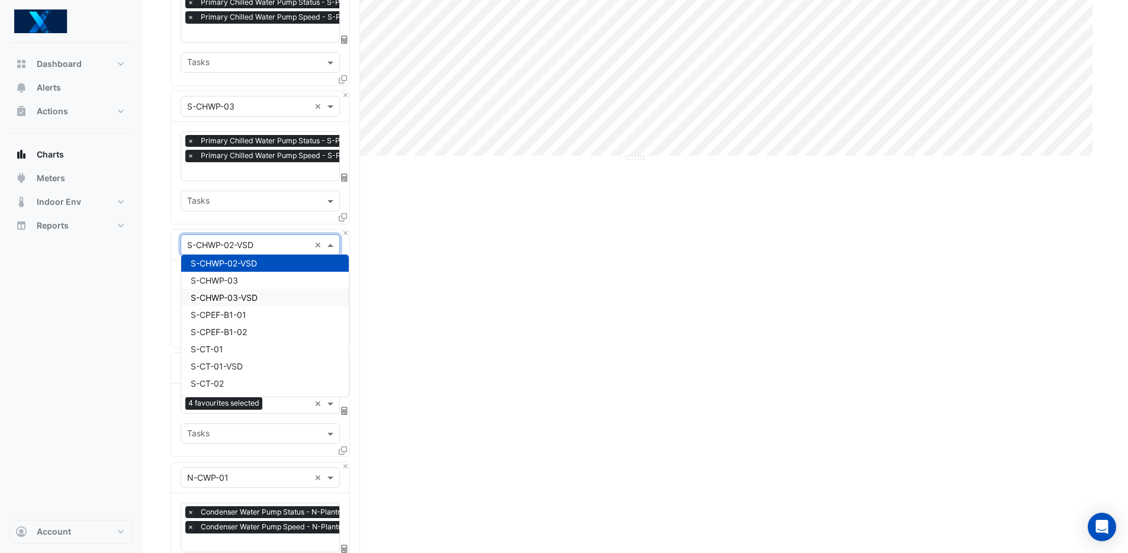
click at [271, 295] on div "S-CHWP-03-VSD" at bounding box center [265, 297] width 168 height 17
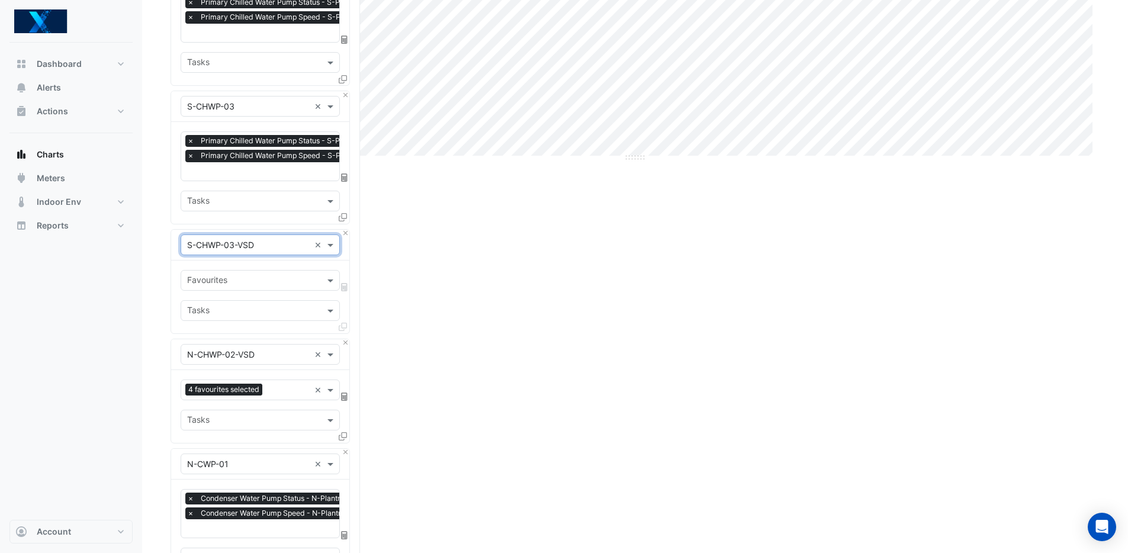
click at [250, 278] on input "text" at bounding box center [253, 281] width 133 height 12
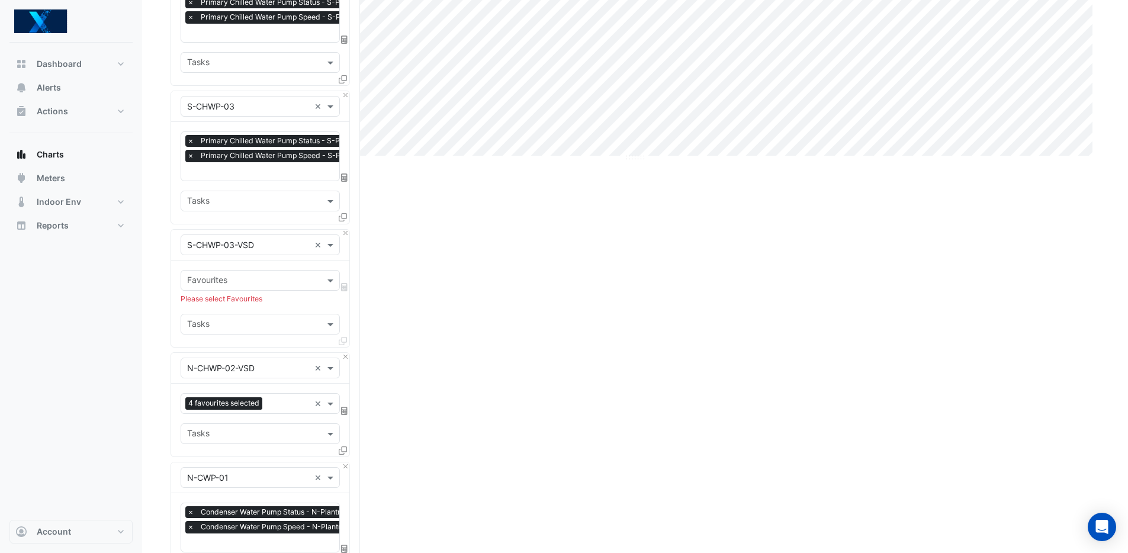
click at [269, 275] on input "text" at bounding box center [253, 281] width 133 height 12
click at [271, 271] on div "Favourites" at bounding box center [250, 280] width 139 height 18
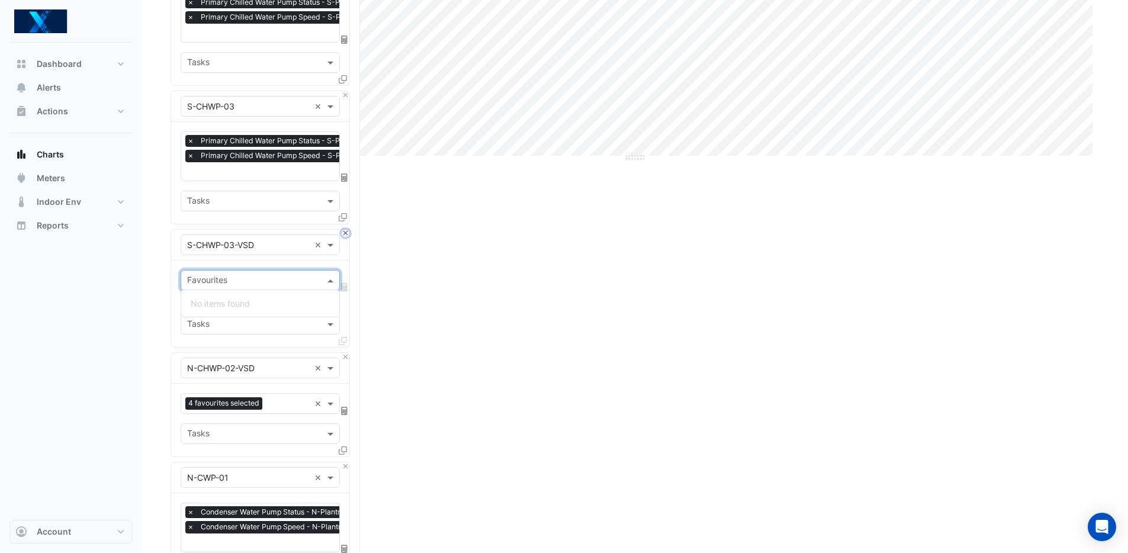
click at [346, 232] on button "Close" at bounding box center [346, 234] width 8 height 8
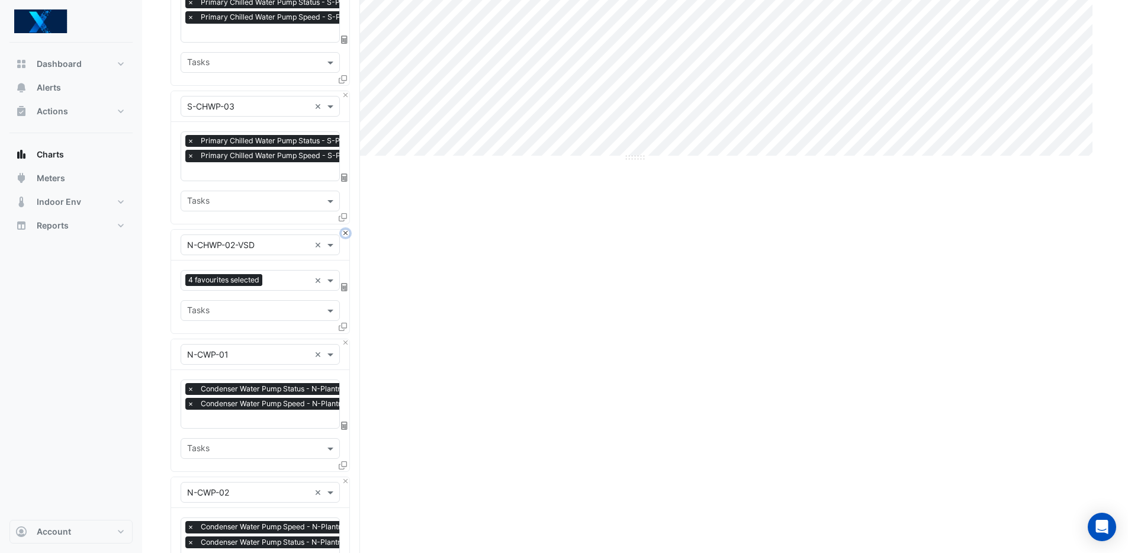
click at [346, 232] on button "Close" at bounding box center [346, 234] width 8 height 8
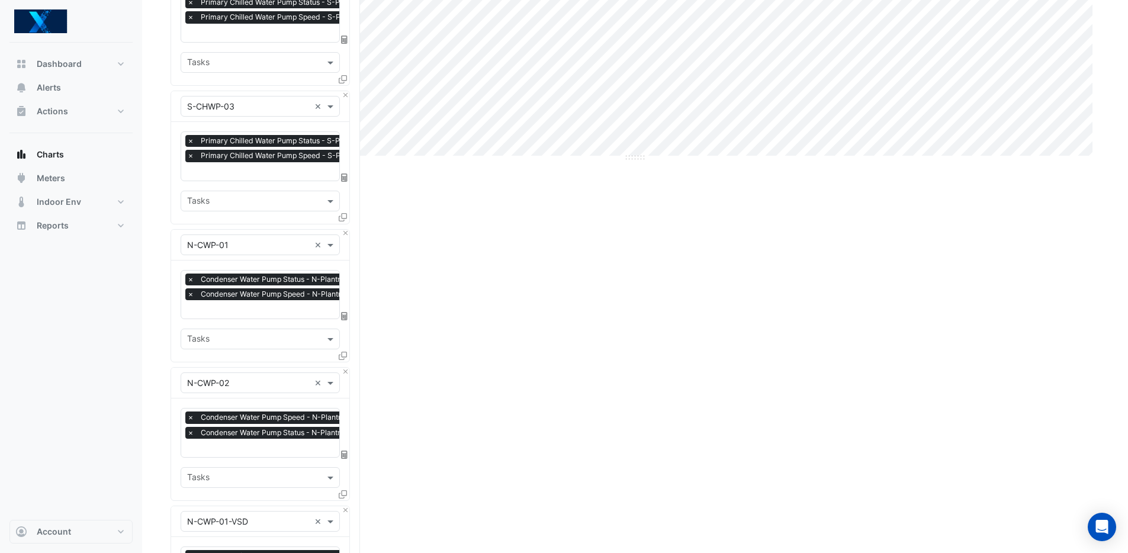
click at [249, 248] on div "× N-CWP-01" at bounding box center [245, 245] width 128 height 12
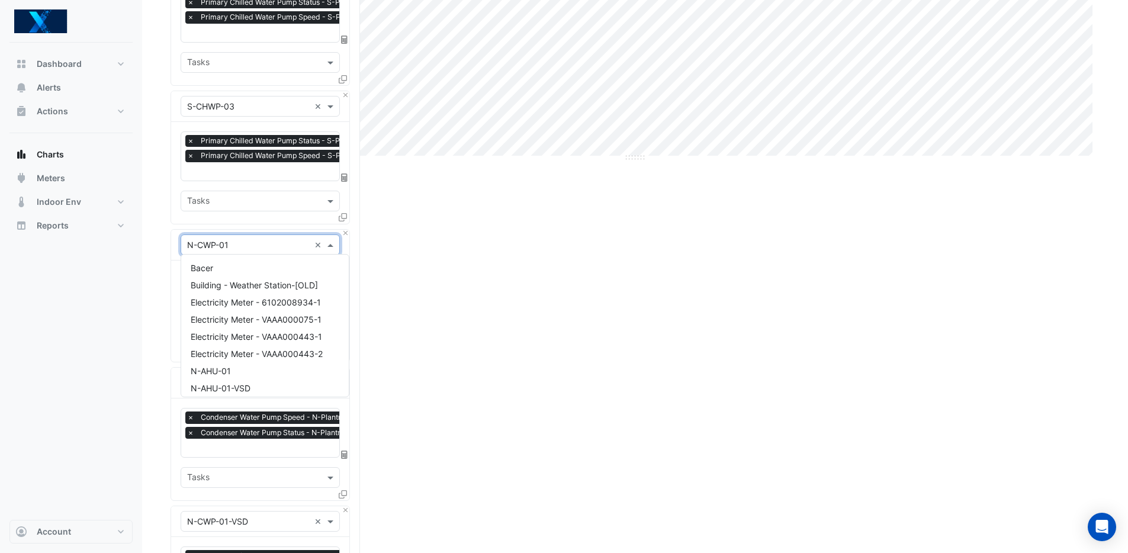
scroll to position [743, 0]
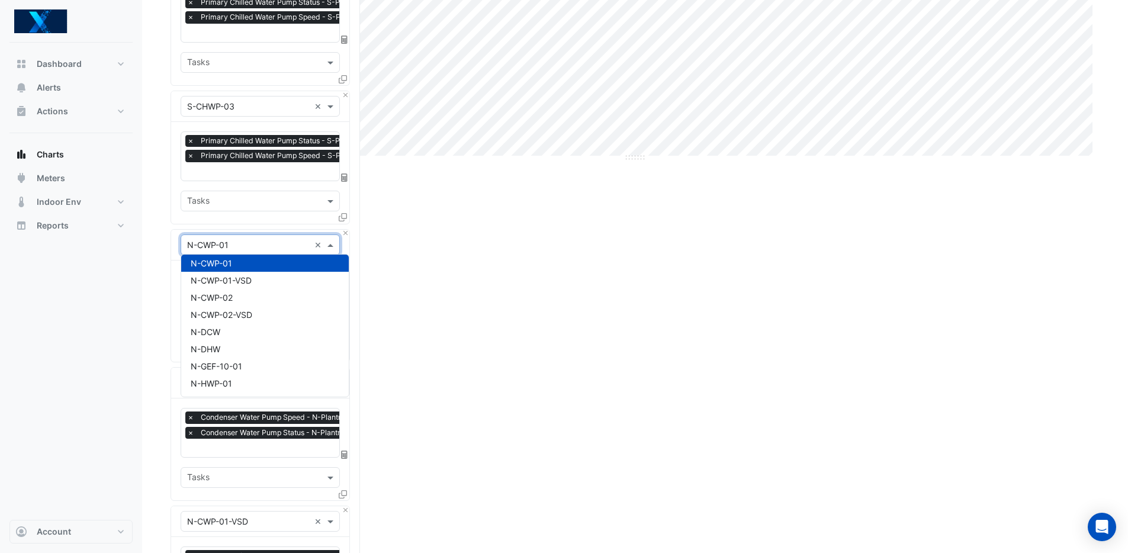
click at [210, 243] on input "text" at bounding box center [248, 245] width 123 height 12
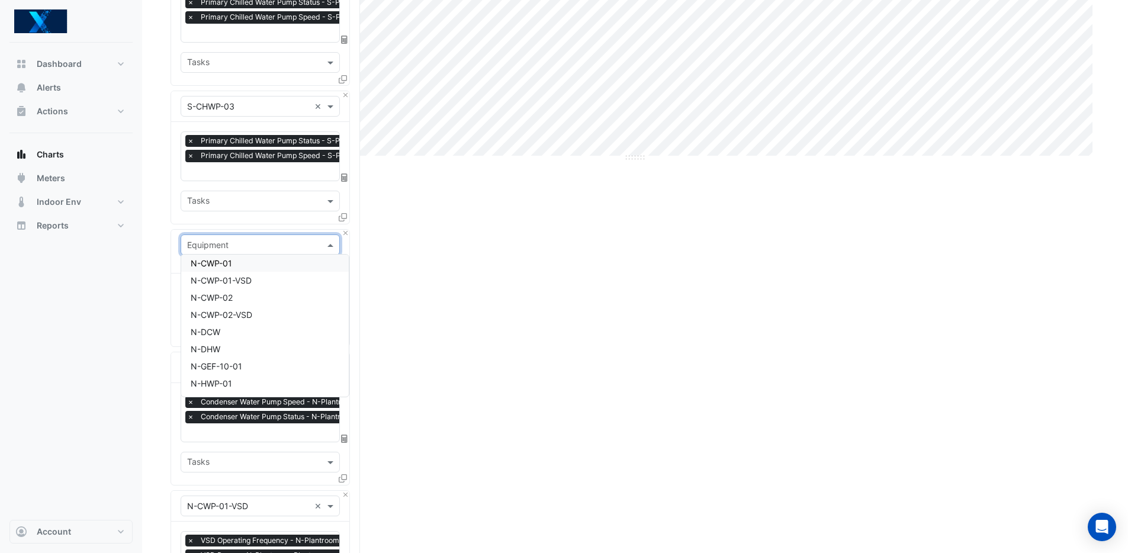
click at [274, 245] on input "text" at bounding box center [248, 245] width 123 height 12
type input "***"
click at [254, 333] on div "S-CWP-01" at bounding box center [260, 332] width 158 height 17
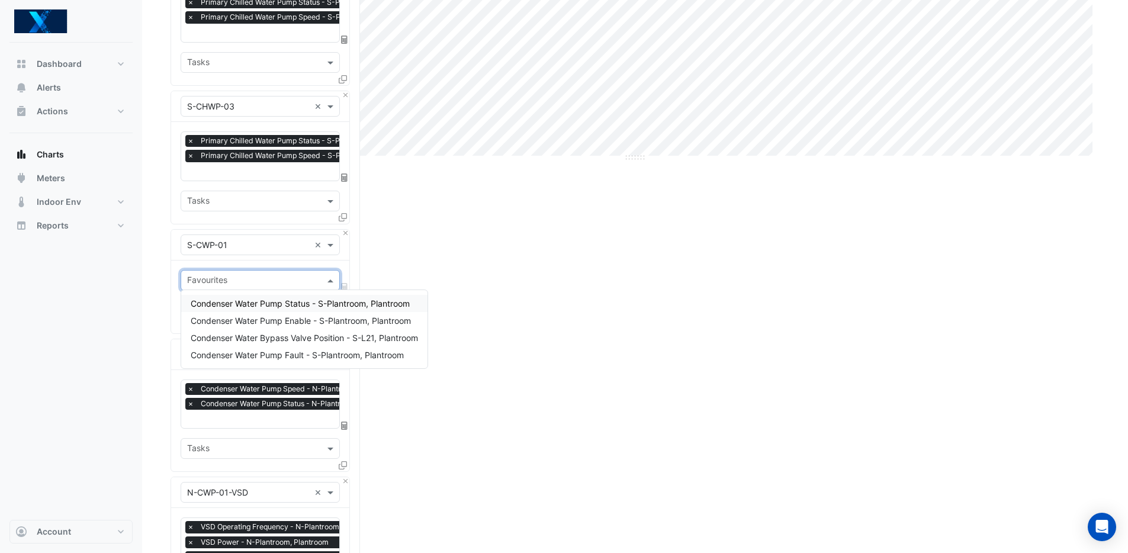
click at [254, 271] on div "Favourites" at bounding box center [250, 280] width 139 height 18
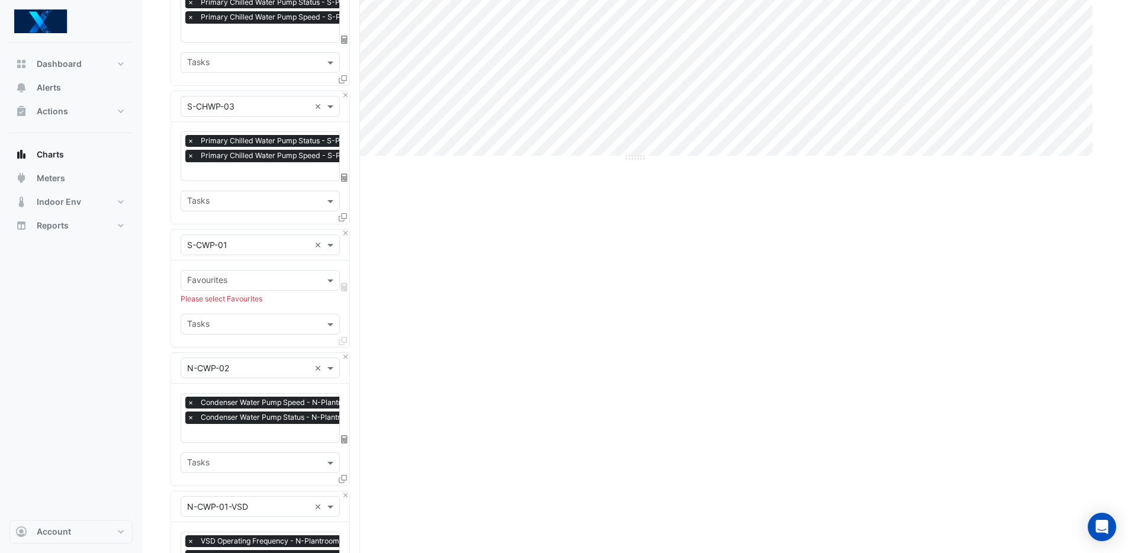
click at [237, 245] on input "text" at bounding box center [248, 245] width 123 height 12
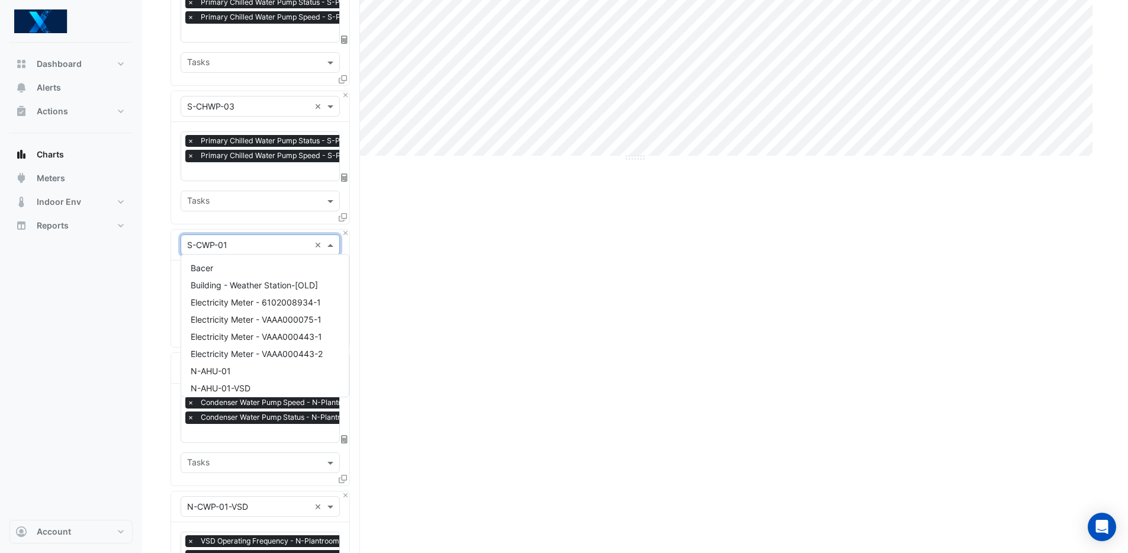
scroll to position [6238, 0]
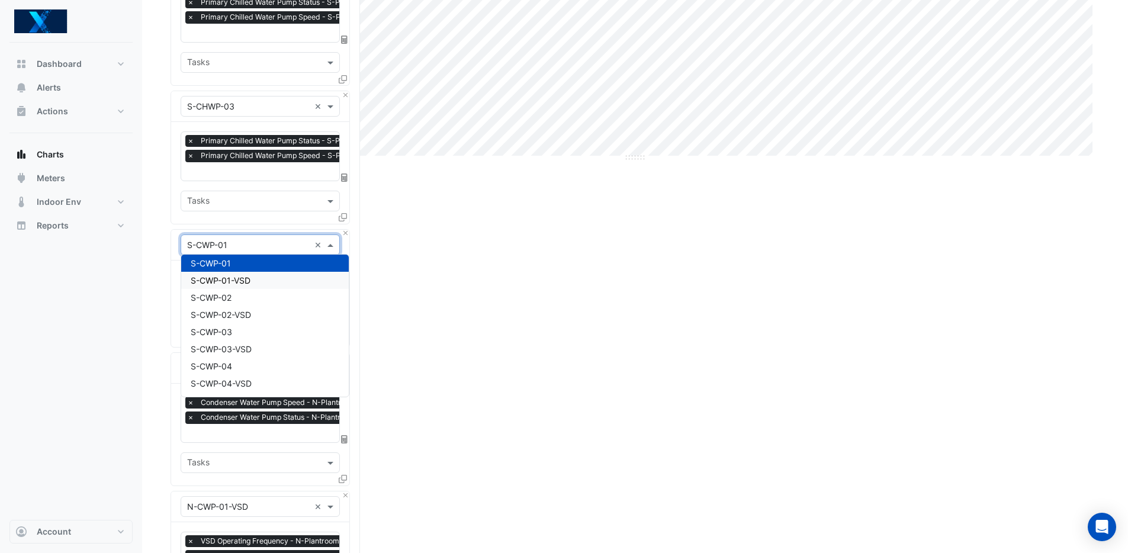
click at [253, 279] on div "S-CWP-01-VSD" at bounding box center [265, 280] width 168 height 17
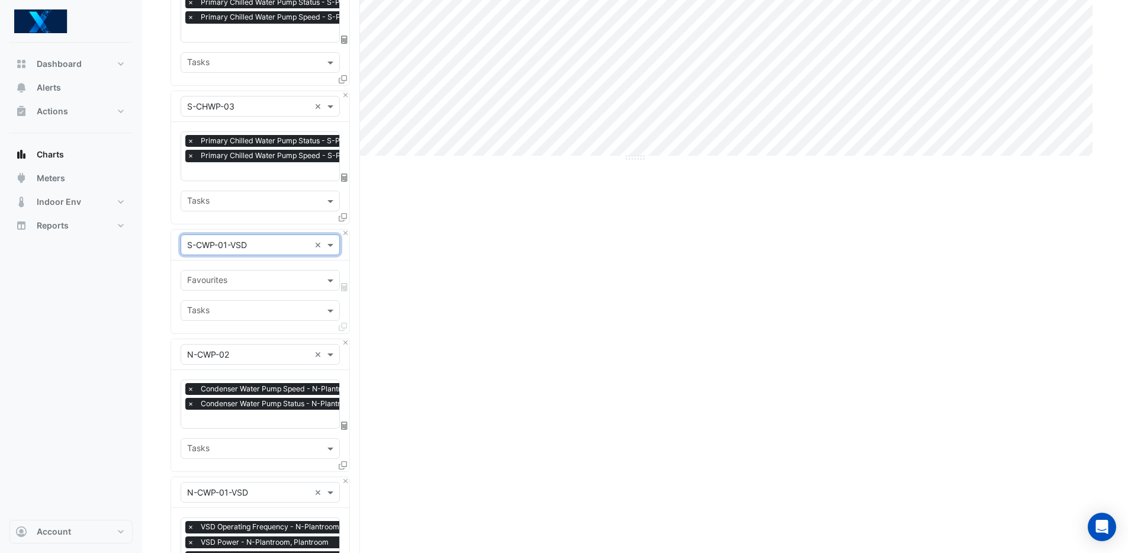
click at [248, 278] on input "text" at bounding box center [253, 281] width 133 height 12
click at [251, 279] on input "text" at bounding box center [253, 281] width 133 height 12
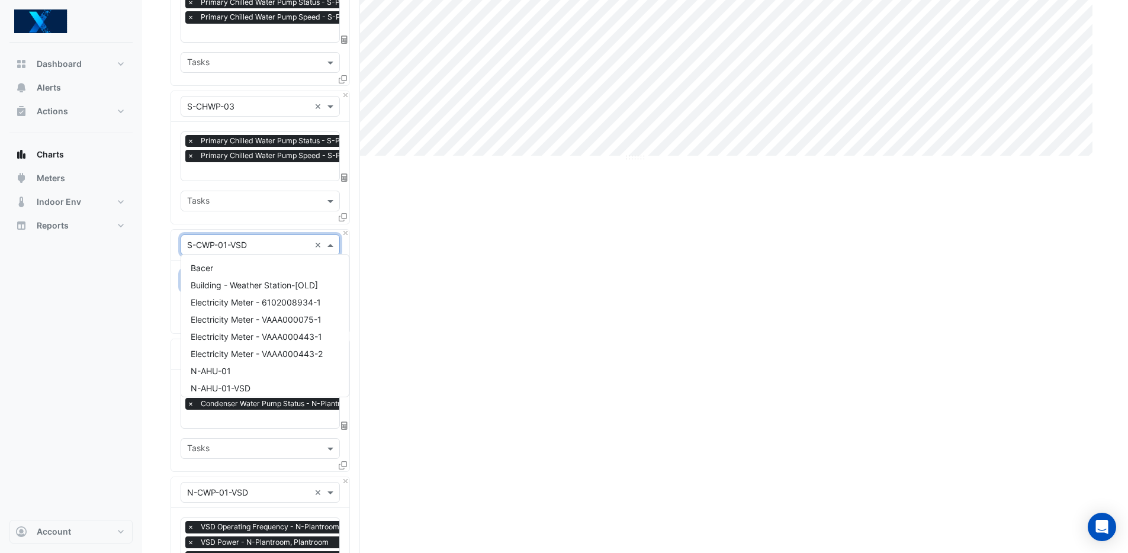
click at [261, 241] on input "text" at bounding box center [248, 245] width 123 height 12
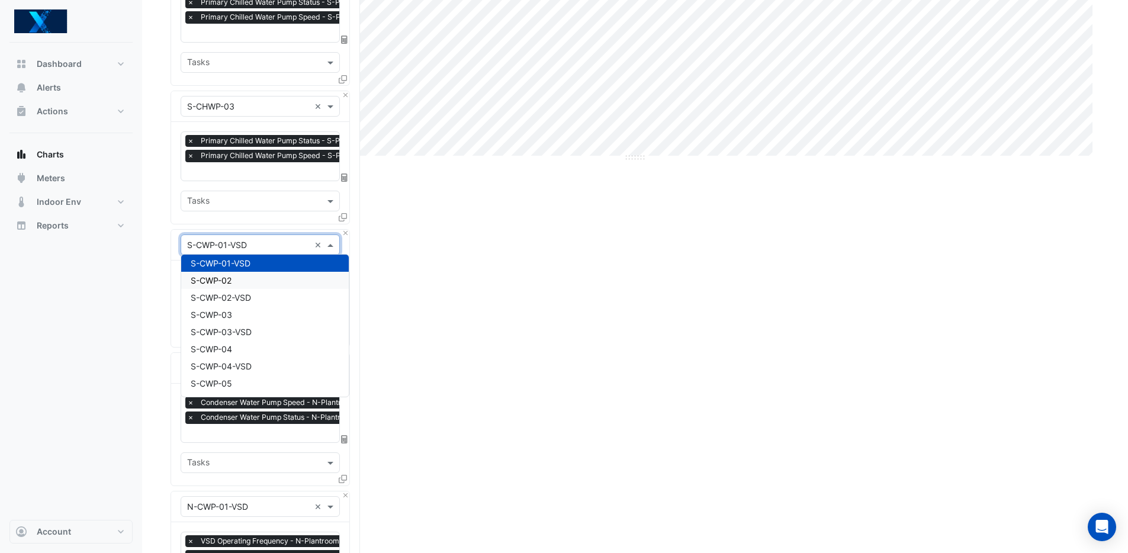
click at [253, 284] on div "S-CWP-02" at bounding box center [265, 280] width 168 height 17
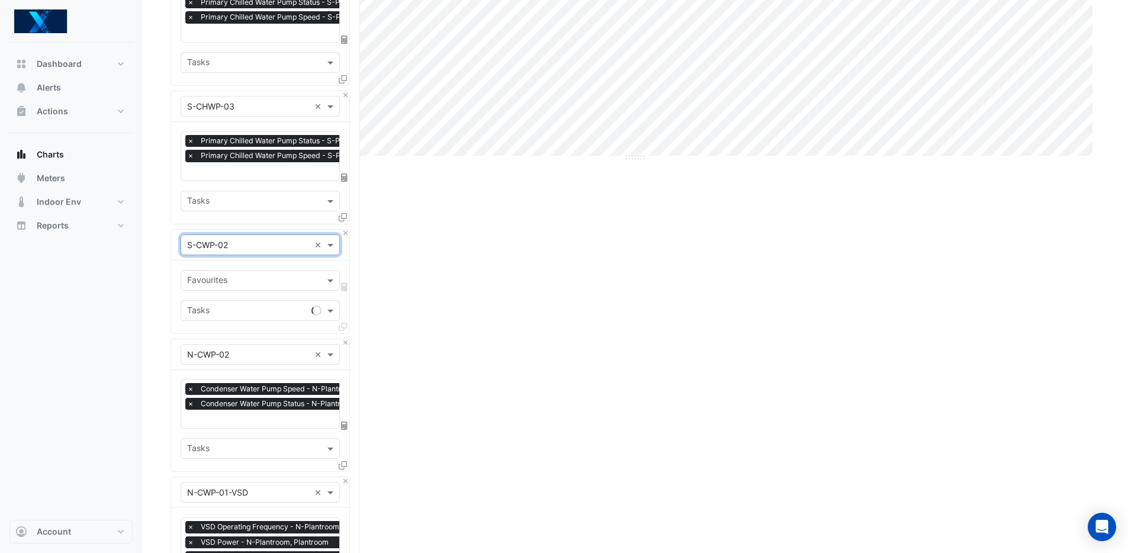
click at [261, 278] on input "text" at bounding box center [253, 281] width 133 height 12
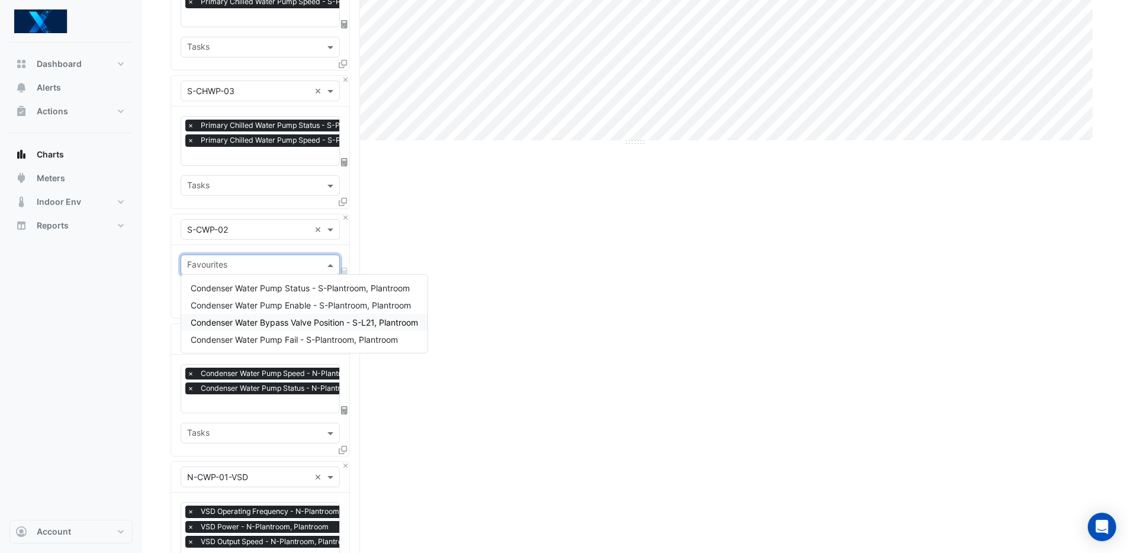
scroll to position [417, 0]
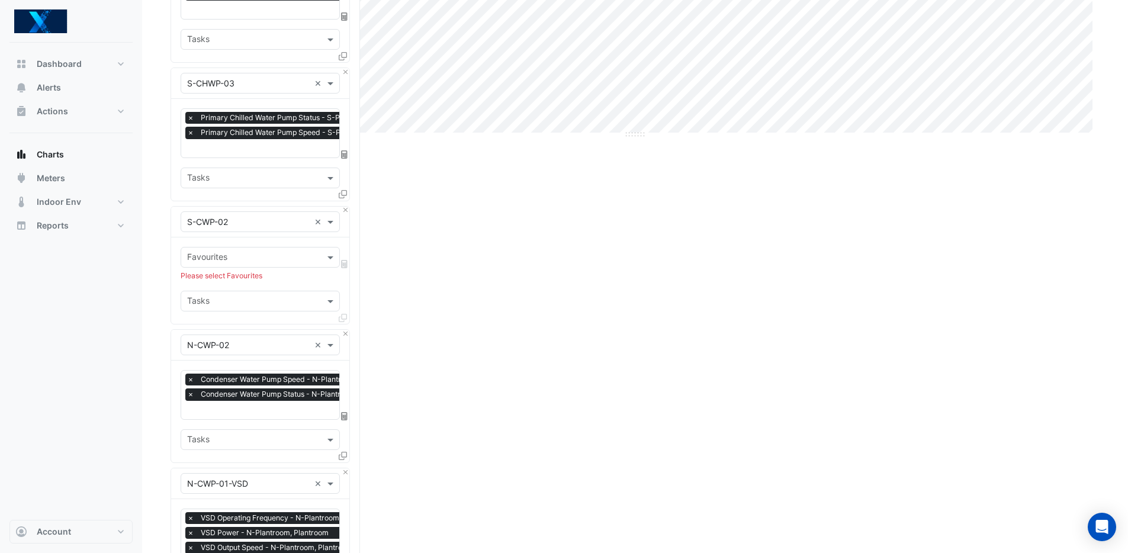
click at [245, 252] on input "text" at bounding box center [253, 258] width 133 height 12
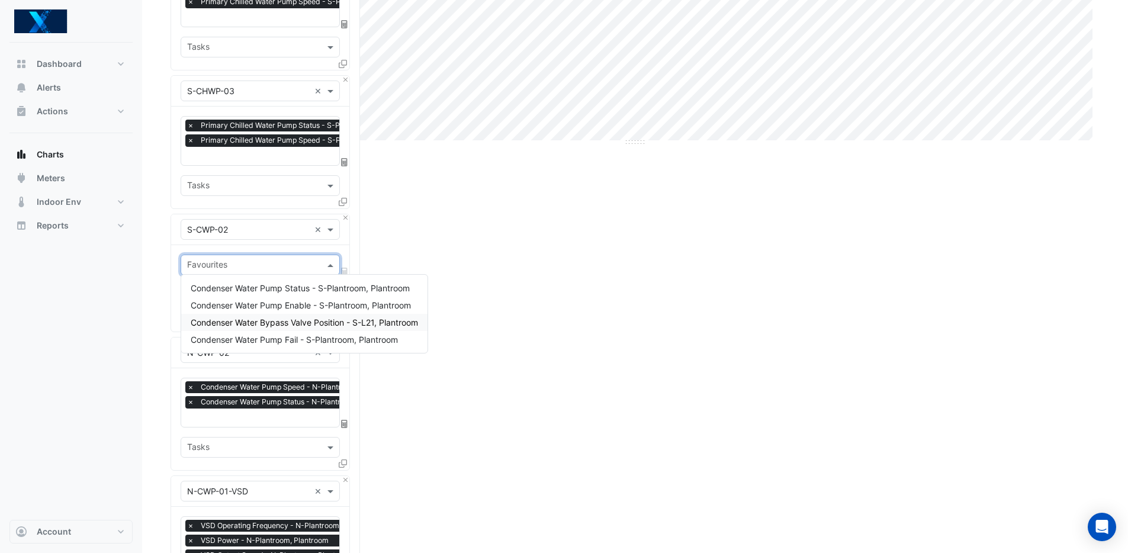
scroll to position [425, 0]
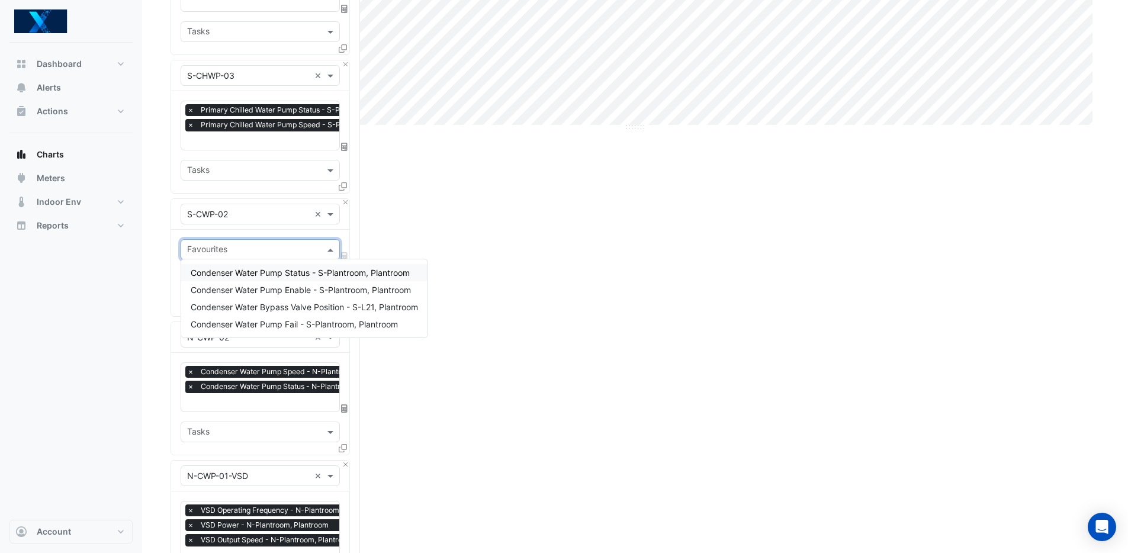
click at [265, 271] on span "Condenser Water Pump Status - S-Plantroom, Plantroom" at bounding box center [300, 273] width 219 height 10
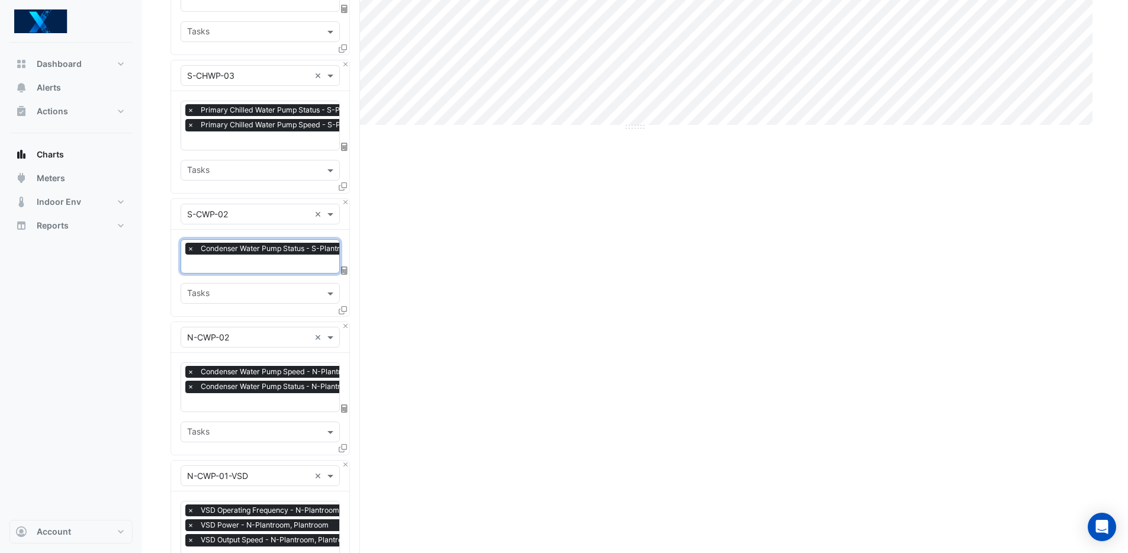
click at [265, 332] on input "text" at bounding box center [248, 338] width 123 height 12
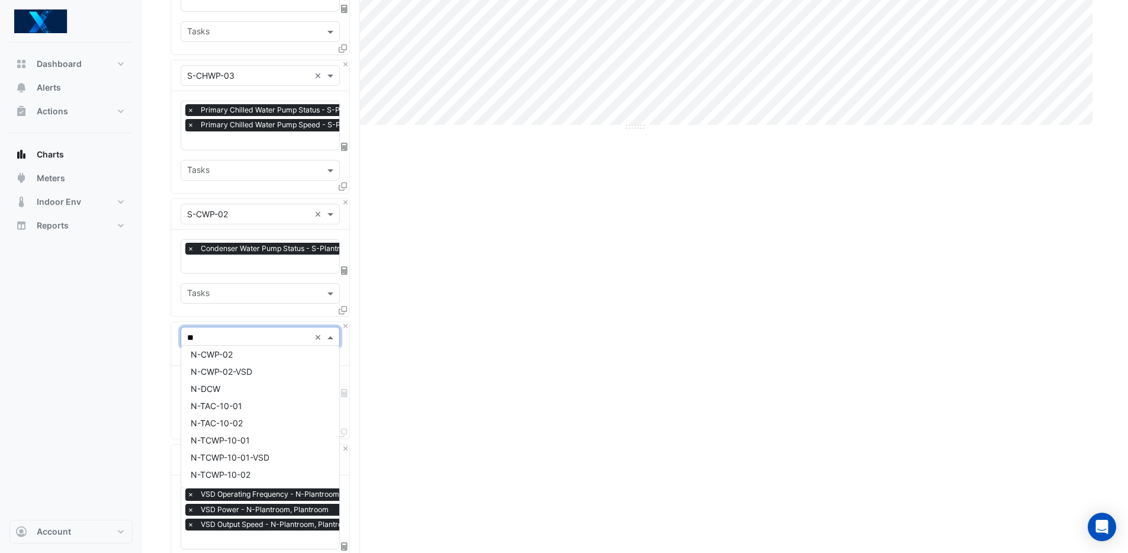
scroll to position [39, 0]
type input "***"
click at [243, 468] on div "S-CWP-03" at bounding box center [260, 472] width 158 height 17
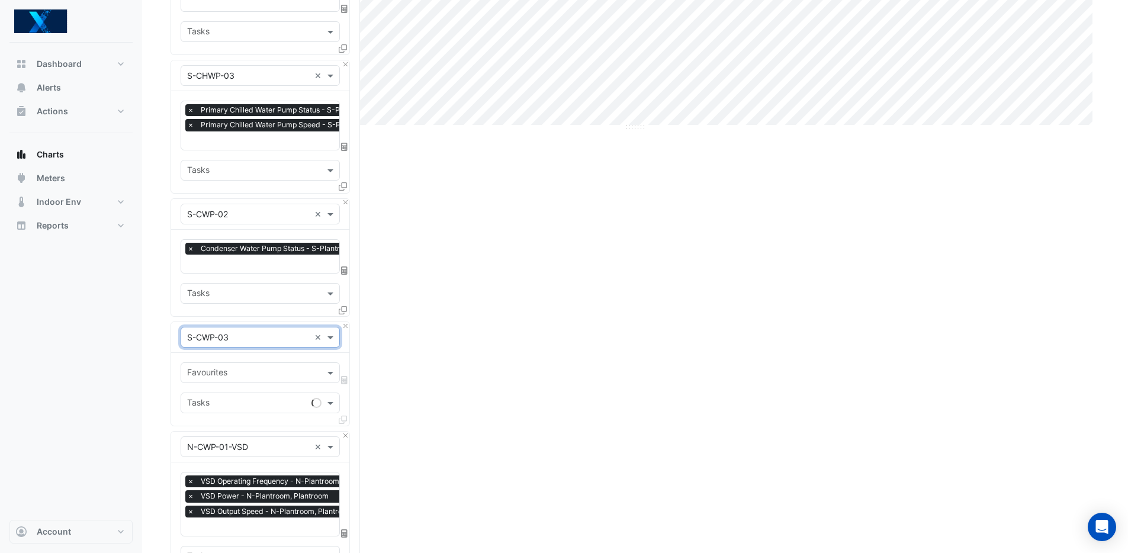
click at [261, 372] on input "text" at bounding box center [253, 374] width 133 height 12
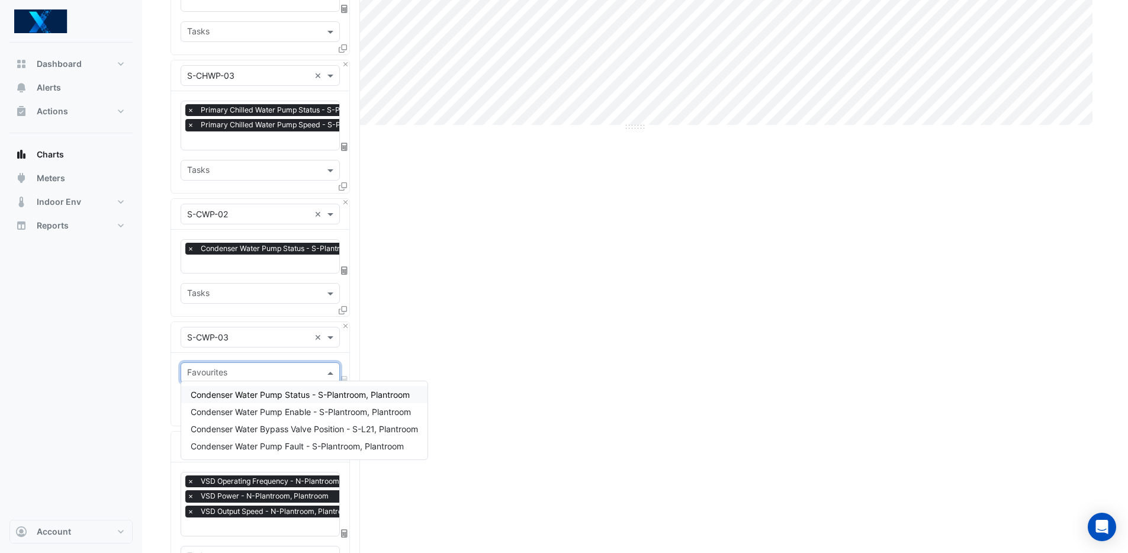
click at [365, 397] on span "Condenser Water Pump Status - S-Plantroom, Plantroom" at bounding box center [300, 395] width 219 height 10
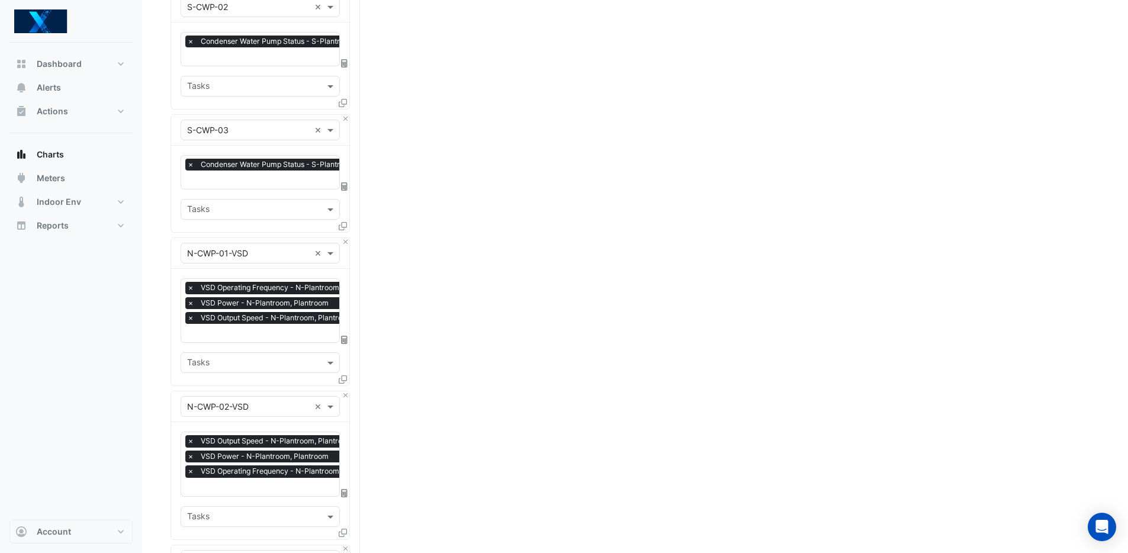
scroll to position [625, 0]
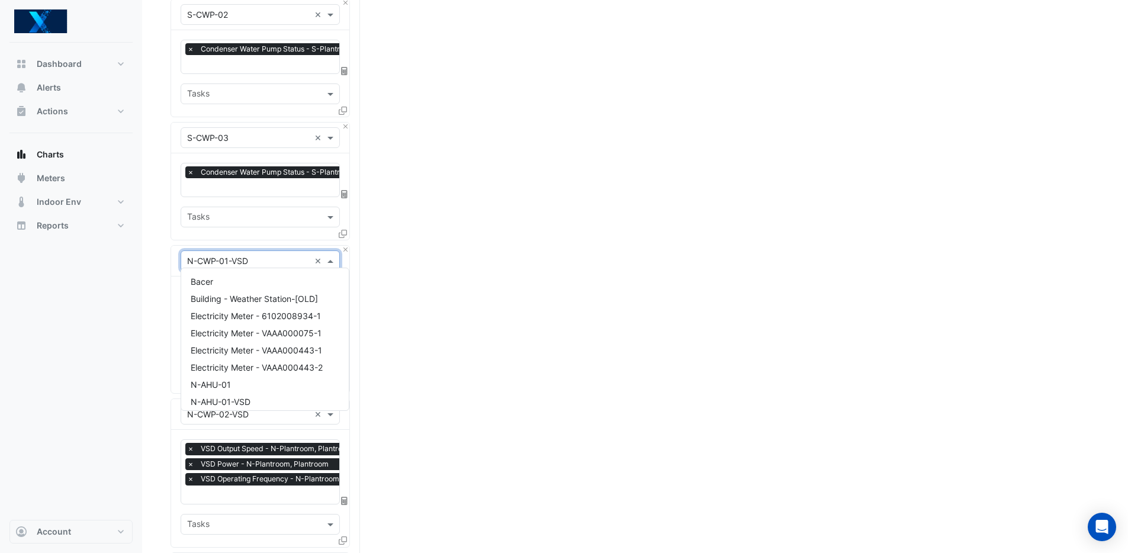
click at [327, 255] on span at bounding box center [331, 261] width 15 height 12
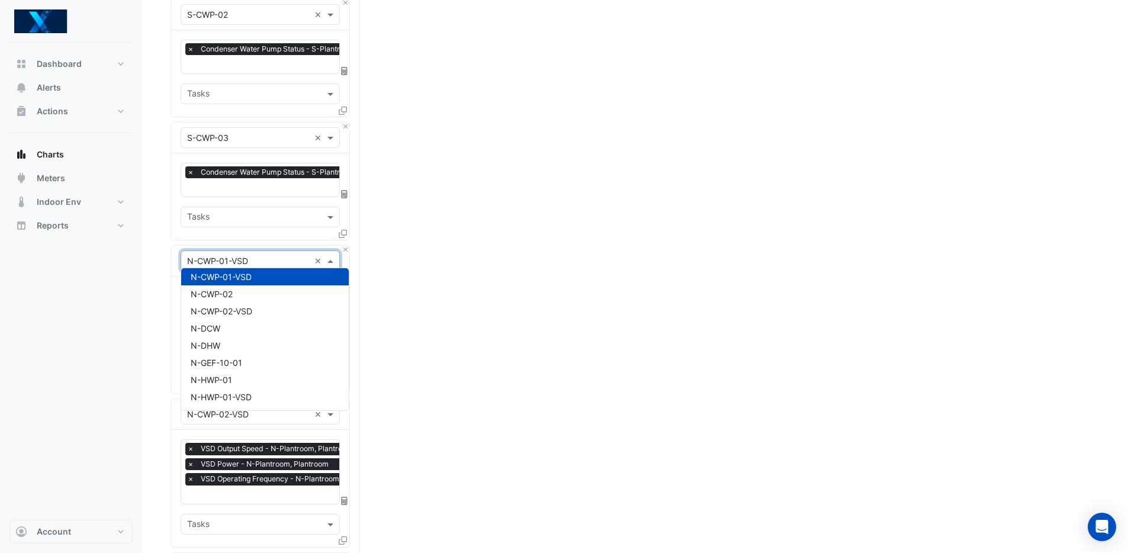
click at [313, 256] on div at bounding box center [260, 261] width 158 height 14
click at [269, 255] on input "text" at bounding box center [248, 261] width 123 height 12
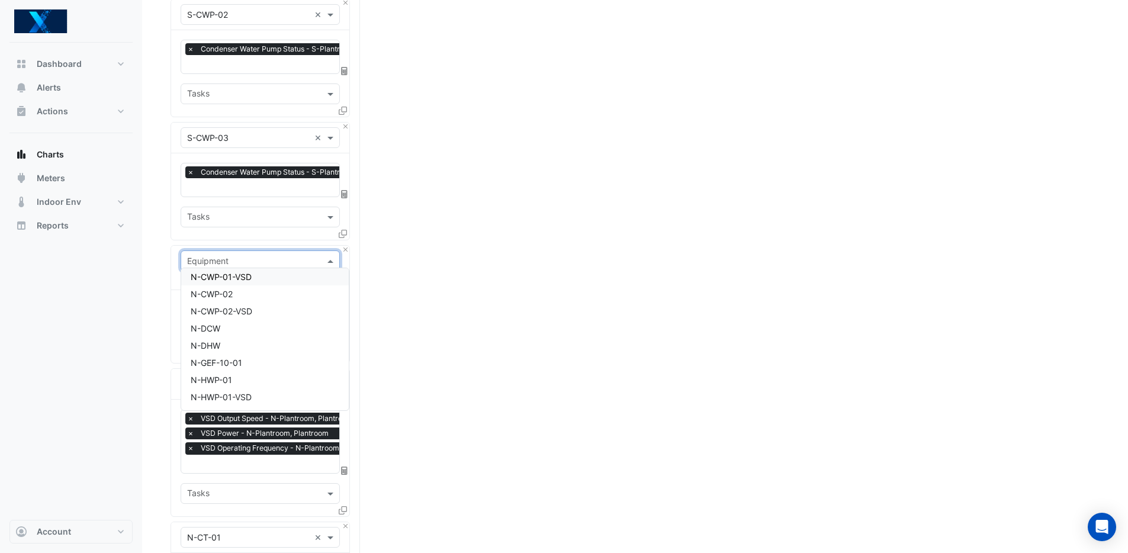
click at [274, 256] on input "text" at bounding box center [248, 261] width 123 height 12
type input "***"
click at [263, 373] on div "S-CWP-02-VSD" at bounding box center [260, 376] width 158 height 17
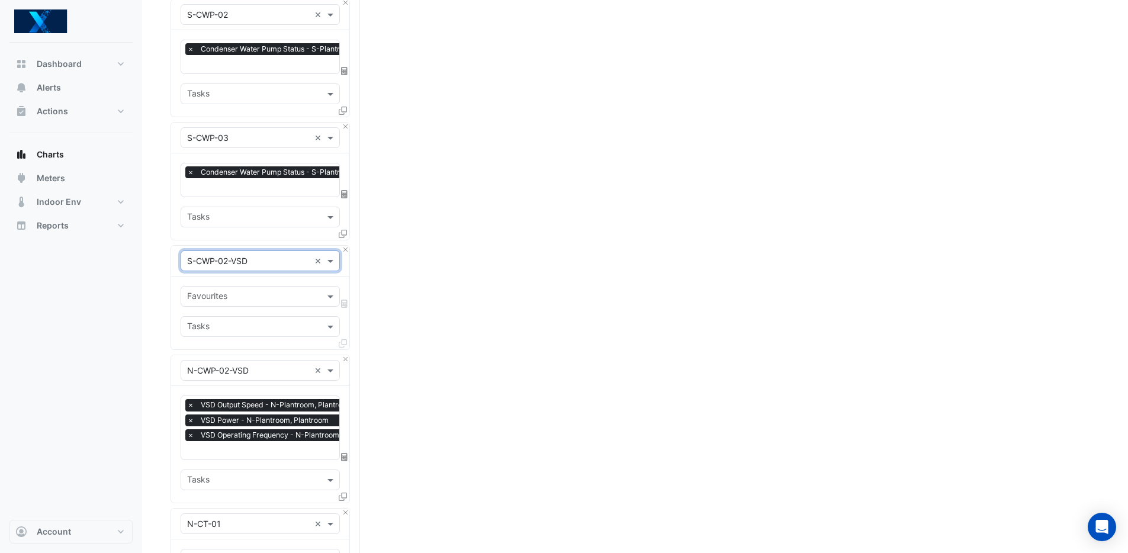
click at [269, 291] on input "text" at bounding box center [253, 297] width 133 height 12
click at [273, 291] on input "text" at bounding box center [253, 297] width 133 height 12
click at [463, 279] on div "Split by Equip Split by Unit Split All Print Save as JPEG Save as PNG Pivot Dat…" at bounding box center [635, 352] width 929 height 1778
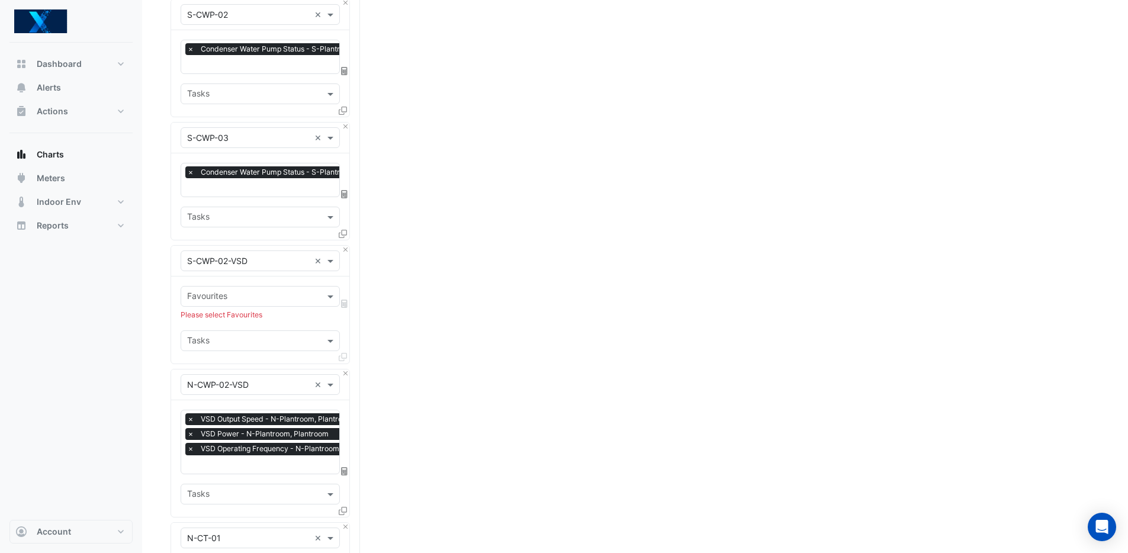
click at [267, 336] on input "text" at bounding box center [253, 342] width 133 height 12
click at [264, 336] on input "text" at bounding box center [253, 342] width 133 height 12
click at [261, 291] on input "text" at bounding box center [253, 297] width 133 height 12
click at [246, 319] on div "No items found" at bounding box center [260, 316] width 158 height 17
click at [247, 318] on div "No items found" at bounding box center [260, 316] width 158 height 17
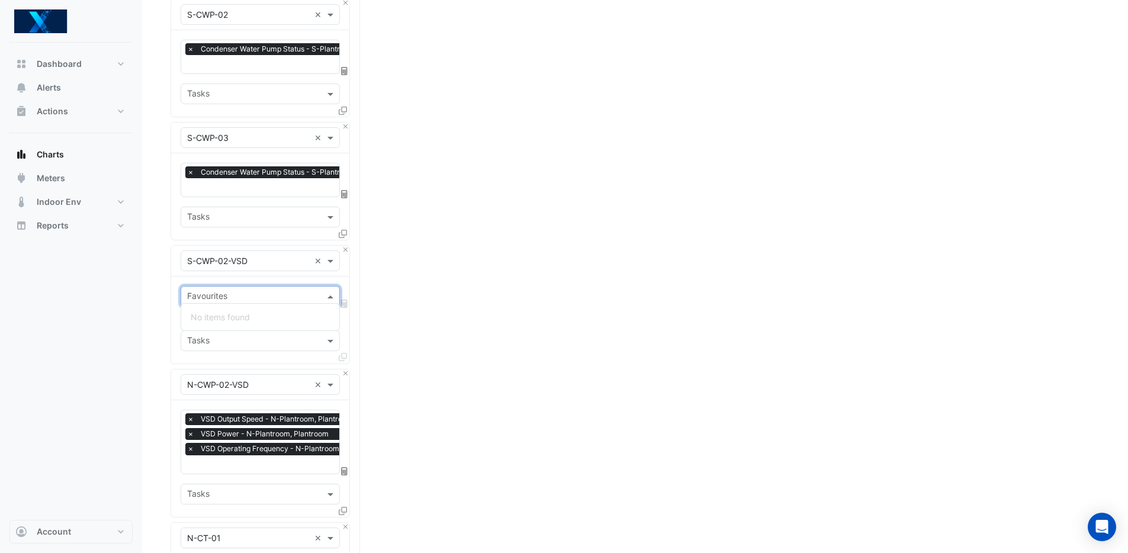
click at [247, 318] on div "No items found" at bounding box center [260, 316] width 158 height 17
click at [438, 258] on div "Split by Equip Split by Unit Split All Print Save as JPEG Save as PNG Pivot Dat…" at bounding box center [635, 358] width 929 height 1791
click at [249, 383] on input "text" at bounding box center [248, 385] width 123 height 12
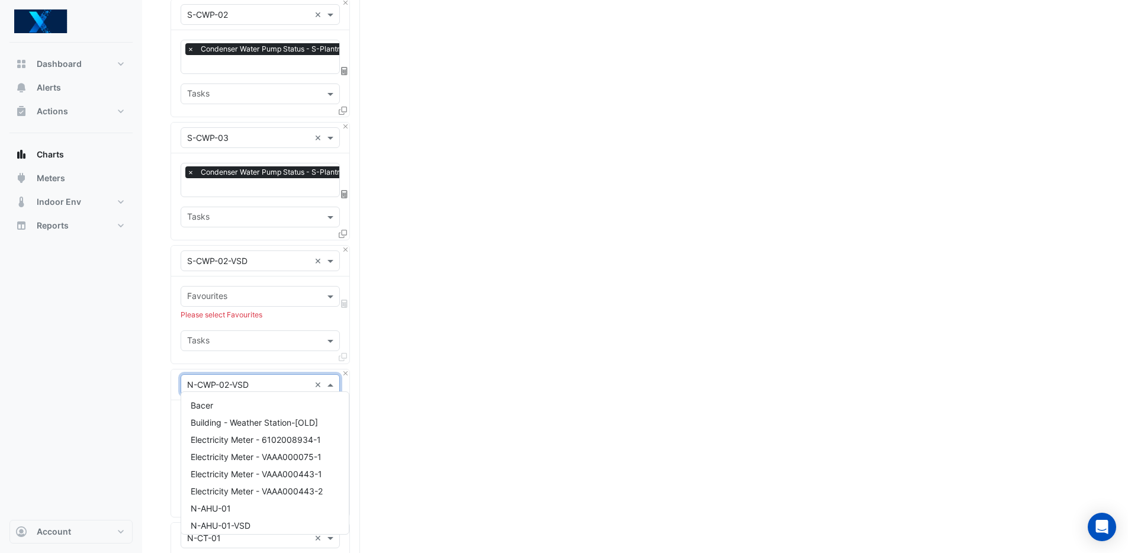
scroll to position [795, 0]
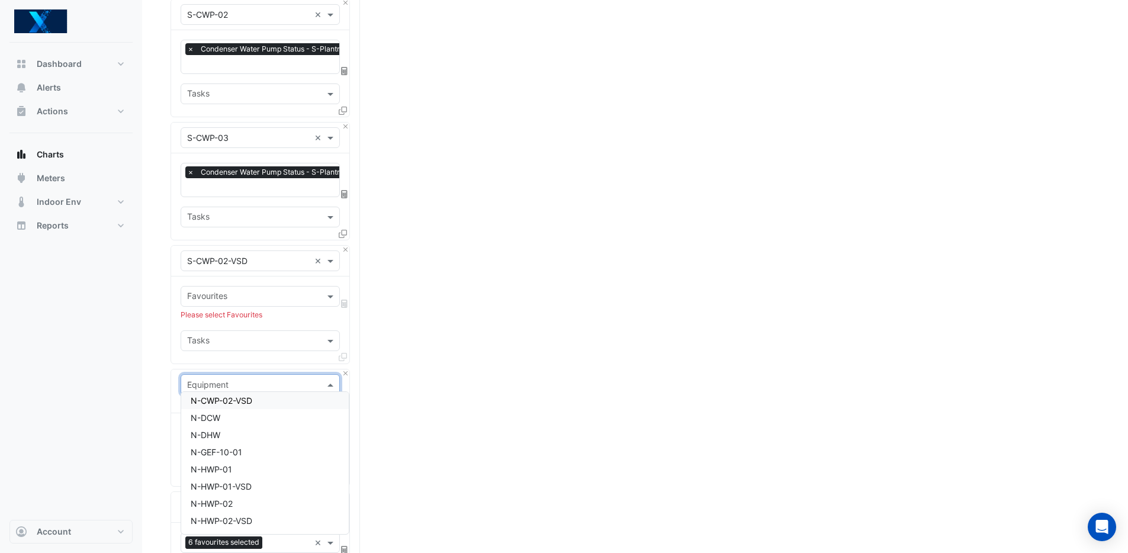
type input "*"
type input "***"
click at [249, 475] on span "S-CWP-03-VSD" at bounding box center [221, 475] width 61 height 10
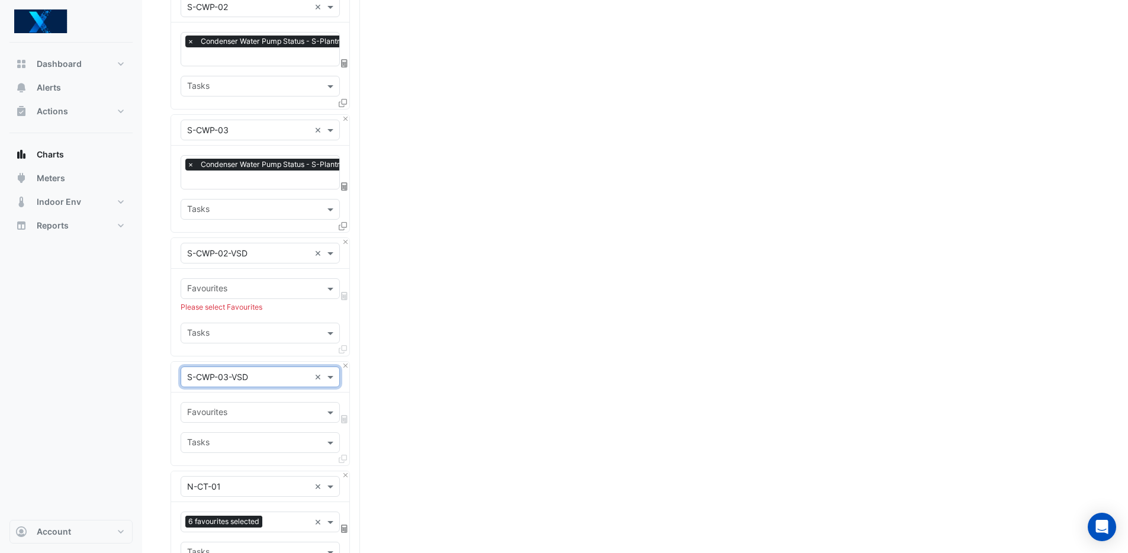
scroll to position [696, 0]
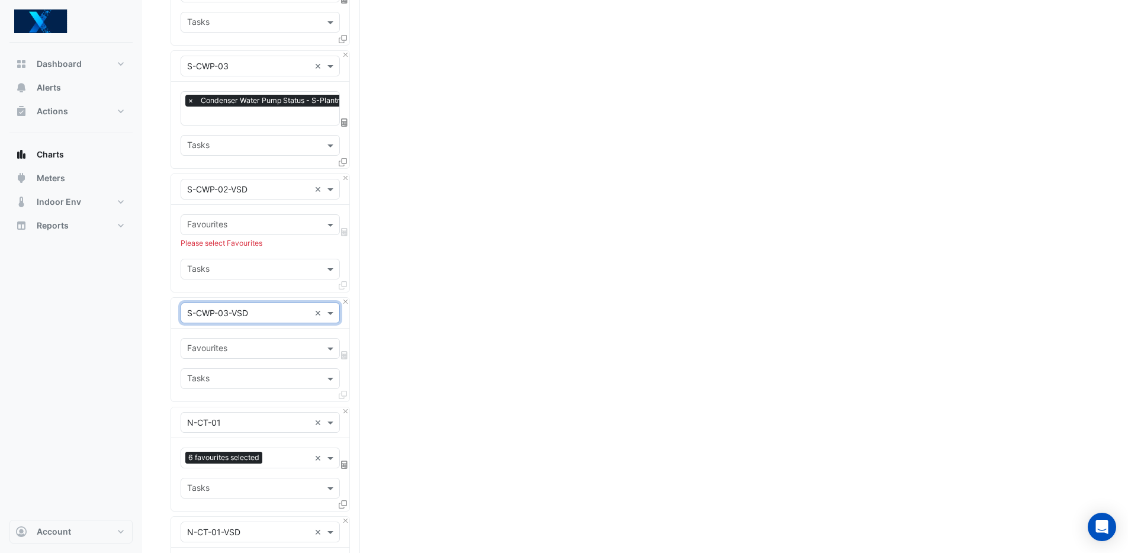
click at [251, 343] on input "text" at bounding box center [253, 349] width 133 height 12
click at [268, 329] on div "Favourites No items found Tasks" at bounding box center [260, 365] width 178 height 73
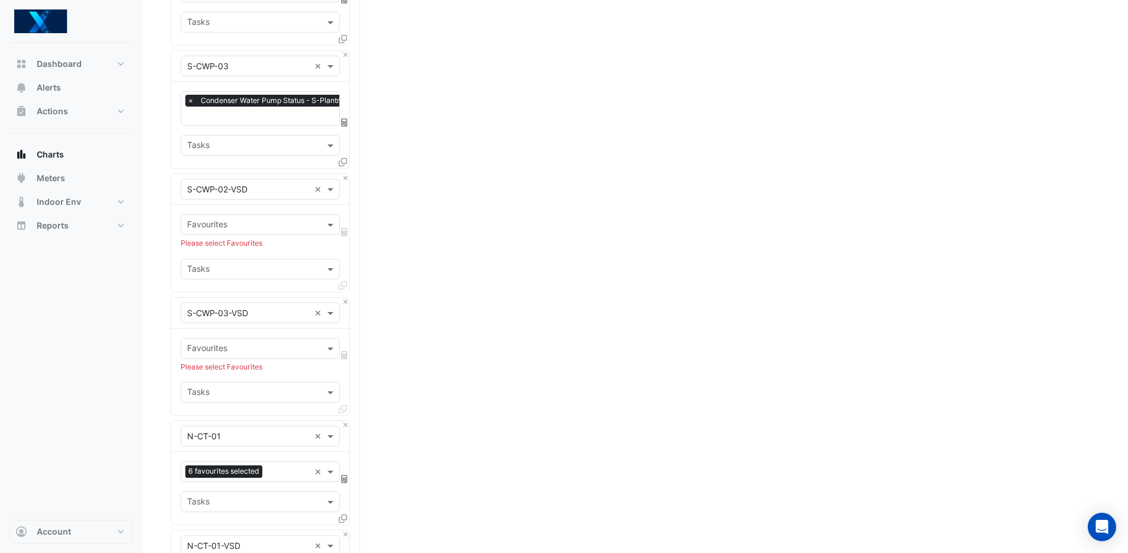
click at [265, 310] on input "text" at bounding box center [248, 313] width 123 height 12
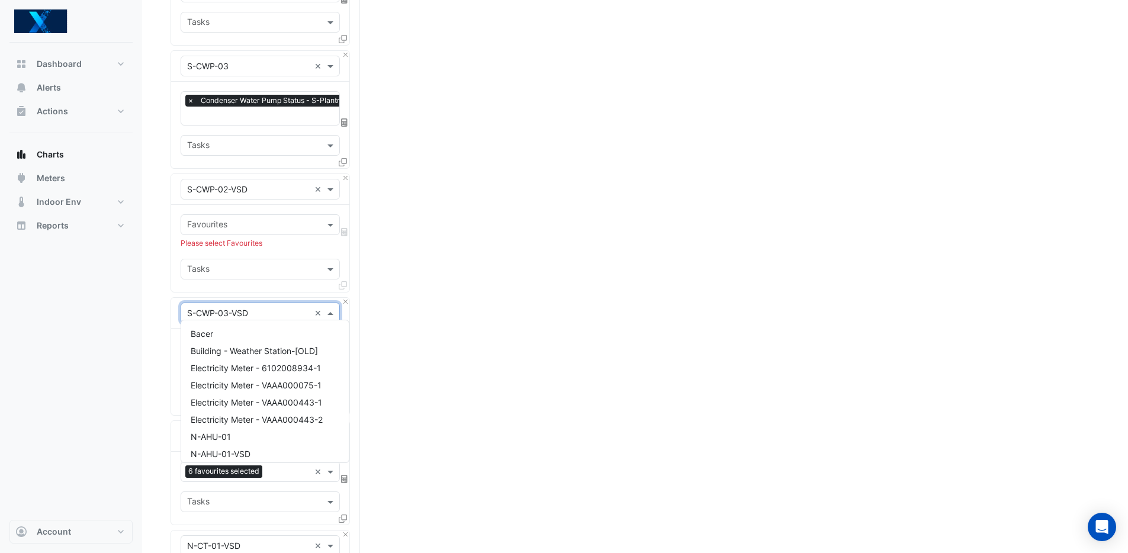
scroll to position [6324, 0]
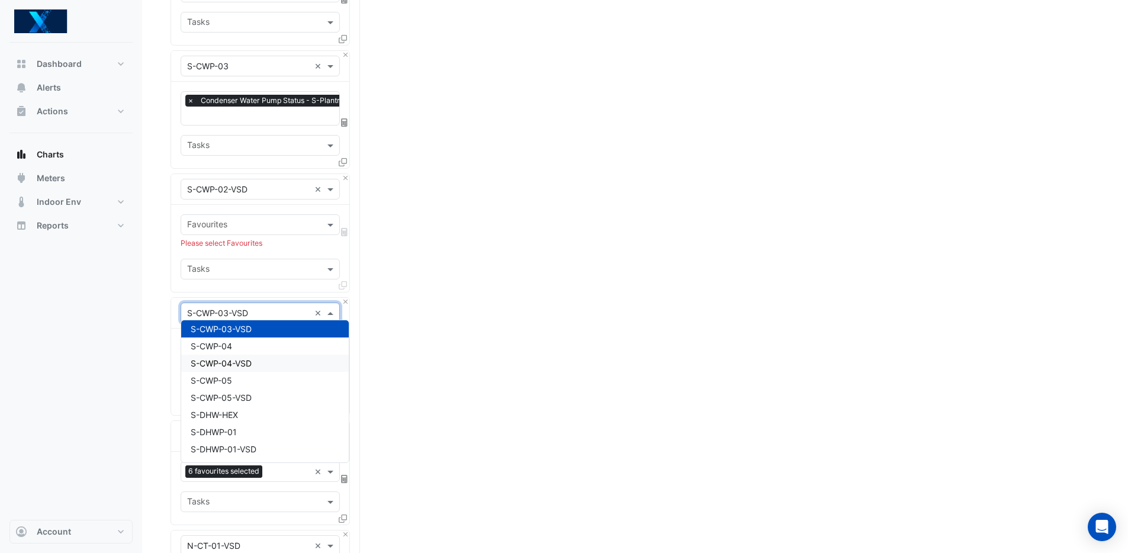
click at [260, 366] on div "S-CWP-04-VSD" at bounding box center [265, 363] width 168 height 17
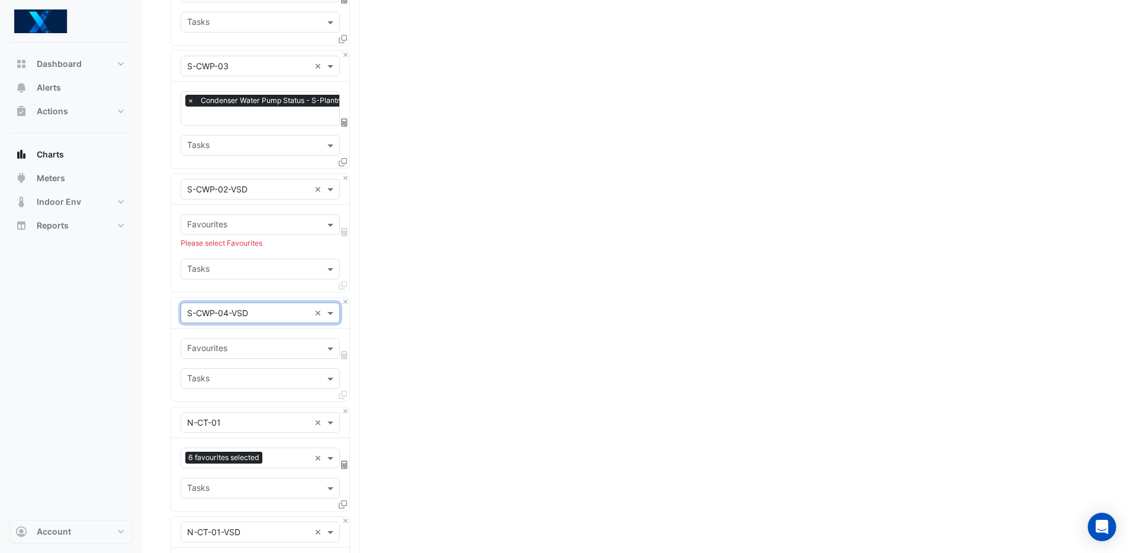
click at [260, 343] on input "text" at bounding box center [253, 349] width 133 height 12
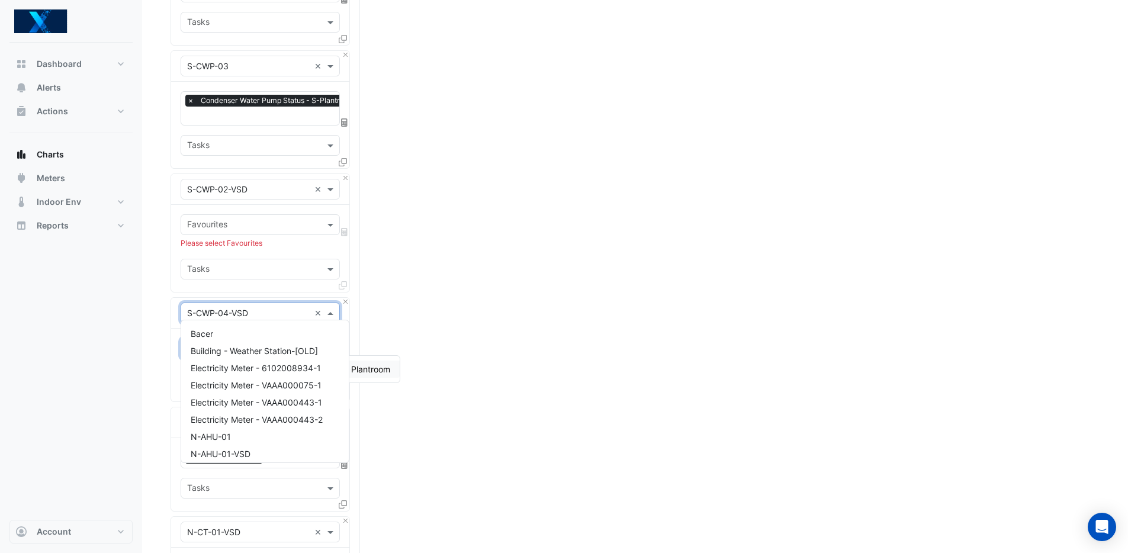
click at [251, 307] on input "text" at bounding box center [248, 313] width 123 height 12
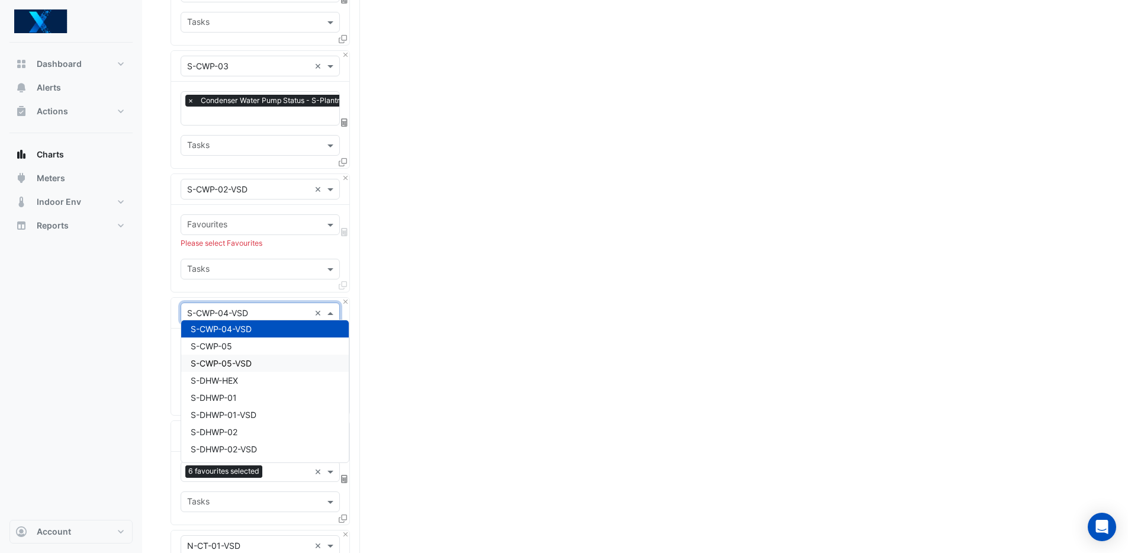
click at [262, 362] on div "S-CWP-05-VSD" at bounding box center [265, 363] width 168 height 17
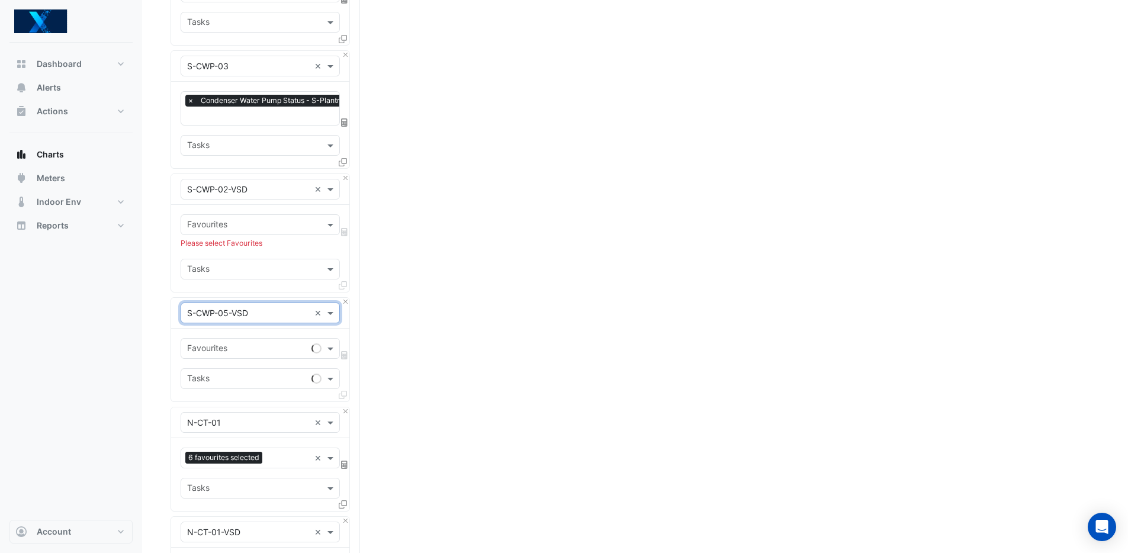
click at [254, 344] on input "text" at bounding box center [247, 349] width 120 height 12
click at [258, 343] on input "text" at bounding box center [253, 349] width 133 height 12
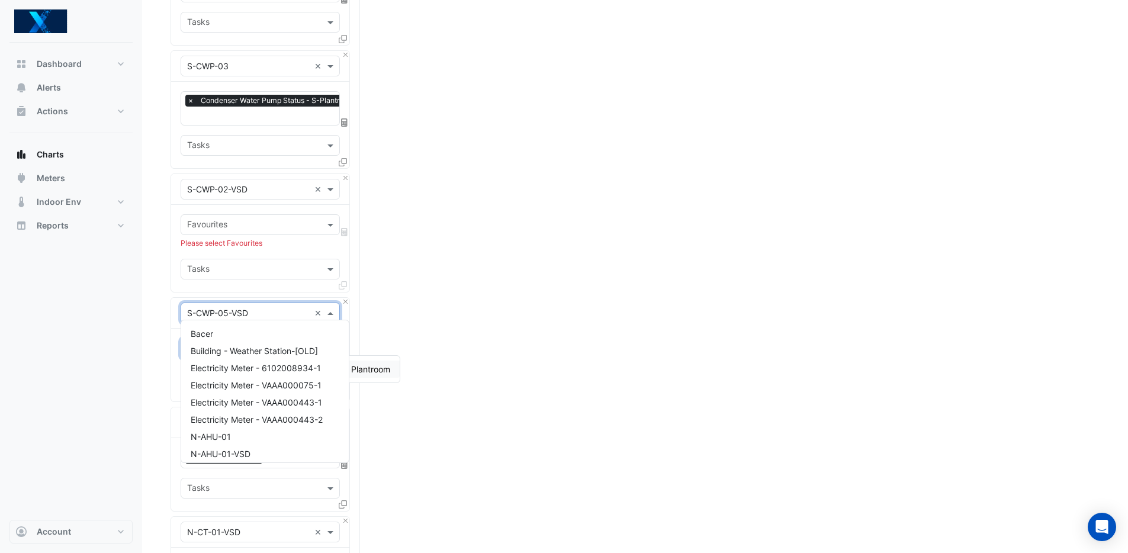
click at [257, 315] on div "× S-CWP-05-VSD ×" at bounding box center [260, 313] width 159 height 21
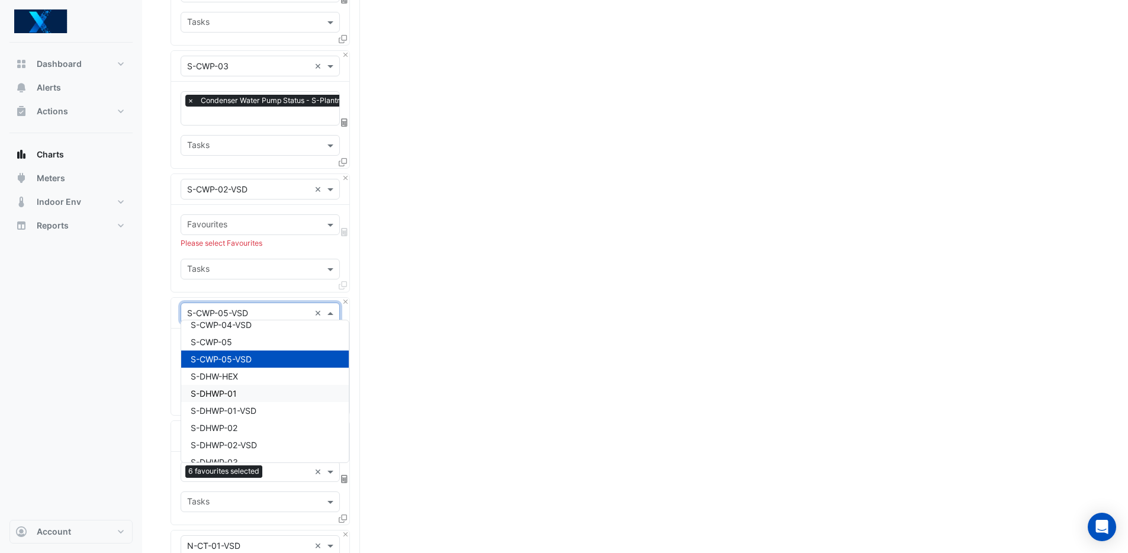
scroll to position [6347, 0]
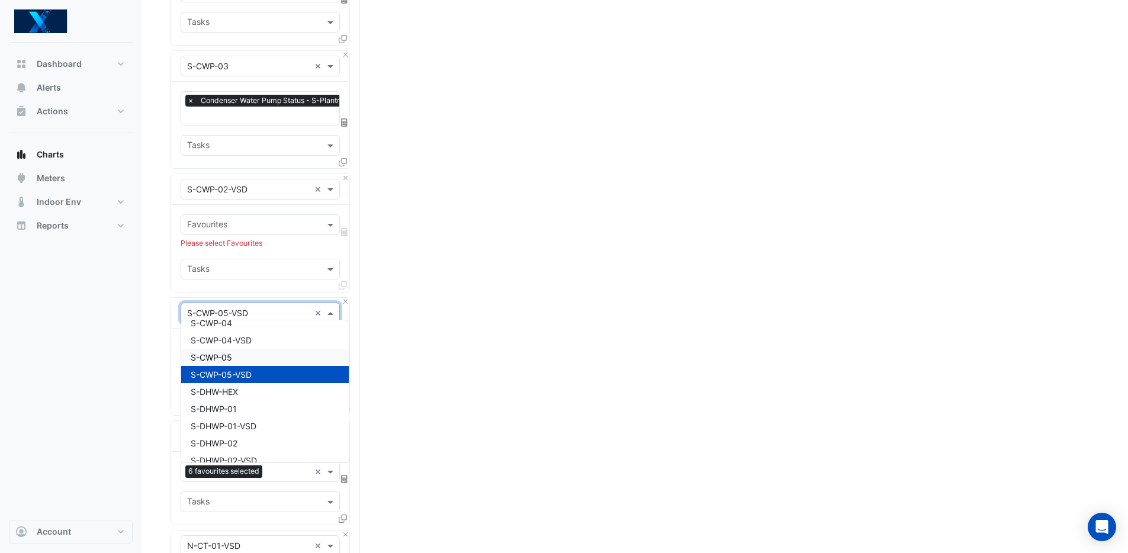
click at [247, 353] on div "S-CWP-05" at bounding box center [265, 357] width 168 height 17
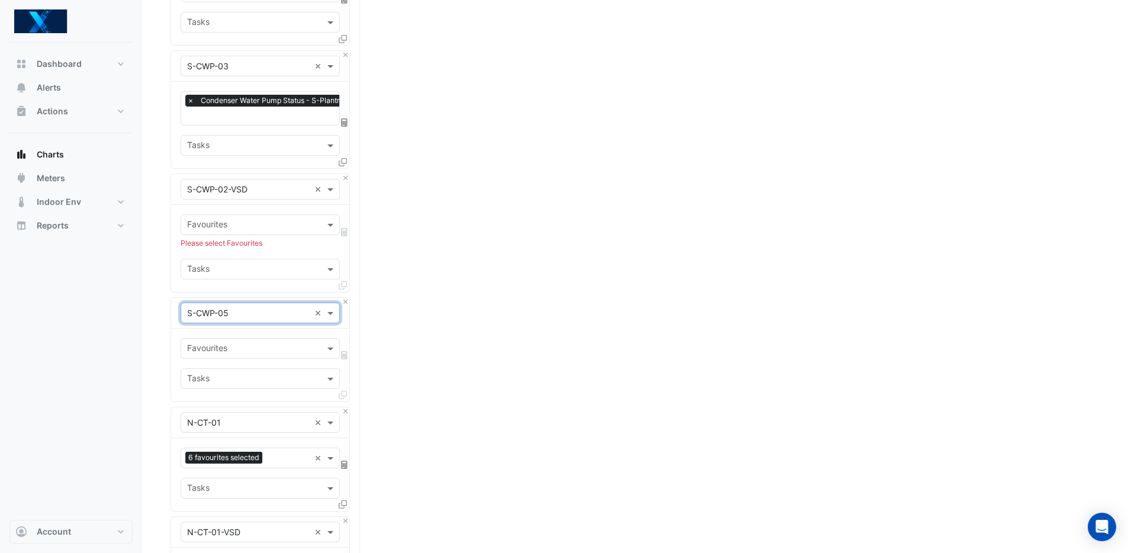
click at [255, 343] on input "text" at bounding box center [253, 349] width 133 height 12
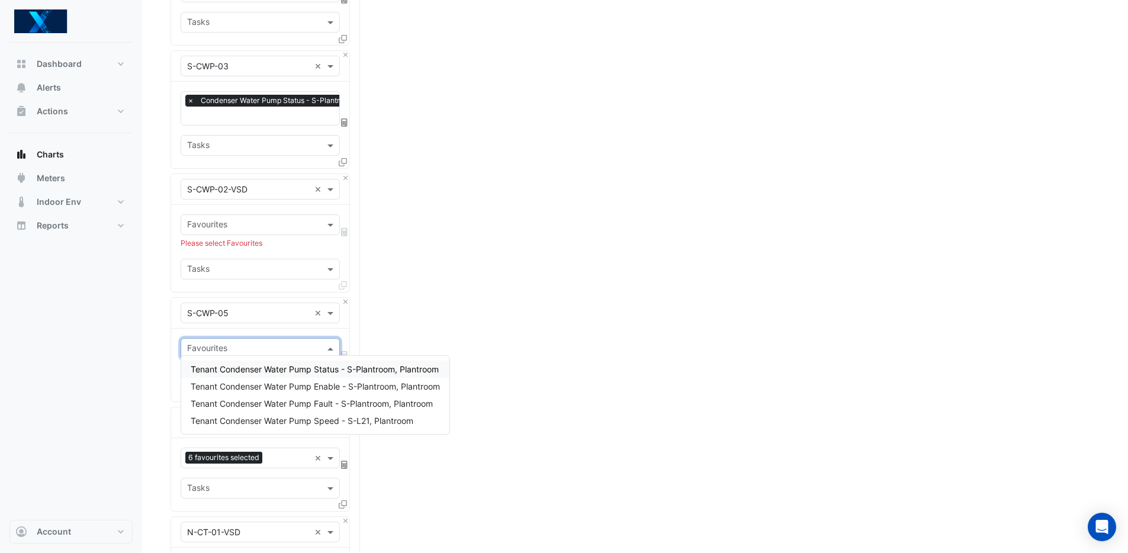
click at [256, 343] on input "text" at bounding box center [253, 349] width 133 height 12
click at [253, 313] on input "text" at bounding box center [248, 313] width 123 height 12
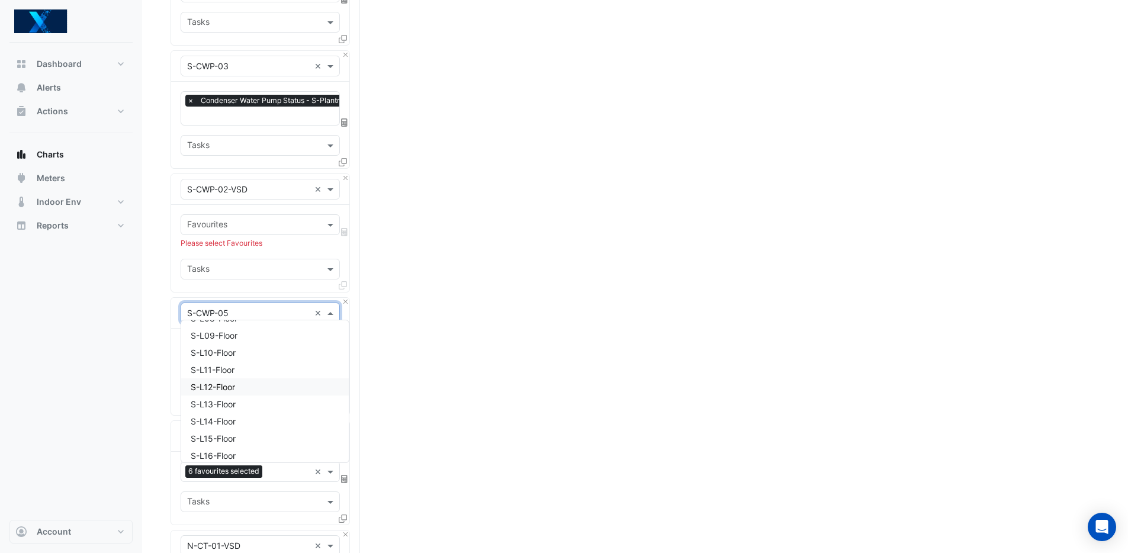
scroll to position [6978, 0]
click at [448, 357] on div "Split by Equip Split by Unit Split All Print Save as JPEG Save as PNG Pivot Dat…" at bounding box center [635, 272] width 929 height 1762
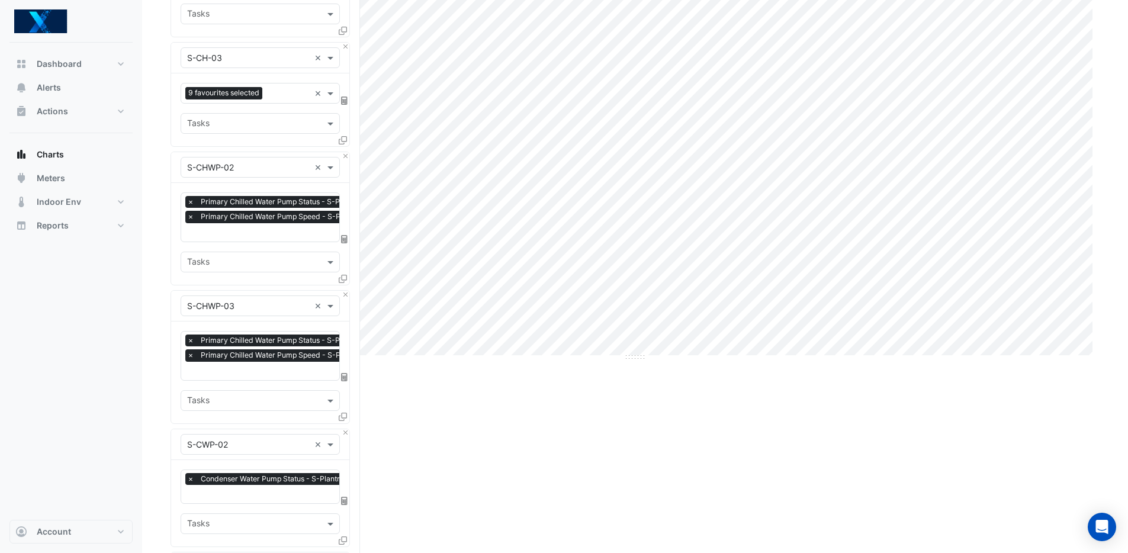
scroll to position [0, 0]
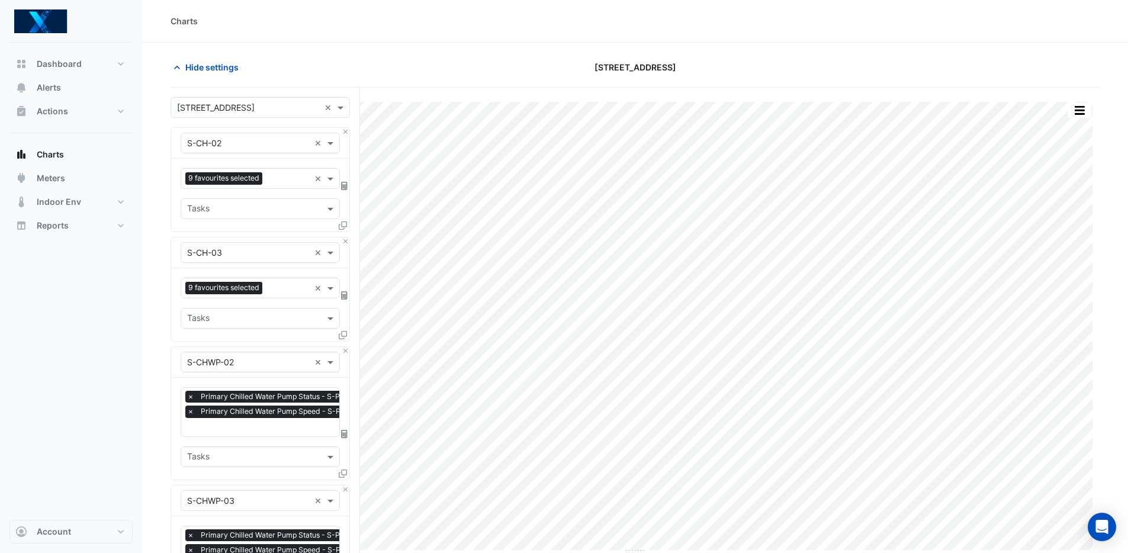
click at [272, 111] on input "text" at bounding box center [248, 108] width 143 height 12
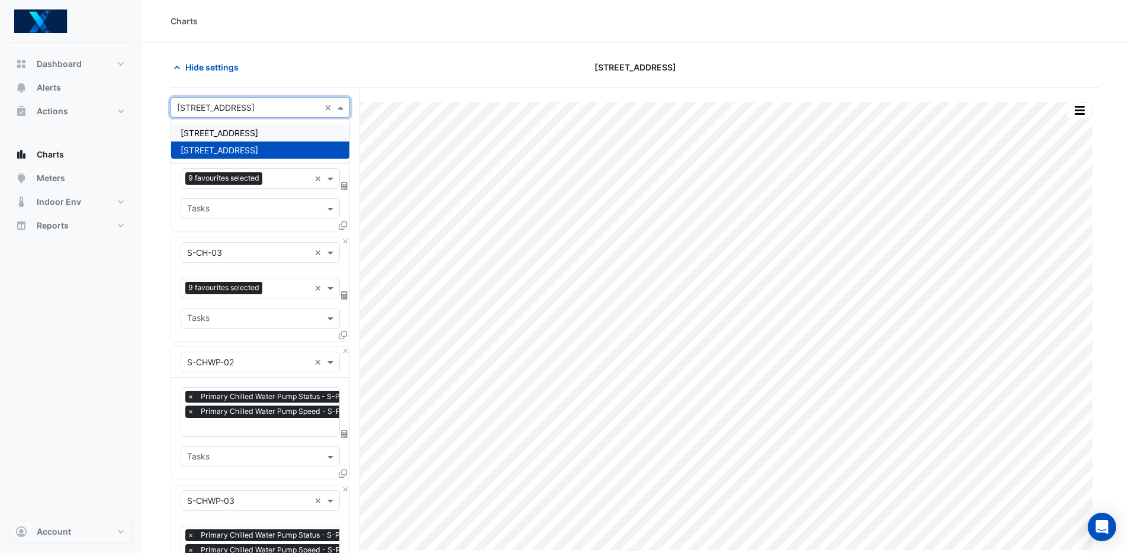
click at [253, 132] on span "[STREET_ADDRESS]" at bounding box center [220, 133] width 78 height 10
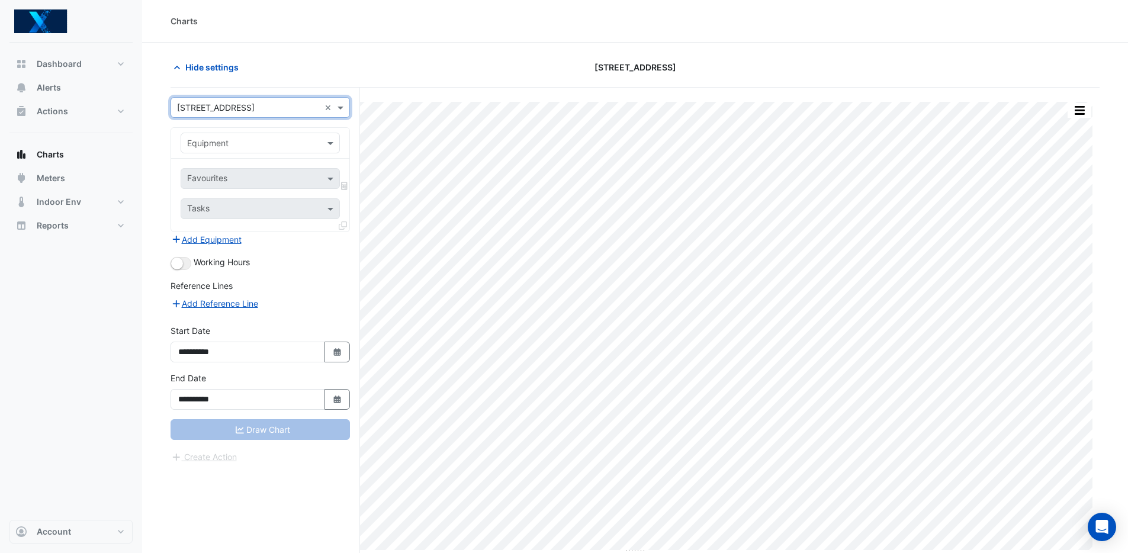
click at [294, 111] on input "text" at bounding box center [248, 108] width 143 height 12
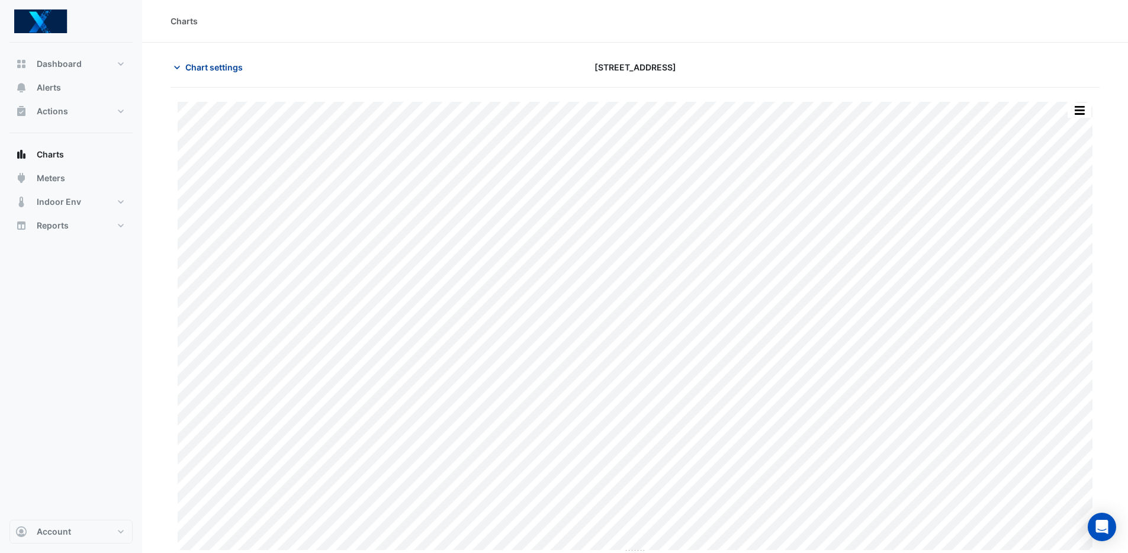
click at [176, 68] on icon "button" at bounding box center [177, 68] width 6 height 4
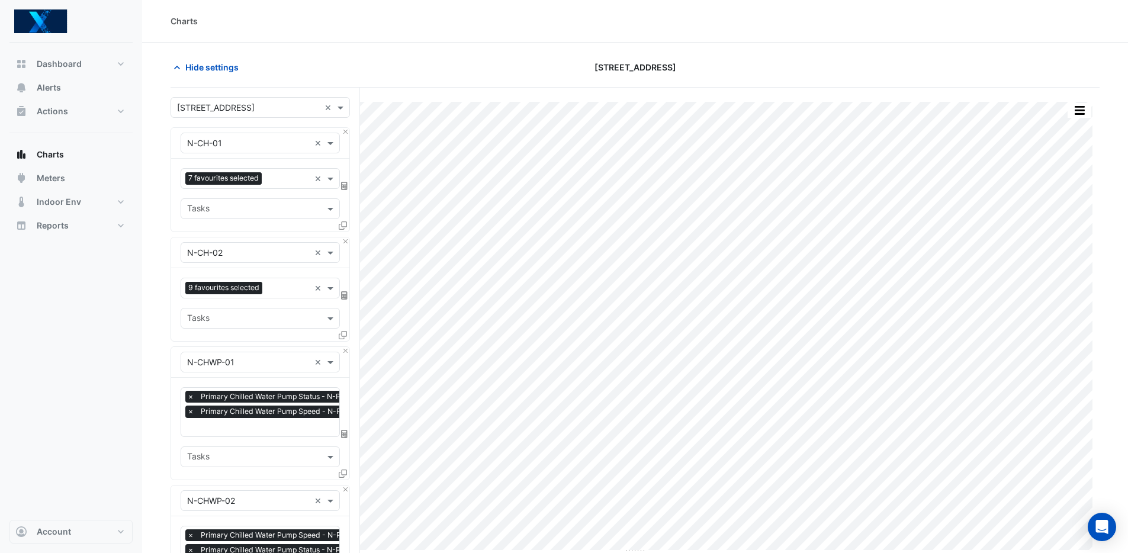
click at [260, 113] on div "× [STREET_ADDRESS]" at bounding box center [245, 107] width 149 height 12
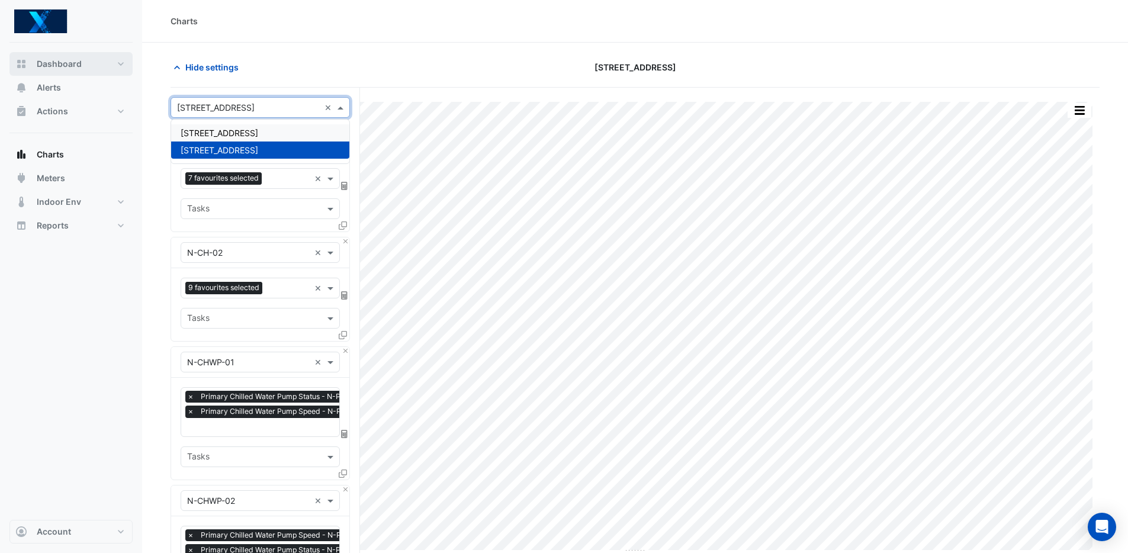
click at [94, 69] on button "Dashboard" at bounding box center [70, 64] width 123 height 24
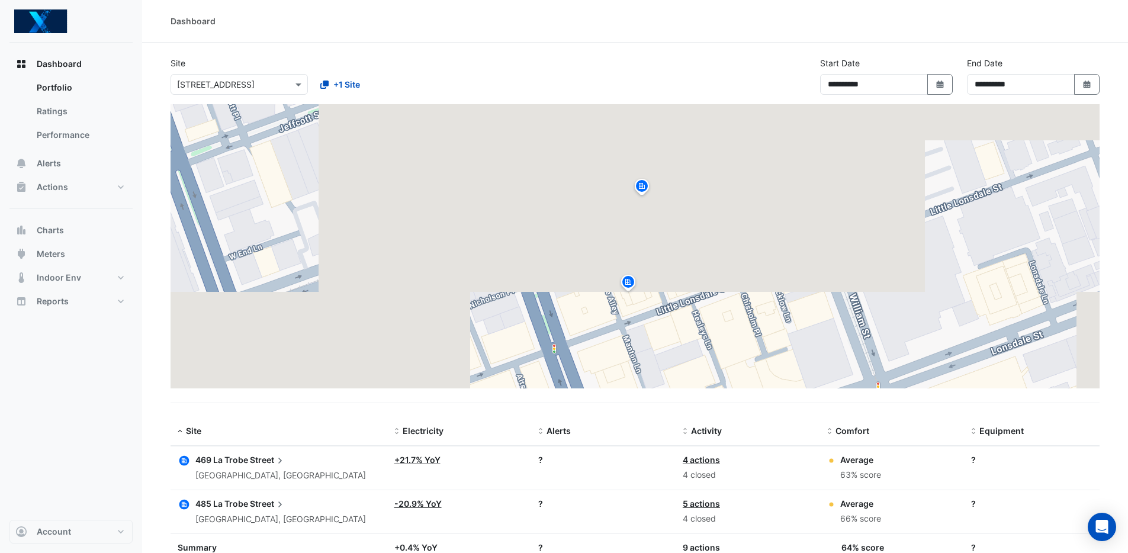
click at [256, 87] on input "text" at bounding box center [227, 85] width 101 height 12
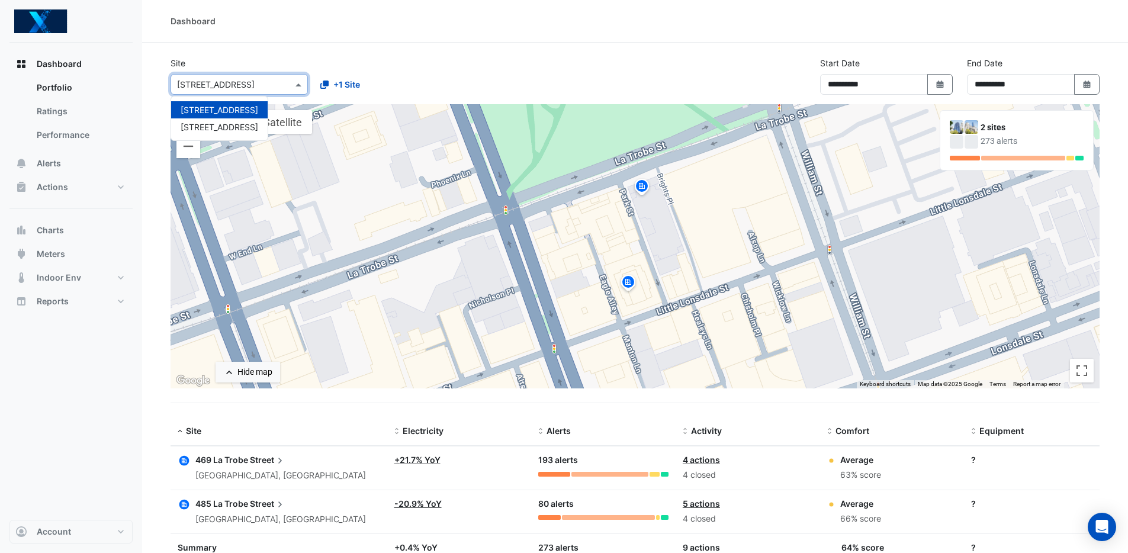
click at [233, 113] on span "[STREET_ADDRESS]" at bounding box center [220, 110] width 78 height 10
click at [432, 41] on div "Dashboard" at bounding box center [635, 21] width 986 height 43
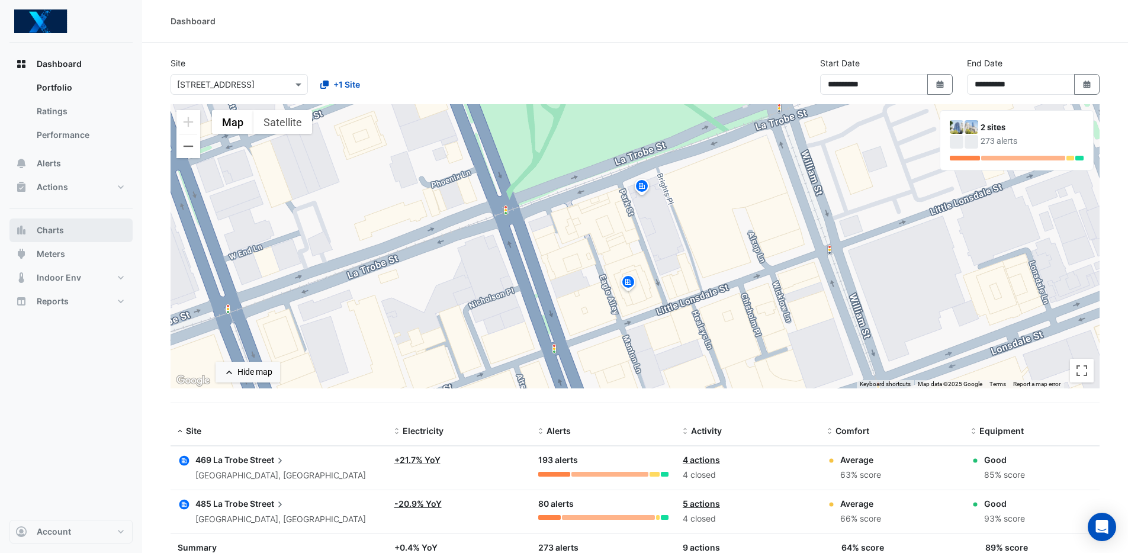
click at [79, 233] on button "Charts" at bounding box center [70, 230] width 123 height 24
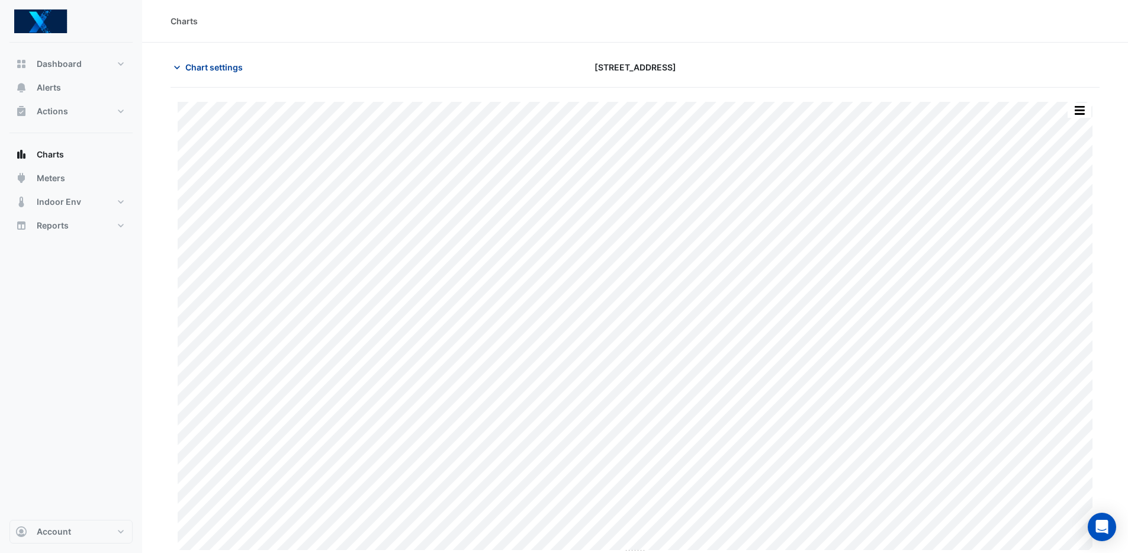
click at [194, 69] on span "Chart settings" at bounding box center [213, 67] width 57 height 12
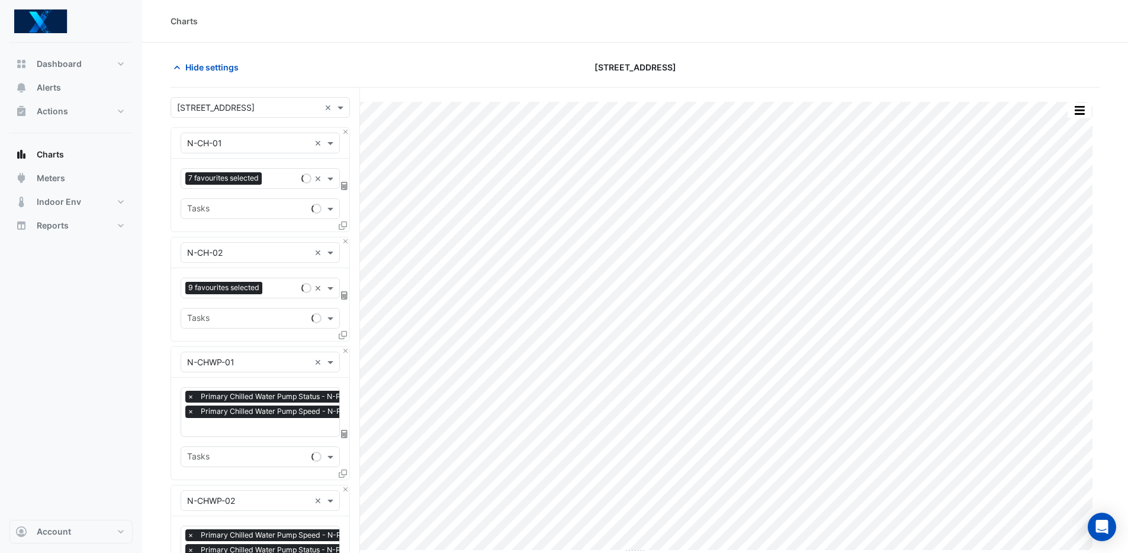
type input "**********"
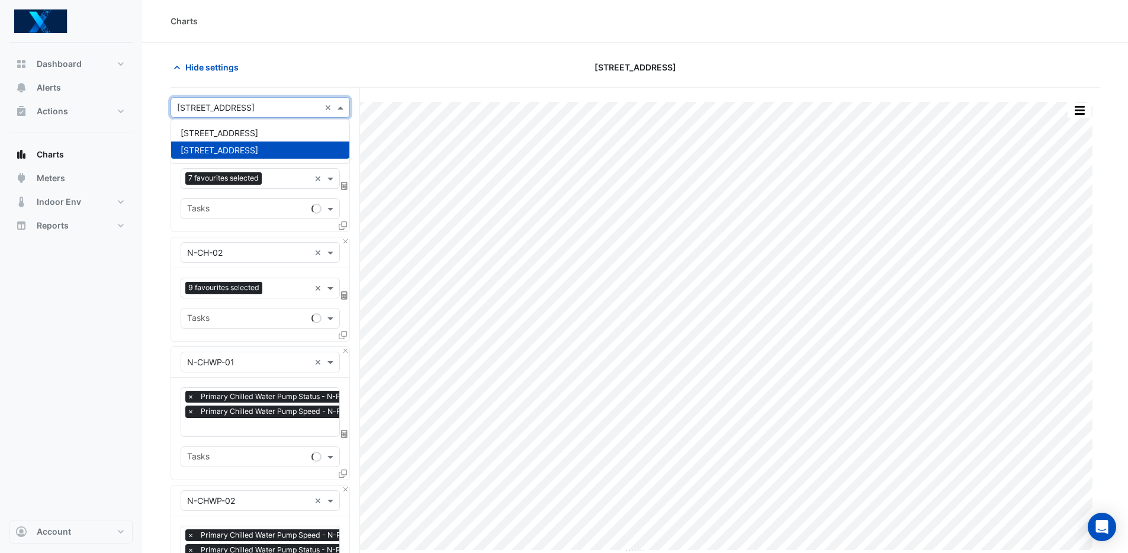
click at [239, 112] on input "text" at bounding box center [248, 108] width 143 height 12
click at [239, 136] on span "[STREET_ADDRESS]" at bounding box center [220, 133] width 78 height 10
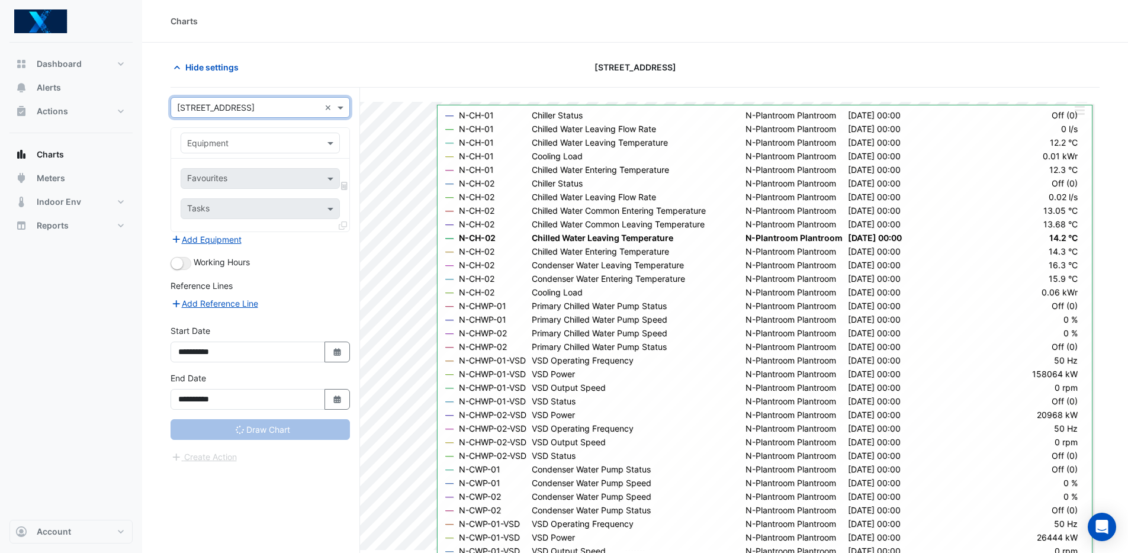
click at [288, 146] on input "text" at bounding box center [248, 143] width 123 height 12
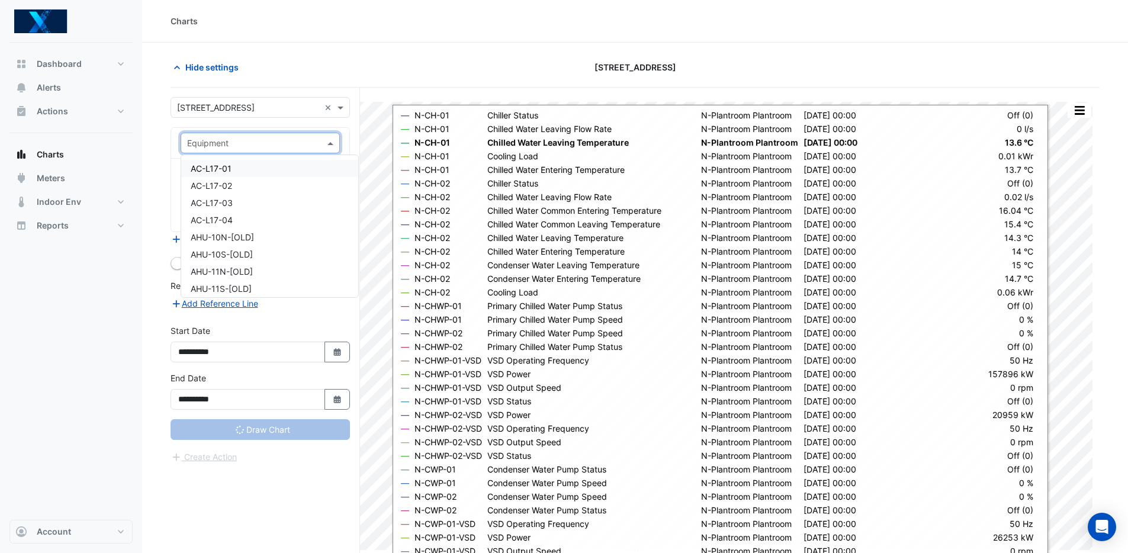
click at [577, 57] on div "[STREET_ADDRESS]" at bounding box center [635, 67] width 314 height 21
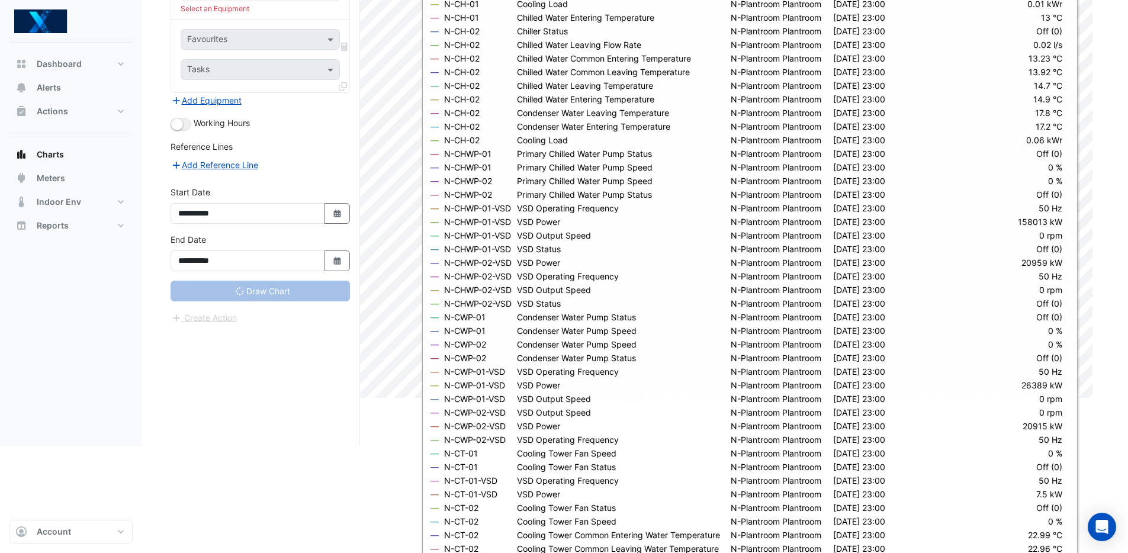
scroll to position [45, 0]
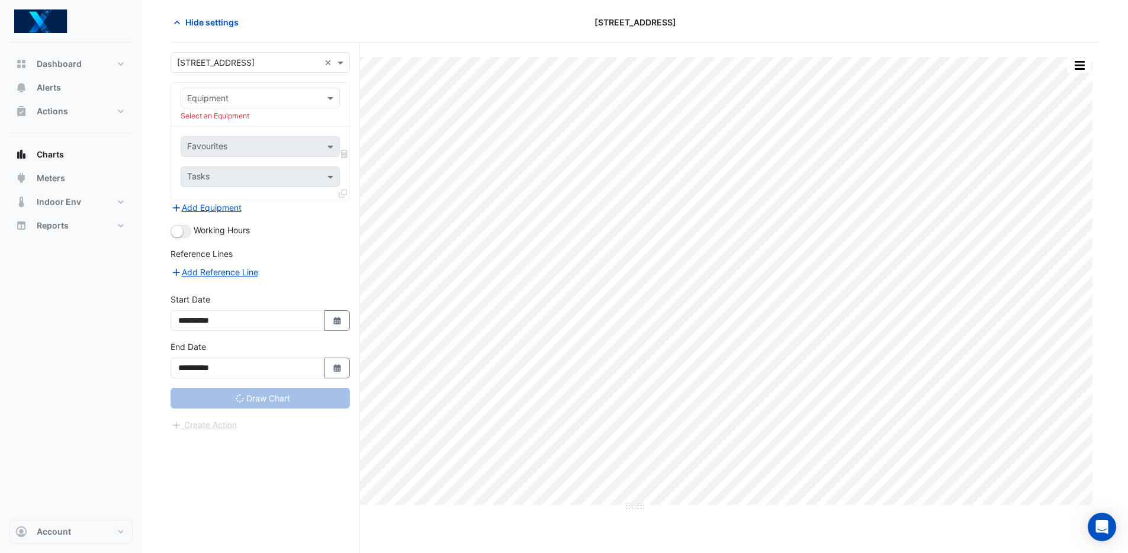
click at [244, 95] on input "text" at bounding box center [248, 98] width 123 height 12
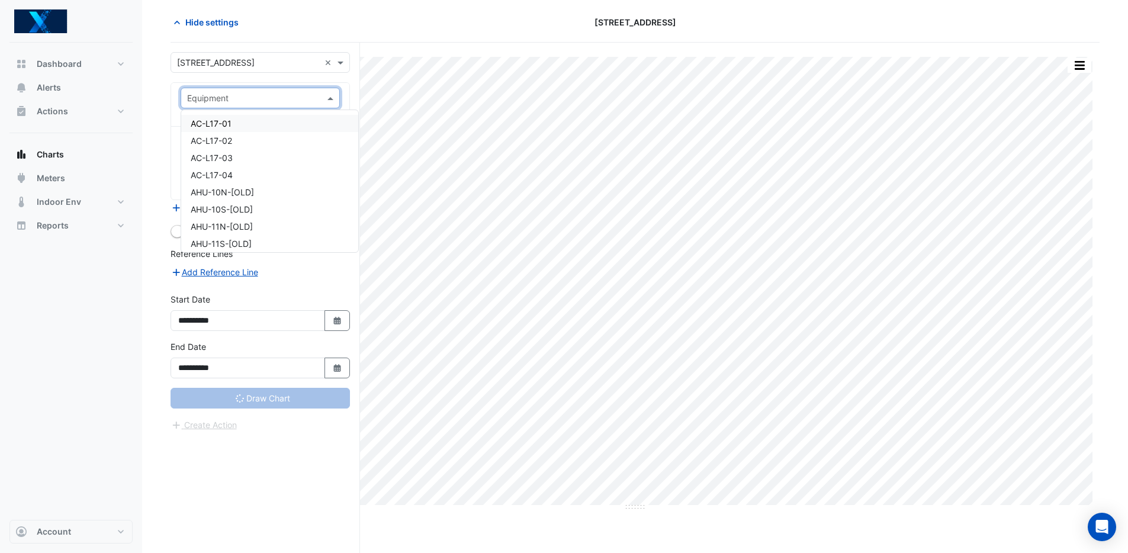
click at [240, 123] on div "AC-L17-01" at bounding box center [269, 123] width 177 height 17
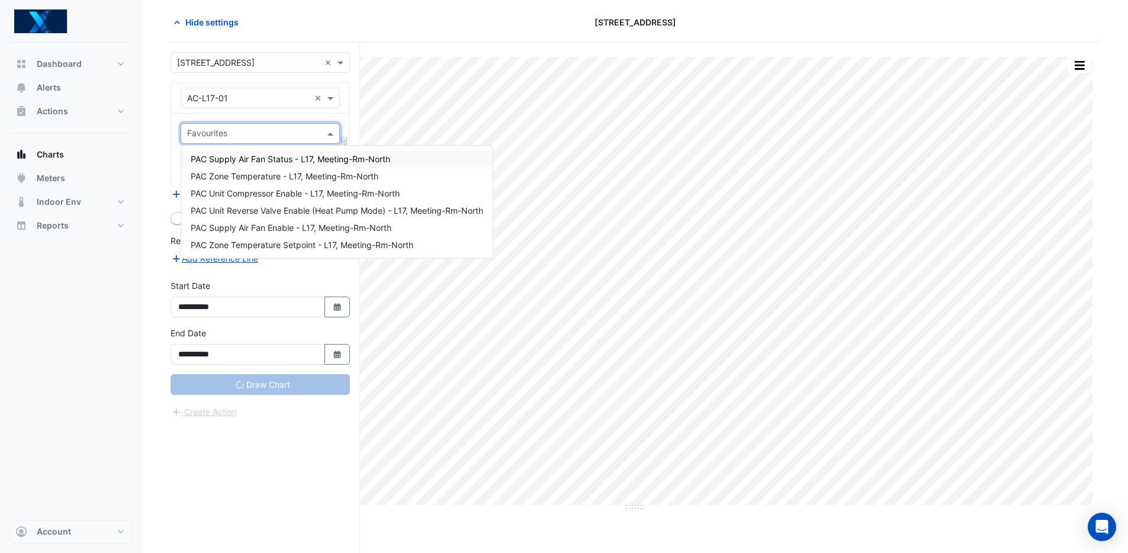
click at [247, 131] on input "text" at bounding box center [253, 134] width 133 height 12
click at [244, 158] on span "PAC Supply Air Fan Status - L17, Meeting-Rm-North" at bounding box center [291, 159] width 200 height 10
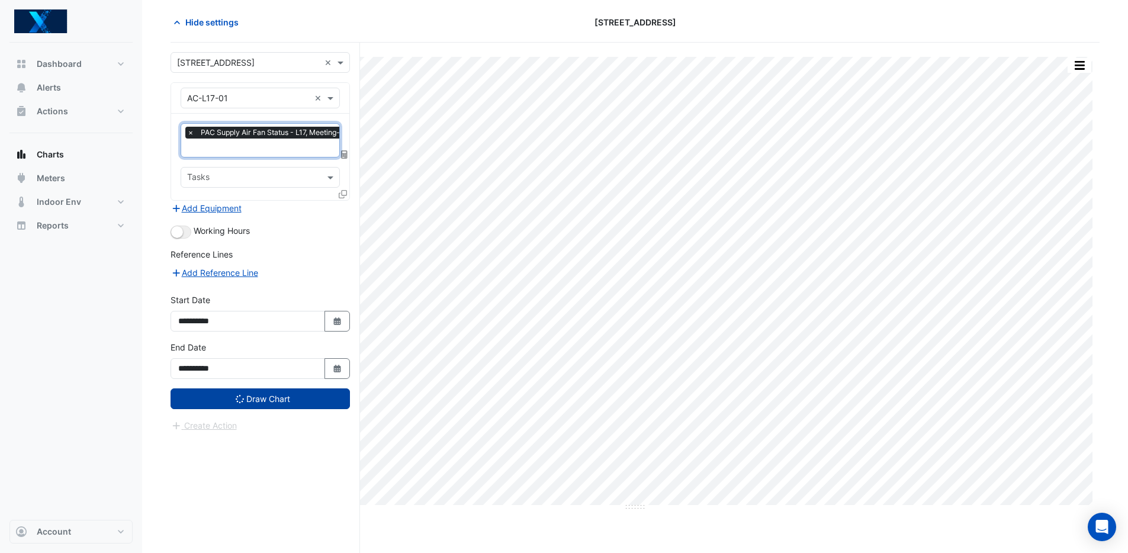
click at [271, 403] on button "Draw Chart" at bounding box center [260, 398] width 179 height 21
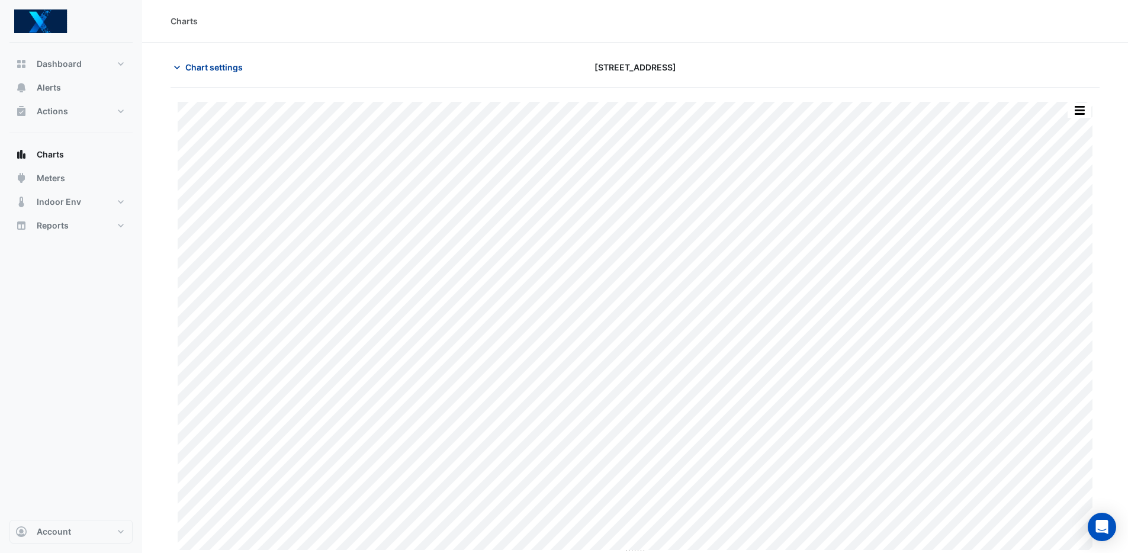
click at [238, 76] on button "Chart settings" at bounding box center [211, 67] width 80 height 21
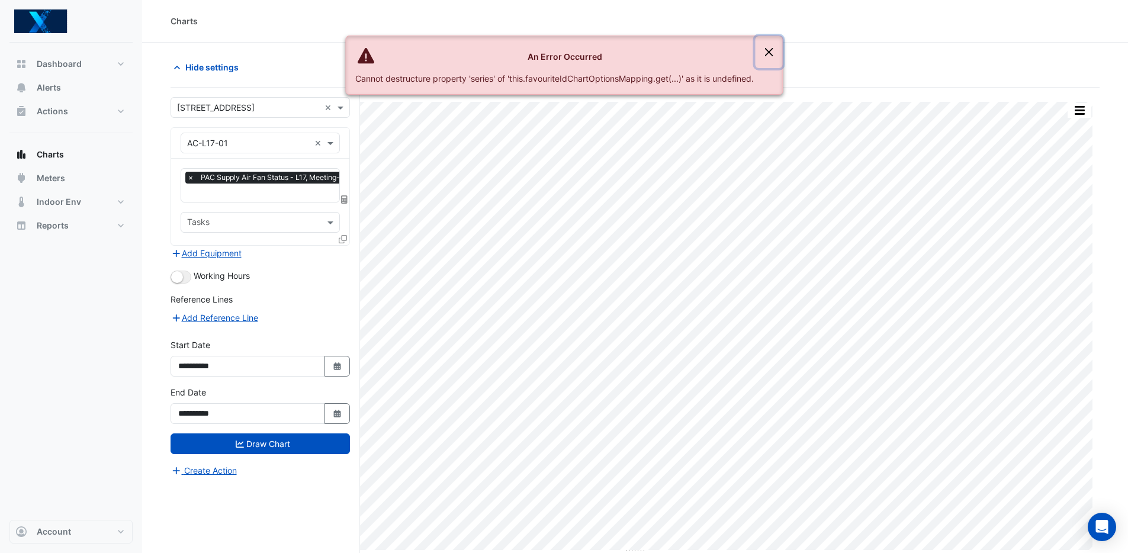
click at [782, 40] on button "Close" at bounding box center [768, 52] width 27 height 32
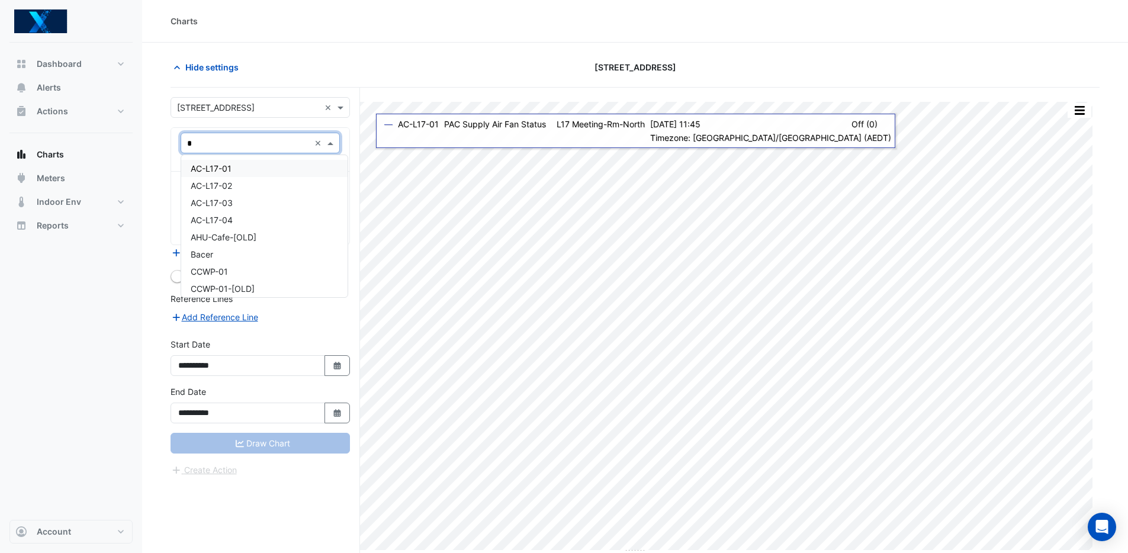
type input "**"
click at [236, 171] on div "CH-01" at bounding box center [260, 168] width 158 height 17
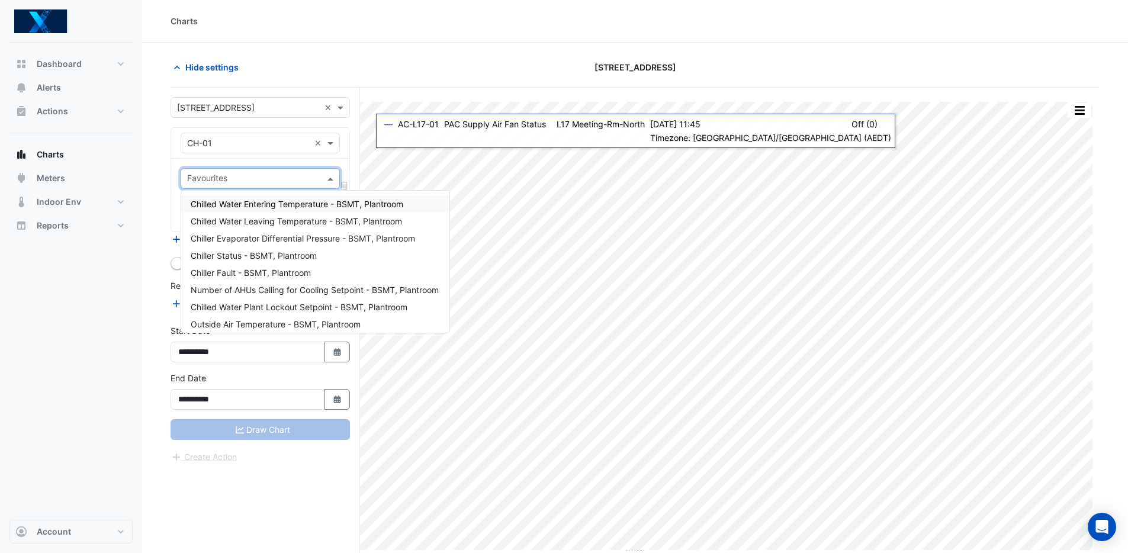
click at [249, 181] on input "text" at bounding box center [253, 179] width 133 height 12
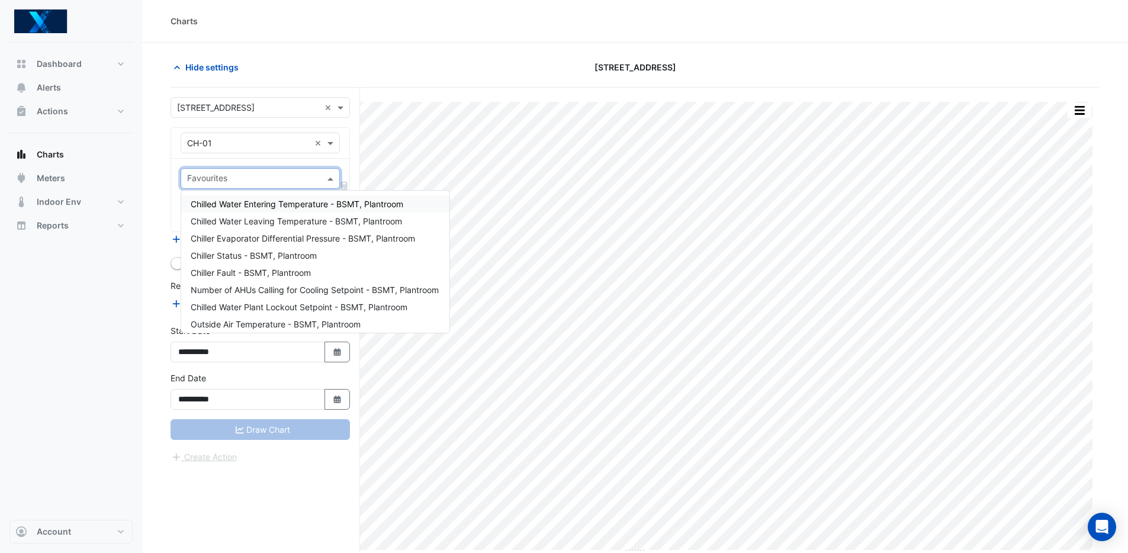
click at [253, 202] on span "Chilled Water Entering Temperature - BSMT, Plantroom" at bounding box center [297, 204] width 213 height 10
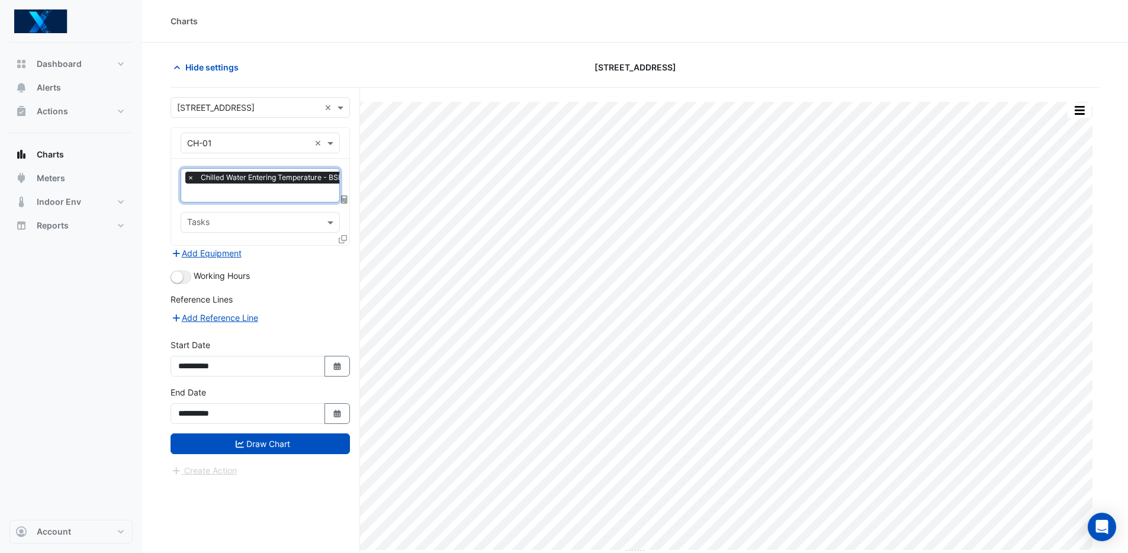
click at [252, 189] on input "text" at bounding box center [290, 194] width 207 height 12
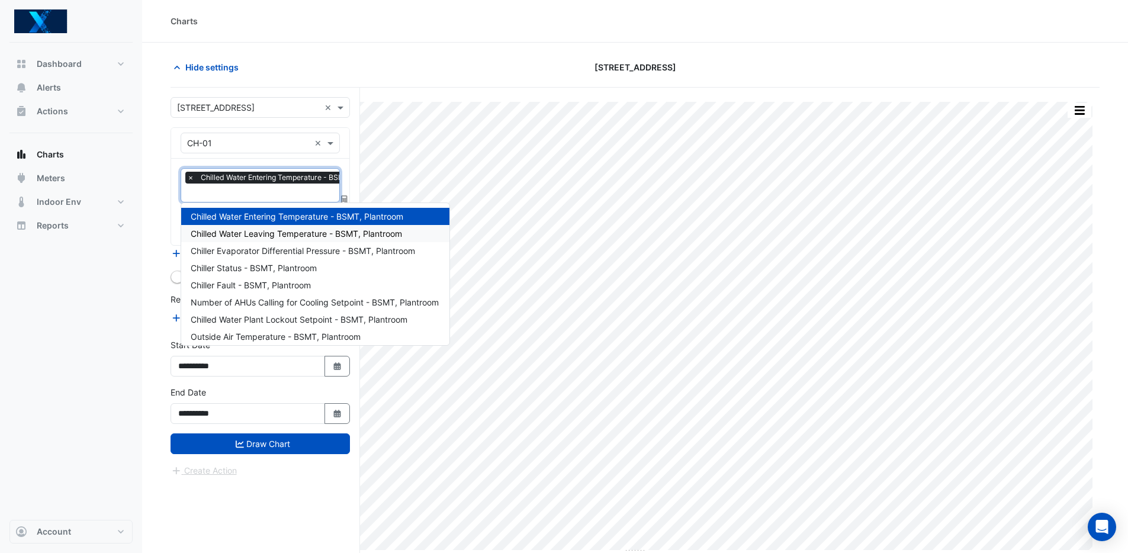
drag, startPoint x: 271, startPoint y: 232, endPoint x: 266, endPoint y: 207, distance: 26.0
click at [271, 232] on span "Chilled Water Leaving Temperature - BSMT, Plantroom" at bounding box center [296, 234] width 211 height 10
click at [266, 200] on input "text" at bounding box center [290, 194] width 207 height 12
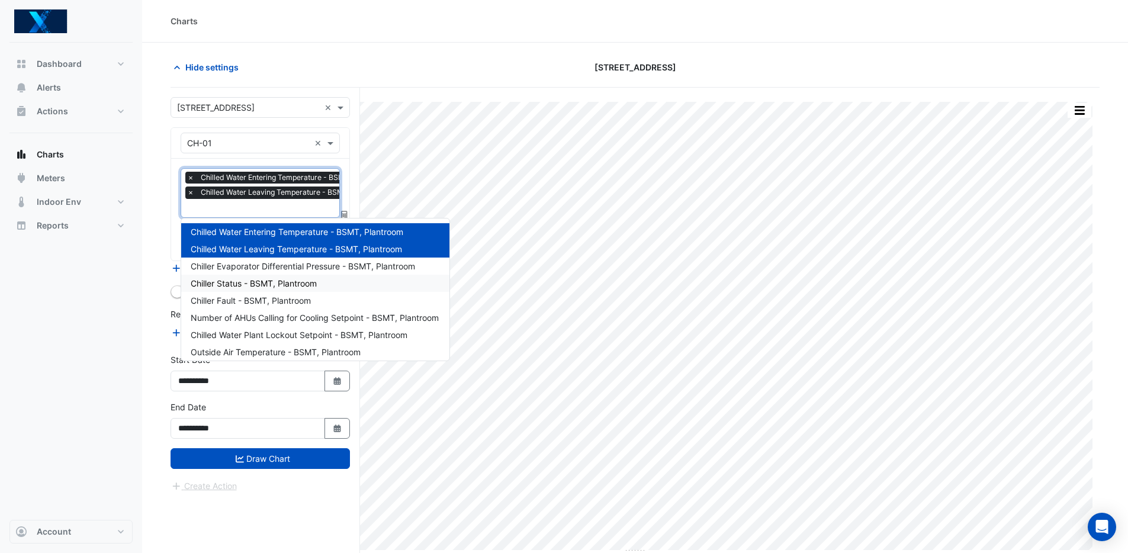
click at [340, 287] on div "Chiller Status - BSMT, Plantroom" at bounding box center [315, 283] width 268 height 17
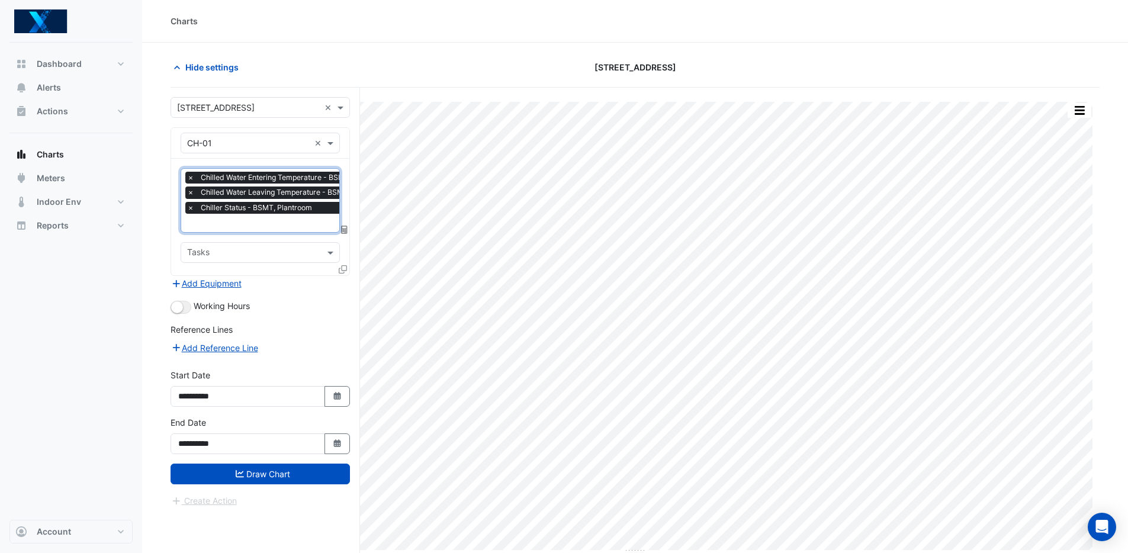
click at [278, 221] on input "text" at bounding box center [290, 224] width 207 height 12
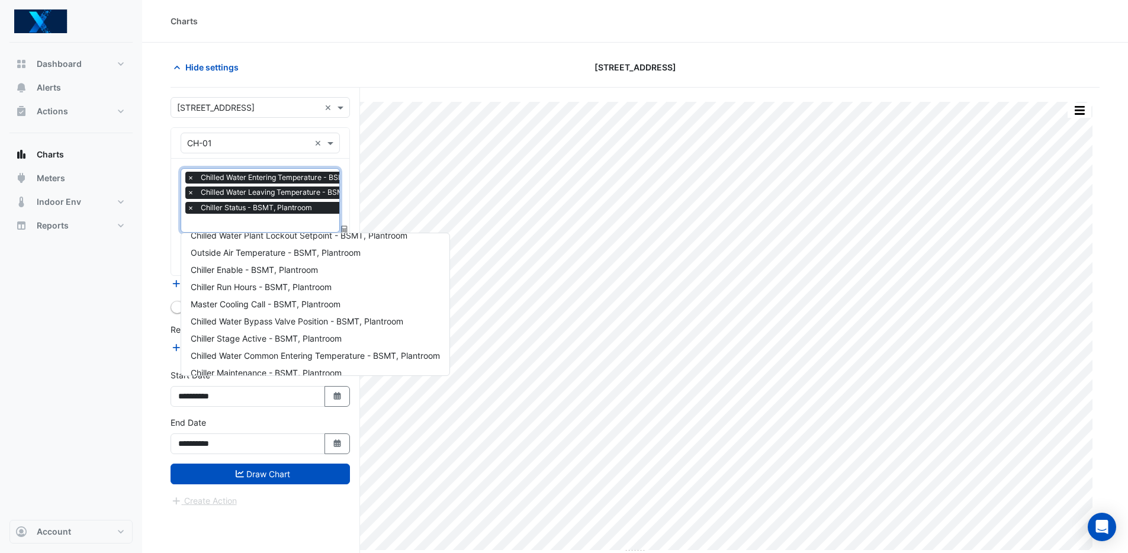
scroll to position [125, 0]
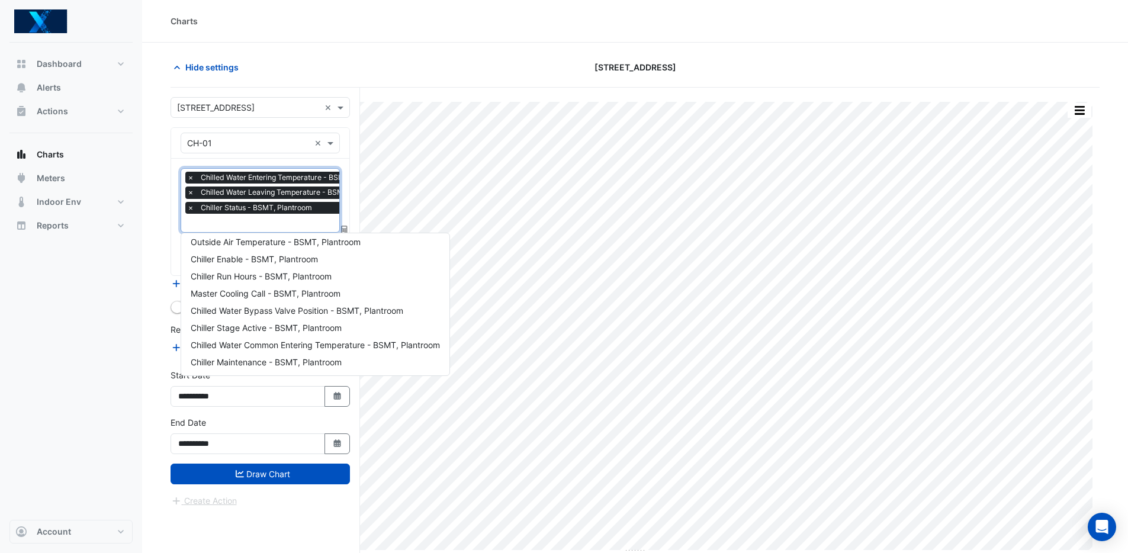
click at [271, 143] on input "text" at bounding box center [248, 143] width 123 height 12
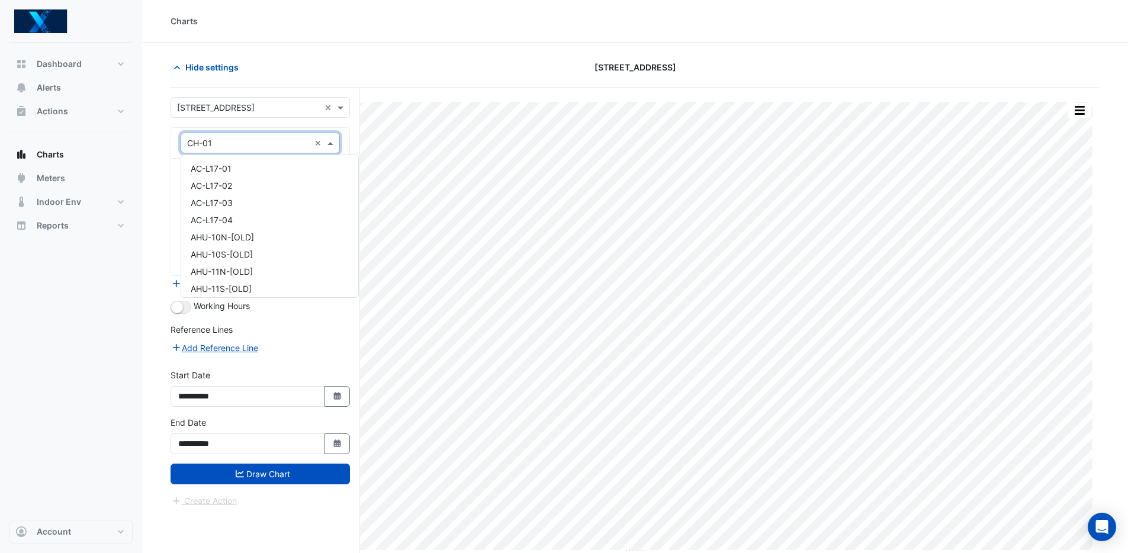
scroll to position [1413, 0]
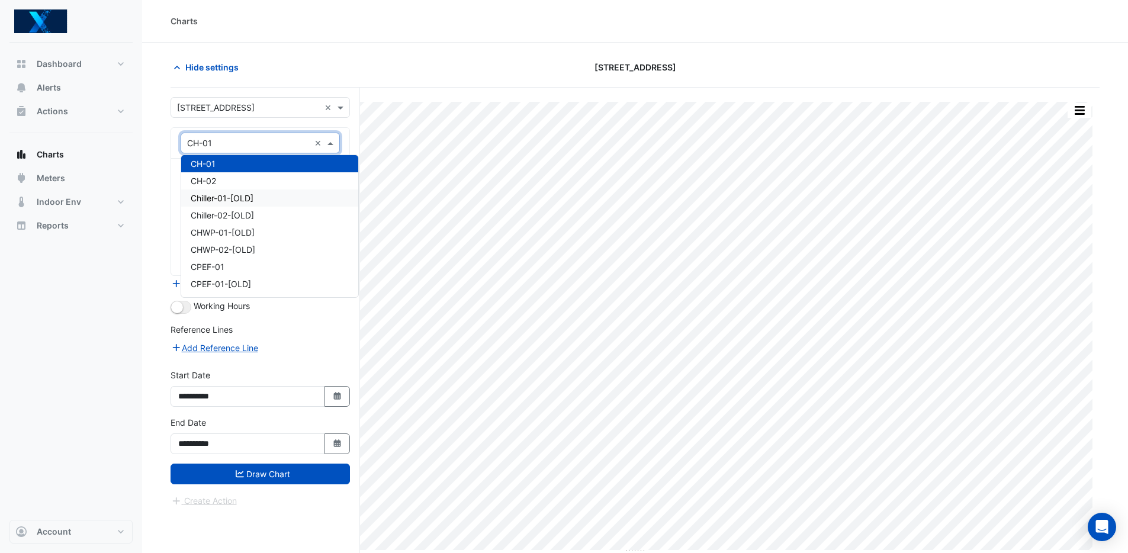
click at [258, 197] on div "Chiller-01-[OLD]" at bounding box center [269, 197] width 177 height 17
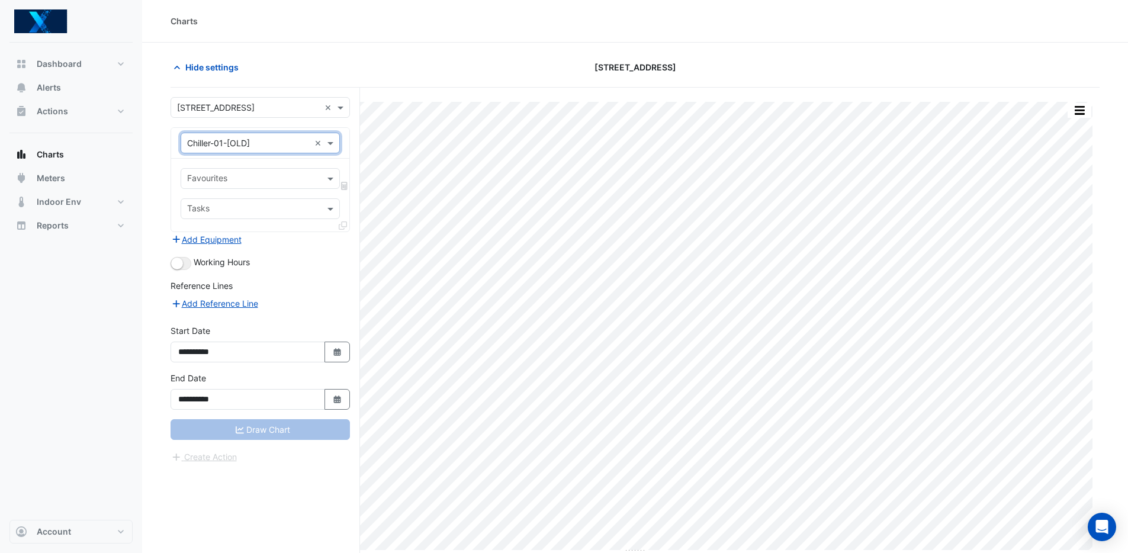
click at [271, 176] on input "text" at bounding box center [253, 179] width 133 height 12
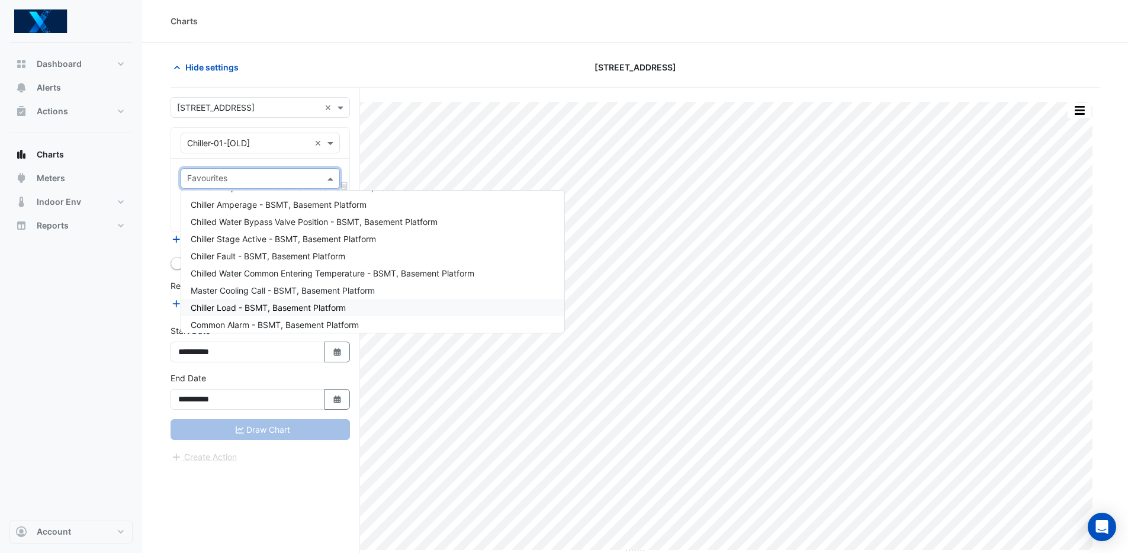
scroll to position [0, 0]
click at [268, 144] on input "text" at bounding box center [248, 143] width 123 height 12
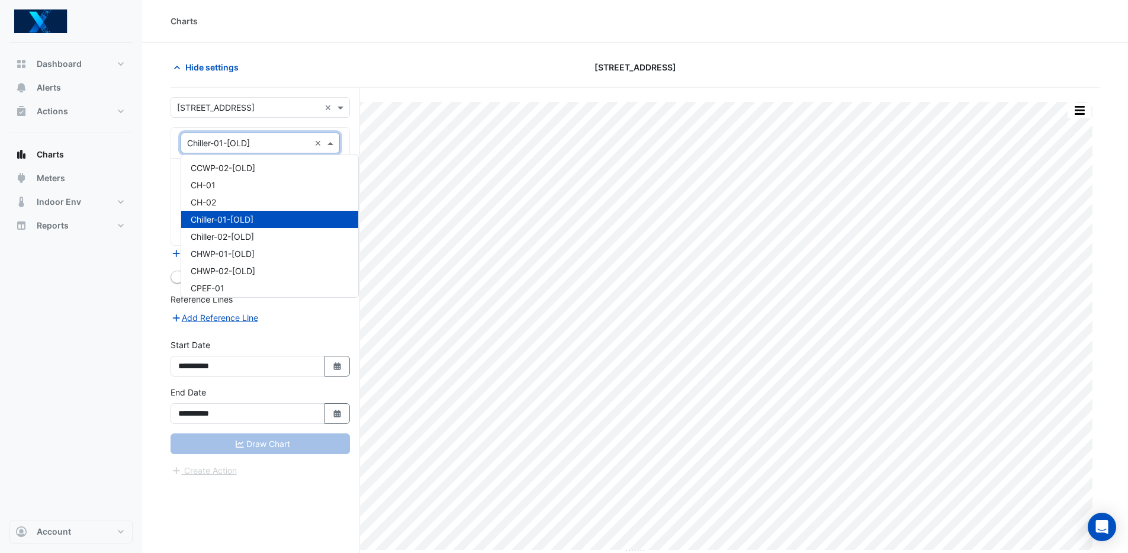
scroll to position [1367, 0]
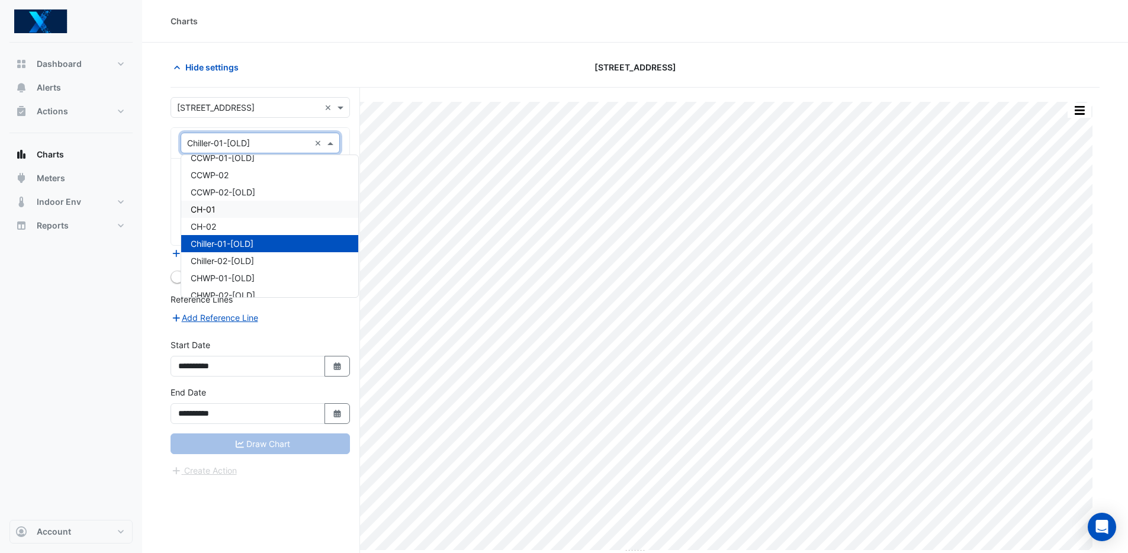
click at [269, 207] on div "CH-01" at bounding box center [269, 209] width 177 height 17
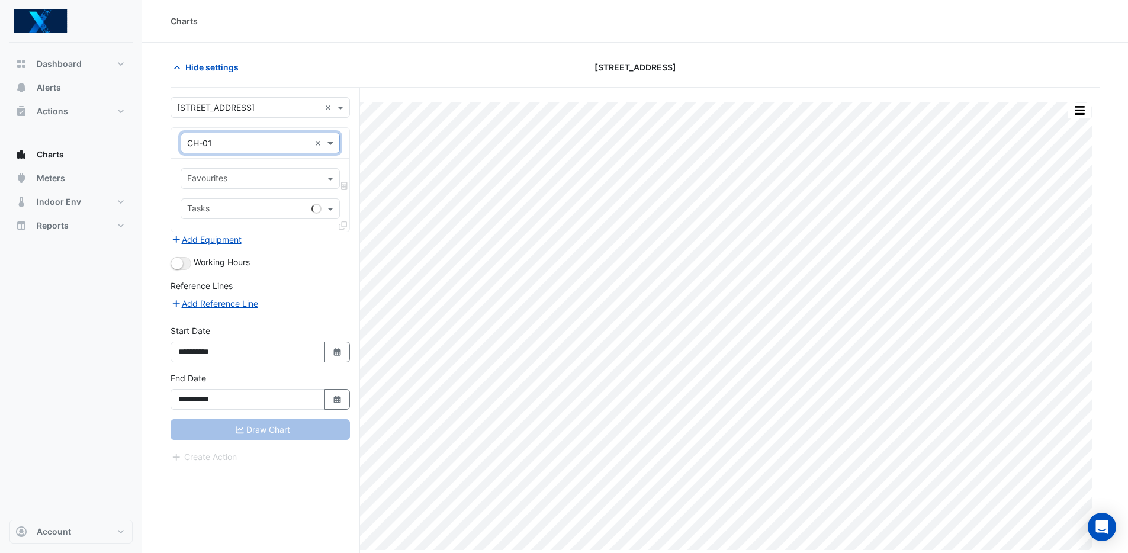
click at [248, 181] on input "text" at bounding box center [253, 179] width 133 height 12
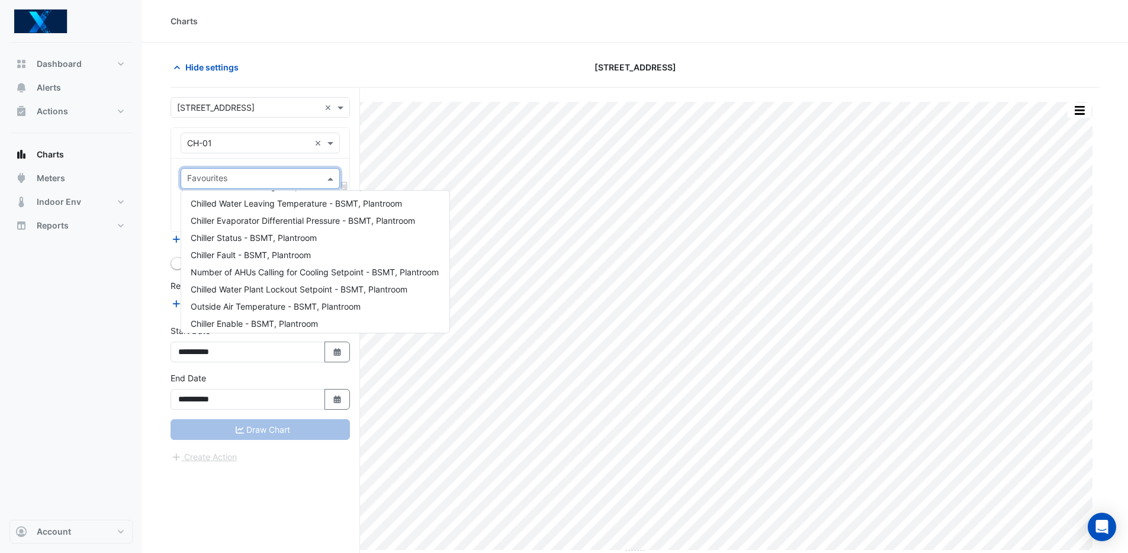
scroll to position [10, 0]
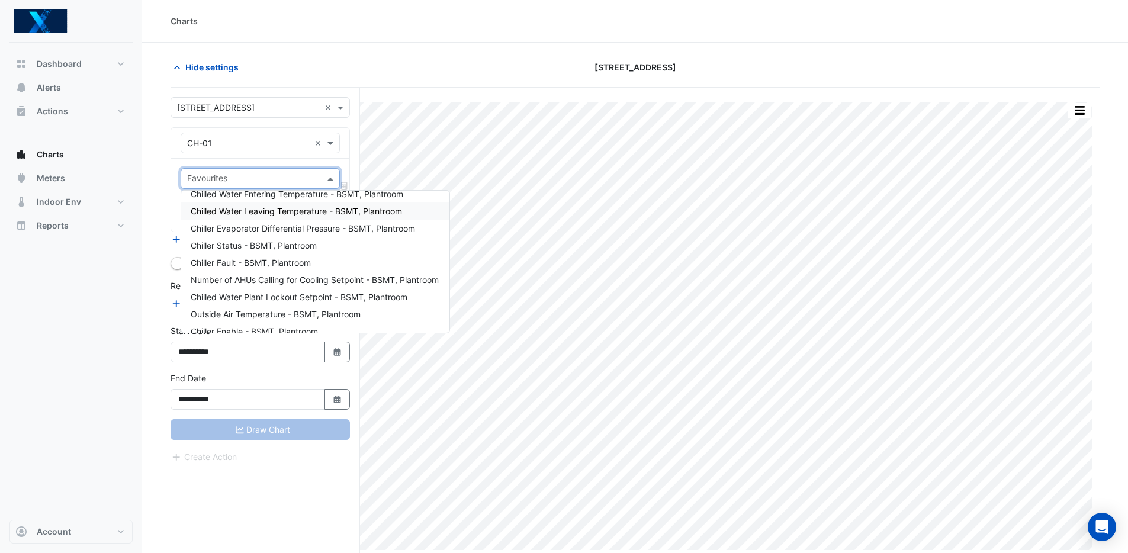
click at [251, 169] on div "Favourites" at bounding box center [250, 178] width 139 height 18
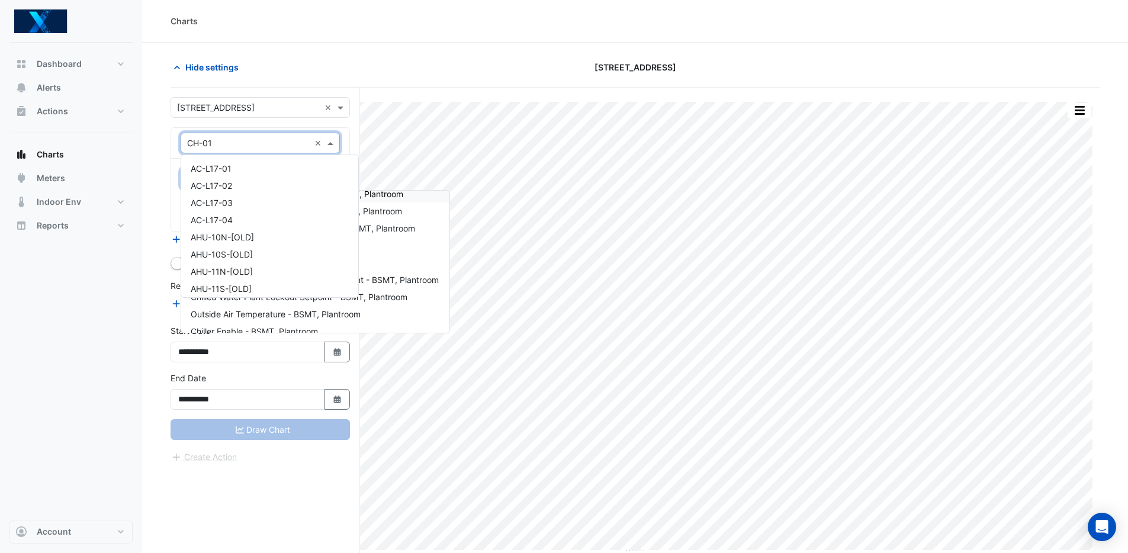
click at [281, 147] on input "text" at bounding box center [248, 143] width 123 height 12
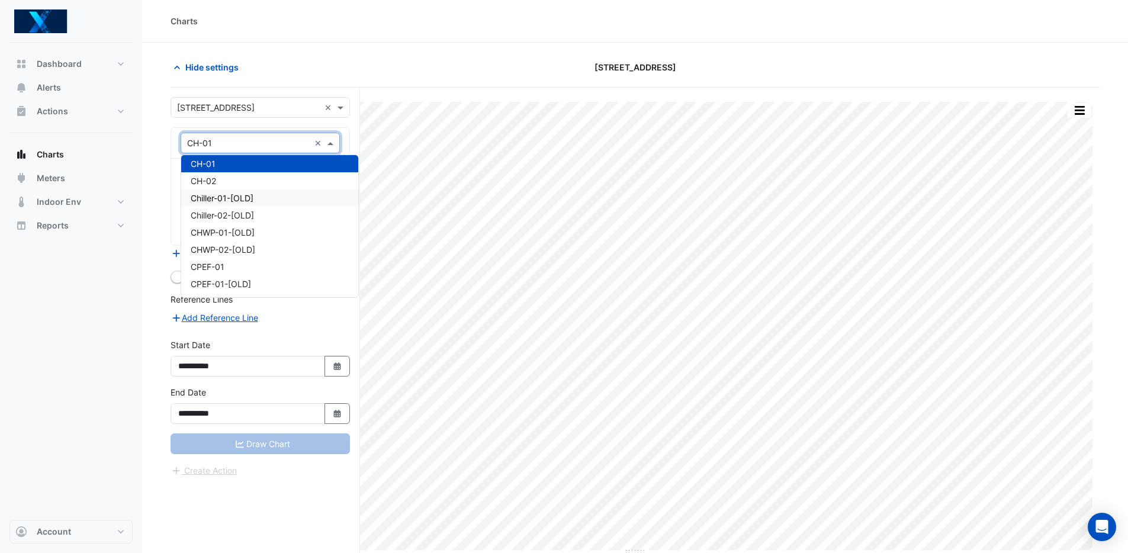
click at [257, 200] on div "Chiller-01-[OLD]" at bounding box center [269, 197] width 177 height 17
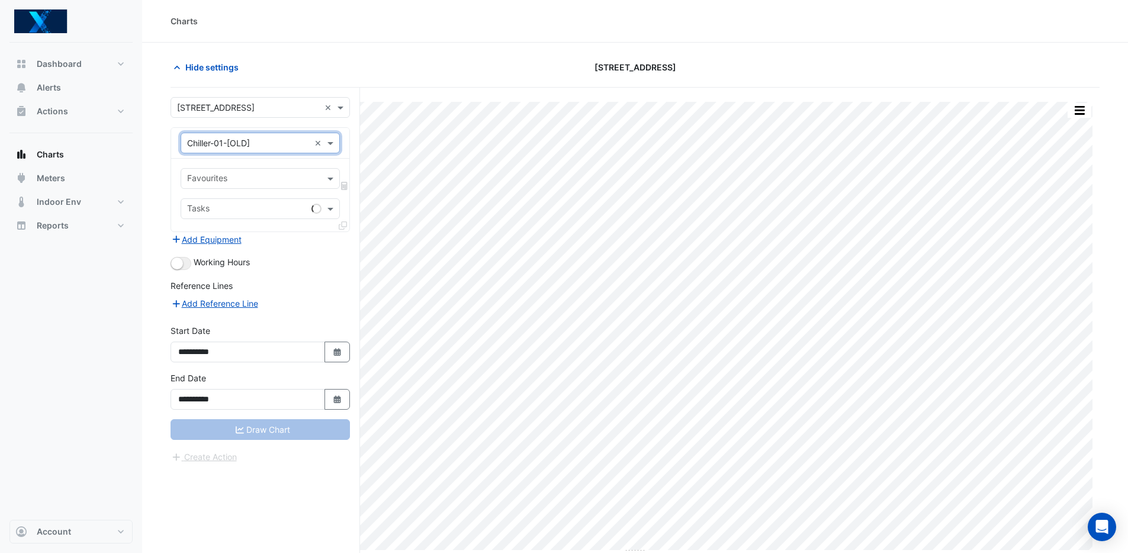
click at [261, 185] on input "text" at bounding box center [253, 179] width 133 height 12
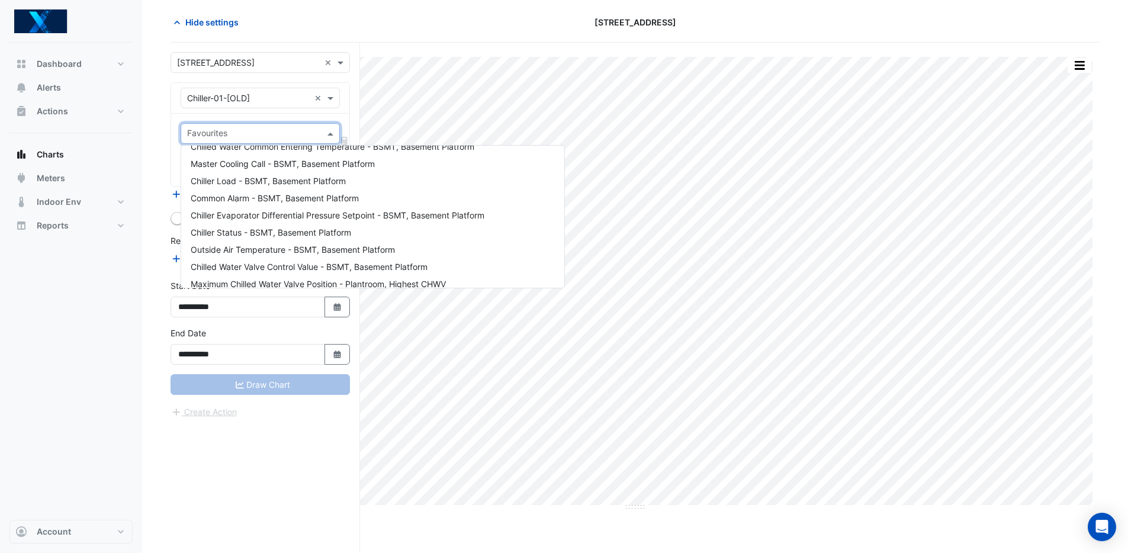
scroll to position [125, 0]
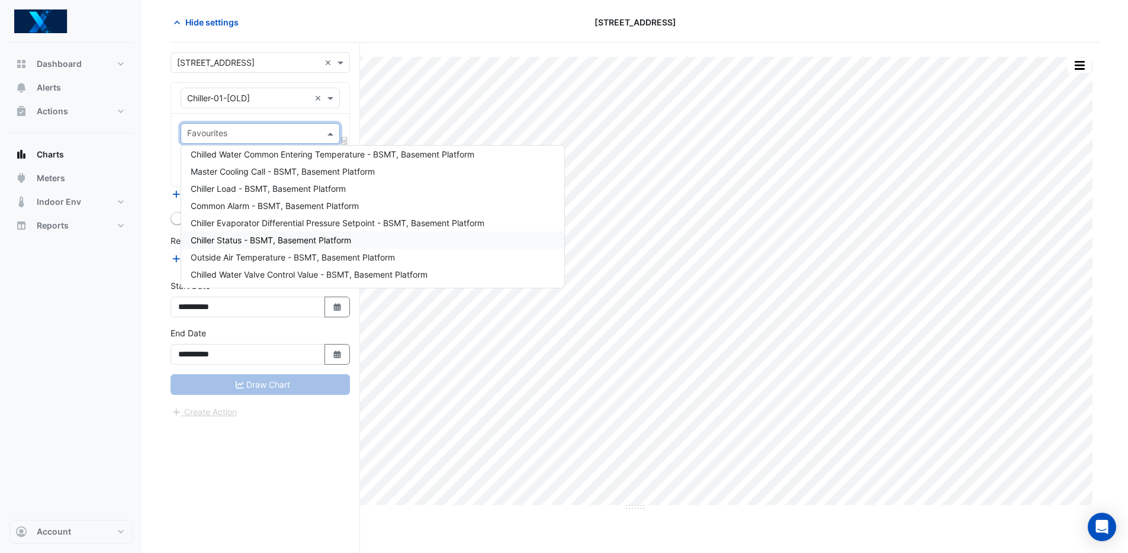
click at [342, 239] on span "Chiller Status - BSMT, Basement Platform" at bounding box center [271, 240] width 160 height 10
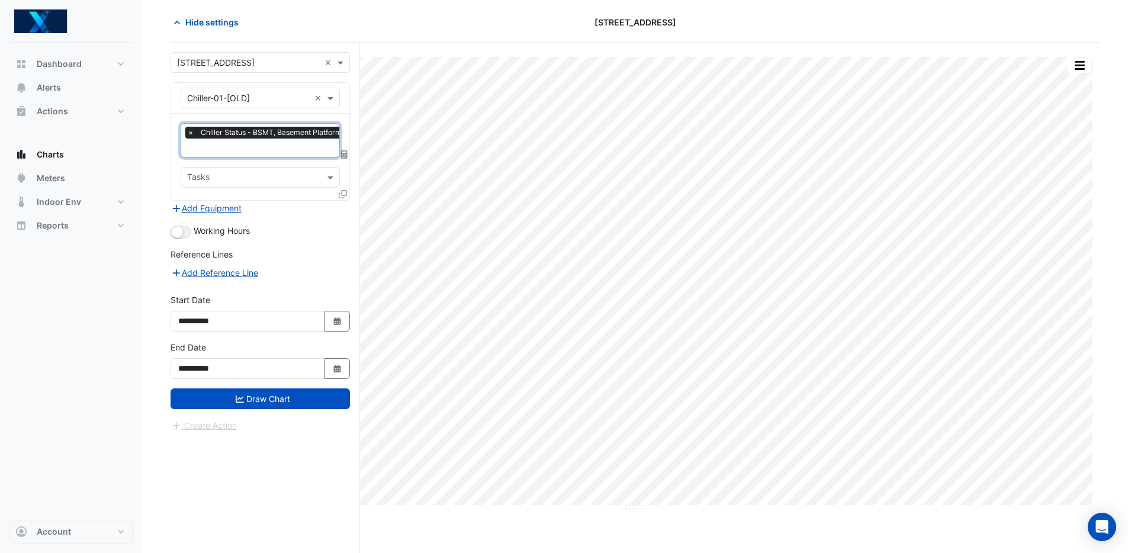
click at [273, 149] on input "text" at bounding box center [267, 149] width 160 height 12
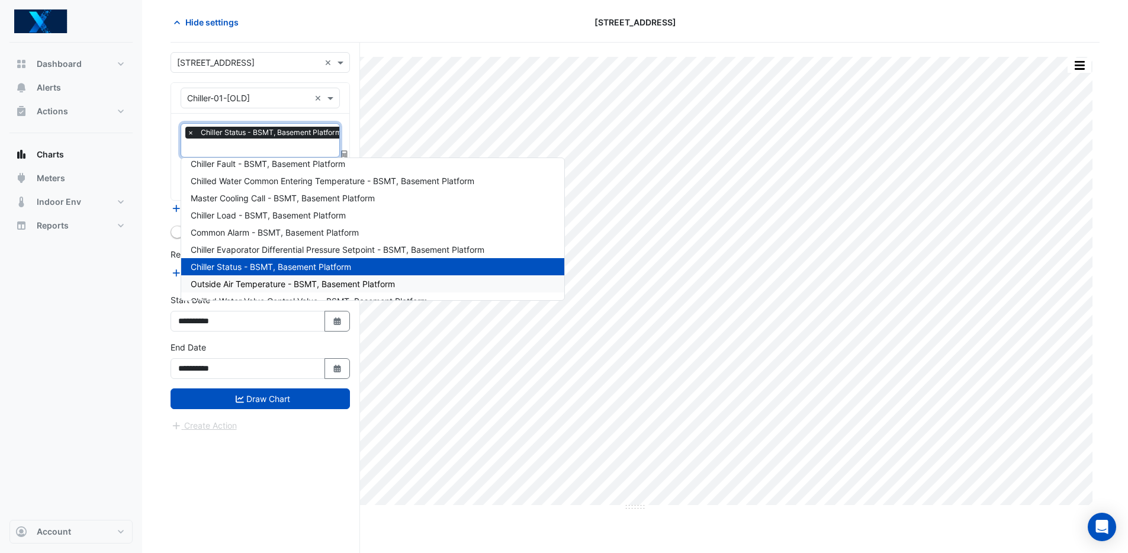
scroll to position [103, 0]
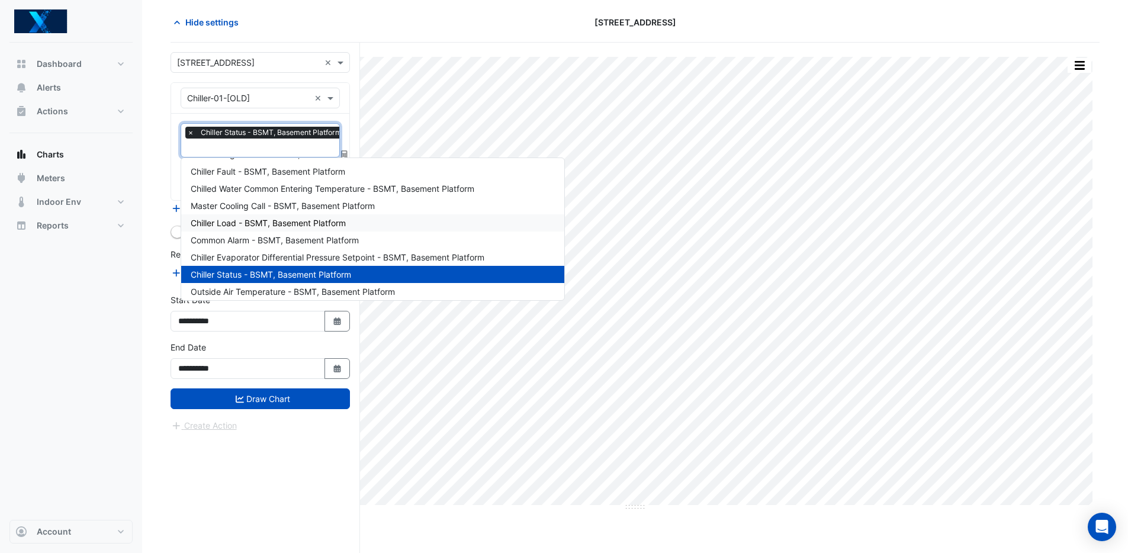
click at [278, 216] on div "Chiller Load - BSMT, Basement Platform" at bounding box center [372, 222] width 383 height 17
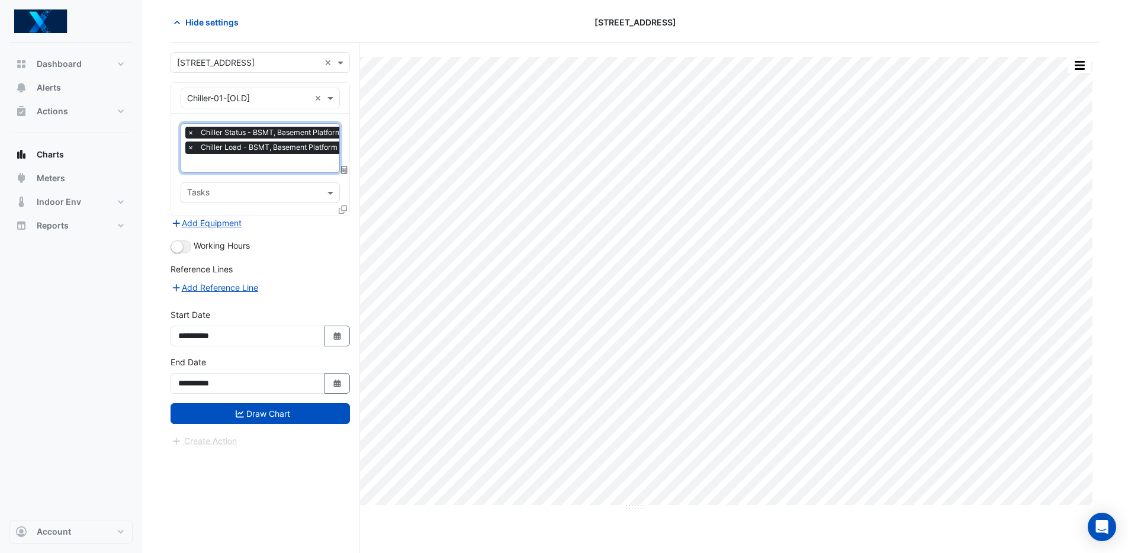
click at [275, 156] on div "× Chiller Status - BSMT, Basement Platform × Chiller Load - BSMT, Basement Plat…" at bounding box center [266, 142] width 162 height 30
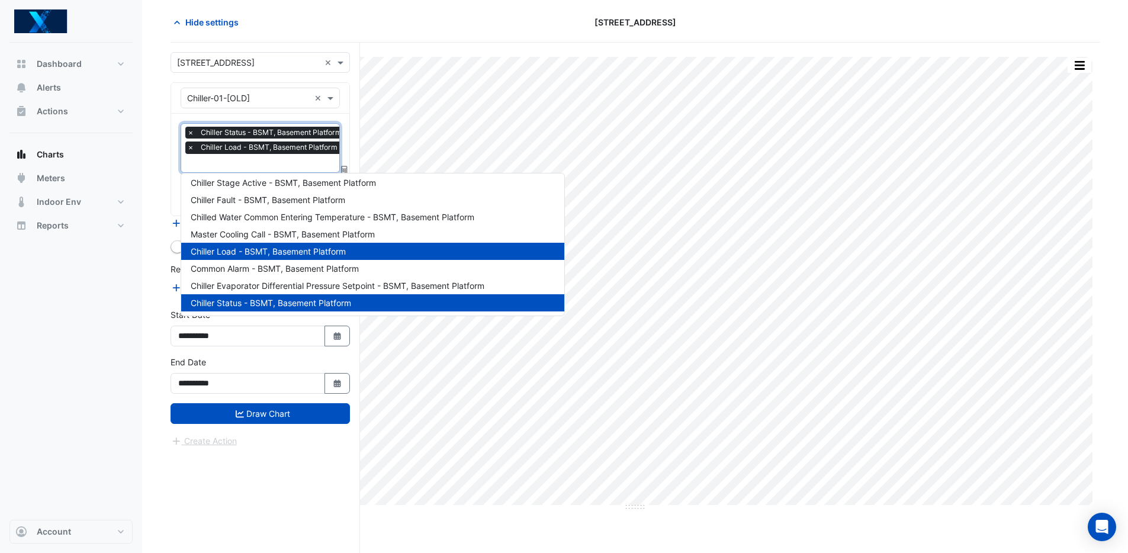
scroll to position [75, 0]
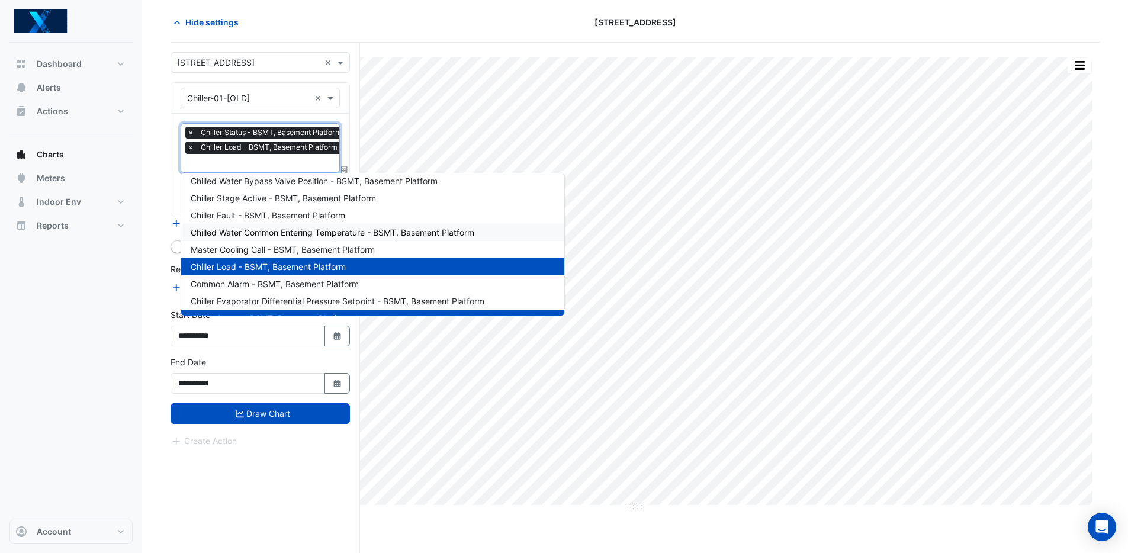
click at [309, 233] on span "Chilled Water Common Entering Temperature - BSMT, Basement Platform" at bounding box center [333, 232] width 284 height 10
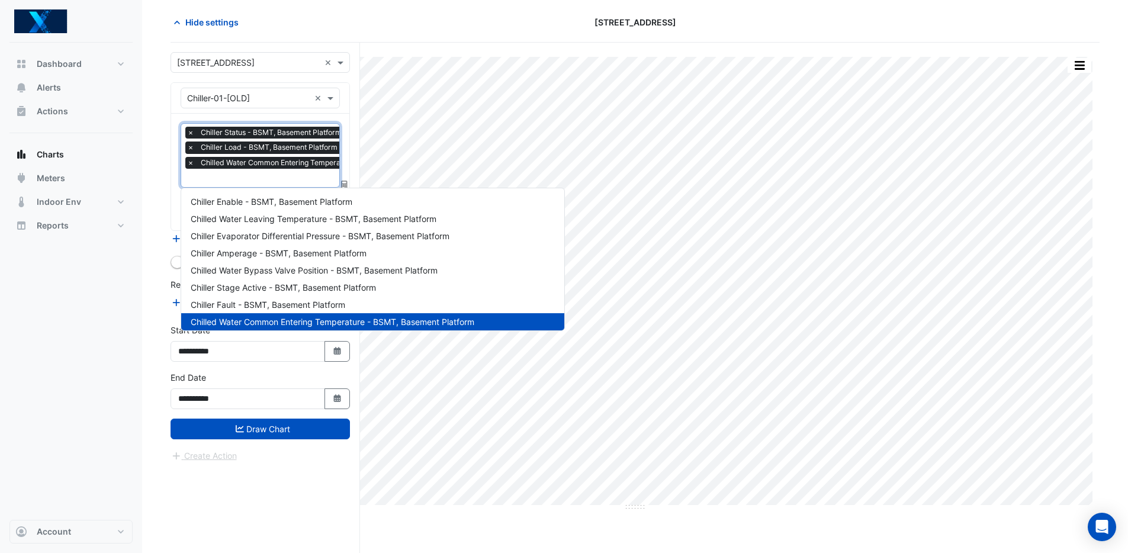
click at [270, 166] on span "Chilled Water Common Entering Temperature - BSMT, Basement Platform" at bounding box center [325, 163] width 255 height 12
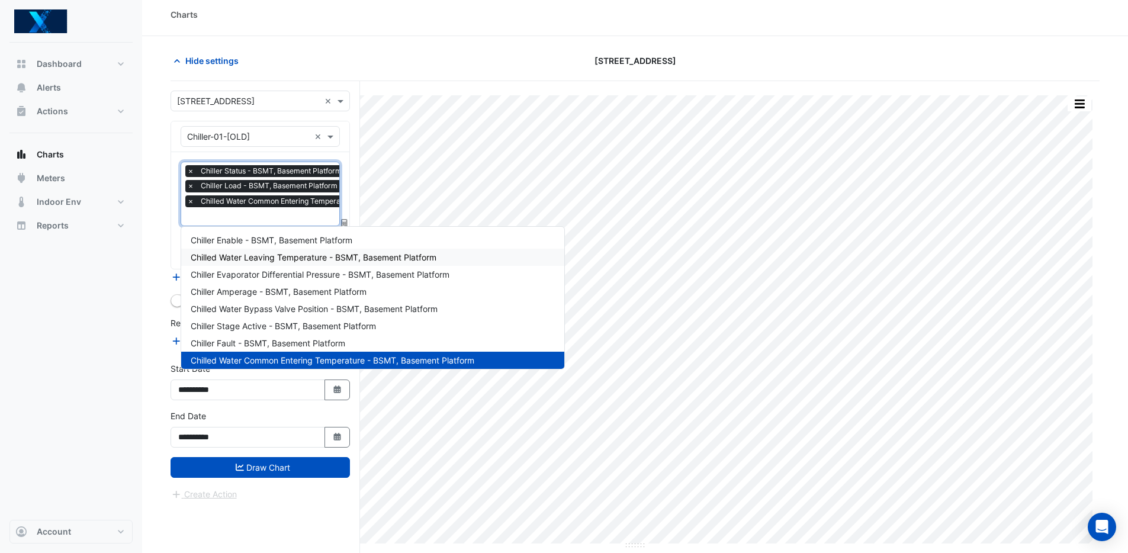
scroll to position [0, 0]
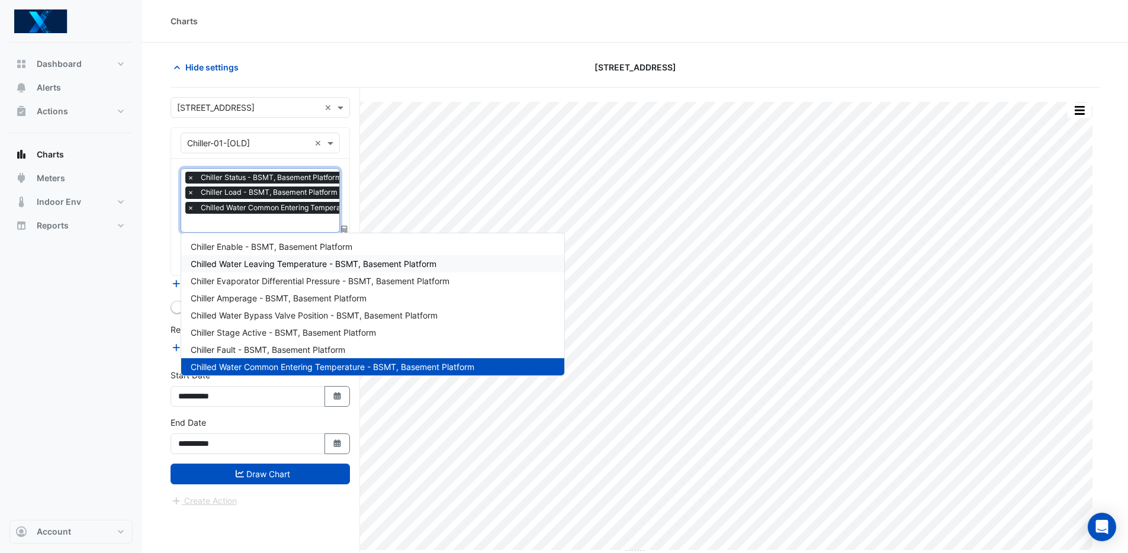
click at [284, 265] on span "Chilled Water Leaving Temperature - BSMT, Basement Platform" at bounding box center [314, 264] width 246 height 10
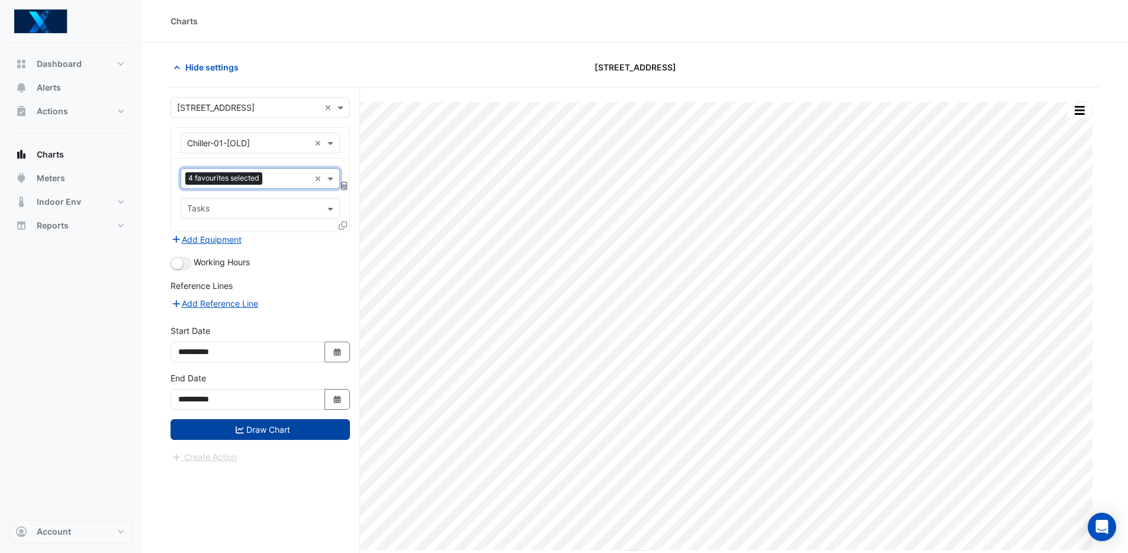
click at [231, 429] on button "Draw Chart" at bounding box center [260, 429] width 179 height 21
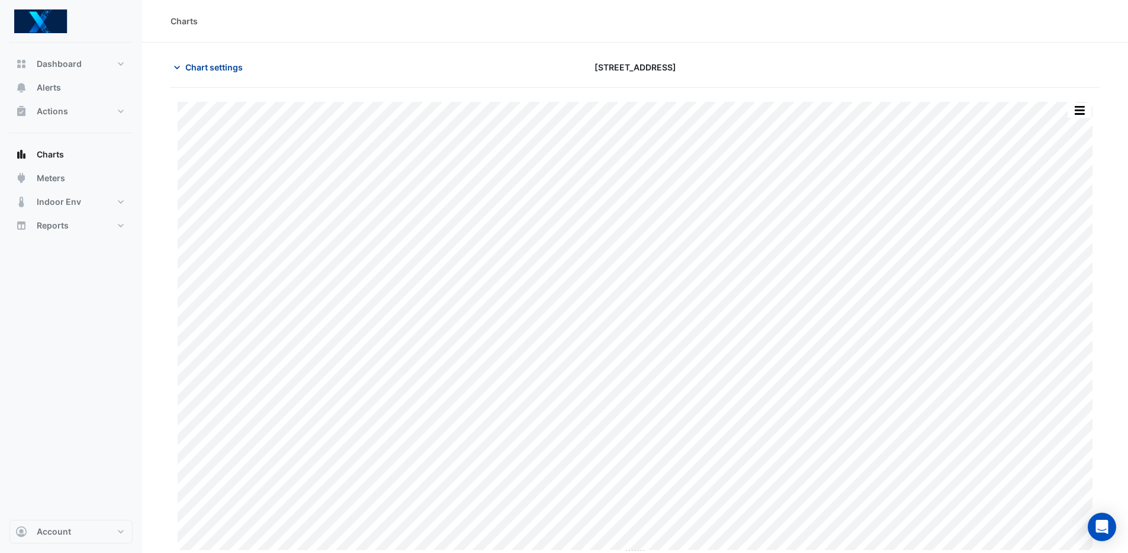
click at [219, 70] on span "Chart settings" at bounding box center [213, 67] width 57 height 12
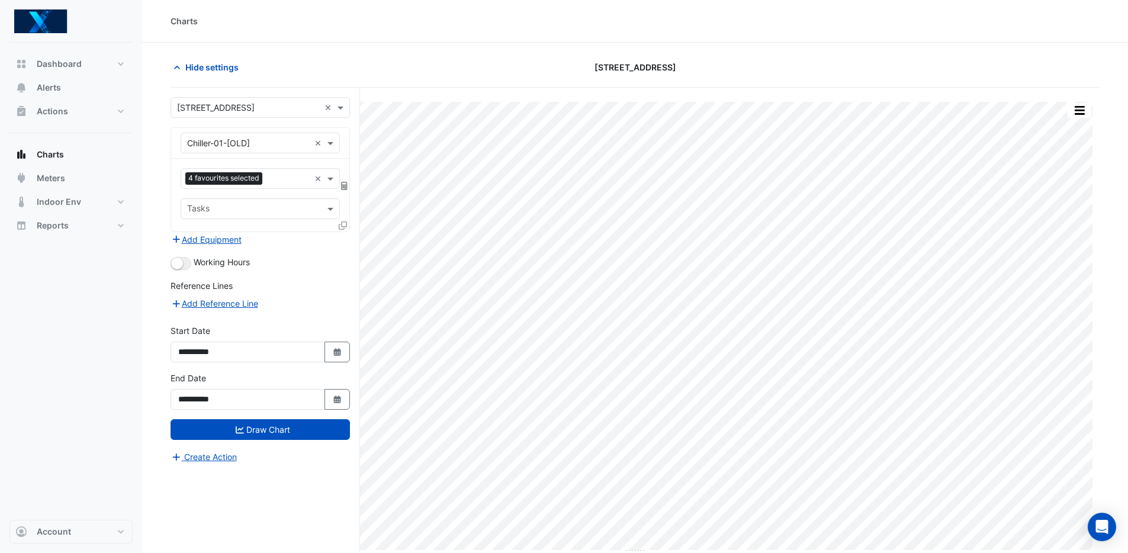
click at [369, 88] on div "Split by Unit Split All Print Save as JPEG Save as PNG Pivot Data Table Export …" at bounding box center [635, 343] width 929 height 510
click at [345, 105] on span at bounding box center [342, 107] width 15 height 12
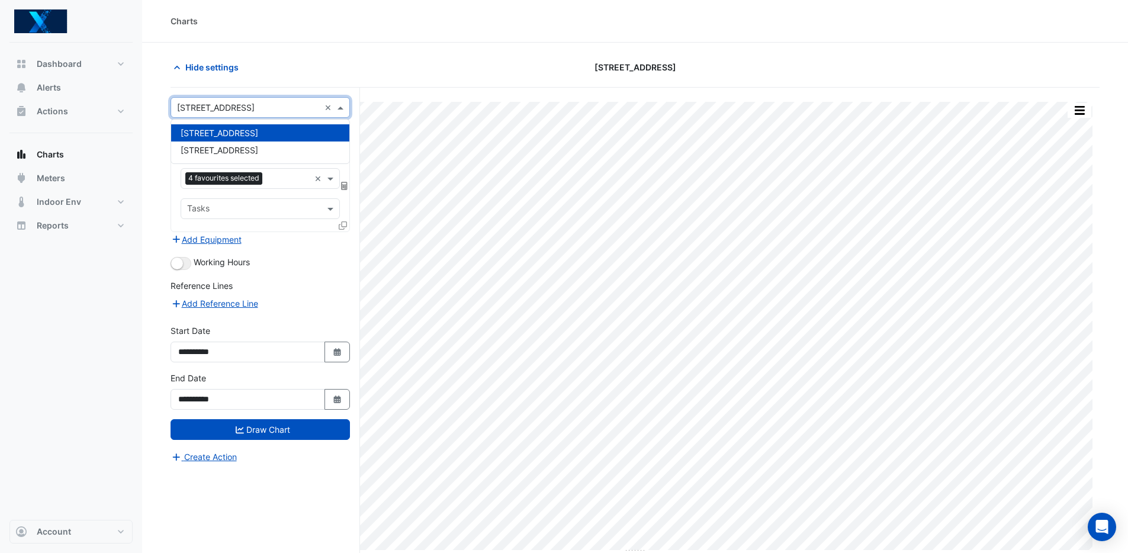
click at [409, 98] on div "Split by Unit Split All Print Save as JPEG Save as PNG Pivot Data Table Export …" at bounding box center [635, 343] width 929 height 510
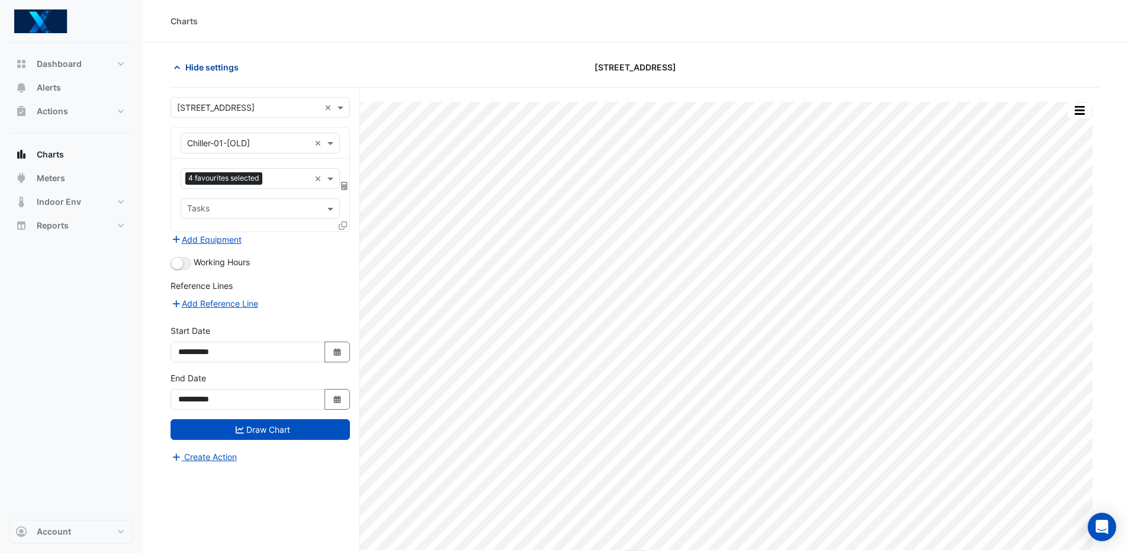
click at [227, 66] on span "Hide settings" at bounding box center [211, 67] width 53 height 12
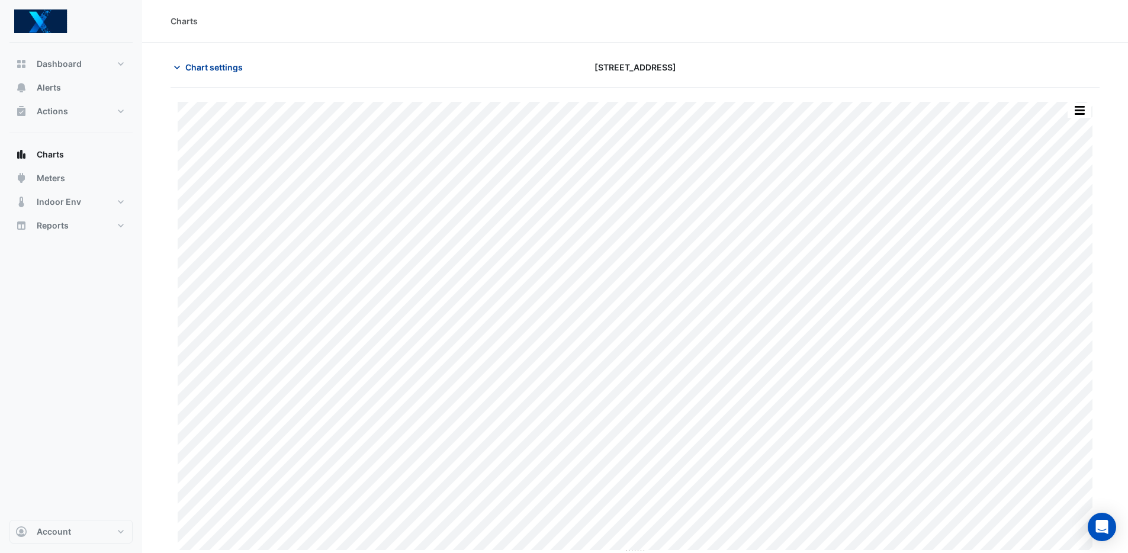
click at [228, 66] on span "Chart settings" at bounding box center [213, 67] width 57 height 12
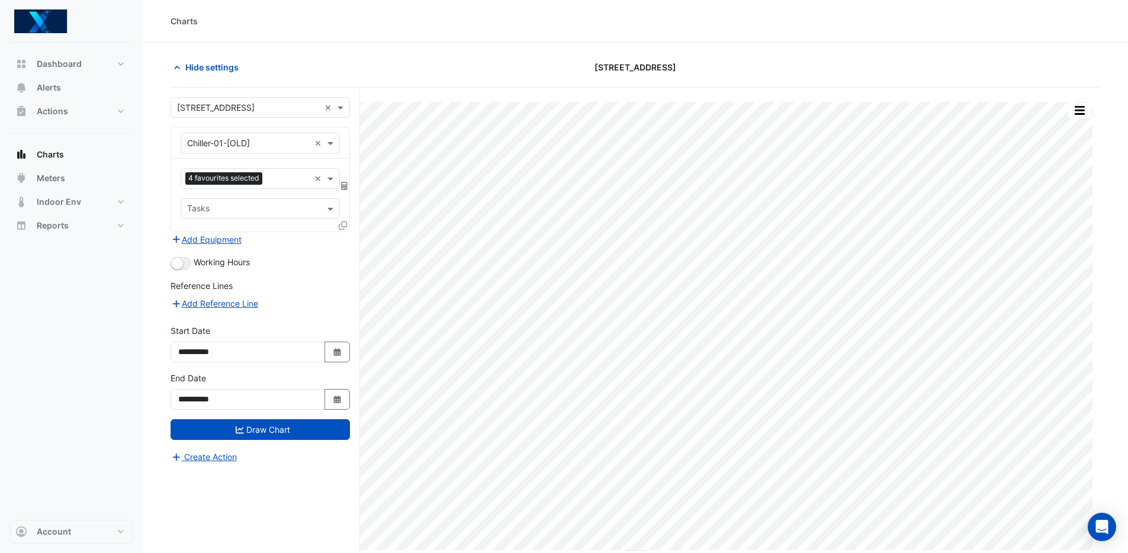
click at [255, 138] on input "text" at bounding box center [248, 143] width 123 height 12
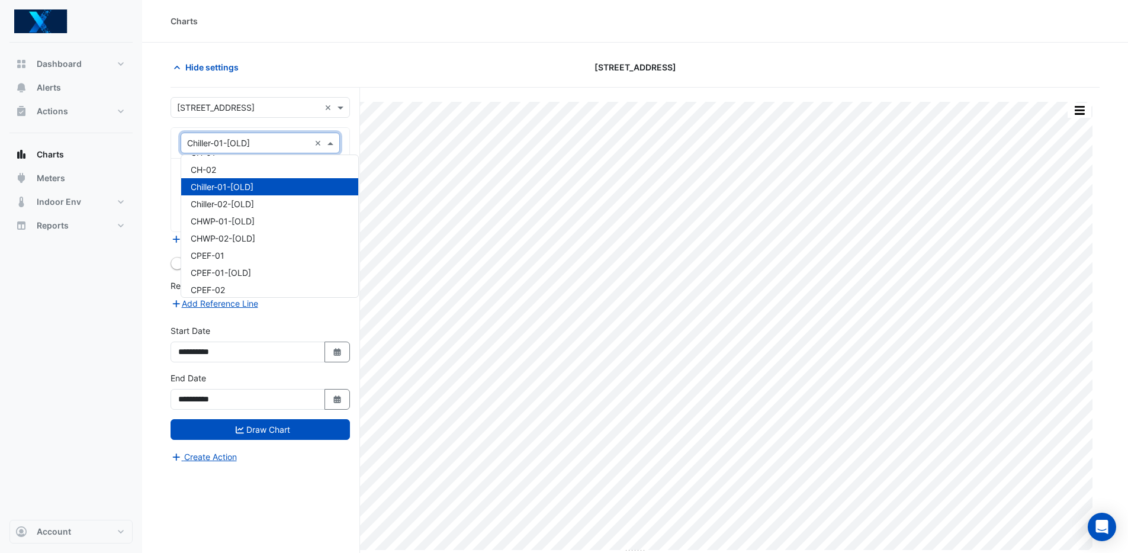
scroll to position [1409, 0]
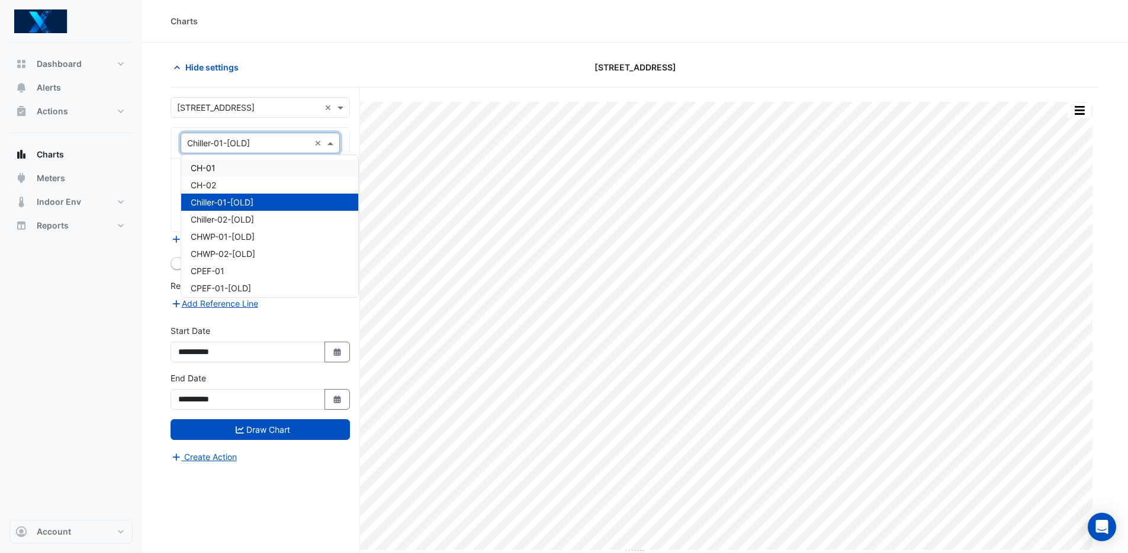
click at [259, 171] on div "CH-01" at bounding box center [269, 167] width 177 height 17
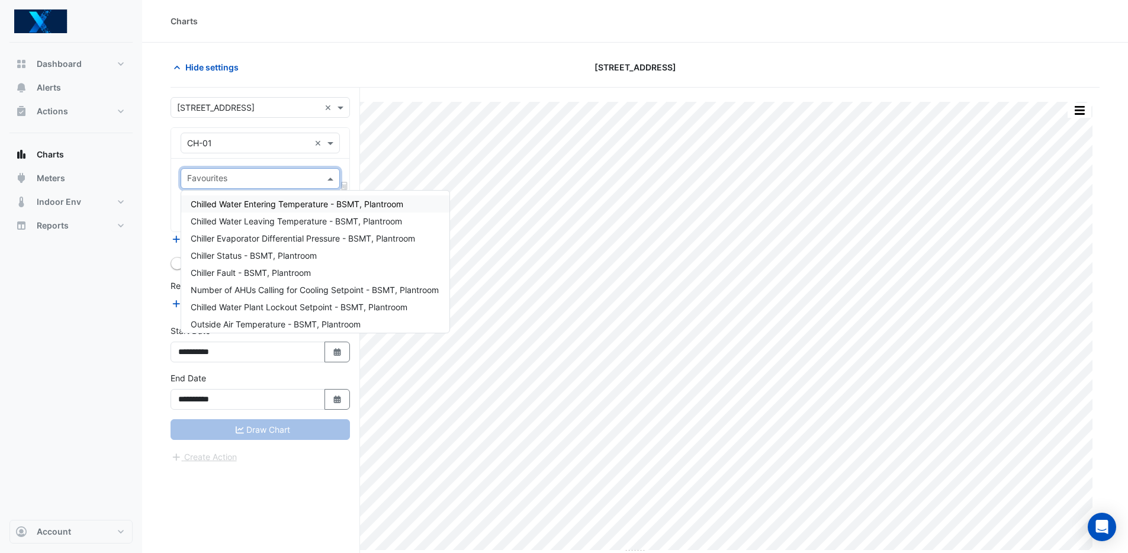
click at [276, 174] on input "text" at bounding box center [253, 179] width 133 height 12
click at [294, 253] on span "Chiller Status - BSMT, Plantroom" at bounding box center [254, 255] width 126 height 10
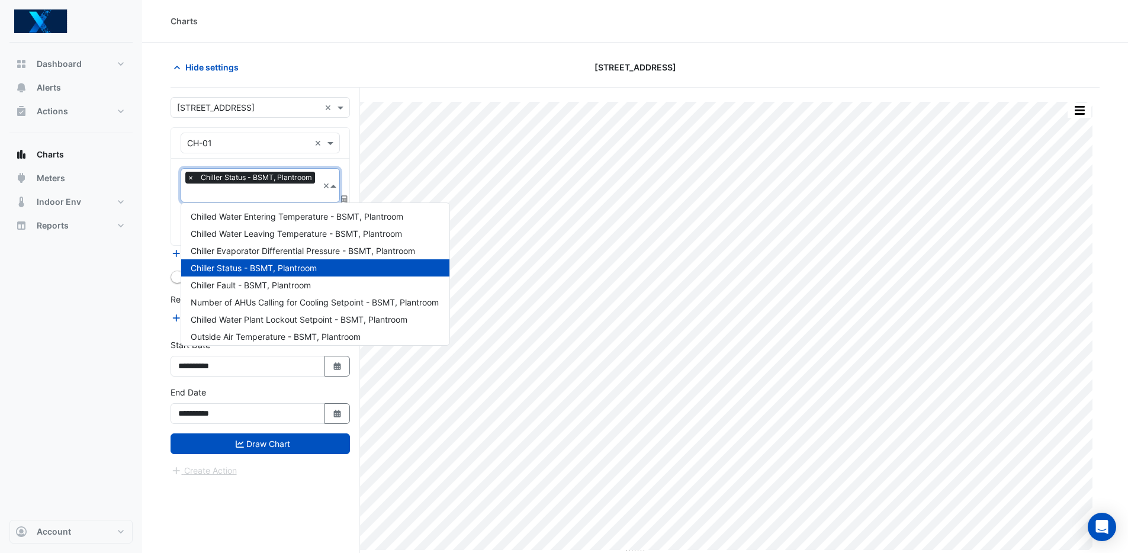
click at [264, 195] on input "text" at bounding box center [252, 194] width 131 height 12
click at [277, 217] on span "Chilled Water Entering Temperature - BSMT, Plantroom" at bounding box center [297, 216] width 213 height 10
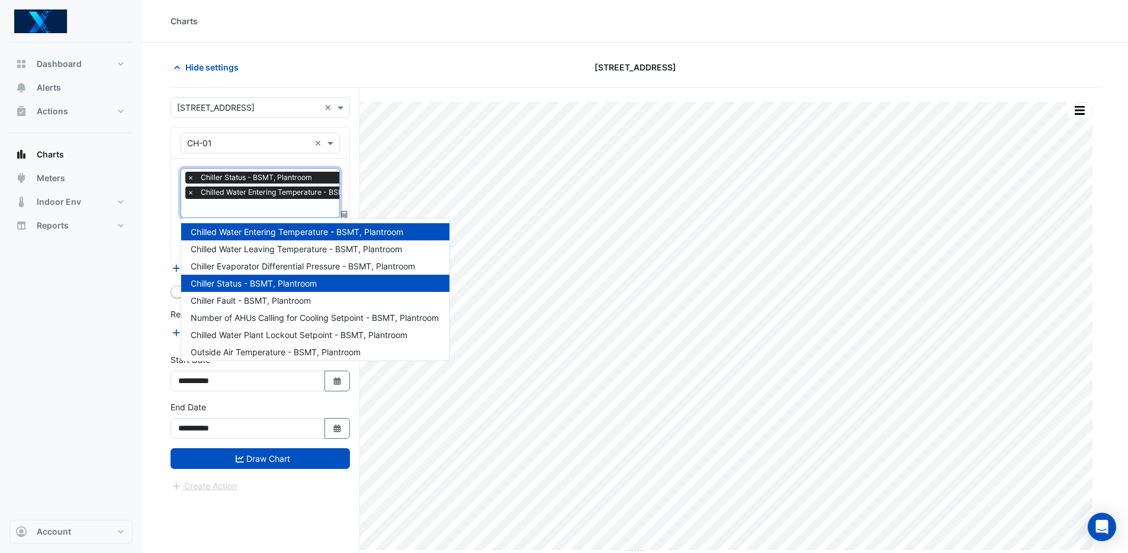
click at [260, 204] on input "text" at bounding box center [290, 209] width 207 height 12
click at [288, 245] on span "Chilled Water Leaving Temperature - BSMT, Plantroom" at bounding box center [296, 249] width 211 height 10
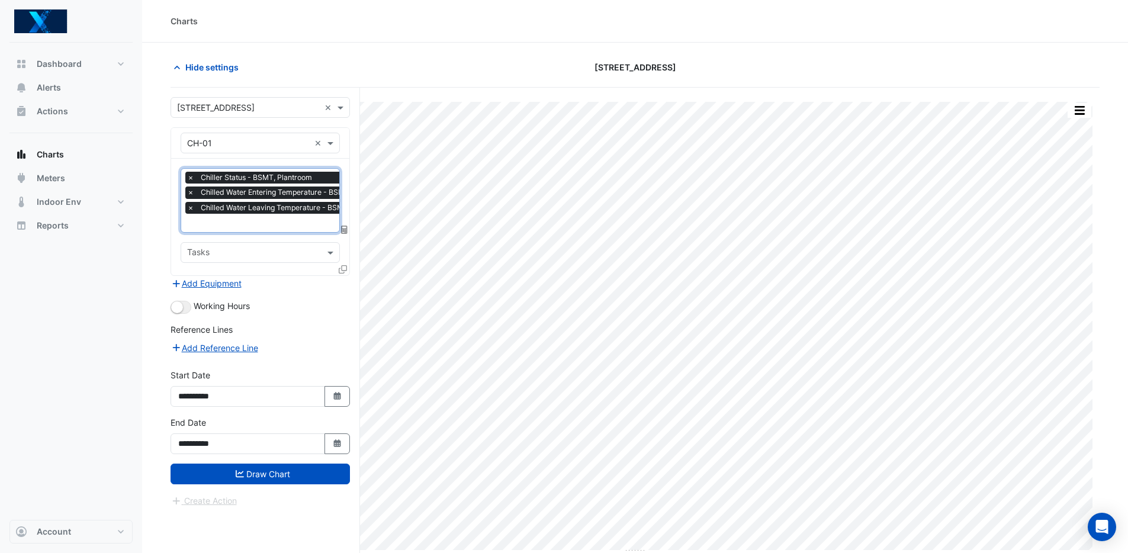
click at [256, 220] on input "text" at bounding box center [290, 224] width 207 height 12
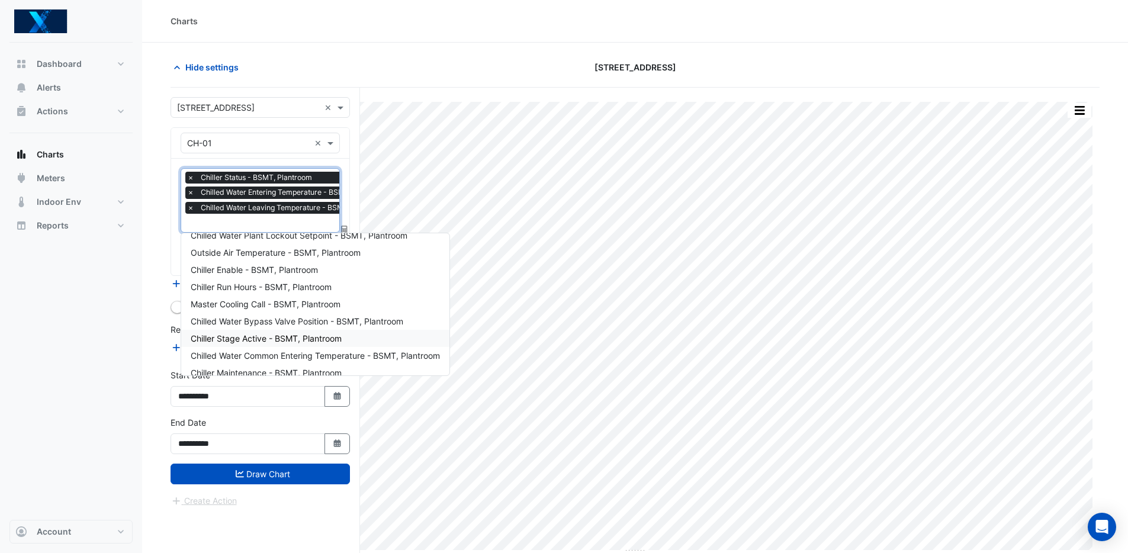
scroll to position [125, 0]
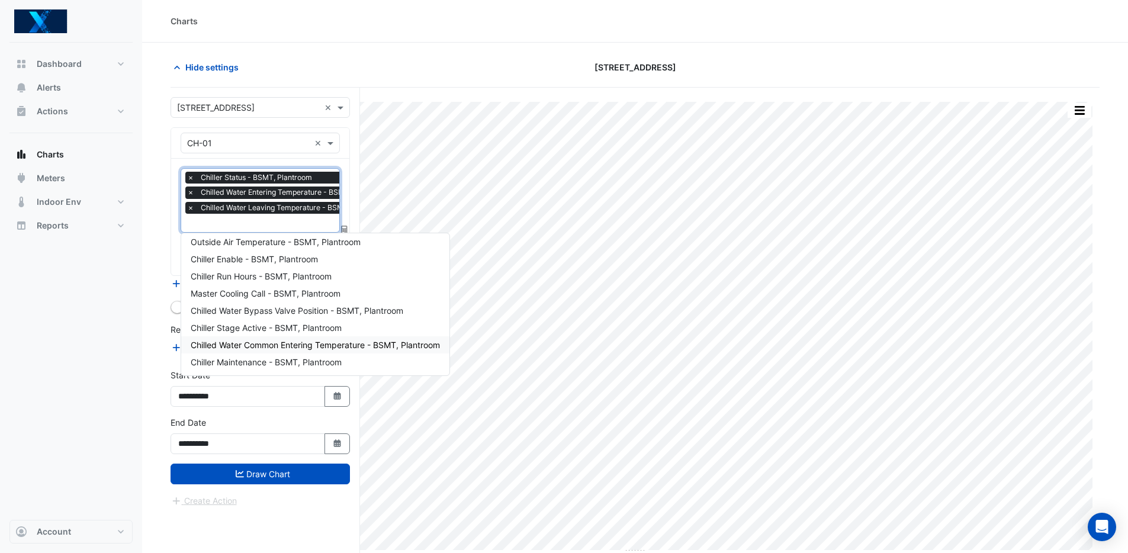
click at [352, 343] on span "Chilled Water Common Entering Temperature - BSMT, Plantroom" at bounding box center [315, 345] width 249 height 10
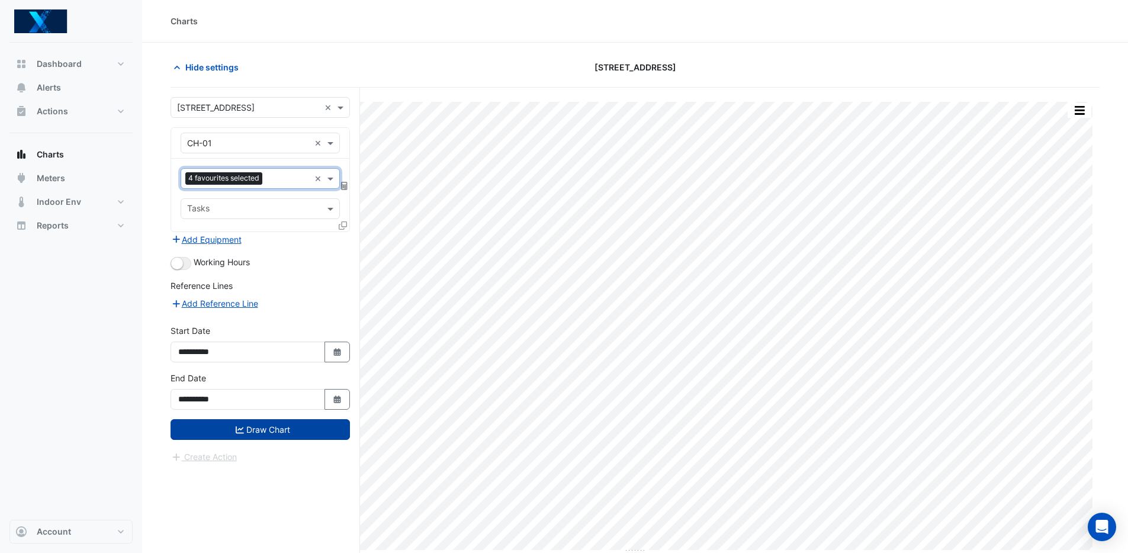
click at [287, 428] on button "Draw Chart" at bounding box center [260, 429] width 179 height 21
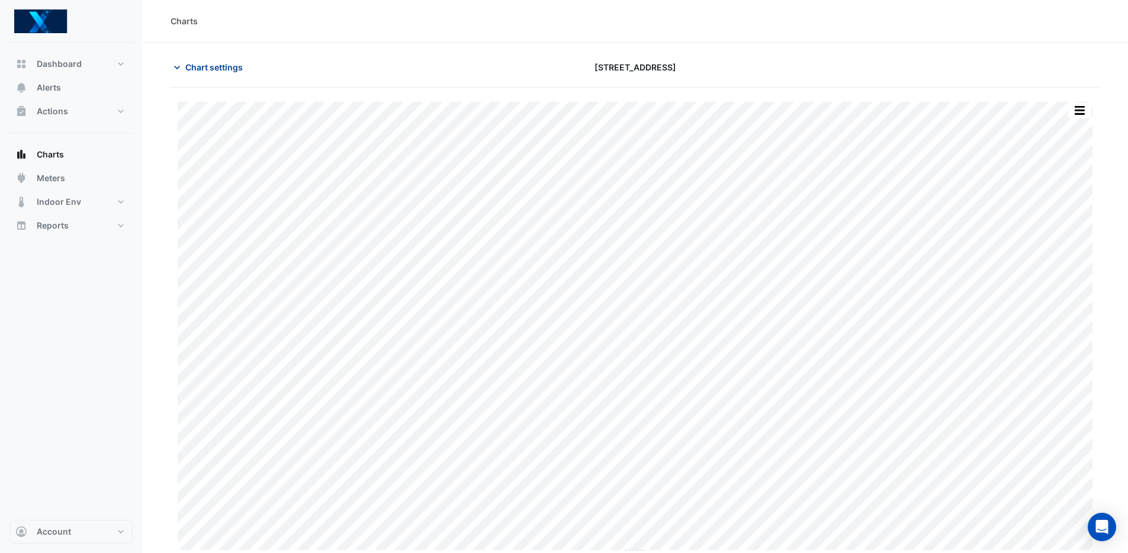
click at [198, 70] on span "Chart settings" at bounding box center [213, 67] width 57 height 12
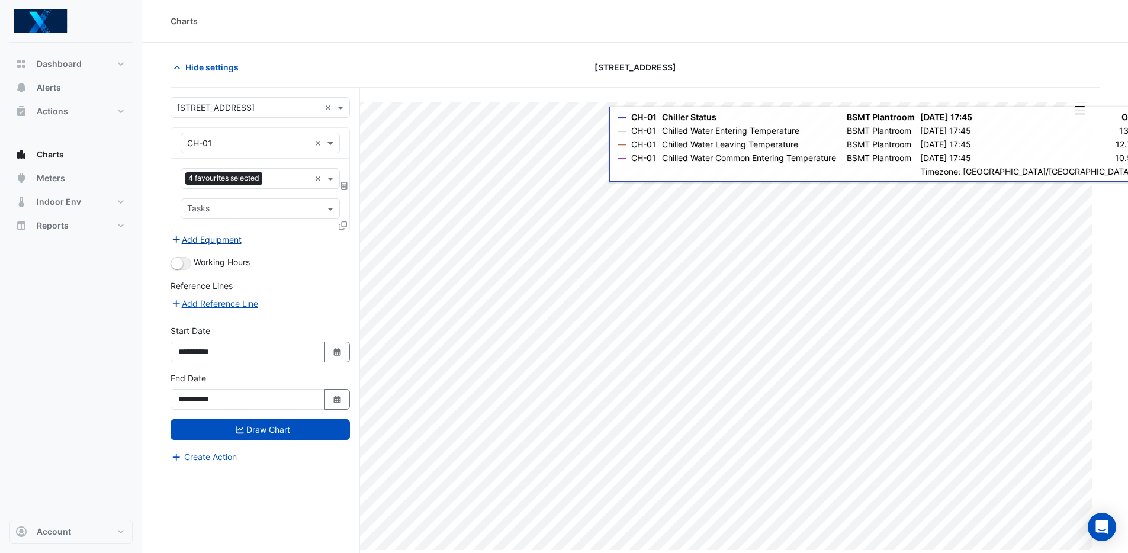
click at [236, 240] on button "Add Equipment" at bounding box center [207, 240] width 72 height 14
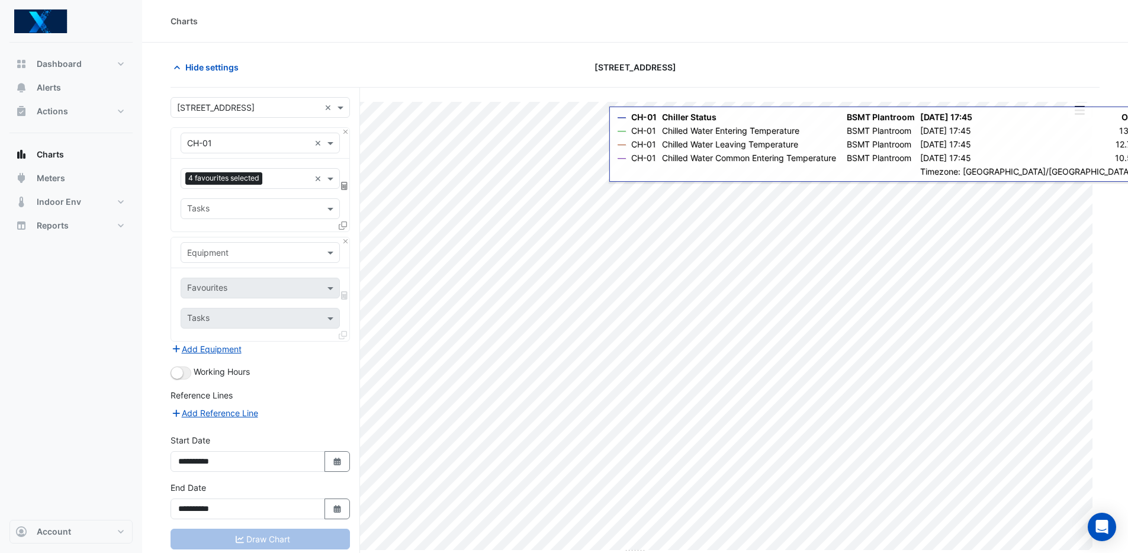
click at [246, 253] on input "text" at bounding box center [248, 253] width 123 height 12
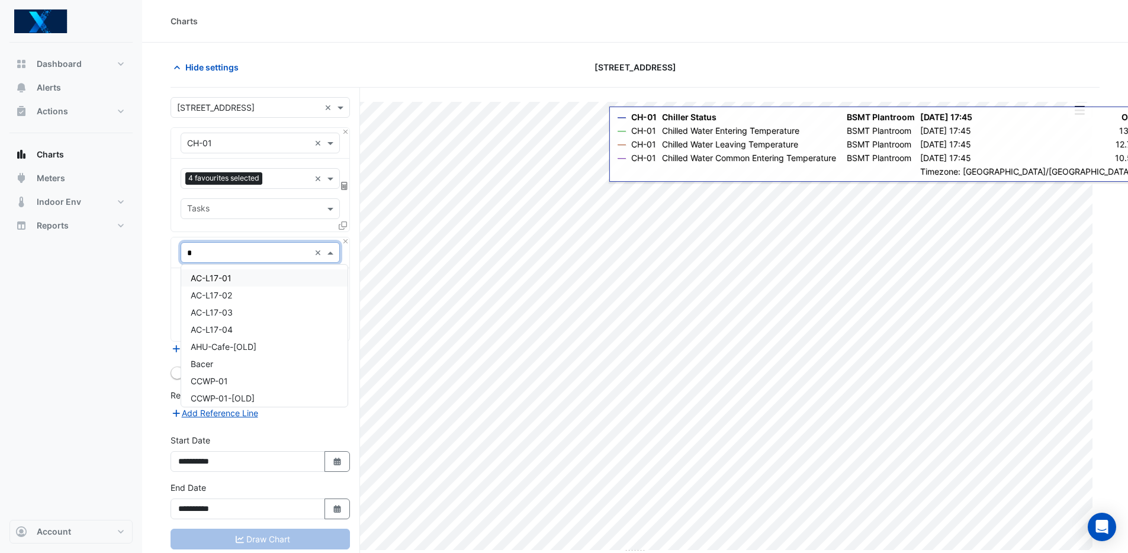
type input "**"
click at [269, 294] on div "CH-02" at bounding box center [260, 295] width 158 height 17
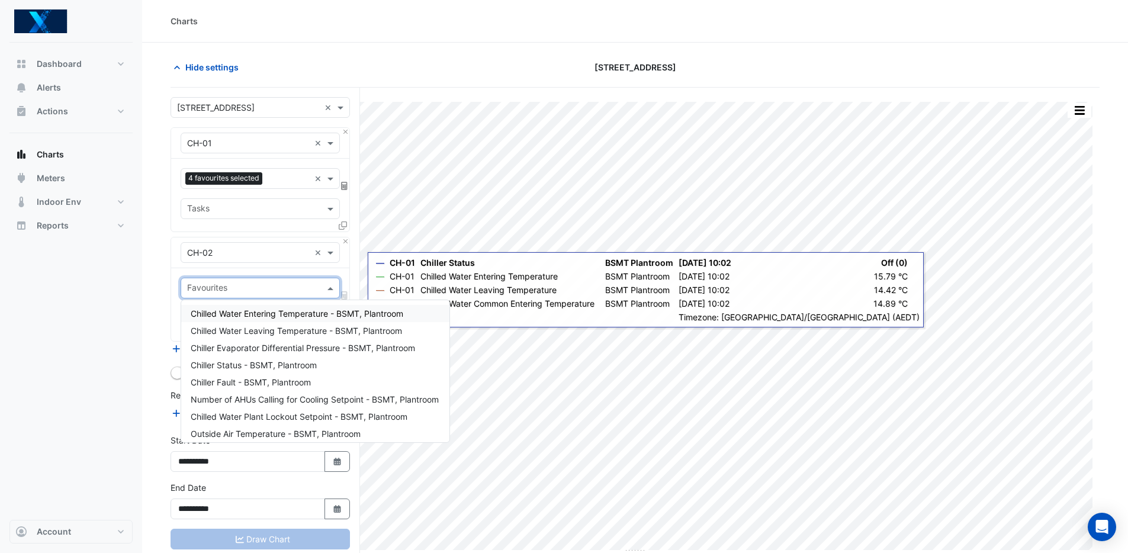
click at [278, 288] on input "text" at bounding box center [253, 289] width 133 height 12
click at [274, 366] on span "Chiller Status - BSMT, Plantroom" at bounding box center [254, 365] width 126 height 10
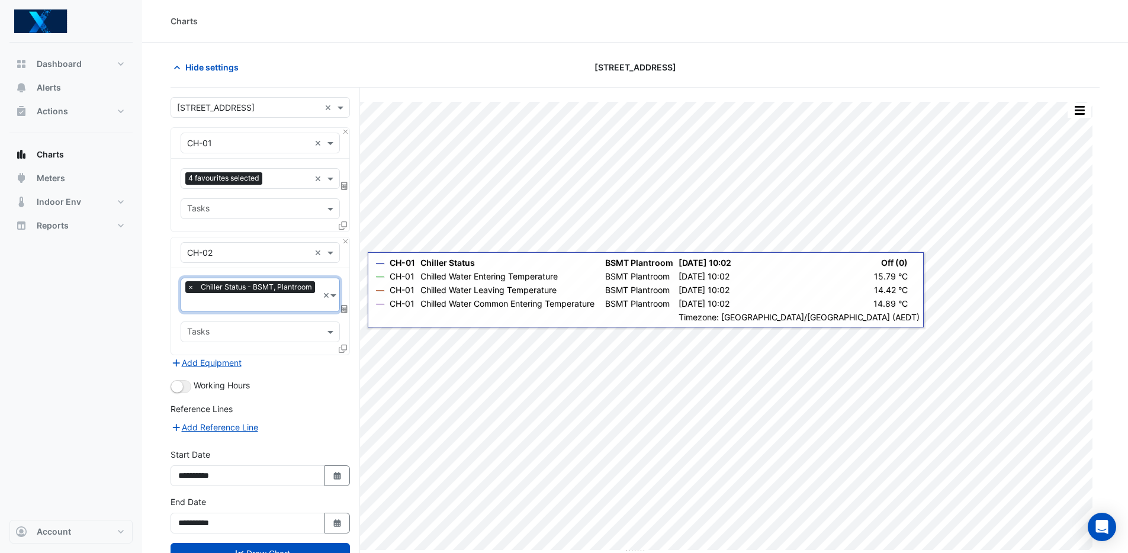
click at [261, 304] on input "text" at bounding box center [252, 303] width 131 height 12
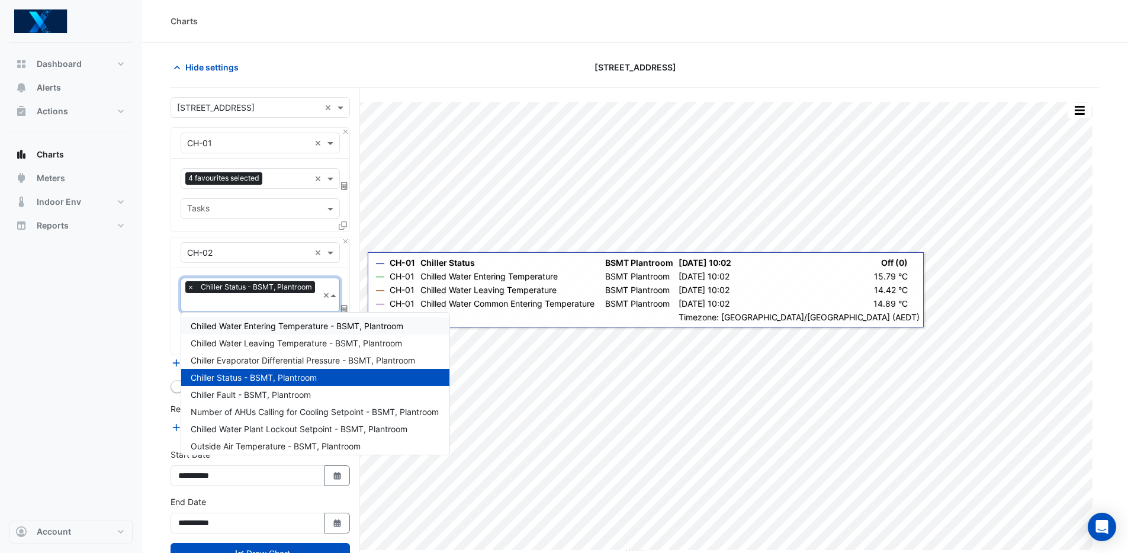
click at [263, 329] on span "Chilled Water Entering Temperature - BSMT, Plantroom" at bounding box center [297, 326] width 213 height 10
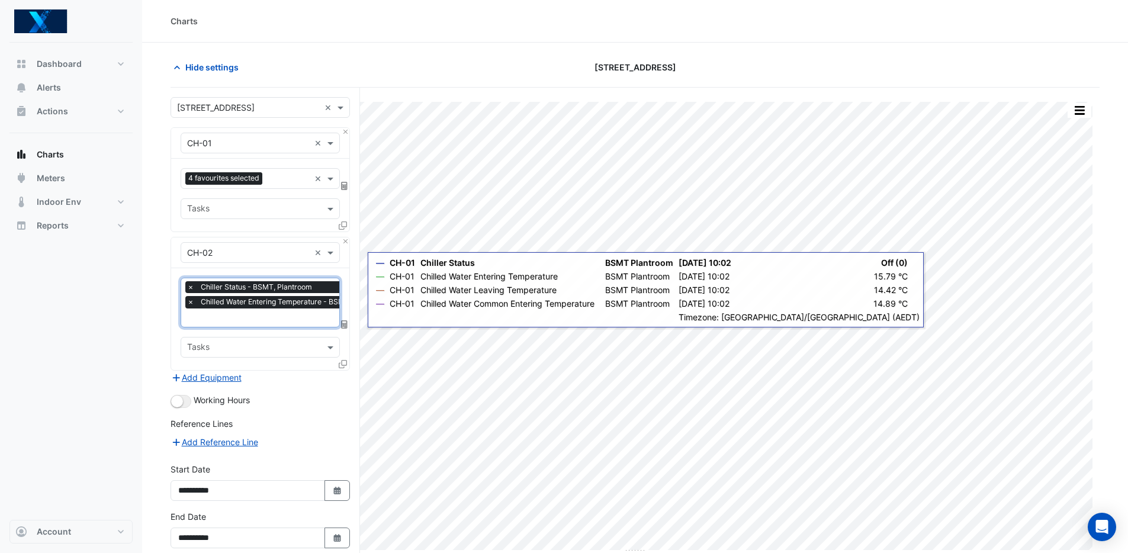
click at [261, 313] on input "text" at bounding box center [290, 319] width 207 height 12
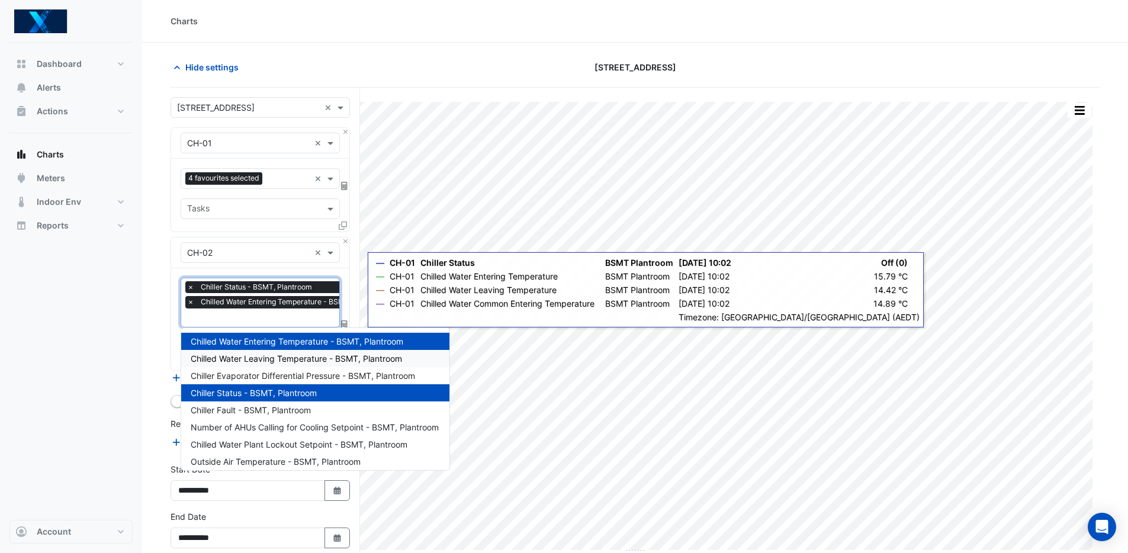
click at [277, 353] on span "Chilled Water Leaving Temperature - BSMT, Plantroom" at bounding box center [296, 358] width 211 height 10
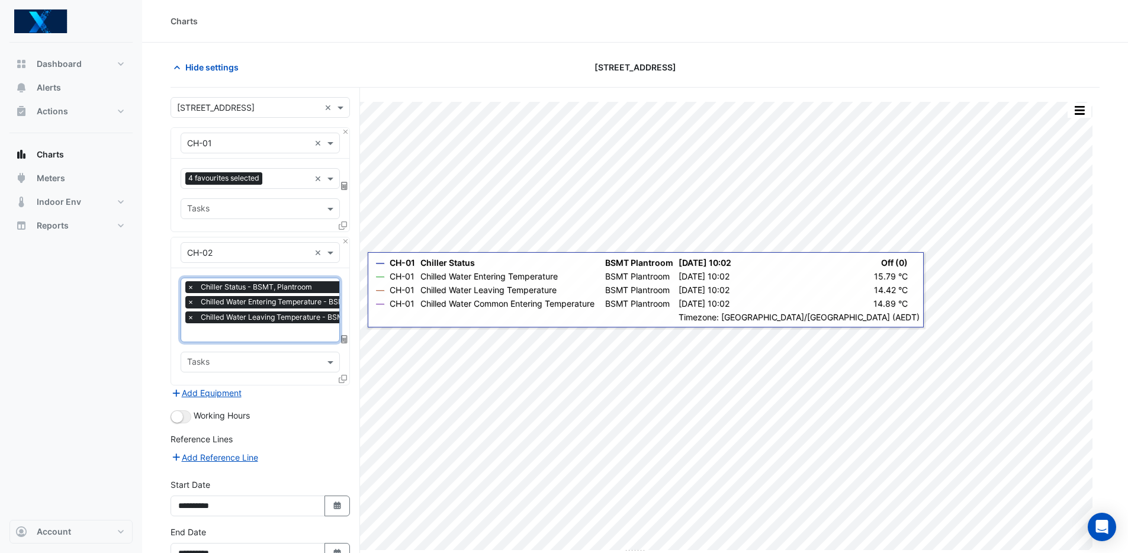
click at [252, 324] on div "× Chiller Status - BSMT, Plantroom × Chilled Water Entering Temperature - BSMT,…" at bounding box center [289, 303] width 208 height 45
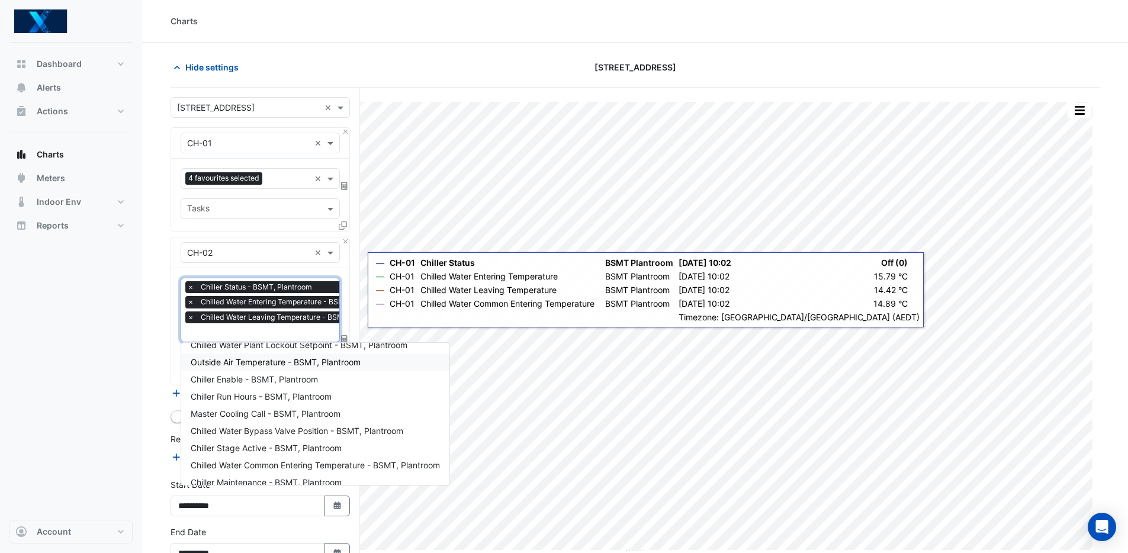
scroll to position [125, 0]
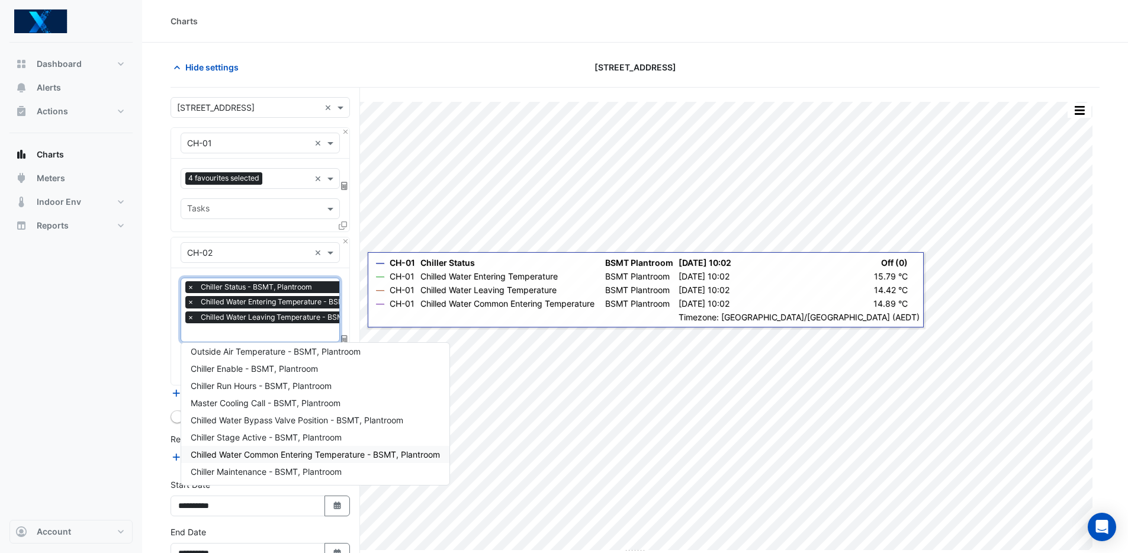
click at [369, 458] on span "Chilled Water Common Entering Temperature - BSMT, Plantroom" at bounding box center [315, 454] width 249 height 10
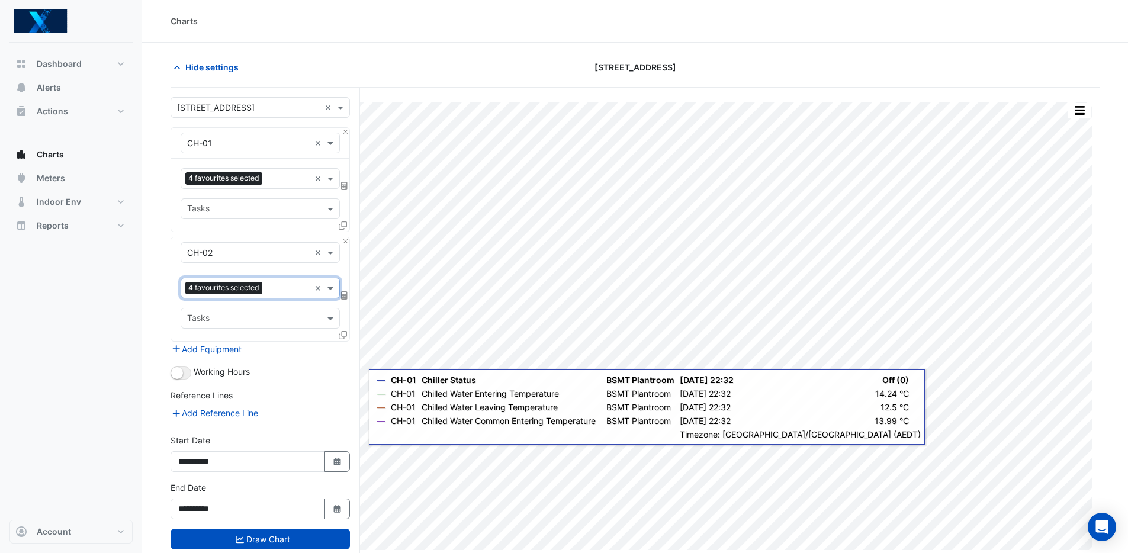
click at [79, 342] on div "Dashboard Portfolio Ratings Performance Alerts Actions Site Manager Charts" at bounding box center [70, 281] width 123 height 477
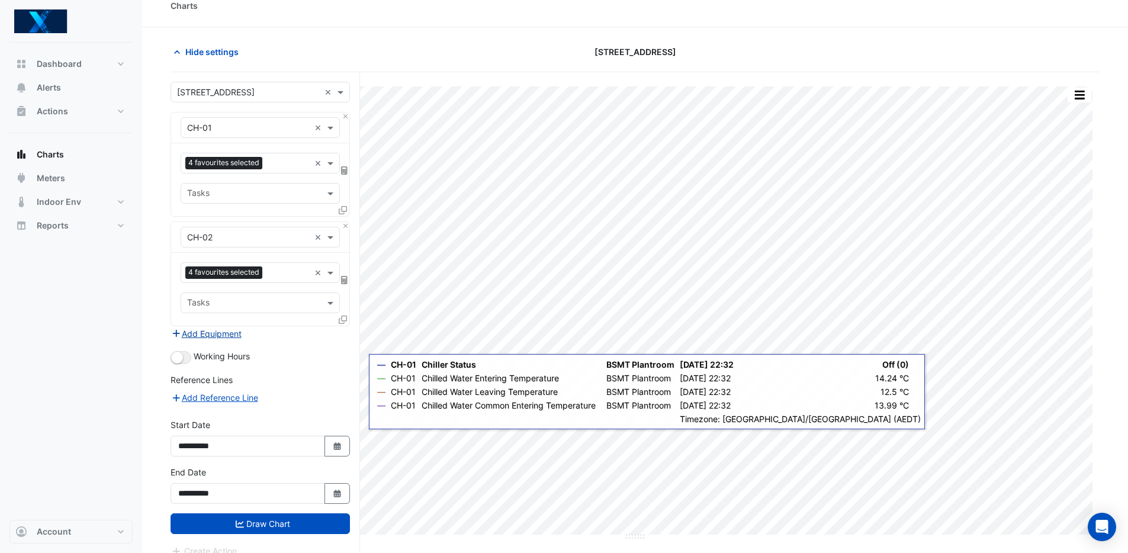
scroll to position [42, 0]
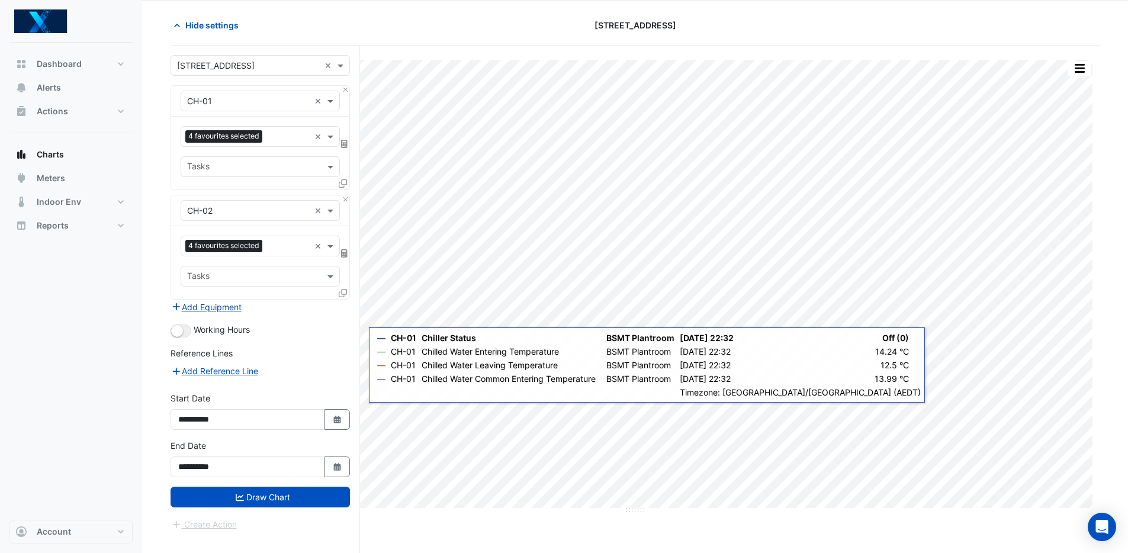
click at [211, 311] on button "Add Equipment" at bounding box center [207, 307] width 72 height 14
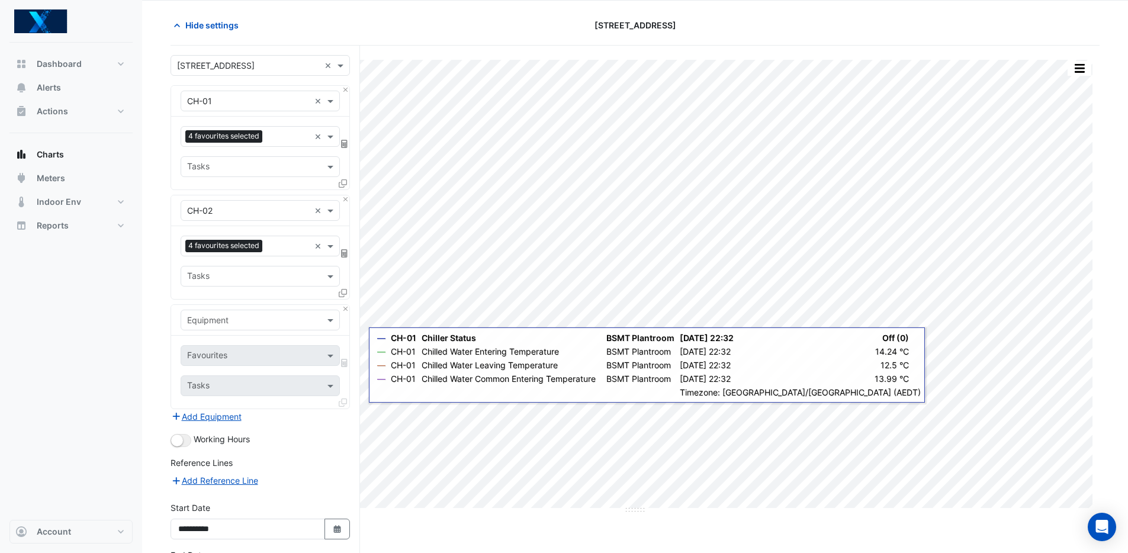
click at [237, 316] on input "text" at bounding box center [248, 320] width 123 height 12
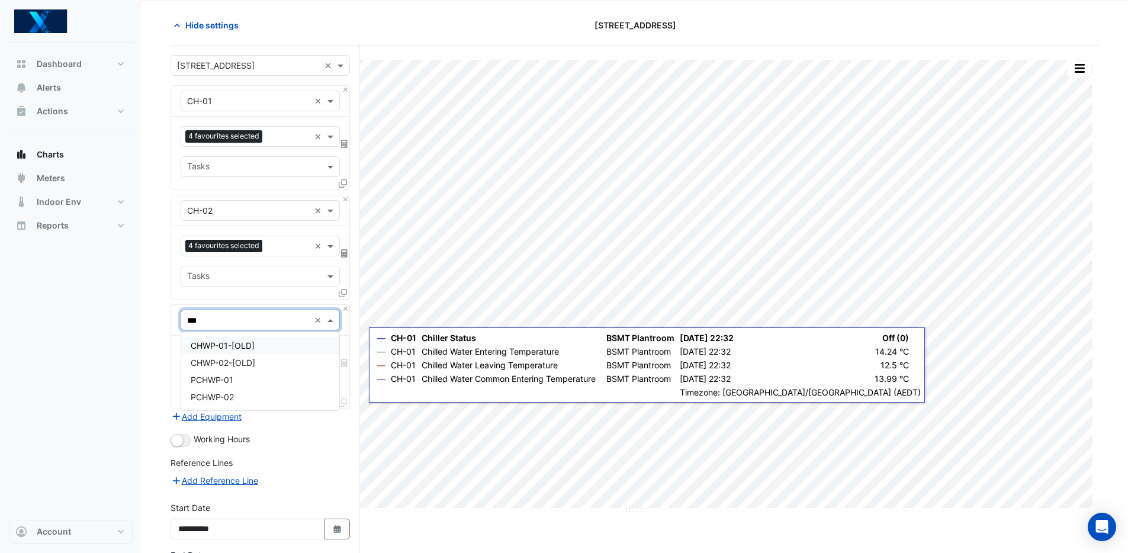
type input "****"
click at [259, 379] on div "PCHWP-01" at bounding box center [260, 379] width 158 height 17
click at [246, 354] on input "text" at bounding box center [253, 357] width 133 height 12
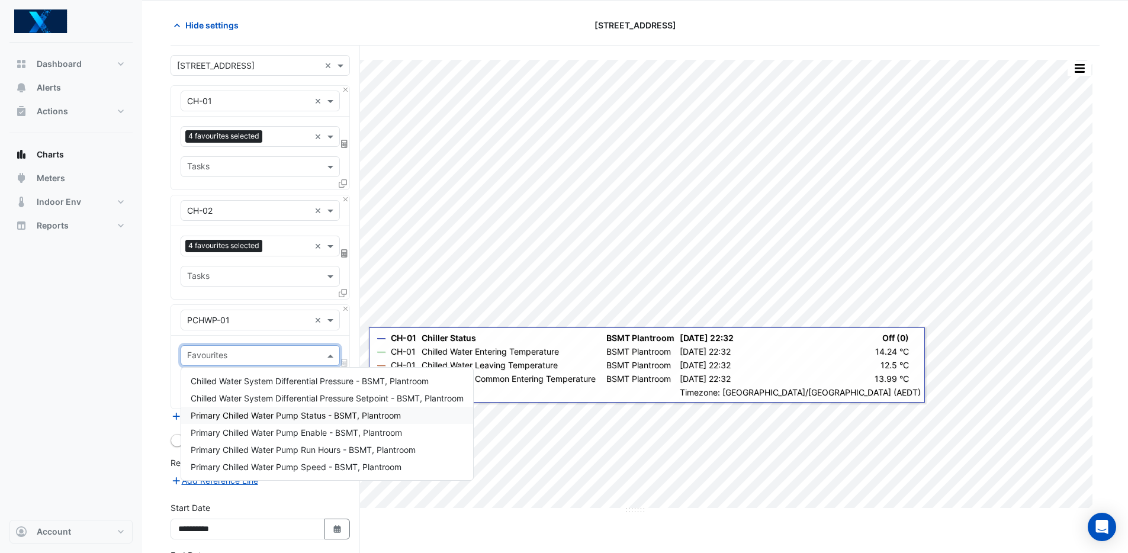
click at [269, 419] on span "Primary Chilled Water Pump Status - BSMT, Plantroom" at bounding box center [296, 415] width 210 height 10
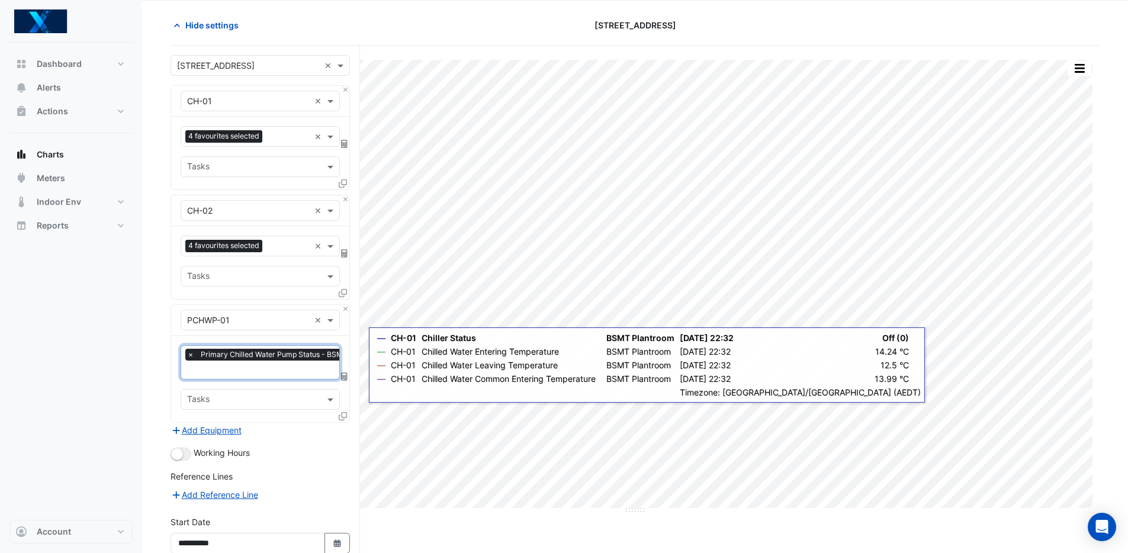
click at [246, 371] on input "text" at bounding box center [289, 371] width 205 height 12
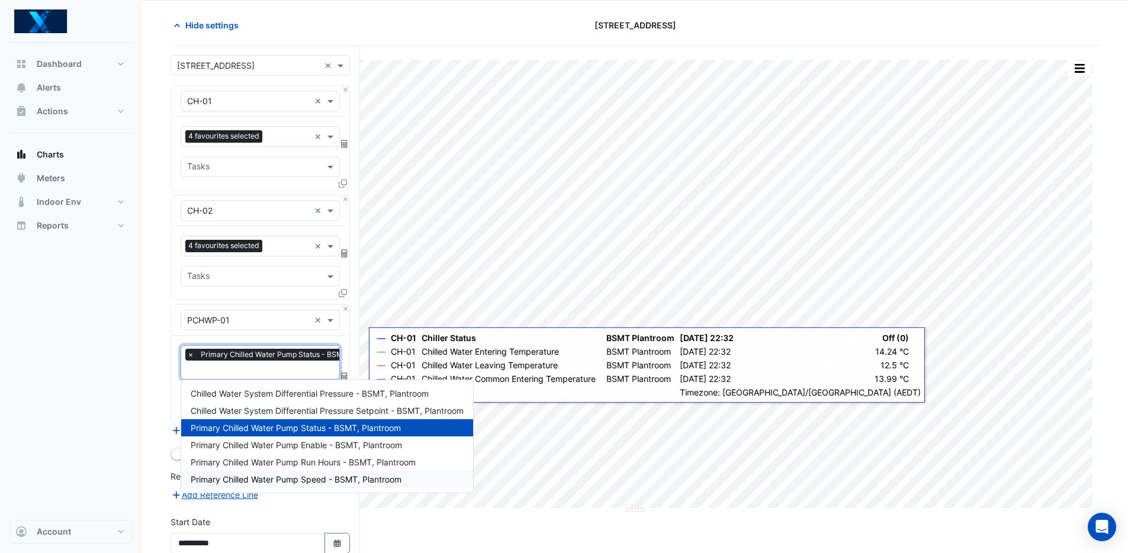
click at [329, 476] on span "Primary Chilled Water Pump Speed - BSMT, Plantroom" at bounding box center [296, 479] width 211 height 10
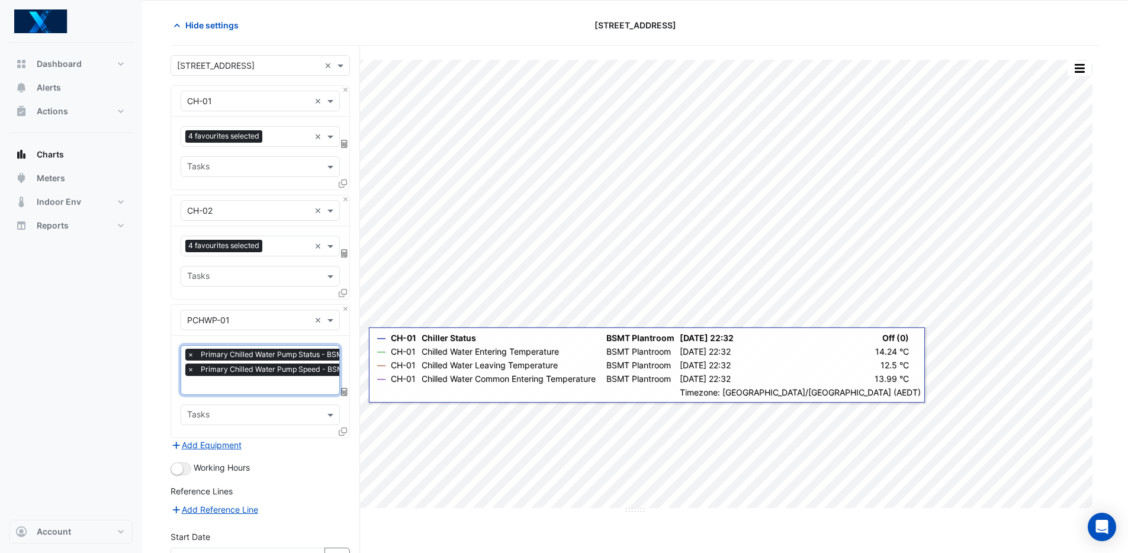
click at [257, 384] on input "text" at bounding box center [289, 386] width 205 height 12
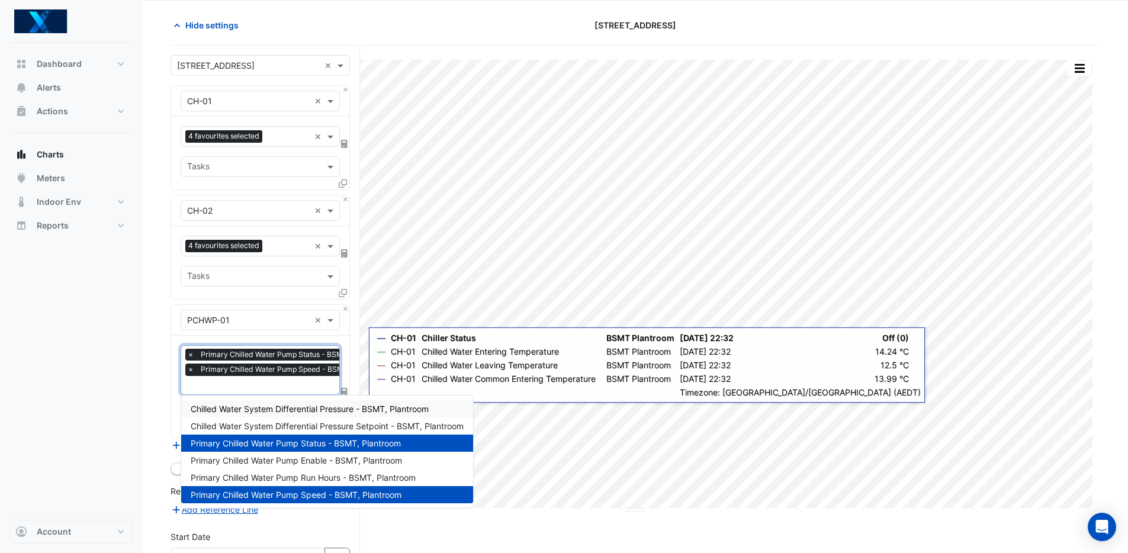
scroll to position [57, 0]
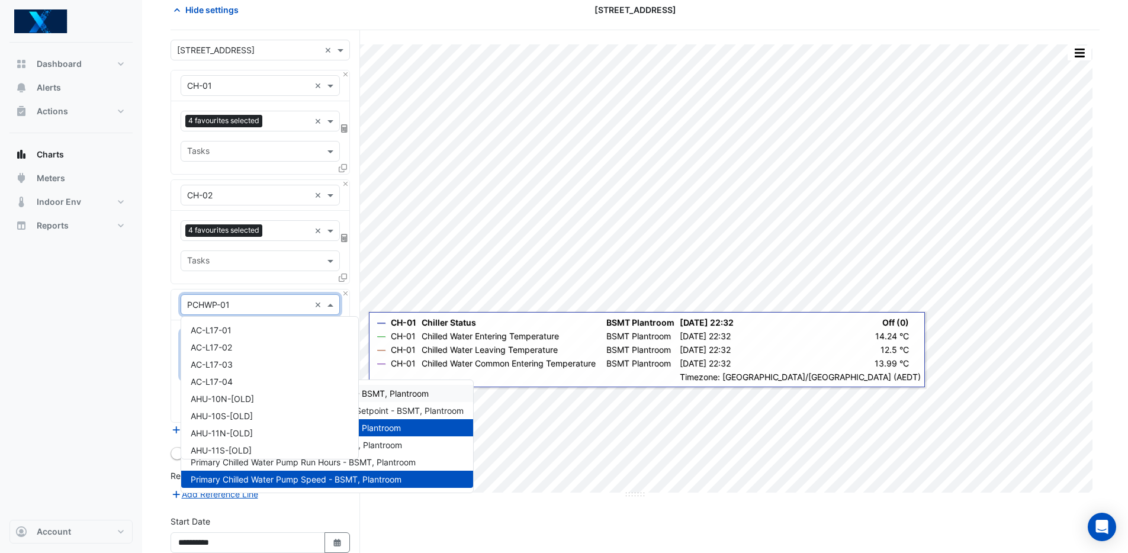
click at [246, 301] on input "text" at bounding box center [248, 305] width 123 height 12
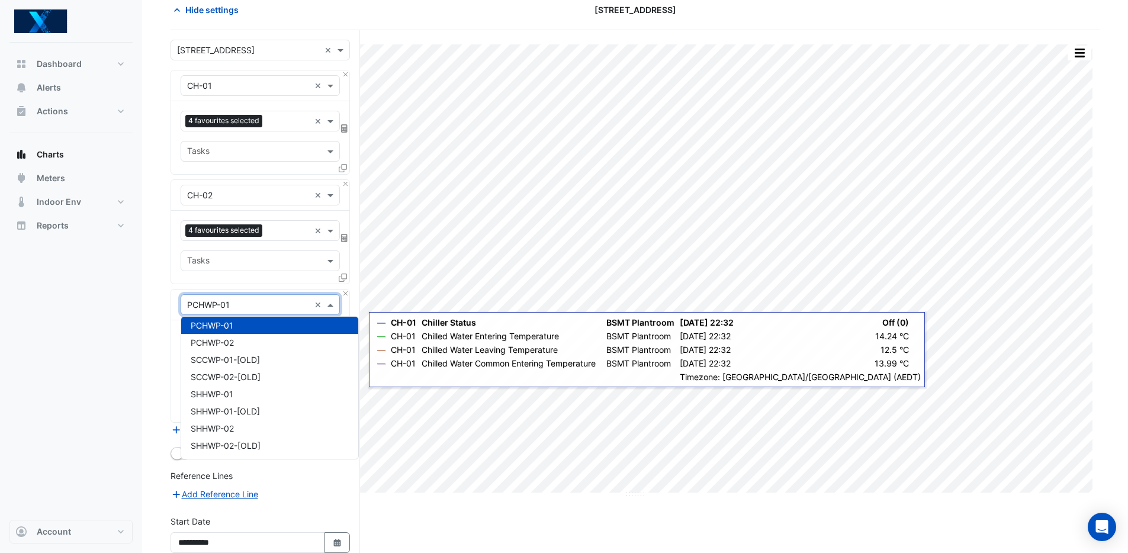
click at [56, 302] on div "Dashboard Portfolio Ratings Performance Alerts Actions Site Manager Charts" at bounding box center [70, 281] width 123 height 477
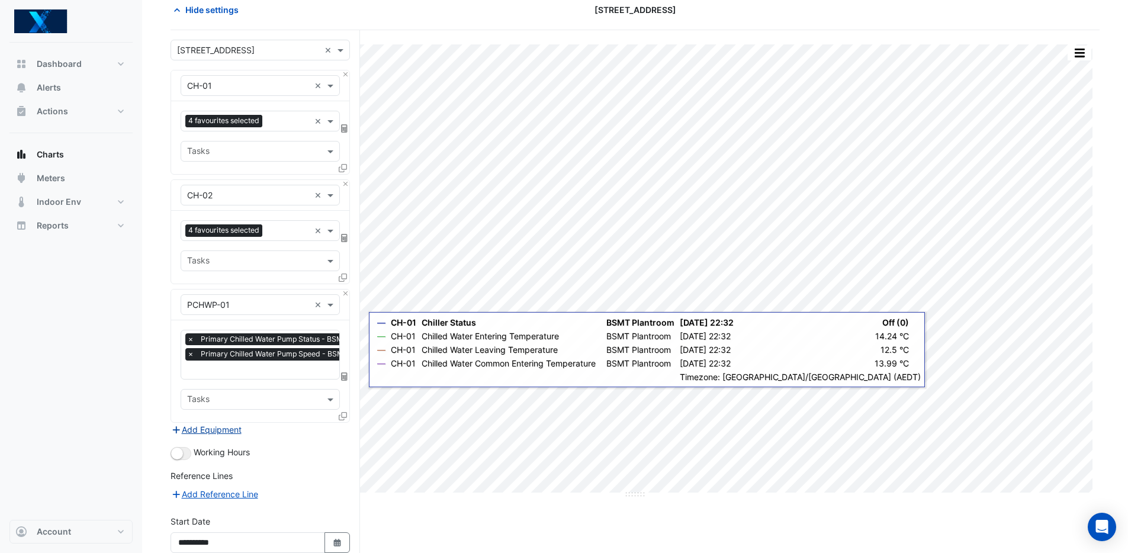
click at [197, 428] on button "Add Equipment" at bounding box center [207, 430] width 72 height 14
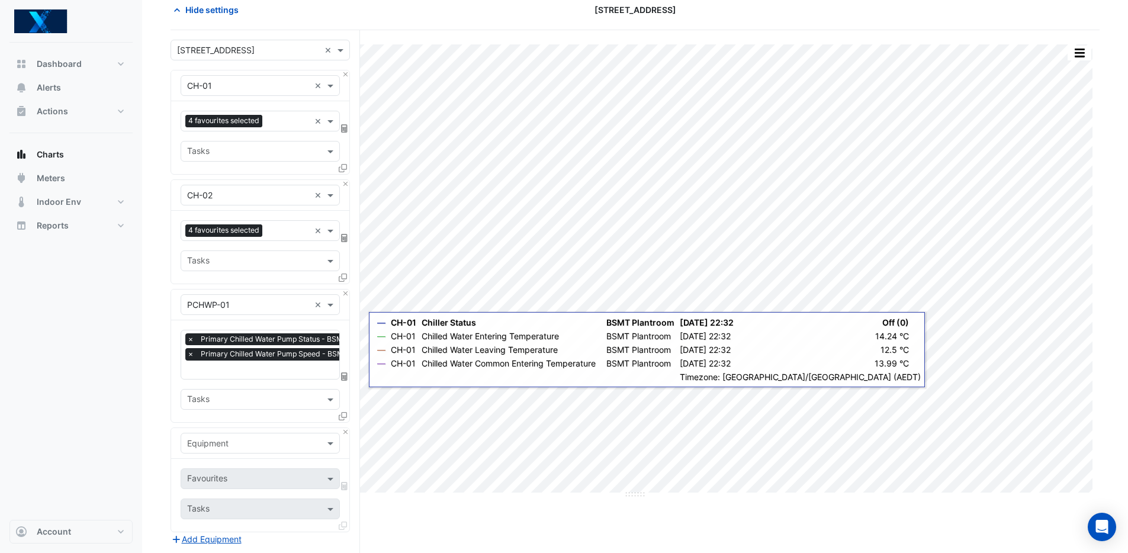
click at [232, 390] on div "Tasks" at bounding box center [250, 399] width 139 height 18
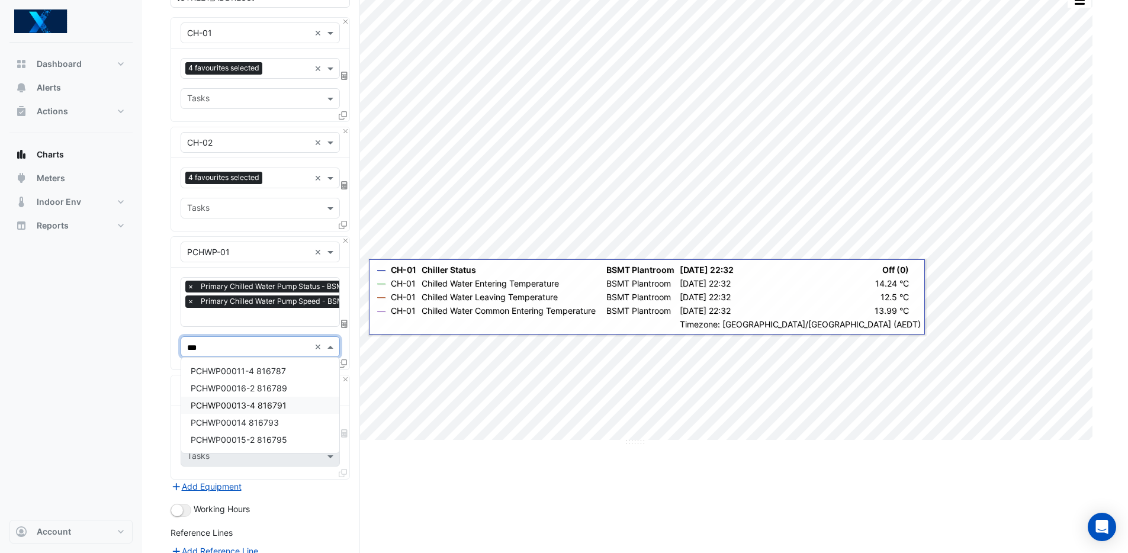
scroll to position [126, 0]
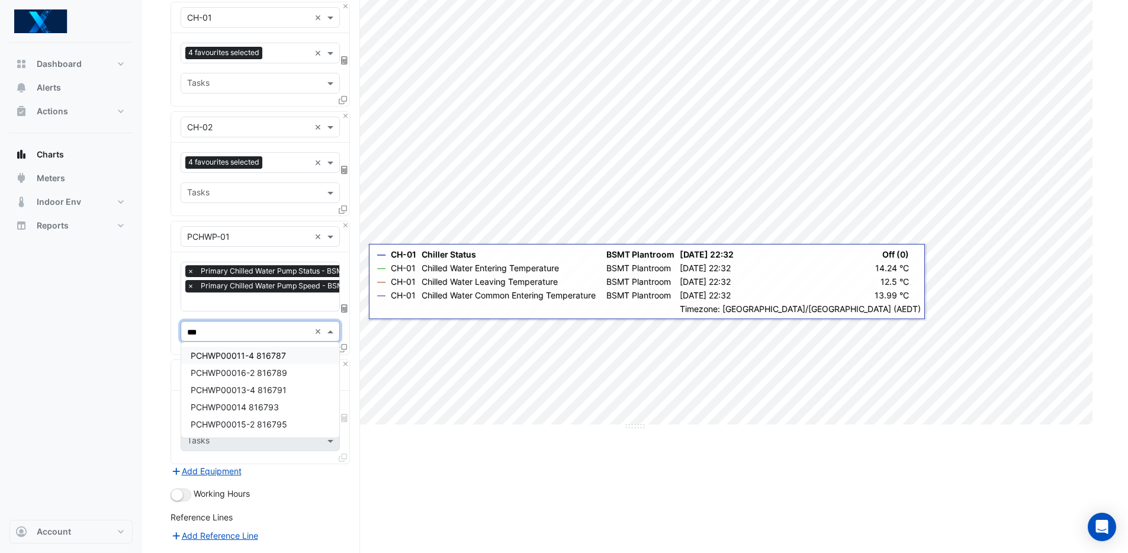
type input "***"
click at [135, 347] on nav "Dashboard Portfolio Ratings Performance Alerts Actions Site Manager Charts" at bounding box center [71, 276] width 142 height 553
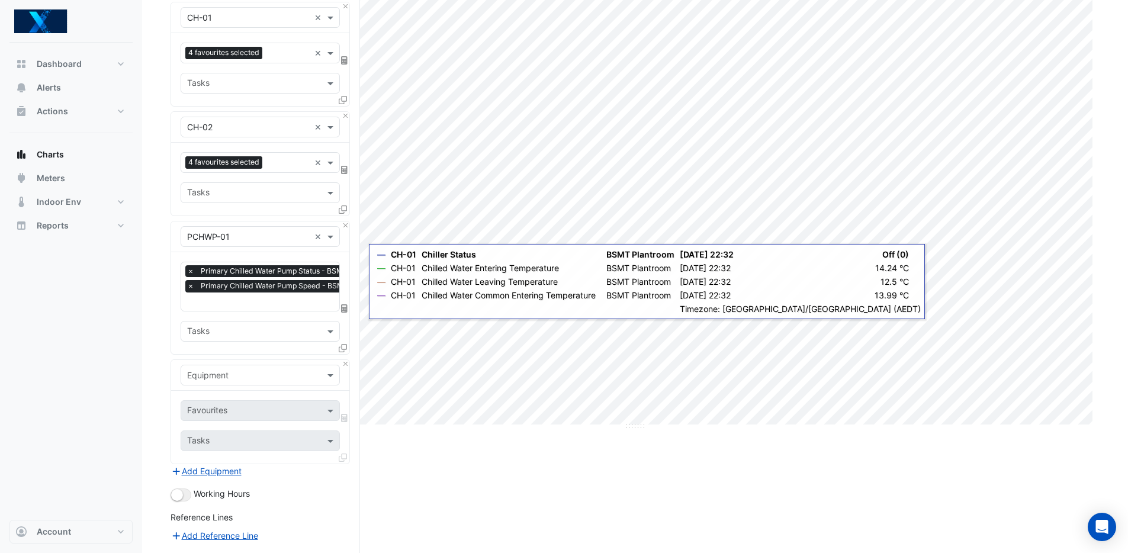
click at [255, 334] on input "text" at bounding box center [253, 332] width 133 height 12
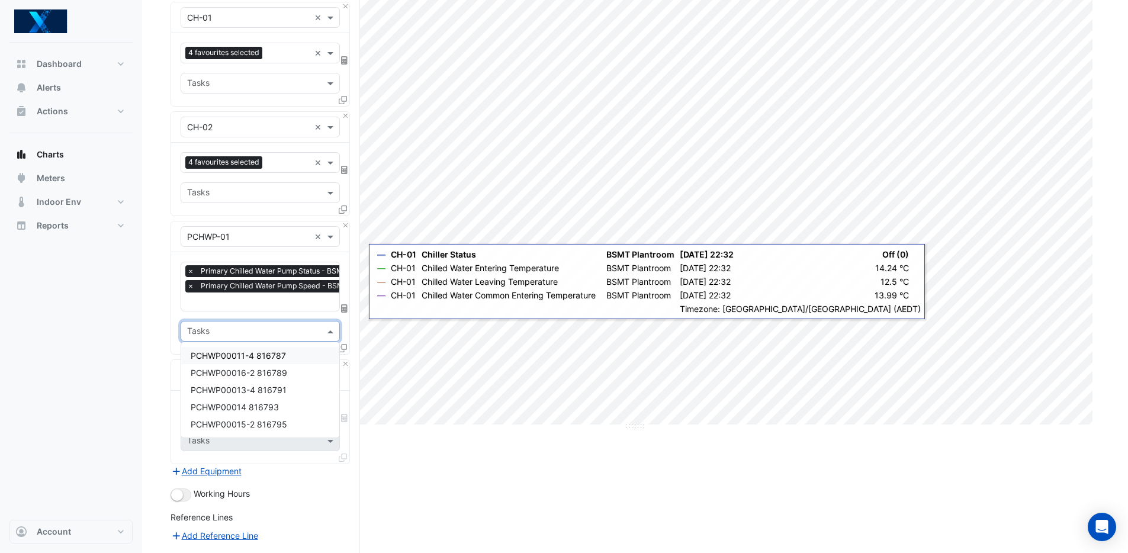
click at [108, 329] on div "Dashboard Portfolio Ratings Performance Alerts Actions Site Manager Charts" at bounding box center [70, 281] width 123 height 477
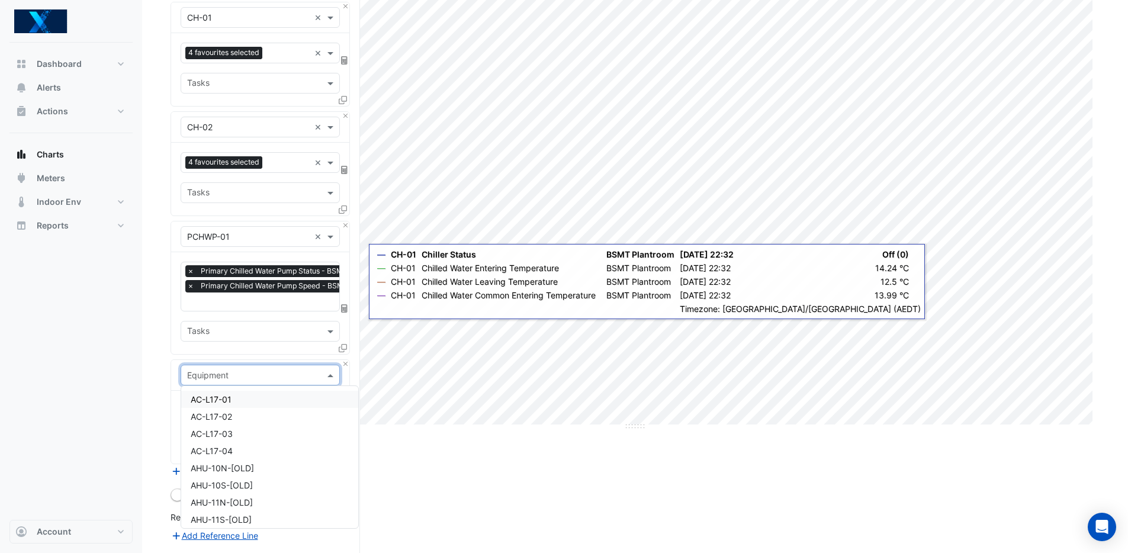
click at [224, 374] on input "text" at bounding box center [248, 375] width 123 height 12
type input "***"
click at [254, 446] on div "PCHWP-02" at bounding box center [260, 450] width 158 height 17
click at [257, 413] on input "text" at bounding box center [253, 412] width 133 height 12
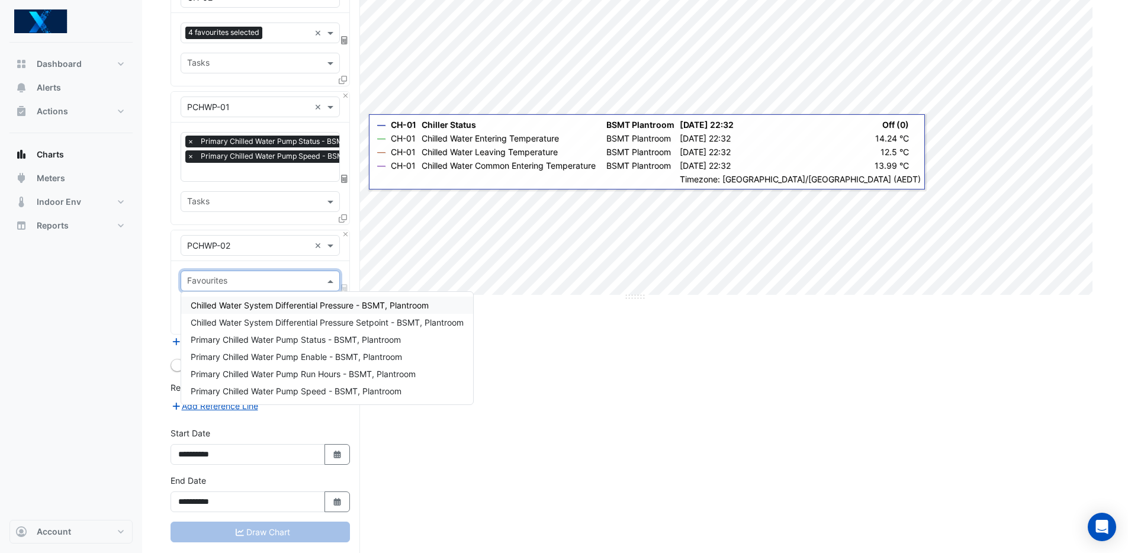
scroll to position [263, 0]
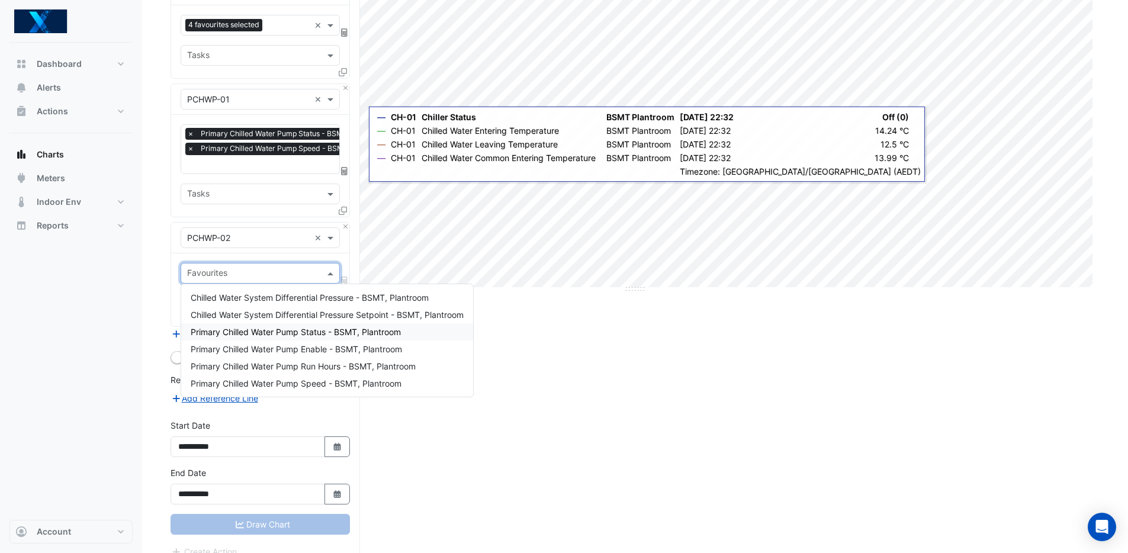
click at [324, 332] on span "Primary Chilled Water Pump Status - BSMT, Plantroom" at bounding box center [296, 332] width 210 height 10
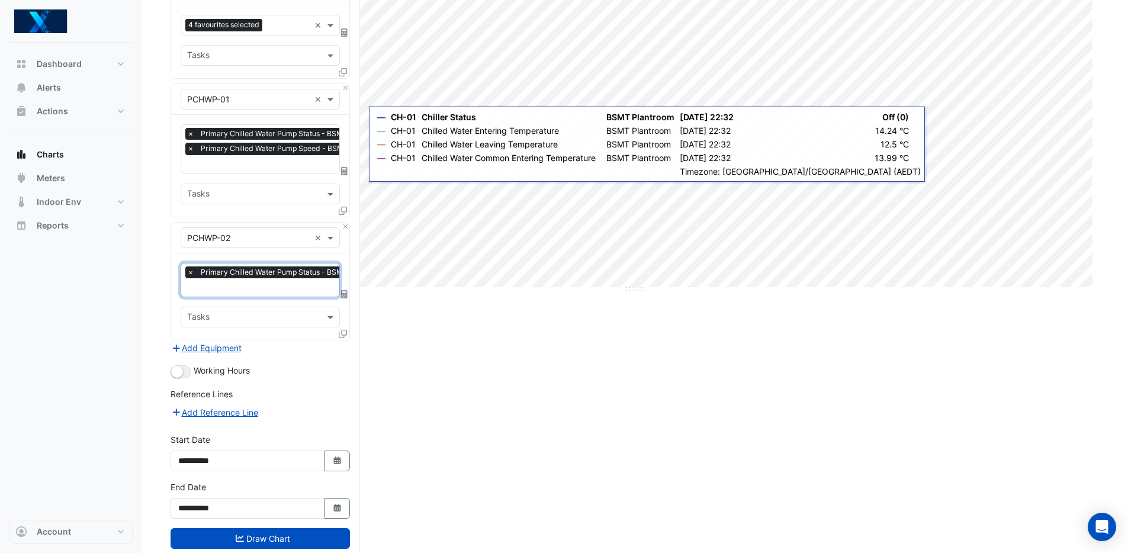
click at [272, 290] on input "text" at bounding box center [289, 288] width 205 height 12
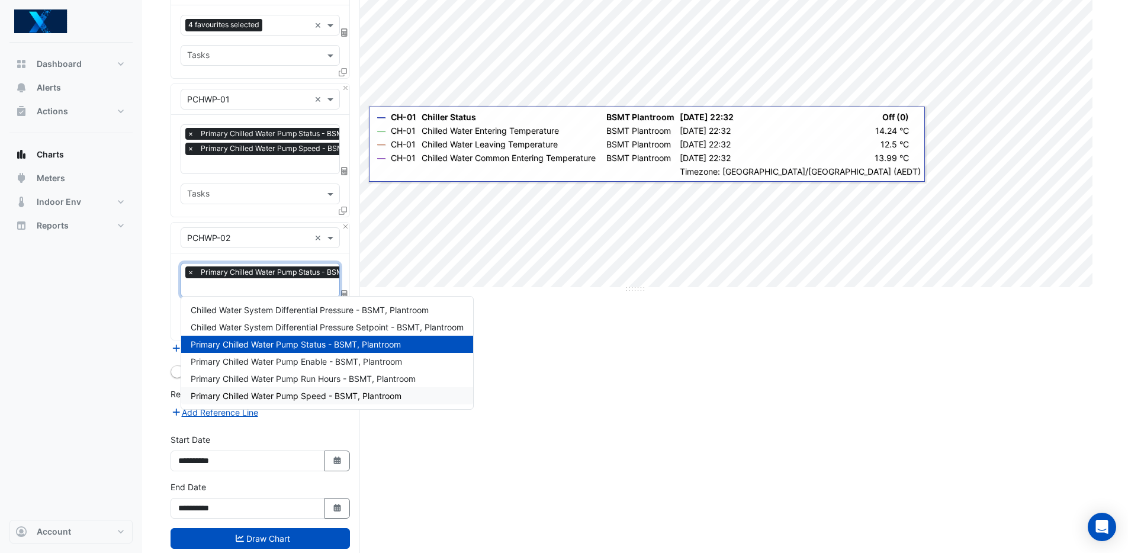
click at [333, 395] on span "Primary Chilled Water Pump Speed - BSMT, Plantroom" at bounding box center [296, 396] width 211 height 10
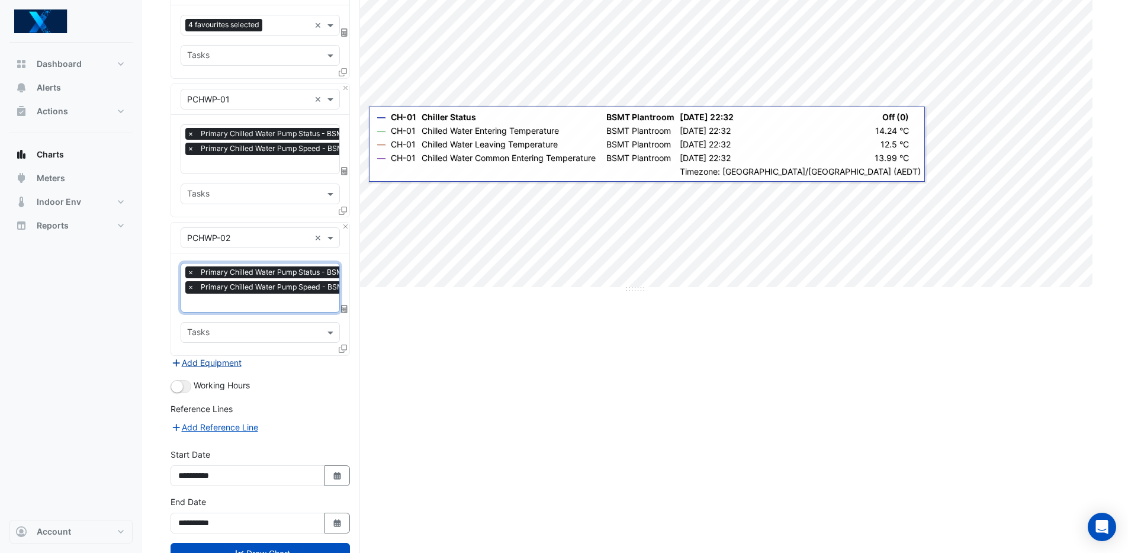
click at [200, 361] on button "Add Equipment" at bounding box center [207, 363] width 72 height 14
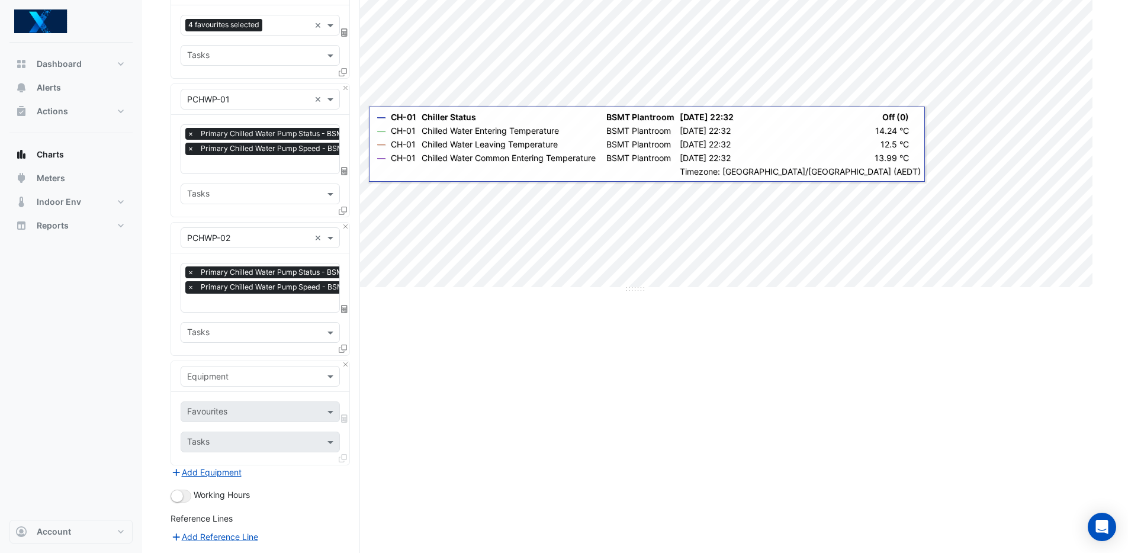
click at [236, 366] on div "Equipment" at bounding box center [260, 376] width 159 height 21
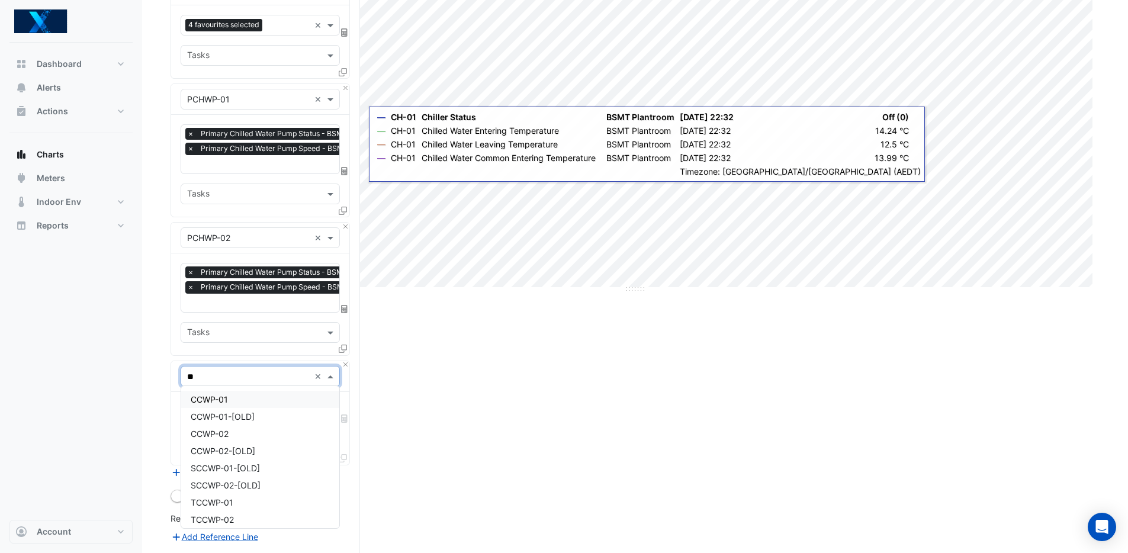
type input "***"
click at [248, 396] on div "CCWP-01" at bounding box center [260, 394] width 158 height 17
click at [285, 408] on input "text" at bounding box center [253, 413] width 133 height 12
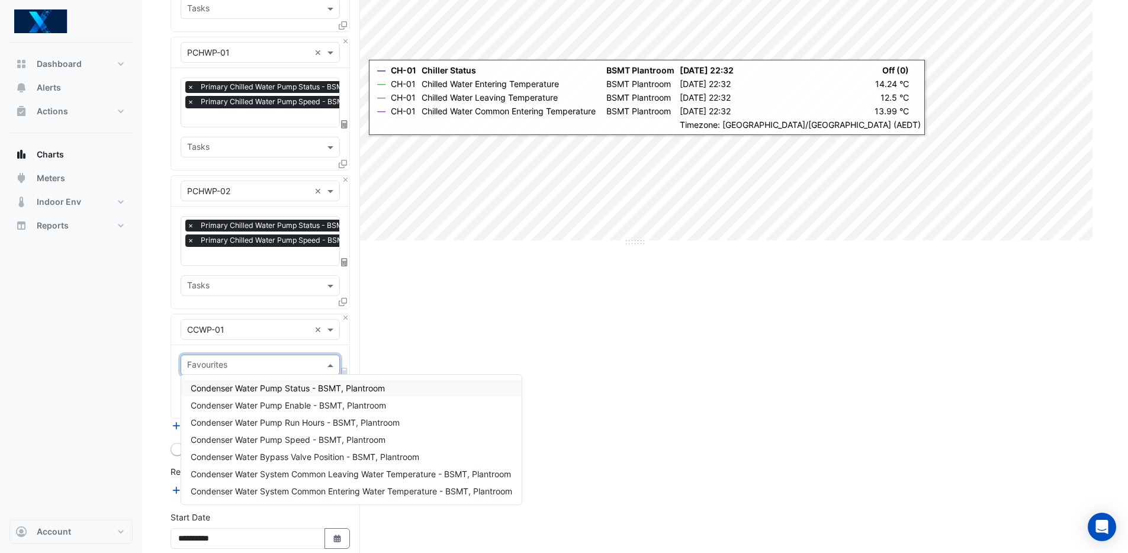
scroll to position [317, 0]
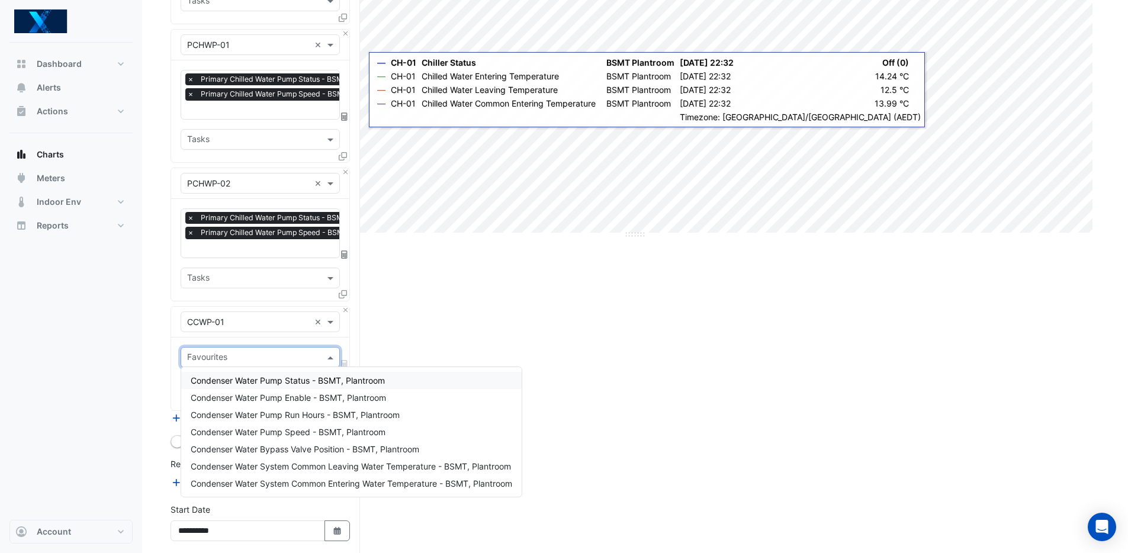
click at [290, 382] on span "Condenser Water Pump Status - BSMT, Plantroom" at bounding box center [288, 380] width 194 height 10
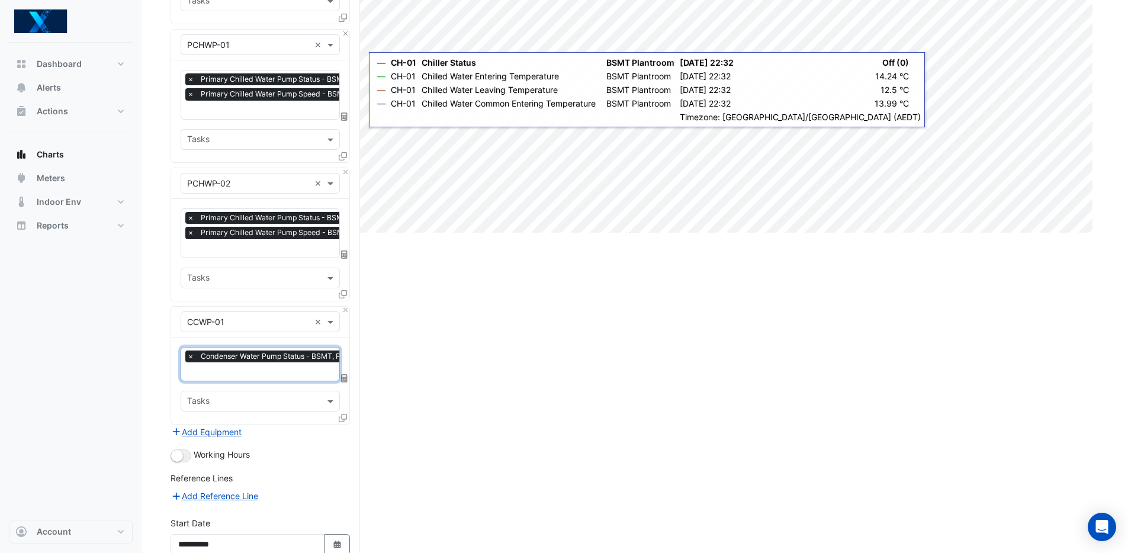
click at [243, 358] on span "Condenser Water Pump Status - BSMT, Plantroom" at bounding box center [286, 357] width 176 height 12
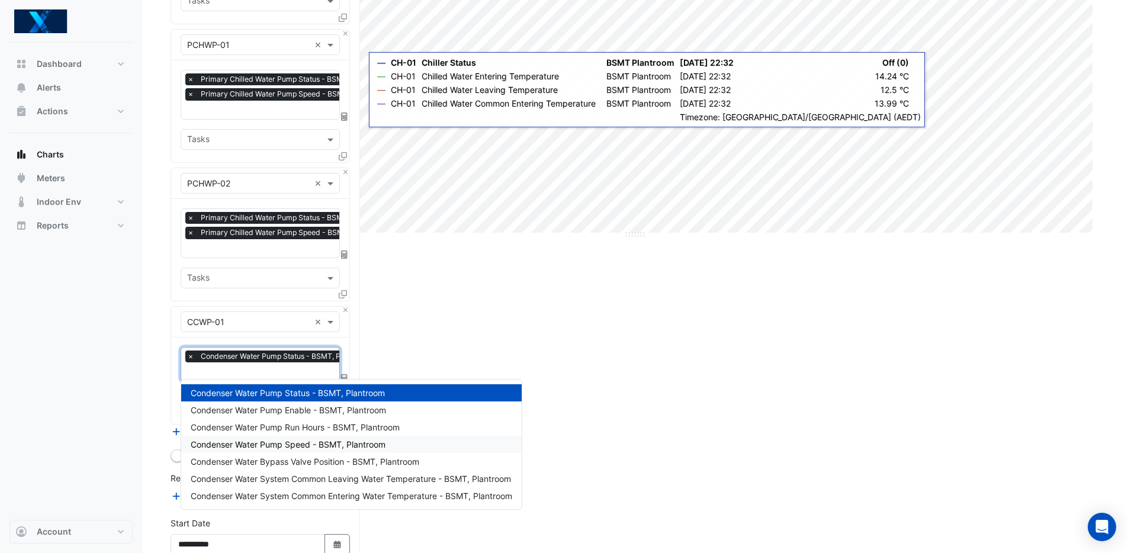
click at [337, 441] on span "Condenser Water Pump Speed - BSMT, Plantroom" at bounding box center [288, 444] width 195 height 10
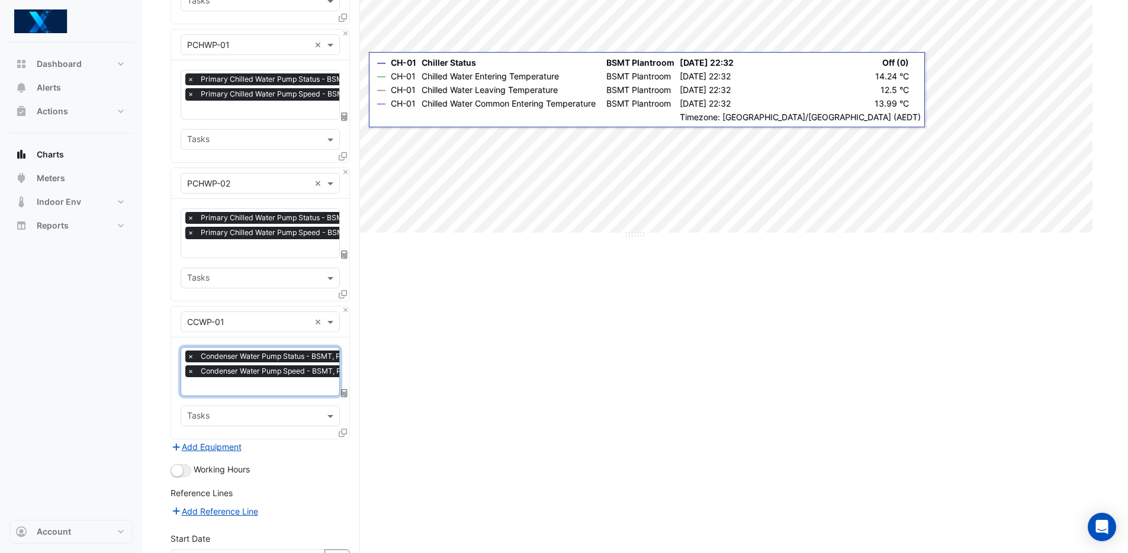
click at [282, 387] on input "text" at bounding box center [282, 387] width 190 height 12
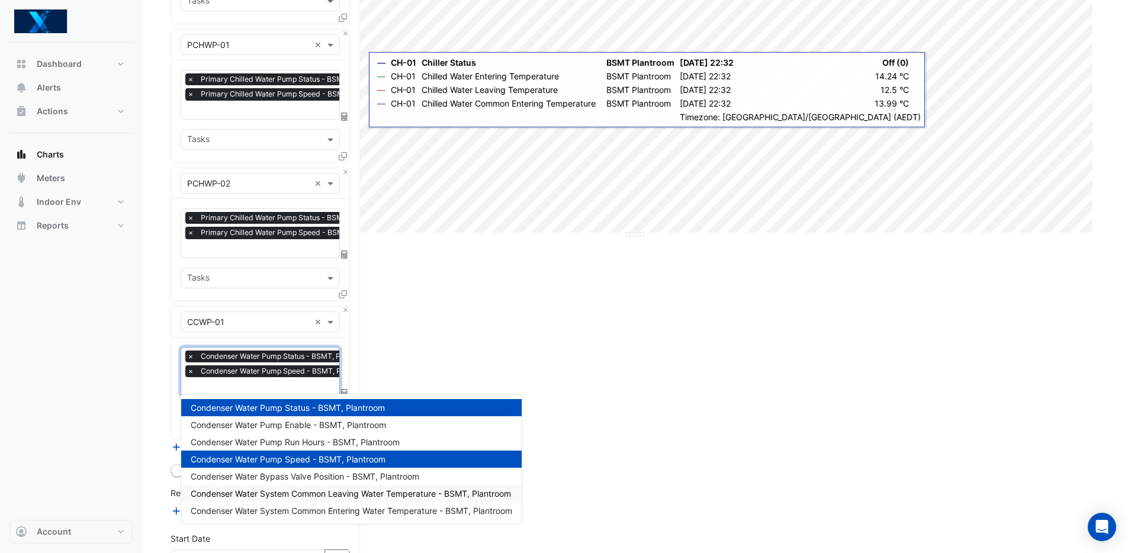
click at [383, 495] on span "Condenser Water System Common Leaving Water Temperature - BSMT, Plantroom" at bounding box center [351, 494] width 320 height 10
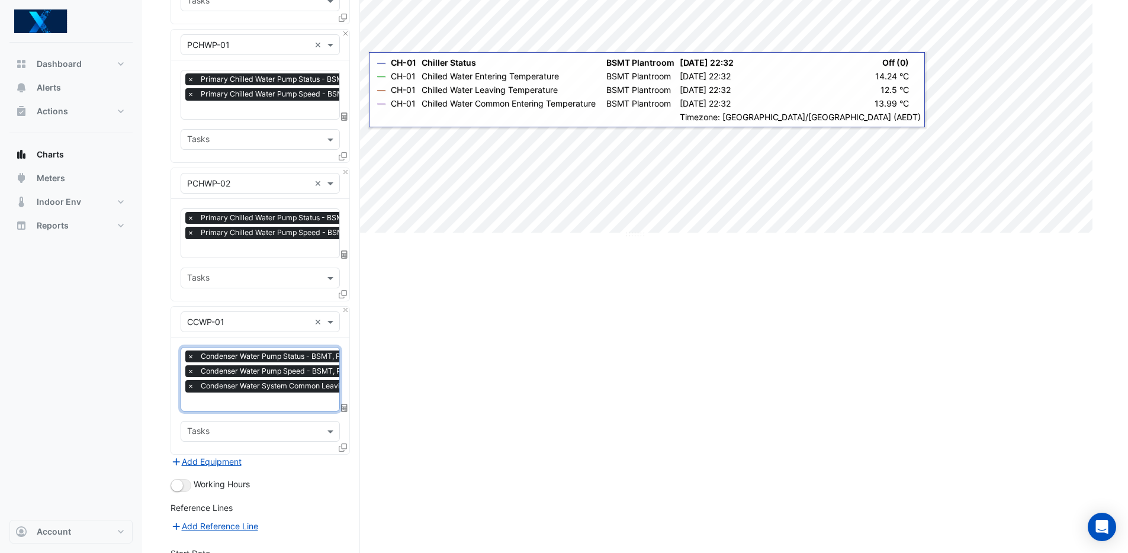
click at [262, 401] on input "text" at bounding box center [337, 403] width 301 height 12
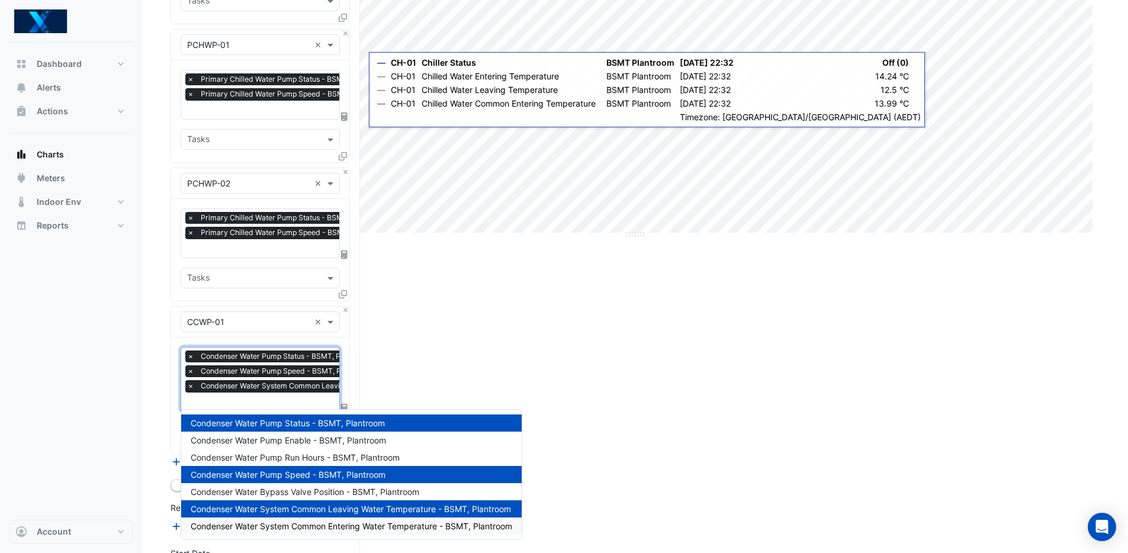
click at [384, 525] on span "Condenser Water System Common Entering Water Temperature - BSMT, Plantroom" at bounding box center [352, 526] width 322 height 10
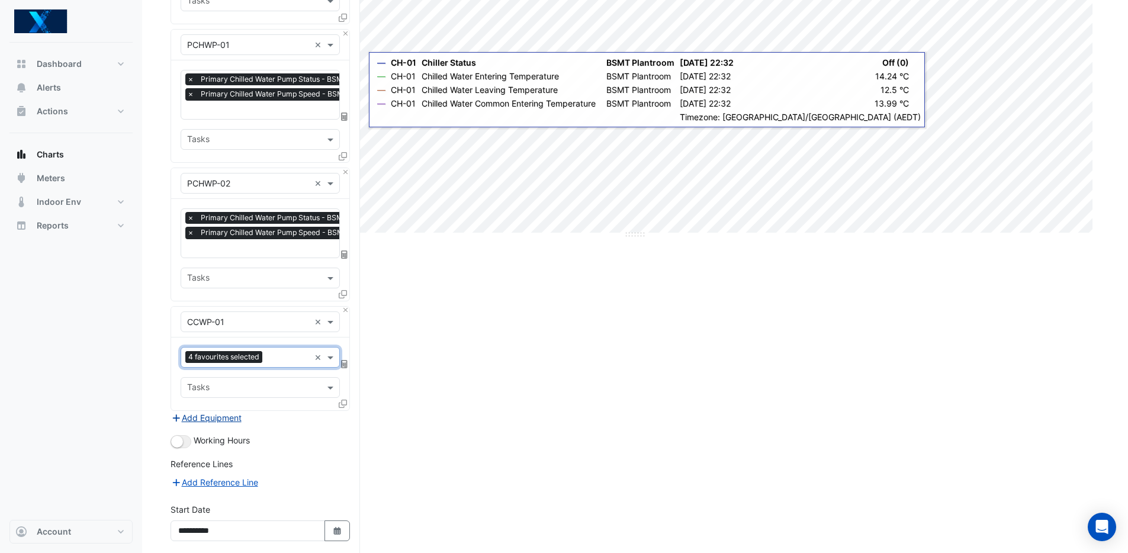
click at [200, 412] on button "Add Equipment" at bounding box center [207, 418] width 72 height 14
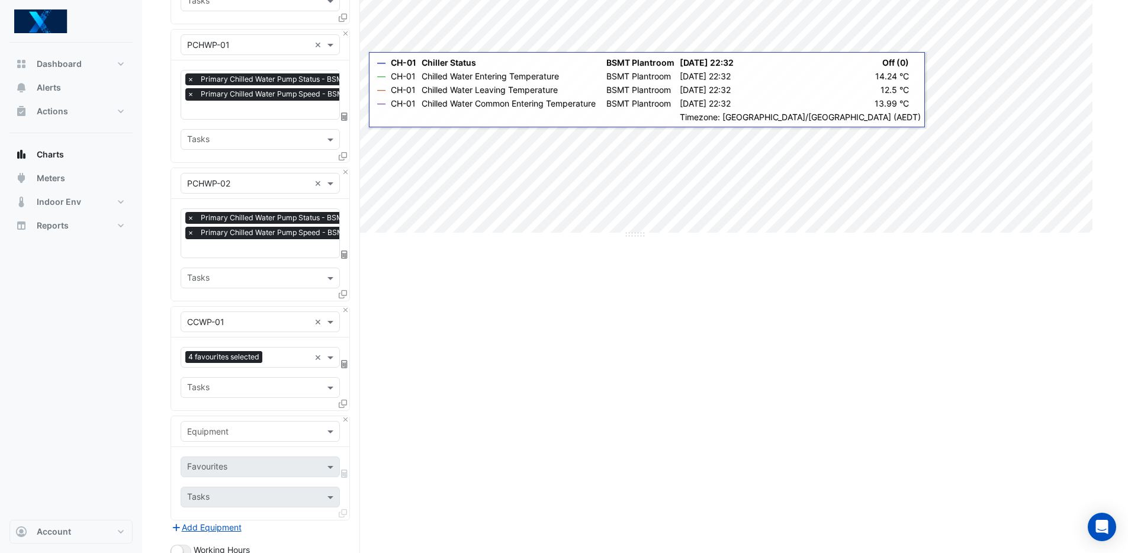
click at [226, 426] on input "text" at bounding box center [248, 432] width 123 height 12
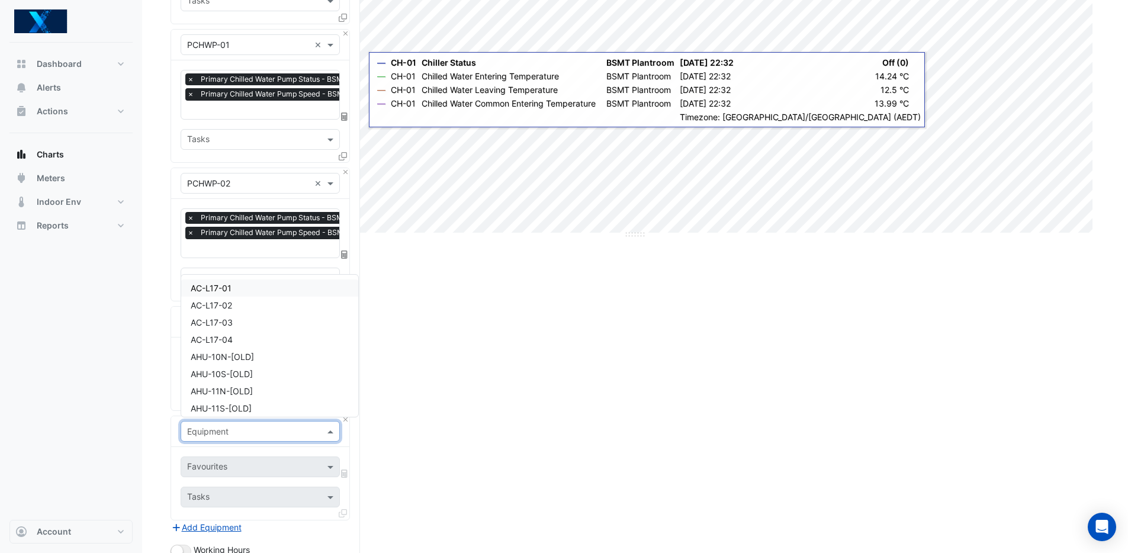
scroll to position [333, 0]
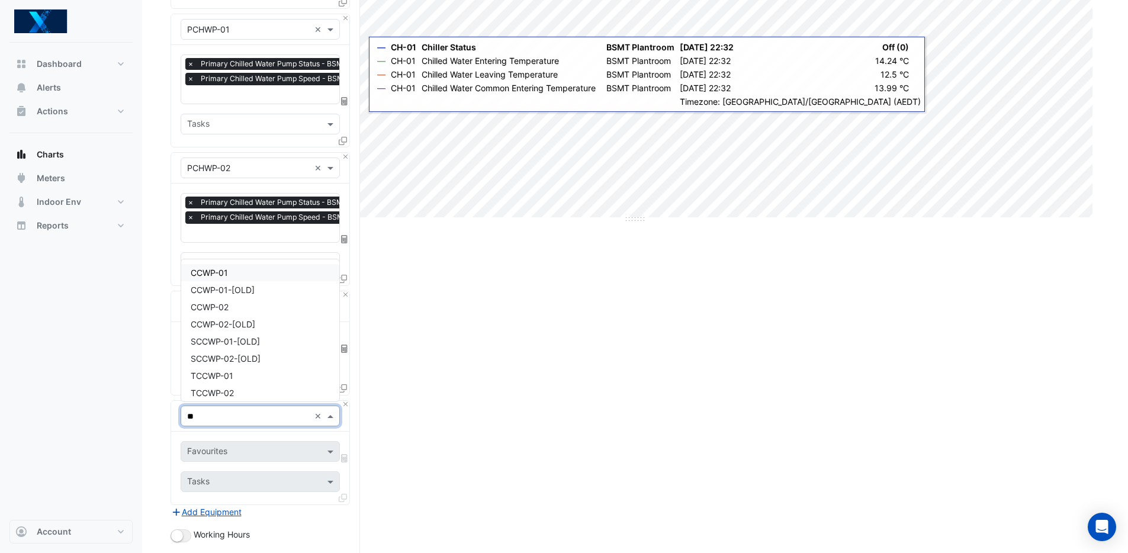
type input "***"
click at [250, 307] on div "CCWP-02" at bounding box center [260, 306] width 158 height 17
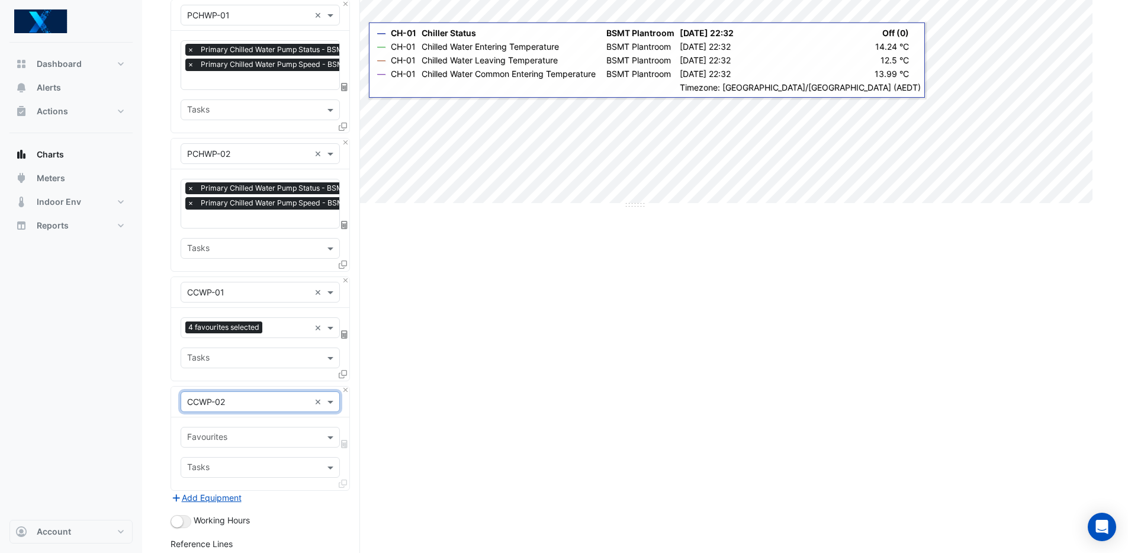
click at [271, 434] on input "text" at bounding box center [253, 438] width 133 height 12
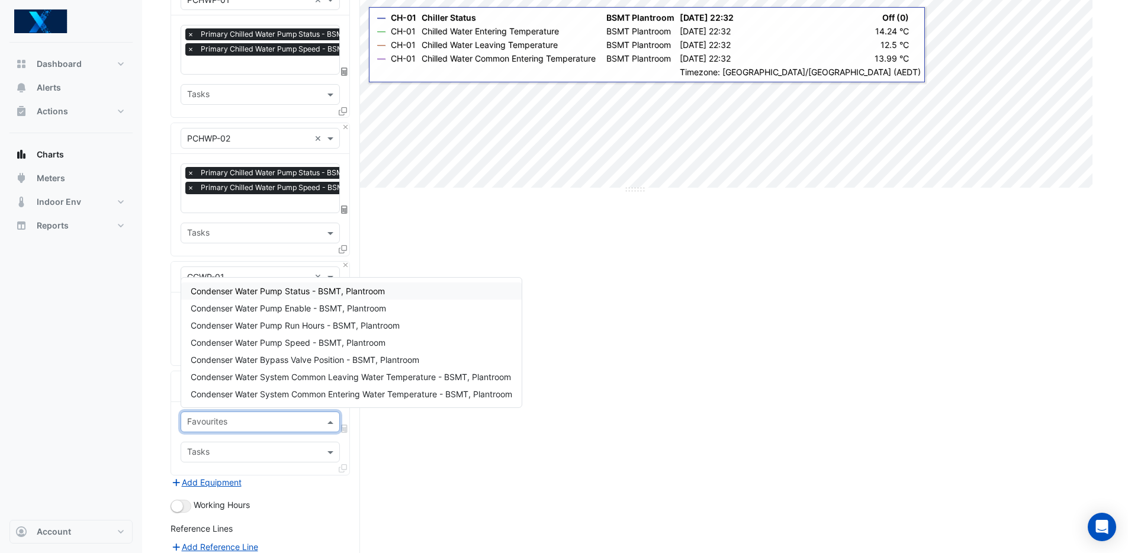
scroll to position [416, 0]
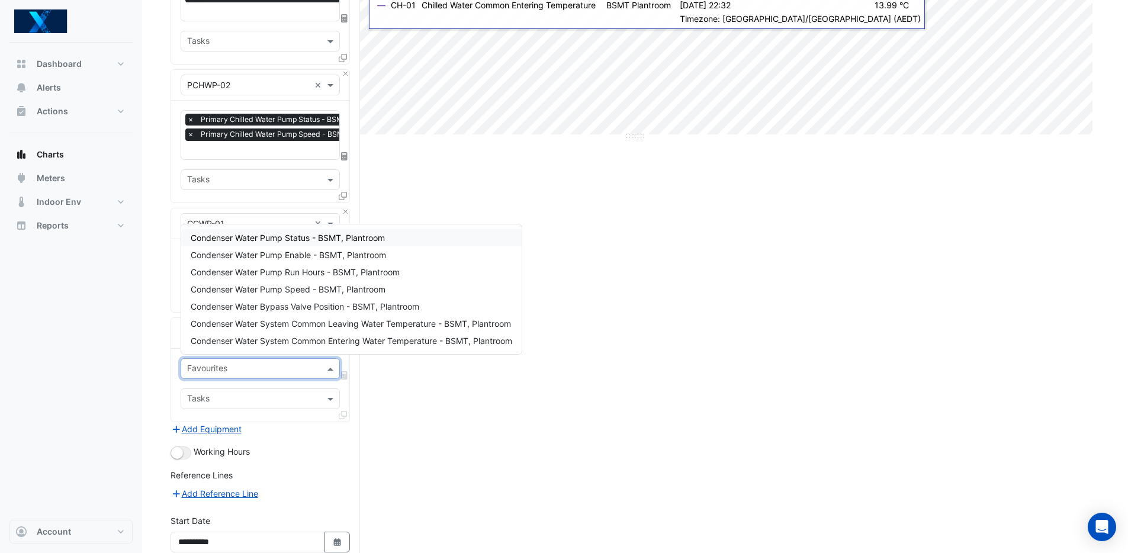
click at [352, 240] on span "Condenser Water Pump Status - BSMT, Plantroom" at bounding box center [288, 238] width 194 height 10
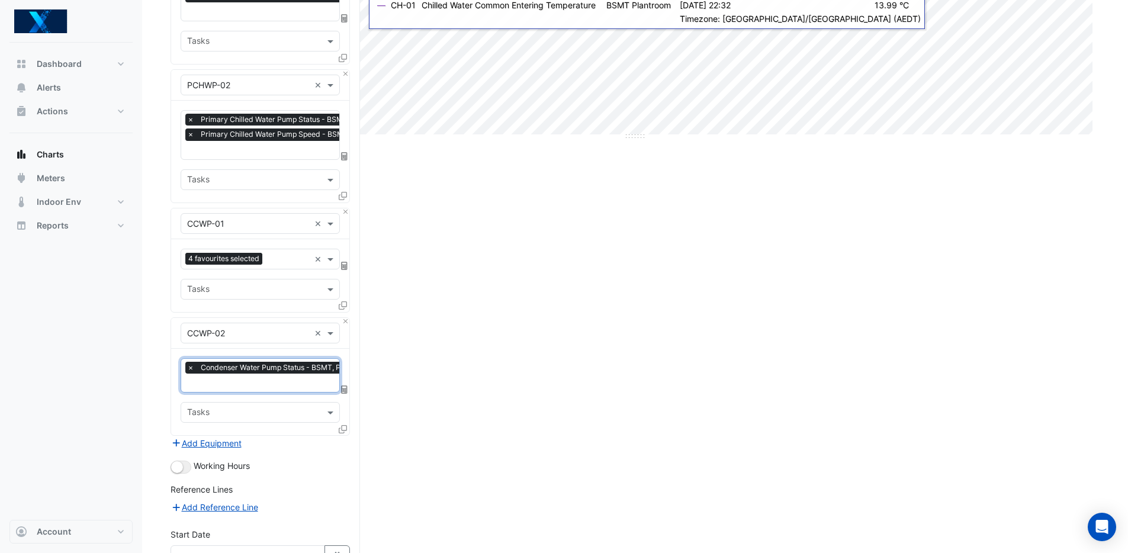
click at [288, 378] on input "text" at bounding box center [281, 384] width 189 height 12
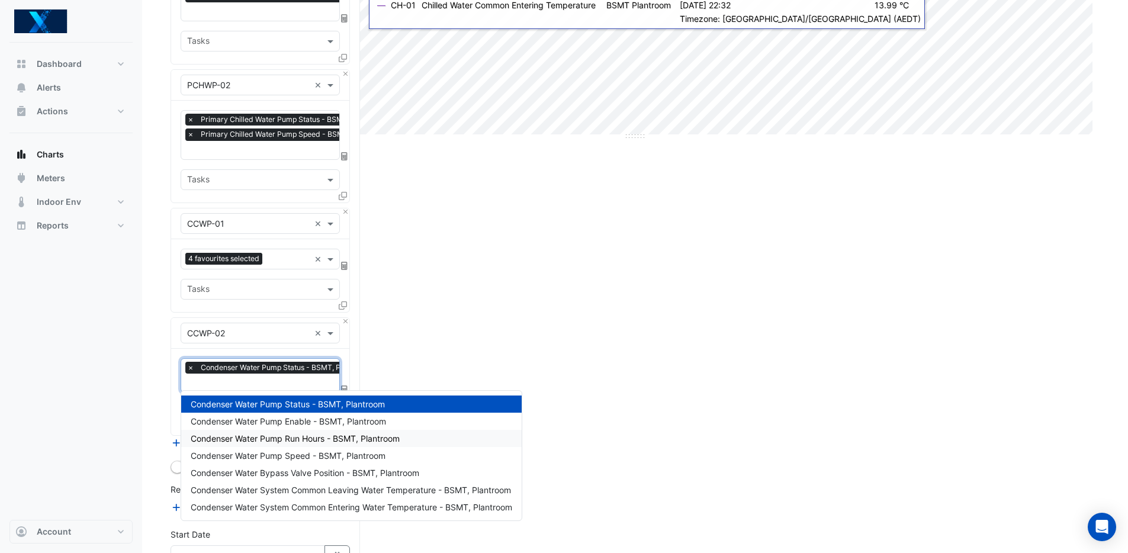
click at [329, 451] on span "Condenser Water Pump Speed - BSMT, Plantroom" at bounding box center [288, 456] width 195 height 10
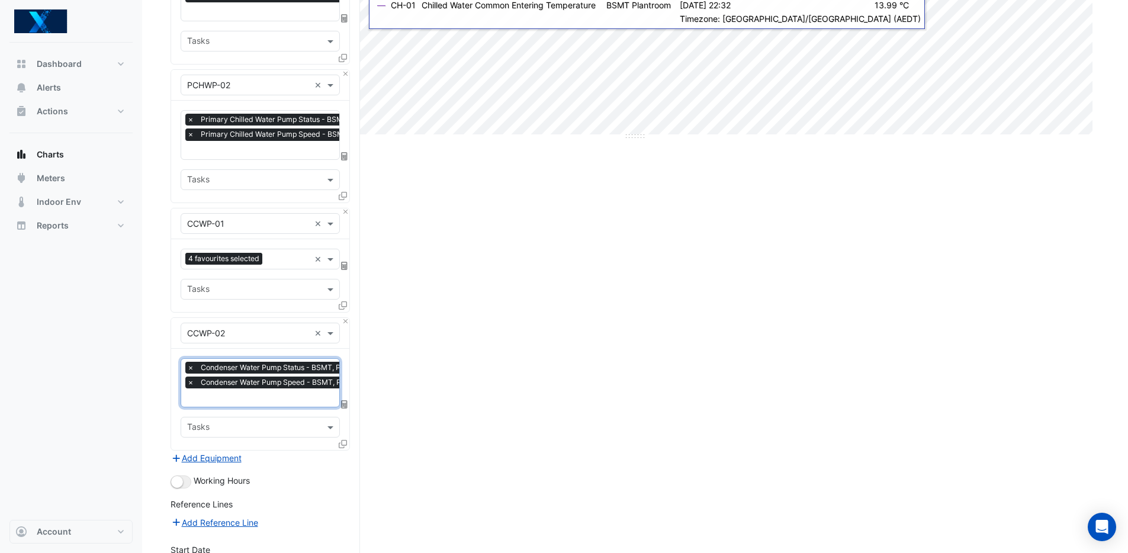
click at [283, 401] on input "text" at bounding box center [282, 399] width 190 height 12
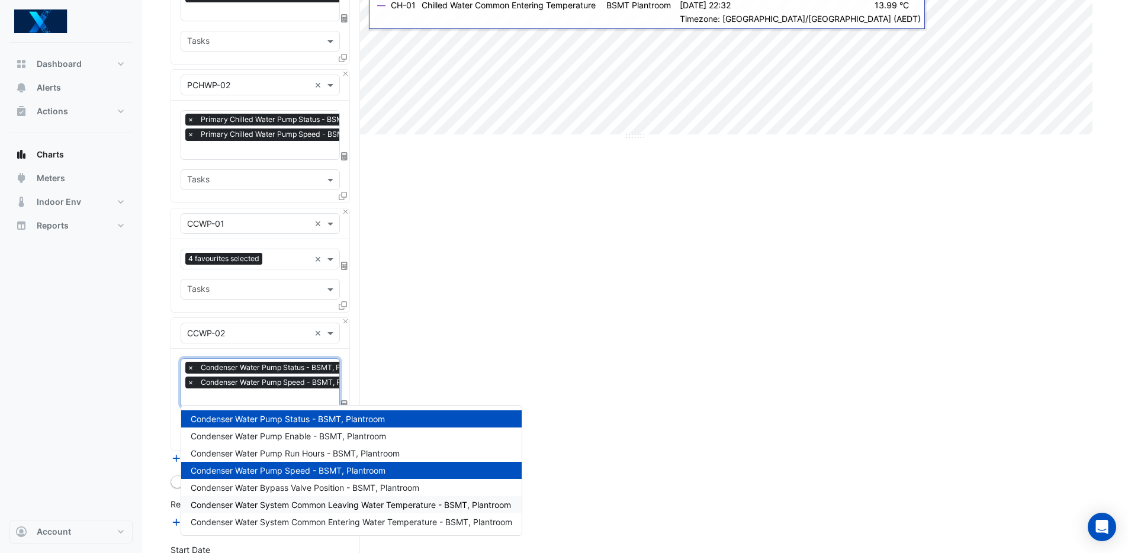
click at [345, 504] on span "Condenser Water System Common Leaving Water Temperature - BSMT, Plantroom" at bounding box center [351, 505] width 320 height 10
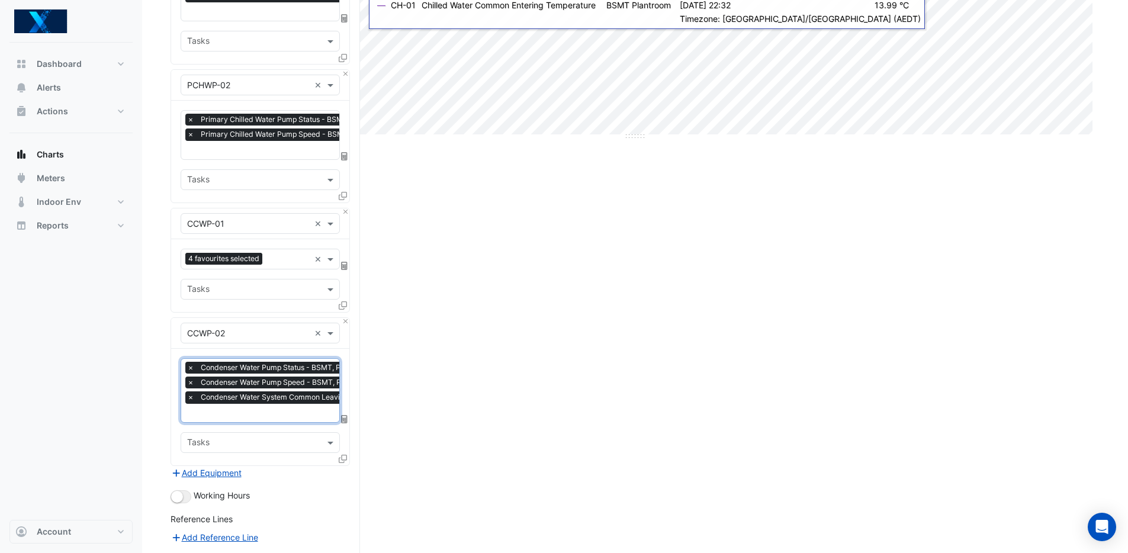
click at [290, 417] on div at bounding box center [336, 414] width 303 height 15
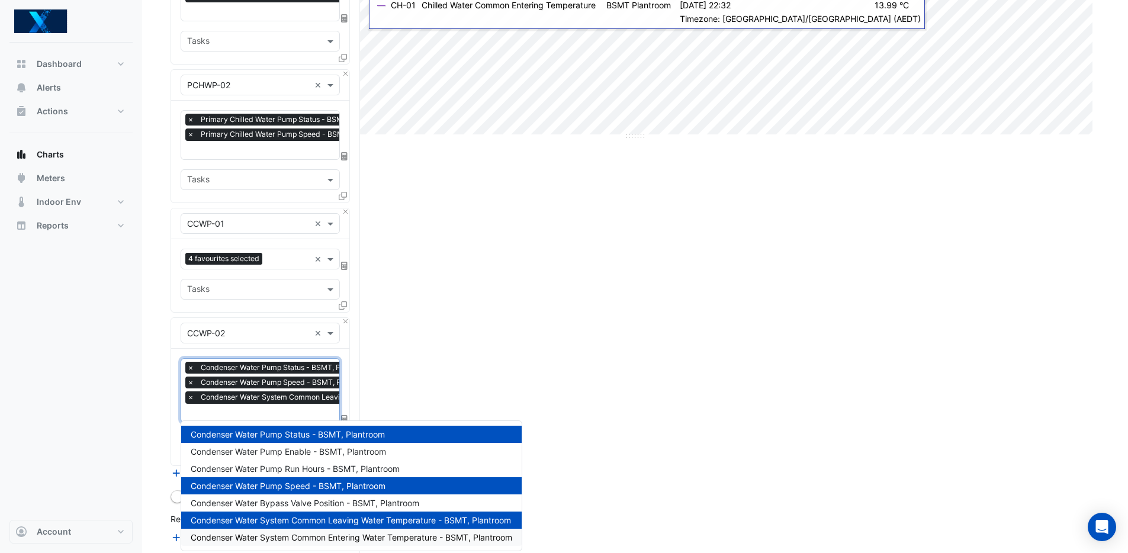
click at [359, 531] on div "Condenser Water System Common Entering Water Temperature - BSMT, Plantroom" at bounding box center [351, 537] width 340 height 17
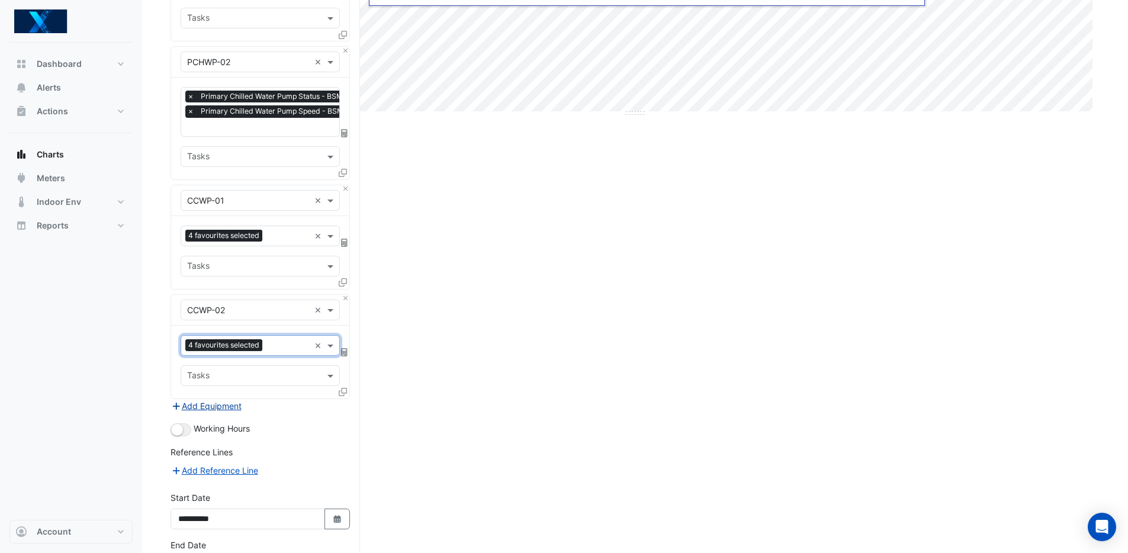
click at [192, 406] on button "Add Equipment" at bounding box center [207, 406] width 72 height 14
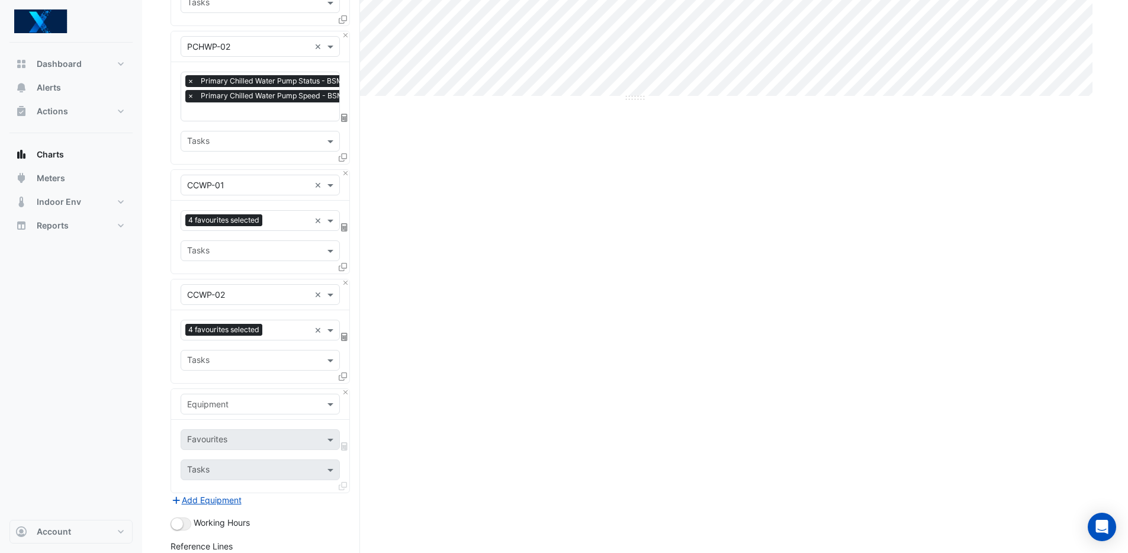
scroll to position [468, 0]
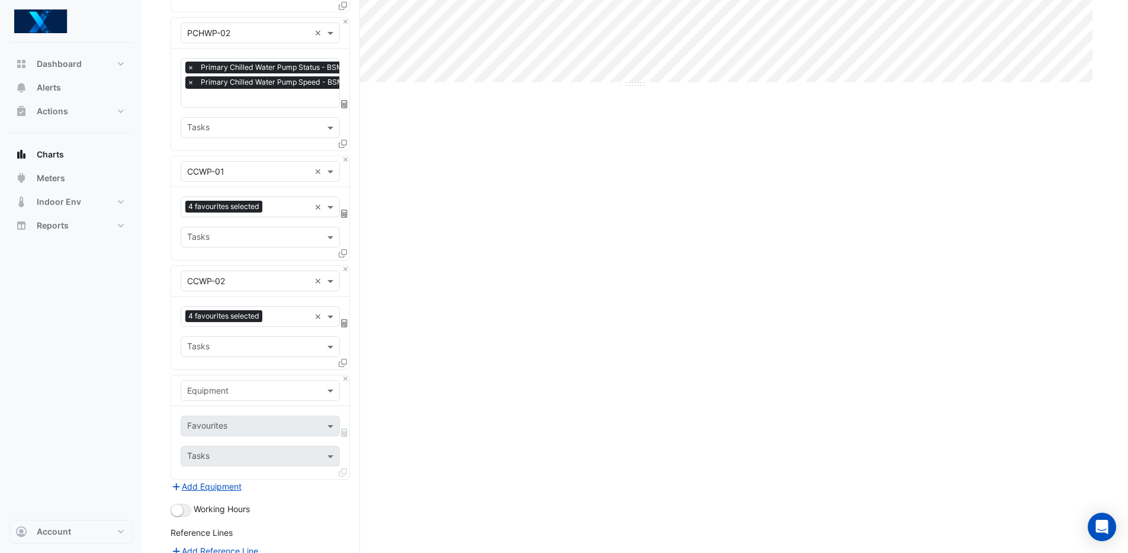
click at [288, 395] on div "Equipment" at bounding box center [260, 390] width 159 height 21
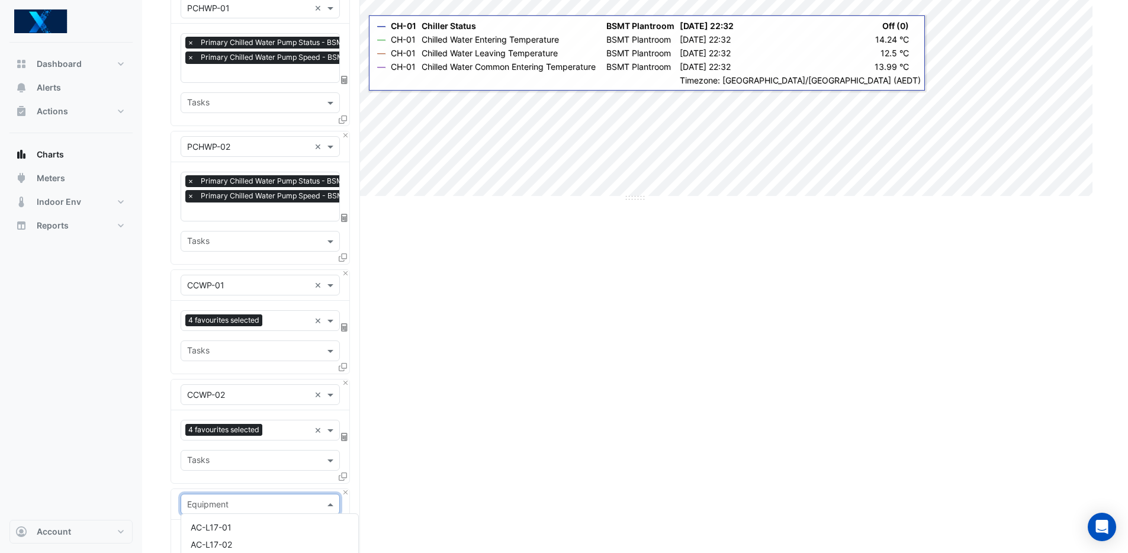
scroll to position [346, 0]
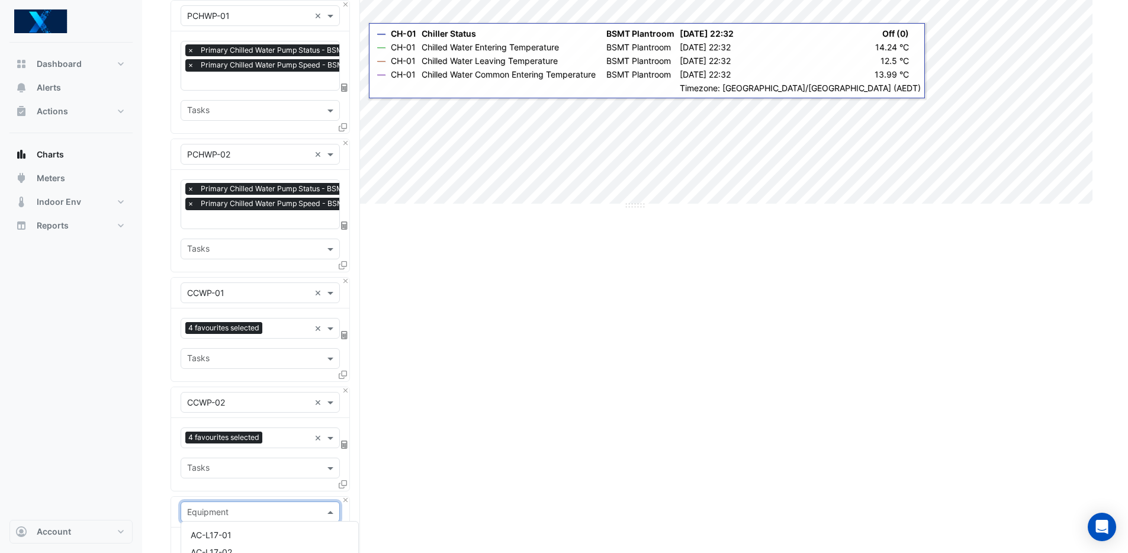
click at [455, 430] on div "Split by Unit Split All Print Save as JPEG Save as PNG Pivot Data Table Export …" at bounding box center [635, 291] width 929 height 1101
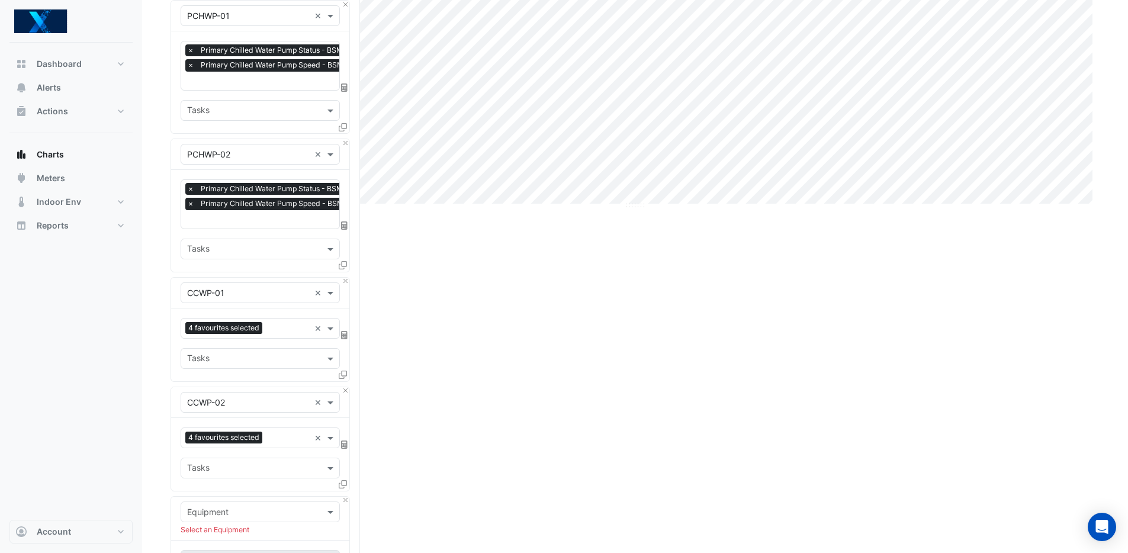
scroll to position [34, 0]
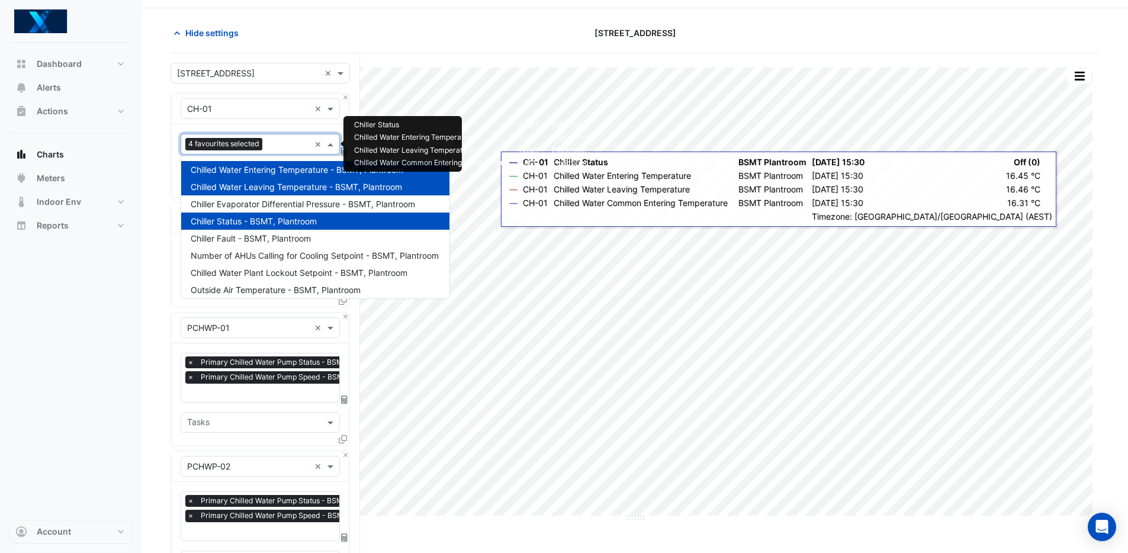
click at [216, 146] on span "4 favourites selected" at bounding box center [223, 144] width 77 height 12
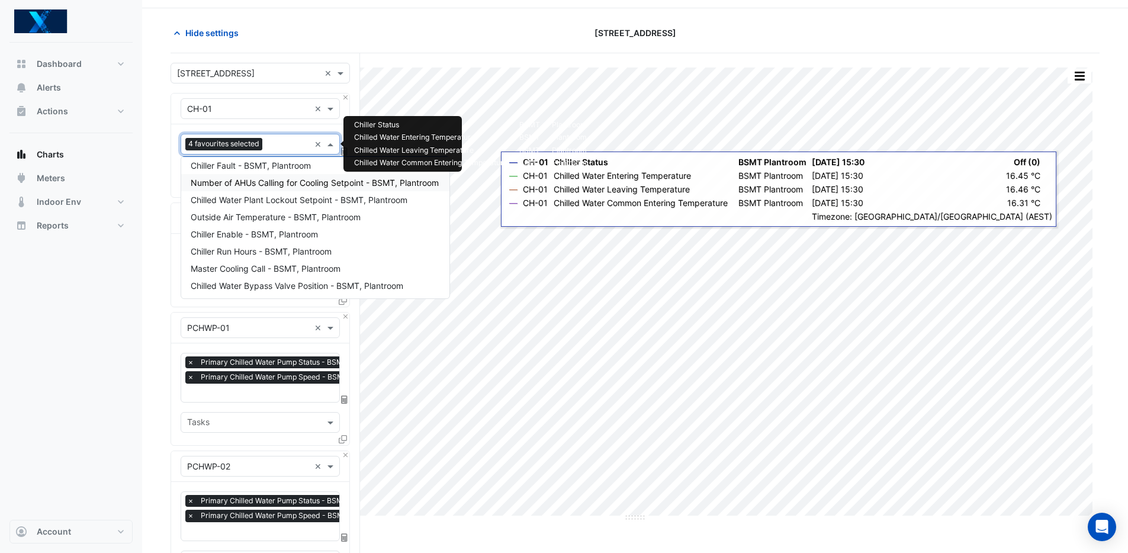
scroll to position [103, 0]
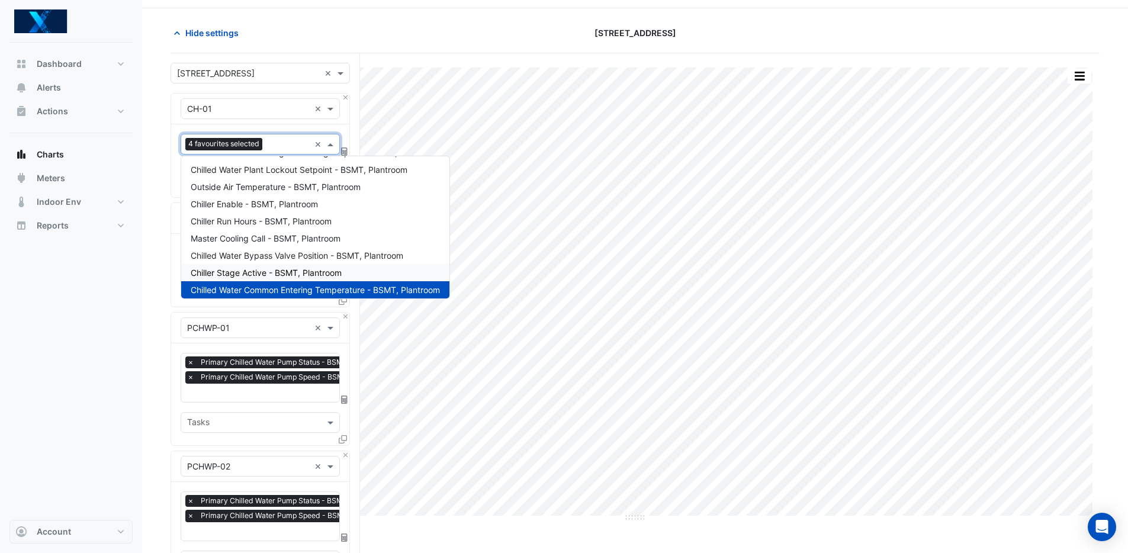
click at [111, 332] on div "Dashboard Portfolio Ratings Performance Alerts Actions Site Manager Charts" at bounding box center [70, 281] width 123 height 477
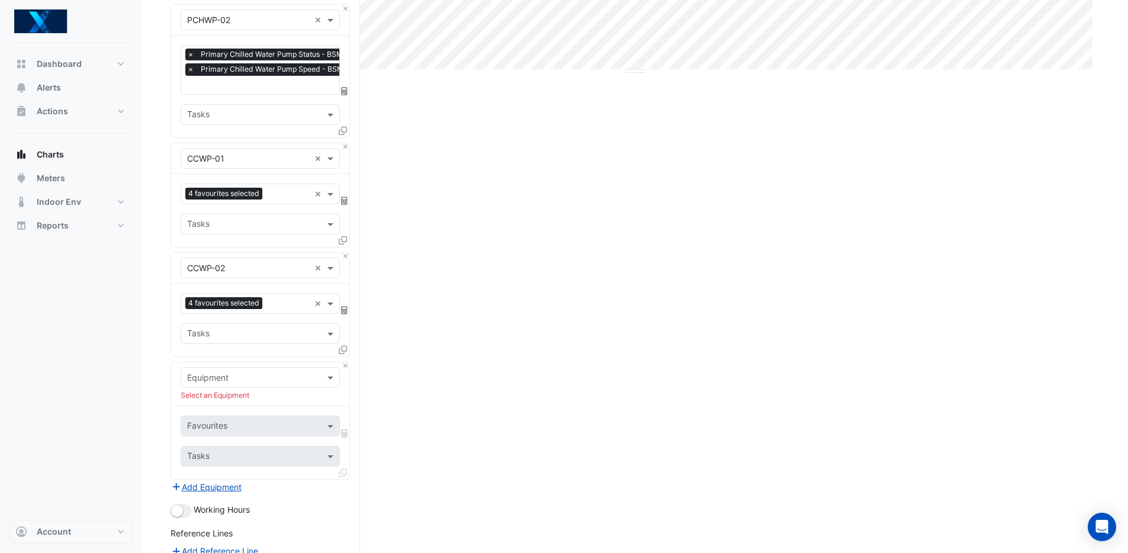
scroll to position [603, 0]
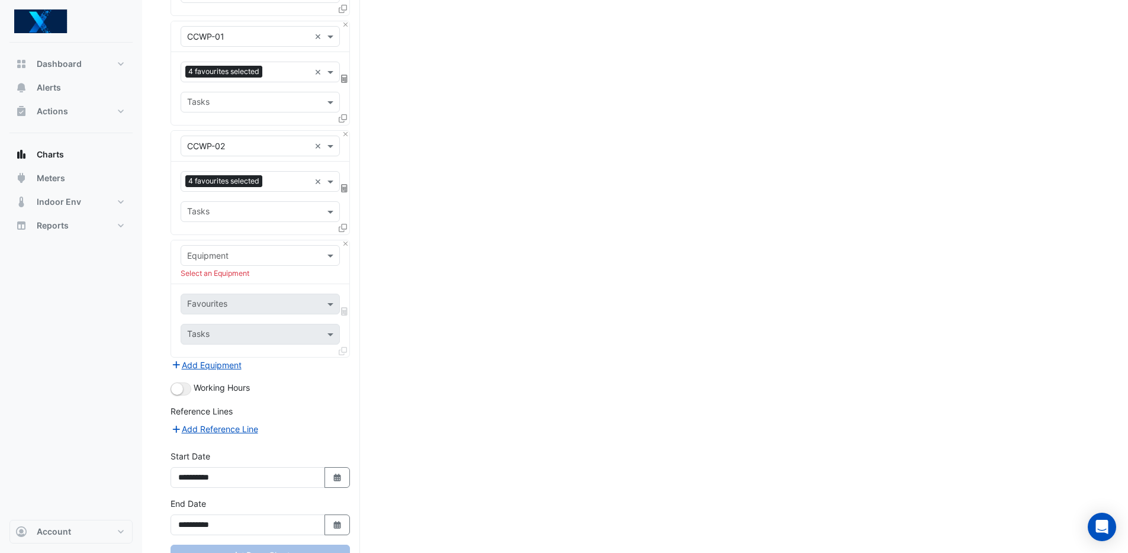
click at [227, 254] on input "text" at bounding box center [248, 256] width 123 height 12
type input "*"
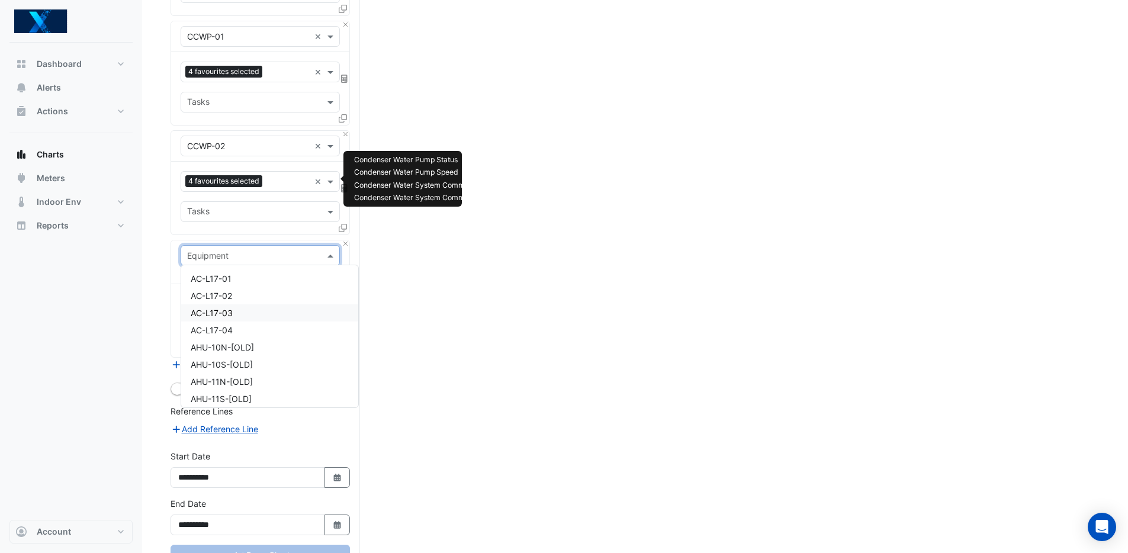
click at [270, 178] on input "text" at bounding box center [288, 182] width 43 height 12
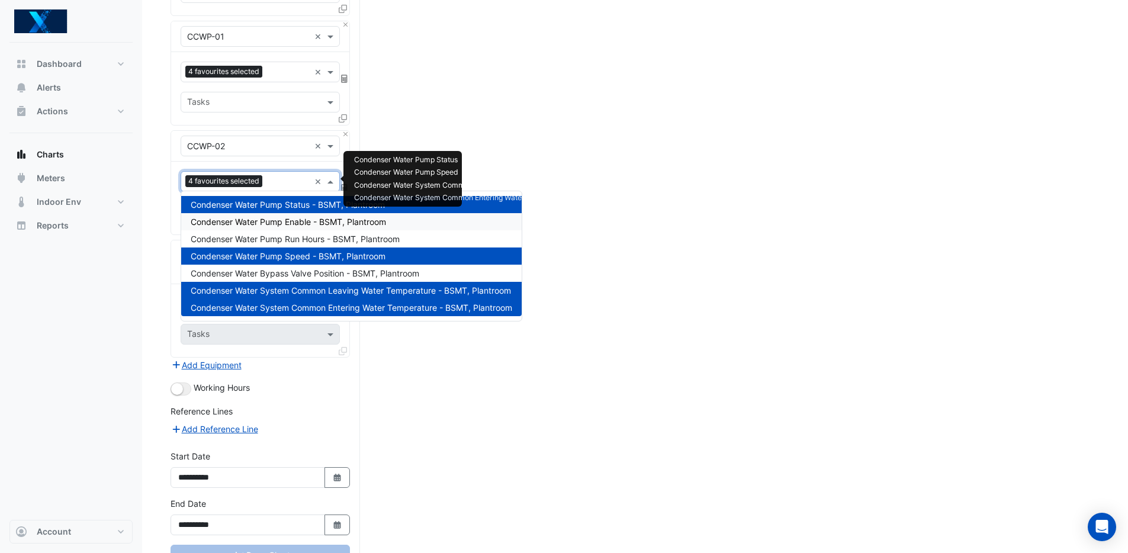
click at [627, 134] on div "Split by Unit Split All Print Save as JPEG Save as PNG Pivot Data Table Export …" at bounding box center [635, 42] width 929 height 1114
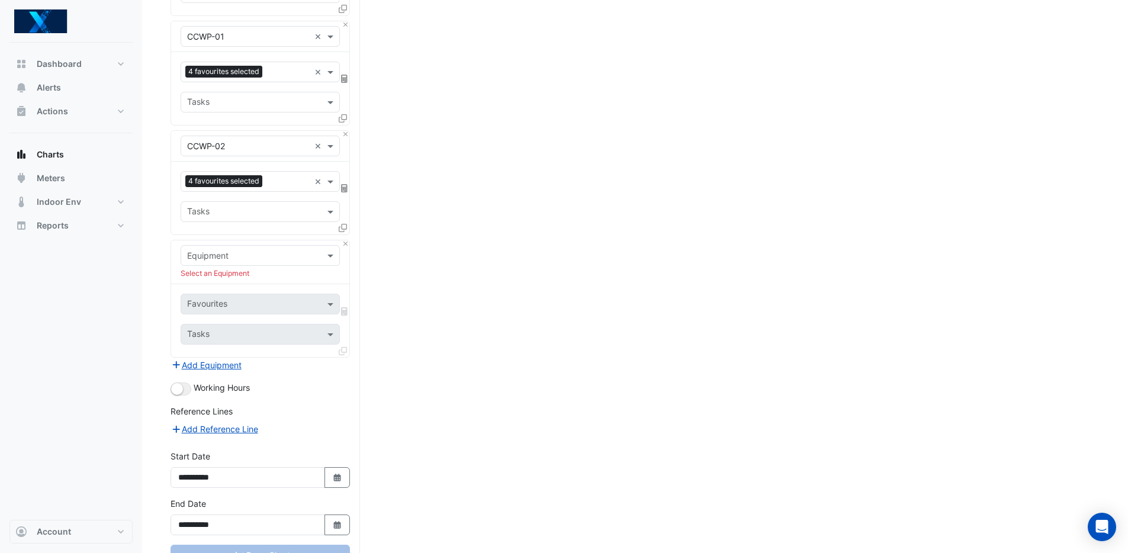
click at [626, 137] on div "Split by Unit Split All Print Save as JPEG Save as PNG Pivot Data Table Export …" at bounding box center [635, 42] width 929 height 1114
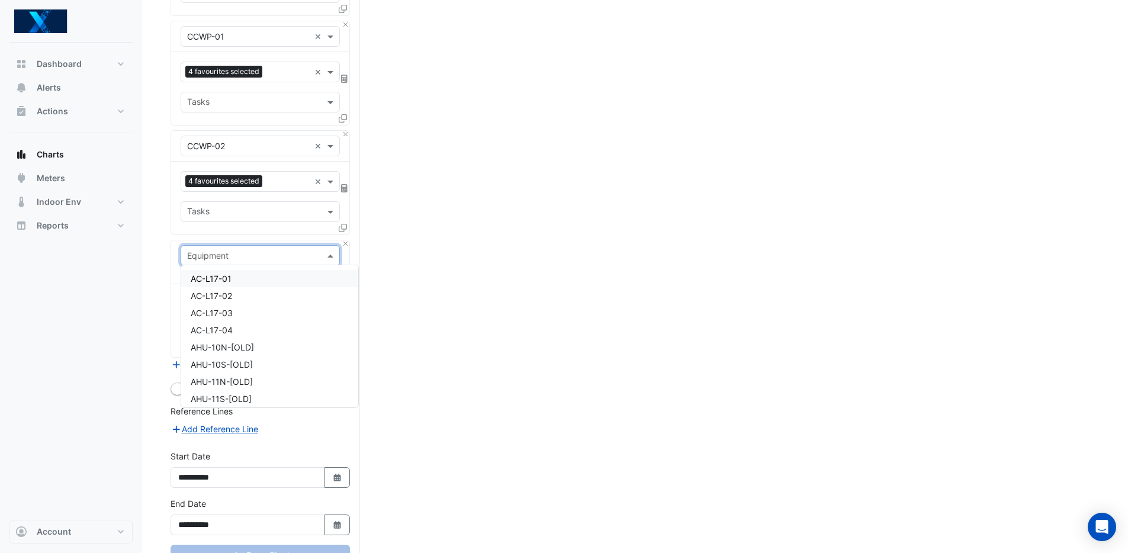
click at [233, 255] on input "text" at bounding box center [248, 256] width 123 height 12
type input "*"
click at [213, 250] on input "text" at bounding box center [248, 256] width 123 height 12
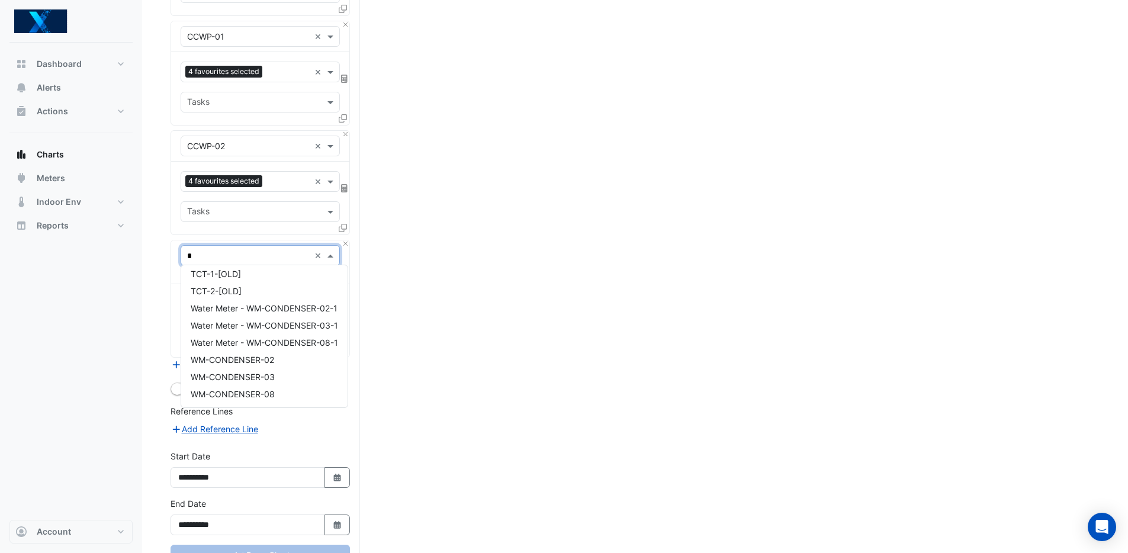
type input "**"
click at [244, 338] on div "TCT-01" at bounding box center [260, 342] width 158 height 17
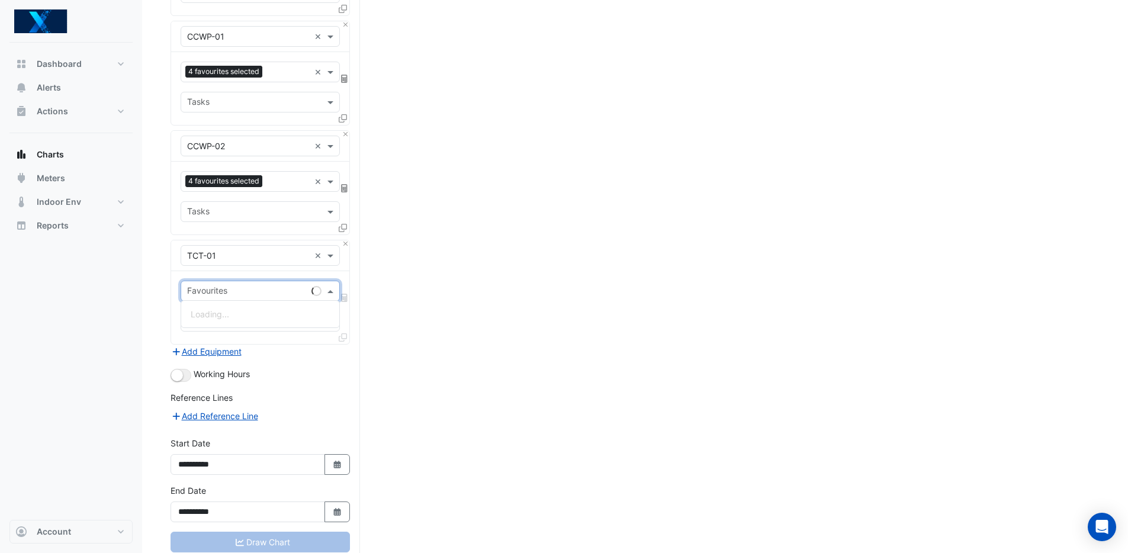
click at [240, 286] on input "text" at bounding box center [247, 292] width 120 height 12
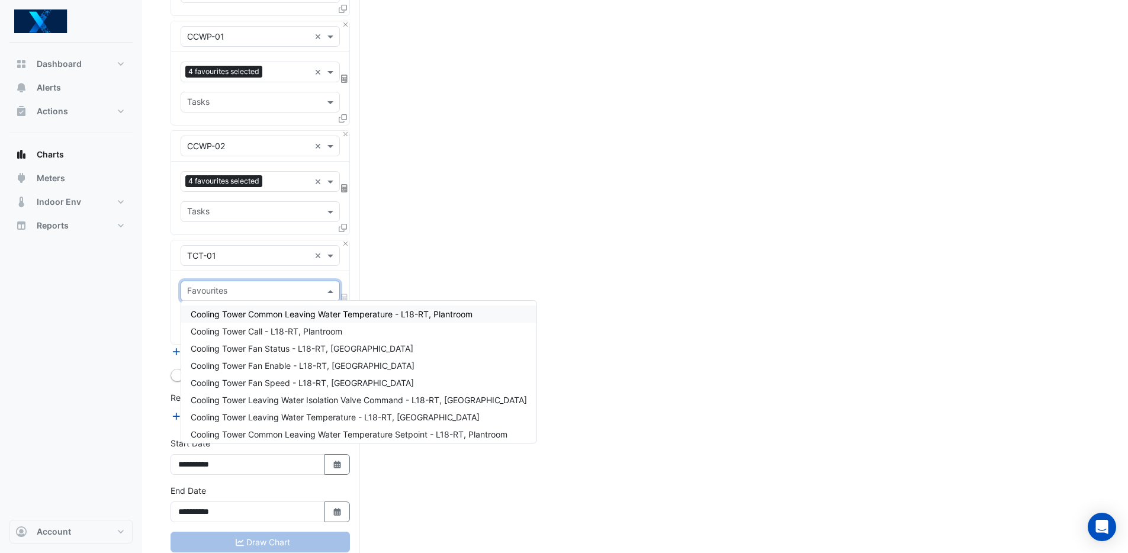
click at [242, 286] on input "text" at bounding box center [253, 292] width 133 height 12
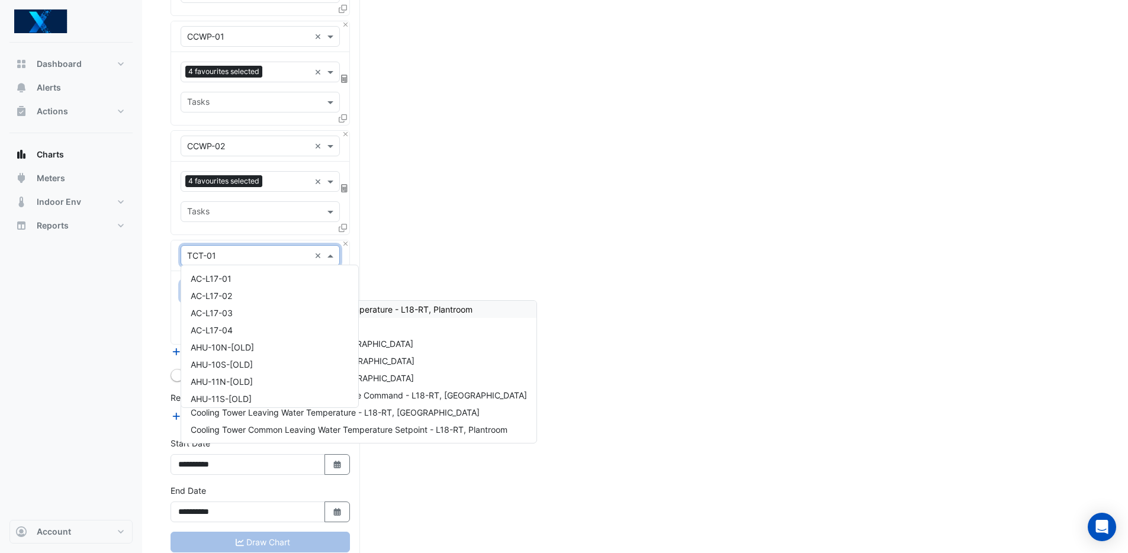
click at [251, 254] on input "text" at bounding box center [248, 256] width 123 height 12
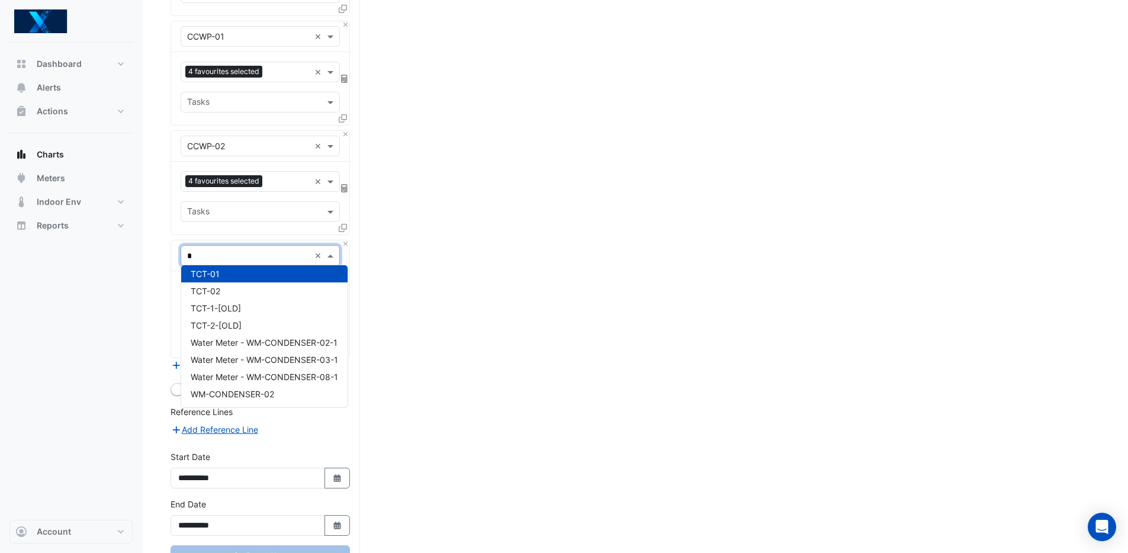
type input "**"
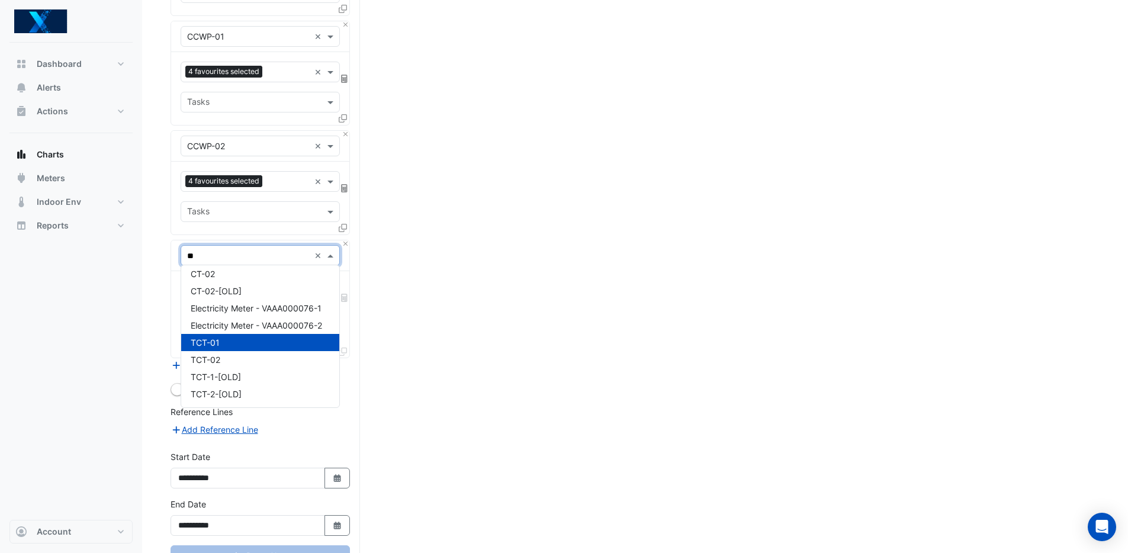
scroll to position [0, 0]
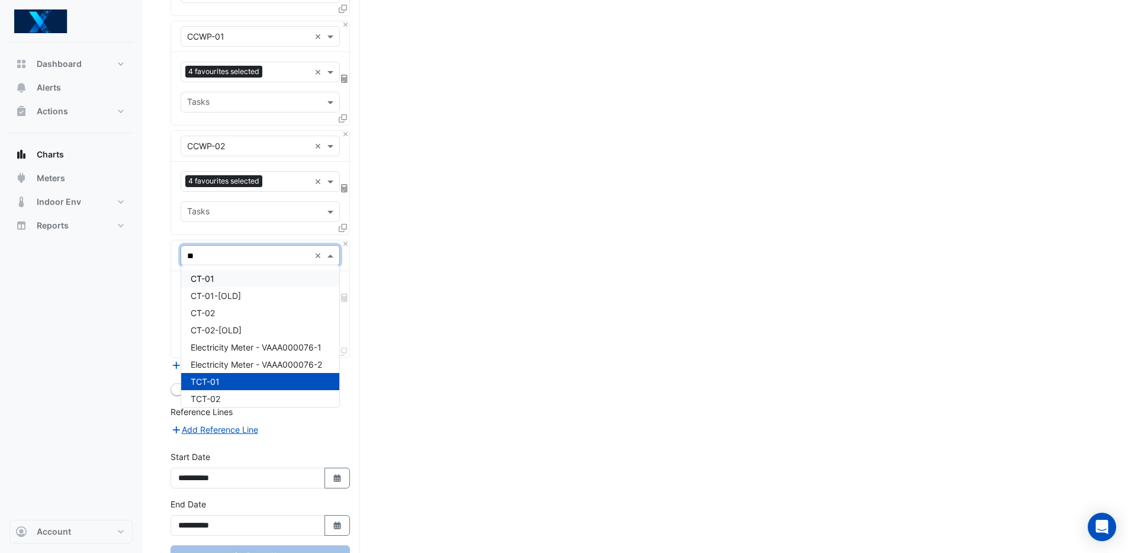
click at [253, 277] on div "CT-01" at bounding box center [260, 278] width 158 height 17
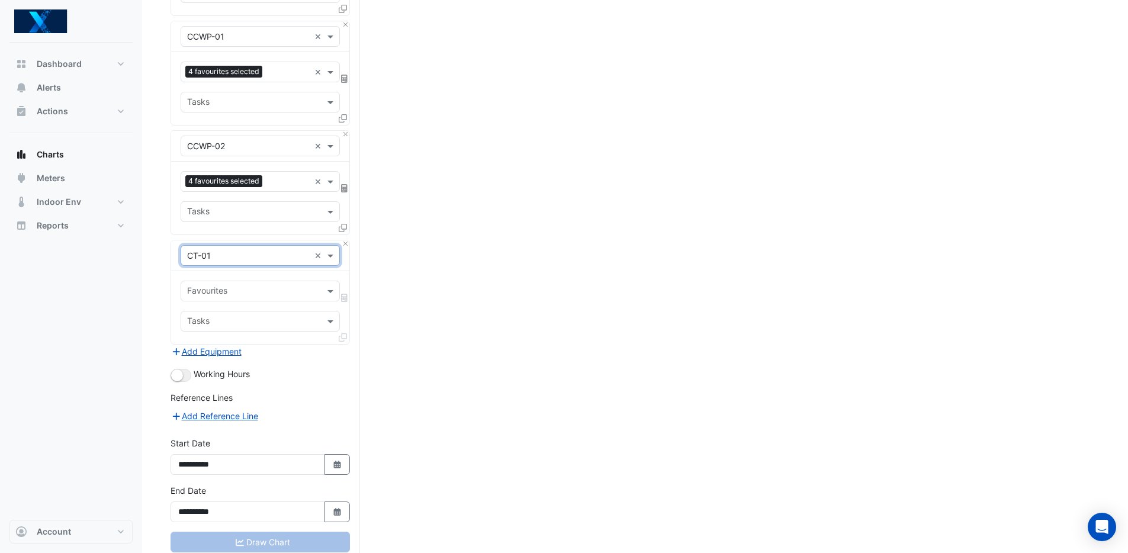
click at [274, 287] on input "text" at bounding box center [253, 292] width 133 height 12
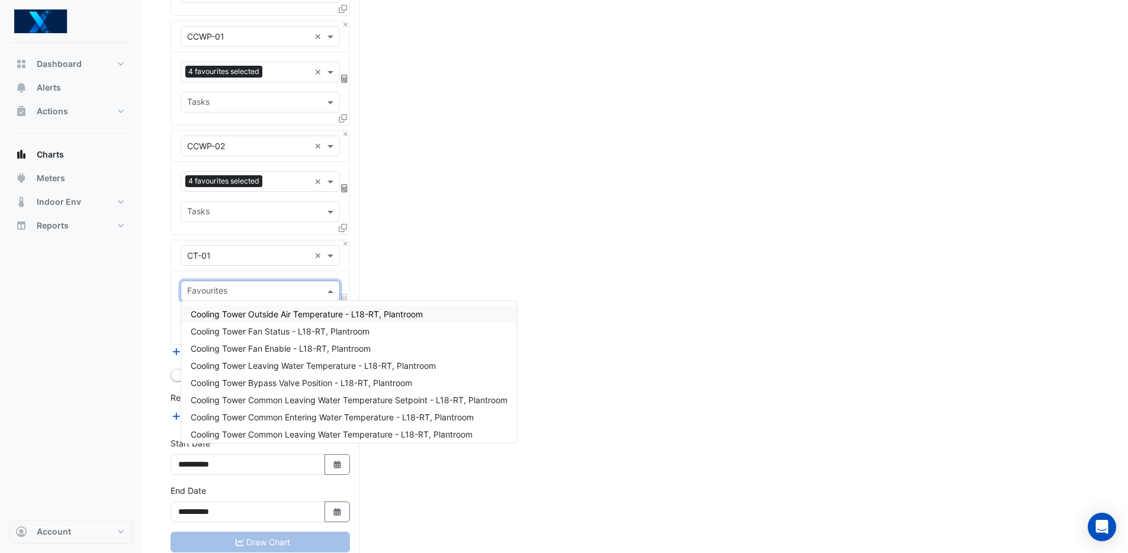
click at [394, 313] on span "Cooling Tower Outside Air Temperature - L18-RT, Plantroom" at bounding box center [307, 314] width 232 height 10
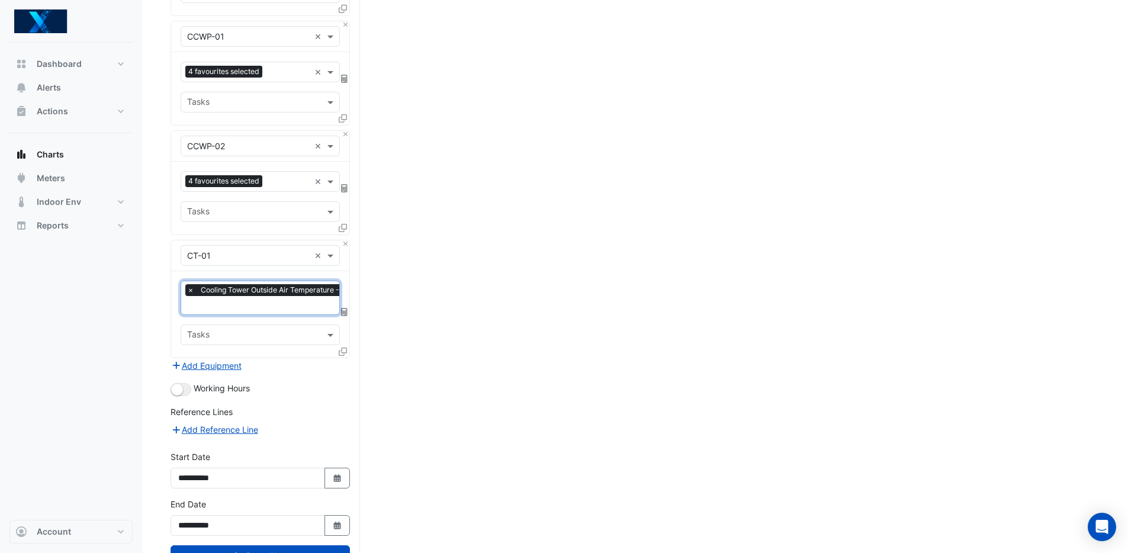
click at [261, 300] on input "text" at bounding box center [298, 306] width 223 height 12
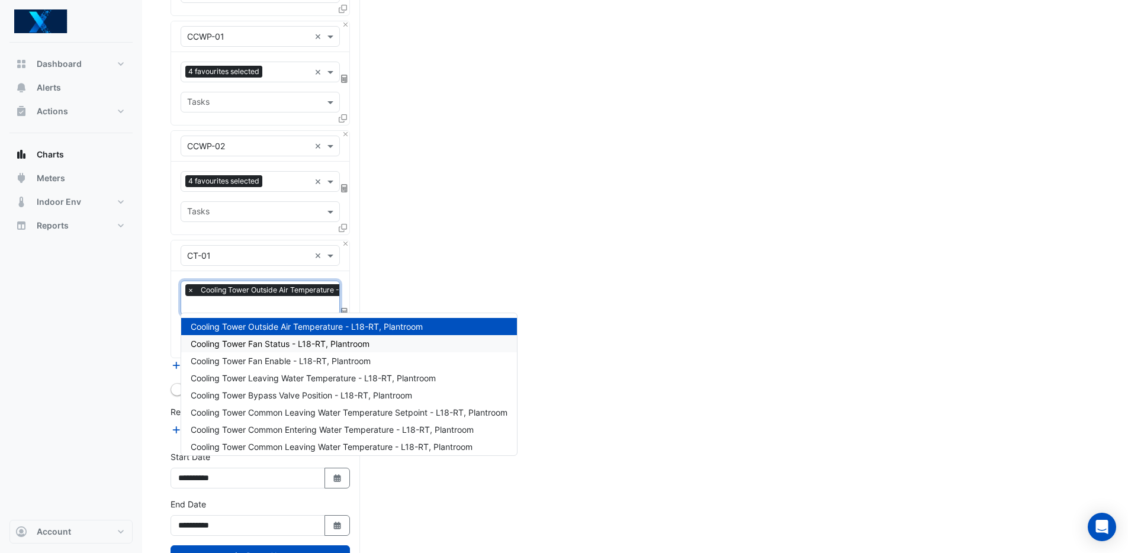
click at [365, 342] on span "Cooling Tower Fan Status - L18-RT, Plantroom" at bounding box center [280, 344] width 179 height 10
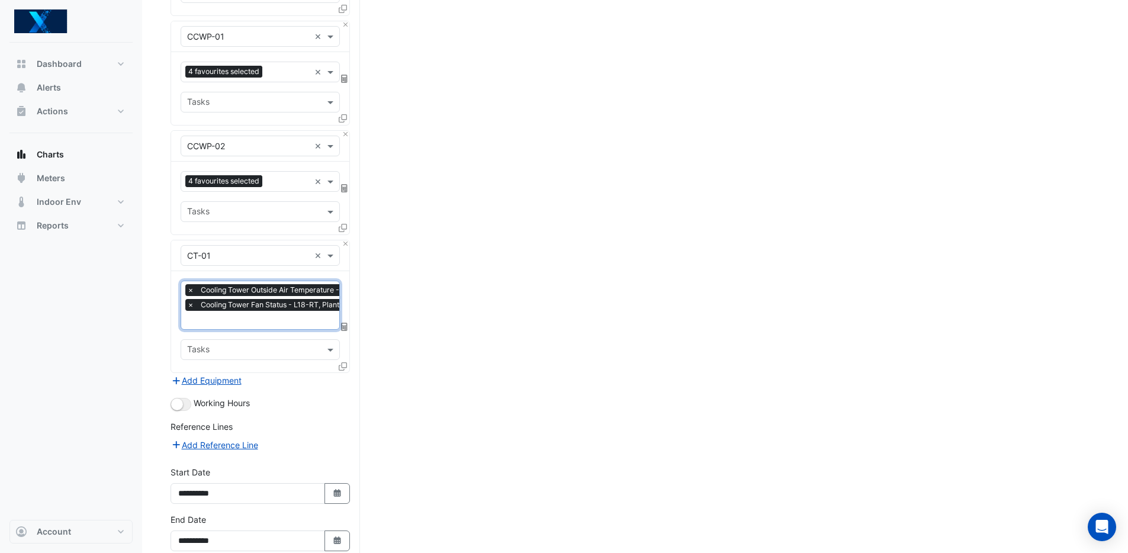
click at [278, 317] on input "text" at bounding box center [298, 321] width 223 height 12
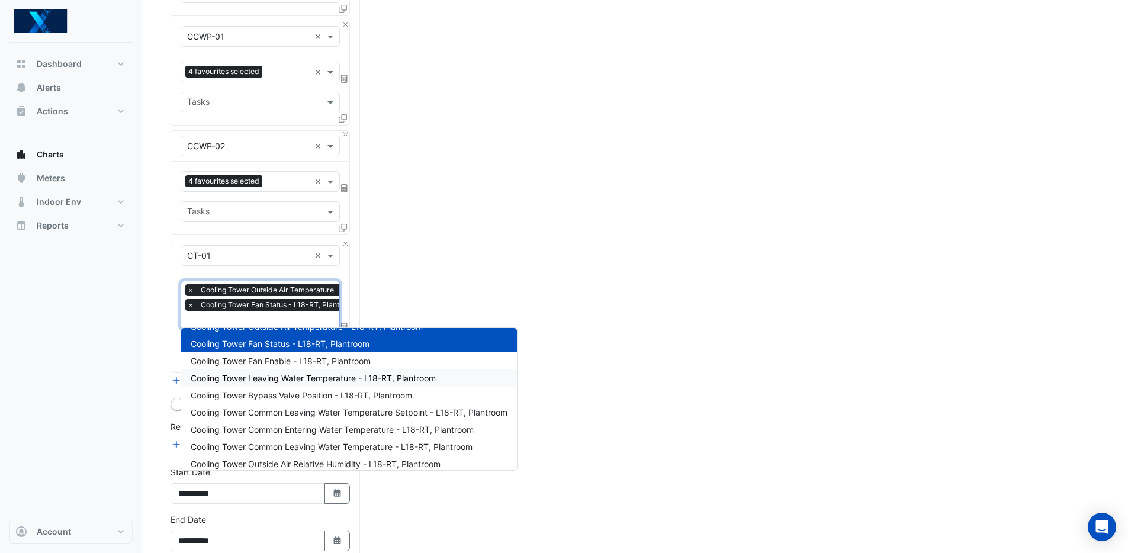
scroll to position [22, 0]
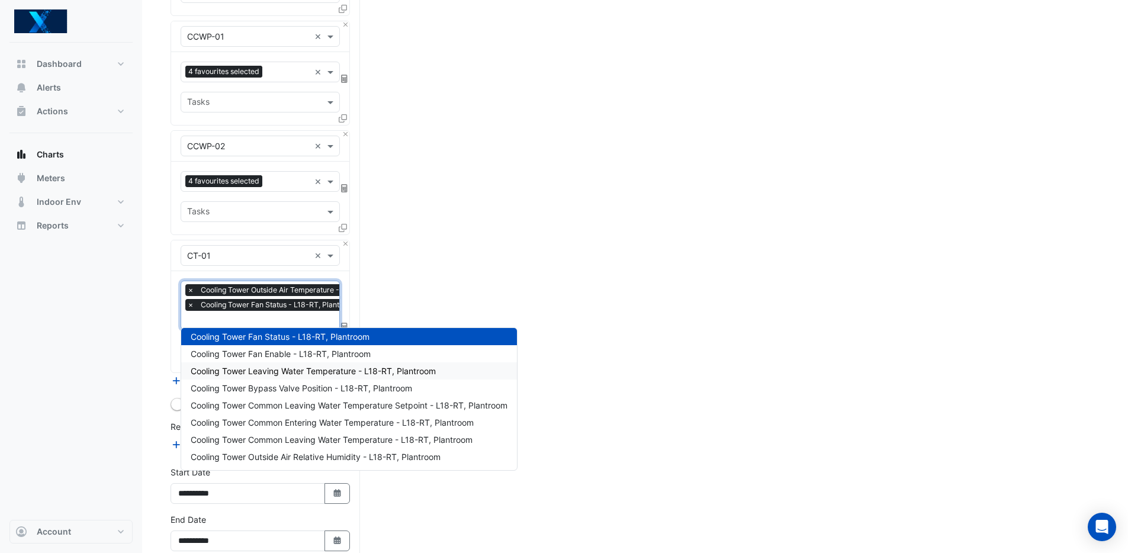
click at [341, 373] on span "Cooling Tower Leaving Water Temperature - L18-RT, Plantroom" at bounding box center [313, 371] width 245 height 10
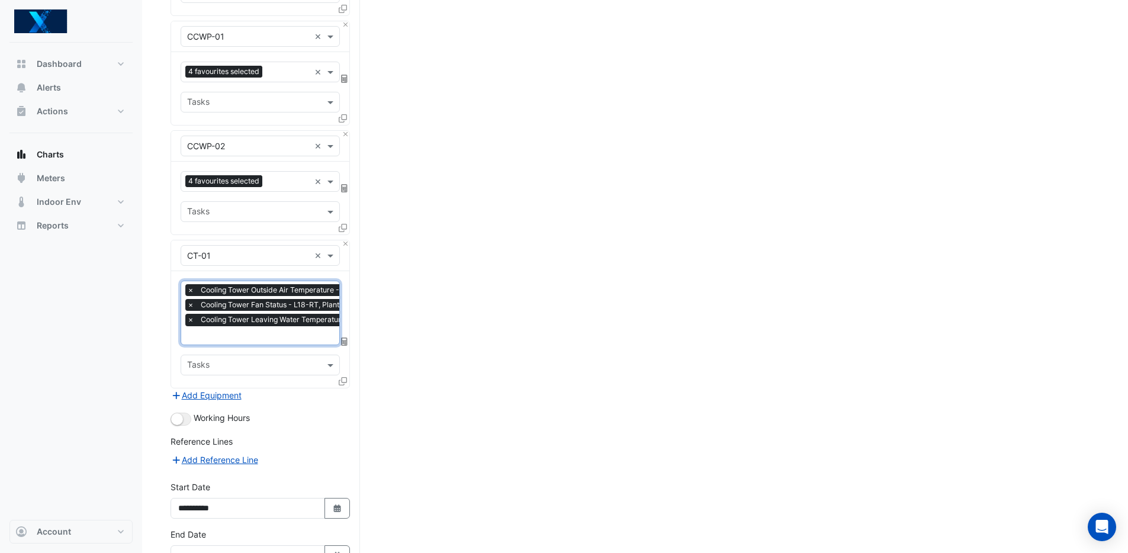
click at [272, 338] on input "text" at bounding box center [304, 336] width 234 height 12
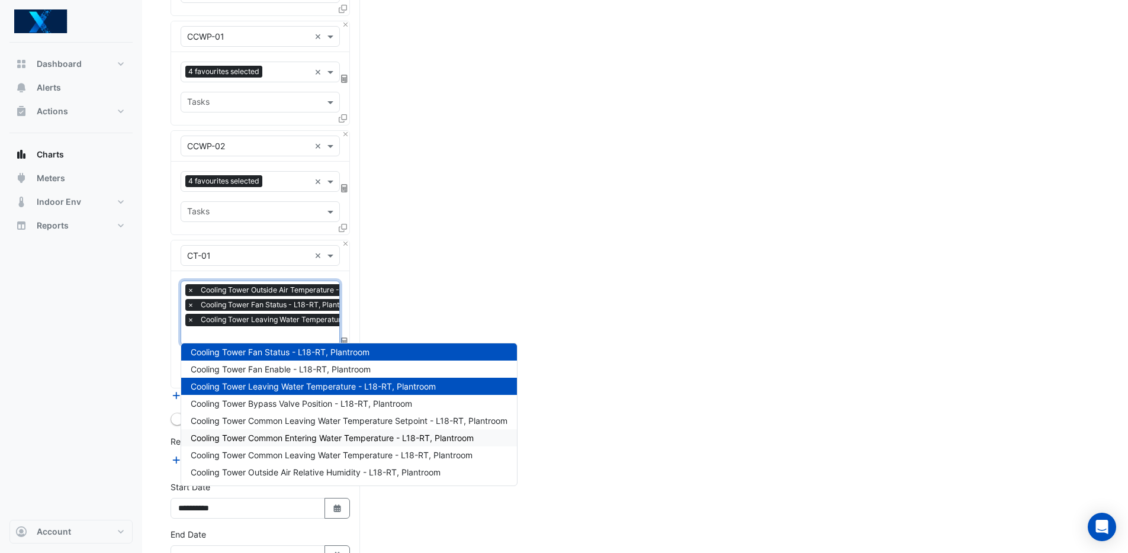
click at [349, 438] on span "Cooling Tower Common Entering Water Temperature - L18-RT, Plantroom" at bounding box center [332, 438] width 283 height 10
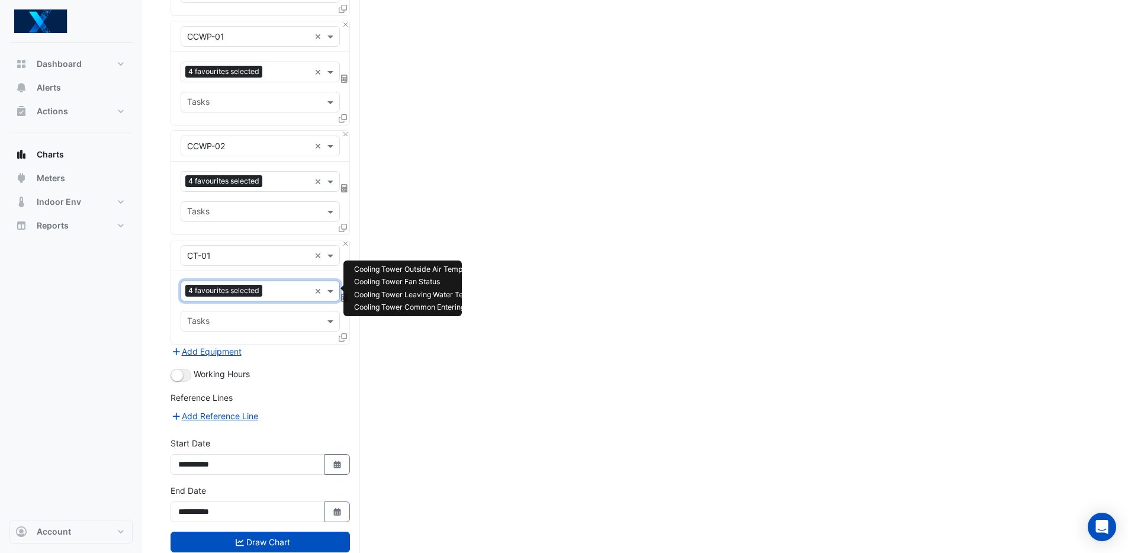
click at [275, 292] on input "text" at bounding box center [288, 292] width 43 height 12
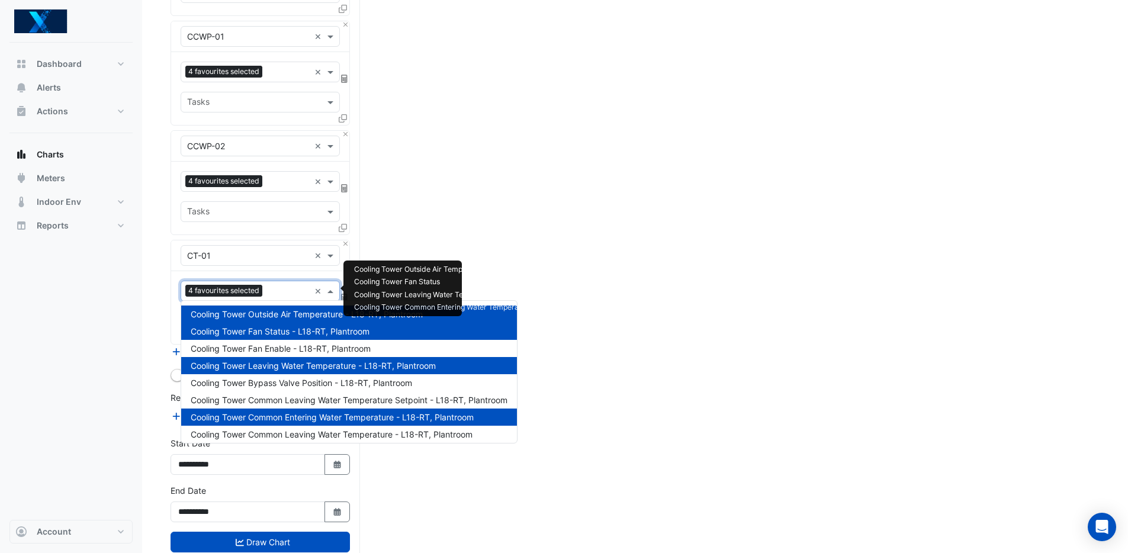
scroll to position [15, 0]
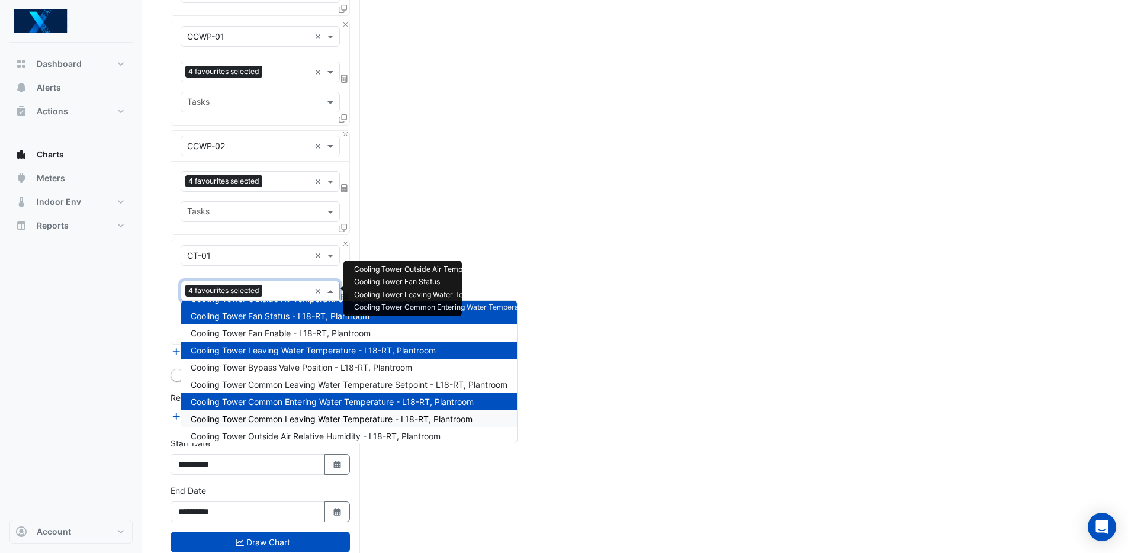
click at [361, 416] on span "Cooling Tower Common Leaving Water Temperature - L18-RT, Plantroom" at bounding box center [332, 419] width 282 height 10
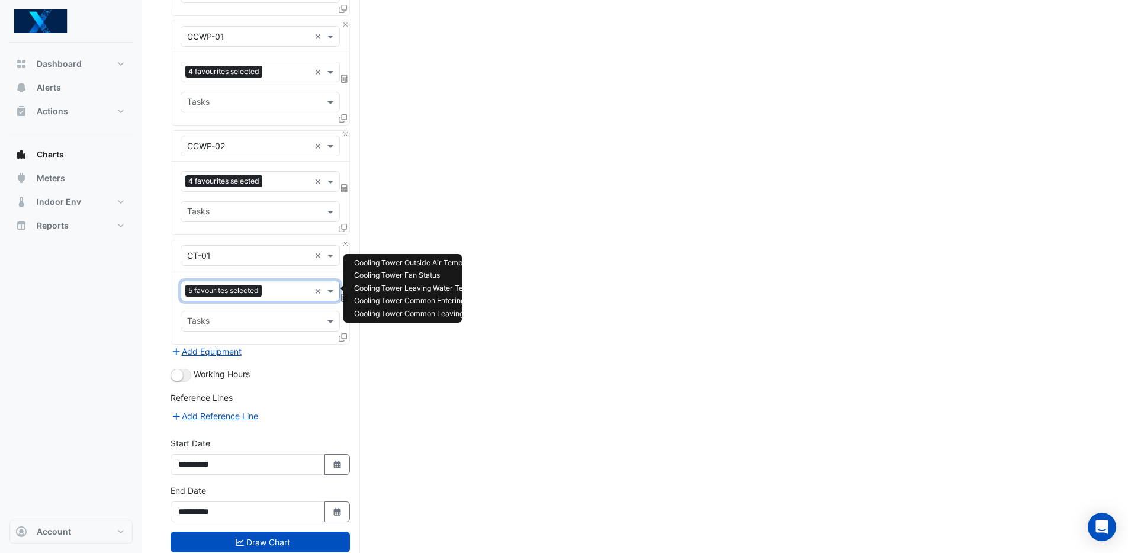
click at [285, 291] on input "text" at bounding box center [287, 292] width 43 height 12
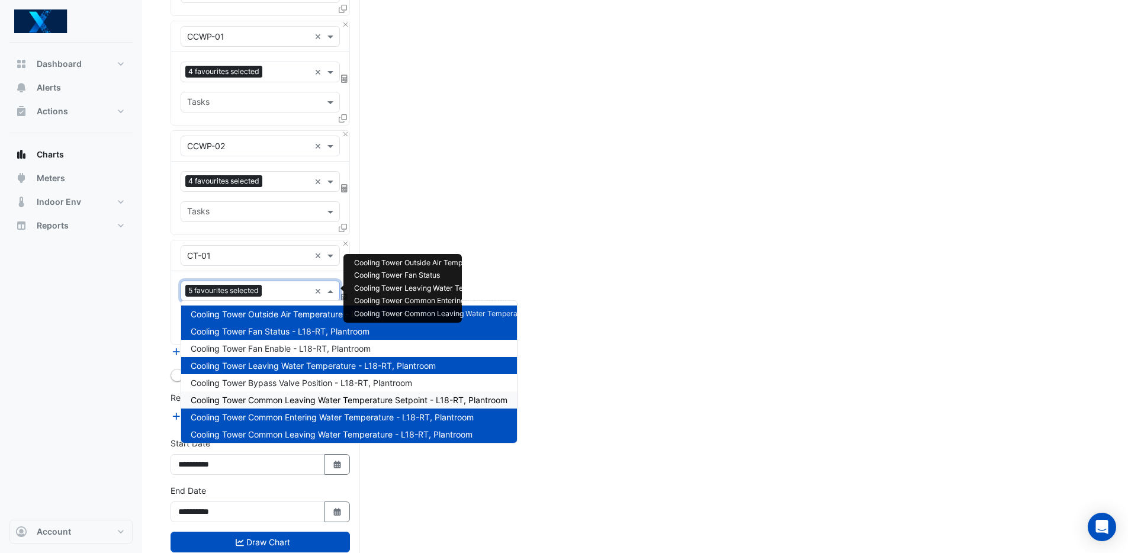
scroll to position [22, 0]
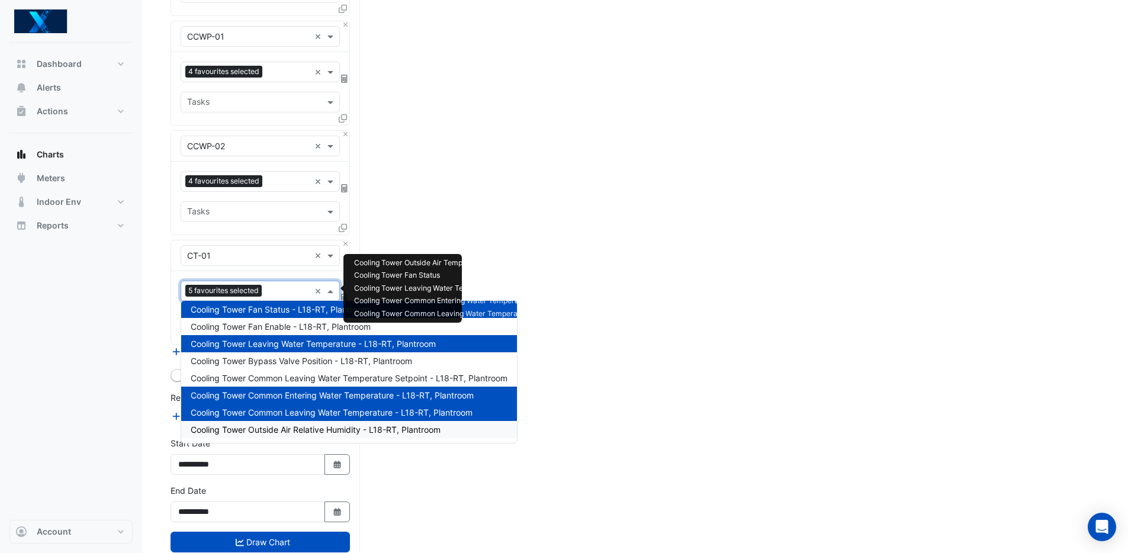
click at [365, 433] on span "Cooling Tower Outside Air Relative Humidity - L18-RT, Plantroom" at bounding box center [316, 430] width 250 height 10
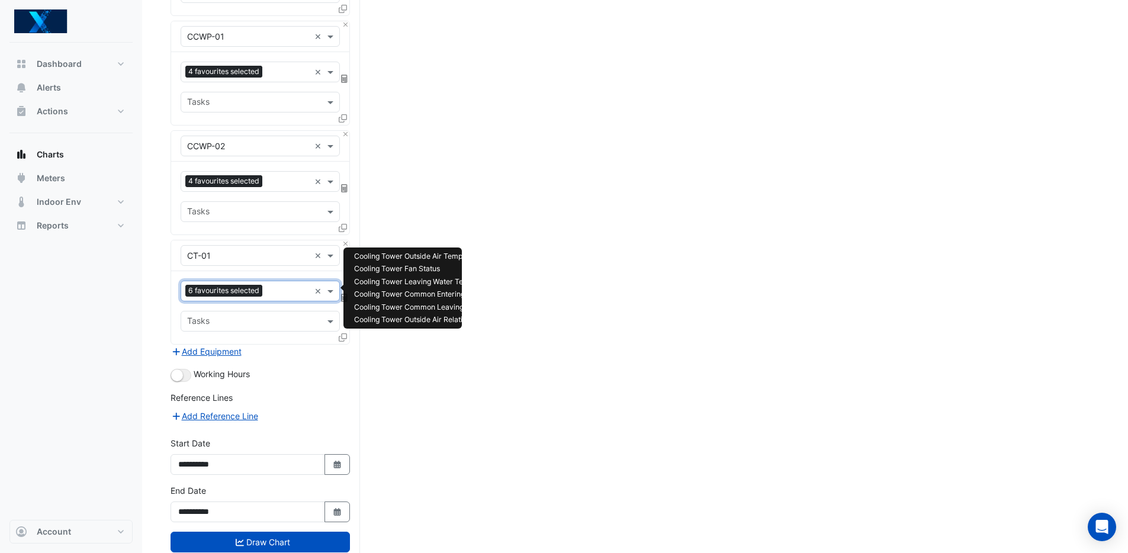
click at [287, 288] on input "text" at bounding box center [288, 292] width 43 height 12
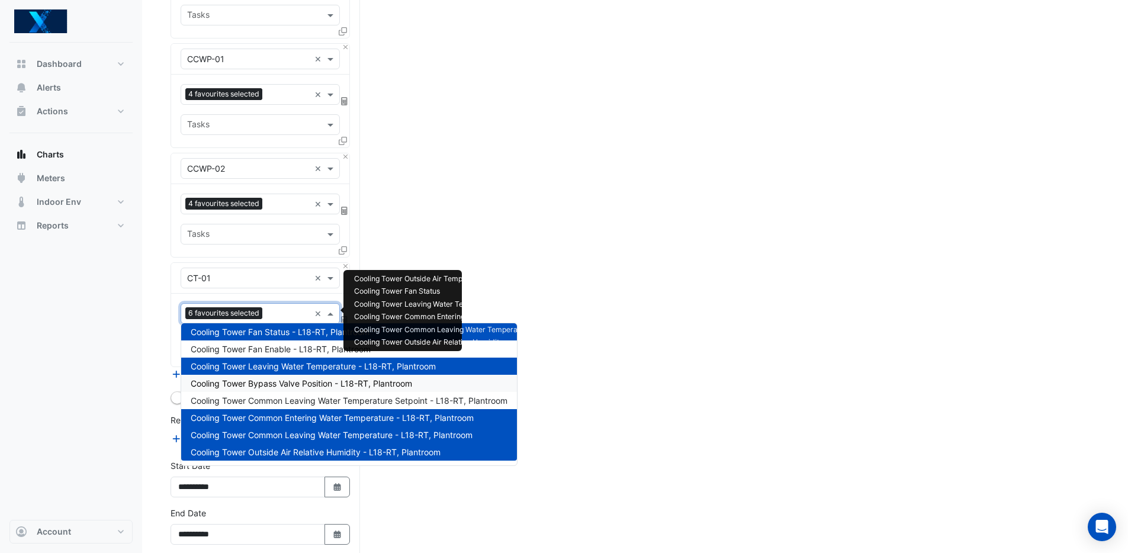
click at [639, 351] on div "Split by Unit Split All Print Save as JPEG Save as PNG Pivot Data Table Export …" at bounding box center [635, 57] width 929 height 1101
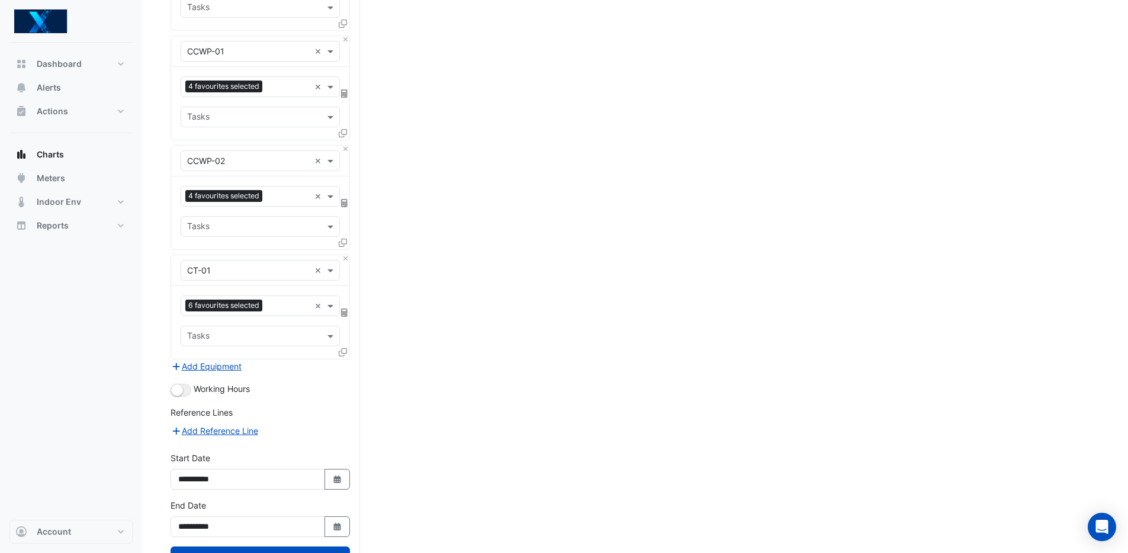
scroll to position [603, 0]
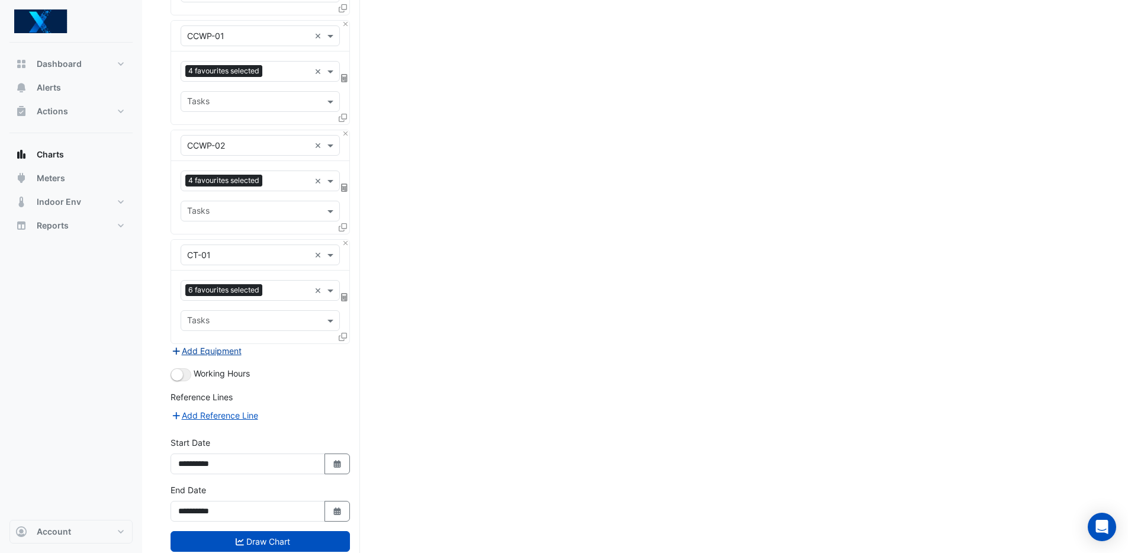
click at [223, 349] on button "Add Equipment" at bounding box center [207, 351] width 72 height 14
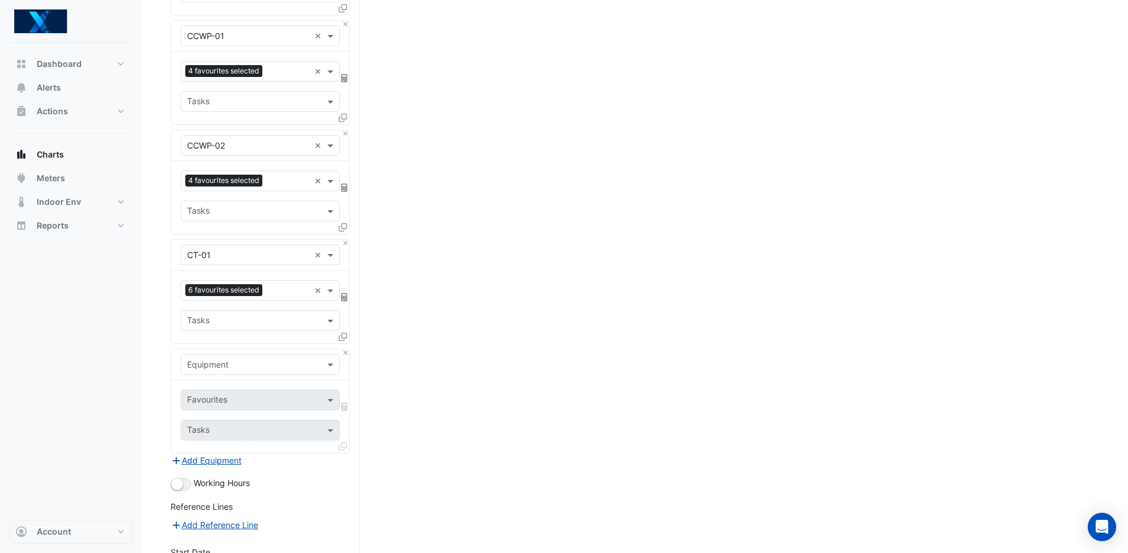
click at [240, 361] on input "text" at bounding box center [248, 365] width 123 height 12
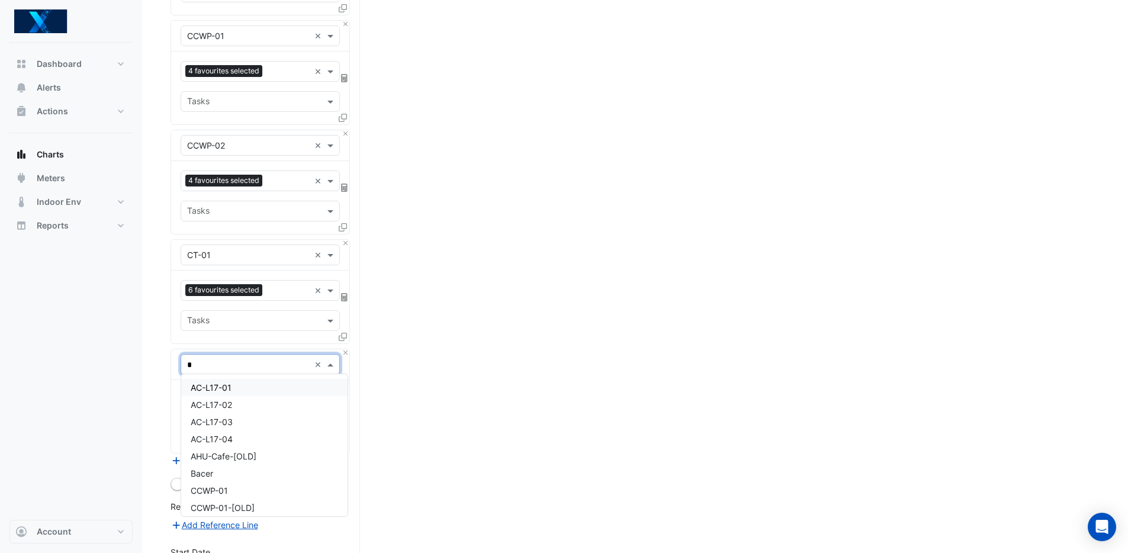
type input "**"
click at [236, 420] on div "CT-02" at bounding box center [260, 421] width 158 height 17
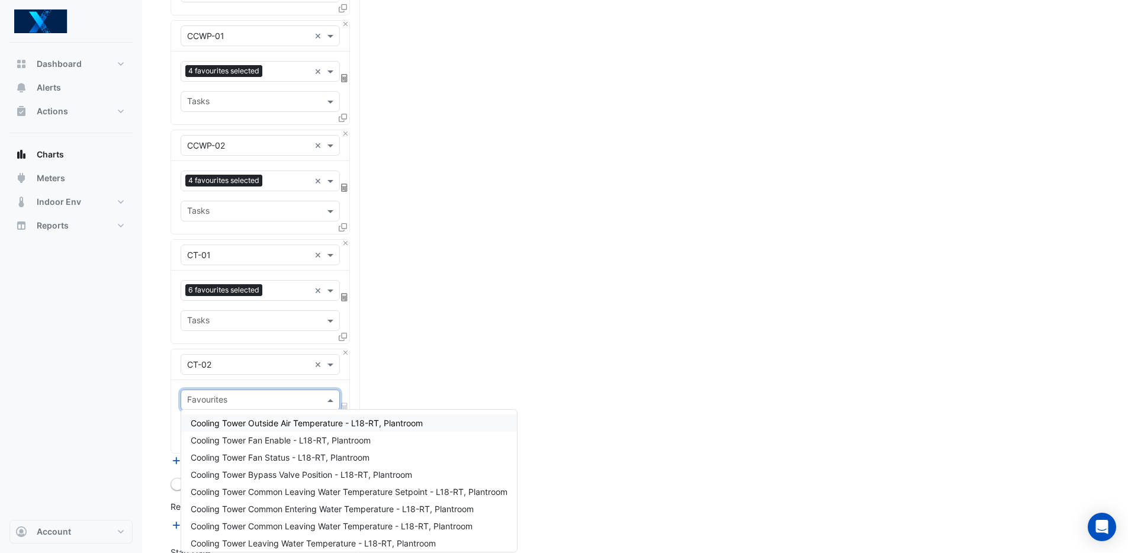
click at [275, 396] on input "text" at bounding box center [253, 401] width 133 height 12
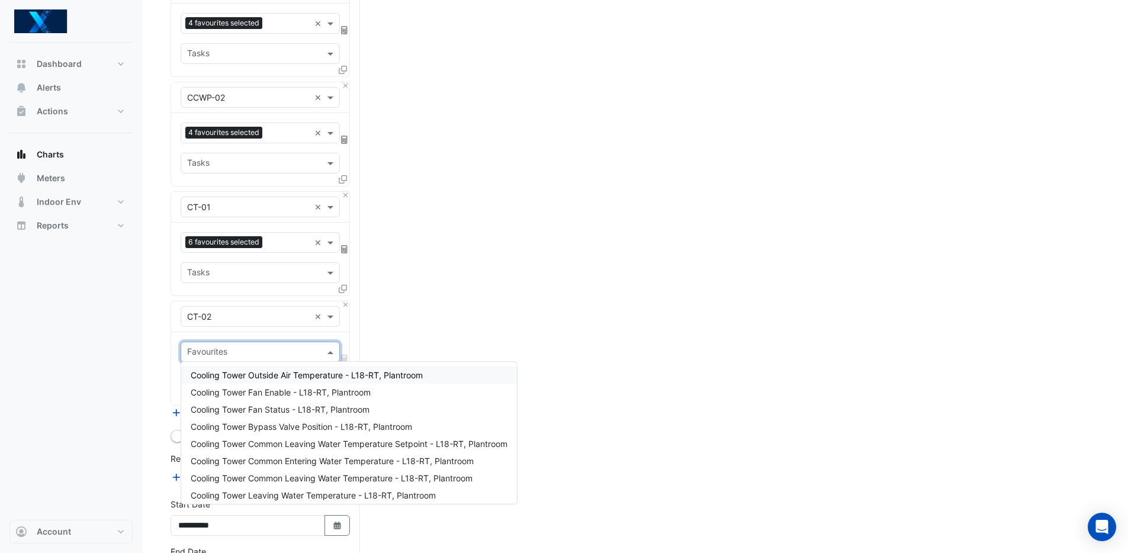
scroll to position [667, 0]
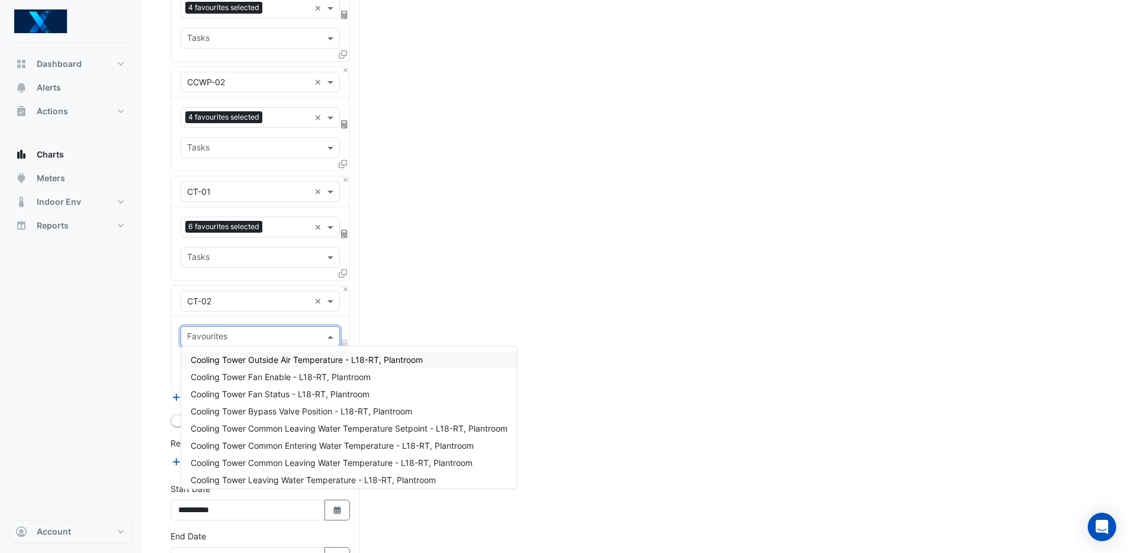
click at [412, 361] on span "Cooling Tower Outside Air Temperature - L18-RT, Plantroom" at bounding box center [307, 360] width 232 height 10
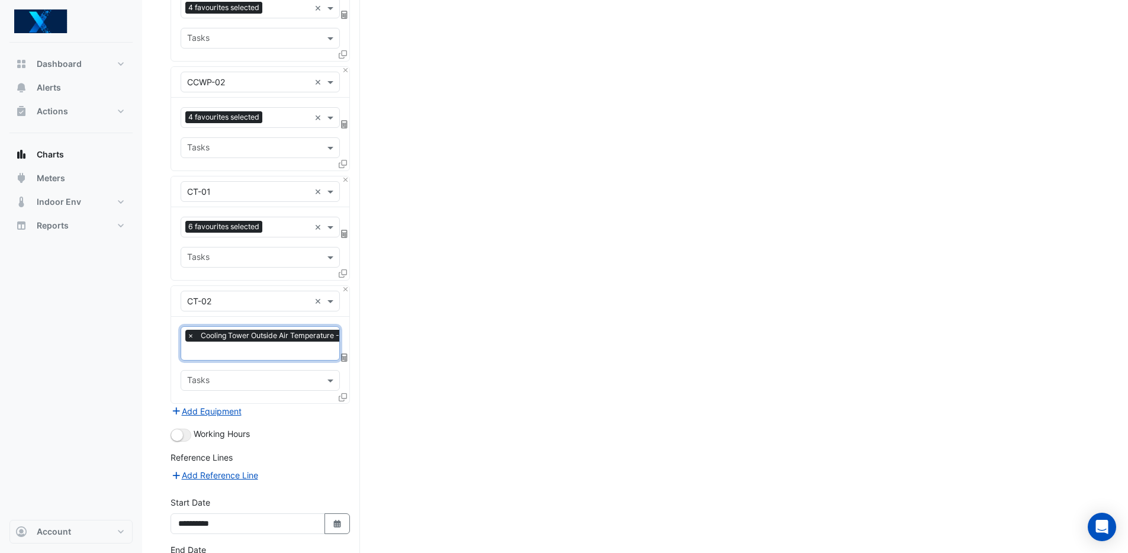
click at [266, 346] on input "text" at bounding box center [298, 352] width 223 height 12
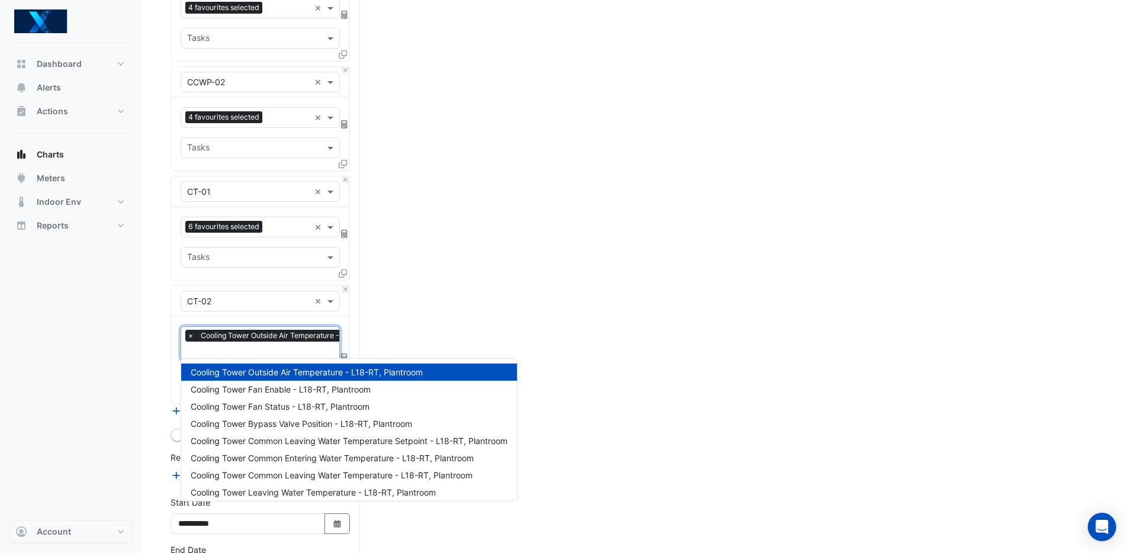
scroll to position [15, 0]
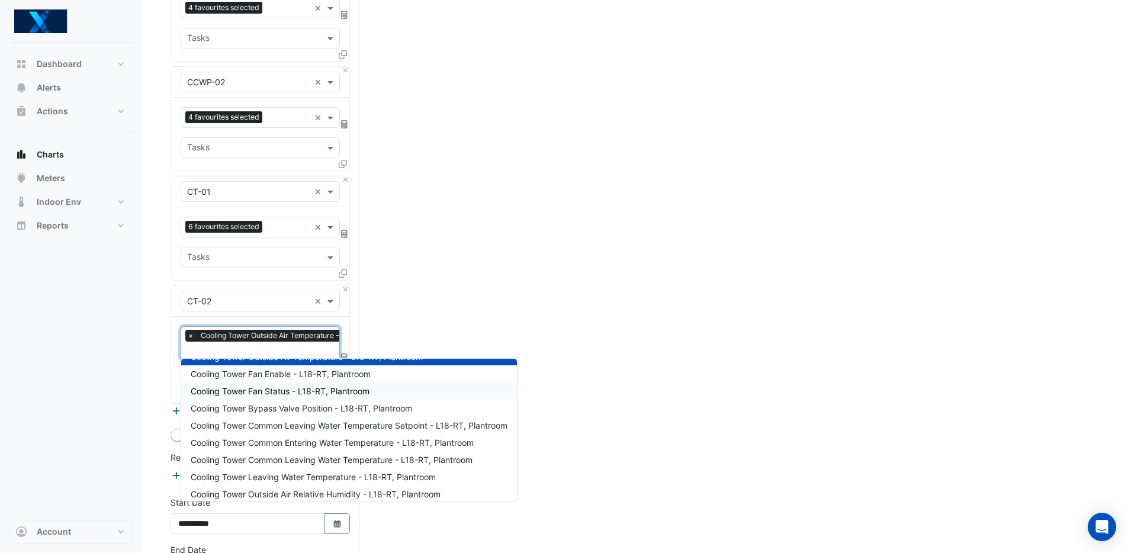
click at [341, 386] on span "Cooling Tower Fan Status - L18-RT, Plantroom" at bounding box center [280, 391] width 179 height 10
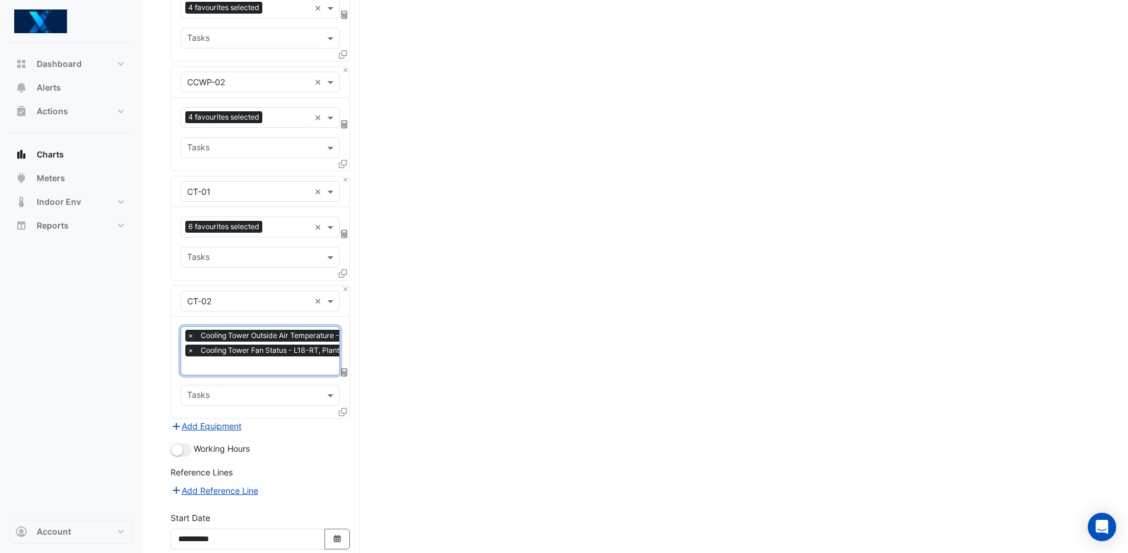
click at [284, 361] on input "text" at bounding box center [298, 367] width 223 height 12
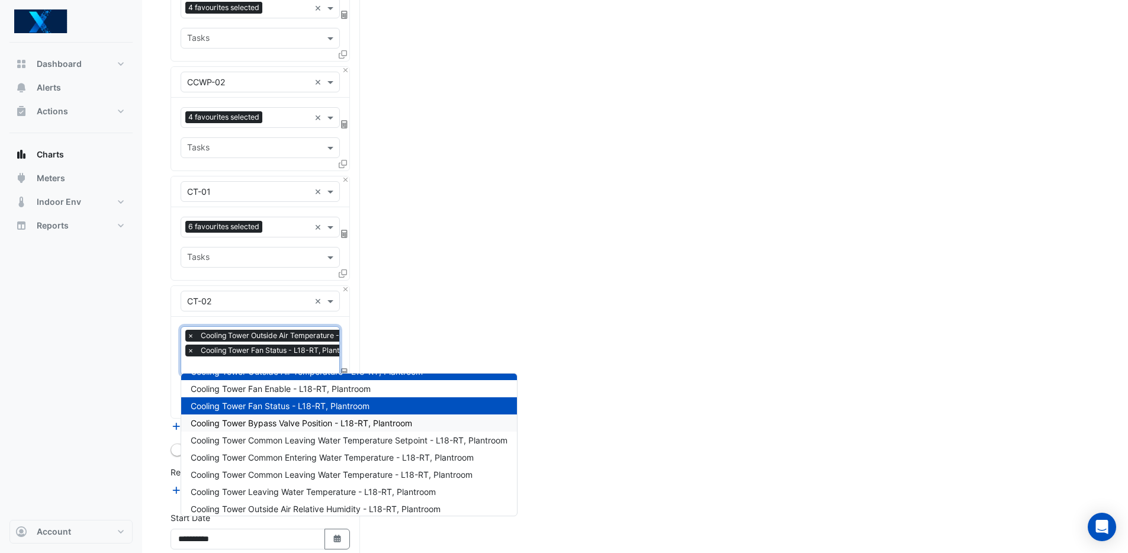
scroll to position [22, 0]
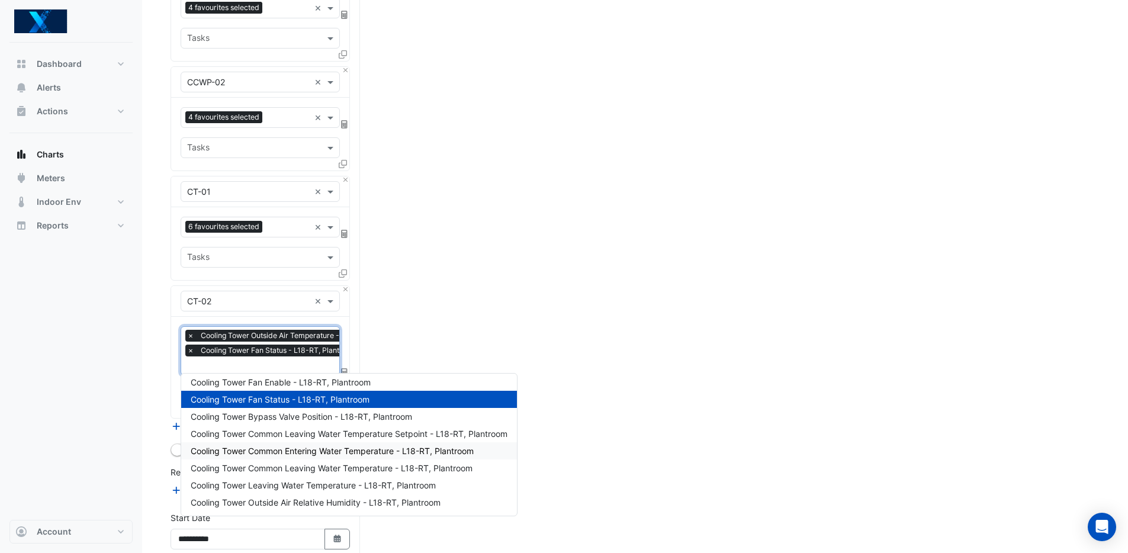
click at [388, 447] on span "Cooling Tower Common Entering Water Temperature - L18-RT, Plantroom" at bounding box center [332, 451] width 283 height 10
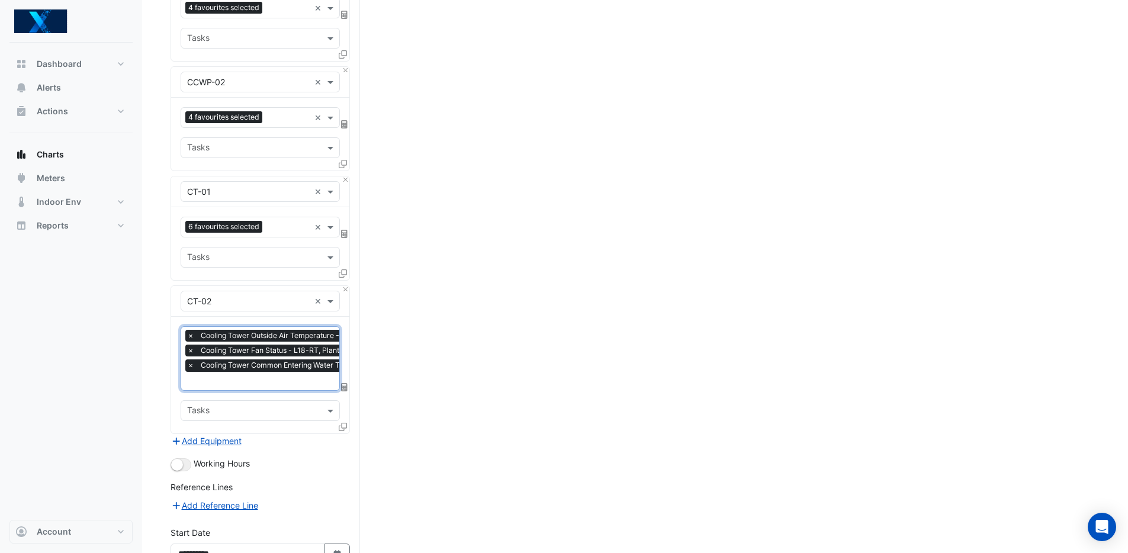
click at [290, 377] on input "text" at bounding box center [321, 382] width 268 height 12
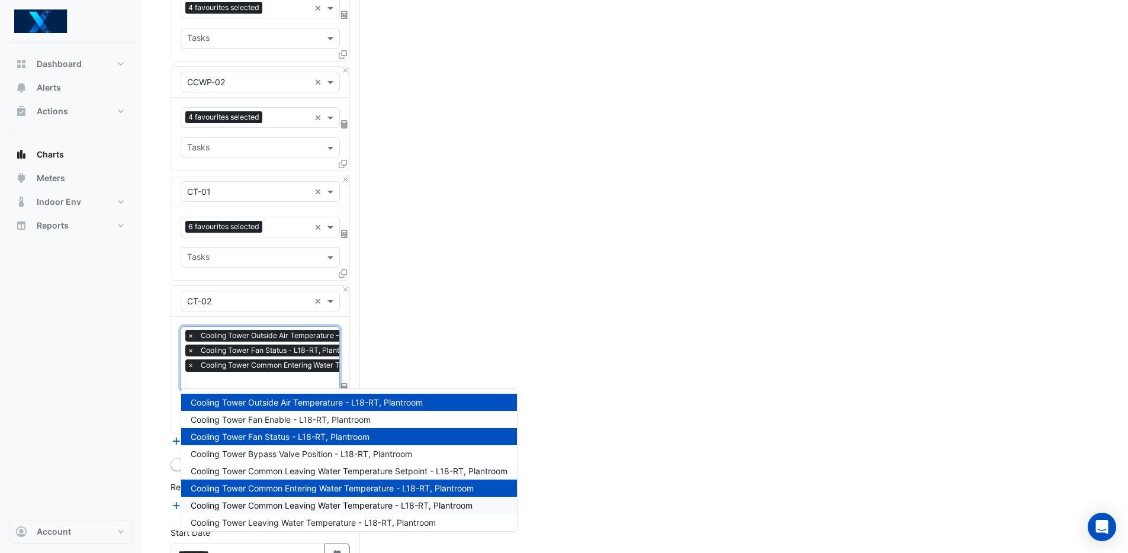
click at [389, 502] on span "Cooling Tower Common Leaving Water Temperature - L18-RT, Plantroom" at bounding box center [332, 505] width 282 height 10
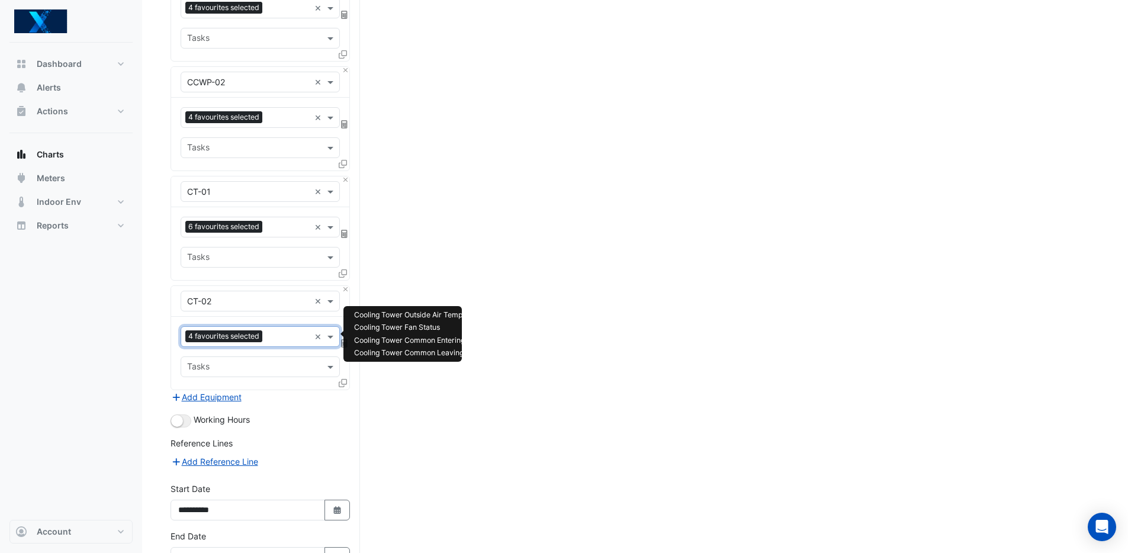
click at [269, 340] on input "text" at bounding box center [288, 338] width 43 height 12
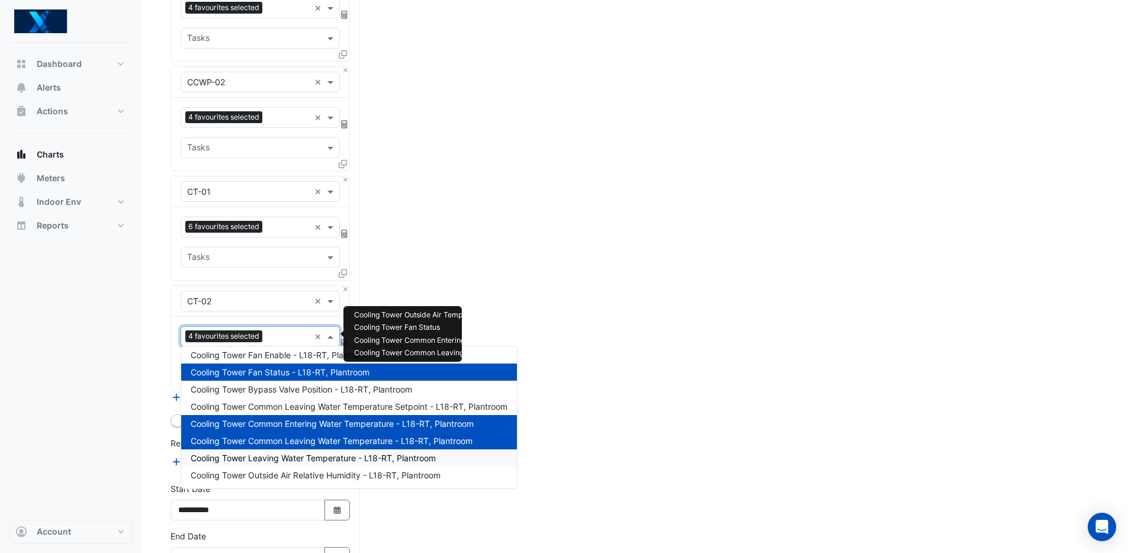
click at [400, 456] on span "Cooling Tower Leaving Water Temperature - L18-RT, Plantroom" at bounding box center [313, 458] width 245 height 10
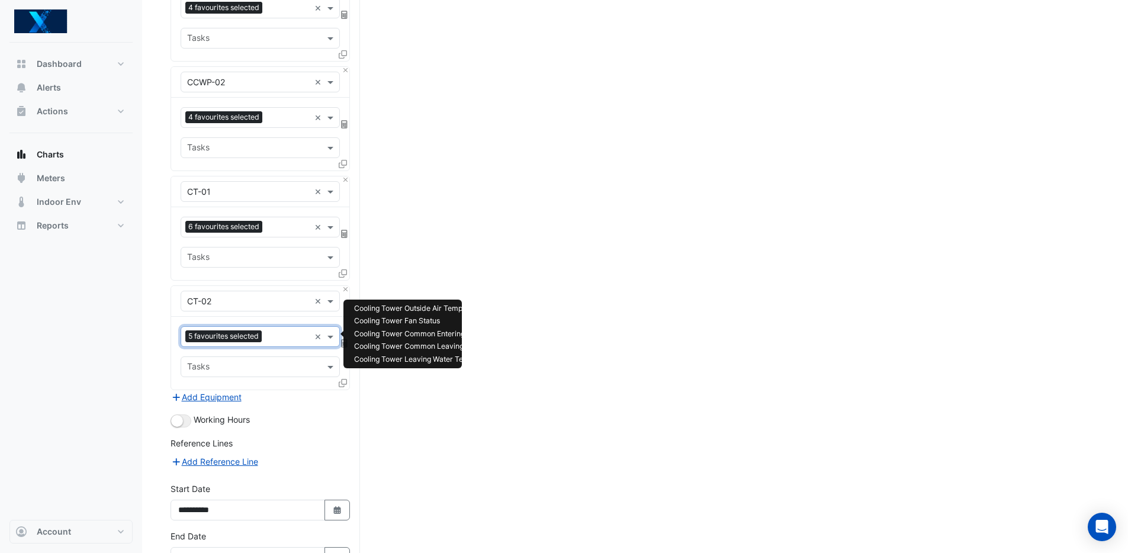
click at [280, 332] on input "text" at bounding box center [287, 338] width 43 height 12
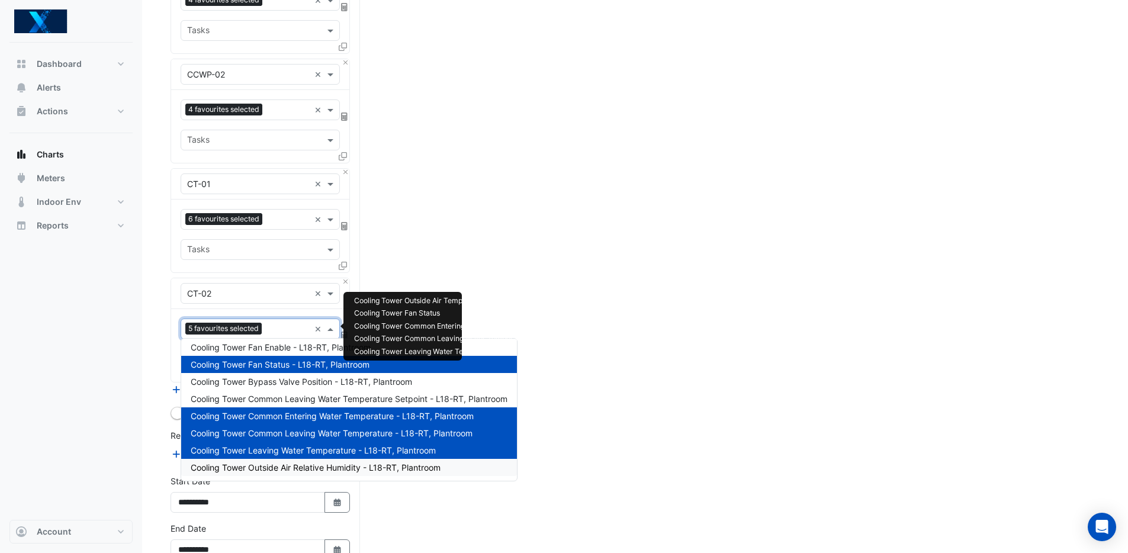
click at [365, 474] on div "Cooling Tower Outside Air Relative Humidity - L18-RT, Plantroom" at bounding box center [349, 467] width 336 height 17
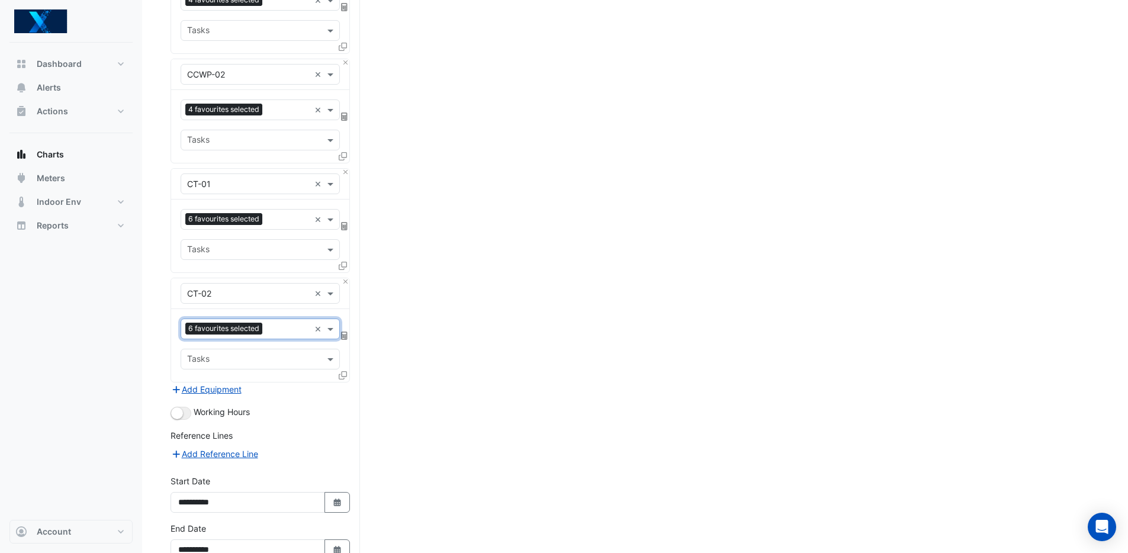
scroll to position [743, 0]
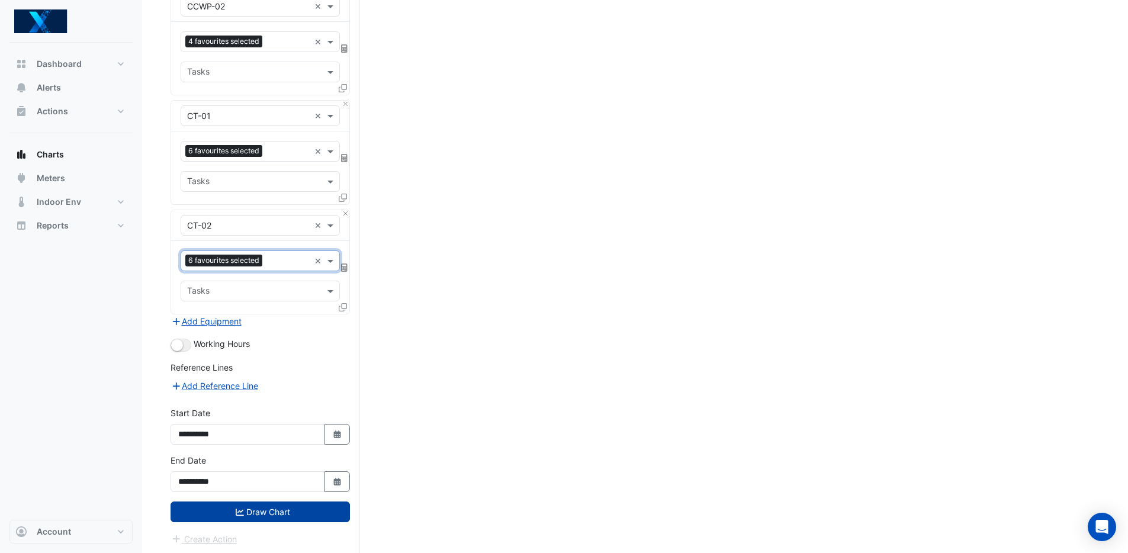
click at [316, 507] on button "Draw Chart" at bounding box center [260, 512] width 179 height 21
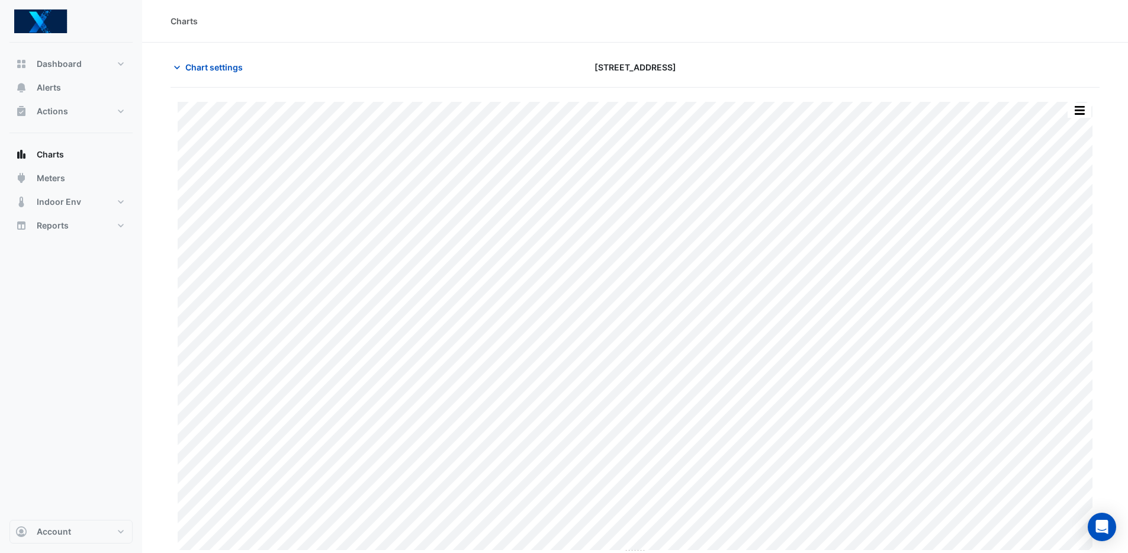
scroll to position [3, 0]
click at [197, 63] on span "Chart settings" at bounding box center [213, 64] width 57 height 12
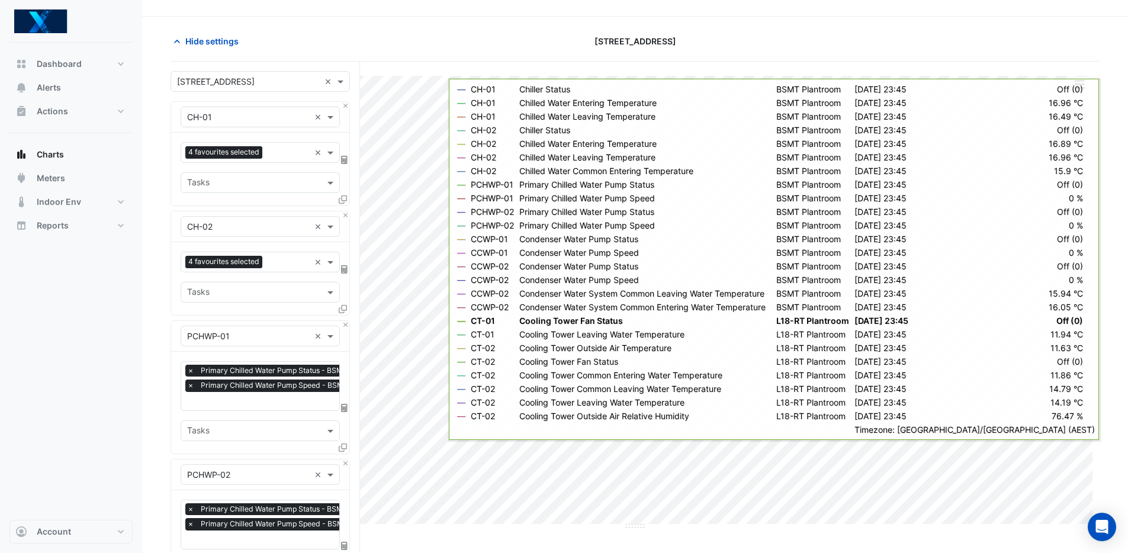
scroll to position [283, 0]
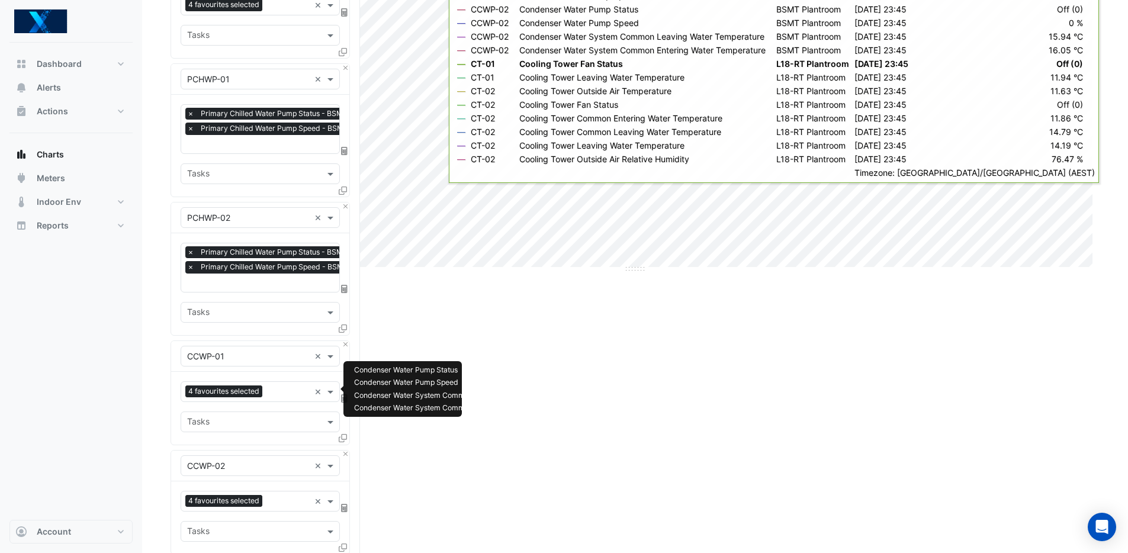
click at [240, 394] on span "4 favourites selected" at bounding box center [223, 391] width 77 height 12
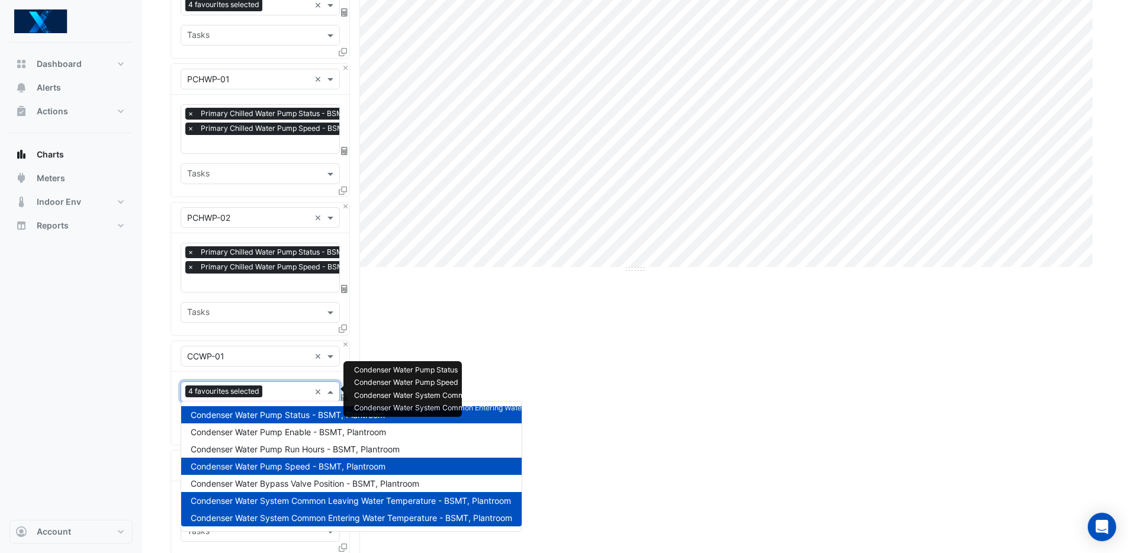
click at [407, 288] on div "Split by Equip Split by Unit Split All Print Save as JPEG Save as PNG Pivot Dat…" at bounding box center [635, 410] width 929 height 1210
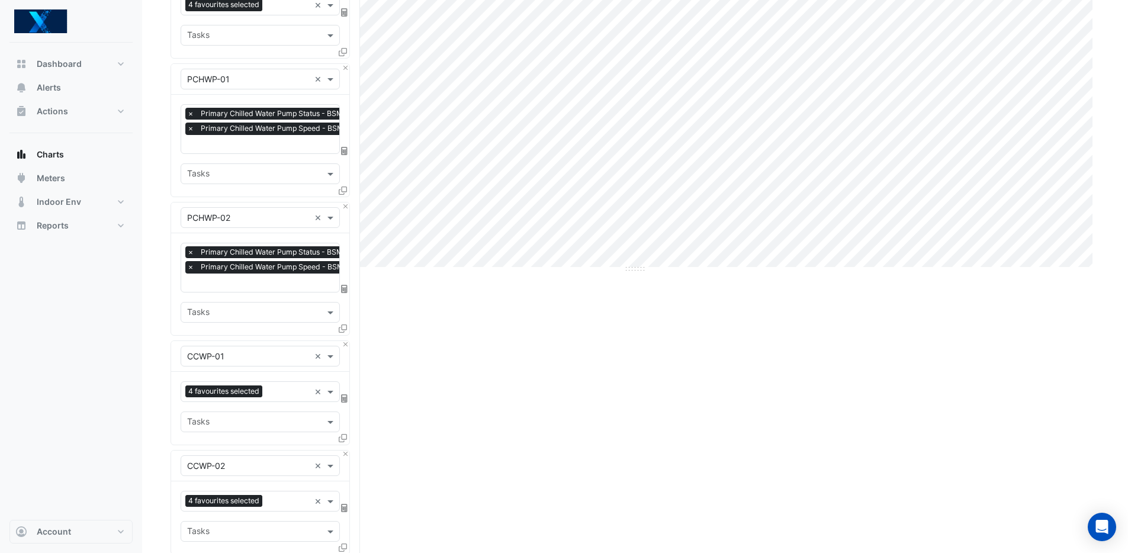
click at [287, 263] on span "Primary Chilled Water Pump Speed - BSMT, Plantroom" at bounding box center [294, 267] width 192 height 12
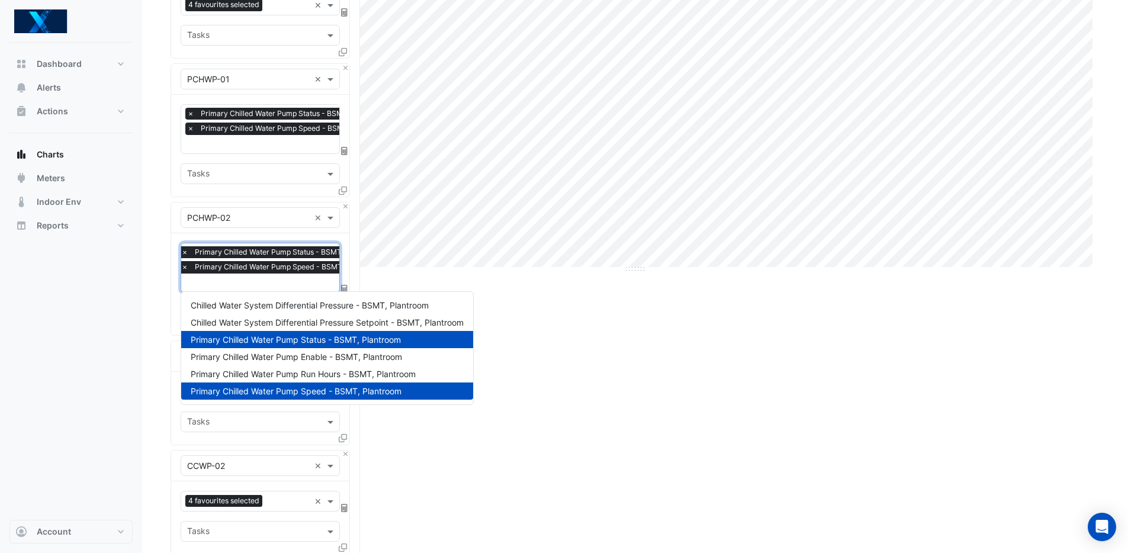
click at [624, 297] on div "Split by Equip Split by Unit Split All Print Save as JPEG Save as PNG Pivot Dat…" at bounding box center [635, 410] width 929 height 1210
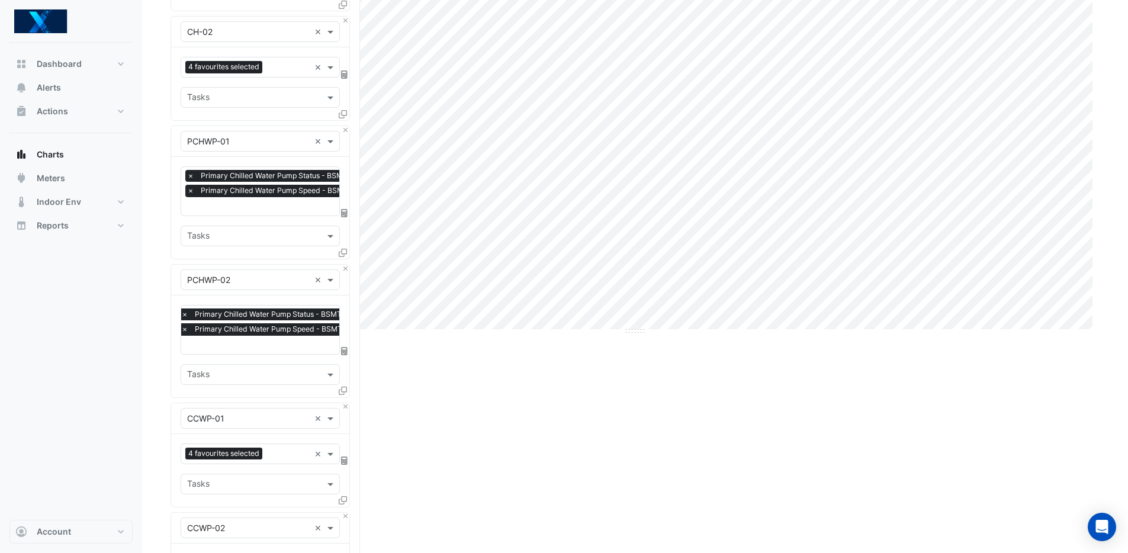
scroll to position [0, 0]
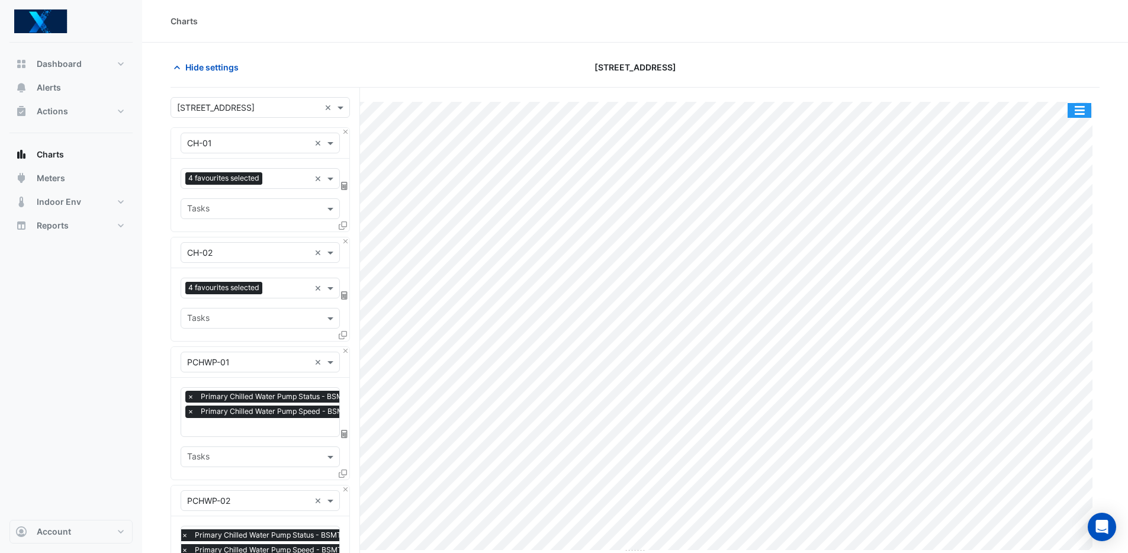
click at [1079, 107] on button "button" at bounding box center [1080, 110] width 24 height 15
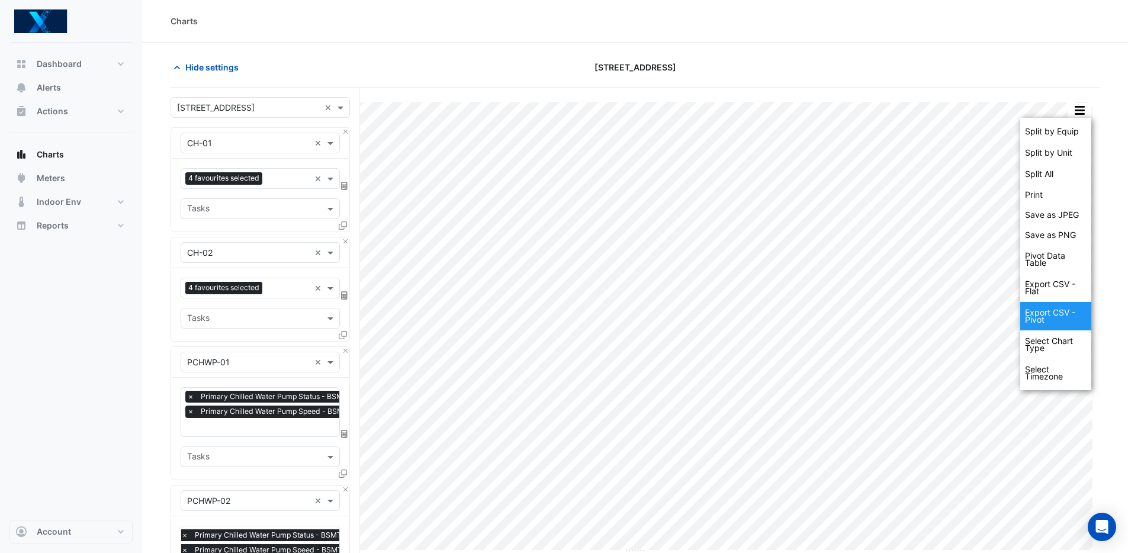
click at [1065, 314] on div "Export CSV - Pivot" at bounding box center [1055, 316] width 71 height 28
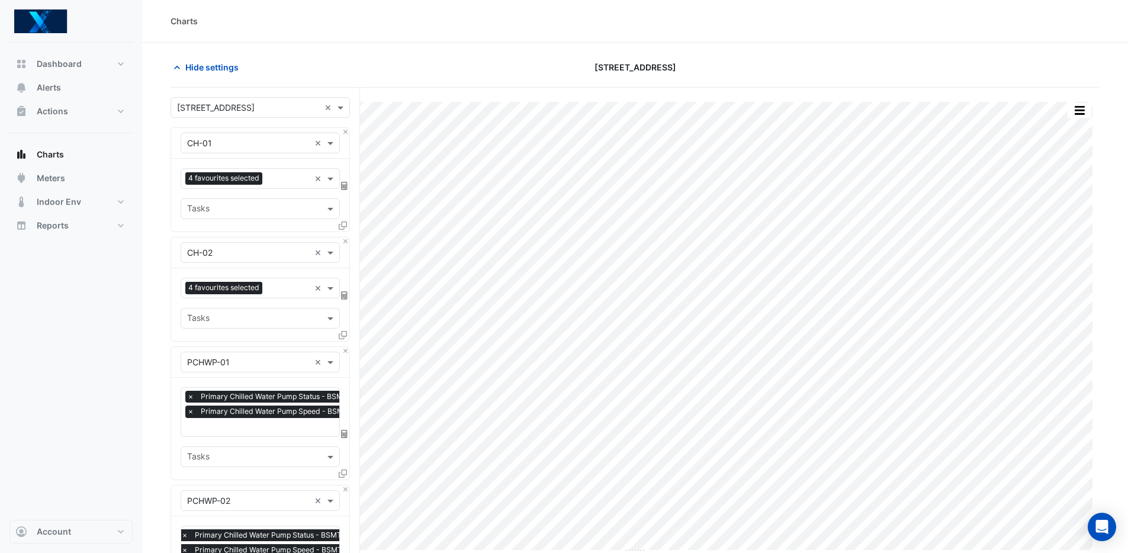
click at [1046, 59] on div at bounding box center [949, 67] width 314 height 21
click at [1076, 108] on button "button" at bounding box center [1080, 110] width 24 height 15
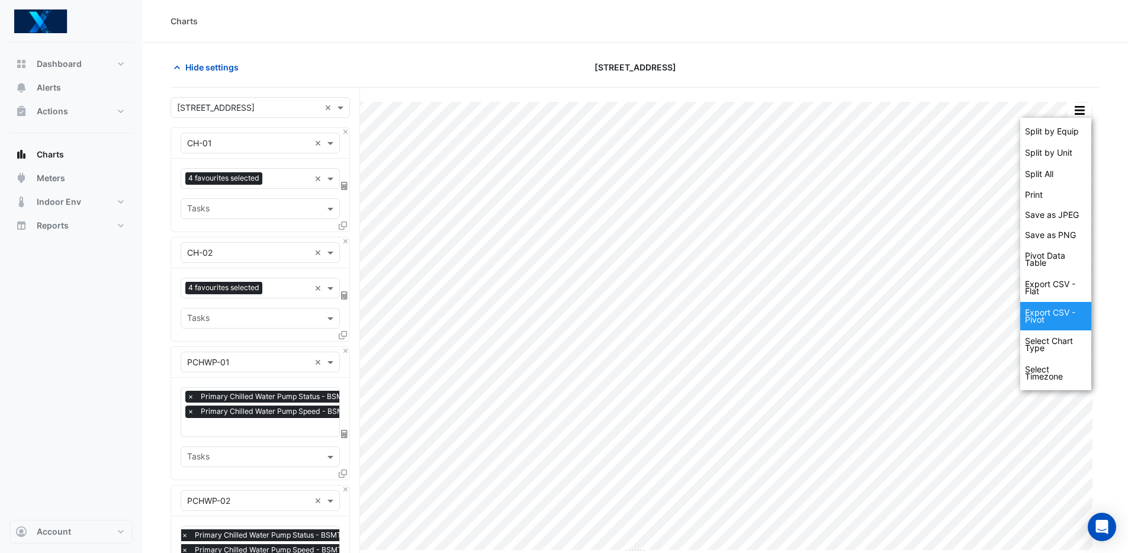
click at [1052, 317] on div "Export CSV - Pivot" at bounding box center [1055, 316] width 71 height 28
click at [1055, 313] on div "Export CSV - Pivot" at bounding box center [1055, 316] width 71 height 28
click at [939, 73] on div at bounding box center [949, 67] width 314 height 21
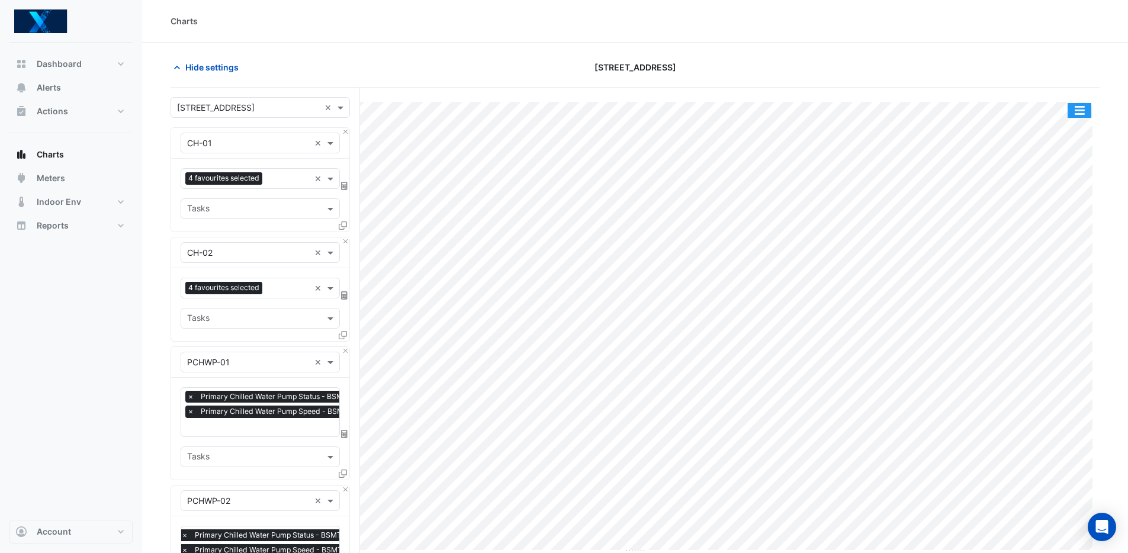
click at [1079, 107] on button "button" at bounding box center [1080, 110] width 24 height 15
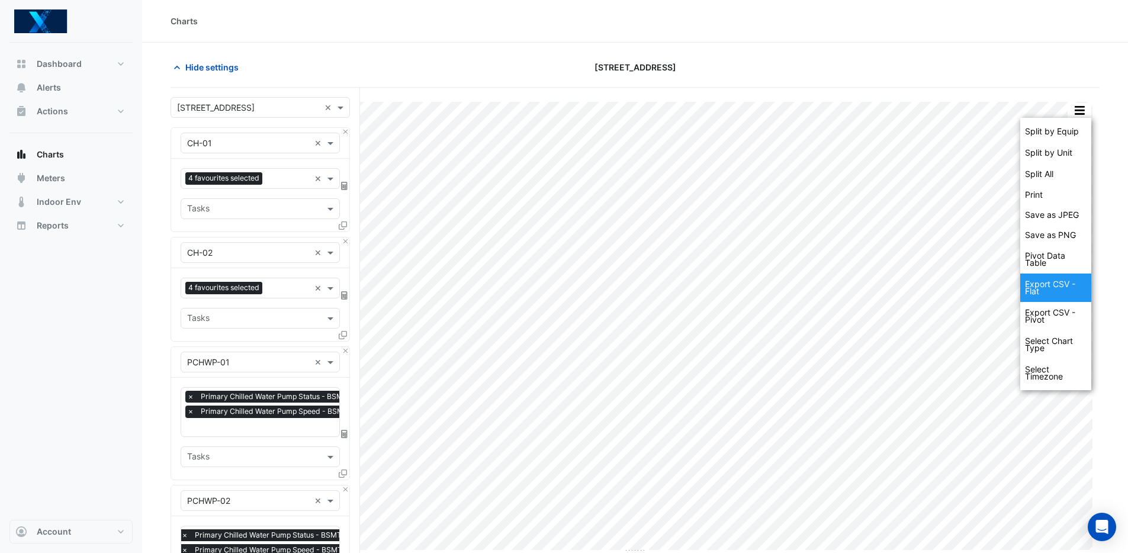
click at [1070, 294] on div "Export CSV - Flat" at bounding box center [1055, 288] width 71 height 28
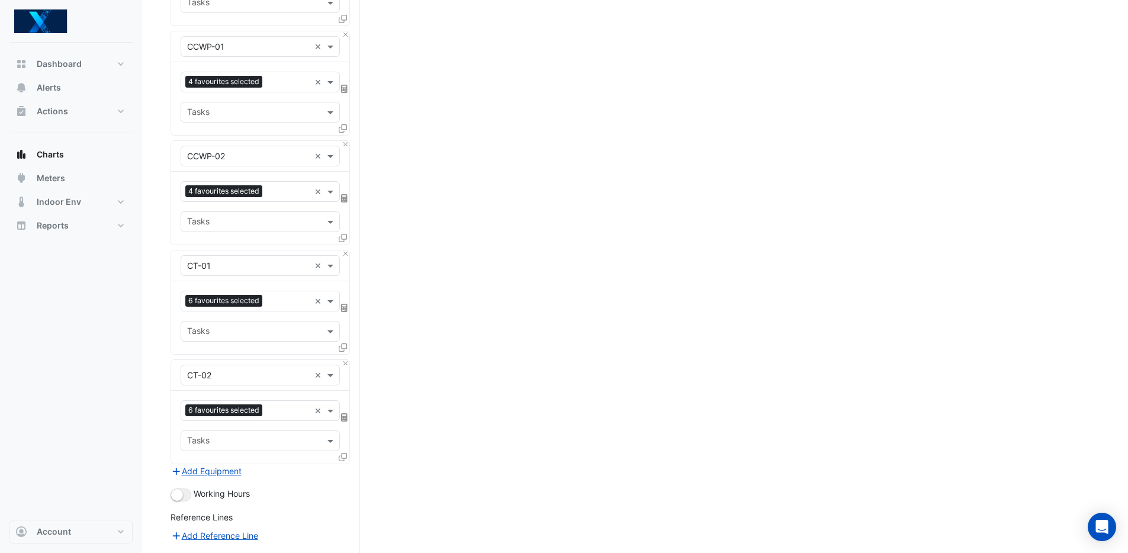
scroll to position [600, 0]
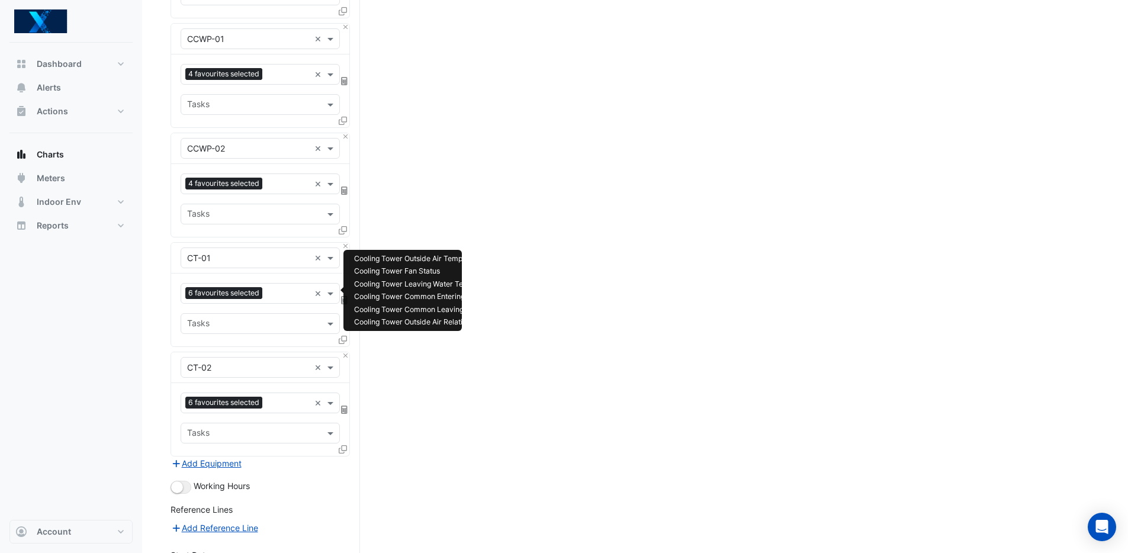
click at [278, 293] on input "text" at bounding box center [288, 294] width 43 height 12
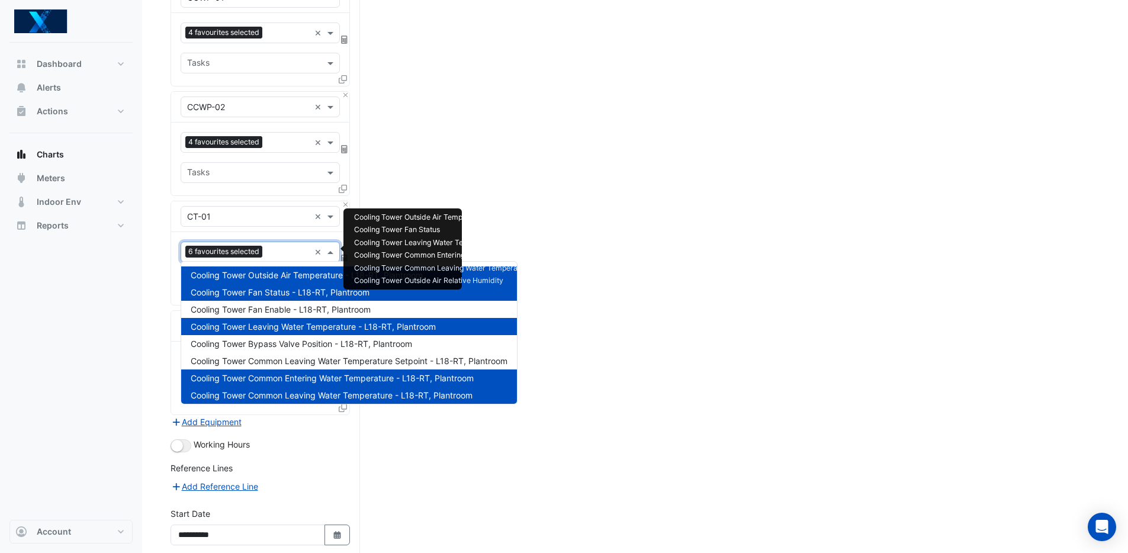
scroll to position [22, 0]
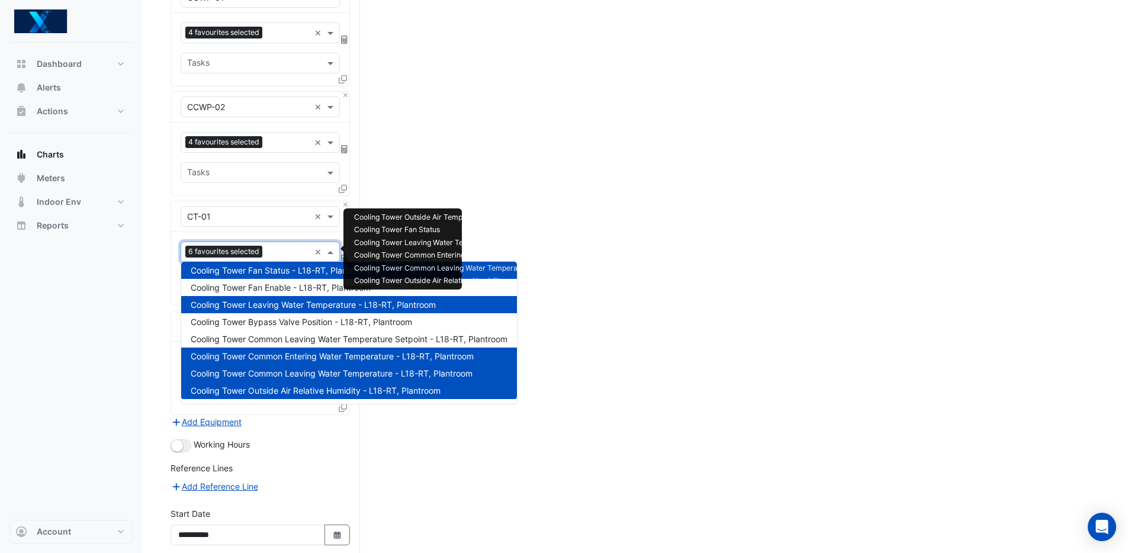
click at [725, 385] on div "Split by Equip Split by Unit Split All Print Save as JPEG Save as PNG Pivot Dat…" at bounding box center [635, 51] width 929 height 1210
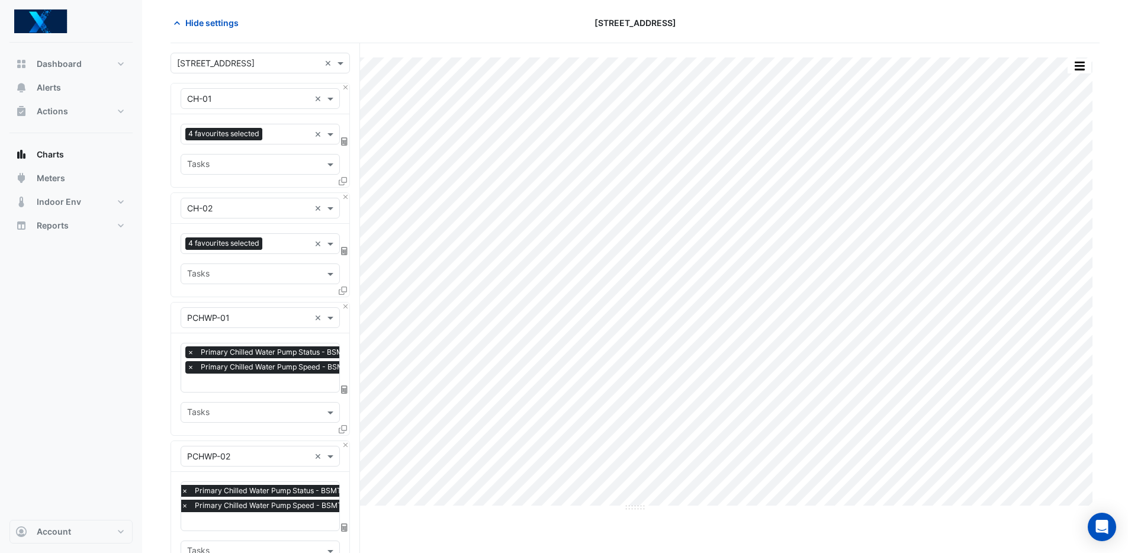
scroll to position [0, 0]
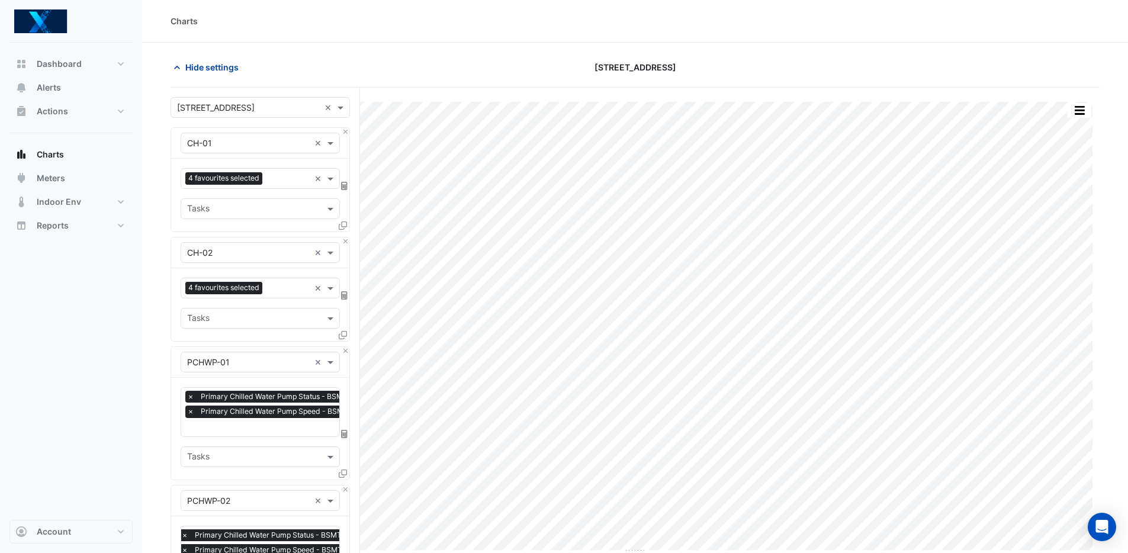
click at [224, 68] on span "Hide settings" at bounding box center [211, 67] width 53 height 12
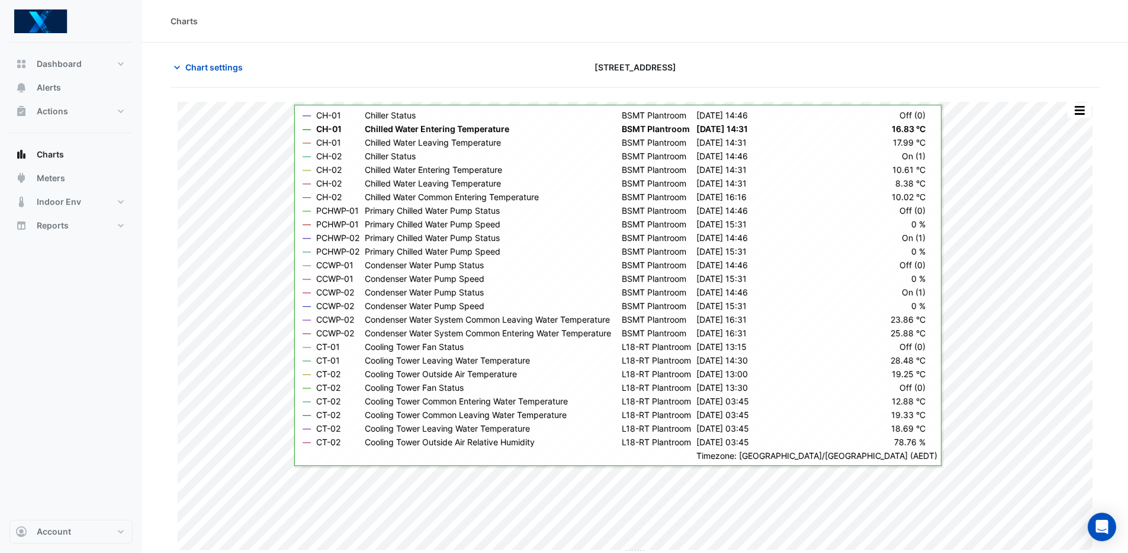
scroll to position [3, 0]
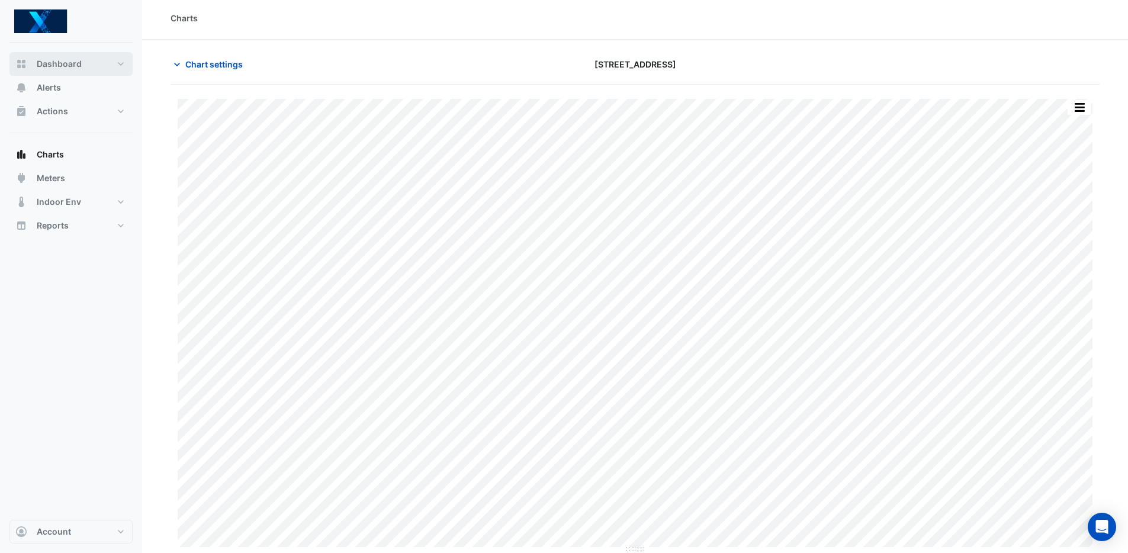
click at [70, 66] on span "Dashboard" at bounding box center [59, 64] width 45 height 12
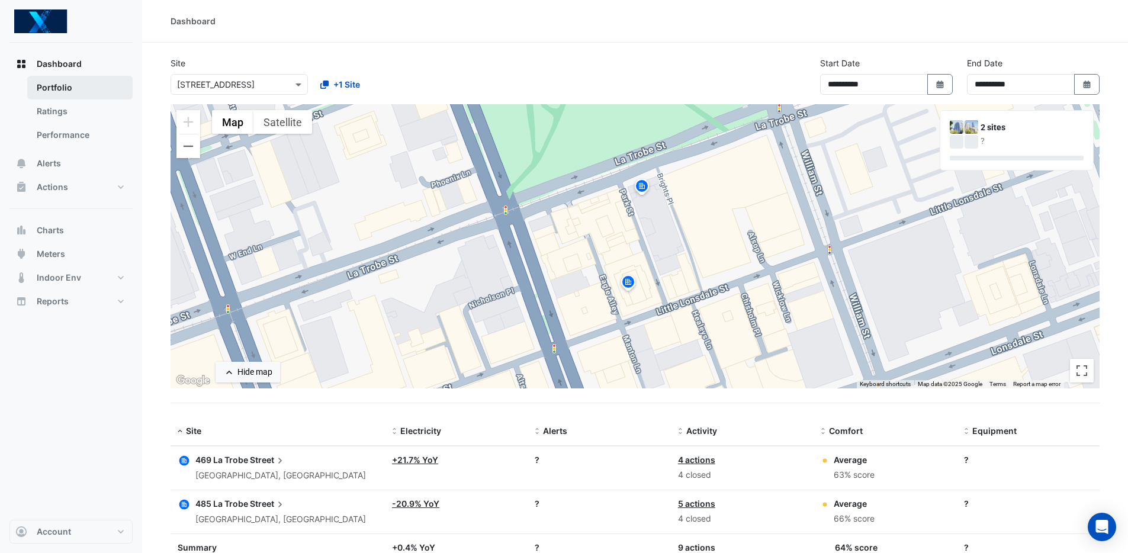
click at [73, 83] on link "Portfolio" at bounding box center [79, 88] width 105 height 24
